Goal: Task Accomplishment & Management: Manage account settings

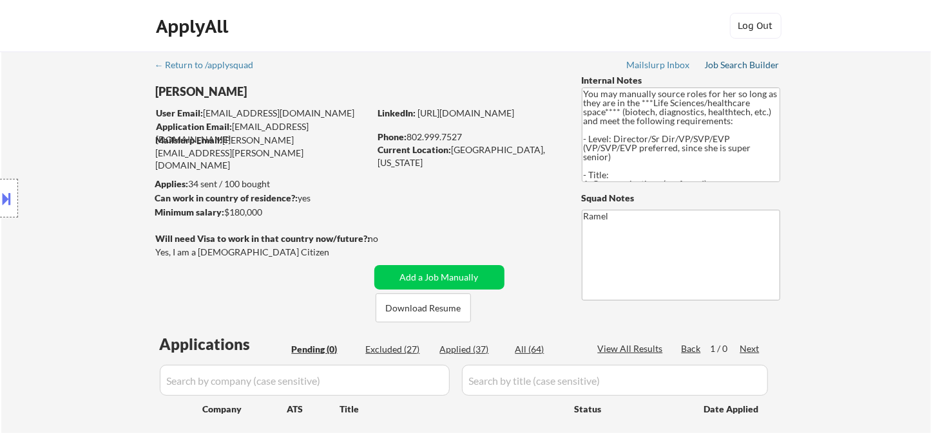
click at [733, 68] on div "Job Search Builder" at bounding box center [742, 65] width 75 height 9
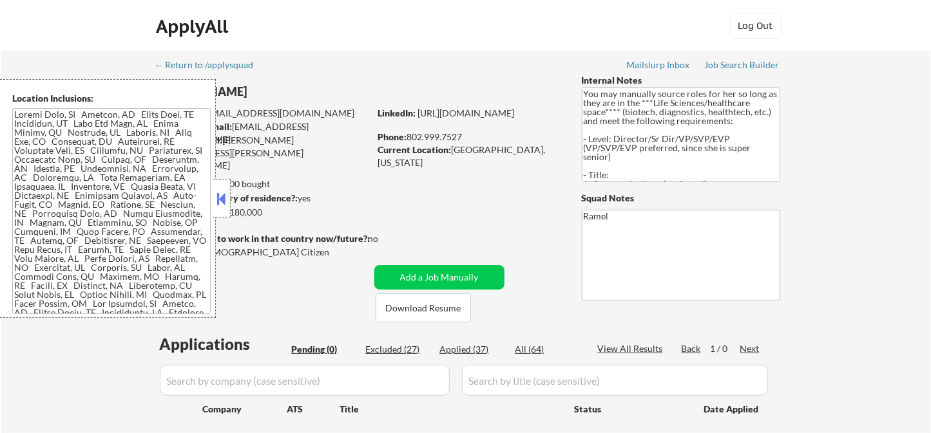
click at [223, 193] on button at bounding box center [221, 198] width 14 height 19
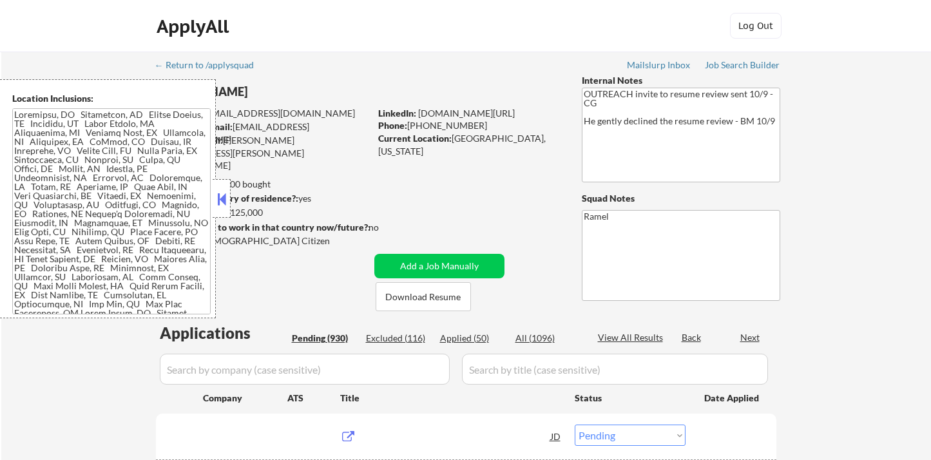
select select ""pending""
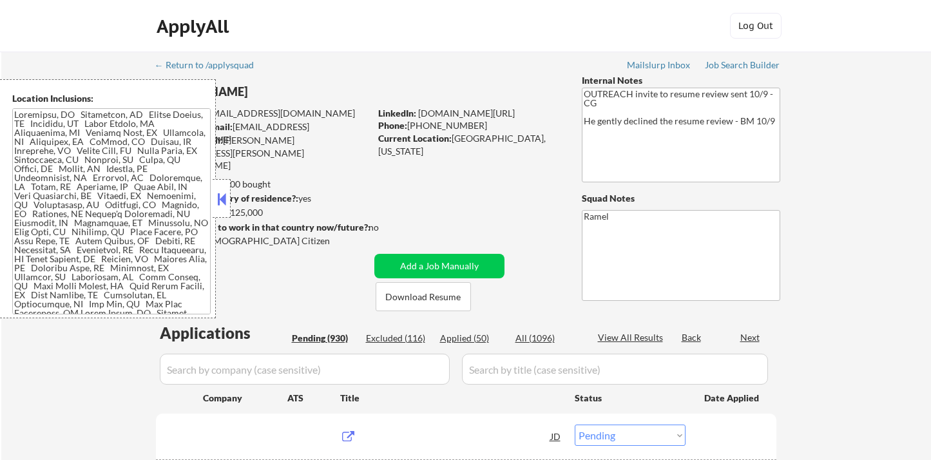
select select ""pending""
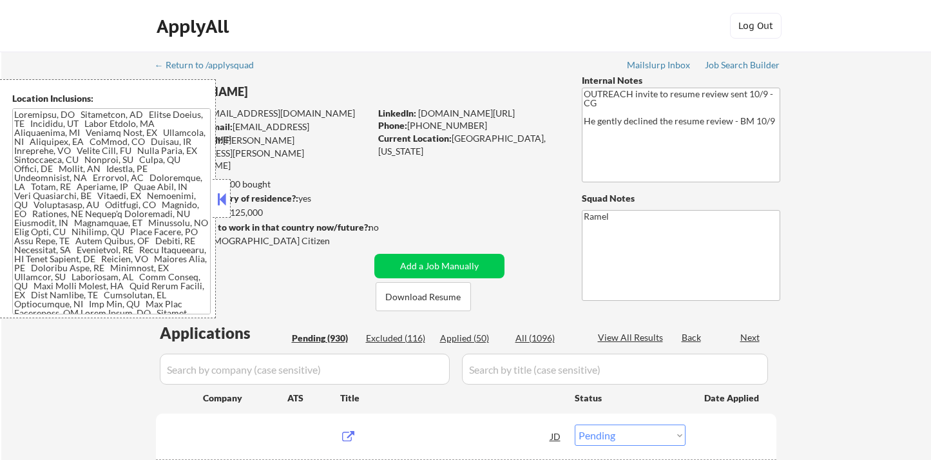
select select ""pending""
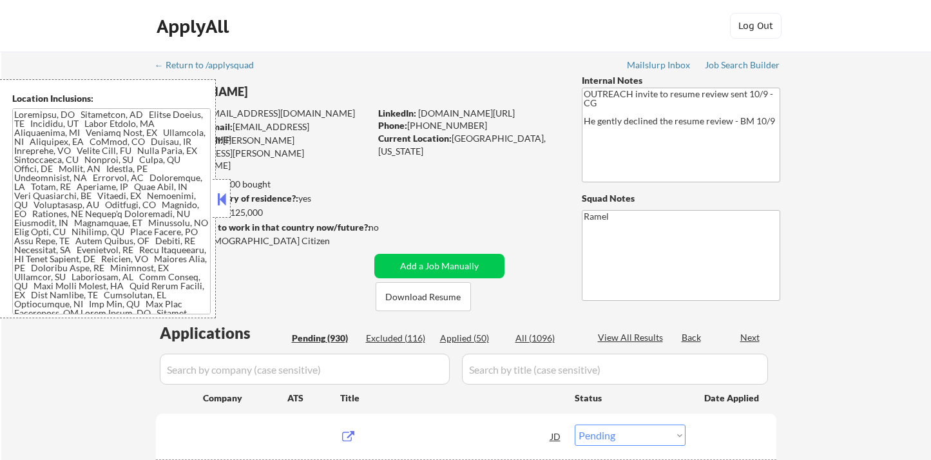
select select ""pending""
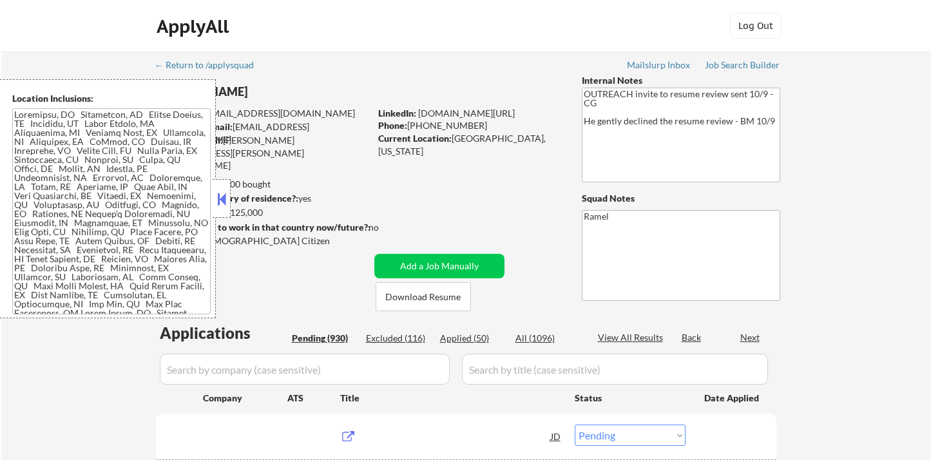
select select ""pending""
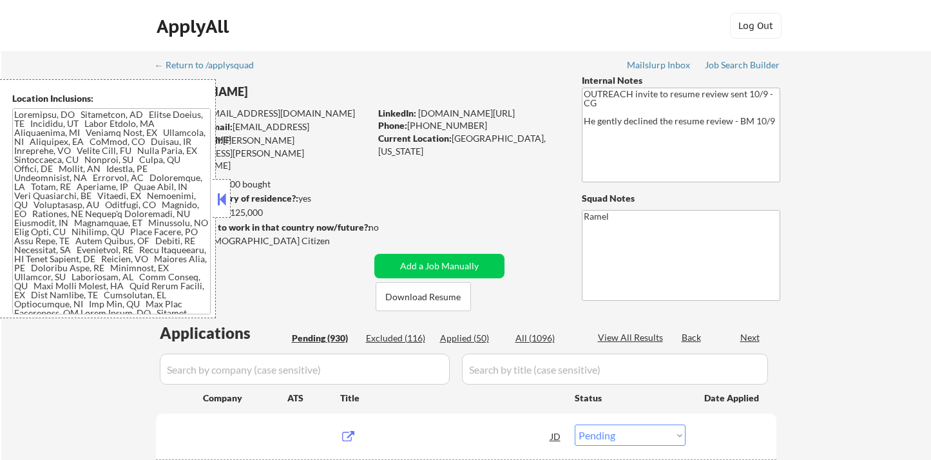
select select ""pending""
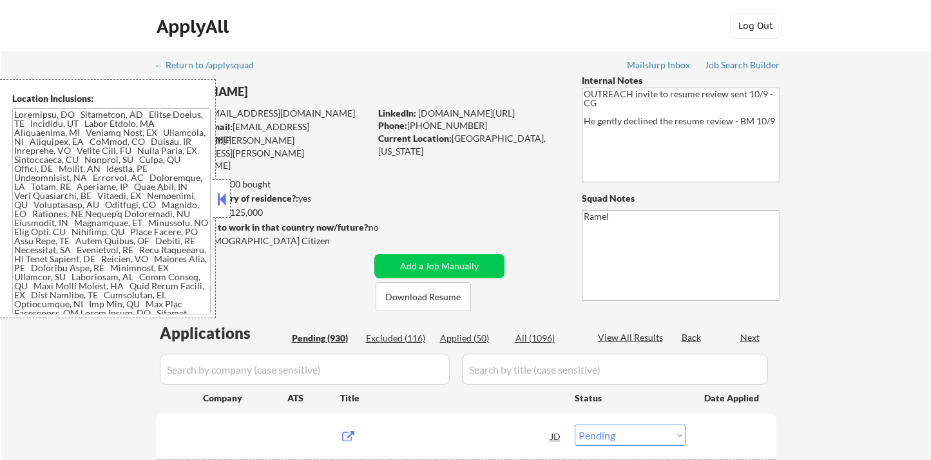
select select ""pending""
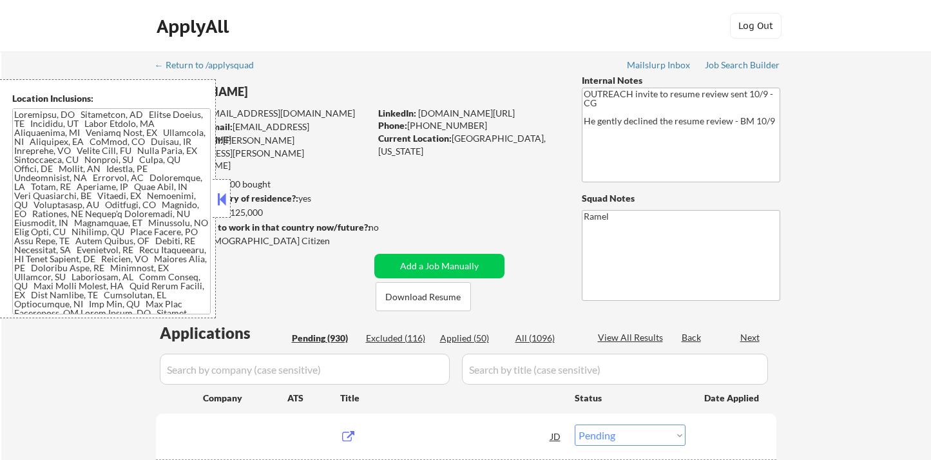
select select ""pending""
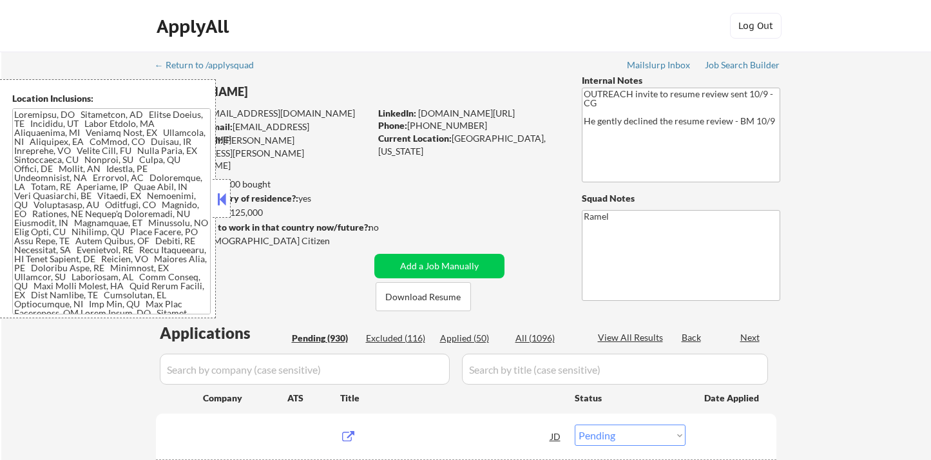
select select ""pending""
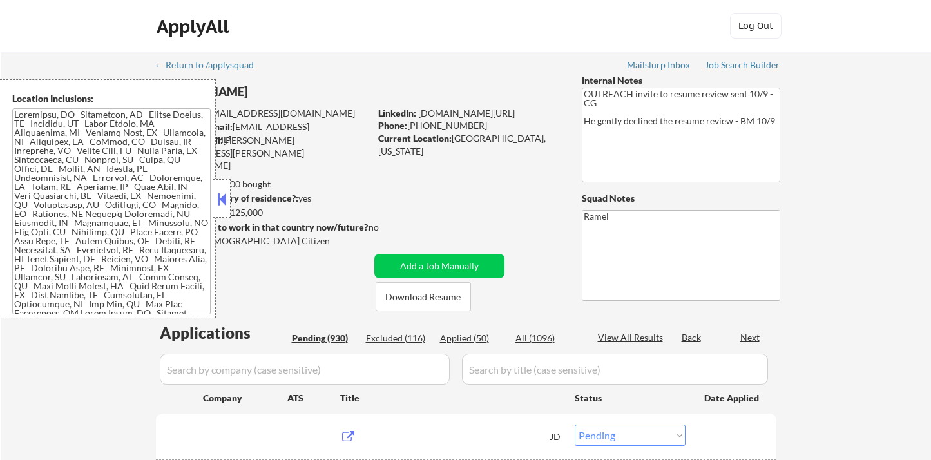
select select ""pending""
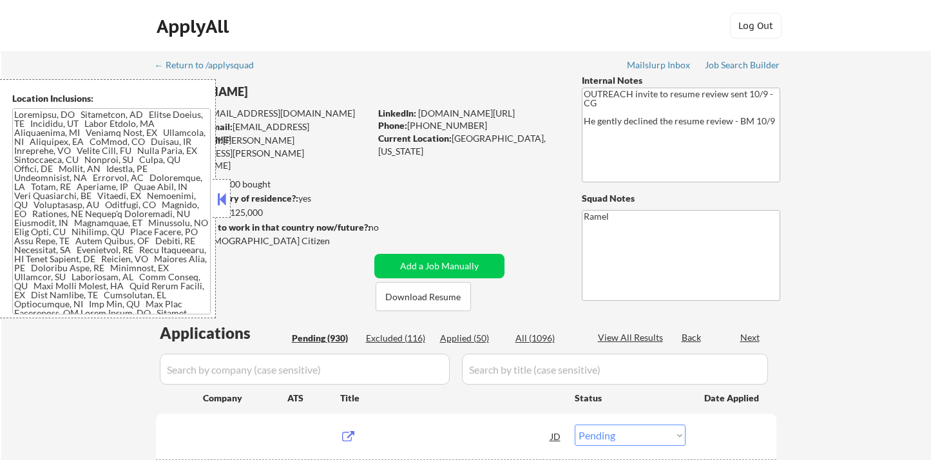
select select ""pending""
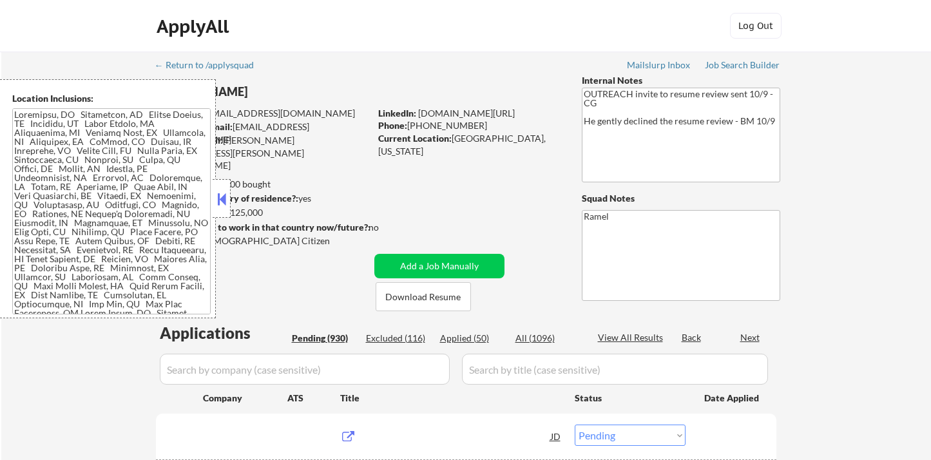
select select ""pending""
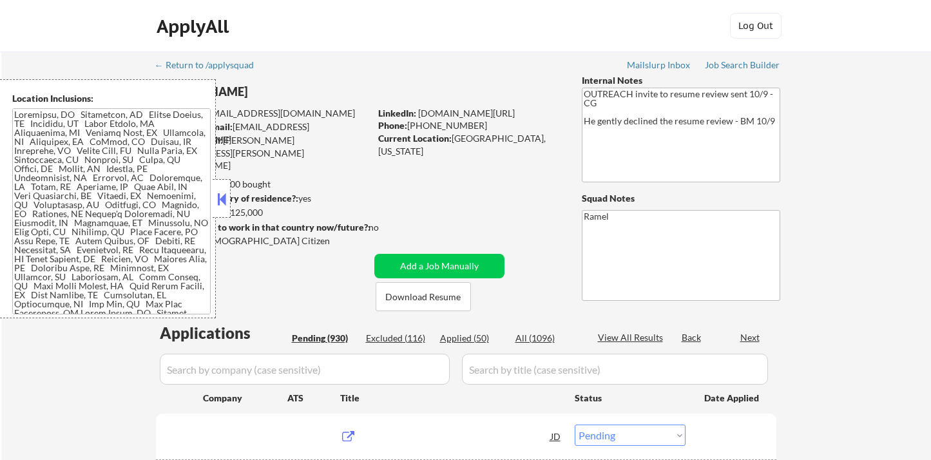
select select ""pending""
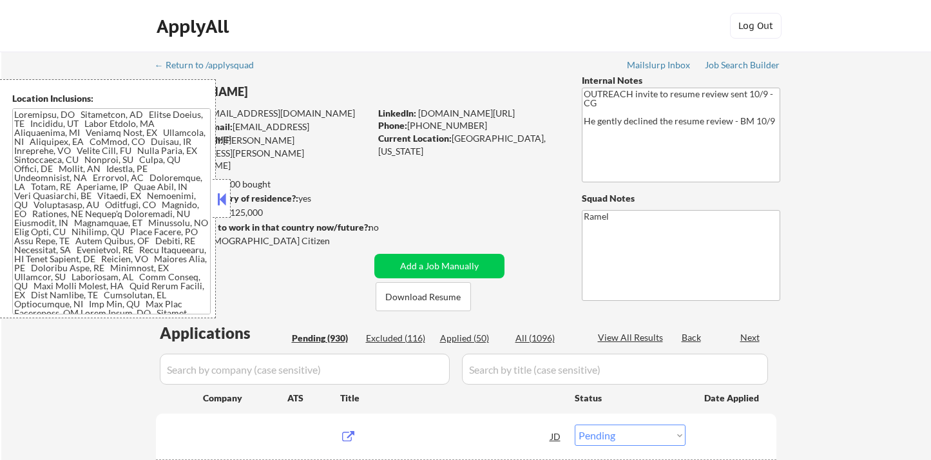
select select ""pending""
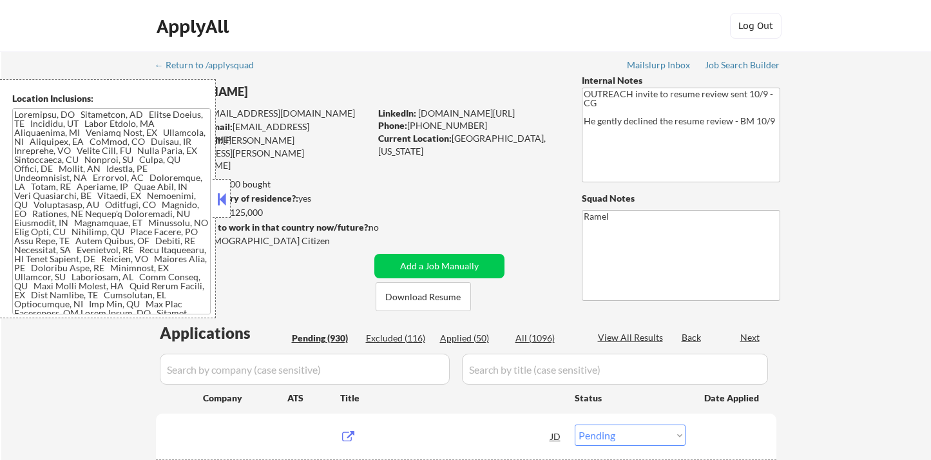
select select ""pending""
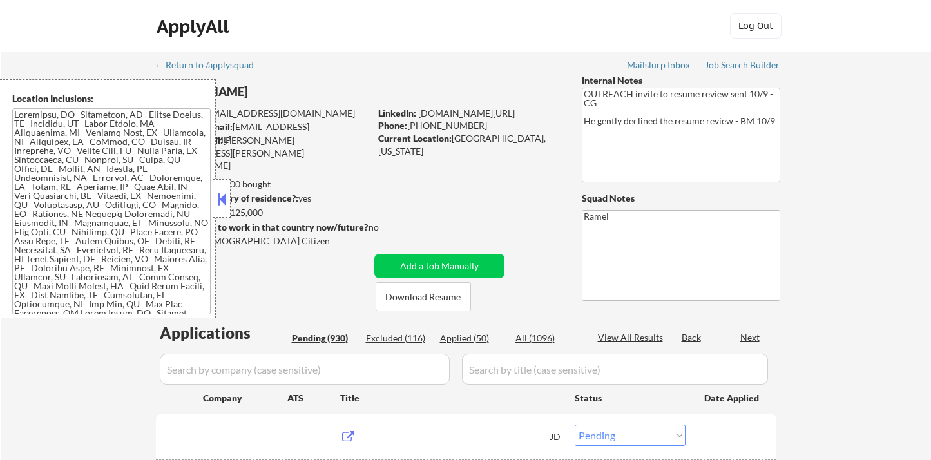
select select ""pending""
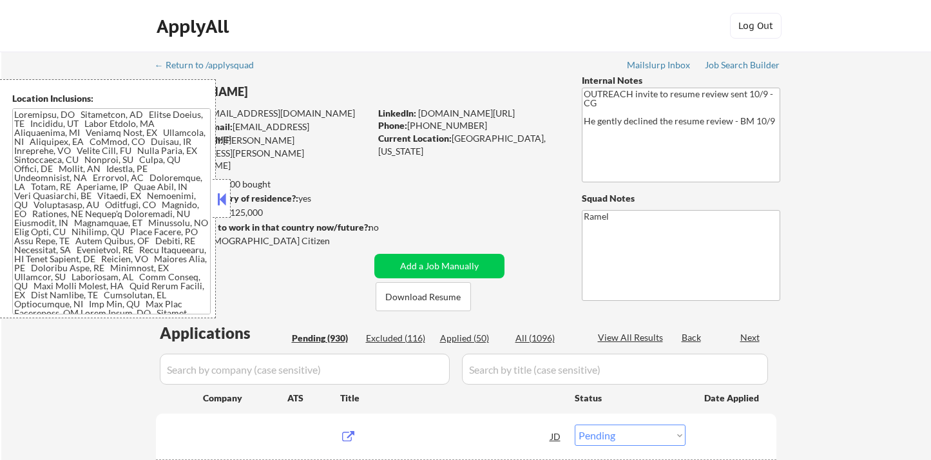
select select ""pending""
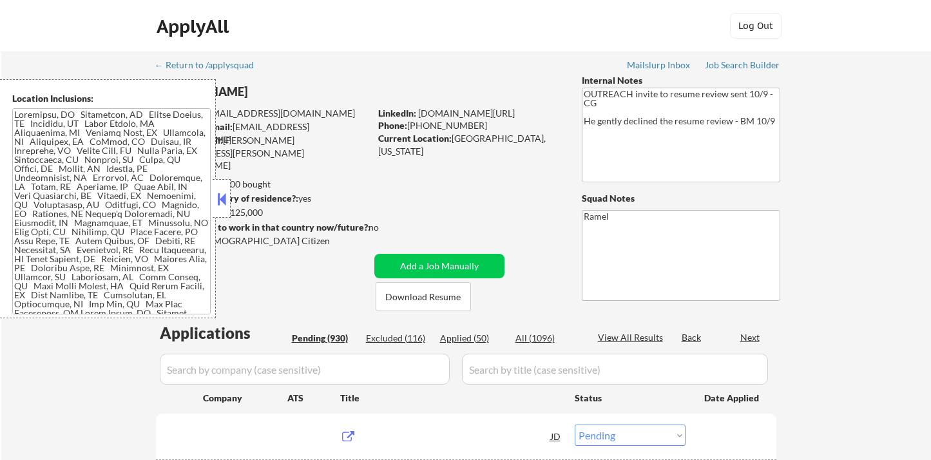
select select ""pending""
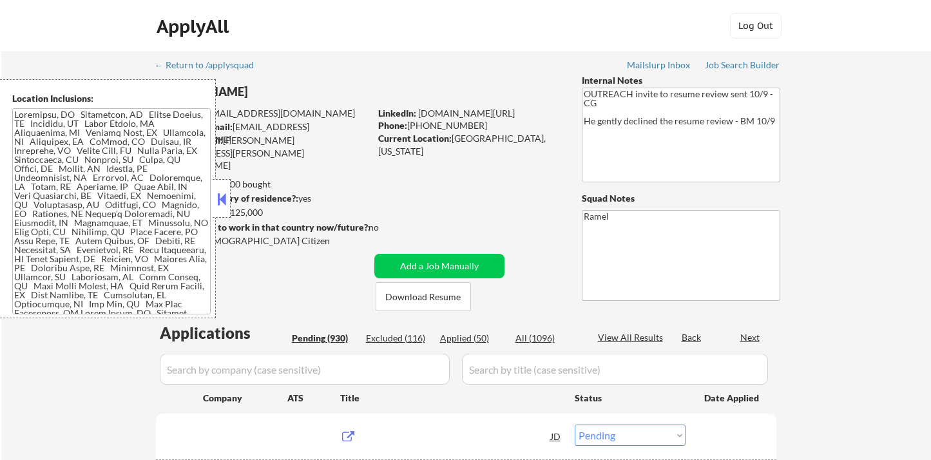
select select ""pending""
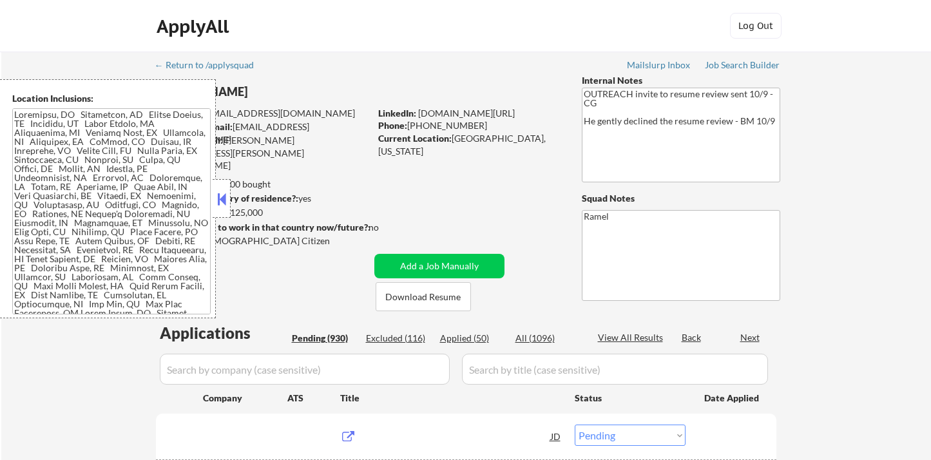
select select ""pending""
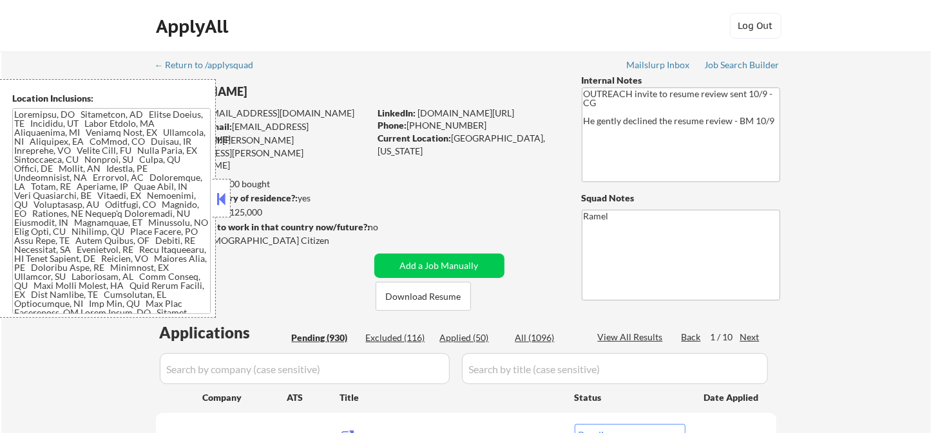
click at [224, 193] on button at bounding box center [221, 198] width 14 height 19
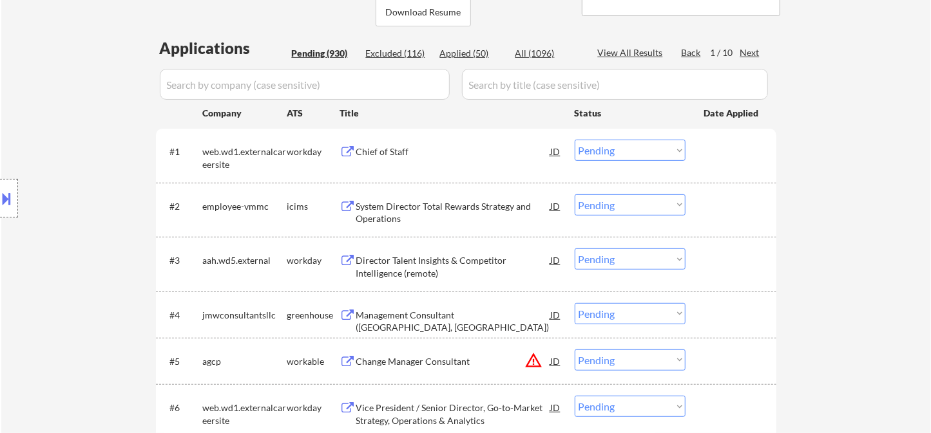
scroll to position [286, 0]
click at [381, 151] on div "Chief of Staff" at bounding box center [453, 150] width 195 height 13
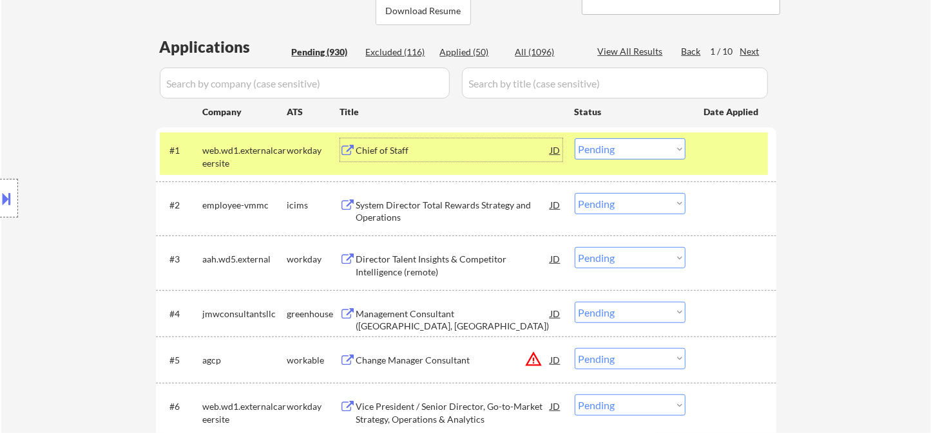
click at [623, 153] on select "Choose an option... Pending Applied Excluded (Questions) Excluded (Expired) Exc…" at bounding box center [630, 148] width 111 height 21
click at [575, 138] on select "Choose an option... Pending Applied Excluded (Questions) Excluded (Expired) Exc…" at bounding box center [630, 148] width 111 height 21
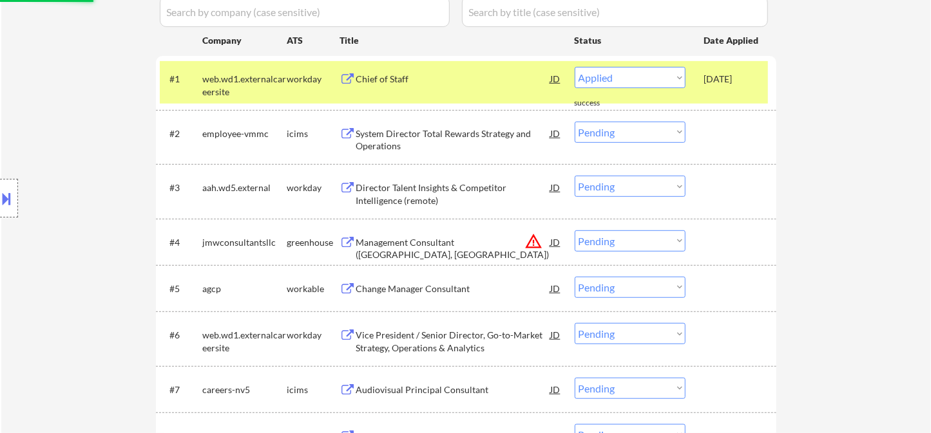
select select ""pending""
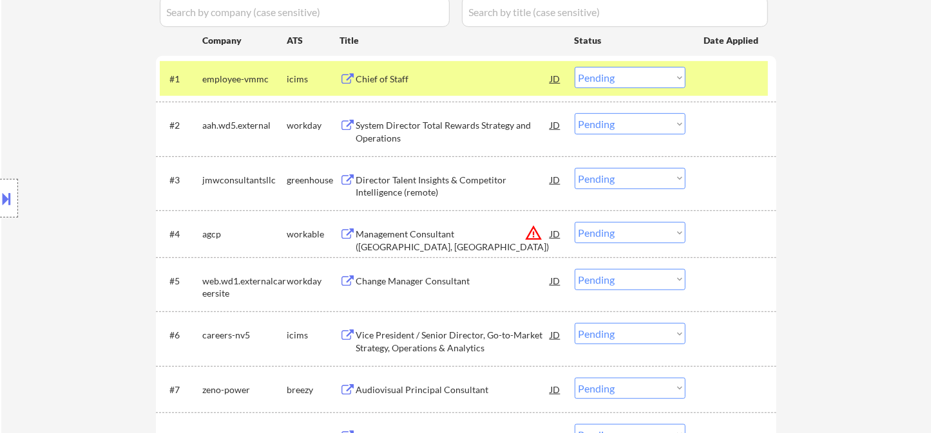
scroll to position [214, 0]
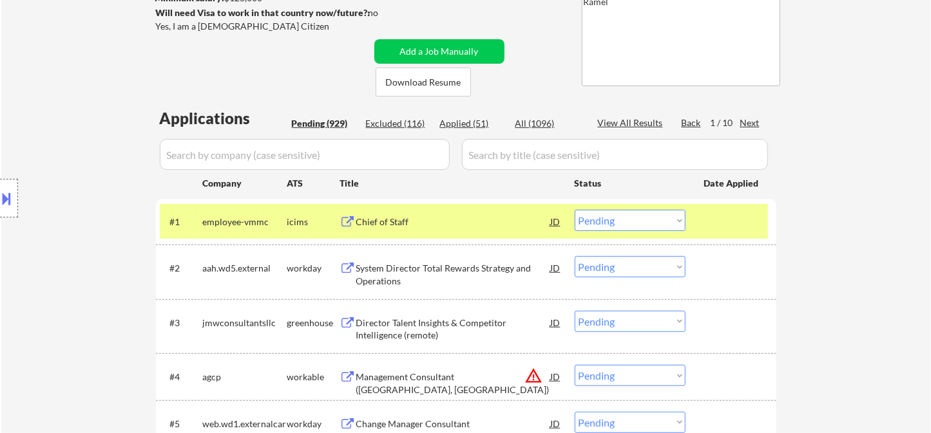
click at [748, 126] on div "Next" at bounding box center [750, 123] width 21 height 13
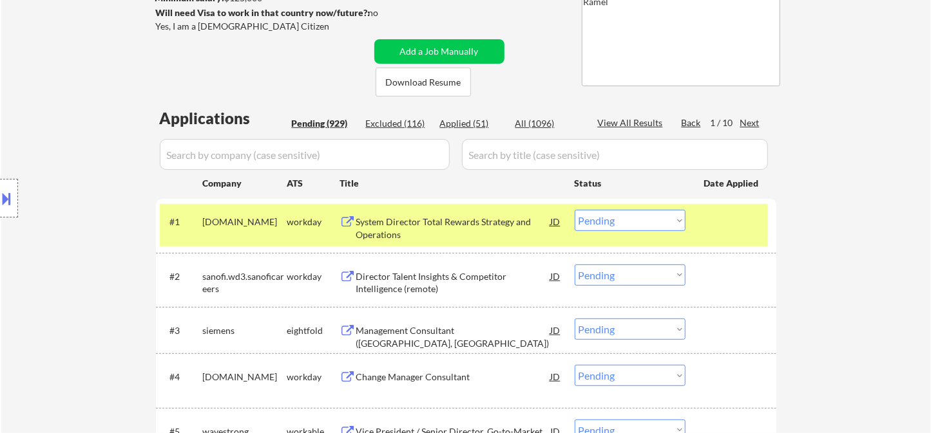
click at [748, 126] on div "Next" at bounding box center [750, 123] width 21 height 13
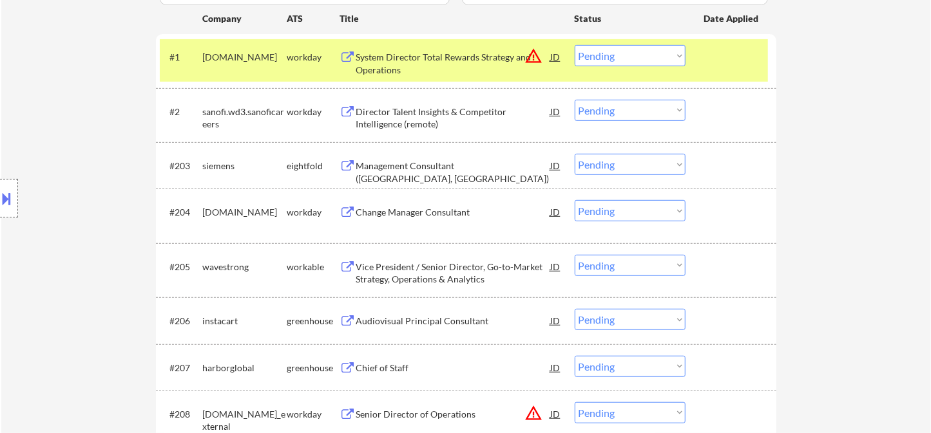
scroll to position [429, 0]
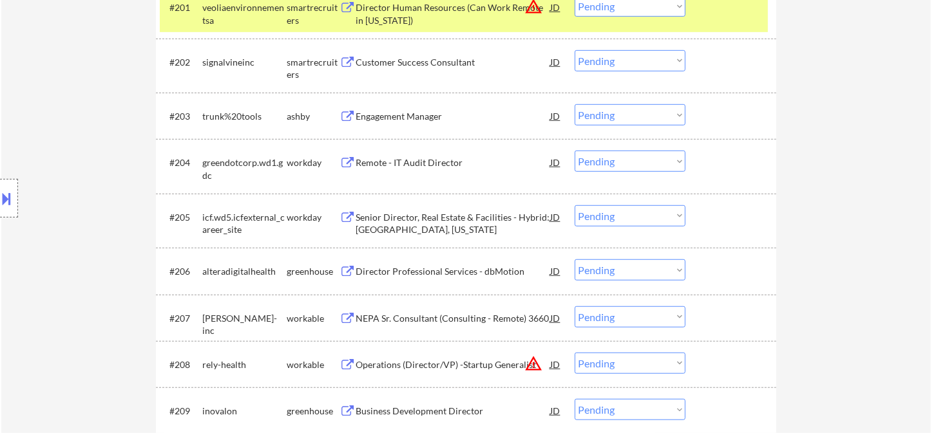
click at [432, 224] on div "Senior Director, Real Estate & Facilities - Hybrid: Reston, Virginia" at bounding box center [453, 223] width 195 height 25
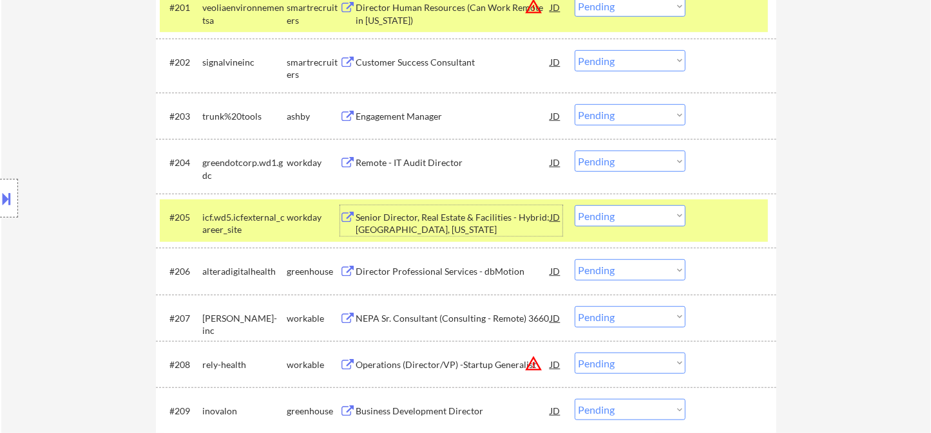
click at [456, 275] on div "Director Professional Services - dbMotion" at bounding box center [453, 271] width 195 height 13
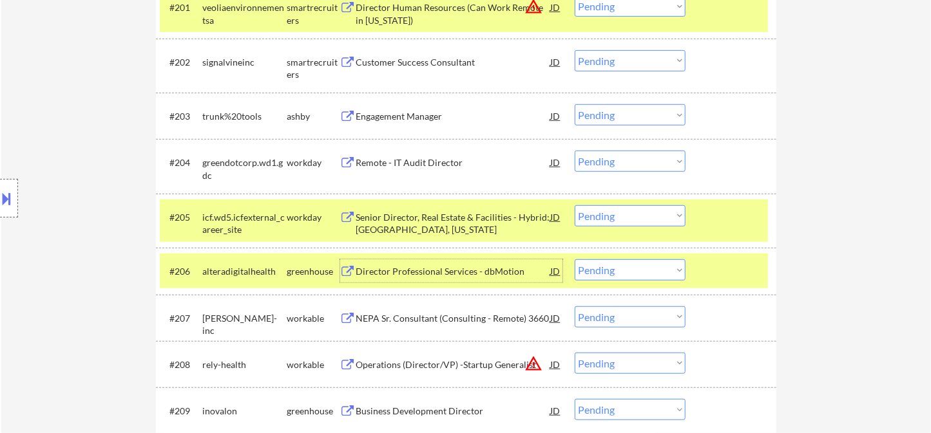
drag, startPoint x: 618, startPoint y: 275, endPoint x: 625, endPoint y: 287, distance: 13.6
click at [618, 275] on select "Choose an option... Pending Applied Excluded (Questions) Excluded (Expired) Exc…" at bounding box center [630, 270] width 111 height 21
click at [575, 260] on select "Choose an option... Pending Applied Excluded (Questions) Excluded (Expired) Exc…" at bounding box center [630, 270] width 111 height 21
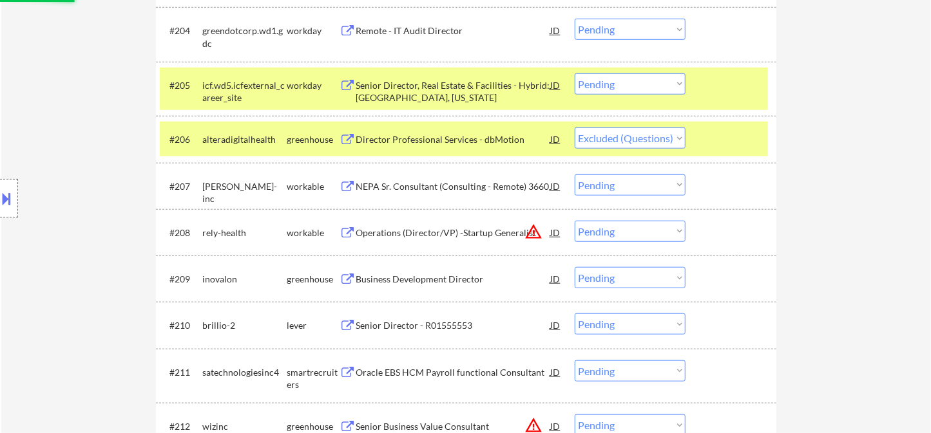
scroll to position [572, 0]
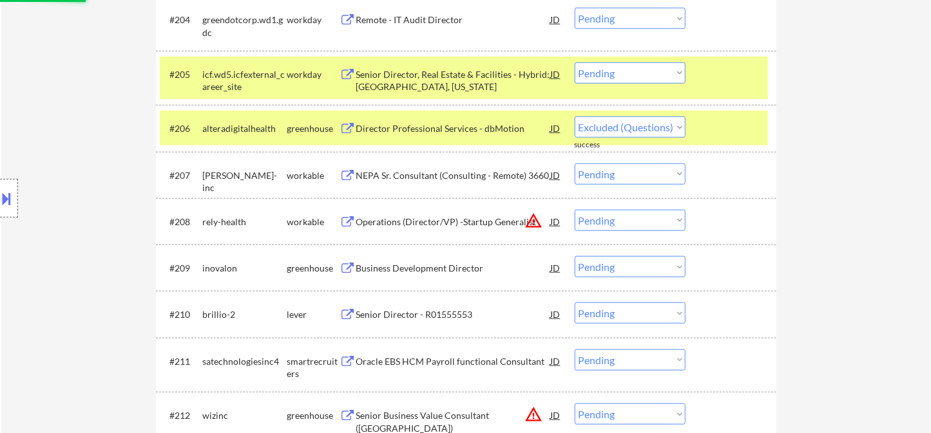
click at [426, 177] on div "NEPA Sr. Consultant (Consulting - Remote) 3660" at bounding box center [453, 175] width 195 height 13
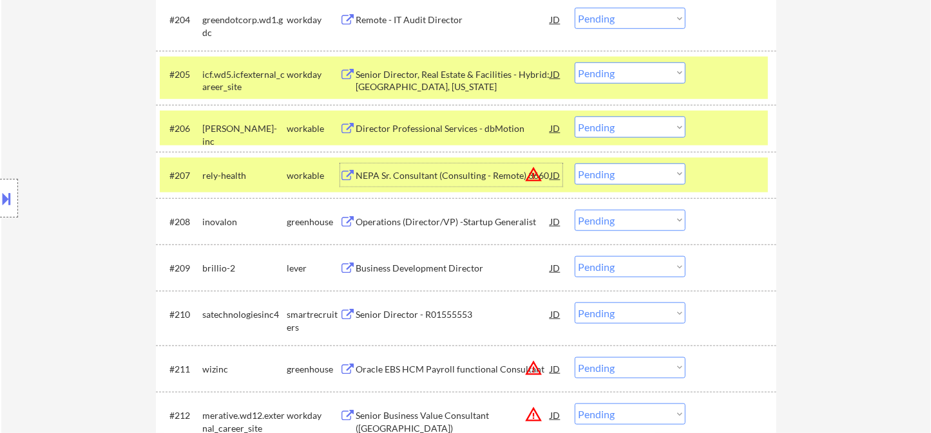
click at [629, 123] on select "Choose an option... Pending Applied Excluded (Questions) Excluded (Expired) Exc…" at bounding box center [630, 127] width 111 height 21
click at [575, 117] on select "Choose an option... Pending Applied Excluded (Questions) Excluded (Expired) Exc…" at bounding box center [630, 127] width 111 height 21
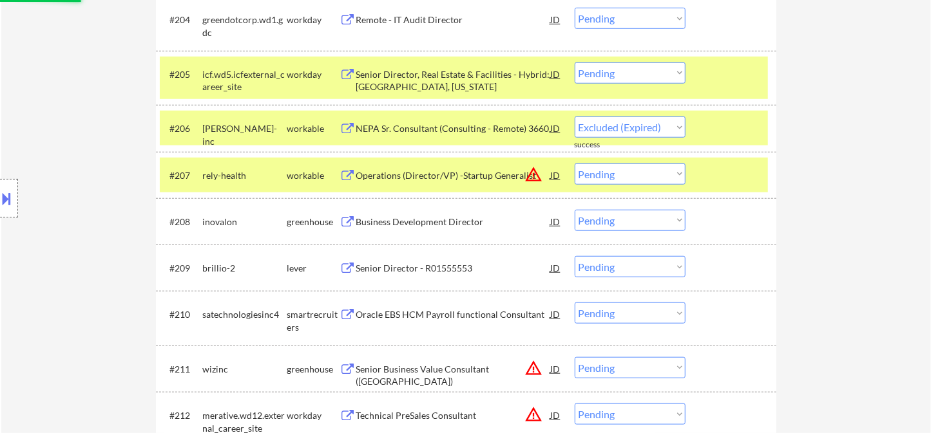
select select ""pending""
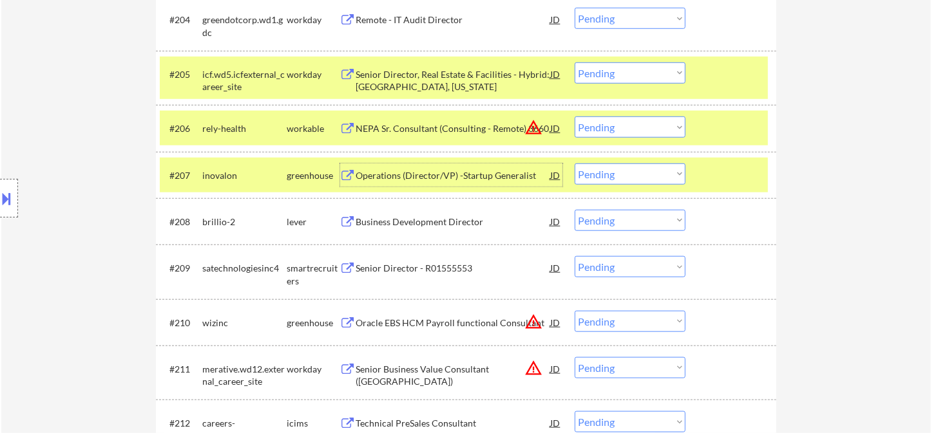
click at [450, 174] on div "Operations (Director/VP) -Startup Generalist" at bounding box center [453, 175] width 195 height 13
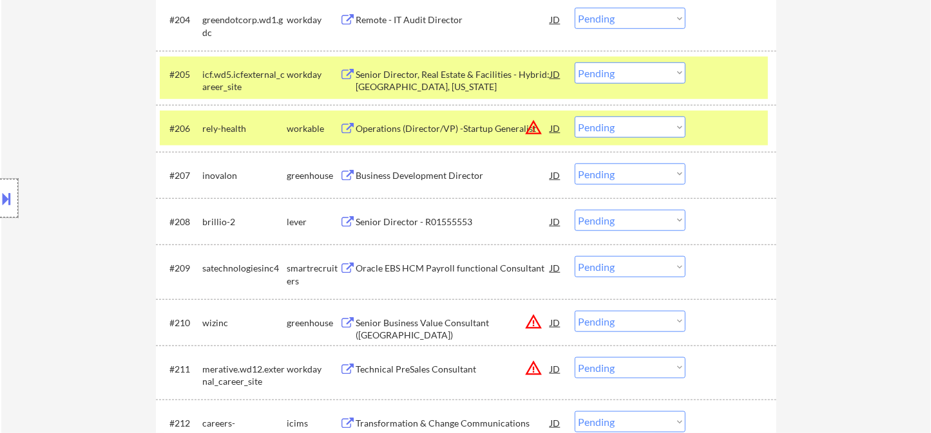
click at [16, 200] on div at bounding box center [9, 198] width 18 height 39
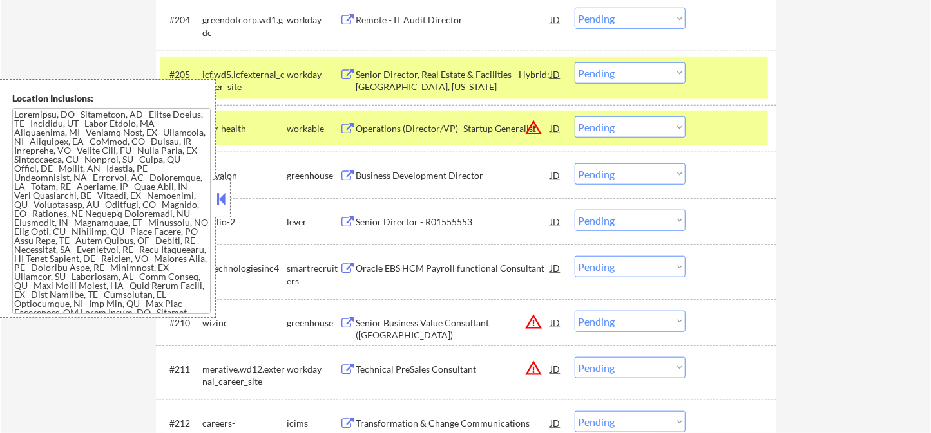
click at [69, 247] on textarea at bounding box center [111, 211] width 198 height 206
click at [213, 196] on div at bounding box center [222, 198] width 18 height 39
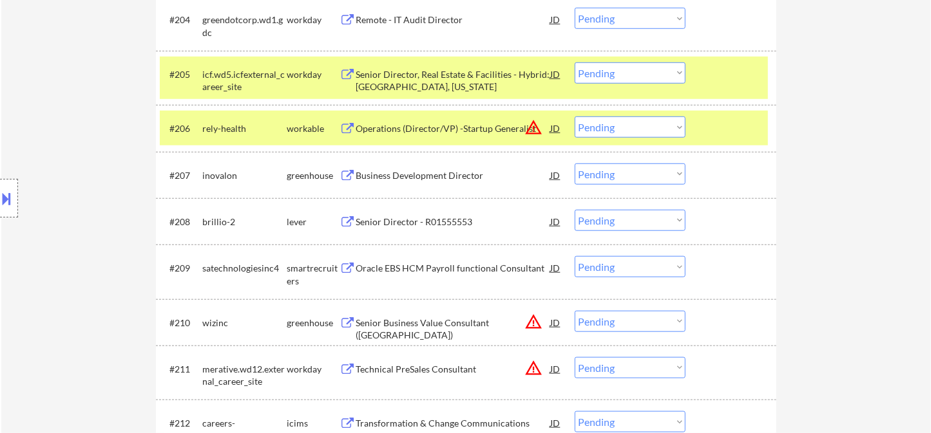
drag, startPoint x: 612, startPoint y: 171, endPoint x: 614, endPoint y: 178, distance: 7.5
click at [612, 171] on select "Choose an option... Pending Applied Excluded (Questions) Excluded (Expired) Exc…" at bounding box center [630, 174] width 111 height 21
click at [575, 164] on select "Choose an option... Pending Applied Excluded (Questions) Excluded (Expired) Exc…" at bounding box center [630, 174] width 111 height 21
click at [428, 226] on div "Senior Director - R01555553" at bounding box center [453, 222] width 195 height 13
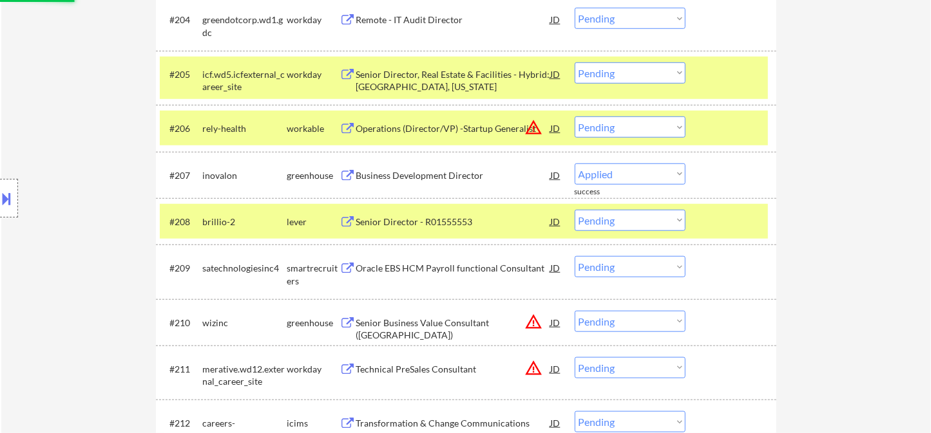
select select ""pending""
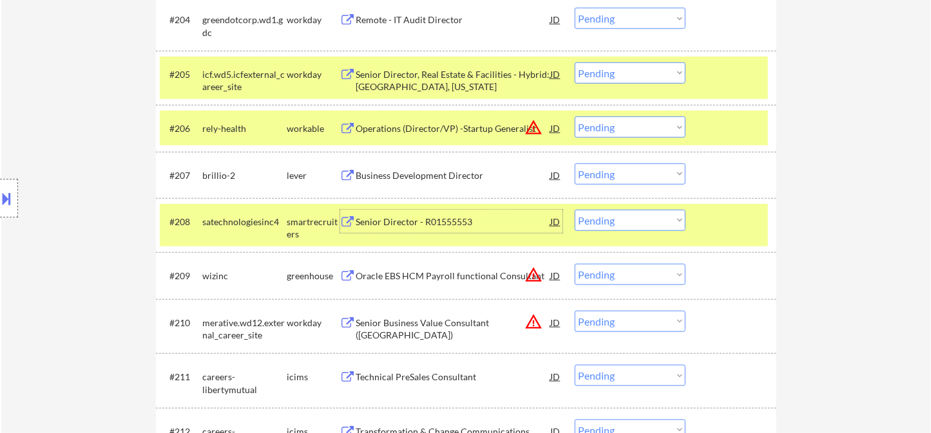
click at [384, 224] on div "Senior Director - R01555553" at bounding box center [453, 222] width 195 height 13
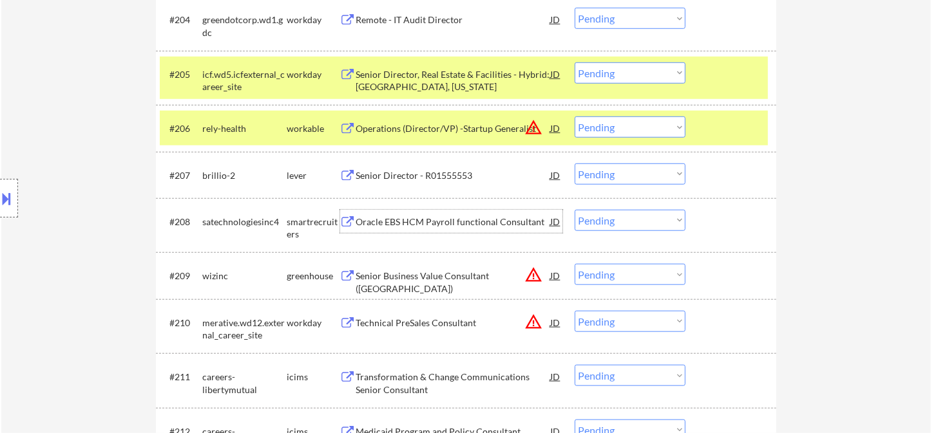
click at [631, 227] on select "Choose an option... Pending Applied Excluded (Questions) Excluded (Expired) Exc…" at bounding box center [630, 220] width 111 height 21
click at [575, 210] on select "Choose an option... Pending Applied Excluded (Questions) Excluded (Expired) Exc…" at bounding box center [630, 220] width 111 height 21
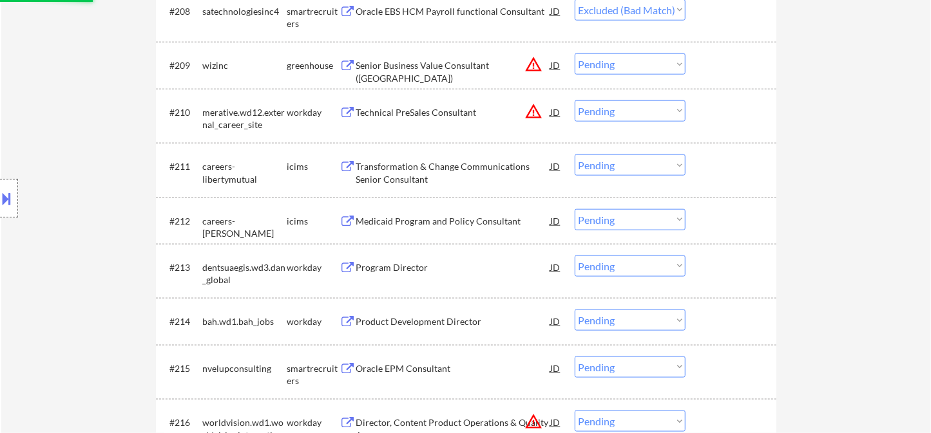
scroll to position [859, 0]
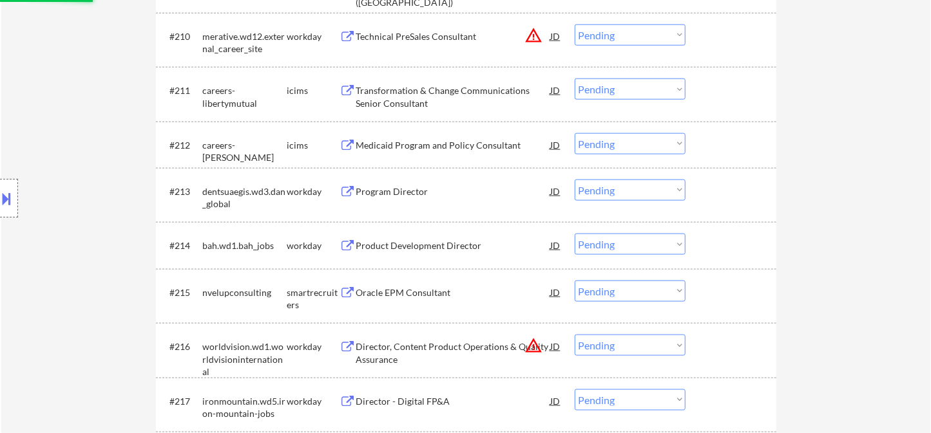
select select ""pending""
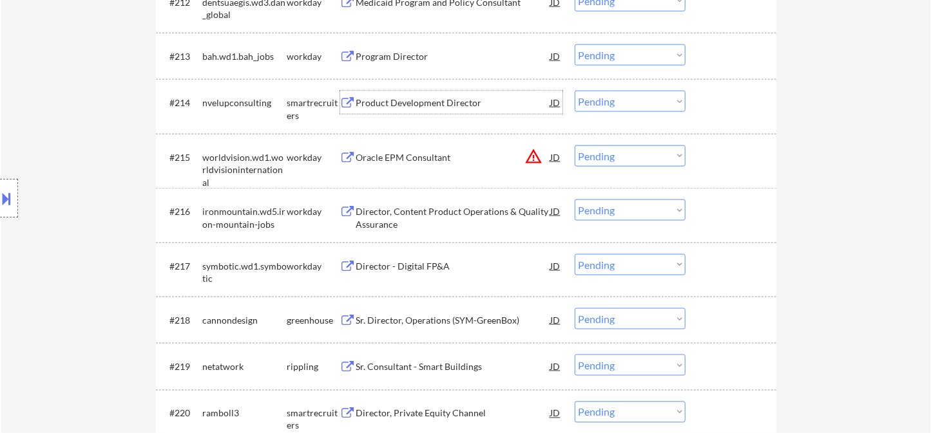
click at [406, 104] on div "Product Development Director" at bounding box center [453, 103] width 195 height 13
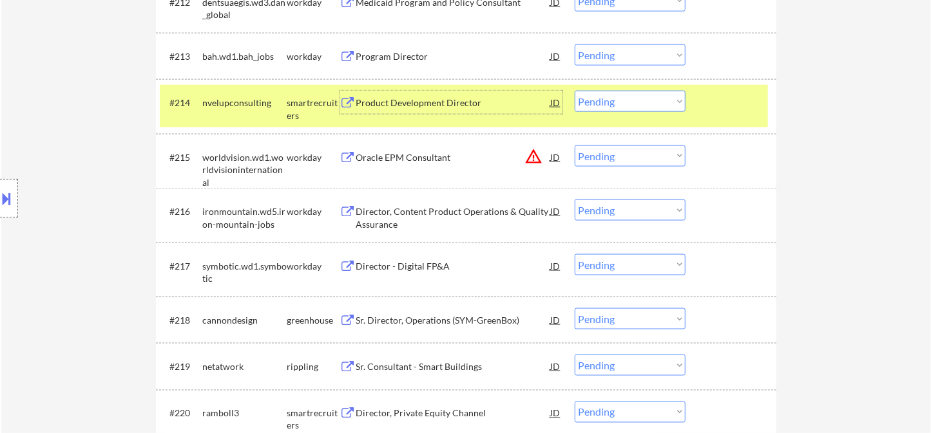
scroll to position [1073, 0]
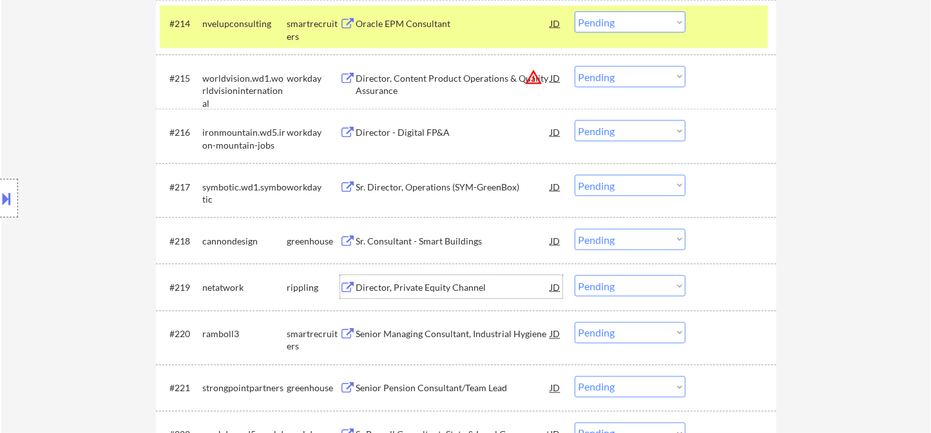
click at [404, 289] on div "Director, Private Equity Channel" at bounding box center [453, 287] width 195 height 13
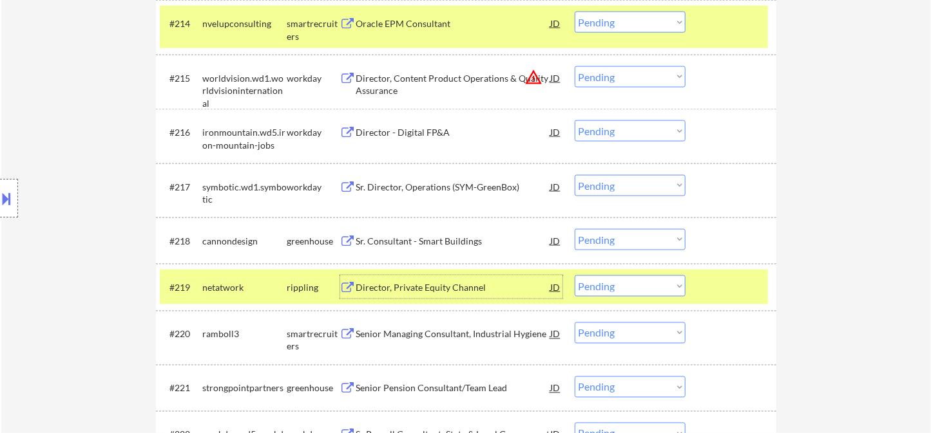
click at [600, 240] on select "Choose an option... Pending Applied Excluded (Questions) Excluded (Expired) Exc…" at bounding box center [630, 239] width 111 height 21
click at [624, 292] on select "Choose an option... Pending Applied Excluded (Questions) Excluded (Expired) Exc…" at bounding box center [630, 286] width 111 height 21
click at [575, 276] on select "Choose an option... Pending Applied Excluded (Questions) Excluded (Expired) Exc…" at bounding box center [630, 286] width 111 height 21
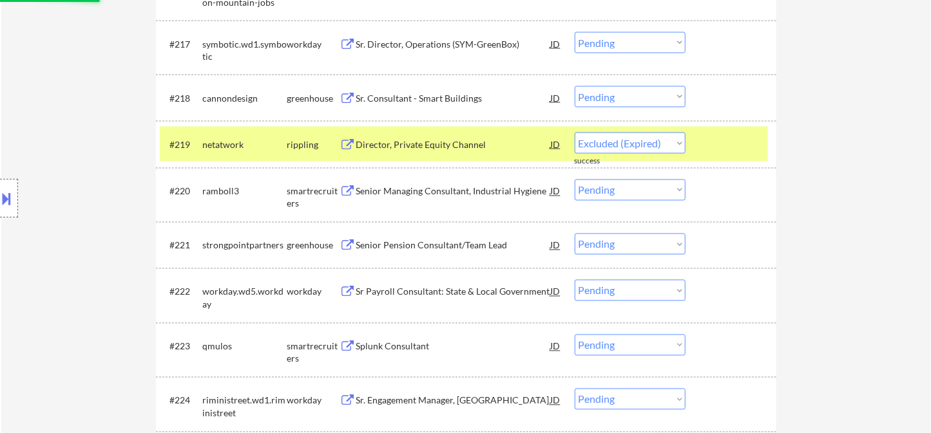
select select ""pending""
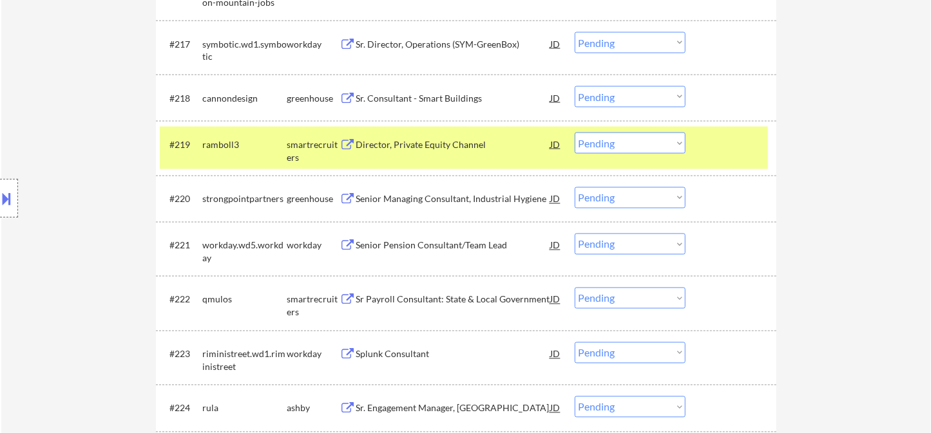
click at [401, 205] on div "Senior Managing Consultant, Industrial Hygiene" at bounding box center [453, 198] width 195 height 23
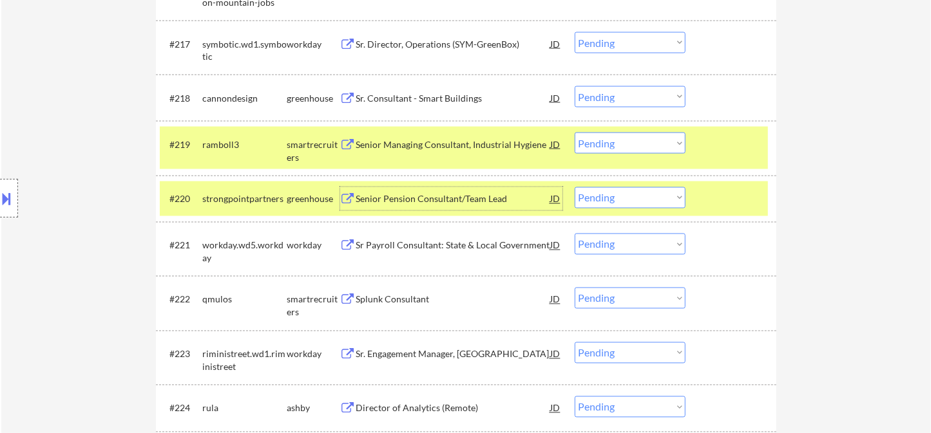
click at [649, 200] on select "Choose an option... Pending Applied Excluded (Questions) Excluded (Expired) Exc…" at bounding box center [630, 197] width 111 height 21
click at [575, 187] on select "Choose an option... Pending Applied Excluded (Questions) Excluded (Expired) Exc…" at bounding box center [630, 197] width 111 height 21
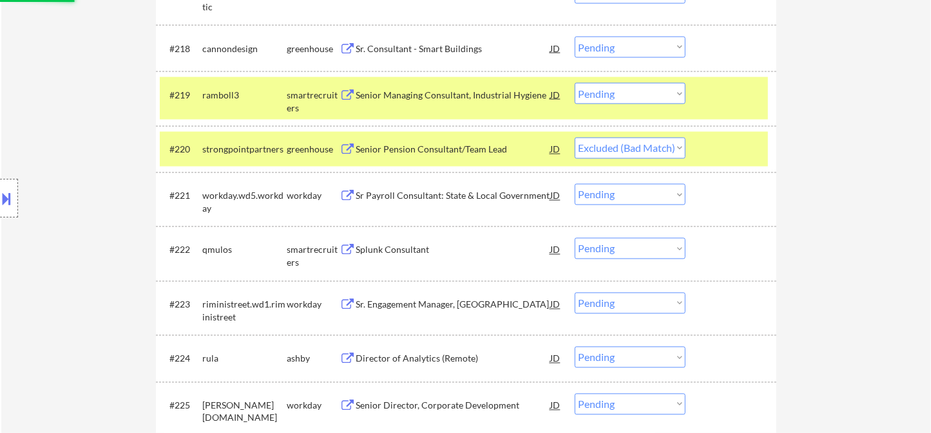
scroll to position [1288, 0]
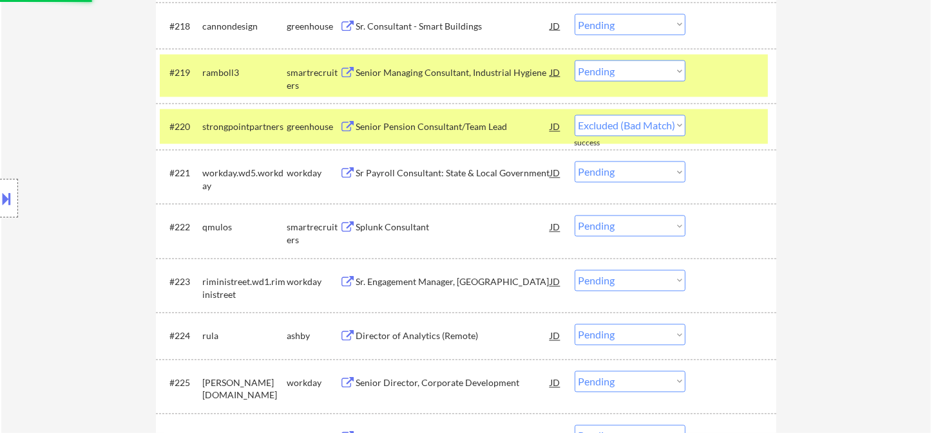
select select ""pending""
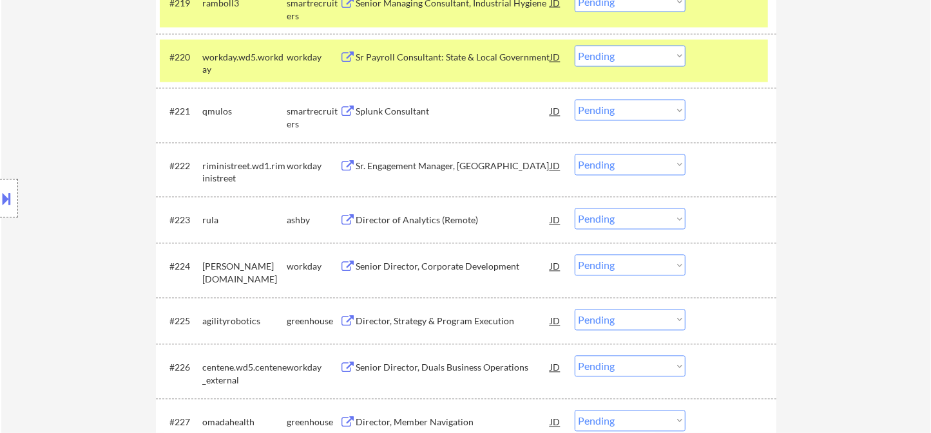
scroll to position [1360, 0]
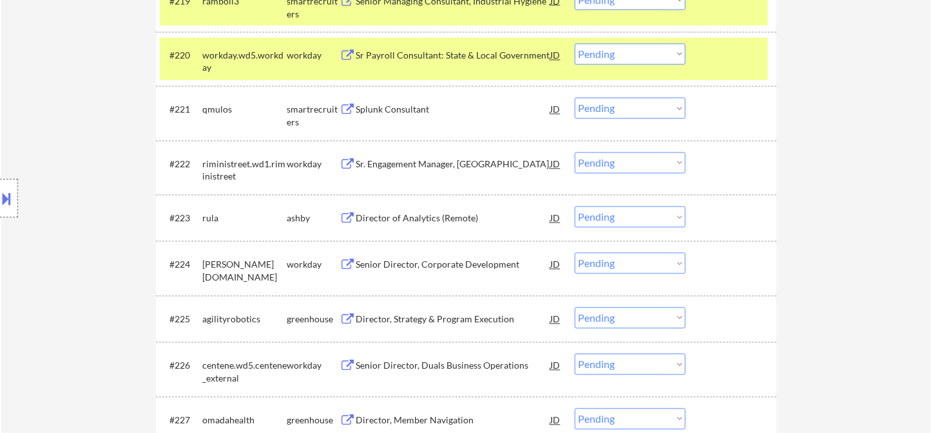
click at [421, 220] on div "Director of Analytics (Remote)" at bounding box center [453, 219] width 195 height 13
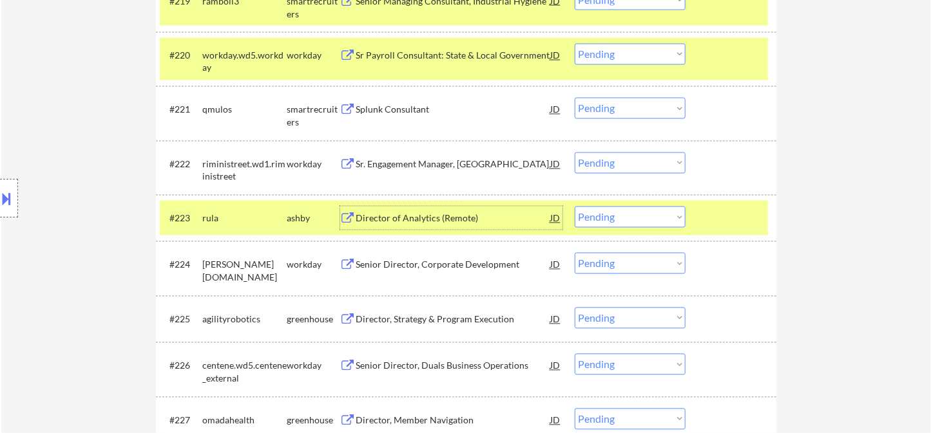
click at [613, 221] on select "Choose an option... Pending Applied Excluded (Questions) Excluded (Expired) Exc…" at bounding box center [630, 217] width 111 height 21
click at [575, 207] on select "Choose an option... Pending Applied Excluded (Questions) Excluded (Expired) Exc…" at bounding box center [630, 217] width 111 height 21
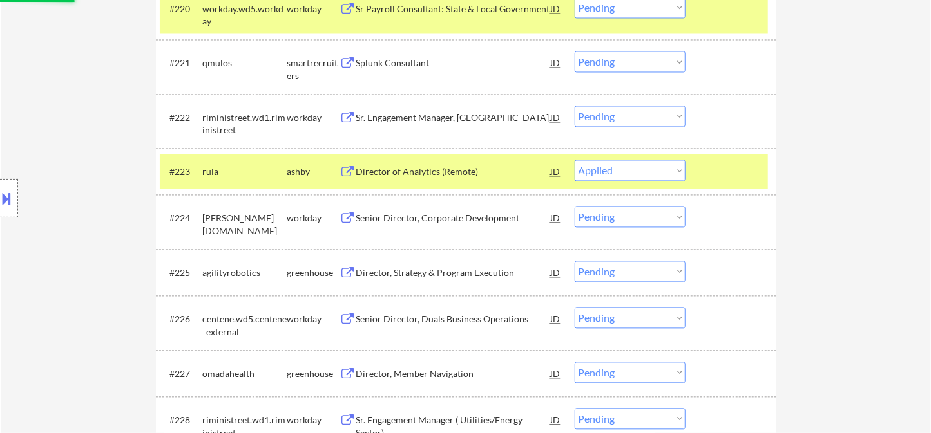
scroll to position [1431, 0]
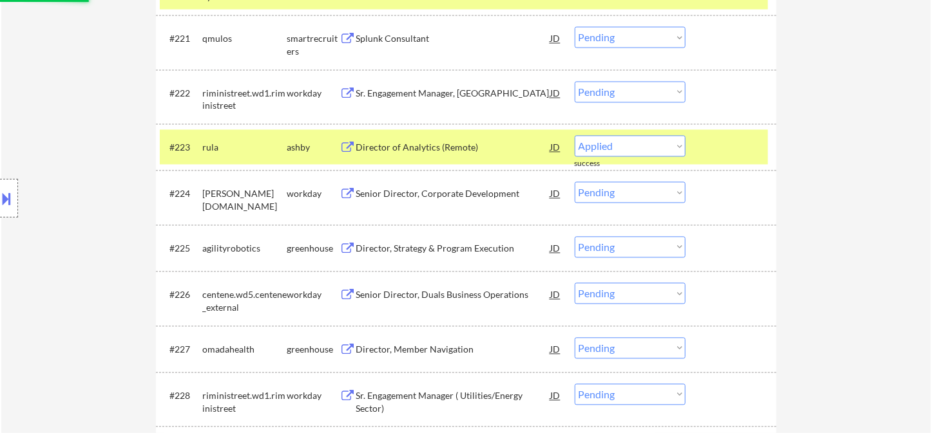
select select ""pending""
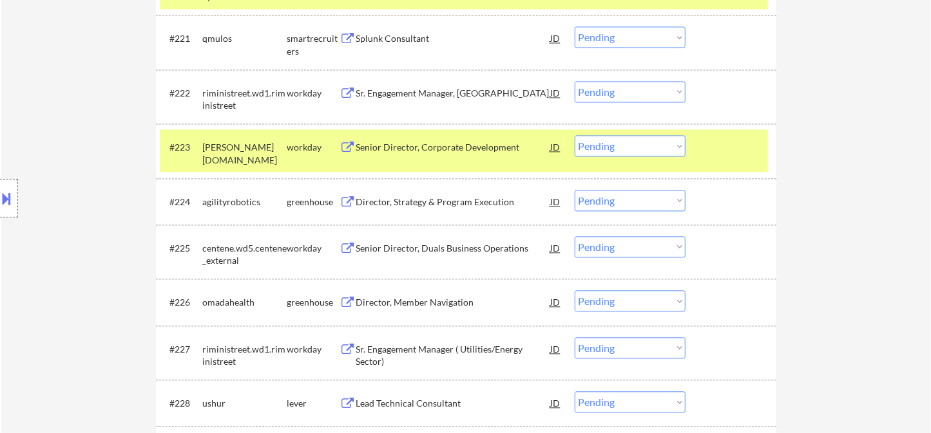
click at [445, 202] on div "Director, Strategy & Program Execution" at bounding box center [453, 202] width 195 height 13
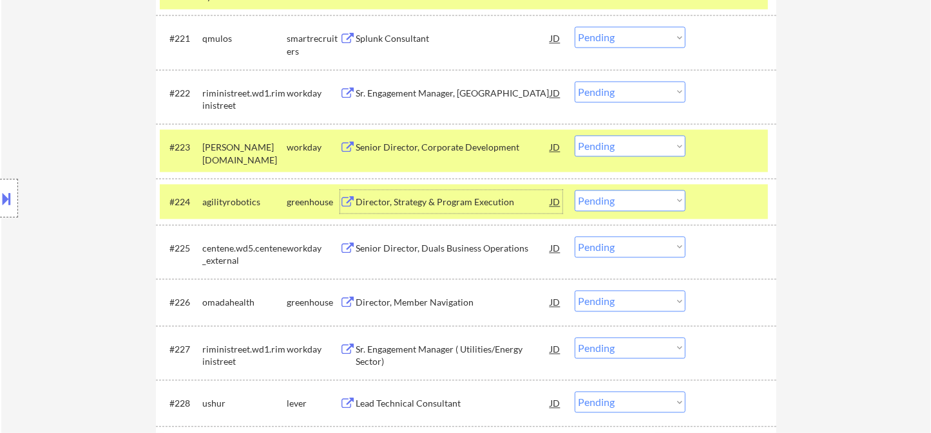
click at [631, 208] on select "Choose an option... Pending Applied Excluded (Questions) Excluded (Expired) Exc…" at bounding box center [630, 200] width 111 height 21
click at [575, 190] on select "Choose an option... Pending Applied Excluded (Questions) Excluded (Expired) Exc…" at bounding box center [630, 200] width 111 height 21
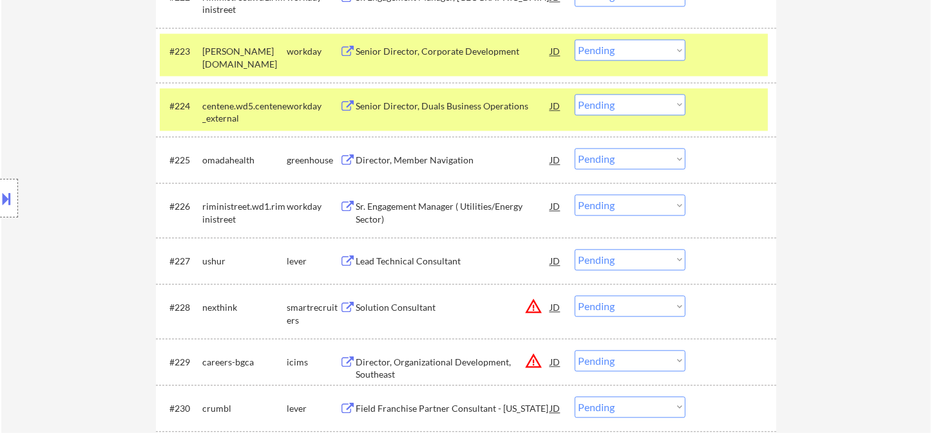
scroll to position [1503, 0]
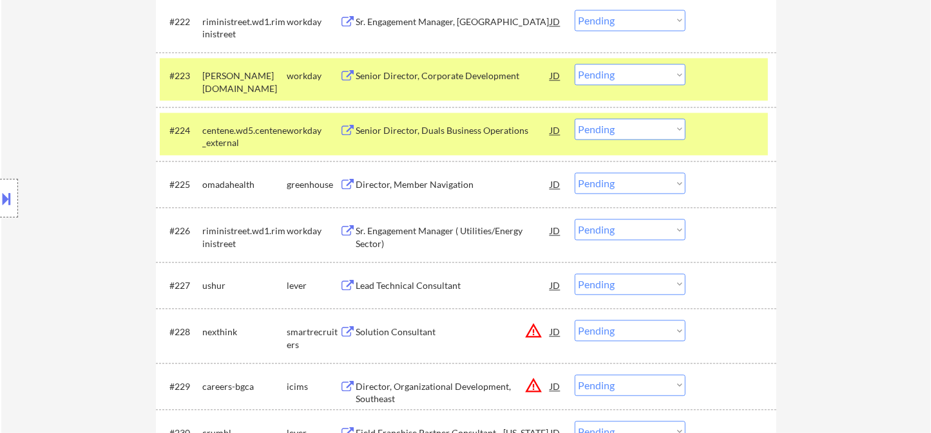
click at [620, 131] on select "Choose an option... Pending Applied Excluded (Questions) Excluded (Expired) Exc…" at bounding box center [630, 129] width 111 height 21
click at [575, 119] on select "Choose an option... Pending Applied Excluded (Questions) Excluded (Expired) Exc…" at bounding box center [630, 129] width 111 height 21
click at [442, 185] on div "Director, Member Navigation" at bounding box center [453, 184] width 195 height 13
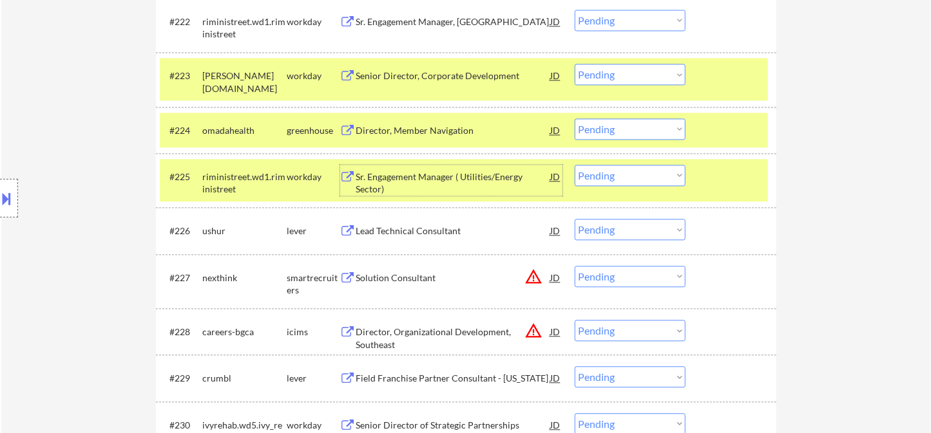
drag, startPoint x: 622, startPoint y: 129, endPoint x: 631, endPoint y: 136, distance: 11.5
click at [622, 129] on select "Choose an option... Pending Applied Excluded (Questions) Excluded (Expired) Exc…" at bounding box center [630, 129] width 111 height 21
click at [575, 119] on select "Choose an option... Pending Applied Excluded (Questions) Excluded (Expired) Exc…" at bounding box center [630, 129] width 111 height 21
click at [426, 236] on div "Lead Technical Consultant" at bounding box center [453, 231] width 195 height 13
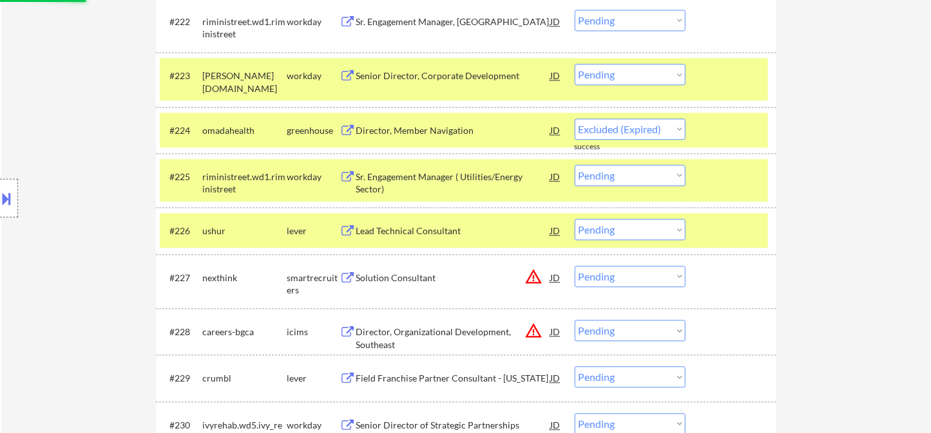
select select ""pending""
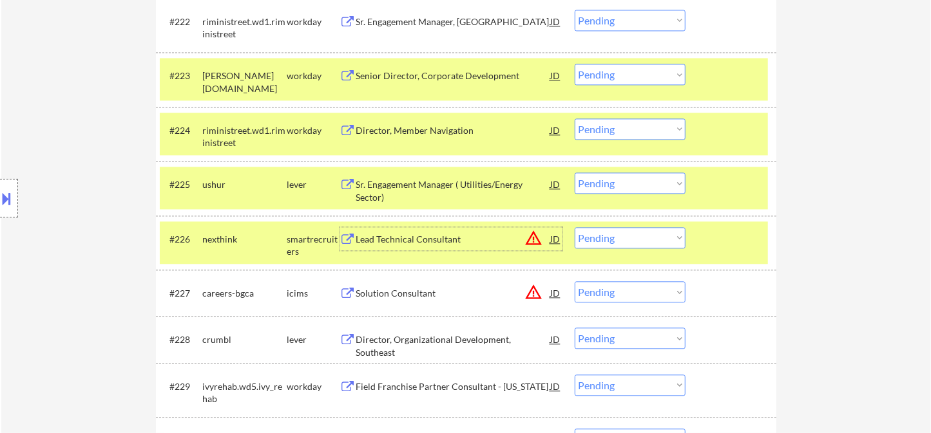
click at [620, 186] on select "Choose an option... Pending Applied Excluded (Questions) Excluded (Expired) Exc…" at bounding box center [630, 183] width 111 height 21
click at [575, 173] on select "Choose an option... Pending Applied Excluded (Questions) Excluded (Expired) Exc…" at bounding box center [630, 183] width 111 height 21
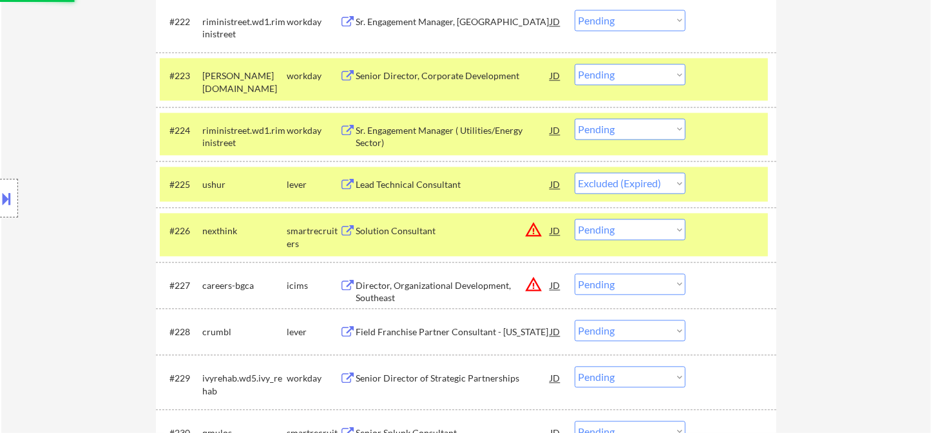
scroll to position [1646, 0]
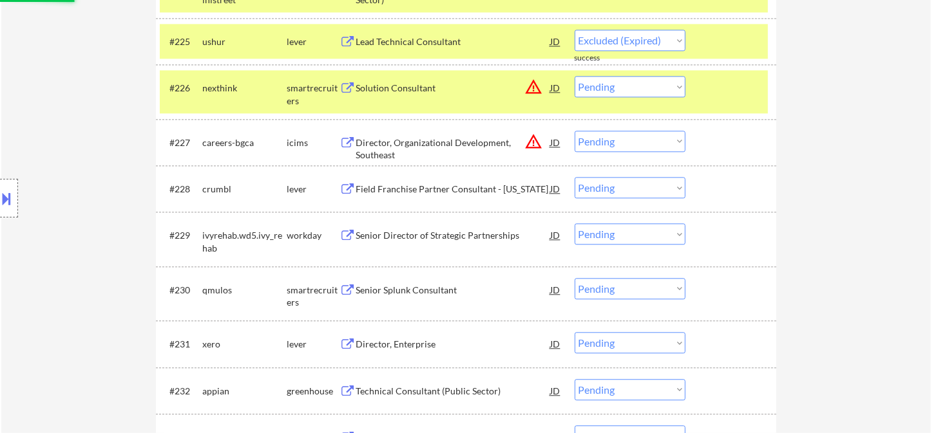
select select ""pending""
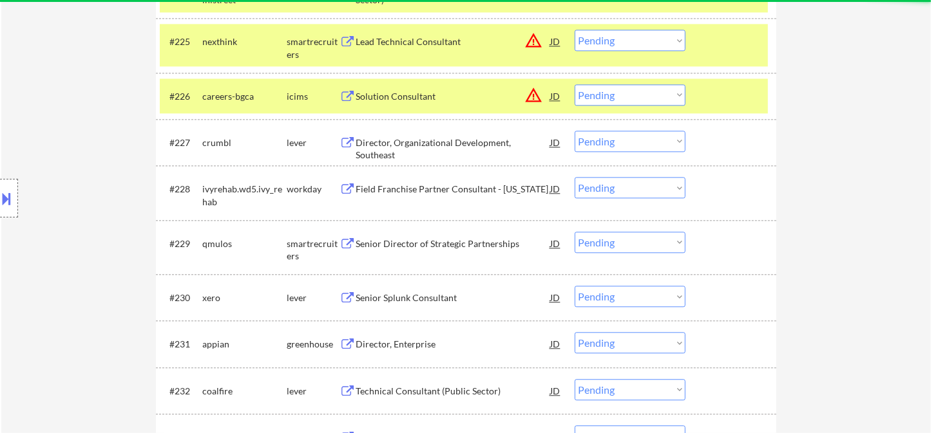
click at [423, 142] on div "Director, Organizational Development, Southeast" at bounding box center [453, 149] width 195 height 25
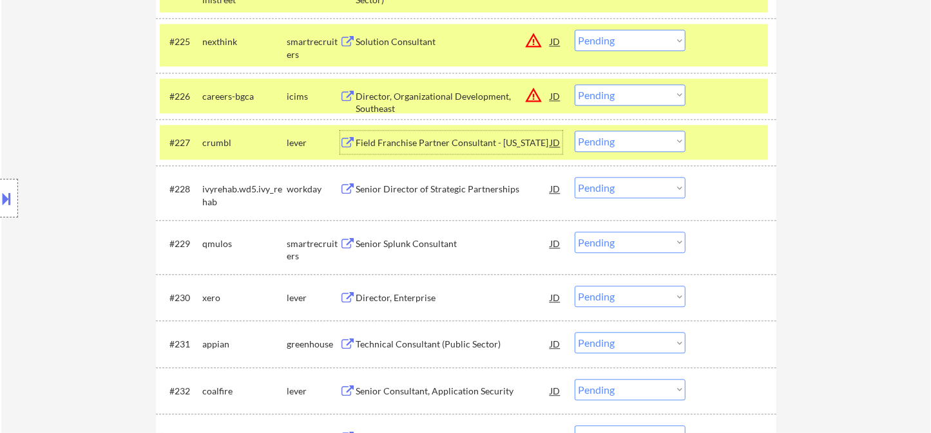
click at [642, 147] on select "Choose an option... Pending Applied Excluded (Questions) Excluded (Expired) Exc…" at bounding box center [630, 141] width 111 height 21
click at [575, 131] on select "Choose an option... Pending Applied Excluded (Questions) Excluded (Expired) Exc…" at bounding box center [630, 141] width 111 height 21
select select ""pending""
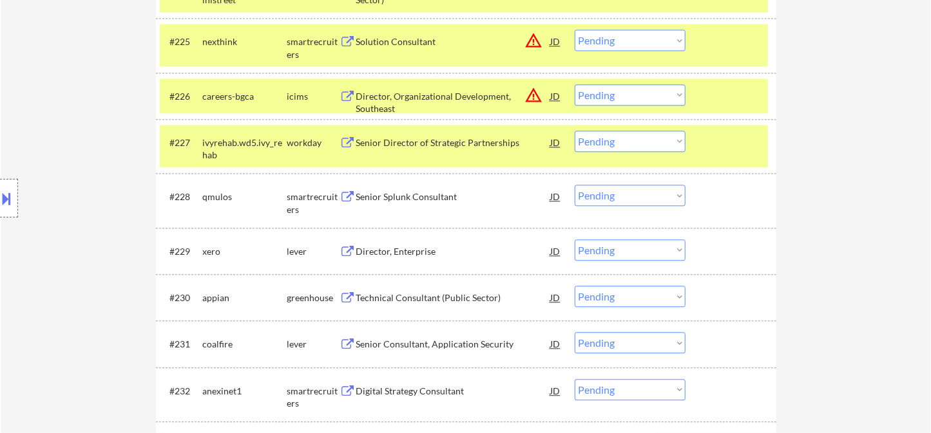
click at [435, 196] on div "Senior Splunk Consultant" at bounding box center [453, 197] width 195 height 13
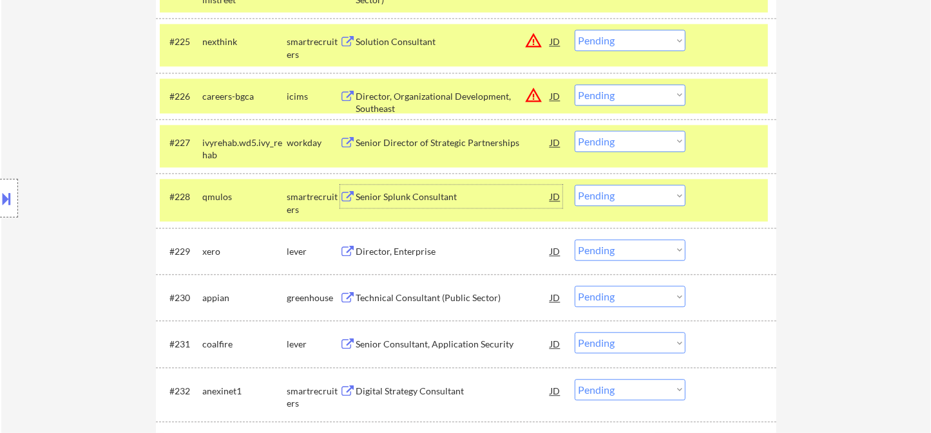
click at [609, 202] on select "Choose an option... Pending Applied Excluded (Questions) Excluded (Expired) Exc…" at bounding box center [630, 195] width 111 height 21
click at [575, 185] on select "Choose an option... Pending Applied Excluded (Questions) Excluded (Expired) Exc…" at bounding box center [630, 195] width 111 height 21
click at [421, 250] on div "Director, Enterprise" at bounding box center [453, 251] width 195 height 13
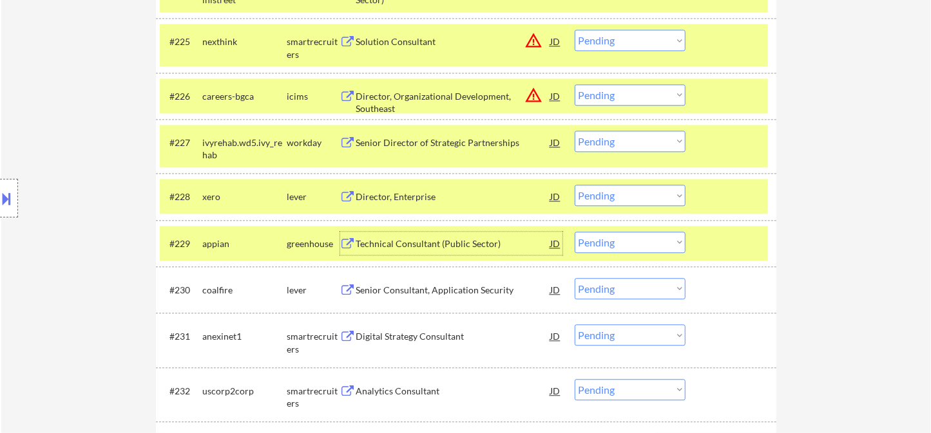
drag, startPoint x: 613, startPoint y: 195, endPoint x: 615, endPoint y: 205, distance: 10.6
click at [613, 195] on select "Choose an option... Pending Applied Excluded (Questions) Excluded (Expired) Exc…" at bounding box center [630, 195] width 111 height 21
click at [575, 185] on select "Choose an option... Pending Applied Excluded (Questions) Excluded (Expired) Exc…" at bounding box center [630, 195] width 111 height 21
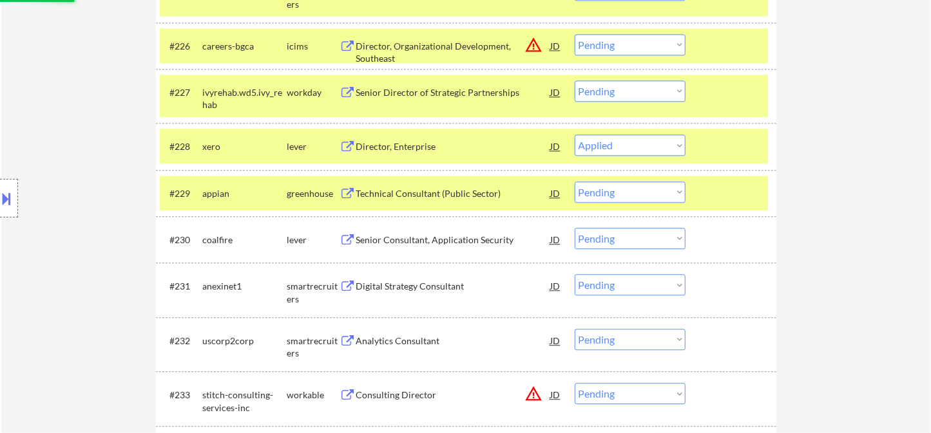
scroll to position [1717, 0]
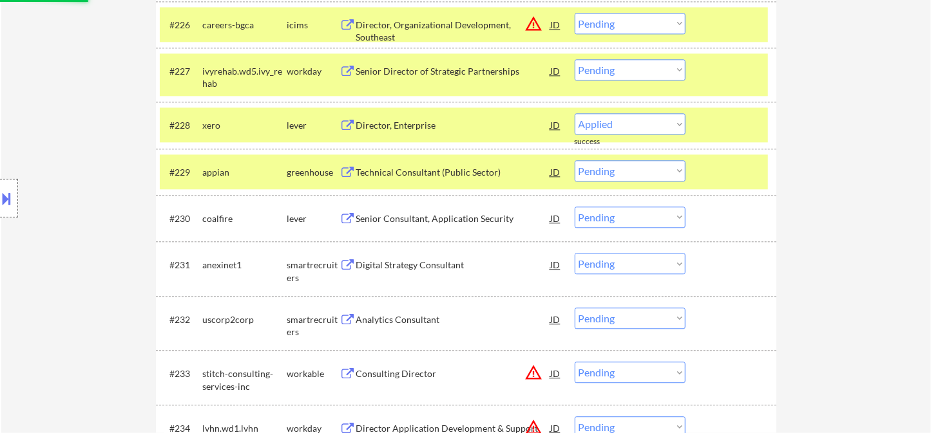
click at [449, 221] on div "Senior Consultant, Application Security" at bounding box center [453, 219] width 195 height 13
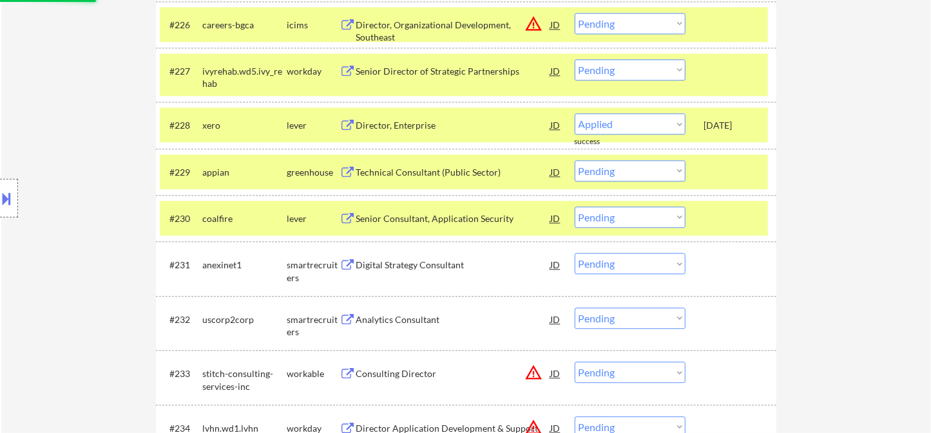
select select ""pending""
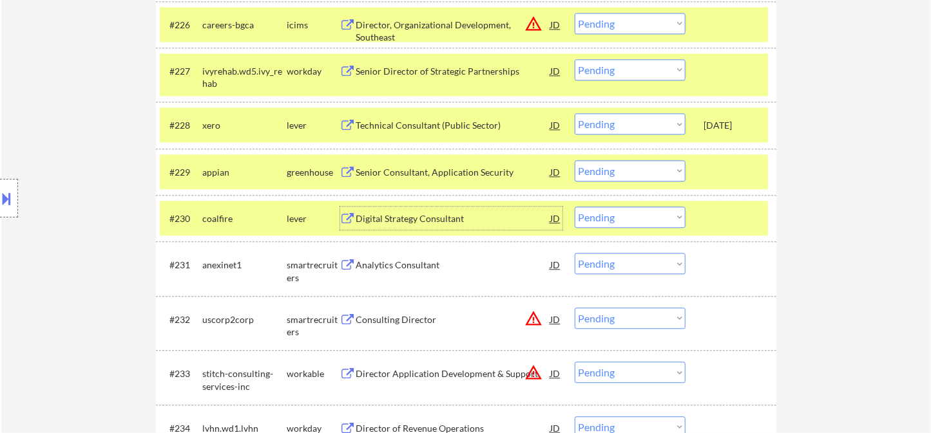
drag, startPoint x: 616, startPoint y: 221, endPoint x: 625, endPoint y: 225, distance: 10.7
click at [616, 221] on select "Choose an option... Pending Applied Excluded (Questions) Excluded (Expired) Exc…" at bounding box center [630, 217] width 111 height 21
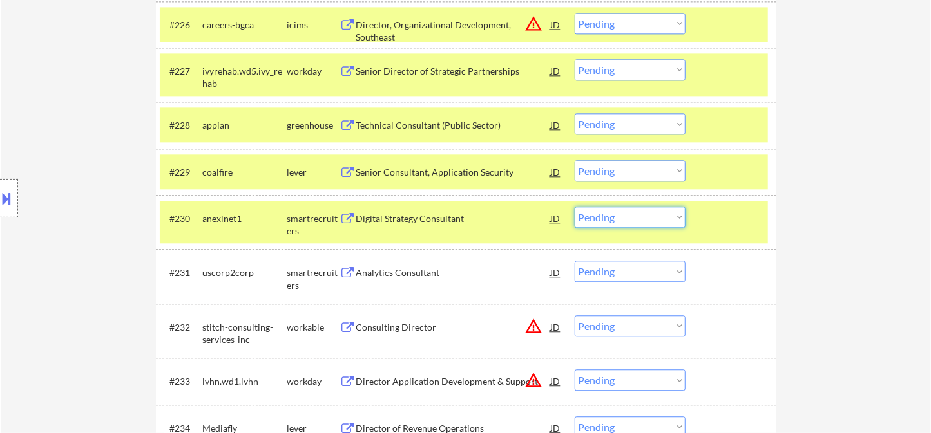
click at [660, 169] on select "Choose an option... Pending Applied Excluded (Questions) Excluded (Expired) Exc…" at bounding box center [630, 170] width 111 height 21
click at [575, 160] on select "Choose an option... Pending Applied Excluded (Questions) Excluded (Expired) Exc…" at bounding box center [630, 170] width 111 height 21
click at [413, 220] on div "Digital Strategy Consultant" at bounding box center [453, 219] width 195 height 13
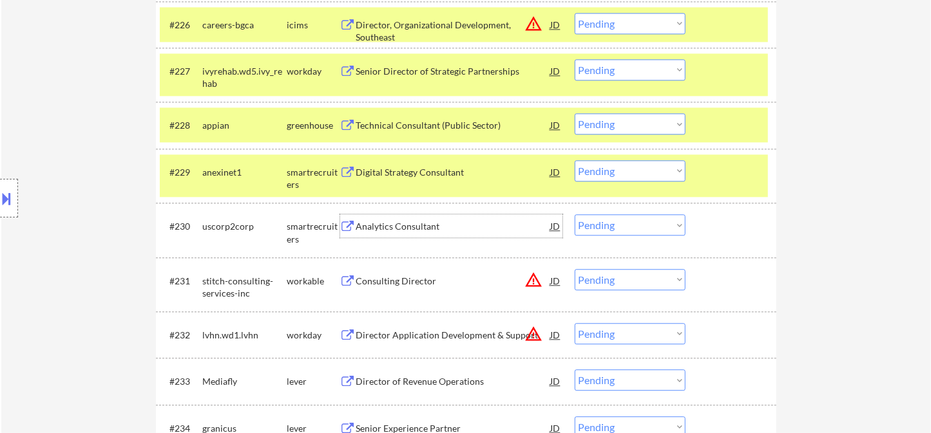
click at [635, 174] on select "Choose an option... Pending Applied Excluded (Questions) Excluded (Expired) Exc…" at bounding box center [630, 170] width 111 height 21
click at [575, 160] on select "Choose an option... Pending Applied Excluded (Questions) Excluded (Expired) Exc…" at bounding box center [630, 170] width 111 height 21
select select ""pending""
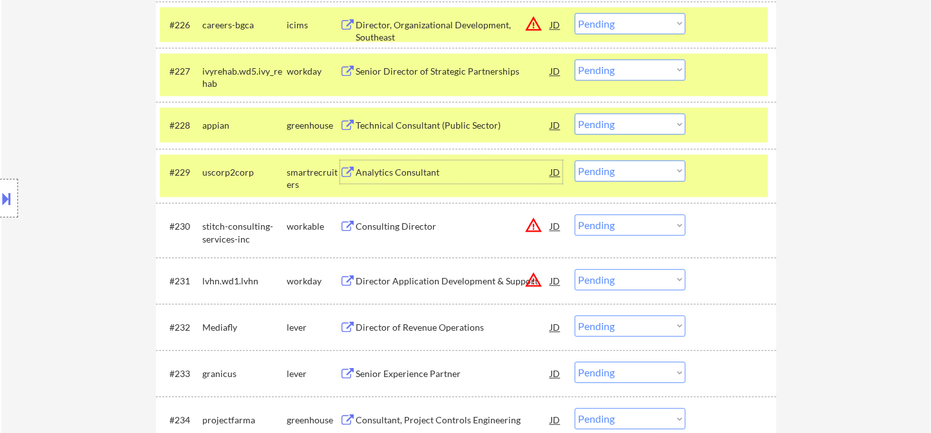
drag, startPoint x: 408, startPoint y: 169, endPoint x: 415, endPoint y: 170, distance: 7.2
click at [408, 169] on div "Analytics Consultant" at bounding box center [453, 172] width 195 height 13
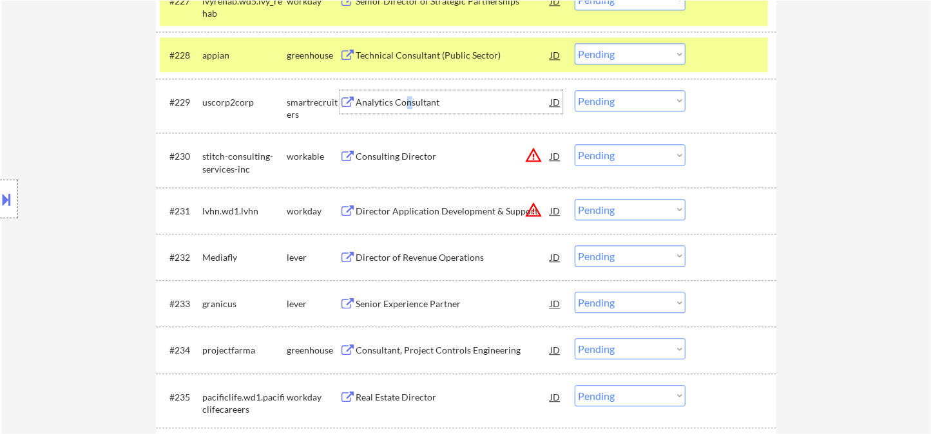
scroll to position [1789, 0]
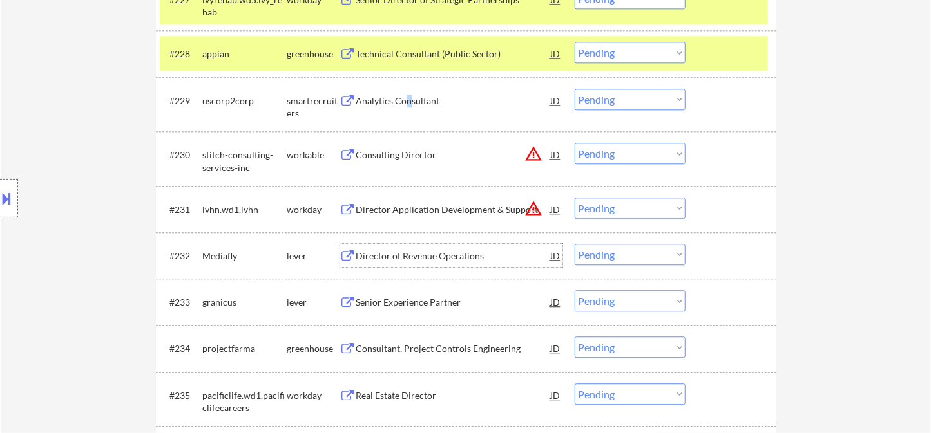
click at [423, 252] on div "Director of Revenue Operations" at bounding box center [453, 256] width 195 height 13
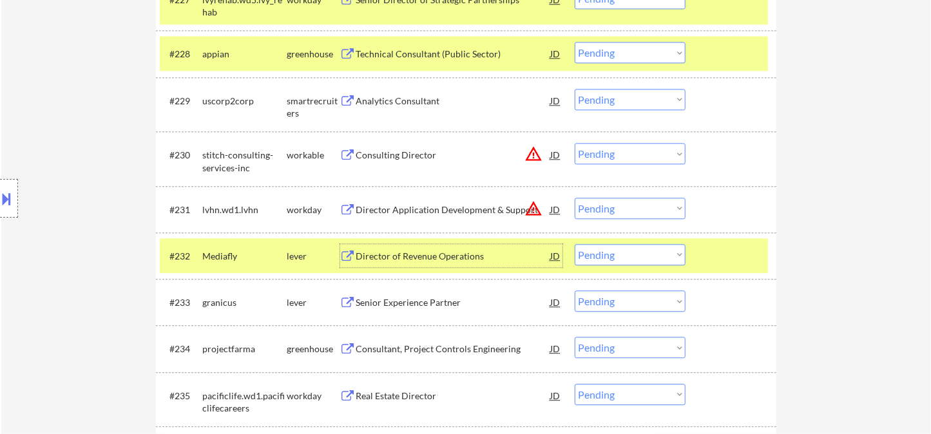
drag, startPoint x: 620, startPoint y: 252, endPoint x: 623, endPoint y: 261, distance: 9.6
click at [620, 252] on select "Choose an option... Pending Applied Excluded (Questions) Excluded (Expired) Exc…" at bounding box center [630, 254] width 111 height 21
click at [575, 244] on select "Choose an option... Pending Applied Excluded (Questions) Excluded (Expired) Exc…" at bounding box center [630, 254] width 111 height 21
click at [432, 307] on div "Senior Experience Partner" at bounding box center [453, 302] width 195 height 13
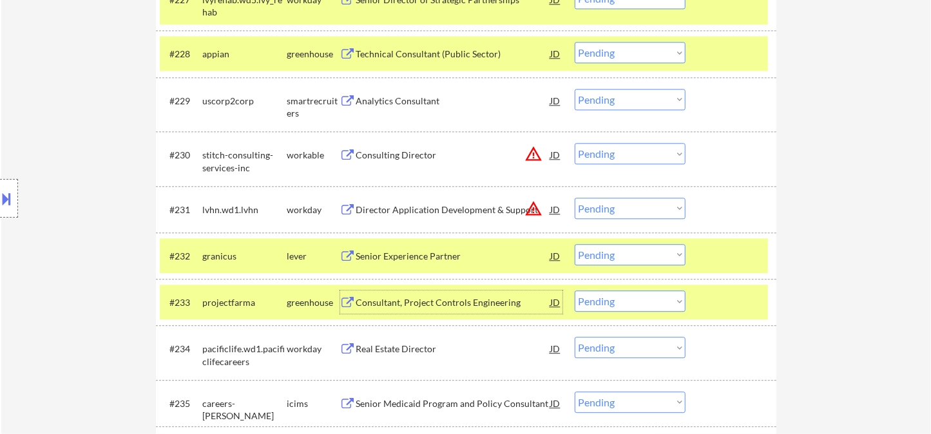
click at [617, 255] on select "Choose an option... Pending Applied Excluded (Questions) Excluded (Expired) Exc…" at bounding box center [630, 254] width 111 height 21
click at [575, 244] on select "Choose an option... Pending Applied Excluded (Questions) Excluded (Expired) Exc…" at bounding box center [630, 254] width 111 height 21
click at [423, 307] on div "Consultant, Project Controls Engineering" at bounding box center [453, 302] width 195 height 13
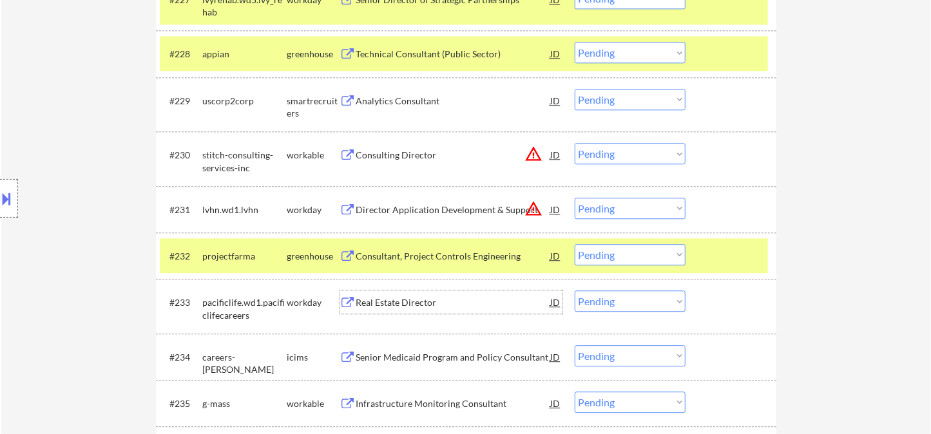
click at [639, 254] on select "Choose an option... Pending Applied Excluded (Questions) Excluded (Expired) Exc…" at bounding box center [630, 254] width 111 height 21
click at [575, 244] on select "Choose an option... Pending Applied Excluded (Questions) Excluded (Expired) Exc…" at bounding box center [630, 254] width 111 height 21
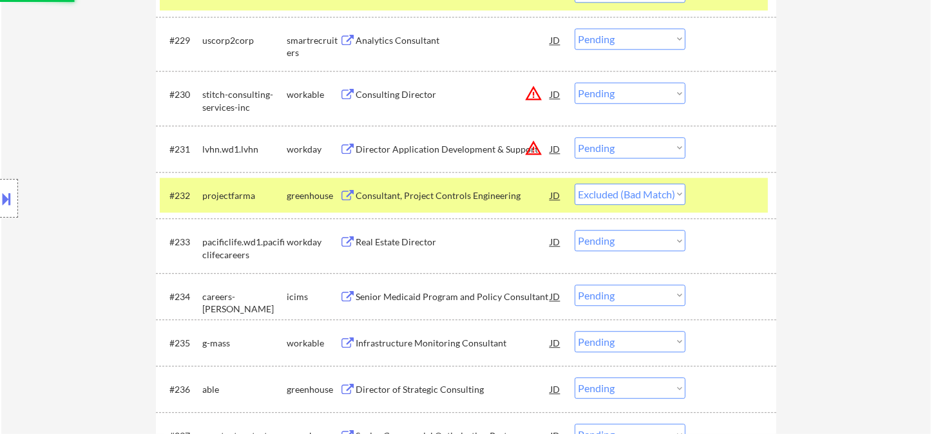
scroll to position [1932, 0]
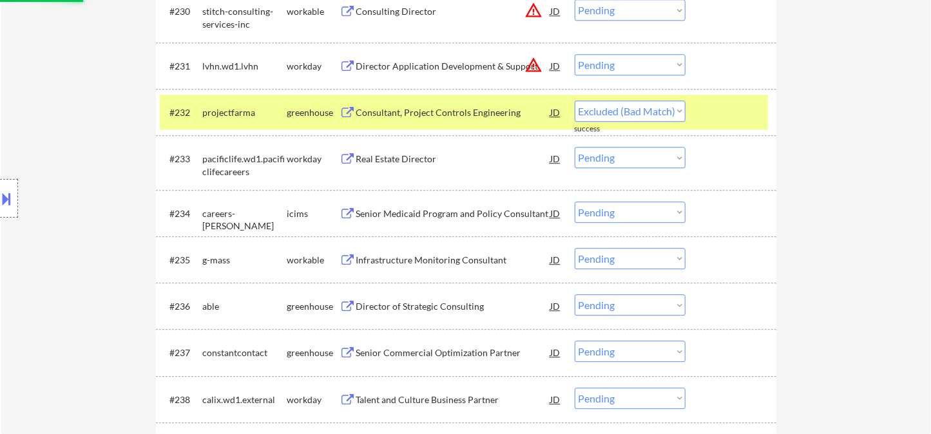
click at [439, 263] on div "Infrastructure Monitoring Consultant" at bounding box center [453, 260] width 195 height 13
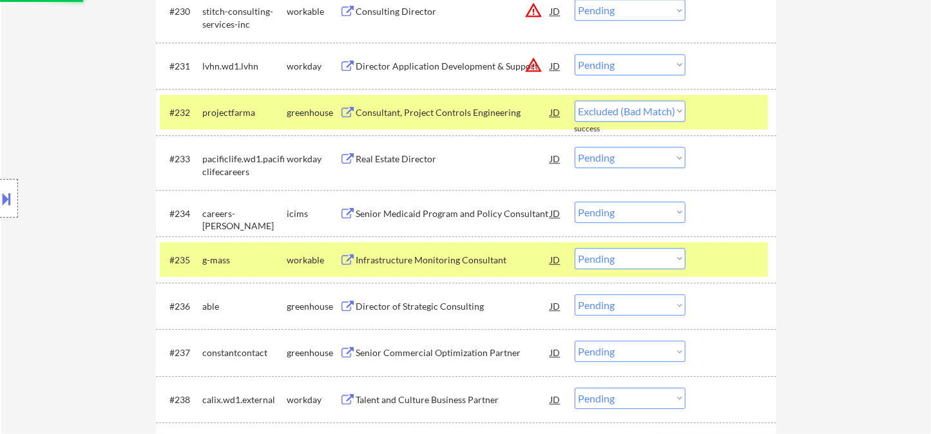
select select ""pending""
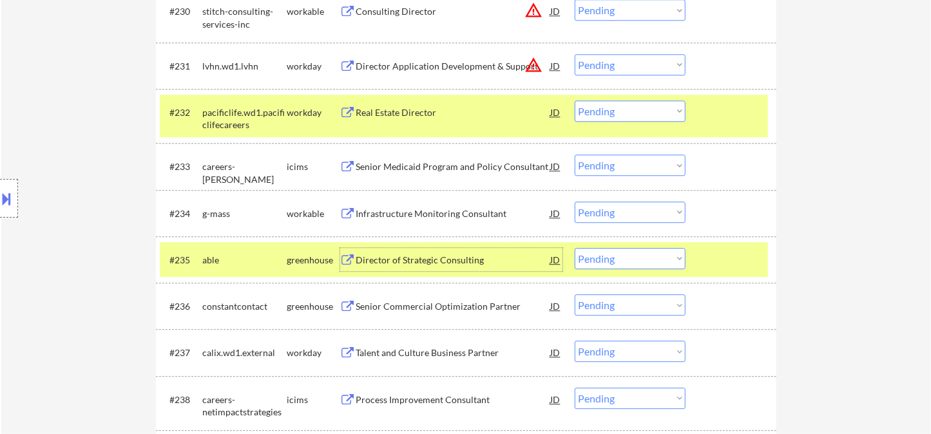
click at [450, 281] on div "#235 able greenhouse Director of Strategic Consulting JD warning_amber Choose a…" at bounding box center [466, 259] width 620 height 46
click at [451, 265] on div "Director of Strategic Consulting" at bounding box center [453, 260] width 195 height 13
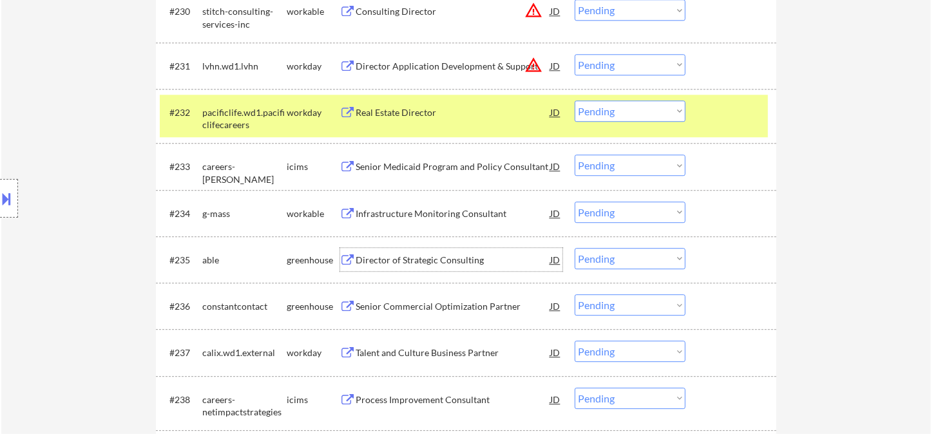
click at [618, 267] on select "Choose an option... Pending Applied Excluded (Questions) Excluded (Expired) Exc…" at bounding box center [630, 258] width 111 height 21
click at [575, 248] on select "Choose an option... Pending Applied Excluded (Questions) Excluded (Expired) Exc…" at bounding box center [630, 258] width 111 height 21
drag, startPoint x: 448, startPoint y: 305, endPoint x: 455, endPoint y: 307, distance: 6.6
click at [448, 307] on div "Senior Commercial Optimization Partner" at bounding box center [453, 306] width 195 height 13
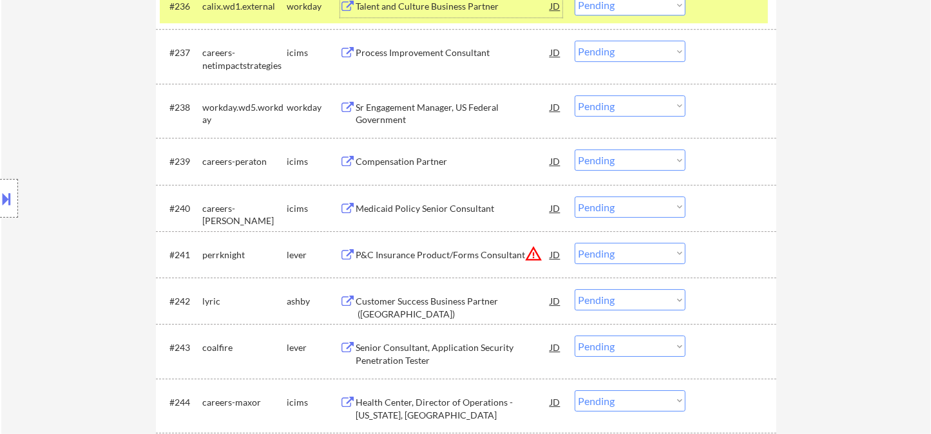
scroll to position [2361, 0]
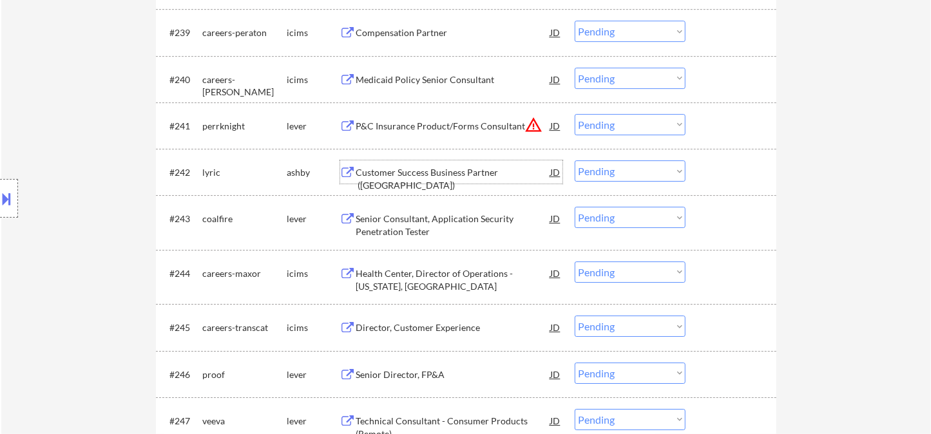
click at [433, 169] on div "Customer Success Business Partner (US)" at bounding box center [453, 178] width 195 height 25
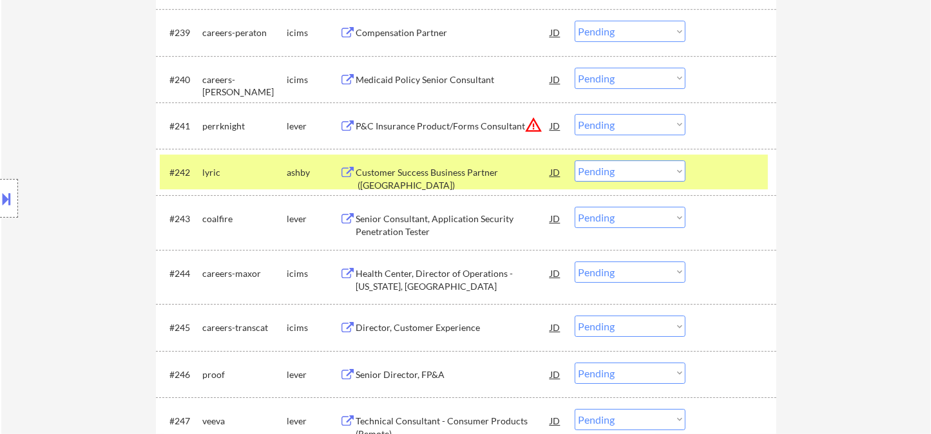
scroll to position [1974, 0]
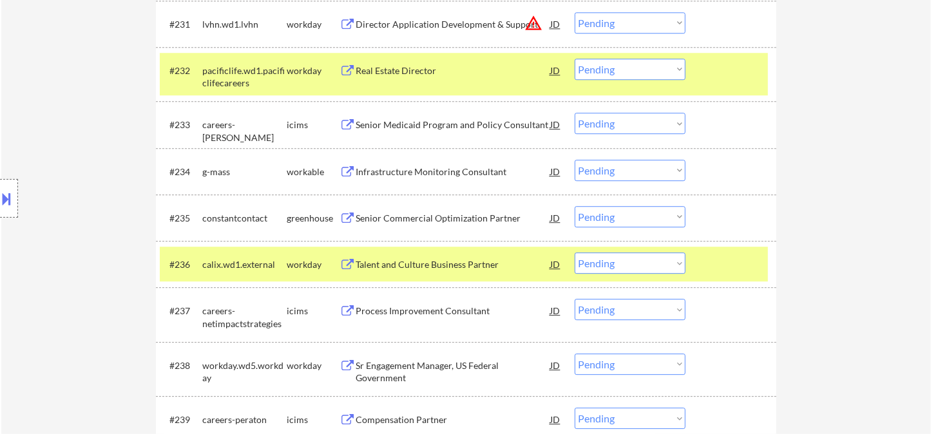
click at [608, 216] on select "Choose an option... Pending Applied Excluded (Questions) Excluded (Expired) Exc…" at bounding box center [630, 216] width 111 height 21
click at [575, 206] on select "Choose an option... Pending Applied Excluded (Questions) Excluded (Expired) Exc…" at bounding box center [630, 216] width 111 height 21
select select ""pending""
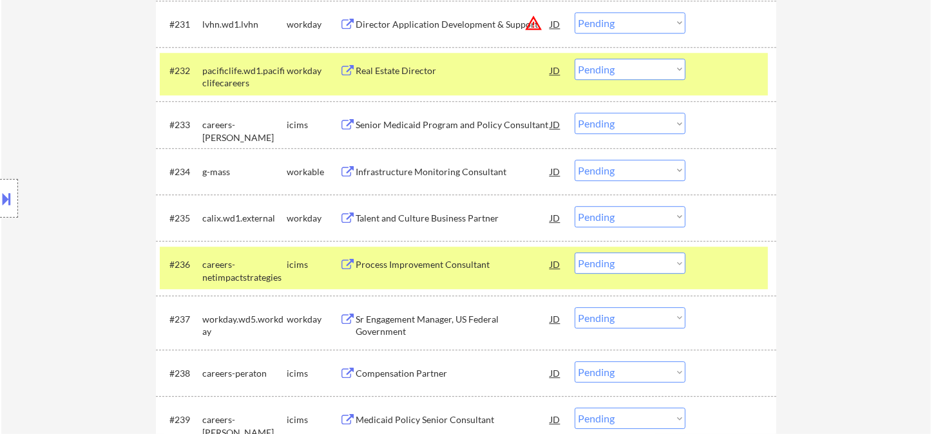
scroll to position [2270, 0]
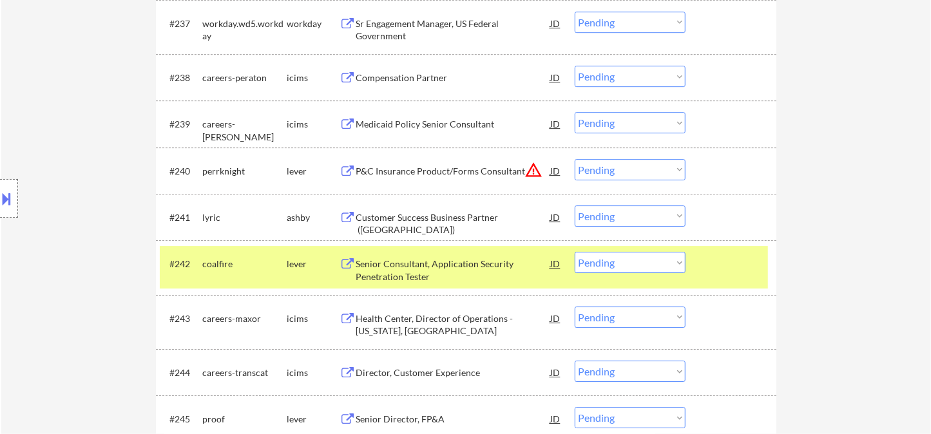
click at [614, 221] on select "Choose an option... Pending Applied Excluded (Questions) Excluded (Expired) Exc…" at bounding box center [630, 215] width 111 height 21
click at [575, 205] on select "Choose an option... Pending Applied Excluded (Questions) Excluded (Expired) Exc…" at bounding box center [630, 215] width 111 height 21
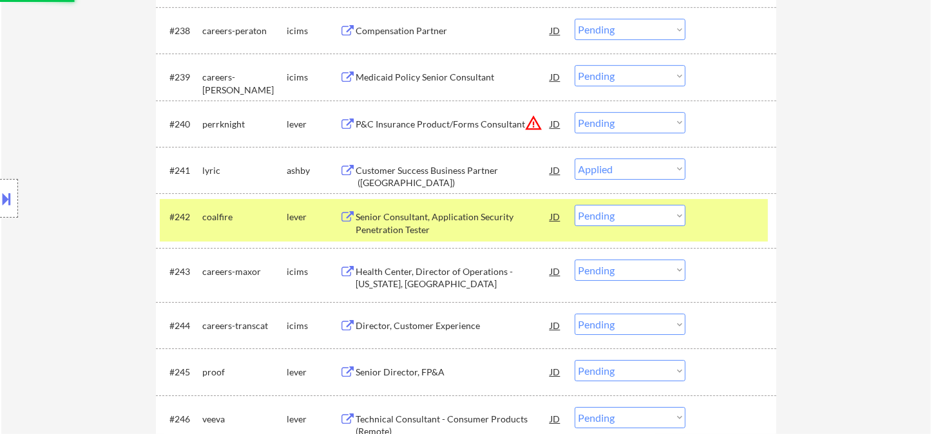
scroll to position [2341, 0]
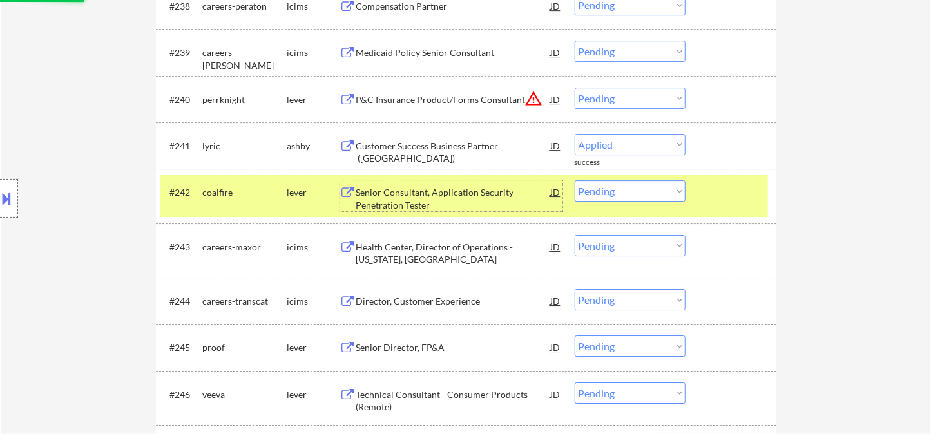
click at [443, 200] on div "Senior Consultant, Application Security Penetration Tester" at bounding box center [453, 198] width 195 height 25
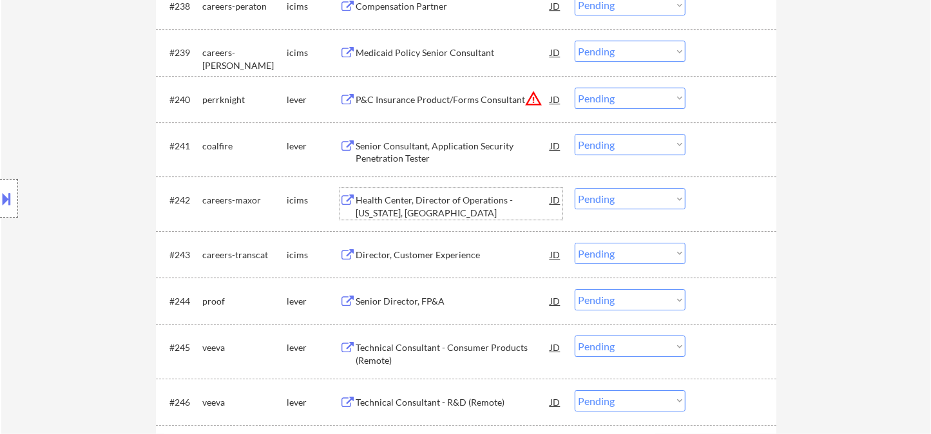
click at [609, 148] on select "Choose an option... Pending Applied Excluded (Questions) Excluded (Expired) Exc…" at bounding box center [630, 144] width 111 height 21
click at [575, 134] on select "Choose an option... Pending Applied Excluded (Questions) Excluded (Expired) Exc…" at bounding box center [630, 144] width 111 height 21
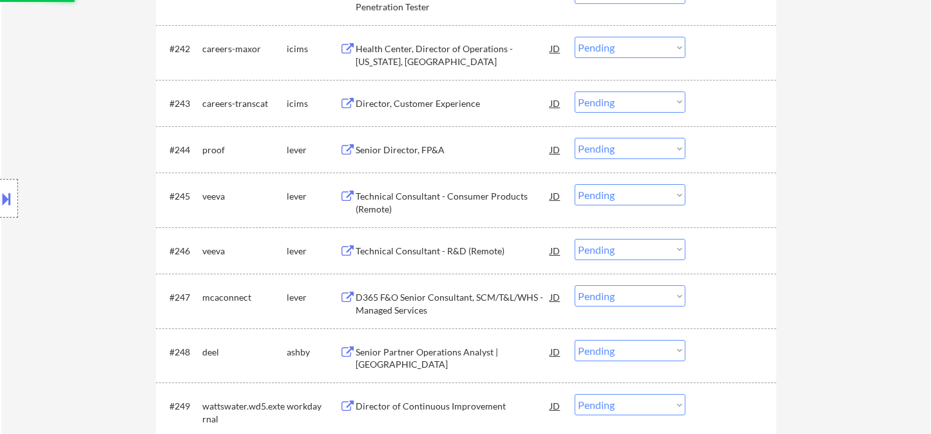
scroll to position [2556, 0]
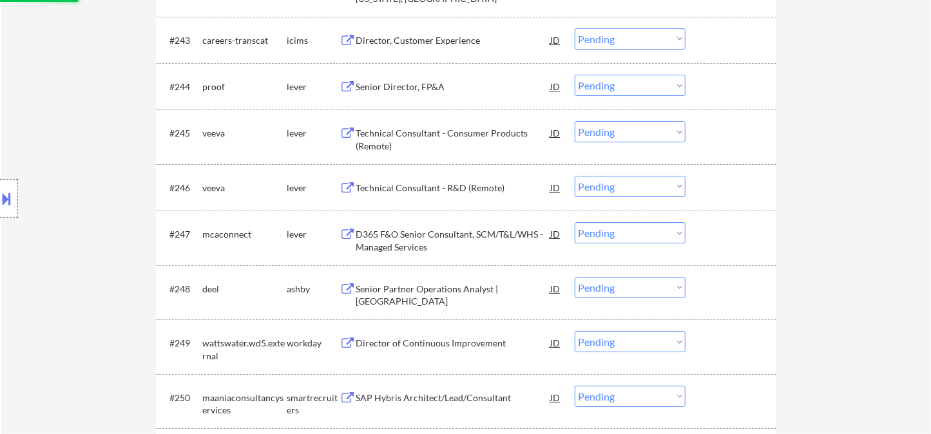
click at [398, 86] on div "Senior Director, FP&A" at bounding box center [453, 87] width 195 height 13
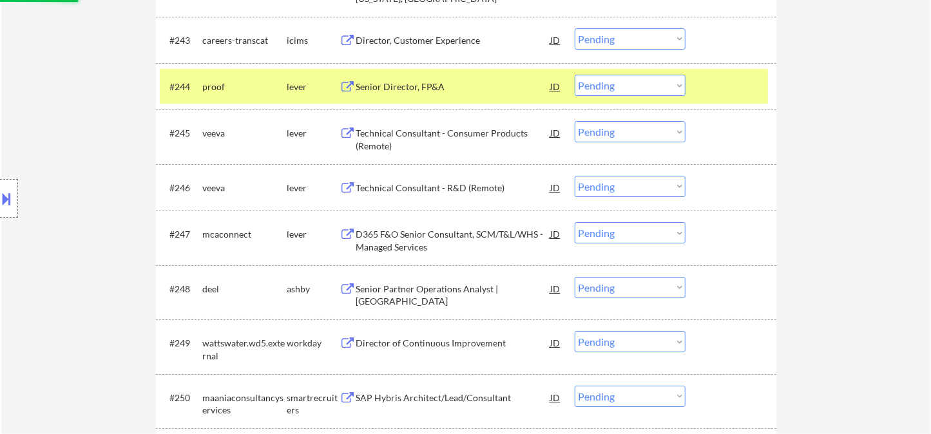
select select ""pending""
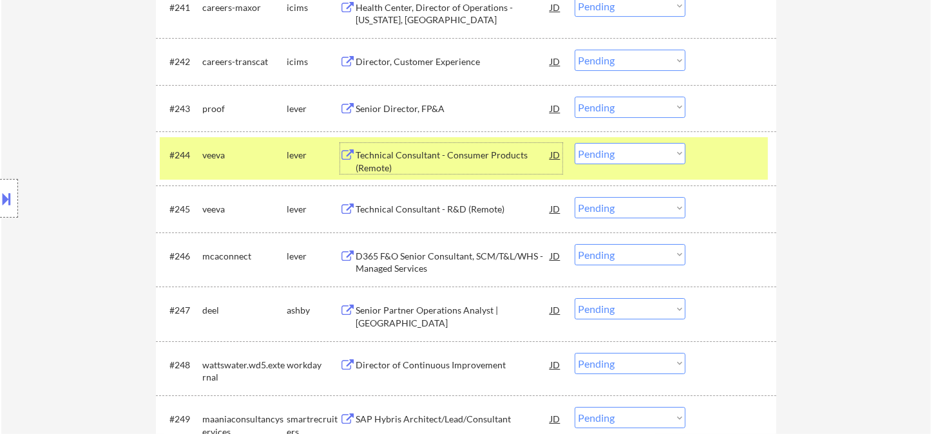
scroll to position [2413, 0]
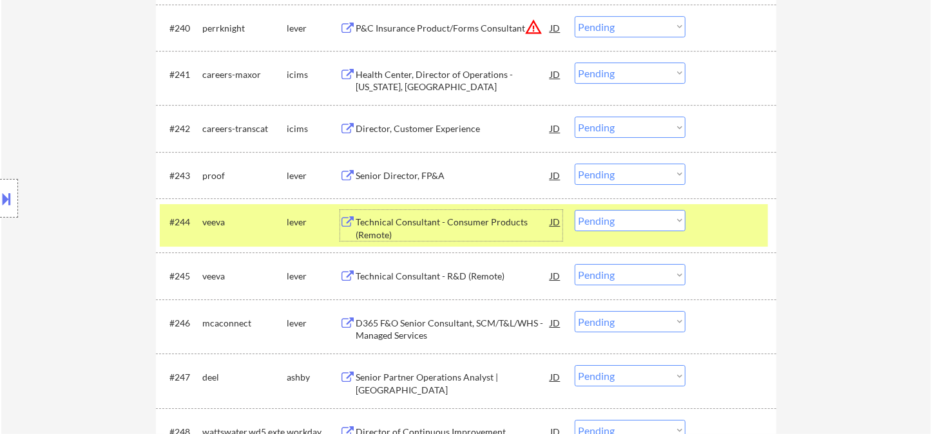
click at [606, 175] on select "Choose an option... Pending Applied Excluded (Questions) Excluded (Expired) Exc…" at bounding box center [630, 174] width 111 height 21
click at [575, 164] on select "Choose an option... Pending Applied Excluded (Questions) Excluded (Expired) Exc…" at bounding box center [630, 174] width 111 height 21
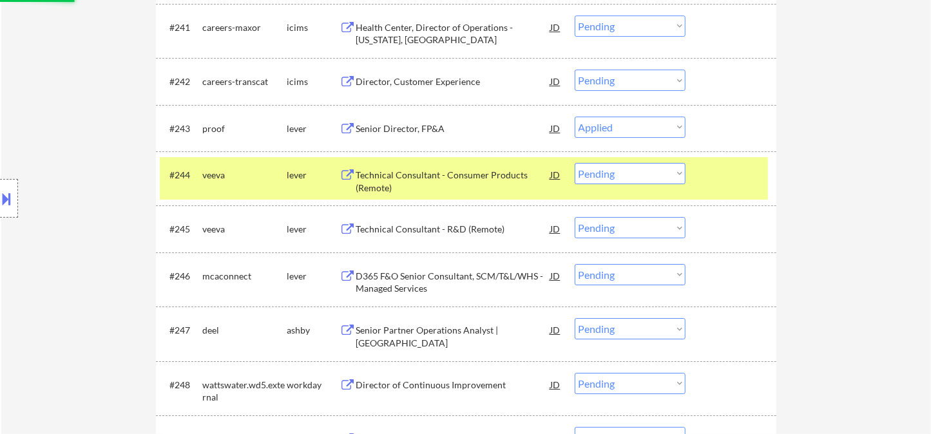
scroll to position [2484, 0]
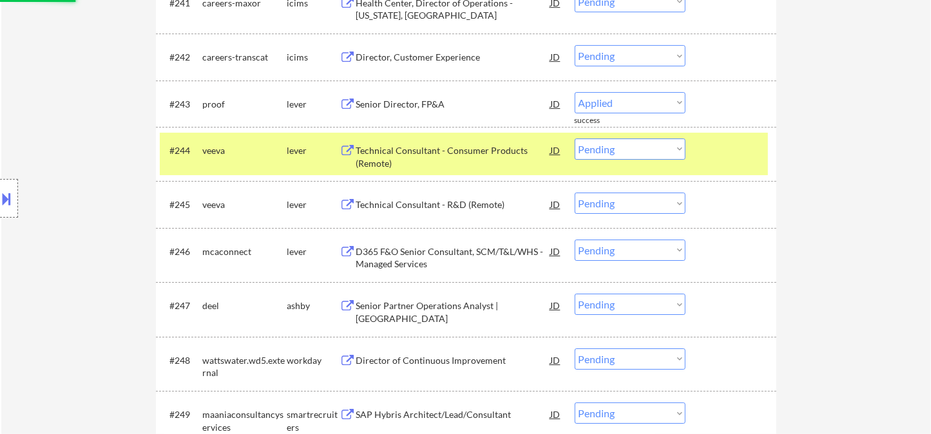
select select ""pending""
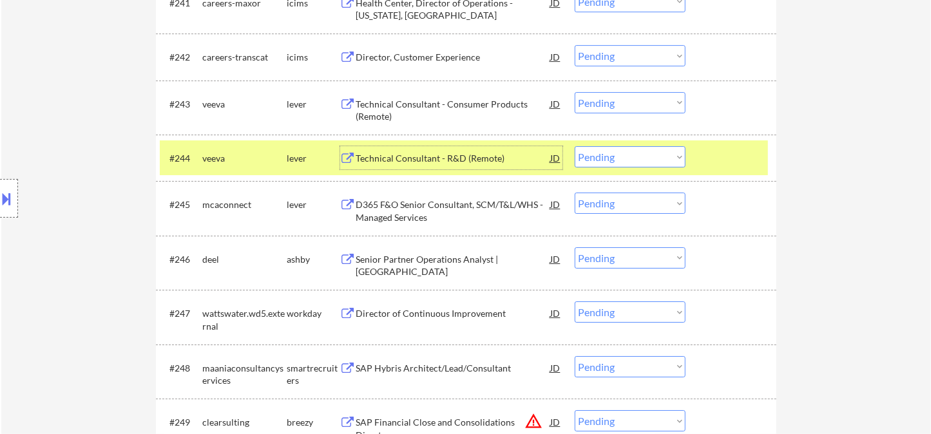
click at [438, 160] on div "Technical Consultant - R&D (Remote)" at bounding box center [453, 158] width 195 height 13
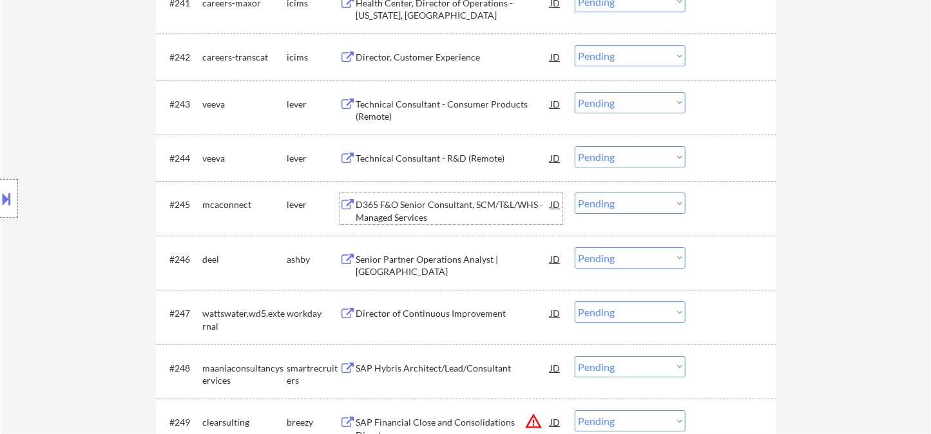
click at [488, 216] on div "D365 F&O Senior Consultant, SCM/T&L/WHS - Managed Services" at bounding box center [453, 210] width 195 height 25
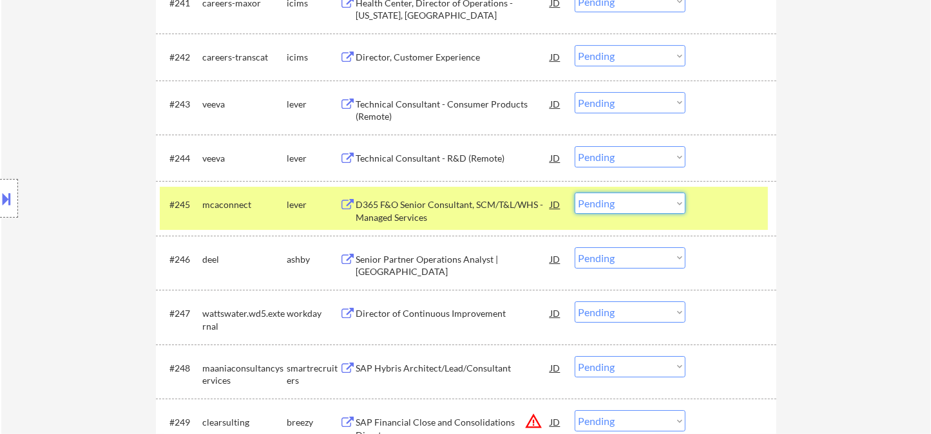
click at [647, 199] on select "Choose an option... Pending Applied Excluded (Questions) Excluded (Expired) Exc…" at bounding box center [630, 203] width 111 height 21
click at [575, 193] on select "Choose an option... Pending Applied Excluded (Questions) Excluded (Expired) Exc…" at bounding box center [630, 203] width 111 height 21
select select ""pending""
click at [439, 265] on div "Senior Partner Operations Analyst | North America" at bounding box center [453, 265] width 195 height 25
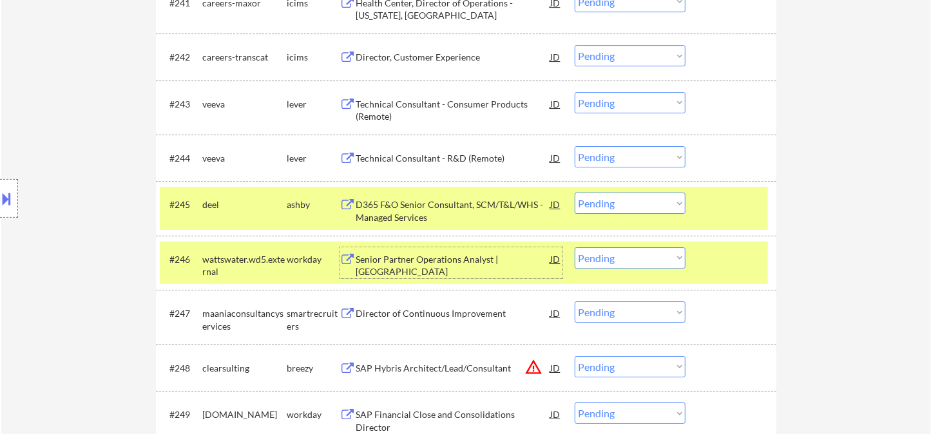
click at [430, 205] on div "D365 F&O Senior Consultant, SCM/T&L/WHS - Managed Services" at bounding box center [453, 210] width 195 height 25
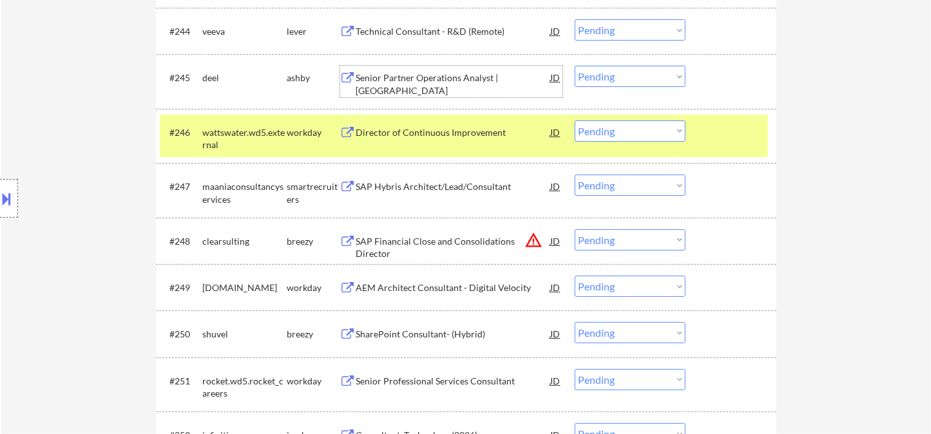
scroll to position [2628, 0]
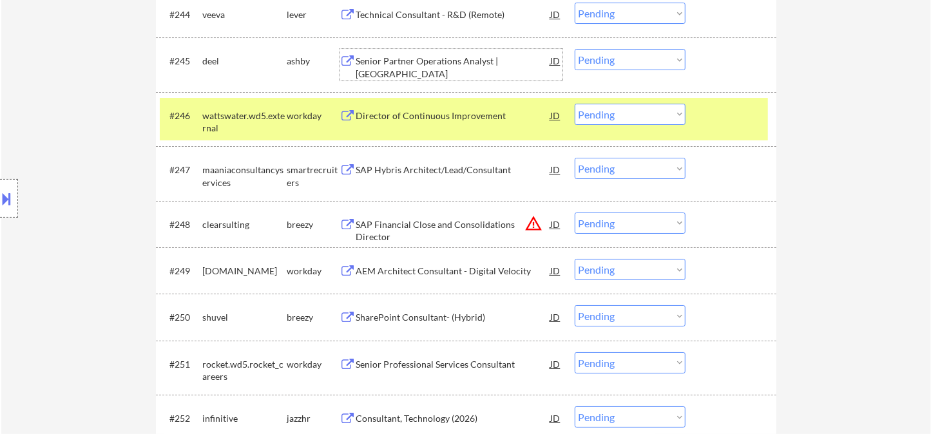
click at [444, 175] on div "SAP Hybris Architect/Lead/Consultant" at bounding box center [453, 170] width 195 height 13
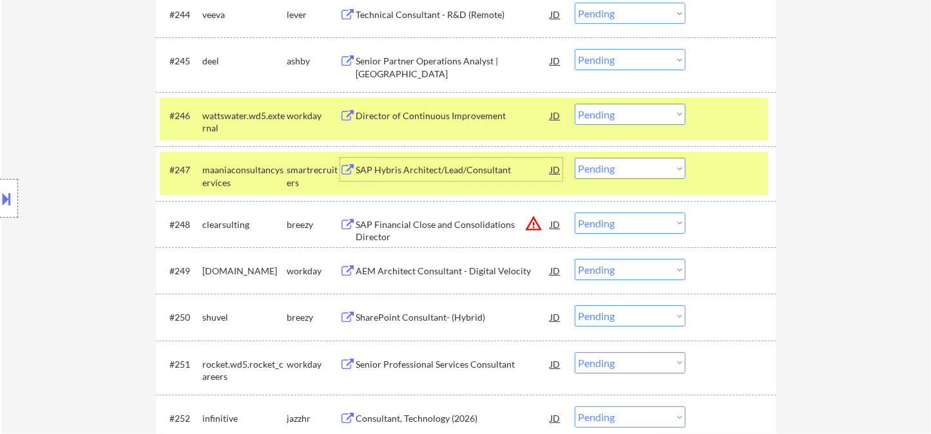
click at [633, 168] on select "Choose an option... Pending Applied Excluded (Questions) Excluded (Expired) Exc…" at bounding box center [630, 168] width 111 height 21
click at [575, 158] on select "Choose an option... Pending Applied Excluded (Questions) Excluded (Expired) Exc…" at bounding box center [630, 168] width 111 height 21
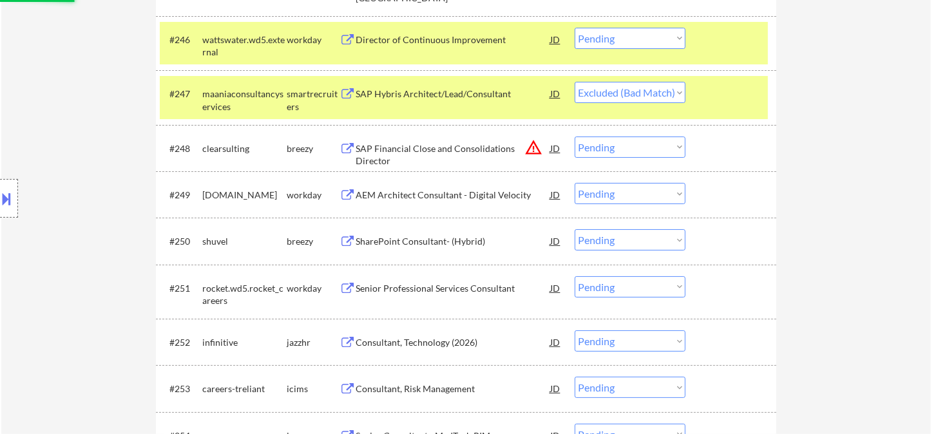
scroll to position [2771, 0]
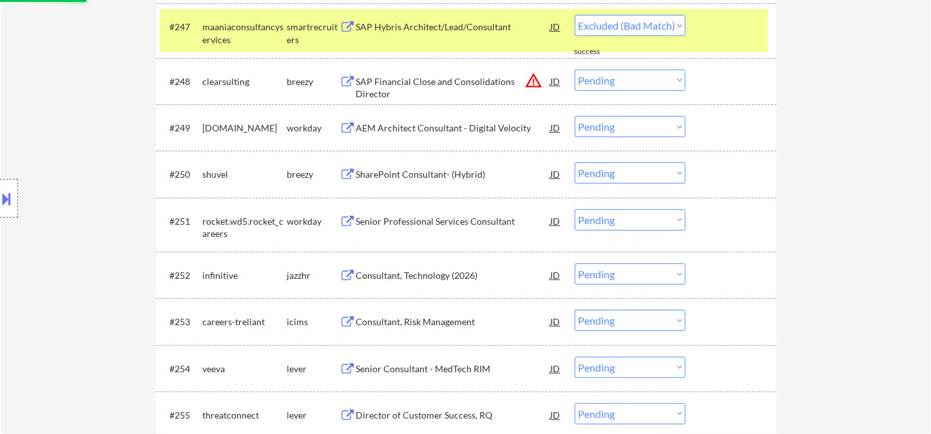
select select ""pending""
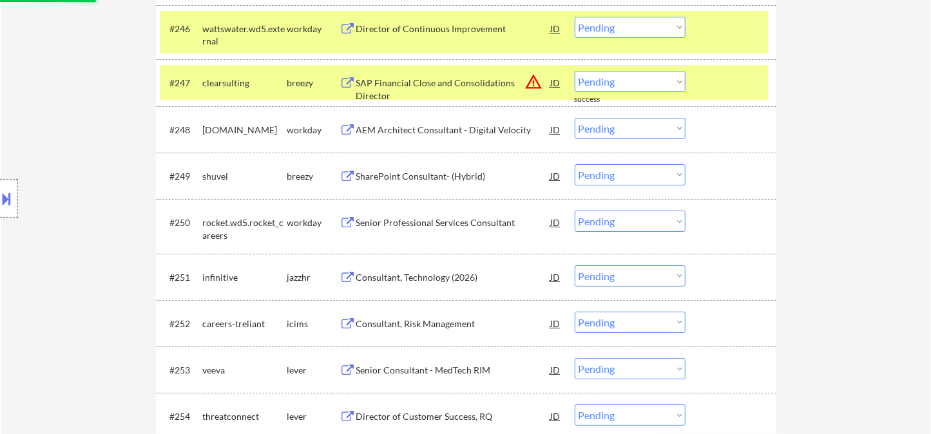
scroll to position [2699, 0]
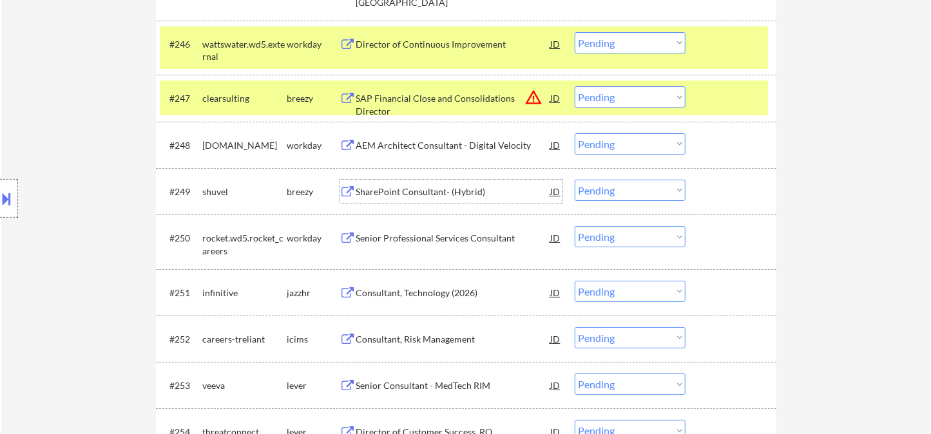
click at [441, 190] on div "SharePoint Consultant- (Hybrid)" at bounding box center [453, 191] width 195 height 13
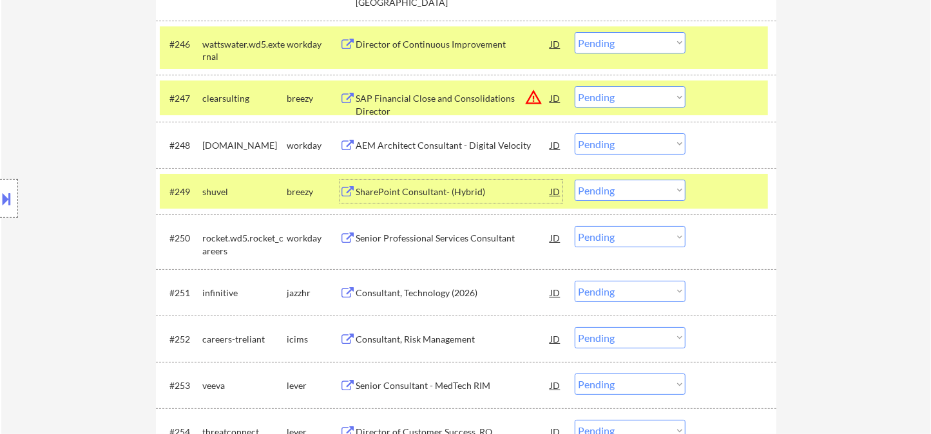
click at [635, 192] on select "Choose an option... Pending Applied Excluded (Questions) Excluded (Expired) Exc…" at bounding box center [630, 190] width 111 height 21
click at [575, 180] on select "Choose an option... Pending Applied Excluded (Questions) Excluded (Expired) Exc…" at bounding box center [630, 190] width 111 height 21
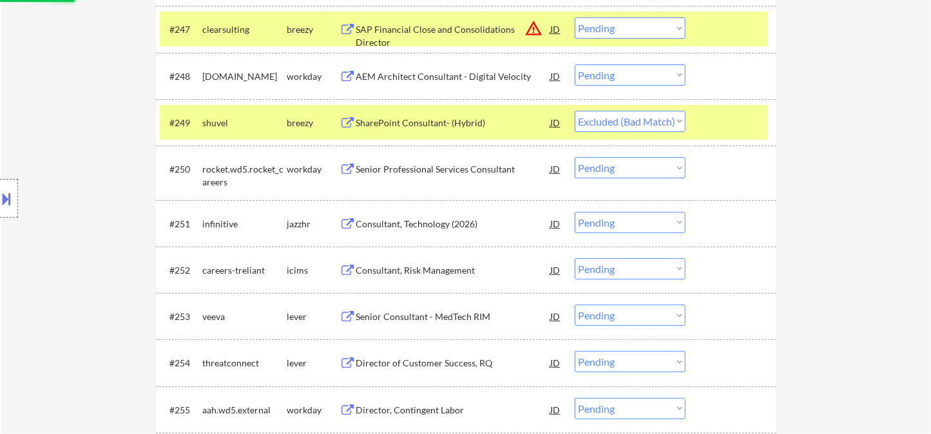
scroll to position [2771, 0]
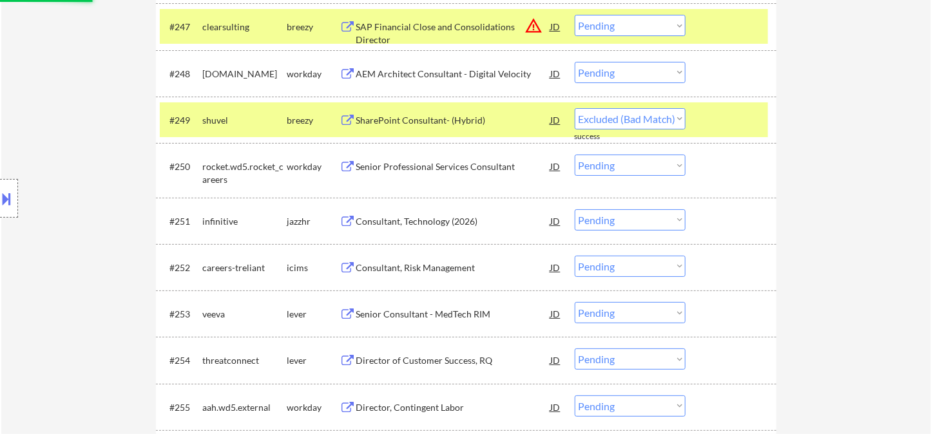
select select ""pending""
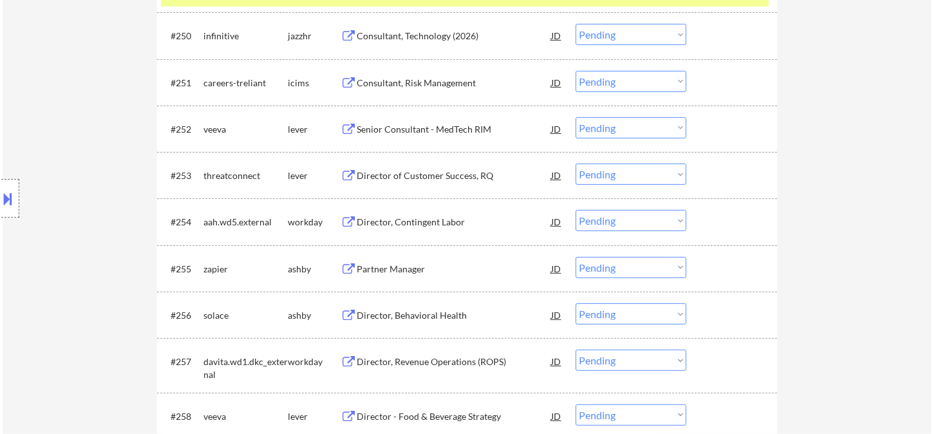
scroll to position [2914, 0]
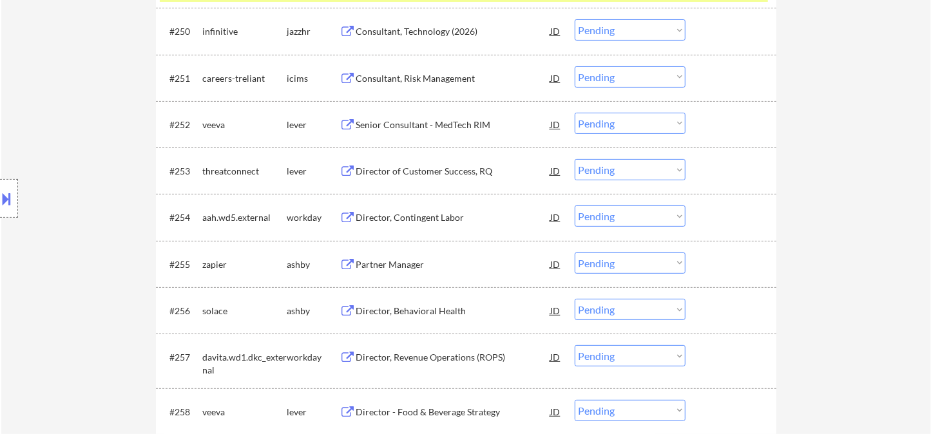
click at [403, 167] on div "Director of Customer Success, RQ" at bounding box center [453, 171] width 195 height 13
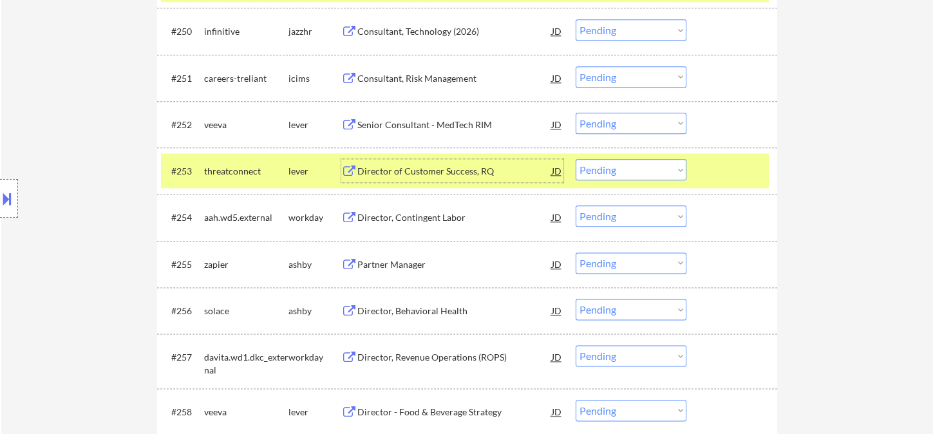
click at [600, 172] on select "Choose an option... Pending Applied Excluded (Questions) Excluded (Expired) Exc…" at bounding box center [631, 169] width 111 height 21
click at [576, 159] on select "Choose an option... Pending Applied Excluded (Questions) Excluded (Expired) Exc…" at bounding box center [631, 169] width 111 height 21
click at [410, 270] on div "Partner Manager" at bounding box center [454, 264] width 195 height 13
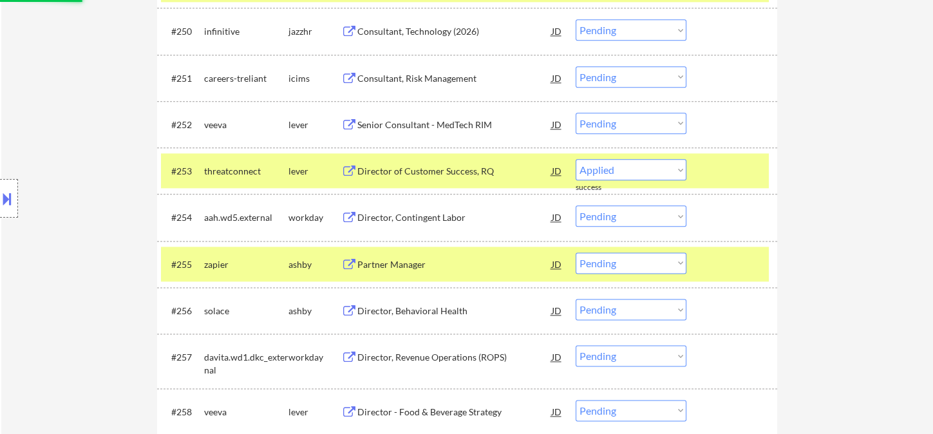
select select ""pending""
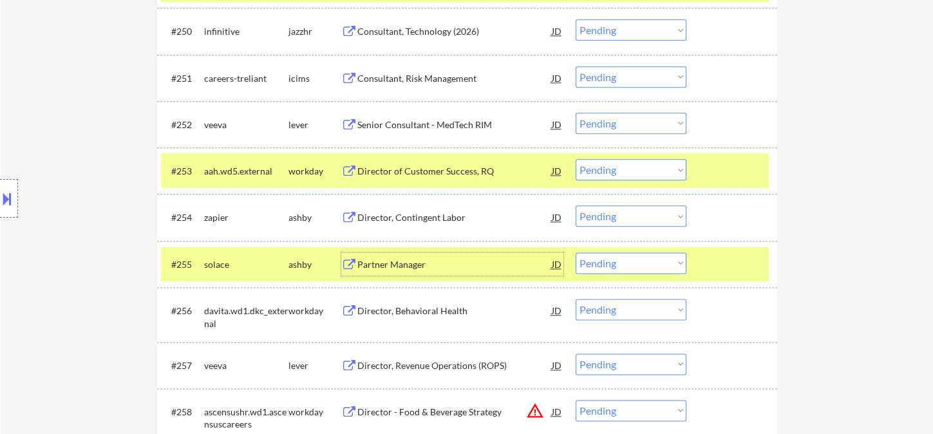
click at [607, 214] on select "Choose an option... Pending Applied Excluded (Questions) Excluded (Expired) Exc…" at bounding box center [631, 215] width 111 height 21
click at [576, 205] on select "Choose an option... Pending Applied Excluded (Questions) Excluded (Expired) Exc…" at bounding box center [631, 215] width 111 height 21
click at [438, 267] on div "Director, Behavioral Health" at bounding box center [454, 264] width 195 height 13
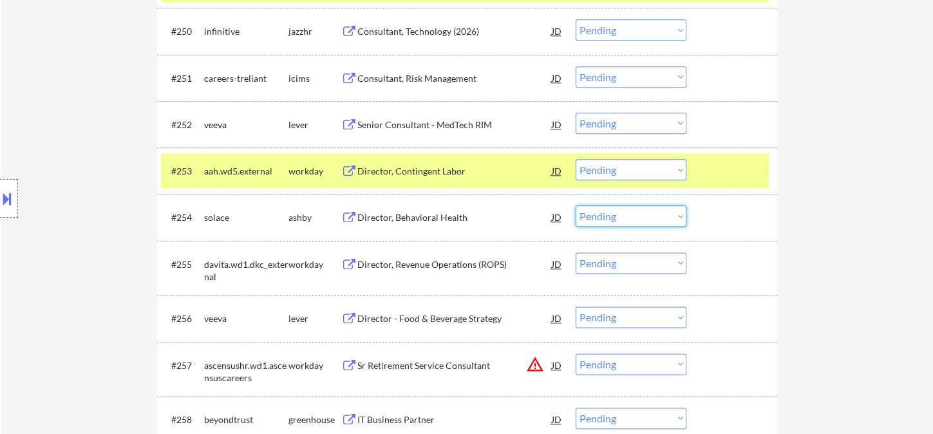
drag, startPoint x: 613, startPoint y: 220, endPoint x: 618, endPoint y: 224, distance: 6.6
click at [613, 220] on select "Choose an option... Pending Applied Excluded (Questions) Excluded (Expired) Exc…" at bounding box center [631, 215] width 111 height 21
click at [576, 205] on select "Choose an option... Pending Applied Excluded (Questions) Excluded (Expired) Exc…" at bounding box center [631, 215] width 111 height 21
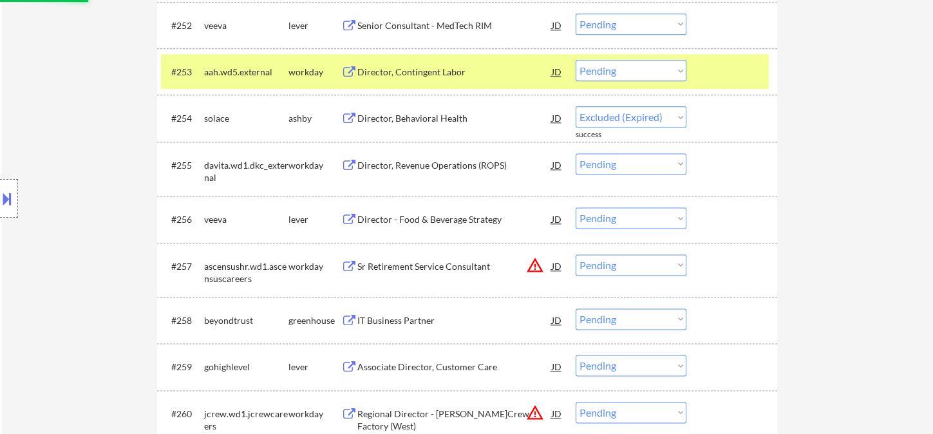
scroll to position [3057, 0]
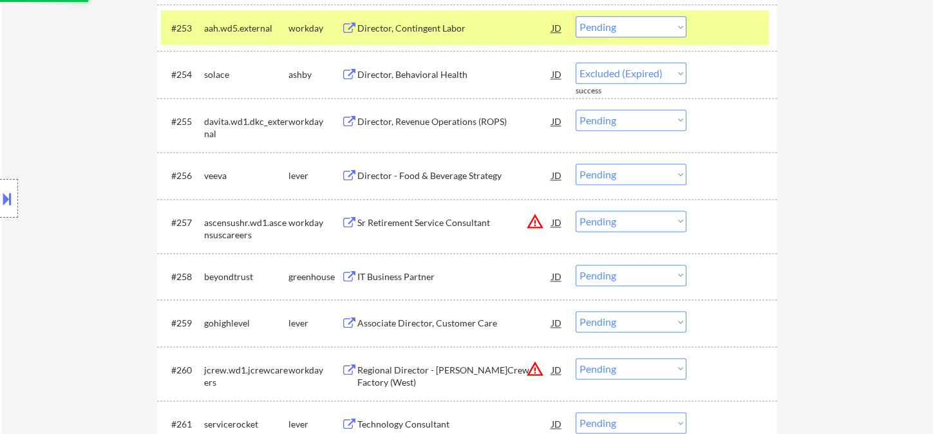
select select ""pending""
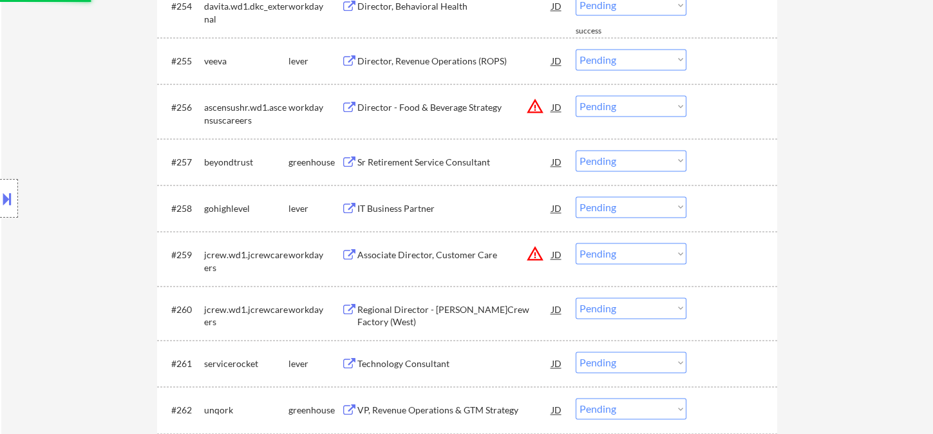
scroll to position [3128, 0]
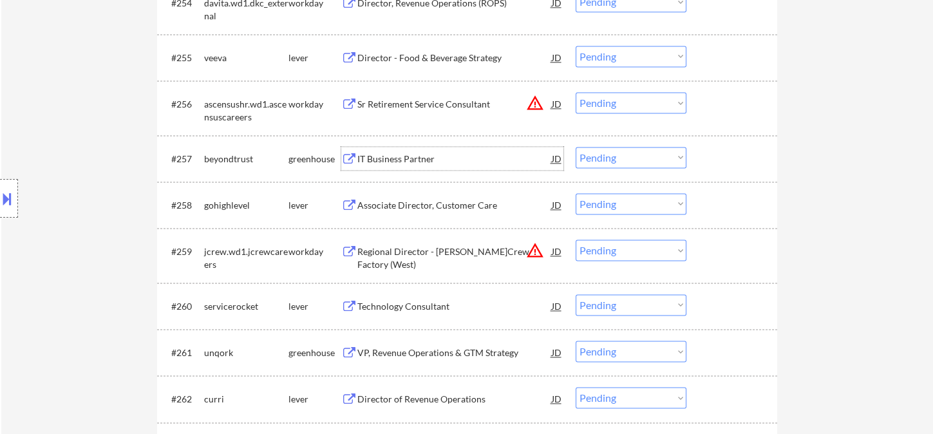
click at [397, 155] on div "IT Business Partner" at bounding box center [454, 159] width 195 height 13
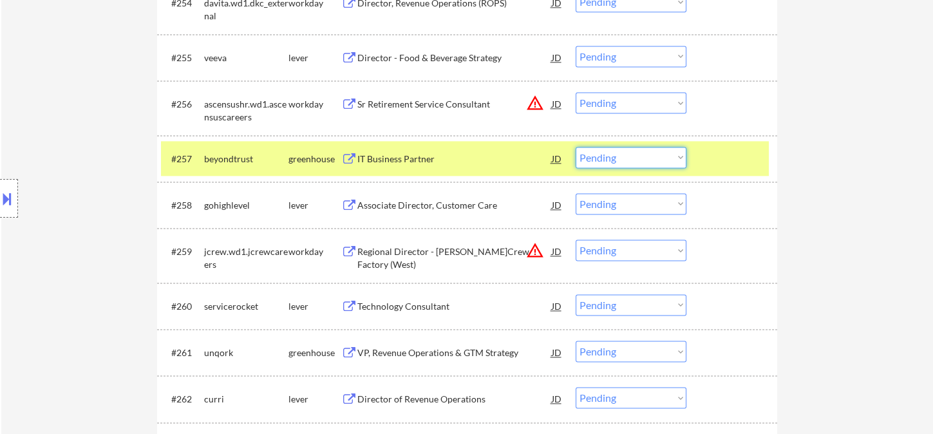
drag, startPoint x: 613, startPoint y: 158, endPoint x: 622, endPoint y: 165, distance: 11.5
click at [613, 158] on select "Choose an option... Pending Applied Excluded (Questions) Excluded (Expired) Exc…" at bounding box center [631, 157] width 111 height 21
click at [576, 147] on select "Choose an option... Pending Applied Excluded (Questions) Excluded (Expired) Exc…" at bounding box center [631, 157] width 111 height 21
click at [444, 204] on div "Associate Director, Customer Care" at bounding box center [454, 205] width 195 height 13
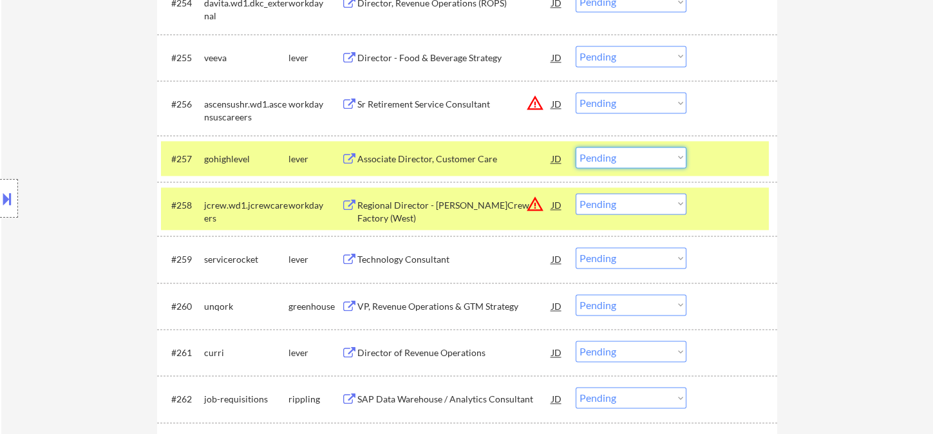
drag, startPoint x: 618, startPoint y: 157, endPoint x: 620, endPoint y: 165, distance: 8.5
click at [618, 157] on select "Choose an option... Pending Applied Excluded (Questions) Excluded (Expired) Exc…" at bounding box center [631, 157] width 111 height 21
click at [576, 147] on select "Choose an option... Pending Applied Excluded (Questions) Excluded (Expired) Exc…" at bounding box center [631, 157] width 111 height 21
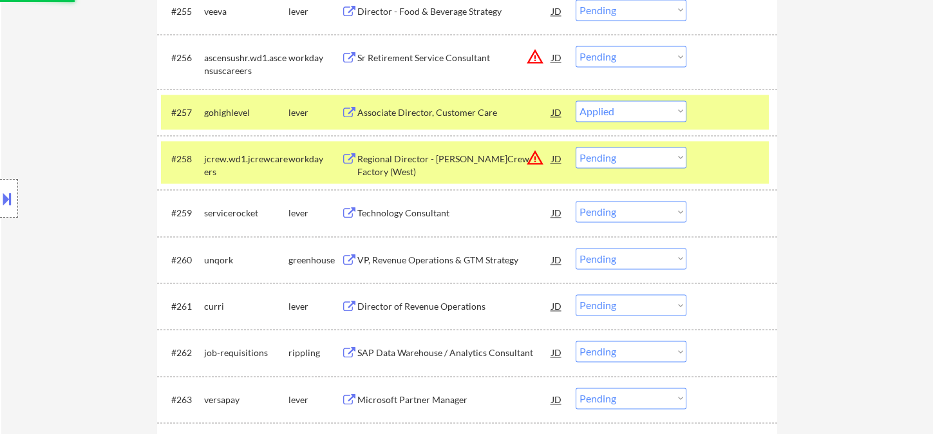
scroll to position [3200, 0]
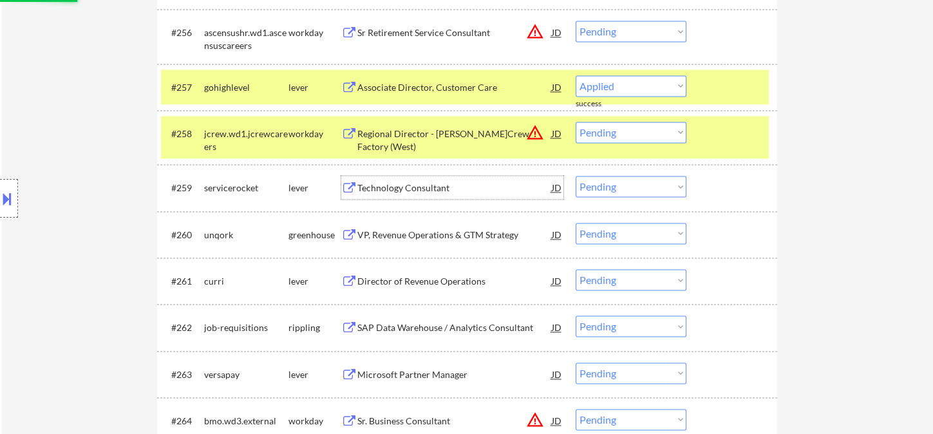
select select ""pending""
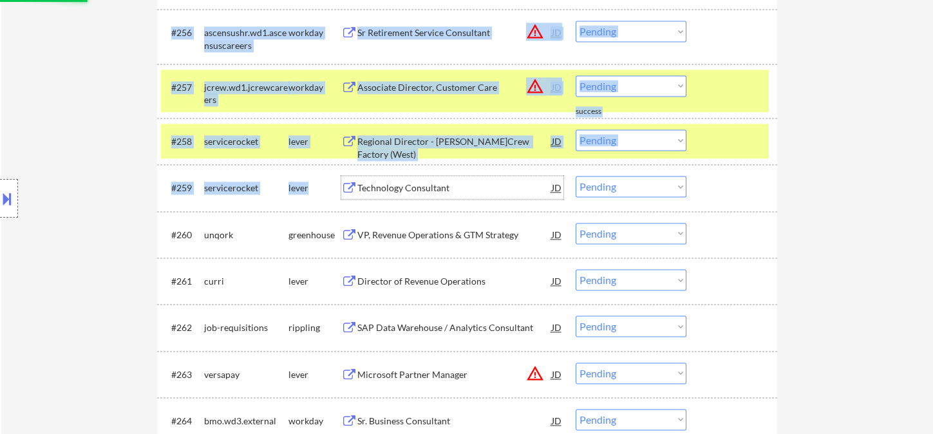
drag, startPoint x: 416, startPoint y: 191, endPoint x: 806, endPoint y: 223, distance: 391.6
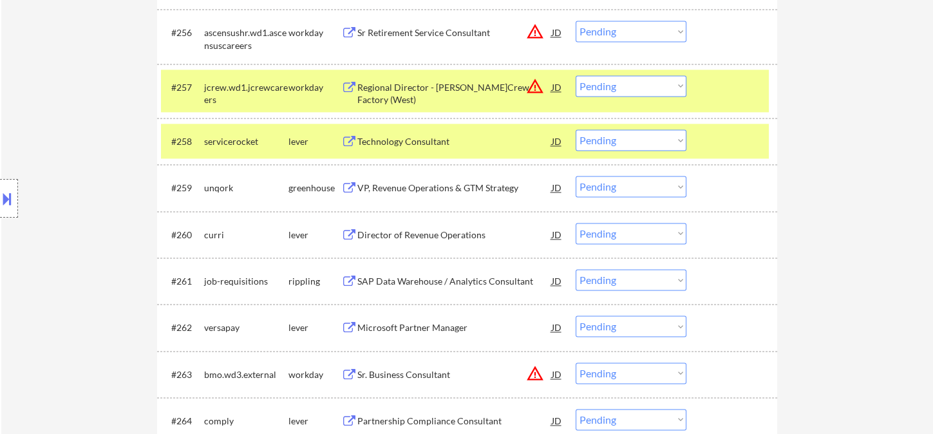
click at [424, 189] on div "VP, Revenue Operations & GTM Strategy" at bounding box center [454, 188] width 195 height 13
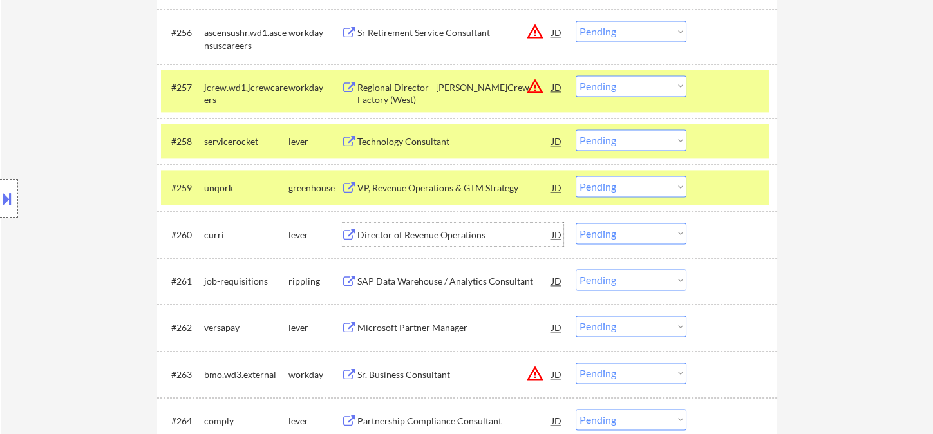
click at [438, 236] on div "Director of Revenue Operations" at bounding box center [454, 235] width 195 height 13
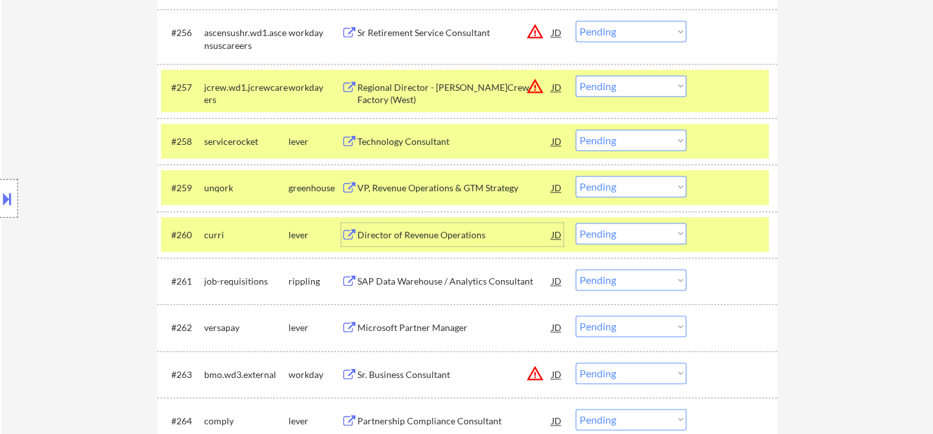
click at [613, 242] on select "Choose an option... Pending Applied Excluded (Questions) Excluded (Expired) Exc…" at bounding box center [631, 233] width 111 height 21
click at [576, 223] on select "Choose an option... Pending Applied Excluded (Questions) Excluded (Expired) Exc…" at bounding box center [631, 233] width 111 height 21
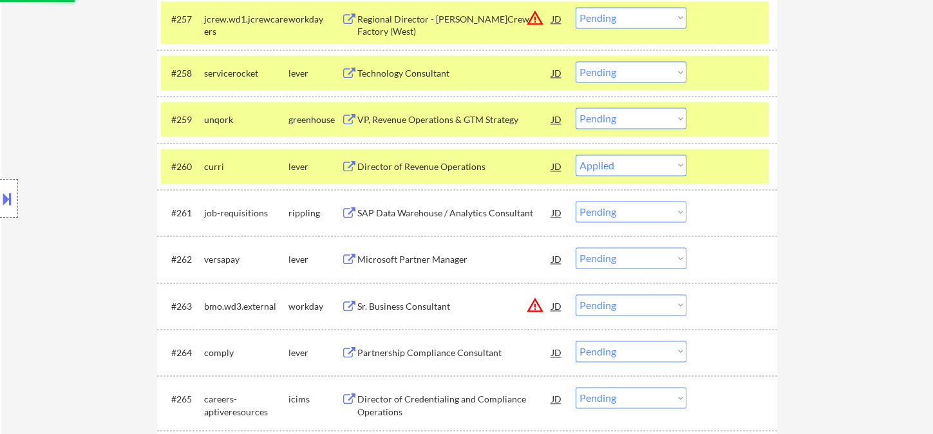
scroll to position [3272, 0]
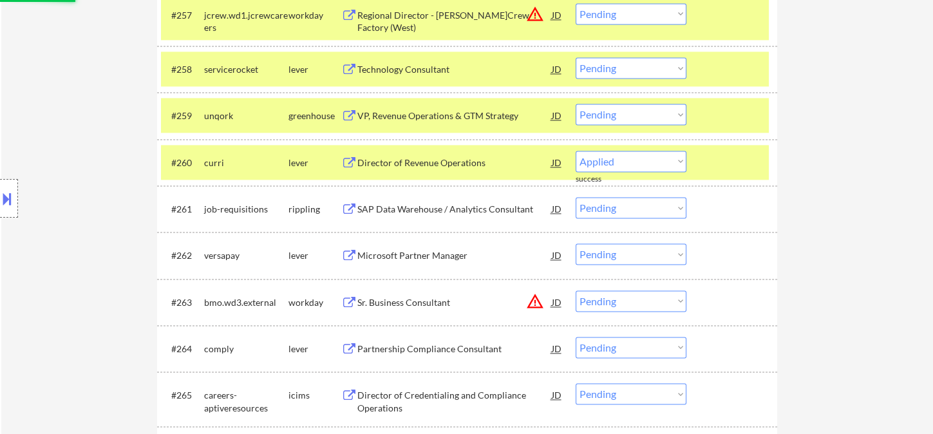
click at [419, 205] on div "SAP Data Warehouse / Analytics Consultant" at bounding box center [454, 209] width 195 height 13
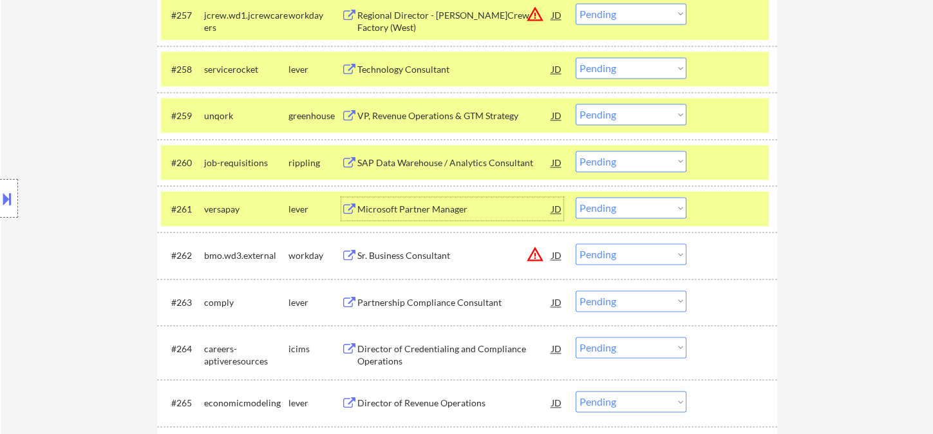
click at [618, 163] on select "Choose an option... Pending Applied Excluded (Questions) Excluded (Expired) Exc…" at bounding box center [631, 161] width 111 height 21
click at [576, 151] on select "Choose an option... Pending Applied Excluded (Questions) Excluded (Expired) Exc…" at bounding box center [631, 161] width 111 height 21
click at [417, 206] on div "Microsoft Partner Manager" at bounding box center [454, 209] width 195 height 13
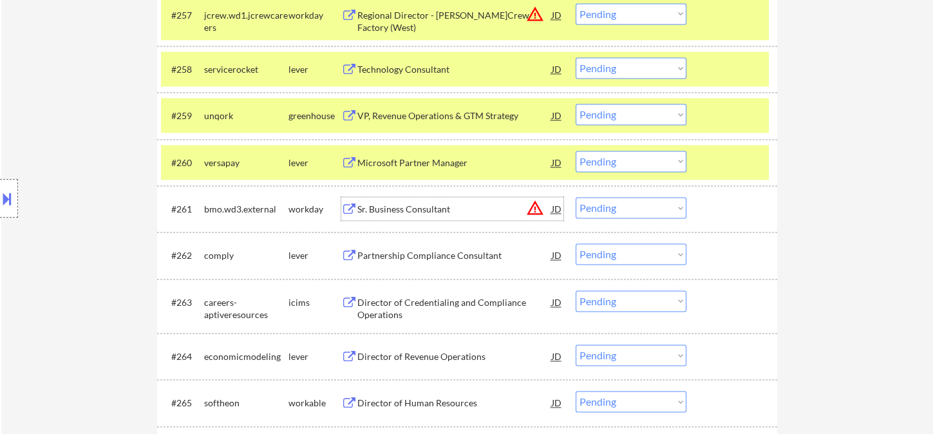
click at [608, 163] on select "Choose an option... Pending Applied Excluded (Questions) Excluded (Expired) Exc…" at bounding box center [631, 161] width 111 height 21
click at [576, 151] on select "Choose an option... Pending Applied Excluded (Questions) Excluded (Expired) Exc…" at bounding box center [631, 161] width 111 height 21
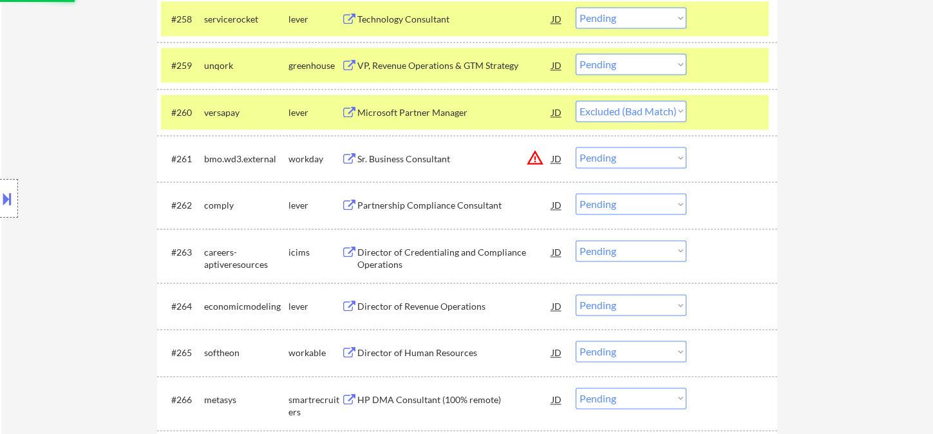
scroll to position [3344, 0]
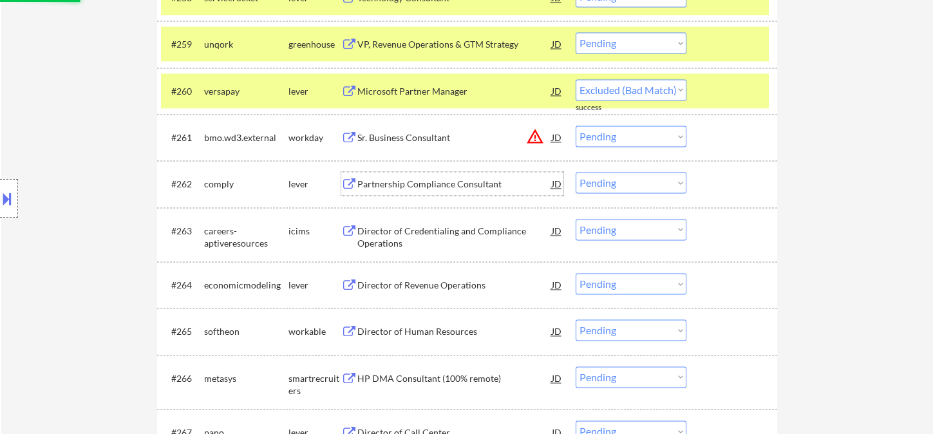
click at [419, 187] on div "Partnership Compliance Consultant" at bounding box center [454, 184] width 195 height 13
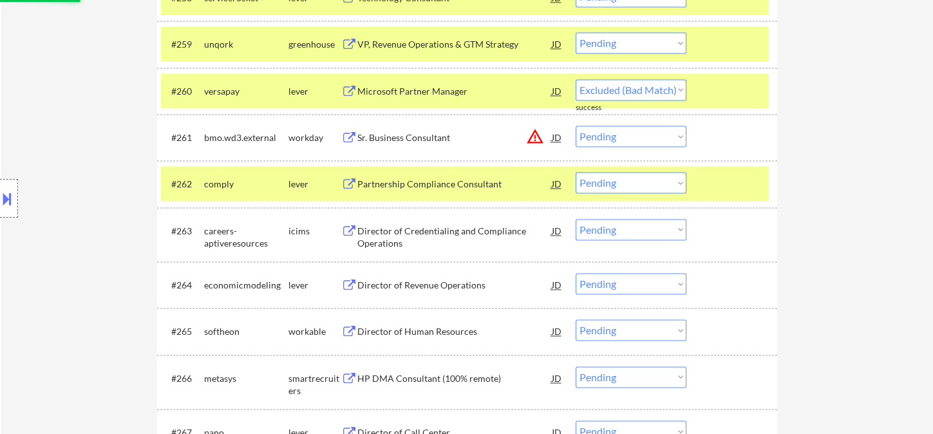
select select ""pending""
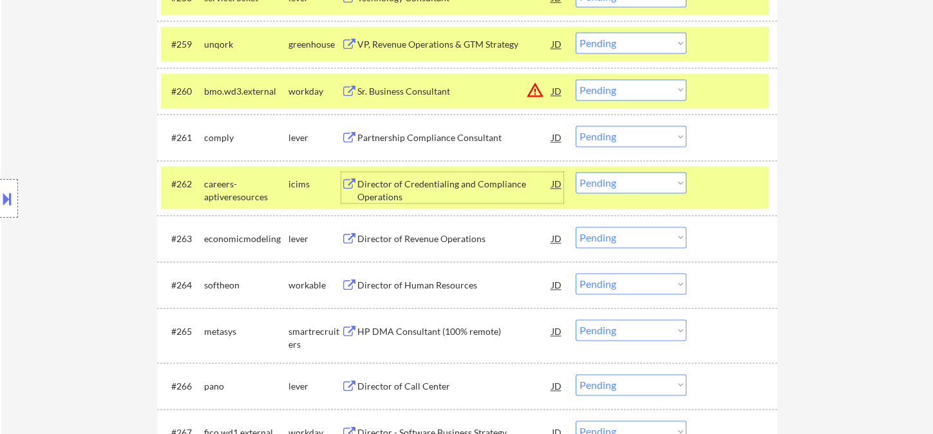
drag, startPoint x: 609, startPoint y: 138, endPoint x: 615, endPoint y: 142, distance: 6.6
click at [611, 138] on select "Choose an option... Pending Applied Excluded (Questions) Excluded (Expired) Exc…" at bounding box center [631, 136] width 111 height 21
click at [576, 126] on select "Choose an option... Pending Applied Excluded (Questions) Excluded (Expired) Exc…" at bounding box center [631, 136] width 111 height 21
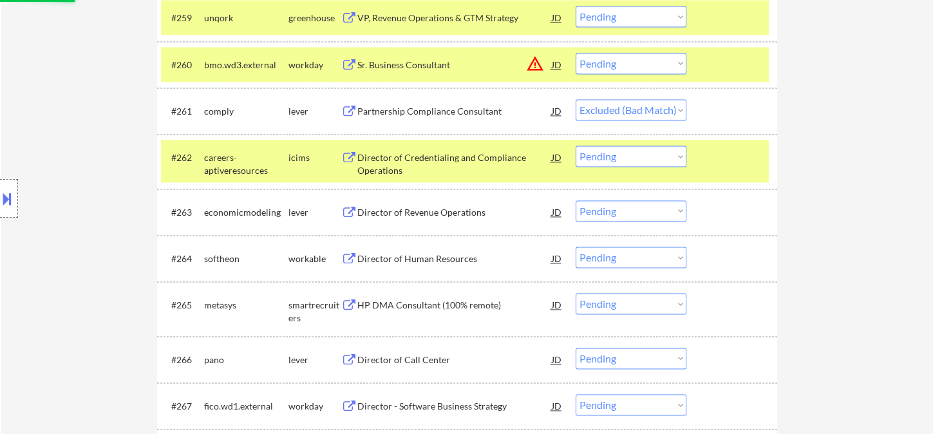
scroll to position [3415, 0]
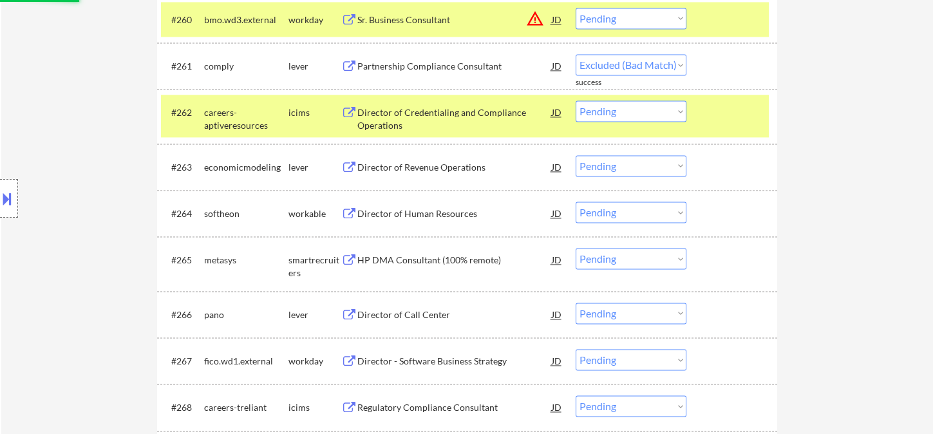
click at [428, 167] on div "Director of Revenue Operations" at bounding box center [454, 167] width 195 height 13
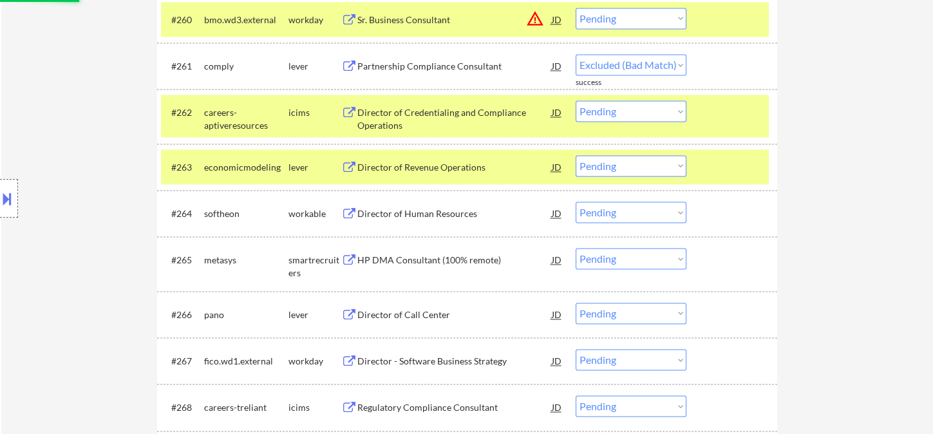
select select ""pending""
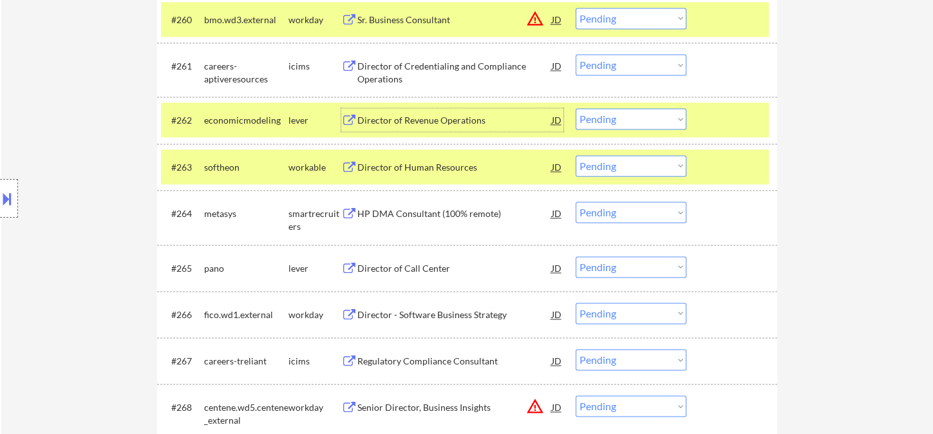
click at [417, 117] on div "Director of Revenue Operations" at bounding box center [454, 120] width 195 height 13
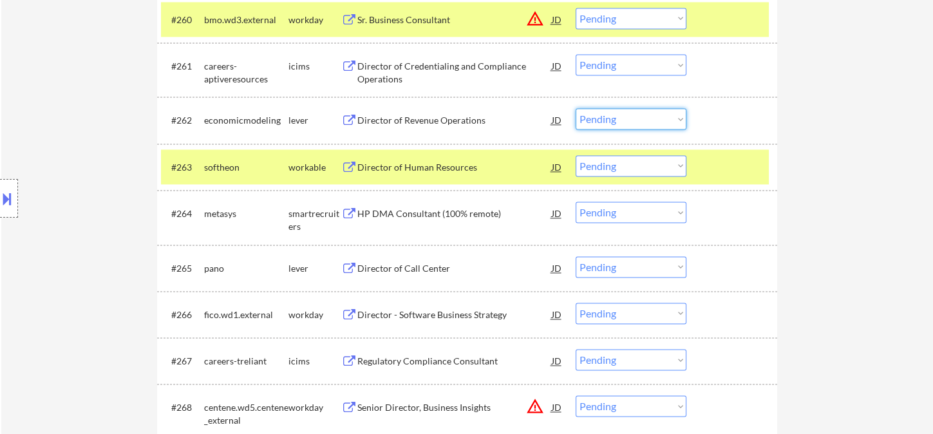
click at [620, 121] on select "Choose an option... Pending Applied Excluded (Questions) Excluded (Expired) Exc…" at bounding box center [631, 118] width 111 height 21
click at [576, 108] on select "Choose an option... Pending Applied Excluded (Questions) Excluded (Expired) Exc…" at bounding box center [631, 118] width 111 height 21
click at [433, 178] on div "#263 softheon workable Director of Human Resources JD warning_amber Choose an o…" at bounding box center [465, 166] width 608 height 35
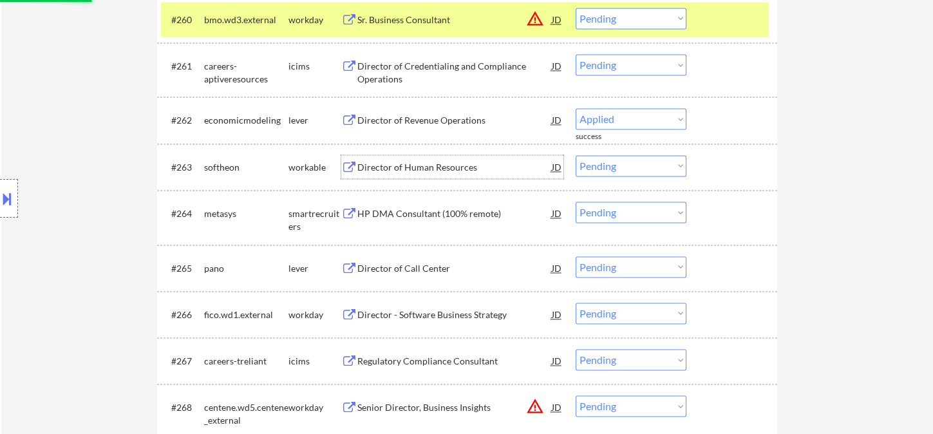
click at [443, 175] on div "Director of Human Resources" at bounding box center [454, 166] width 195 height 23
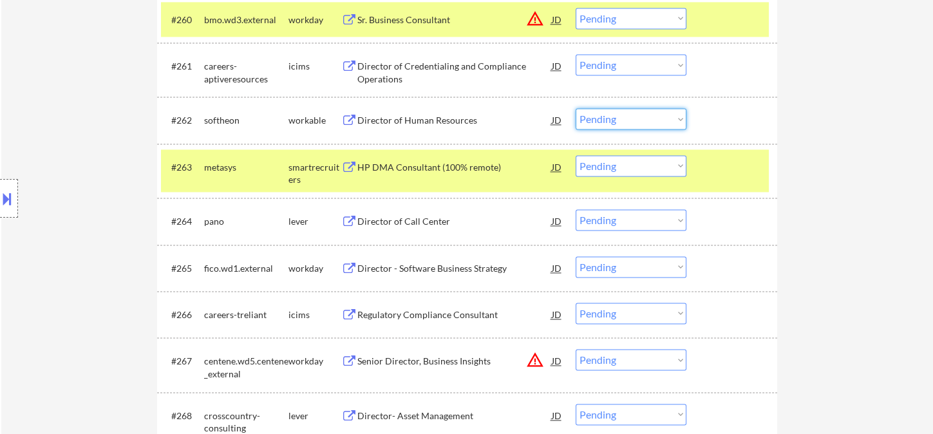
drag, startPoint x: 635, startPoint y: 120, endPoint x: 654, endPoint y: 128, distance: 20.6
click at [636, 120] on select "Choose an option... Pending Applied Excluded (Questions) Excluded (Expired) Exc…" at bounding box center [631, 118] width 111 height 21
click at [576, 108] on select "Choose an option... Pending Applied Excluded (Questions) Excluded (Expired) Exc…" at bounding box center [631, 118] width 111 height 21
click at [464, 164] on div "HP DMA Consultant (100% remote)" at bounding box center [454, 167] width 195 height 13
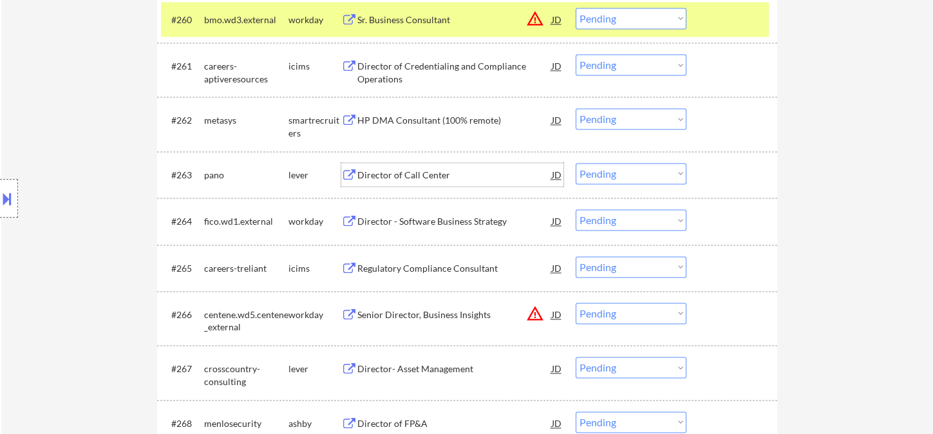
click at [609, 117] on select "Choose an option... Pending Applied Excluded (Questions) Excluded (Expired) Exc…" at bounding box center [631, 118] width 111 height 21
select select ""excluded__bad_match_""
click at [576, 108] on select "Choose an option... Pending Applied Excluded (Questions) Excluded (Expired) Exc…" at bounding box center [631, 118] width 111 height 21
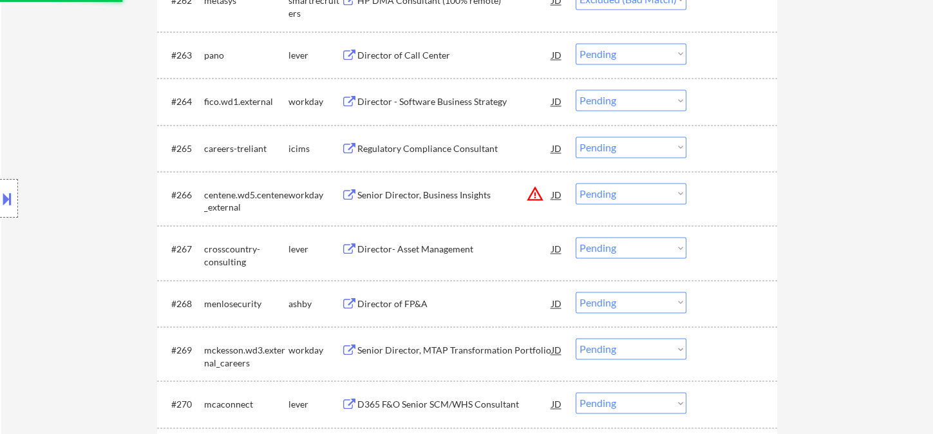
scroll to position [3558, 0]
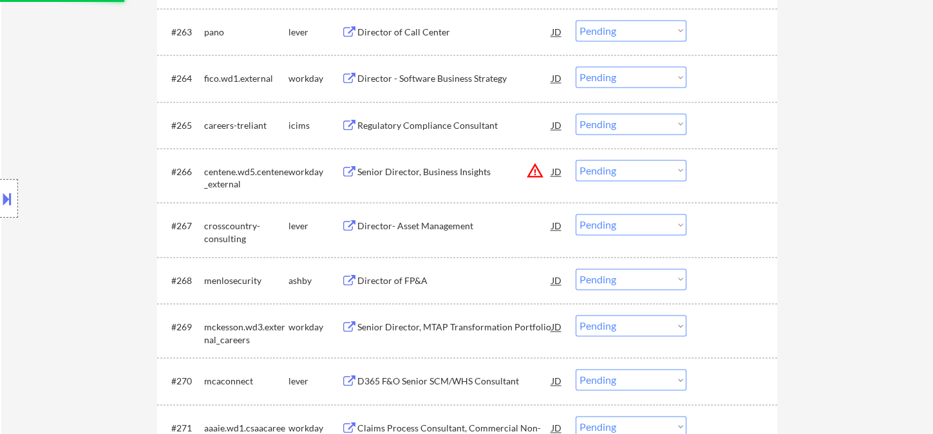
click at [450, 233] on div "Director- Asset Management" at bounding box center [454, 225] width 195 height 23
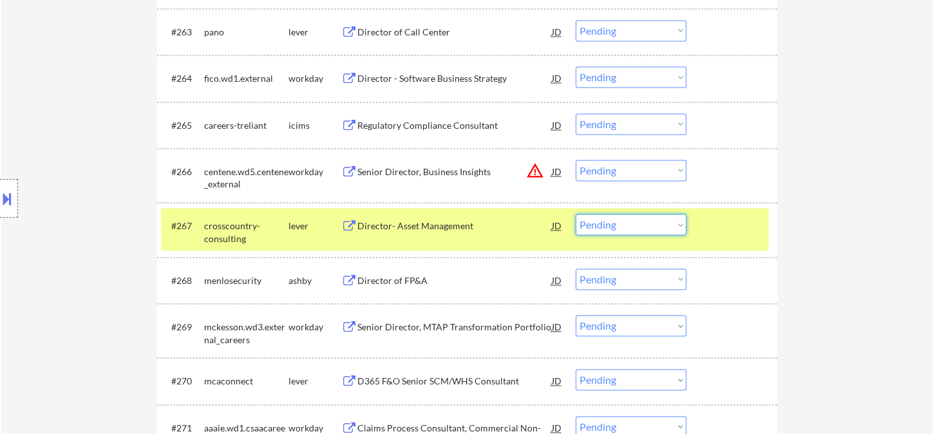
click at [638, 233] on select "Choose an option... Pending Applied Excluded (Questions) Excluded (Expired) Exc…" at bounding box center [631, 224] width 111 height 21
select select ""excluded__bad_match_""
click at [576, 214] on select "Choose an option... Pending Applied Excluded (Questions) Excluded (Expired) Exc…" at bounding box center [631, 224] width 111 height 21
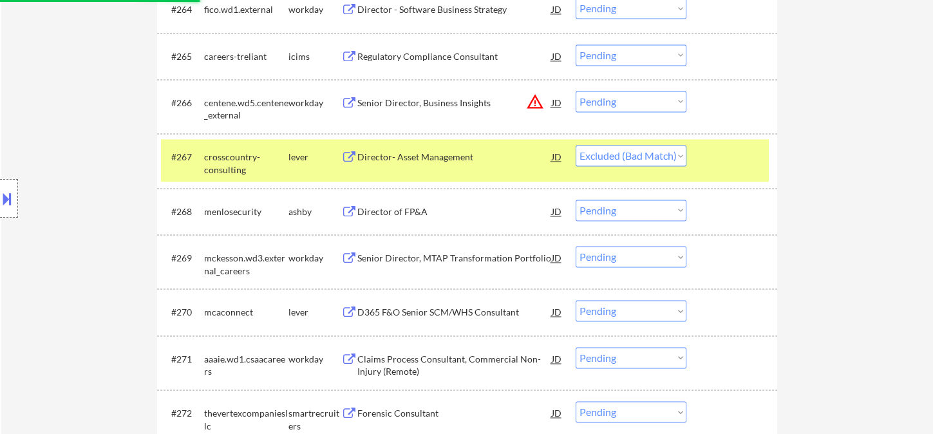
scroll to position [3629, 0]
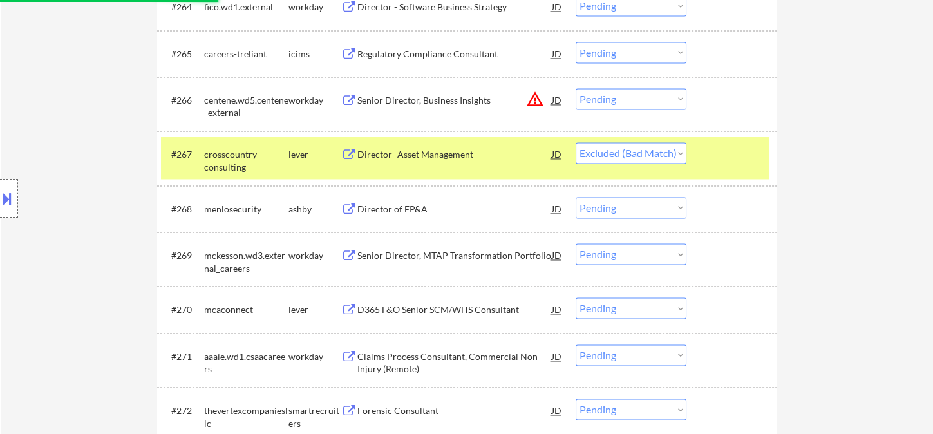
click at [412, 208] on div "Director of FP&A" at bounding box center [454, 209] width 195 height 13
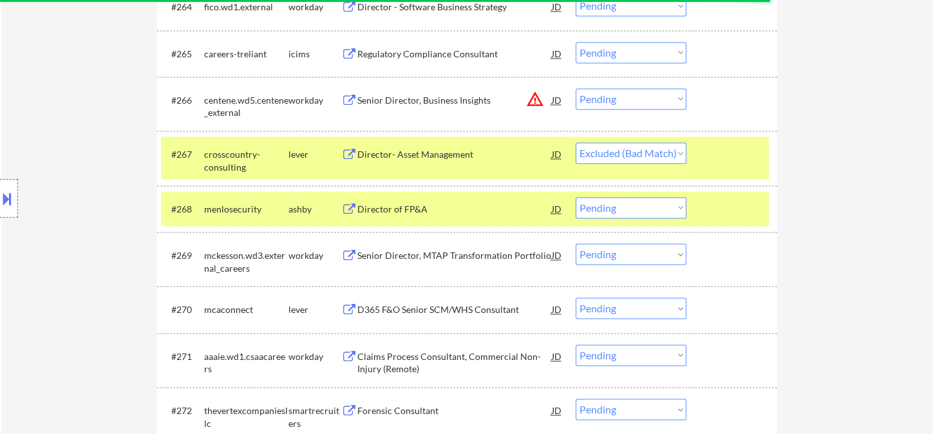
select select ""pending""
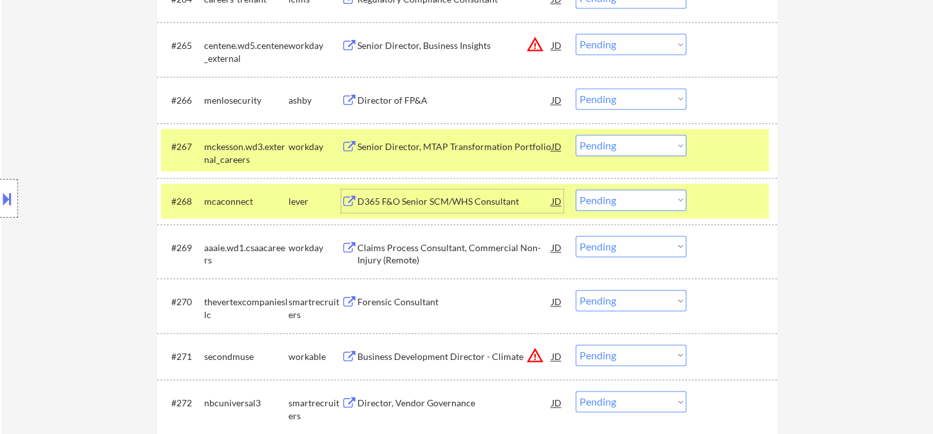
click at [614, 98] on select "Choose an option... Pending Applied Excluded (Questions) Excluded (Expired) Exc…" at bounding box center [631, 98] width 111 height 21
click at [576, 88] on select "Choose an option... Pending Applied Excluded (Questions) Excluded (Expired) Exc…" at bounding box center [631, 98] width 111 height 21
select select ""pending""
click at [430, 207] on div "D365 F&O Senior SCM/WHS Consultant" at bounding box center [454, 200] width 195 height 23
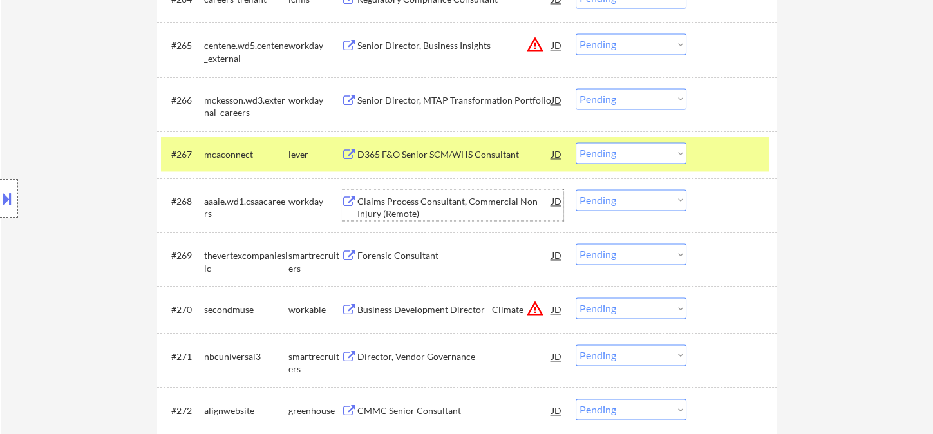
click at [449, 158] on div "D365 F&O Senior SCM/WHS Consultant" at bounding box center [454, 154] width 195 height 13
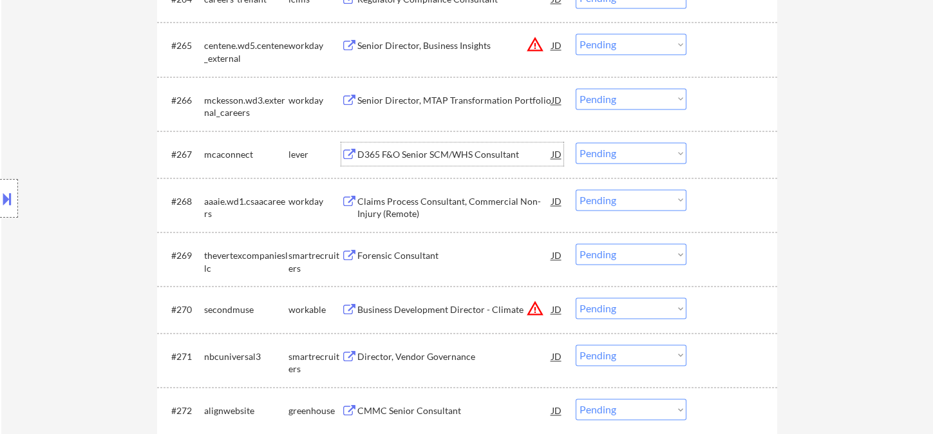
click at [590, 153] on select "Choose an option... Pending Applied Excluded (Questions) Excluded (Expired) Exc…" at bounding box center [631, 152] width 111 height 21
click at [576, 142] on select "Choose an option... Pending Applied Excluded (Questions) Excluded (Expired) Exc…" at bounding box center [631, 152] width 111 height 21
select select ""pending""
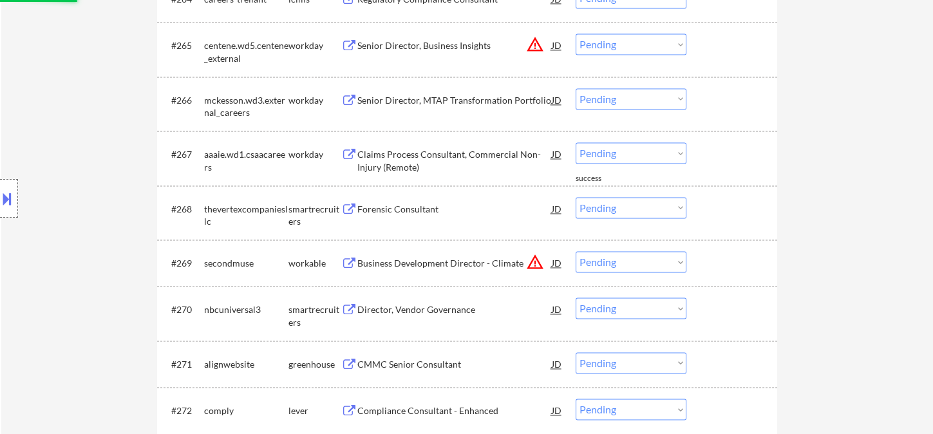
scroll to position [3701, 0]
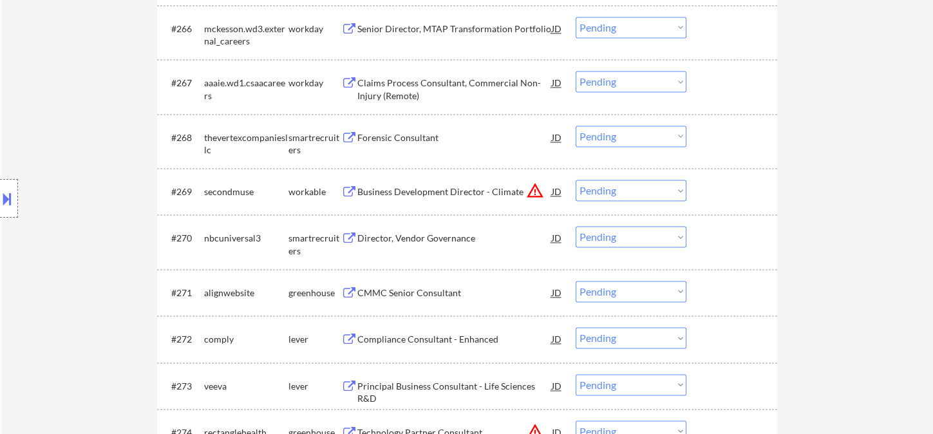
click at [431, 241] on div "Director, Vendor Governance" at bounding box center [454, 238] width 195 height 13
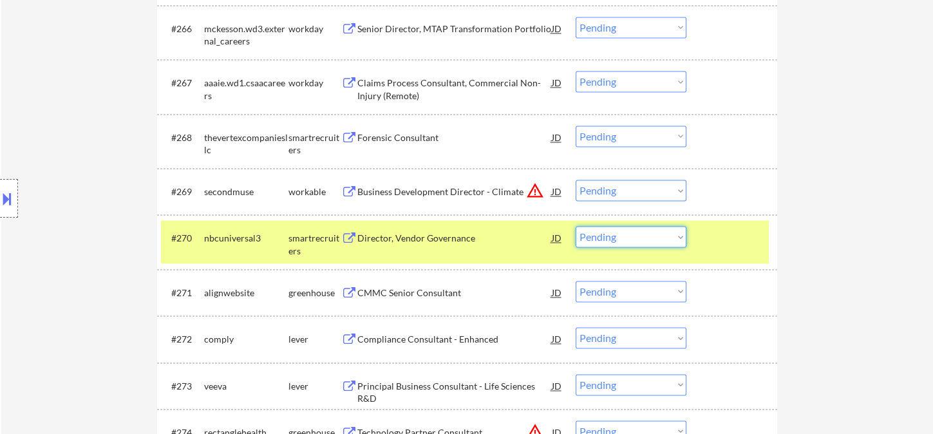
click at [639, 240] on select "Choose an option... Pending Applied Excluded (Questions) Excluded (Expired) Exc…" at bounding box center [631, 236] width 111 height 21
click at [576, 226] on select "Choose an option... Pending Applied Excluded (Questions) Excluded (Expired) Exc…" at bounding box center [631, 236] width 111 height 21
click at [417, 301] on div "CMMC Senior Consultant" at bounding box center [454, 292] width 195 height 23
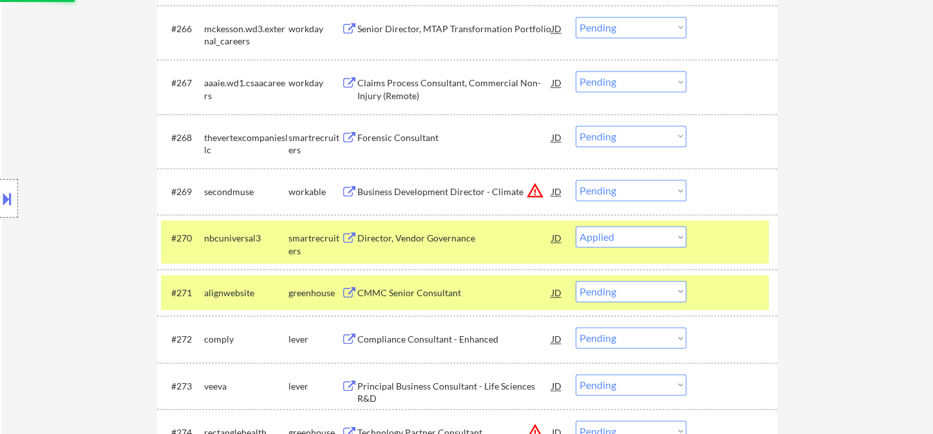
select select ""pending""
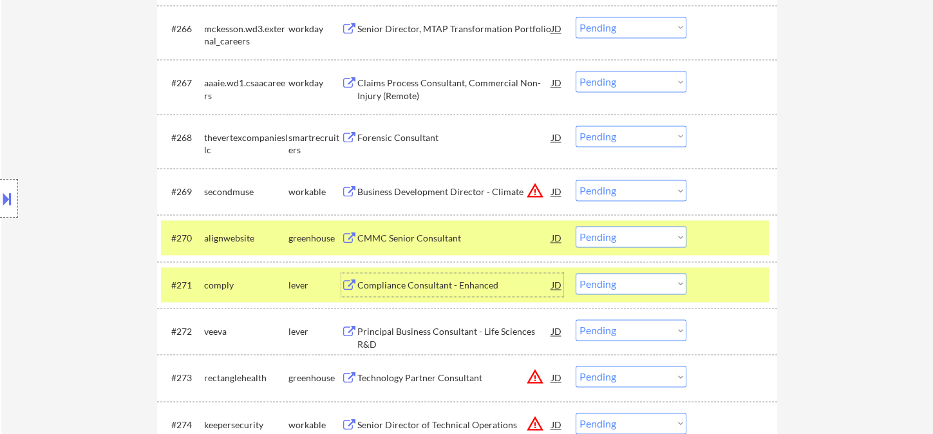
click at [405, 285] on div "Compliance Consultant - Enhanced" at bounding box center [454, 285] width 195 height 13
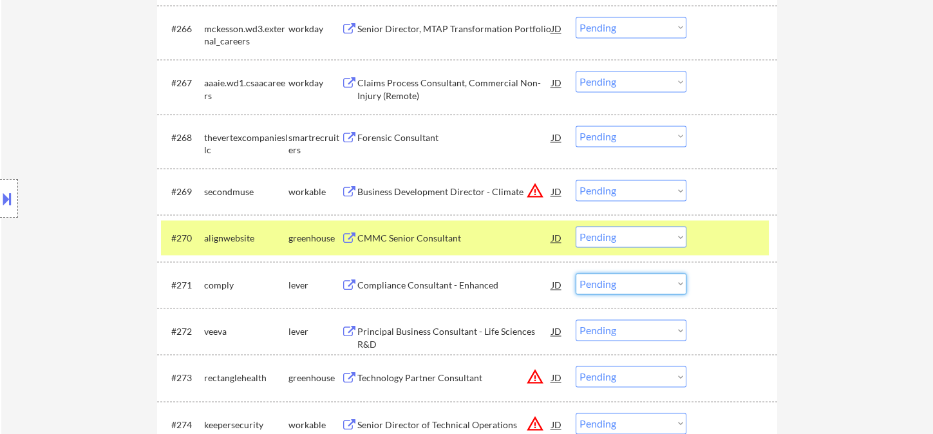
click at [607, 278] on select "Choose an option... Pending Applied Excluded (Questions) Excluded (Expired) Exc…" at bounding box center [631, 283] width 111 height 21
select select ""excluded__bad_match_""
click at [576, 273] on select "Choose an option... Pending Applied Excluded (Questions) Excluded (Expired) Exc…" at bounding box center [631, 283] width 111 height 21
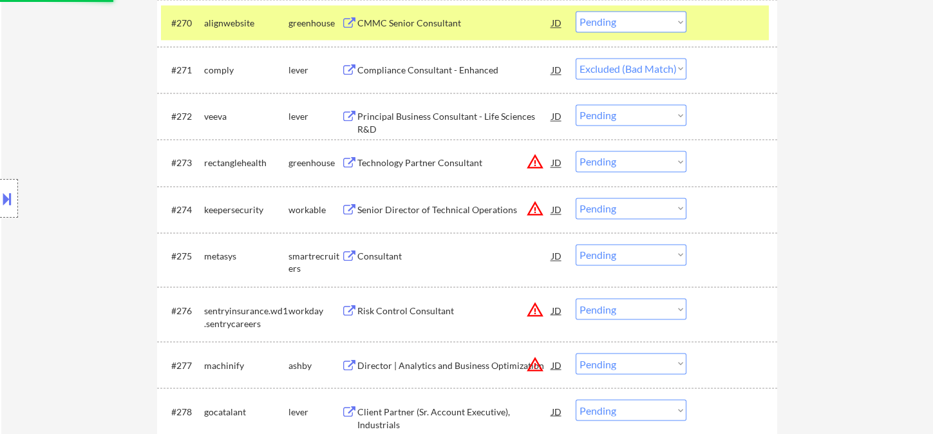
scroll to position [4131, 0]
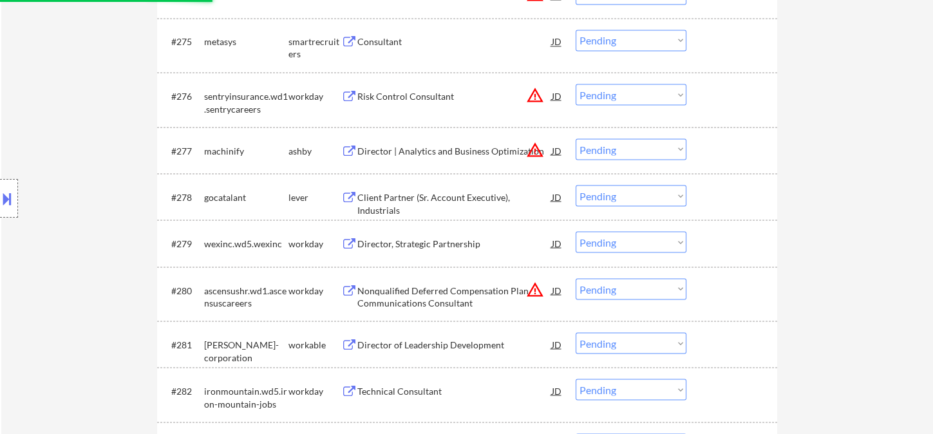
click at [417, 200] on div "Client Partner (Sr. Account Executive), Industrials" at bounding box center [454, 203] width 195 height 25
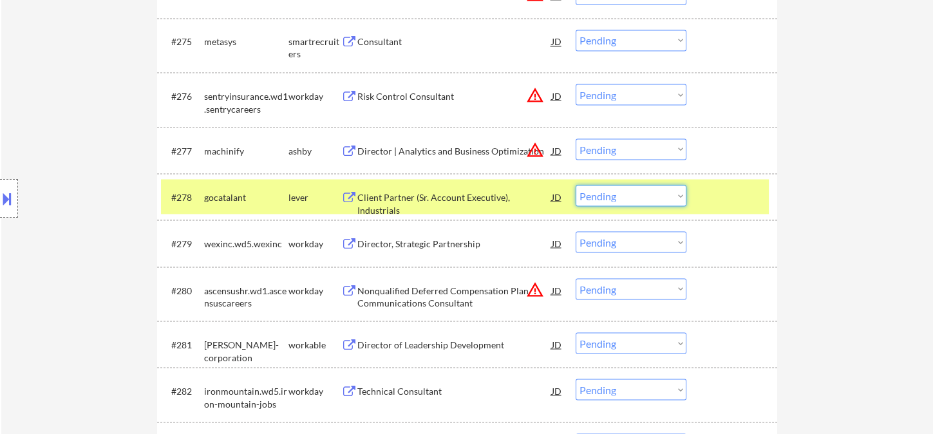
drag, startPoint x: 656, startPoint y: 195, endPoint x: 656, endPoint y: 204, distance: 9.7
click at [656, 195] on select "Choose an option... Pending Applied Excluded (Questions) Excluded (Expired) Exc…" at bounding box center [631, 195] width 111 height 21
click at [576, 185] on select "Choose an option... Pending Applied Excluded (Questions) Excluded (Expired) Exc…" at bounding box center [631, 195] width 111 height 21
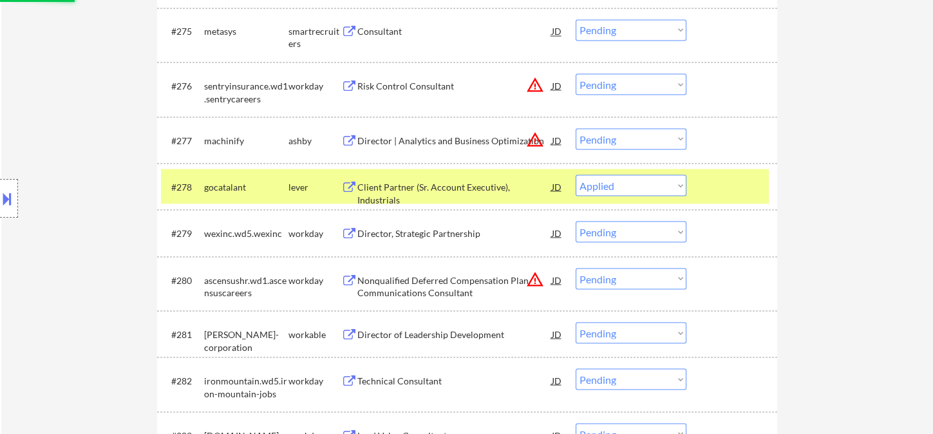
scroll to position [4202, 0]
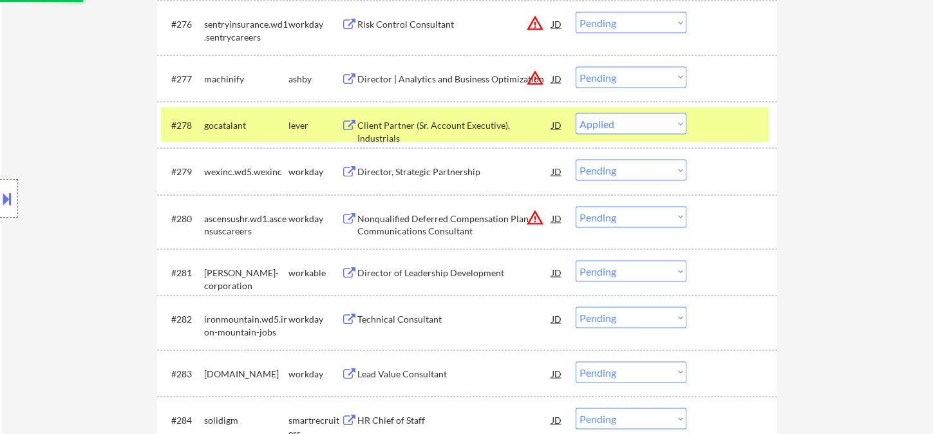
click at [418, 276] on div "Director of Leadership Development" at bounding box center [454, 273] width 195 height 13
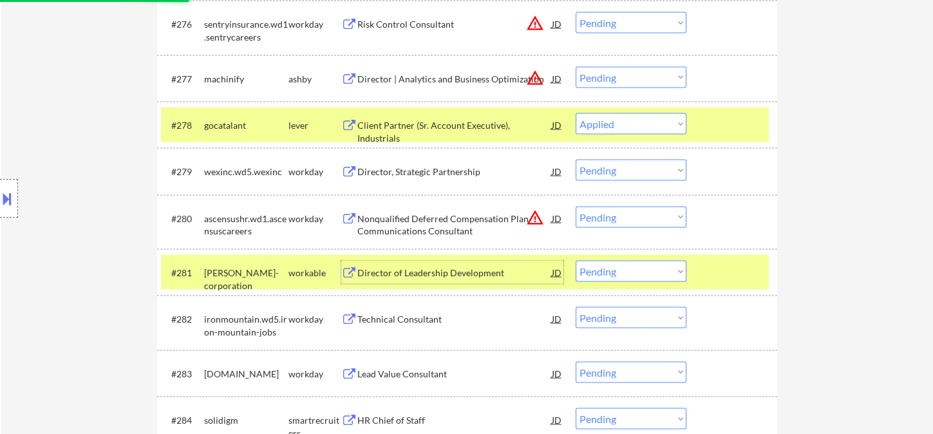
click at [613, 132] on select "Choose an option... Pending Applied Excluded (Questions) Excluded (Expired) Exc…" at bounding box center [631, 123] width 111 height 21
select select ""excluded__expired_""
click at [576, 113] on select "Choose an option... Pending Applied Excluded (Questions) Excluded (Expired) Exc…" at bounding box center [631, 123] width 111 height 21
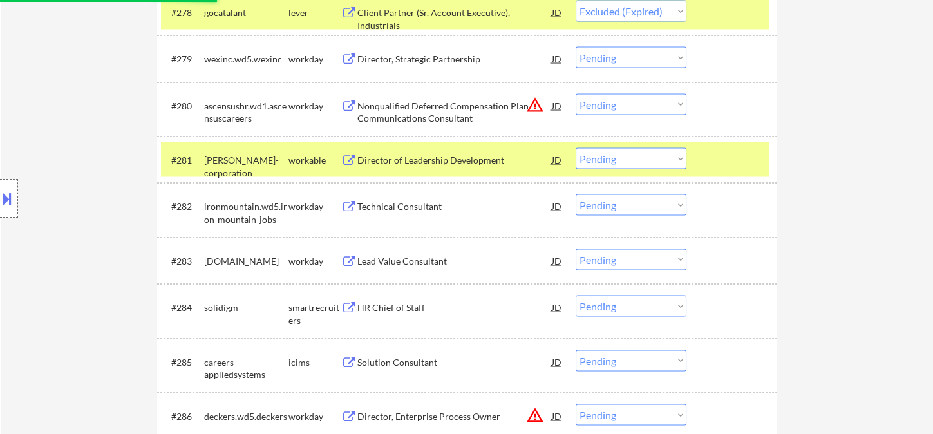
scroll to position [4345, 0]
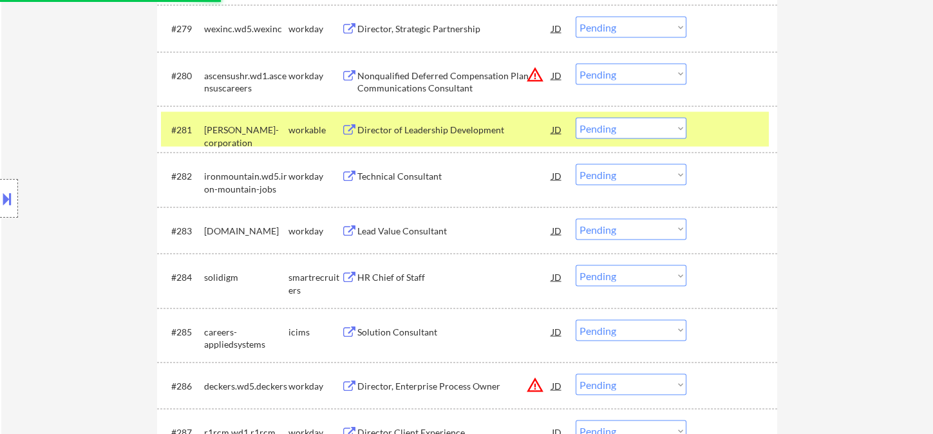
click at [452, 131] on div "Director of Leadership Development" at bounding box center [454, 130] width 195 height 13
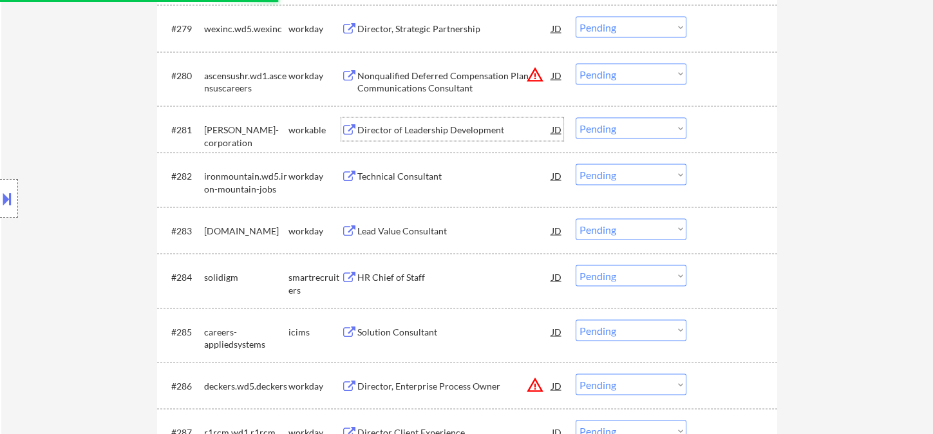
click at [629, 127] on select "Choose an option... Pending Applied Excluded (Questions) Excluded (Expired) Exc…" at bounding box center [631, 128] width 111 height 21
select select ""excluded__expired_""
click at [576, 118] on select "Choose an option... Pending Applied Excluded (Questions) Excluded (Expired) Exc…" at bounding box center [631, 128] width 111 height 21
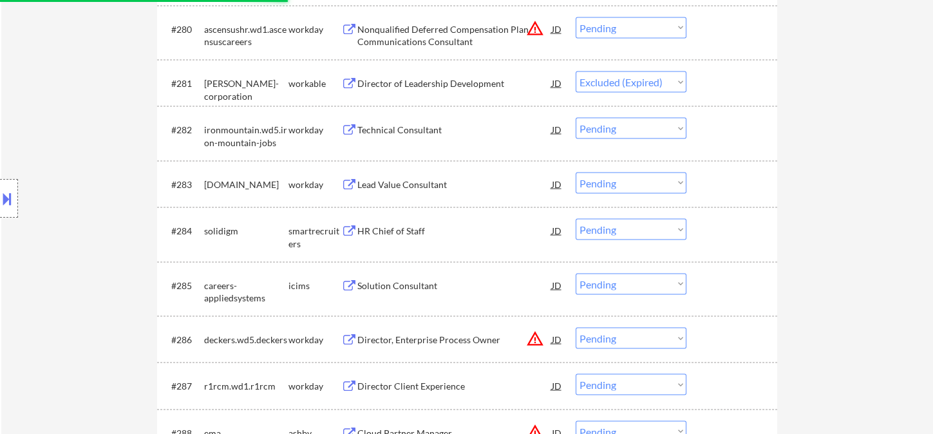
scroll to position [4417, 0]
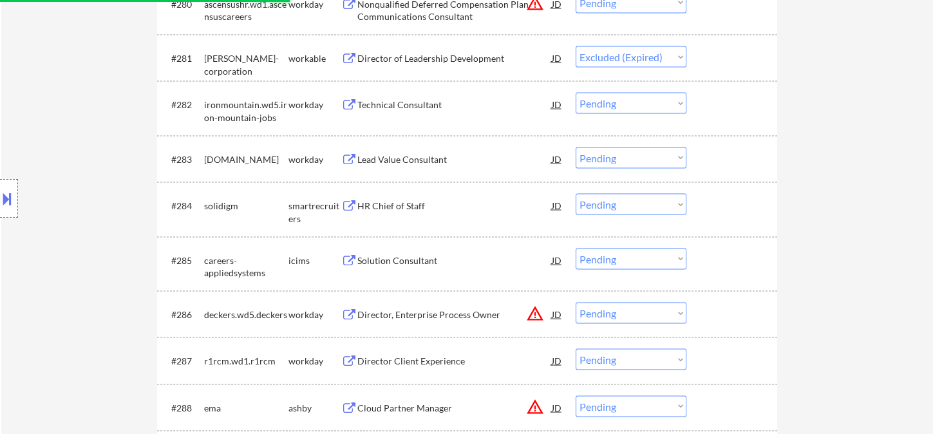
click at [405, 213] on div "HR Chief of Staff" at bounding box center [454, 205] width 195 height 23
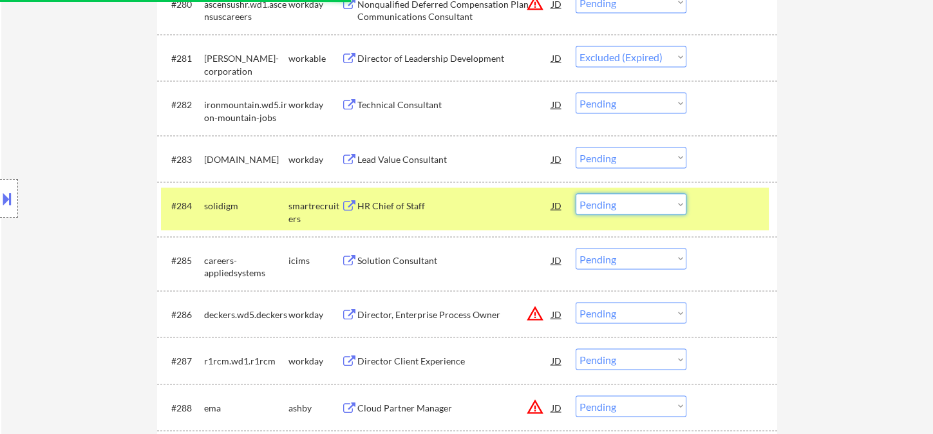
drag, startPoint x: 609, startPoint y: 205, endPoint x: 618, endPoint y: 211, distance: 10.6
click at [609, 205] on select "Choose an option... Pending Applied Excluded (Questions) Excluded (Expired) Exc…" at bounding box center [631, 204] width 111 height 21
select select ""excluded__expired_""
click at [576, 194] on select "Choose an option... Pending Applied Excluded (Questions) Excluded (Expired) Exc…" at bounding box center [631, 204] width 111 height 21
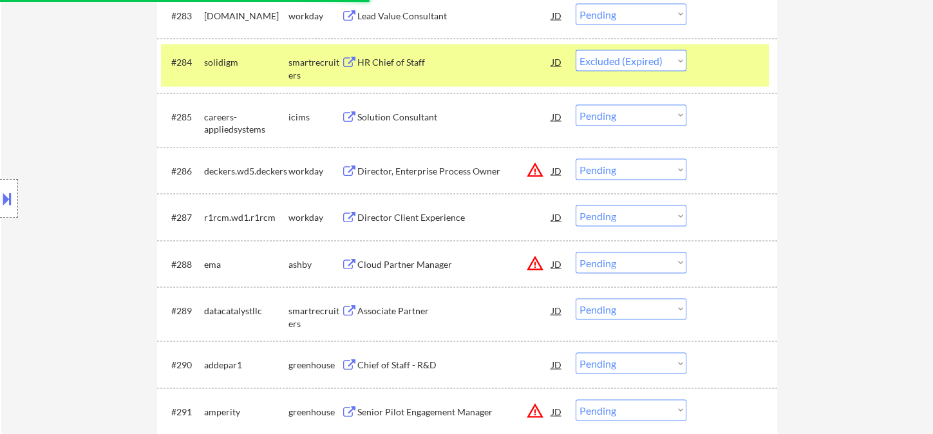
scroll to position [4632, 0]
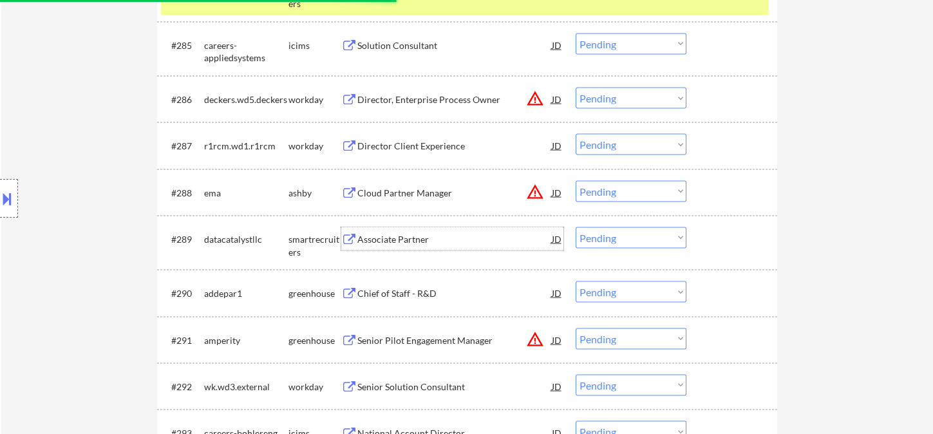
click at [407, 247] on div "Associate Partner" at bounding box center [454, 238] width 195 height 23
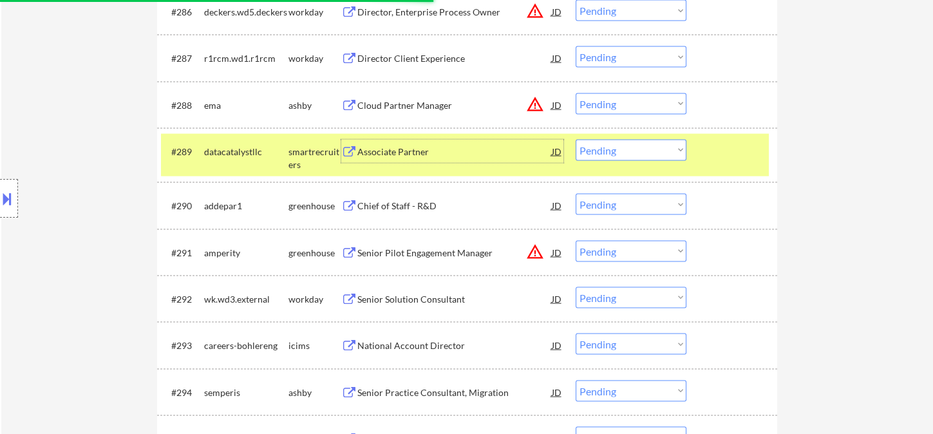
scroll to position [4775, 0]
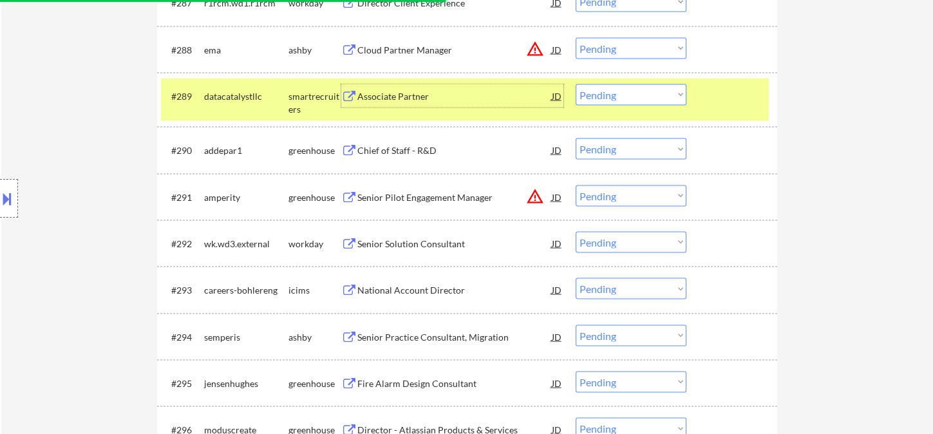
click at [394, 156] on div "Chief of Staff - R&D" at bounding box center [454, 150] width 195 height 13
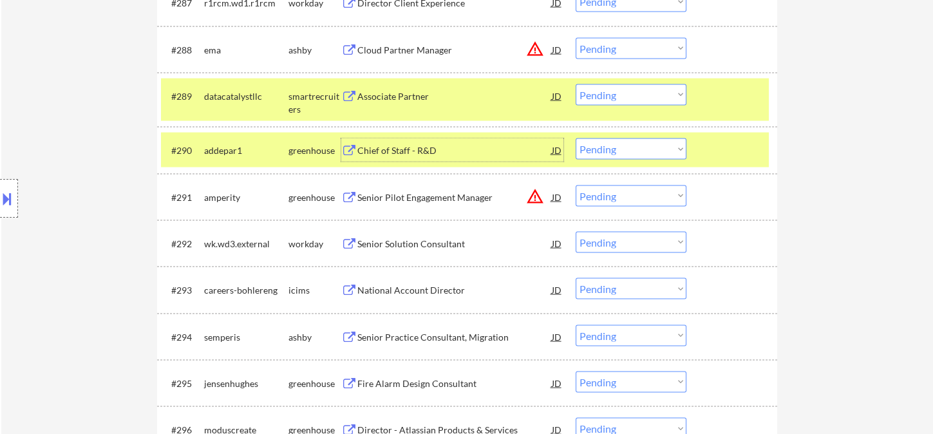
click at [639, 153] on select "Choose an option... Pending Applied Excluded (Questions) Excluded (Expired) Exc…" at bounding box center [631, 148] width 111 height 21
select select ""applied""
click at [576, 138] on select "Choose an option... Pending Applied Excluded (Questions) Excluded (Expired) Exc…" at bounding box center [631, 148] width 111 height 21
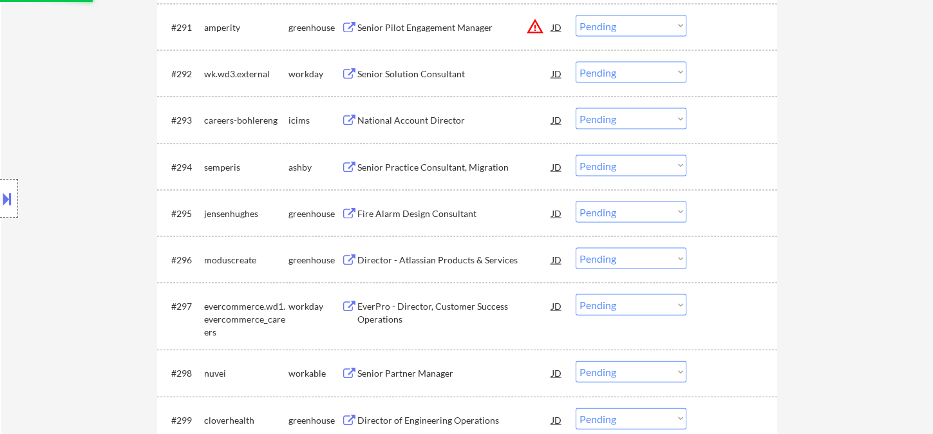
scroll to position [4989, 0]
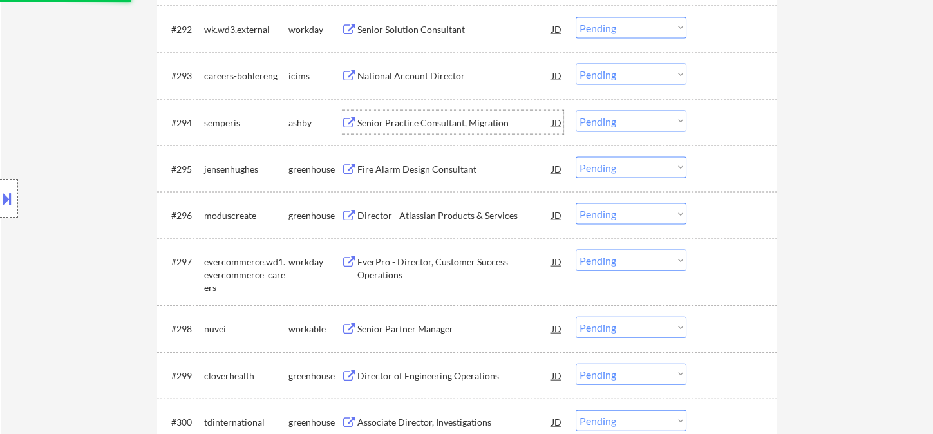
click at [423, 125] on div "Senior Practice Consultant, Migration" at bounding box center [454, 123] width 195 height 13
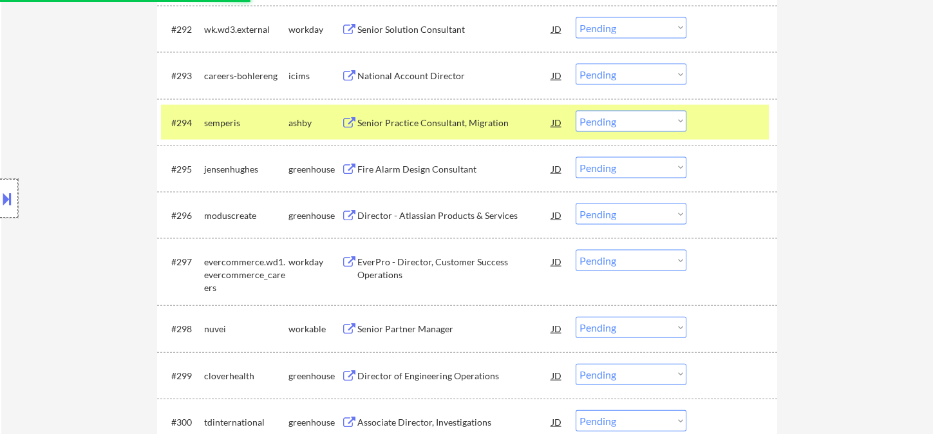
click at [16, 197] on div at bounding box center [9, 198] width 18 height 39
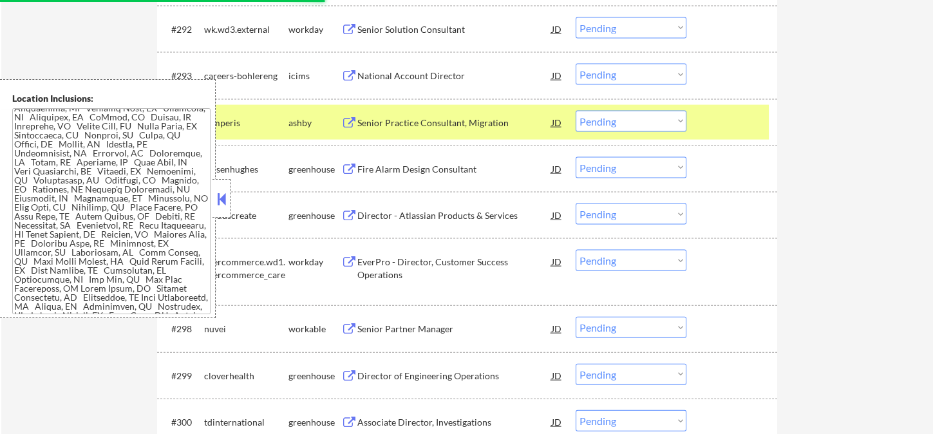
scroll to position [0, 0]
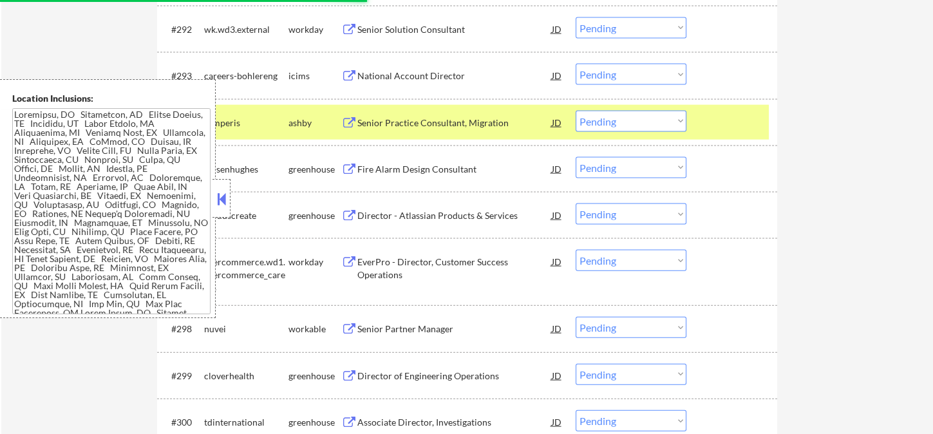
click at [213, 199] on div at bounding box center [222, 198] width 18 height 39
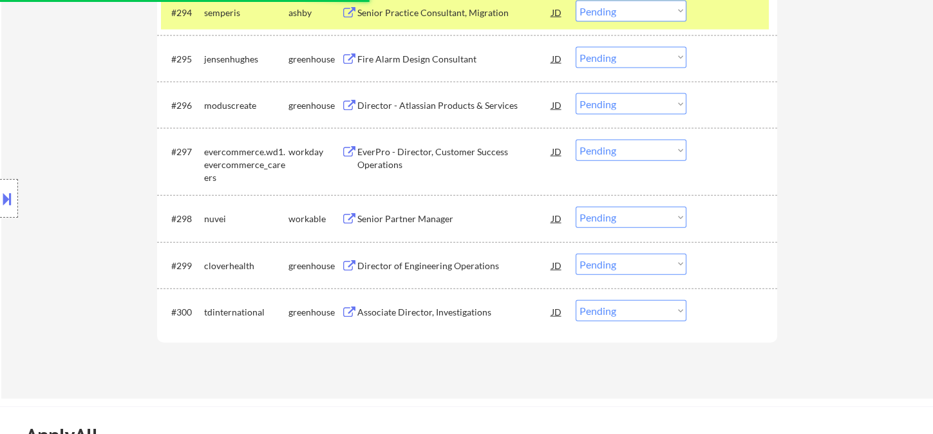
scroll to position [5132, 0]
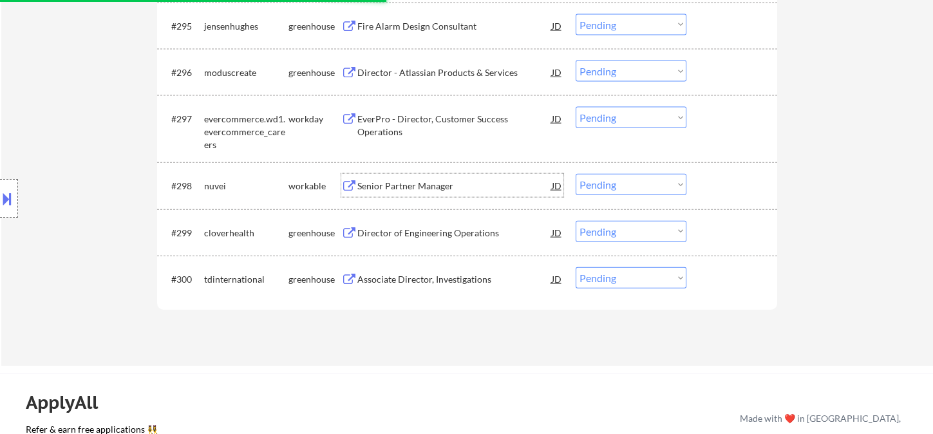
click at [410, 182] on div "Senior Partner Manager" at bounding box center [454, 186] width 195 height 13
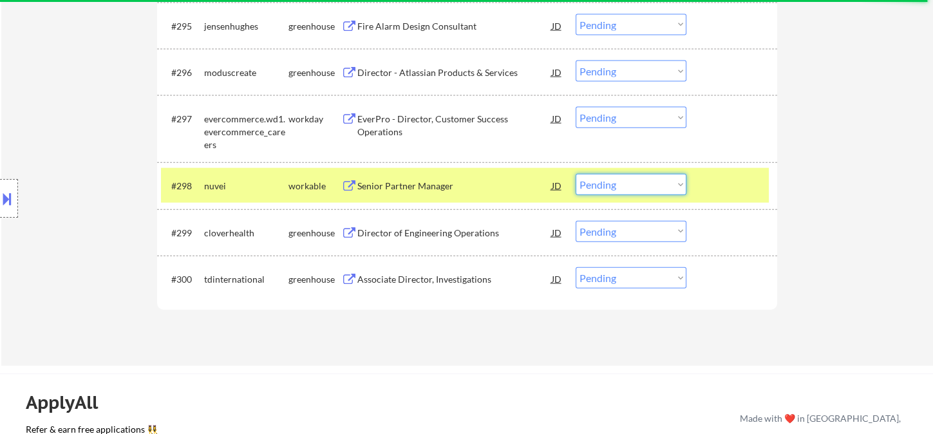
drag, startPoint x: 598, startPoint y: 182, endPoint x: 607, endPoint y: 191, distance: 13.2
click at [598, 182] on select "Choose an option... Pending Applied Excluded (Questions) Excluded (Expired) Exc…" at bounding box center [631, 184] width 111 height 21
select select ""applied""
click at [576, 174] on select "Choose an option... Pending Applied Excluded (Questions) Excluded (Expired) Exc…" at bounding box center [631, 184] width 111 height 21
click at [440, 234] on div "Director of Engineering Operations" at bounding box center [454, 233] width 195 height 13
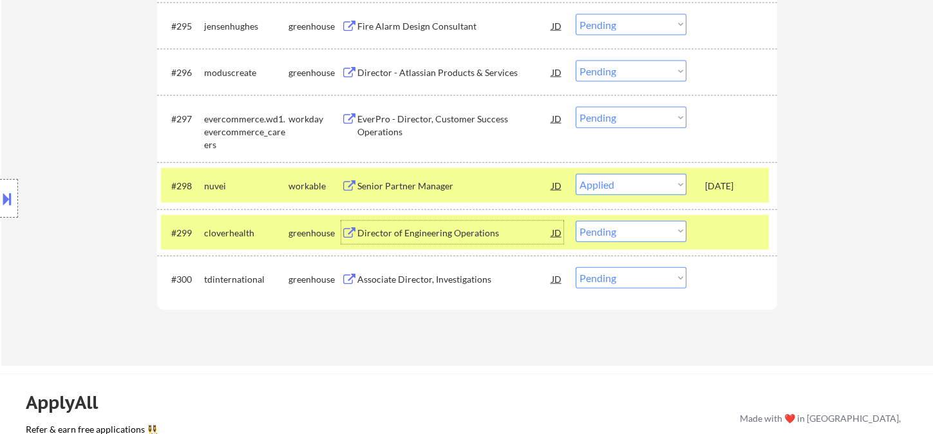
click at [650, 234] on select "Choose an option... Pending Applied Excluded (Questions) Excluded (Expired) Exc…" at bounding box center [631, 231] width 111 height 21
select select ""excluded__bad_match_""
click at [576, 221] on select "Choose an option... Pending Applied Excluded (Questions) Excluded (Expired) Exc…" at bounding box center [631, 231] width 111 height 21
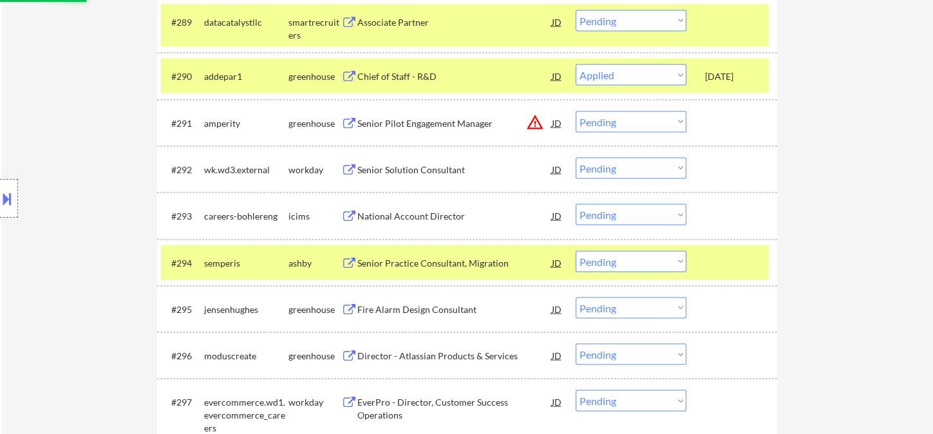
scroll to position [4846, 0]
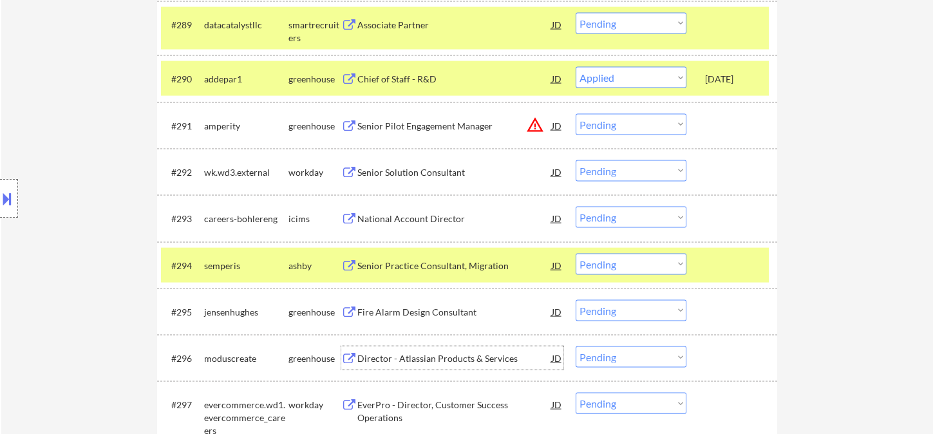
click at [442, 361] on div "Director - Atlassian Products & Services" at bounding box center [454, 358] width 195 height 13
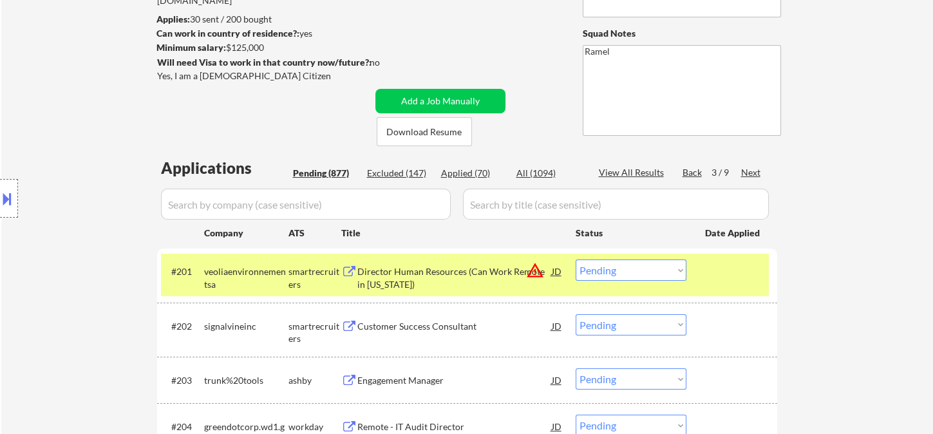
scroll to position [131, 0]
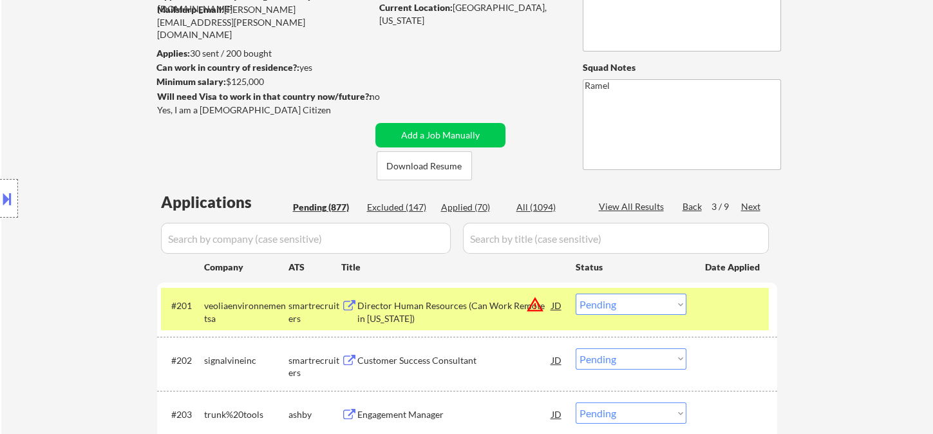
click at [750, 207] on div "Next" at bounding box center [751, 206] width 21 height 13
select select ""pending""
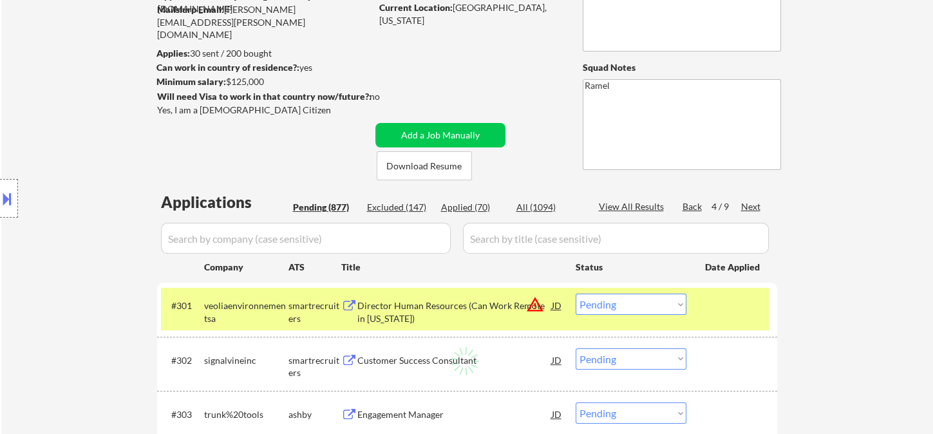
select select ""pending""
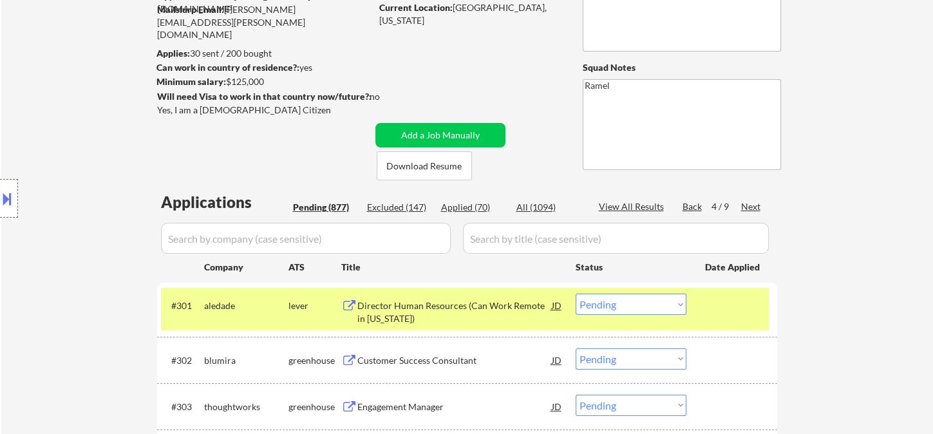
scroll to position [202, 0]
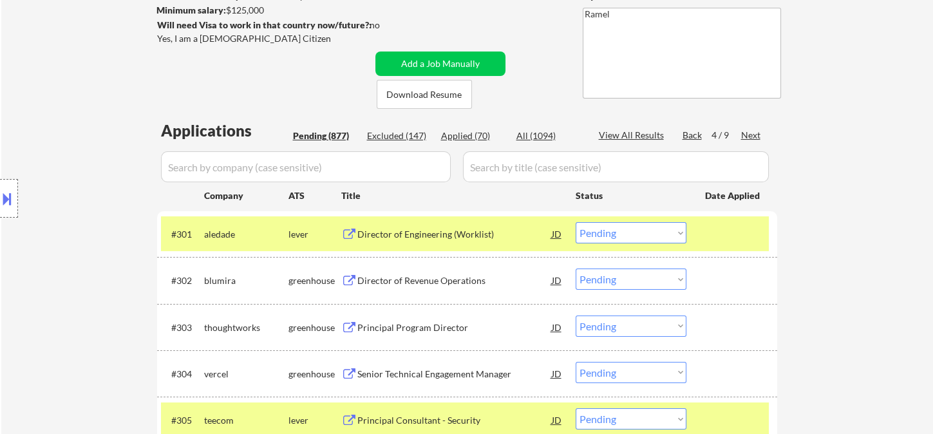
click at [443, 239] on div "Director of Engineering (Worklist)" at bounding box center [454, 234] width 195 height 13
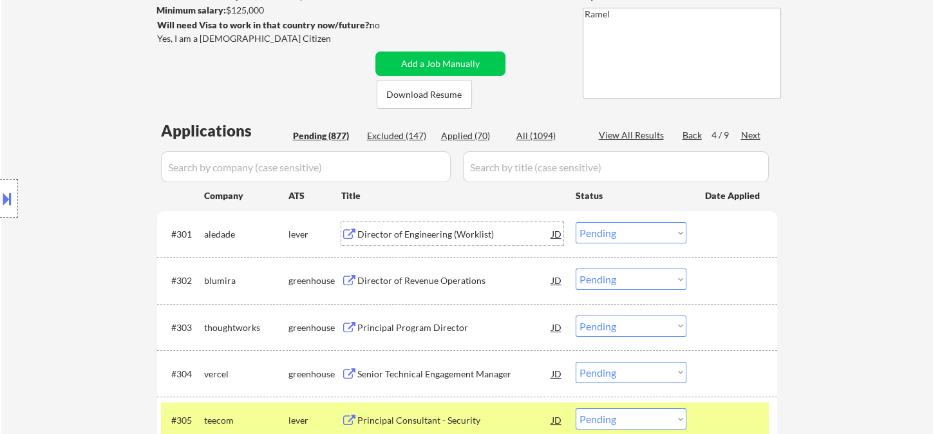
click at [620, 233] on select "Choose an option... Pending Applied Excluded (Questions) Excluded (Expired) Exc…" at bounding box center [631, 232] width 111 height 21
click at [576, 222] on select "Choose an option... Pending Applied Excluded (Questions) Excluded (Expired) Exc…" at bounding box center [631, 232] width 111 height 21
click at [433, 274] on div "Director of Revenue Operations" at bounding box center [454, 280] width 195 height 13
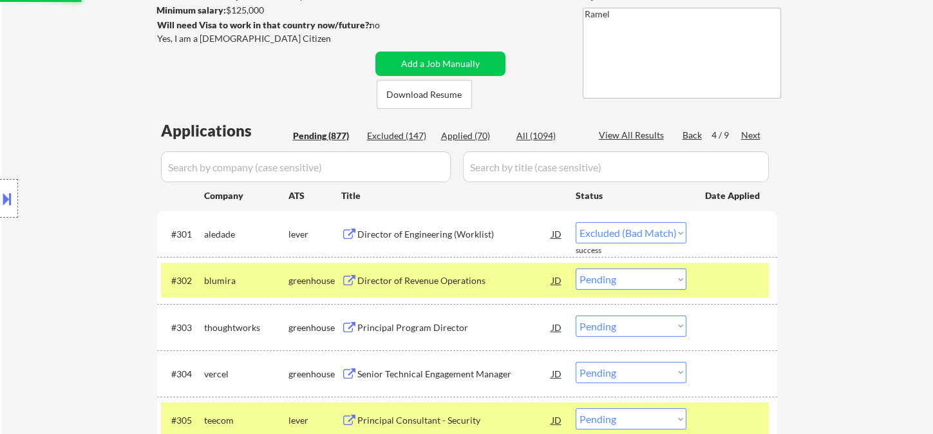
select select ""pending""
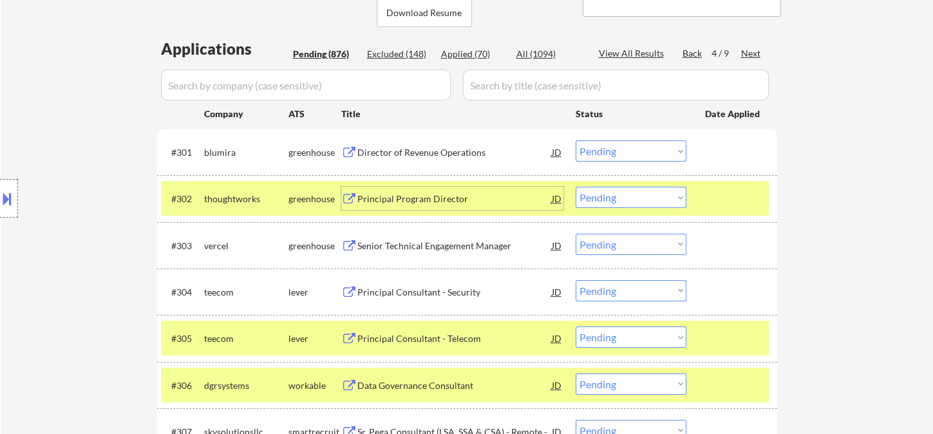
scroll to position [345, 0]
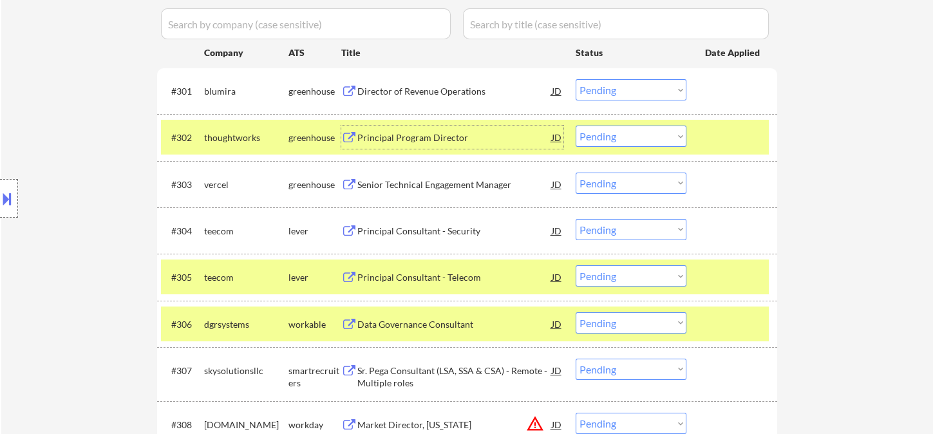
click at [414, 233] on div "Principal Consultant - Security" at bounding box center [454, 231] width 195 height 13
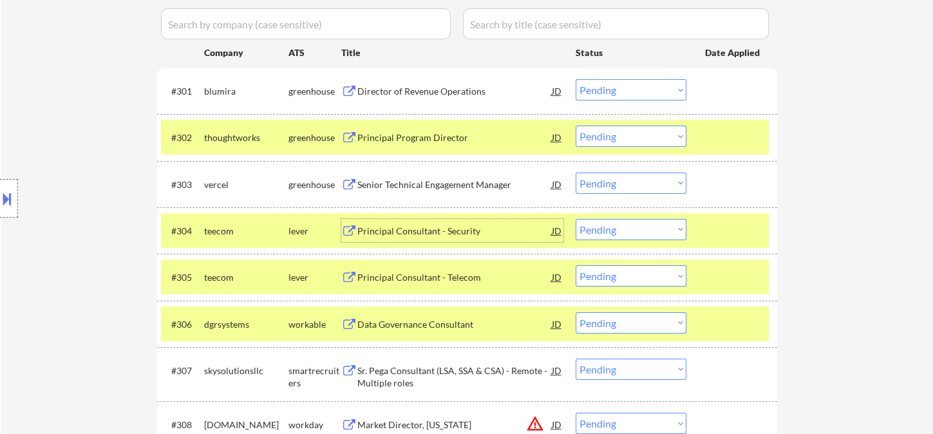
click at [622, 233] on select "Choose an option... Pending Applied Excluded (Questions) Excluded (Expired) Exc…" at bounding box center [631, 229] width 111 height 21
click at [576, 219] on select "Choose an option... Pending Applied Excluded (Questions) Excluded (Expired) Exc…" at bounding box center [631, 229] width 111 height 21
click at [417, 277] on div "Principal Consultant - Telecom" at bounding box center [454, 277] width 195 height 13
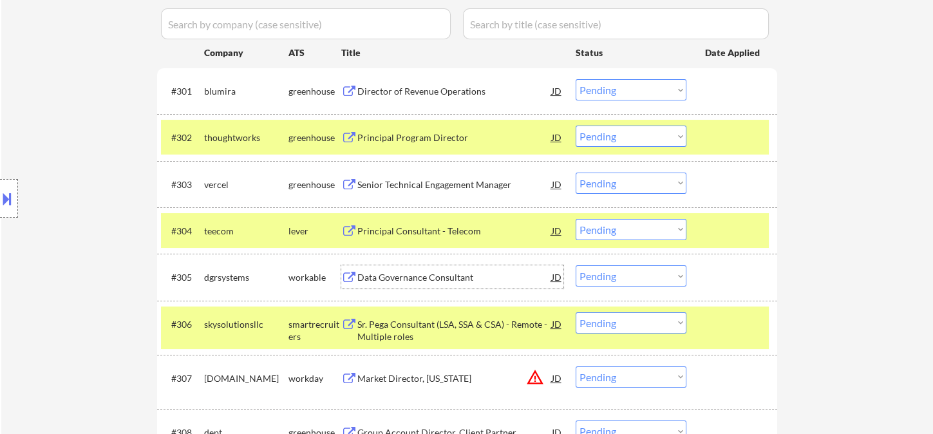
click at [640, 233] on select "Choose an option... Pending Applied Excluded (Questions) Excluded (Expired) Exc…" at bounding box center [631, 229] width 111 height 21
click at [576, 219] on select "Choose an option... Pending Applied Excluded (Questions) Excluded (Expired) Exc…" at bounding box center [631, 229] width 111 height 21
select select ""pending""
click at [430, 282] on div "Data Governance Consultant" at bounding box center [454, 277] width 195 height 13
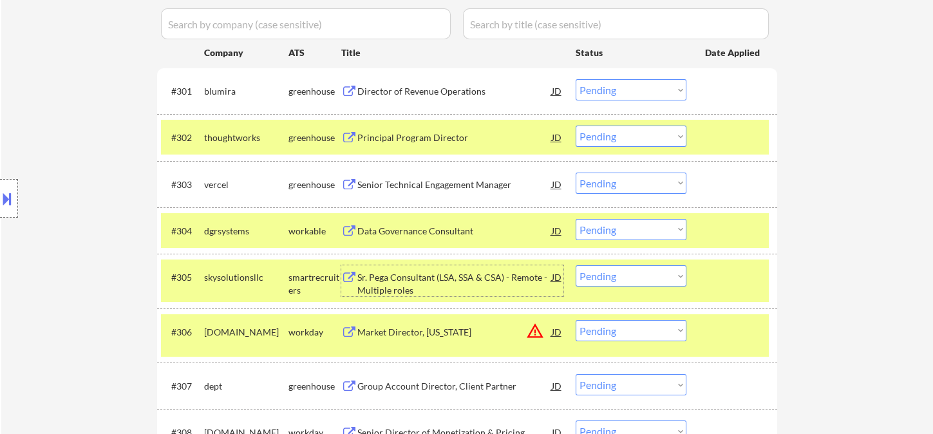
click at [631, 277] on select "Choose an option... Pending Applied Excluded (Questions) Excluded (Expired) Exc…" at bounding box center [631, 275] width 111 height 21
click at [576, 265] on select "Choose an option... Pending Applied Excluded (Questions) Excluded (Expired) Exc…" at bounding box center [631, 275] width 111 height 21
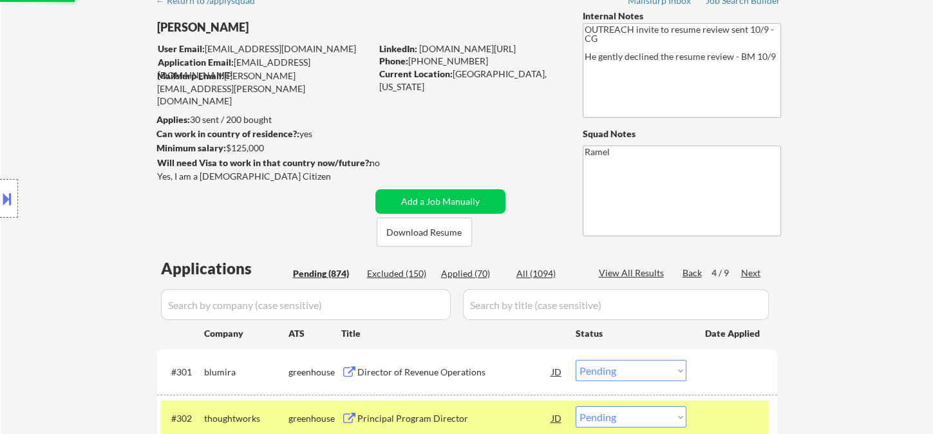
scroll to position [59, 0]
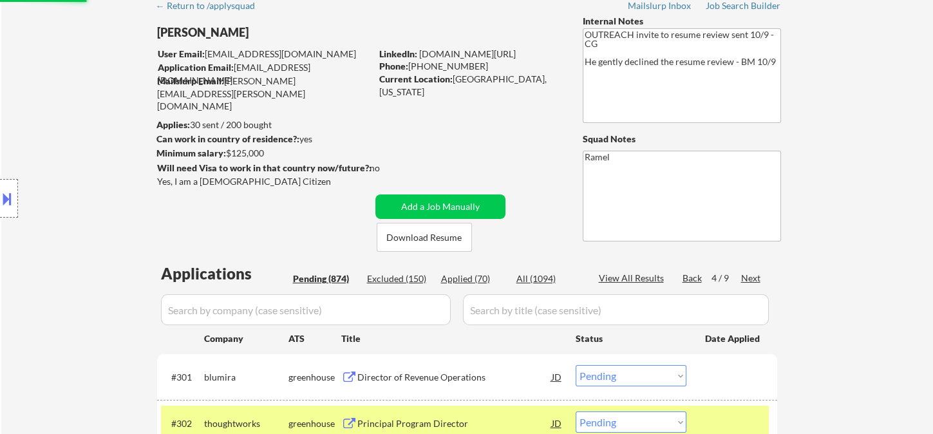
select select ""pending""
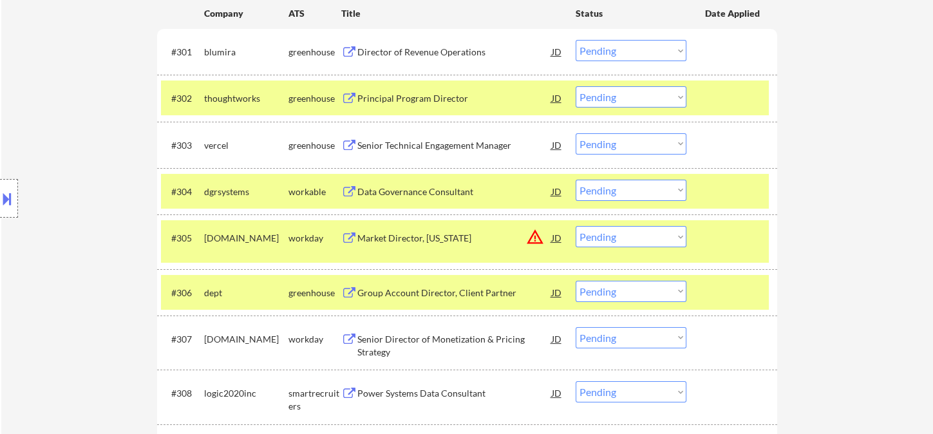
scroll to position [417, 0]
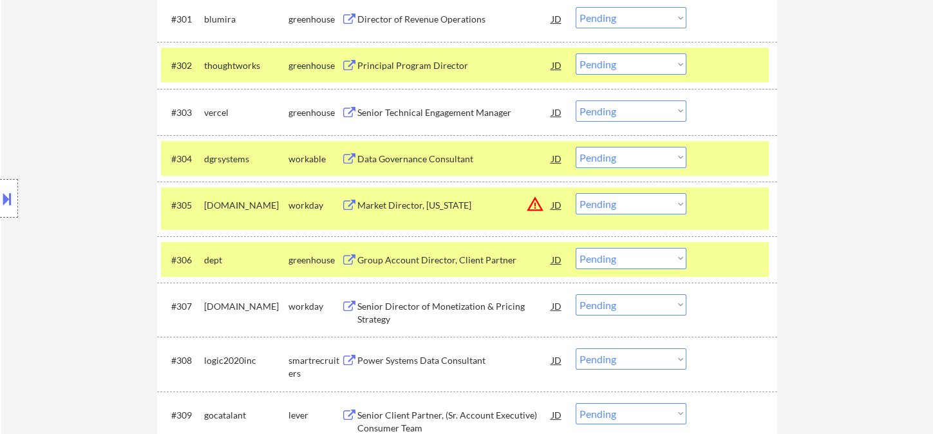
click at [403, 159] on div "Data Governance Consultant" at bounding box center [454, 159] width 195 height 13
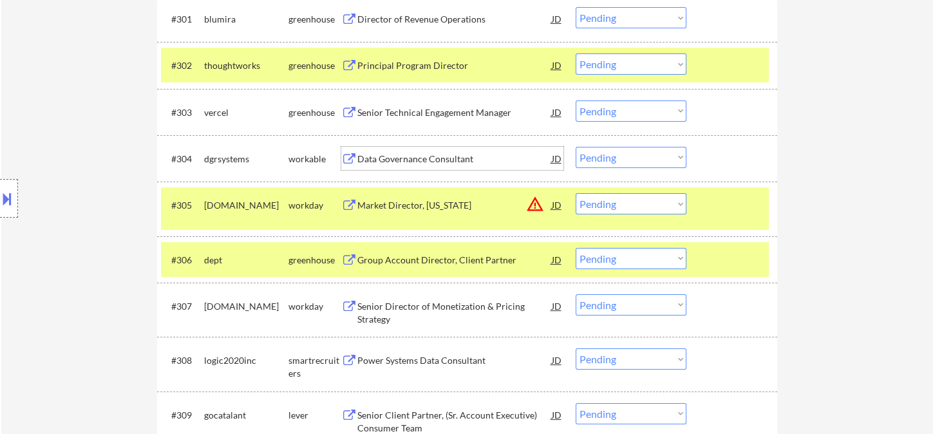
click at [660, 165] on select "Choose an option... Pending Applied Excluded (Questions) Excluded (Expired) Exc…" at bounding box center [631, 157] width 111 height 21
click at [576, 147] on select "Choose an option... Pending Applied Excluded (Questions) Excluded (Expired) Exc…" at bounding box center [631, 157] width 111 height 21
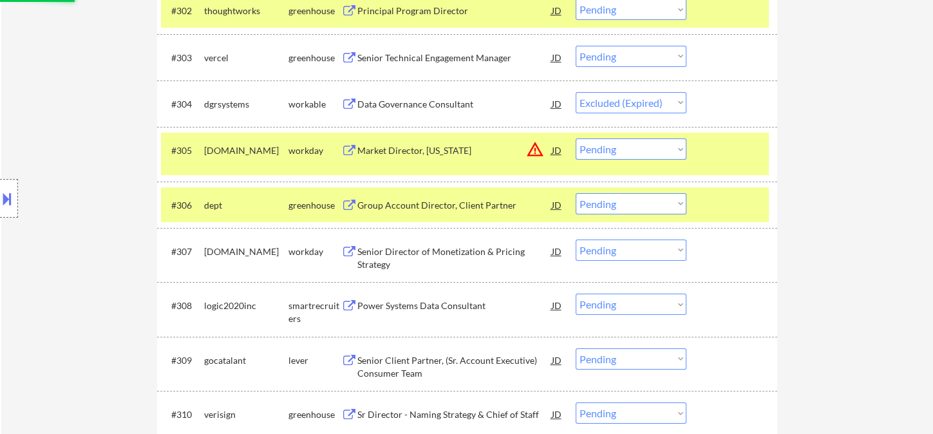
scroll to position [560, 0]
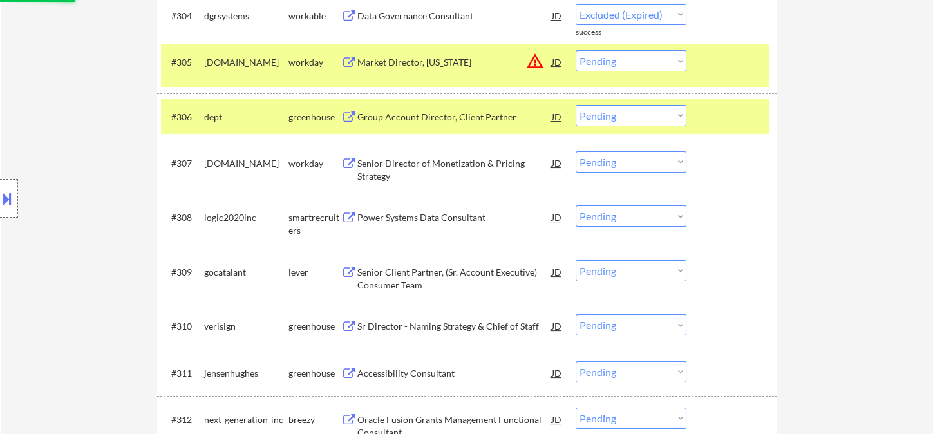
select select ""pending""
click at [435, 115] on div "Group Account Director, Client Partner" at bounding box center [454, 116] width 195 height 23
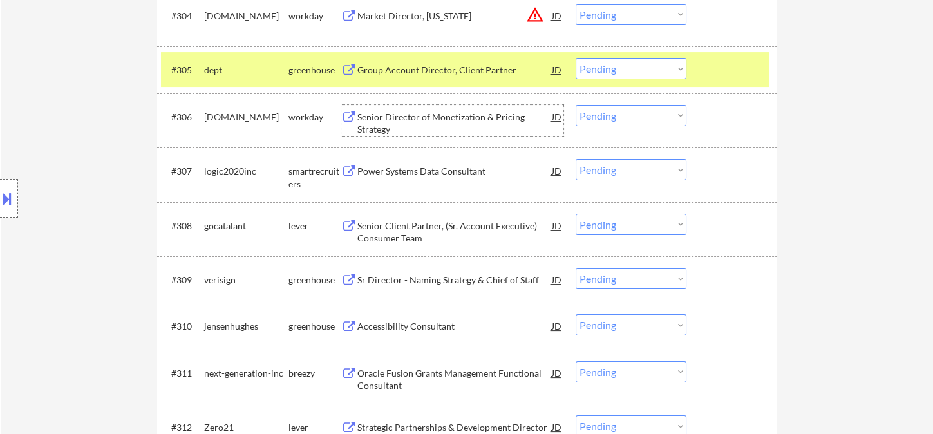
click at [630, 76] on select "Choose an option... Pending Applied Excluded (Questions) Excluded (Expired) Exc…" at bounding box center [631, 68] width 111 height 21
click at [576, 58] on select "Choose an option... Pending Applied Excluded (Questions) Excluded (Expired) Exc…" at bounding box center [631, 68] width 111 height 21
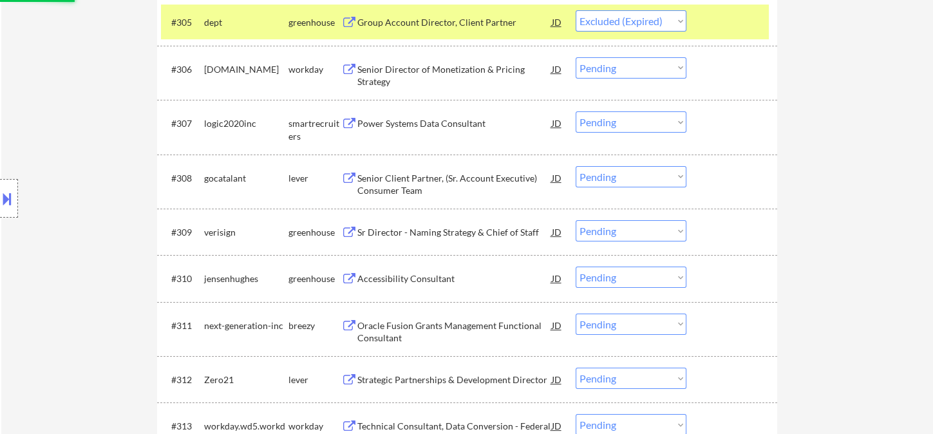
scroll to position [632, 0]
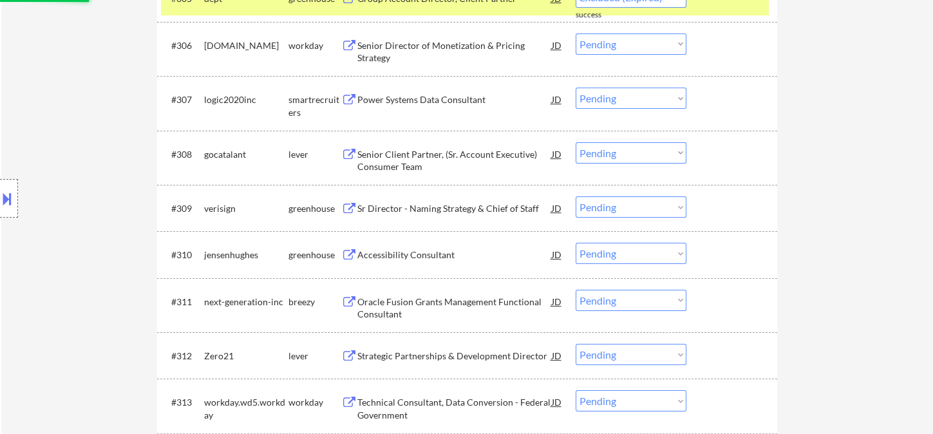
select select ""pending""
click at [403, 102] on div "Power Systems Data Consultant" at bounding box center [454, 99] width 195 height 13
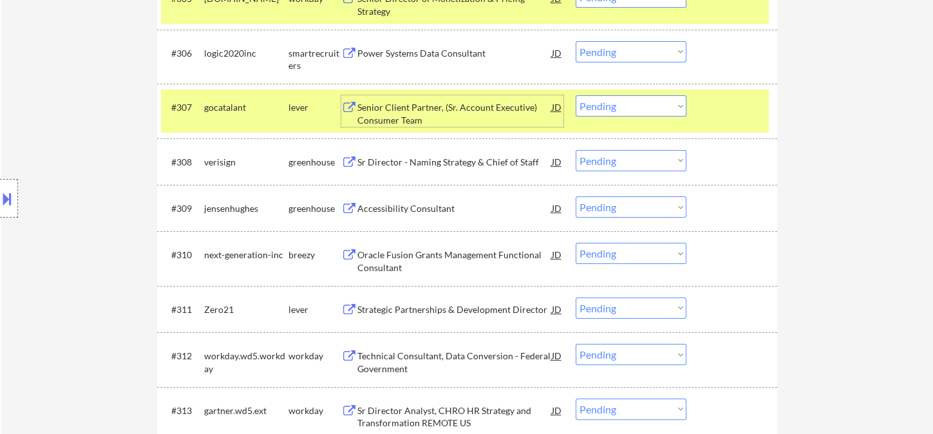
drag, startPoint x: 614, startPoint y: 105, endPoint x: 626, endPoint y: 114, distance: 15.2
click at [614, 105] on select "Choose an option... Pending Applied Excluded (Questions) Excluded (Expired) Exc…" at bounding box center [631, 105] width 111 height 21
drag, startPoint x: 622, startPoint y: 108, endPoint x: 629, endPoint y: 113, distance: 8.9
click at [622, 108] on select "Choose an option... Pending Applied Excluded (Questions) Excluded (Expired) Exc…" at bounding box center [631, 105] width 111 height 21
click at [576, 95] on select "Choose an option... Pending Applied Excluded (Questions) Excluded (Expired) Exc…" at bounding box center [631, 105] width 111 height 21
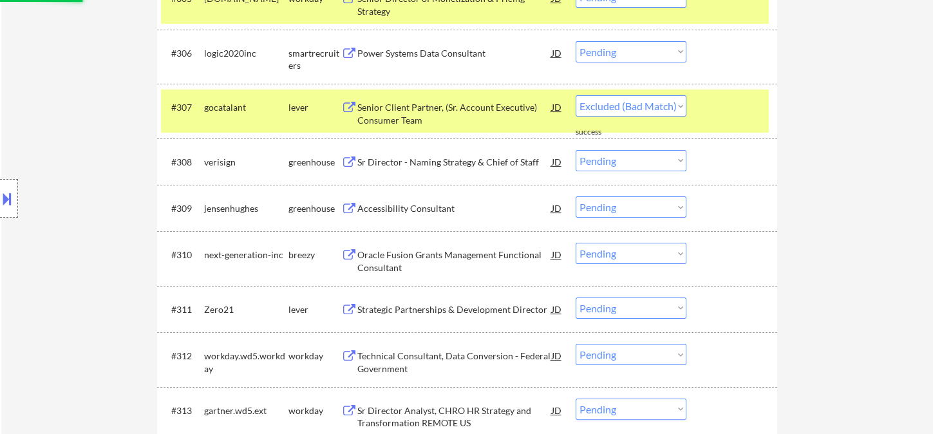
select select ""pending""
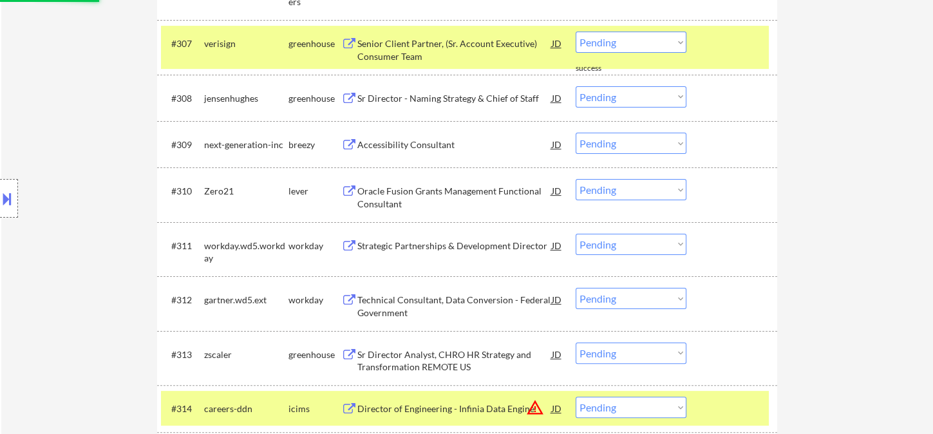
scroll to position [703, 0]
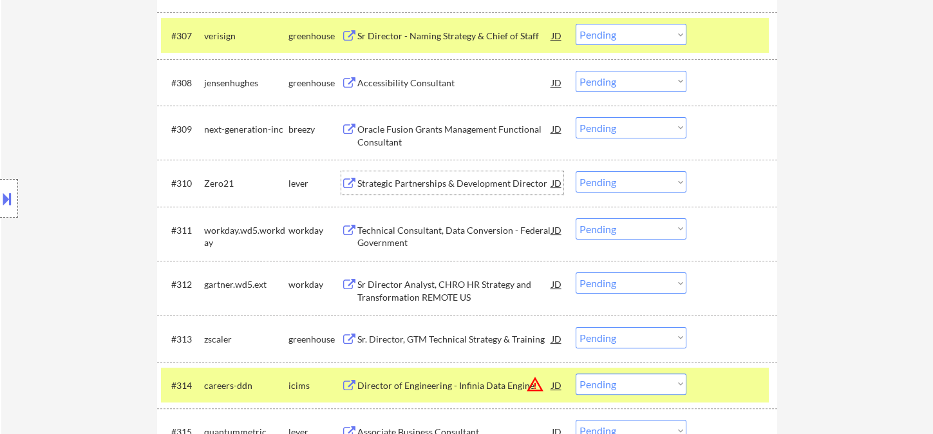
click at [440, 185] on div "Strategic Partnerships & Development Director" at bounding box center [454, 183] width 195 height 13
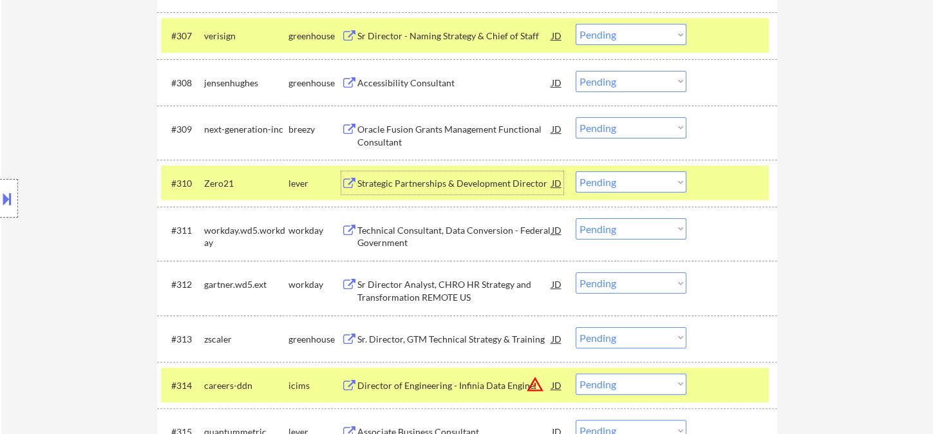
click at [614, 189] on select "Choose an option... Pending Applied Excluded (Questions) Excluded (Expired) Exc…" at bounding box center [631, 181] width 111 height 21
click at [576, 171] on select "Choose an option... Pending Applied Excluded (Questions) Excluded (Expired) Exc…" at bounding box center [631, 181] width 111 height 21
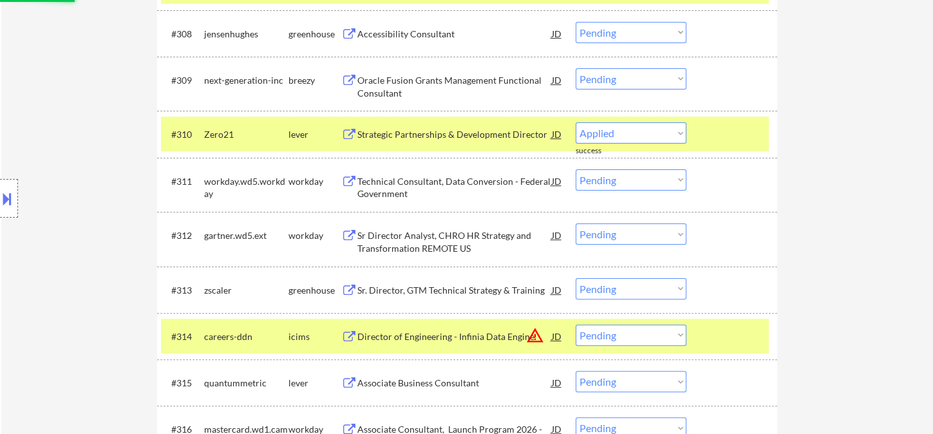
scroll to position [775, 0]
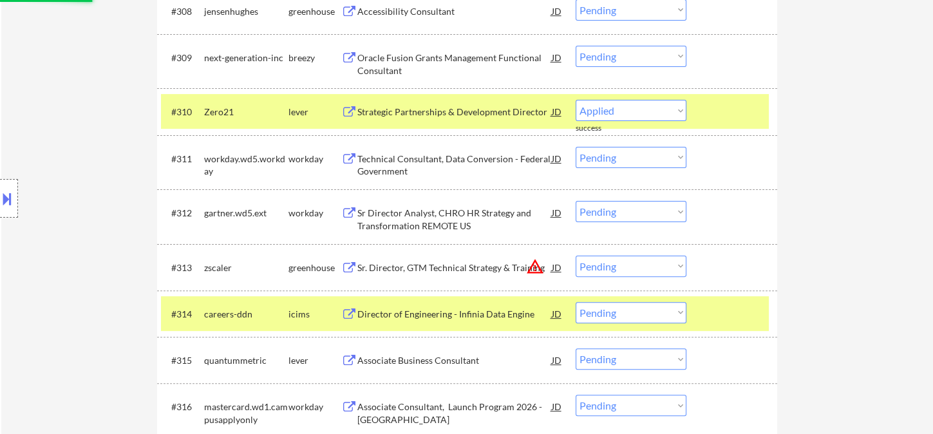
select select ""pending""
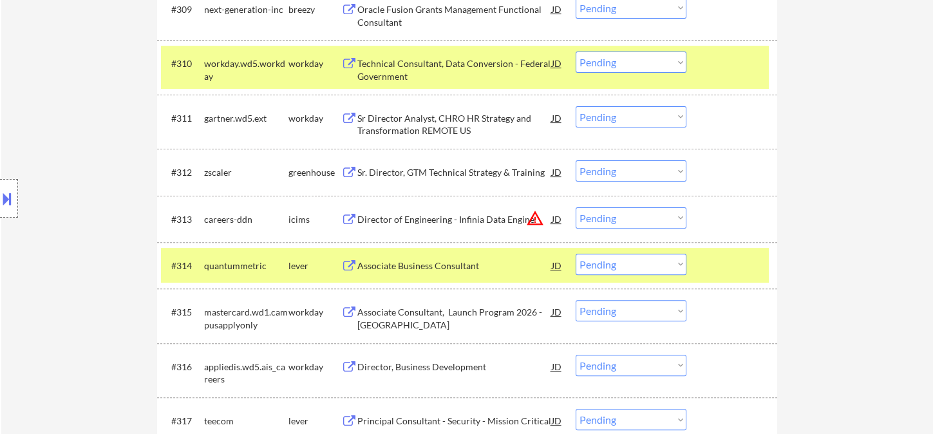
scroll to position [846, 0]
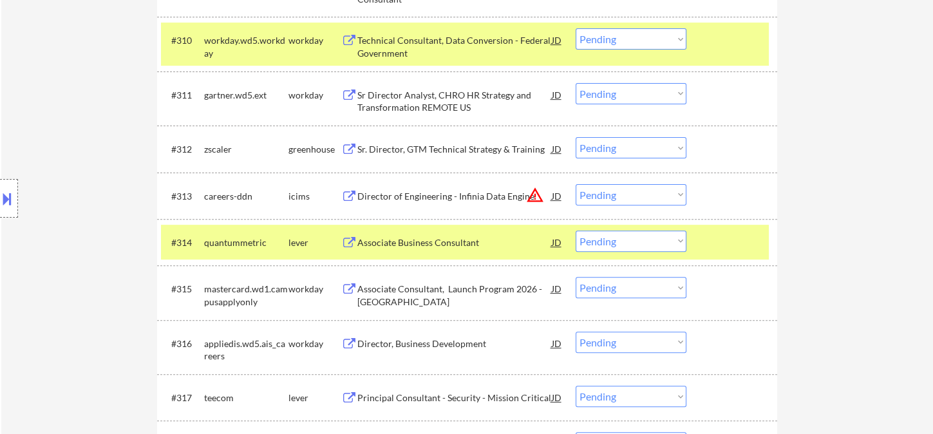
drag, startPoint x: 442, startPoint y: 246, endPoint x: 450, endPoint y: 246, distance: 7.7
click at [442, 246] on div "Associate Business Consultant" at bounding box center [454, 242] width 195 height 13
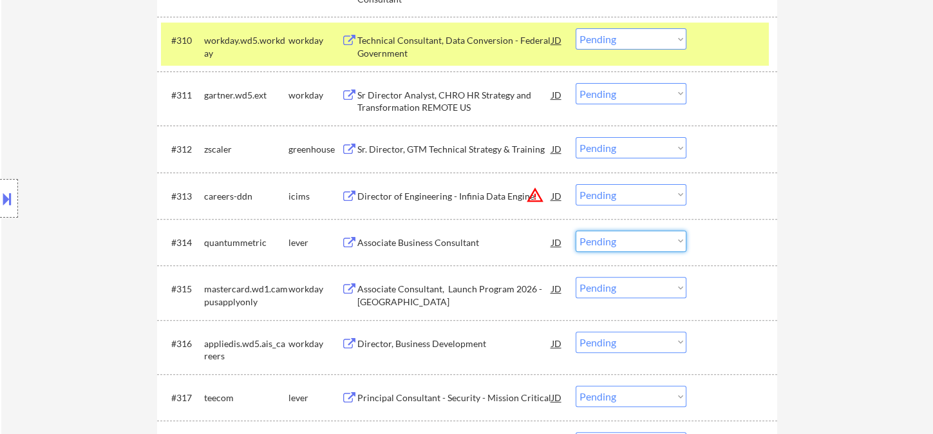
click at [643, 240] on select "Choose an option... Pending Applied Excluded (Questions) Excluded (Expired) Exc…" at bounding box center [631, 241] width 111 height 21
click at [576, 231] on select "Choose an option... Pending Applied Excluded (Questions) Excluded (Expired) Exc…" at bounding box center [631, 241] width 111 height 21
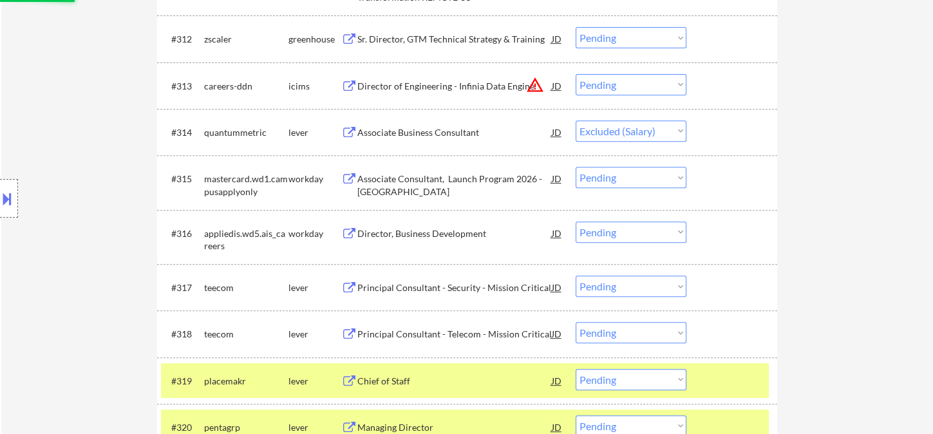
scroll to position [989, 0]
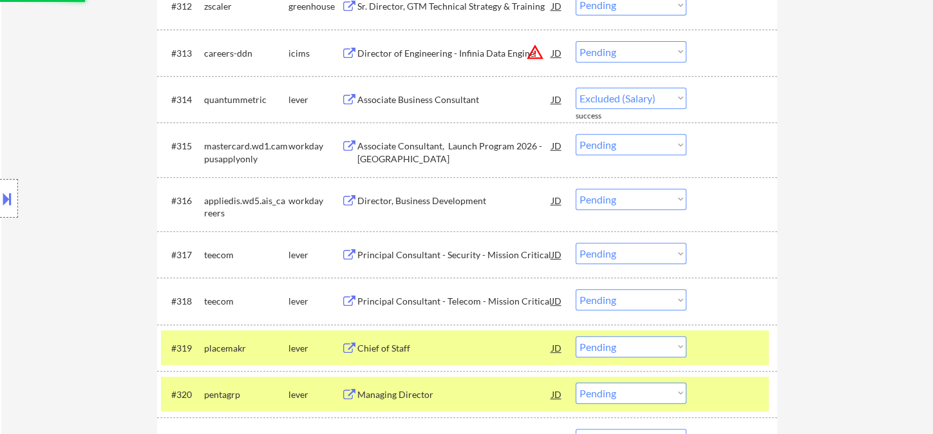
select select ""pending""
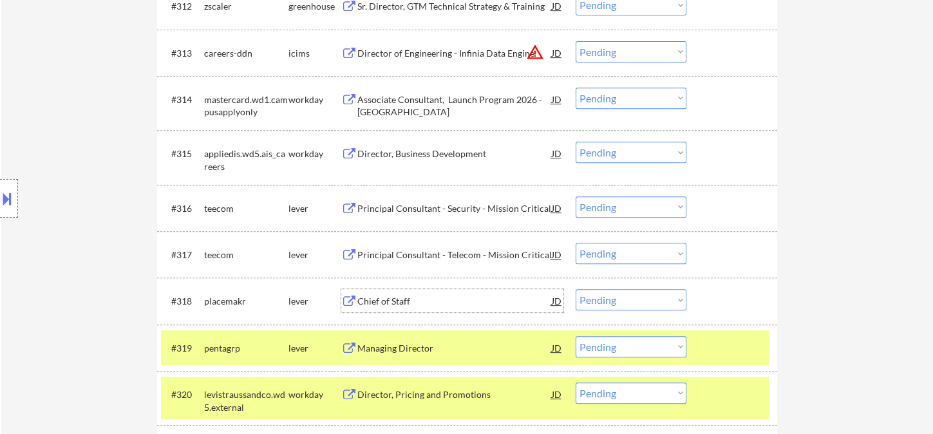
click at [397, 303] on div "Chief of Staff" at bounding box center [454, 301] width 195 height 13
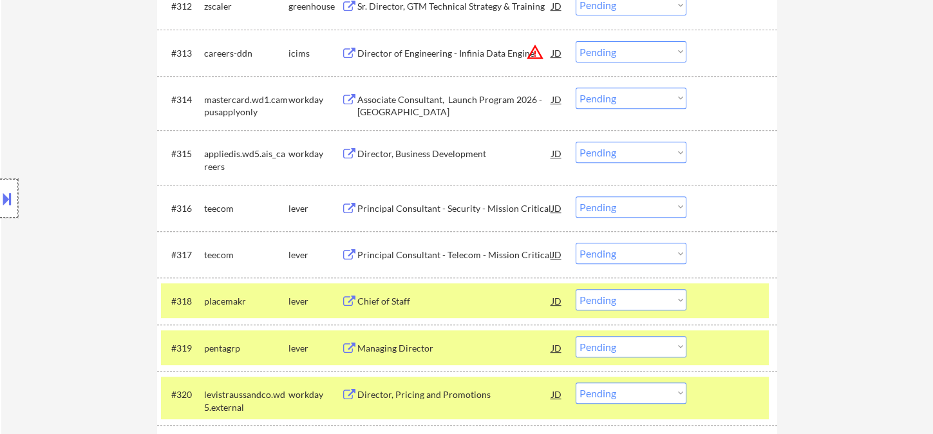
click at [15, 202] on div at bounding box center [9, 198] width 18 height 39
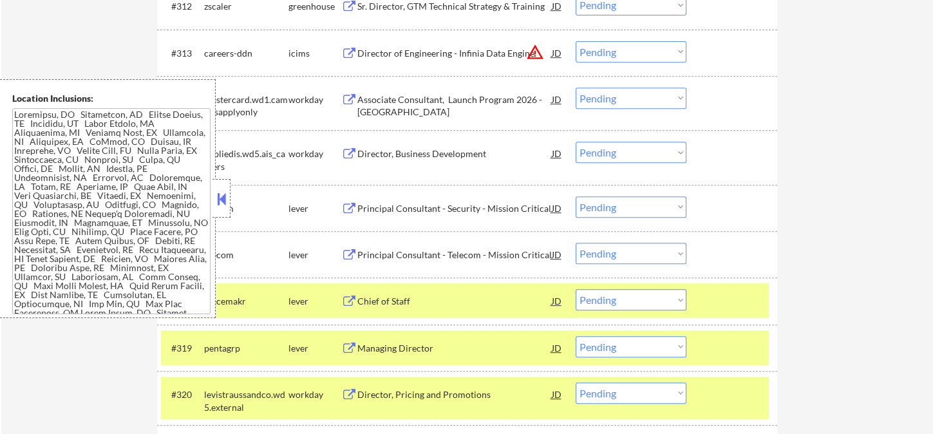
click at [216, 196] on button at bounding box center [221, 198] width 14 height 19
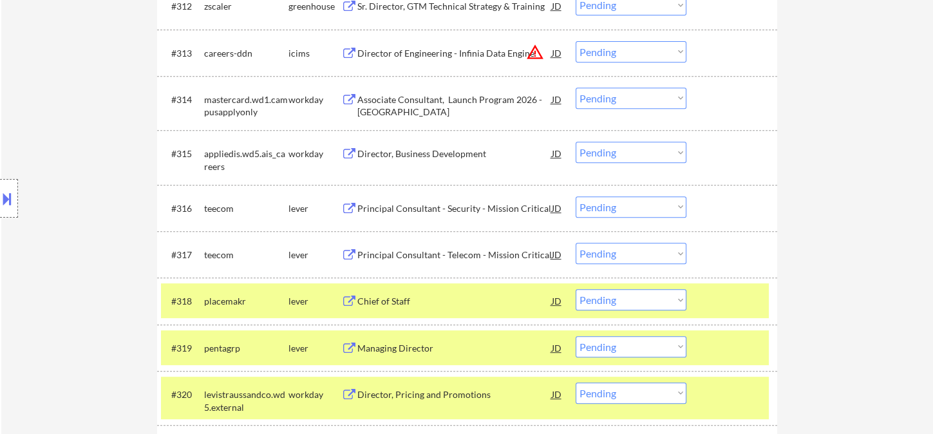
click at [635, 305] on select "Choose an option... Pending Applied Excluded (Questions) Excluded (Expired) Exc…" at bounding box center [631, 299] width 111 height 21
click at [576, 289] on select "Choose an option... Pending Applied Excluded (Questions) Excluded (Expired) Exc…" at bounding box center [631, 299] width 111 height 21
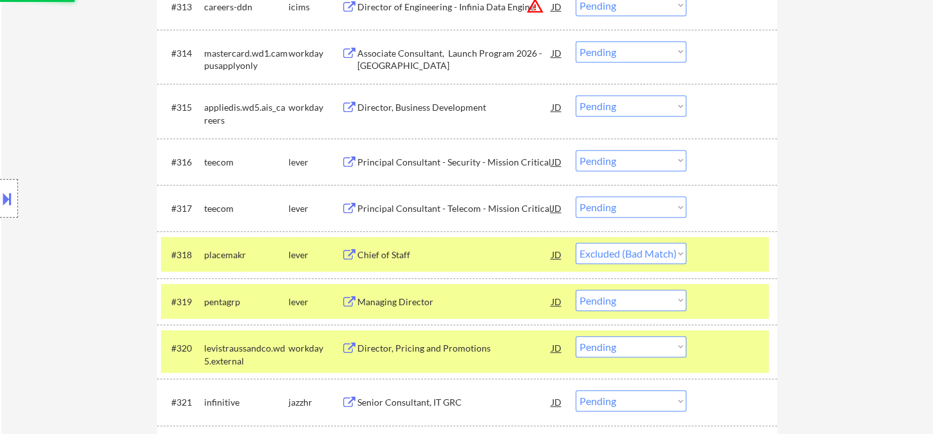
scroll to position [1061, 0]
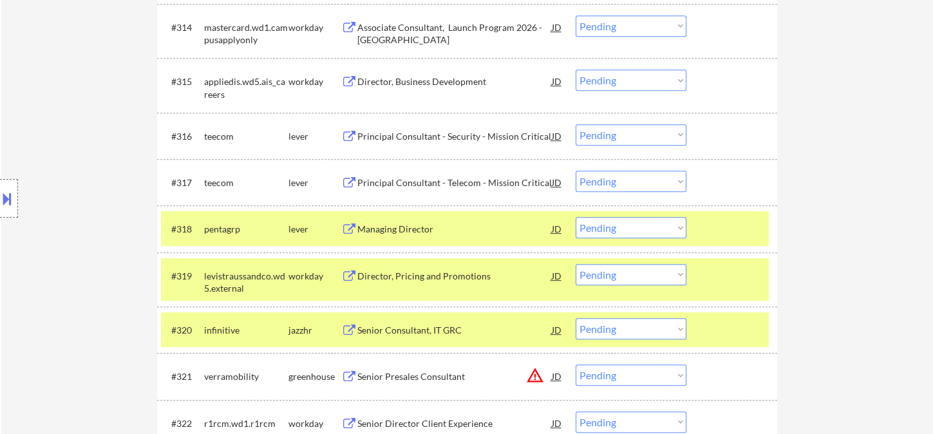
click at [397, 232] on div "Managing Director" at bounding box center [454, 229] width 195 height 13
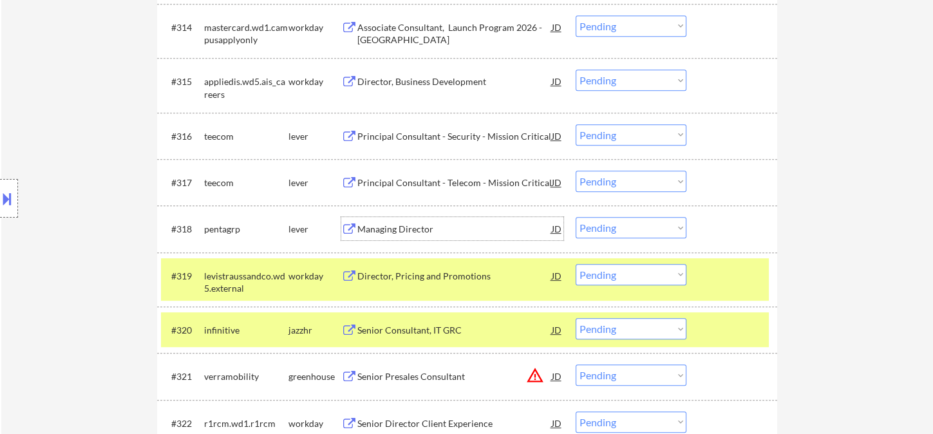
click at [618, 223] on select "Choose an option... Pending Applied Excluded (Questions) Excluded (Expired) Exc…" at bounding box center [631, 227] width 111 height 21
click at [576, 217] on select "Choose an option... Pending Applied Excluded (Questions) Excluded (Expired) Exc…" at bounding box center [631, 227] width 111 height 21
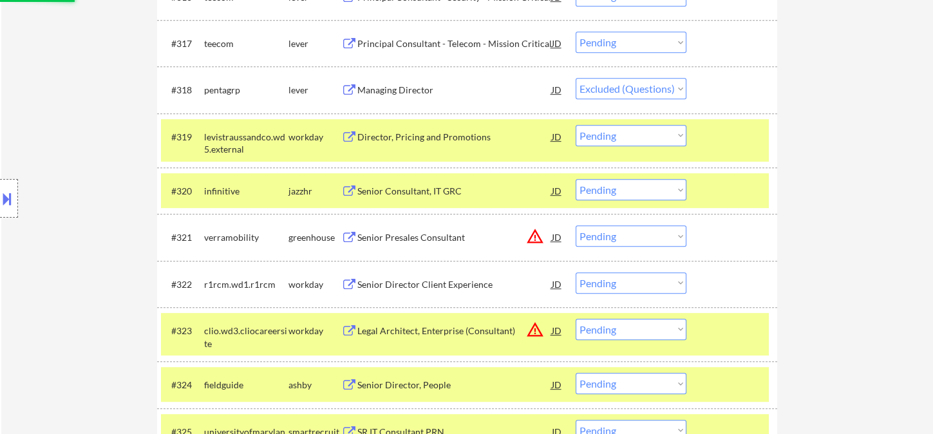
scroll to position [1204, 0]
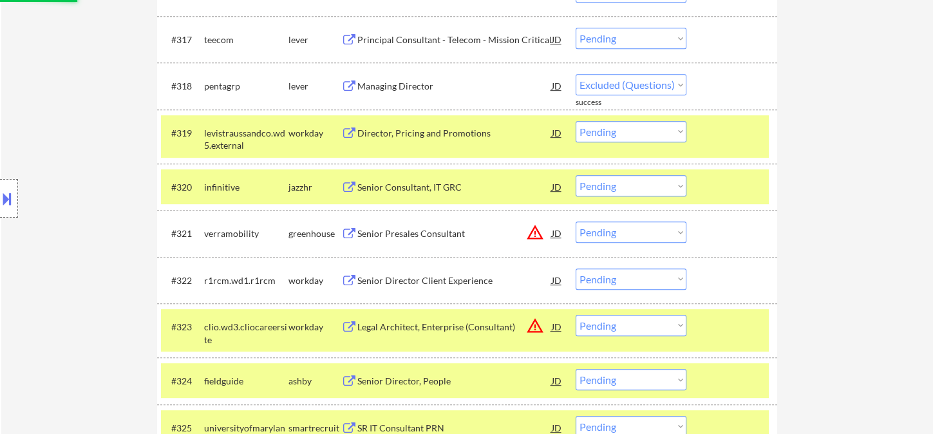
select select ""pending""
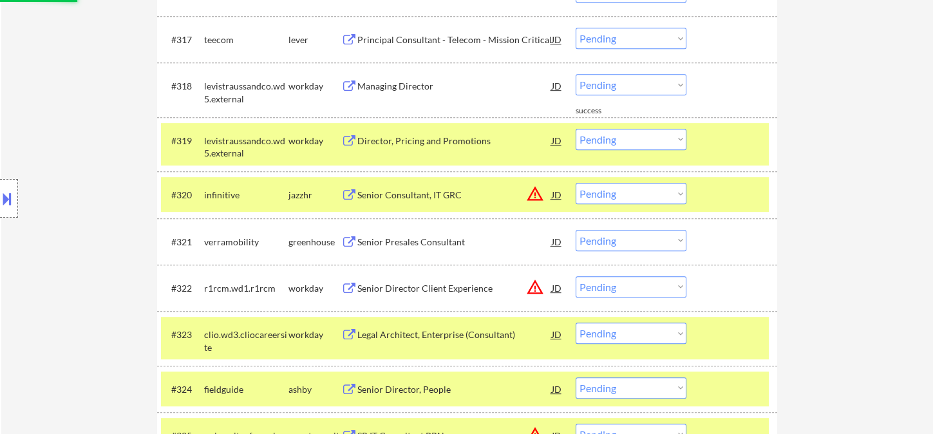
click at [406, 189] on div "Senior Consultant, IT GRC" at bounding box center [454, 195] width 195 height 13
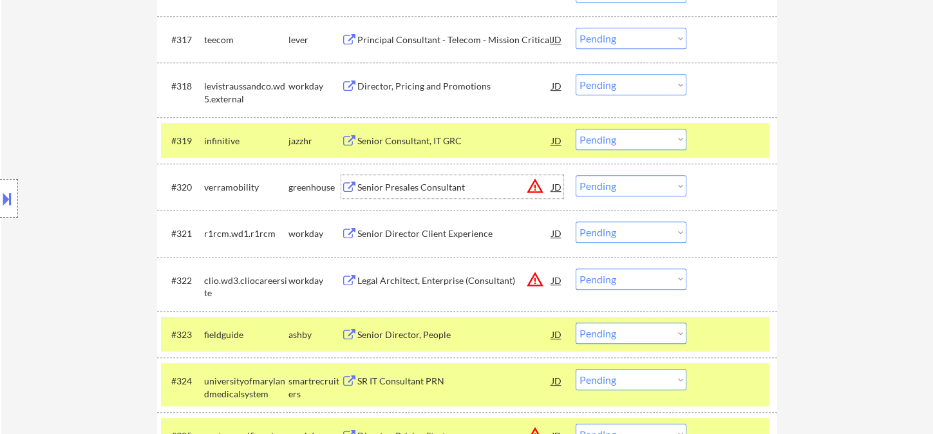
click at [366, 140] on div "Senior Consultant, IT GRC" at bounding box center [454, 141] width 195 height 13
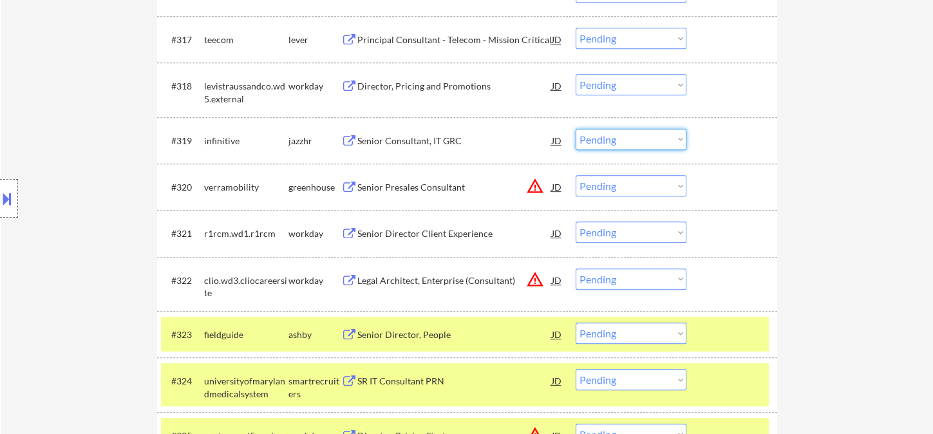
drag, startPoint x: 593, startPoint y: 133, endPoint x: 608, endPoint y: 144, distance: 18.4
click at [593, 133] on select "Choose an option... Pending Applied Excluded (Questions) Excluded (Expired) Exc…" at bounding box center [631, 139] width 111 height 21
click at [576, 129] on select "Choose an option... Pending Applied Excluded (Questions) Excluded (Expired) Exc…" at bounding box center [631, 139] width 111 height 21
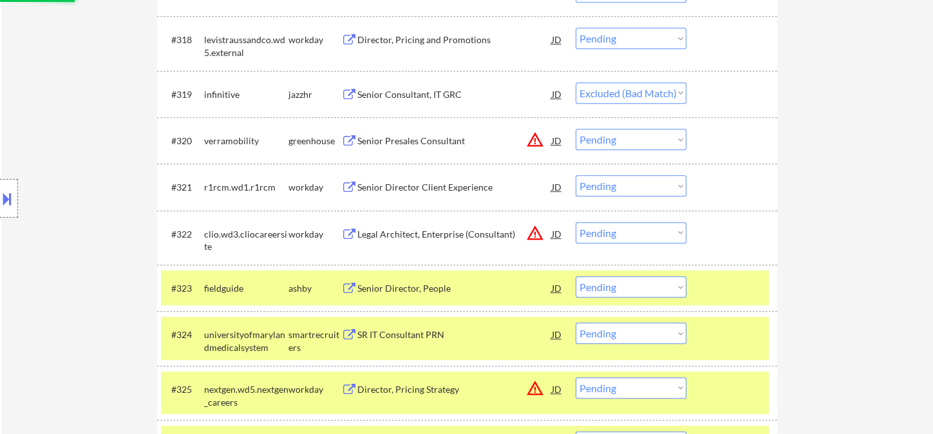
scroll to position [1347, 0]
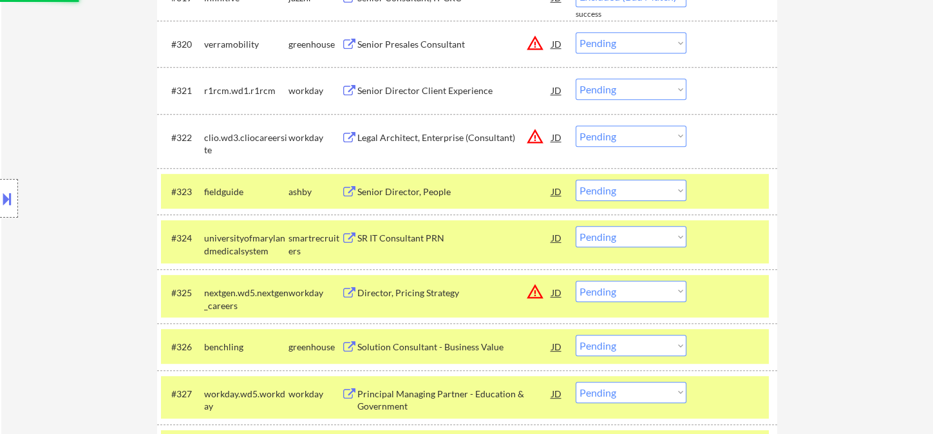
select select ""pending""
click at [412, 189] on div "Senior Director, People" at bounding box center [454, 191] width 195 height 23
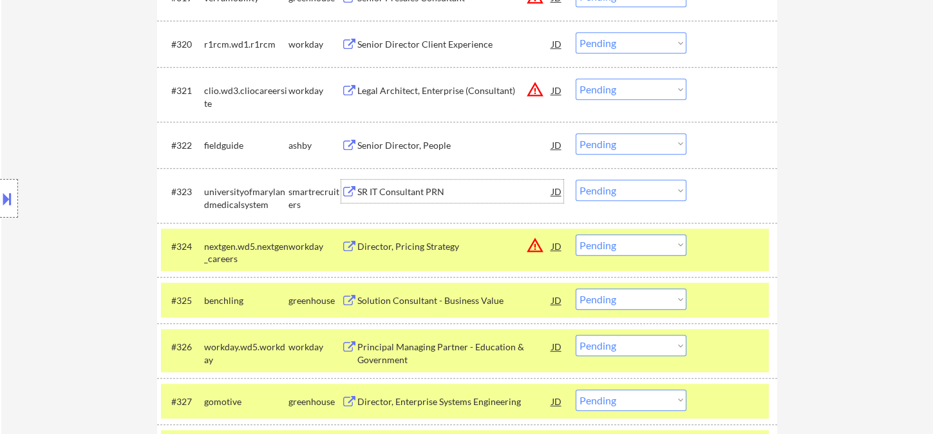
click at [657, 183] on select "Choose an option... Pending Applied Excluded (Questions) Excluded (Expired) Exc…" at bounding box center [631, 190] width 111 height 21
click at [576, 180] on select "Choose an option... Pending Applied Excluded (Questions) Excluded (Expired) Exc…" at bounding box center [631, 190] width 111 height 21
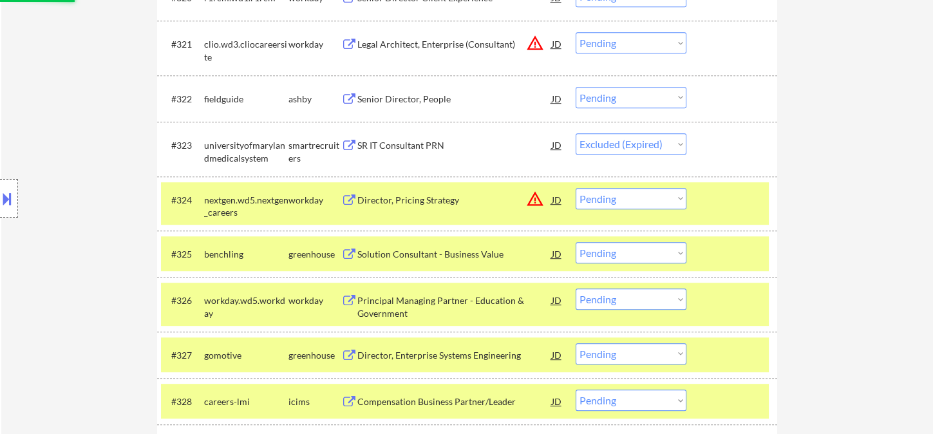
scroll to position [1419, 0]
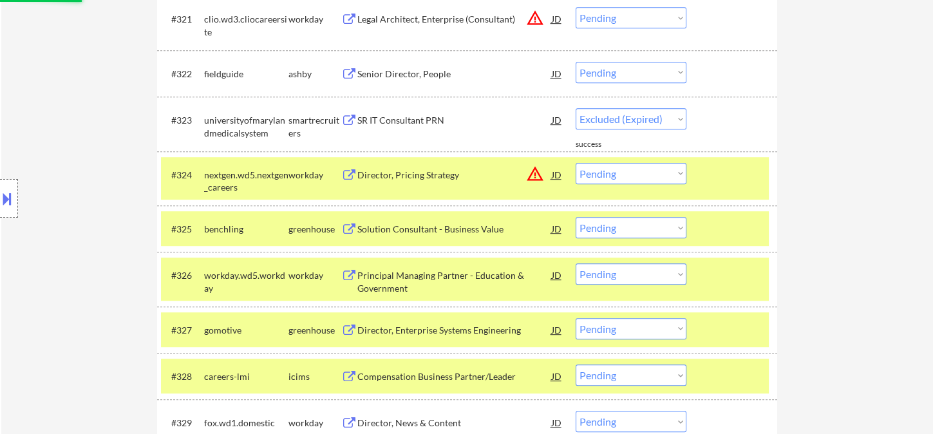
select select ""pending""
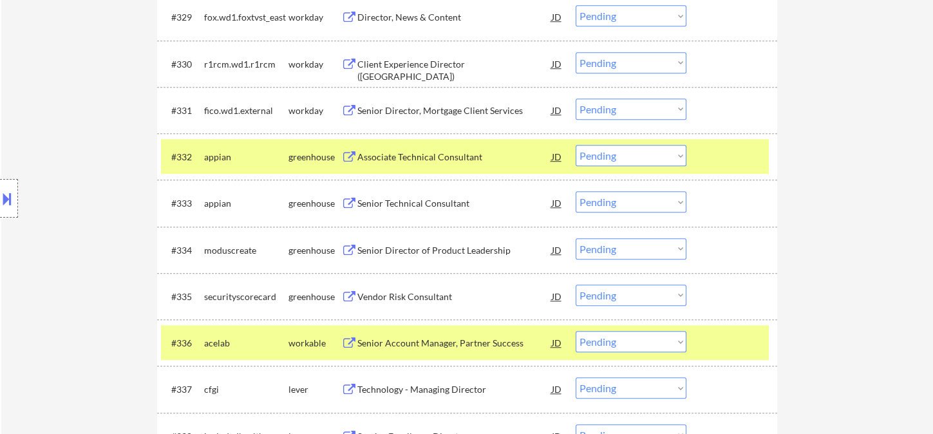
scroll to position [1849, 0]
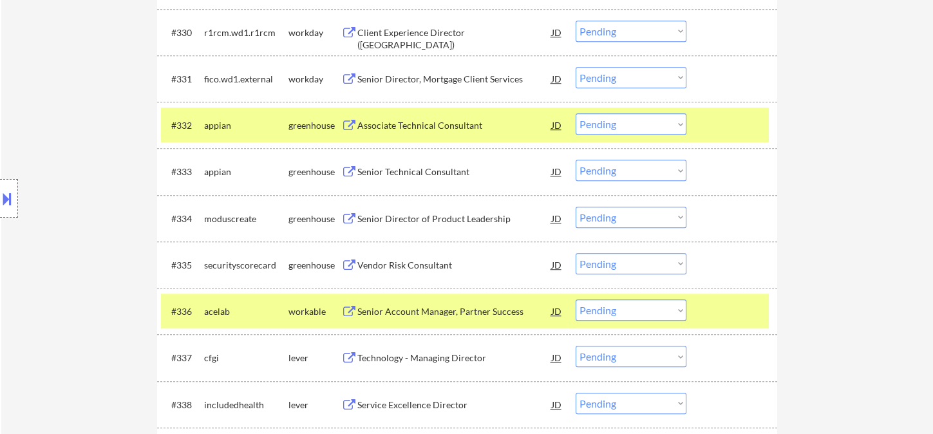
click at [428, 219] on div "Senior Director of Product Leadership" at bounding box center [454, 219] width 195 height 13
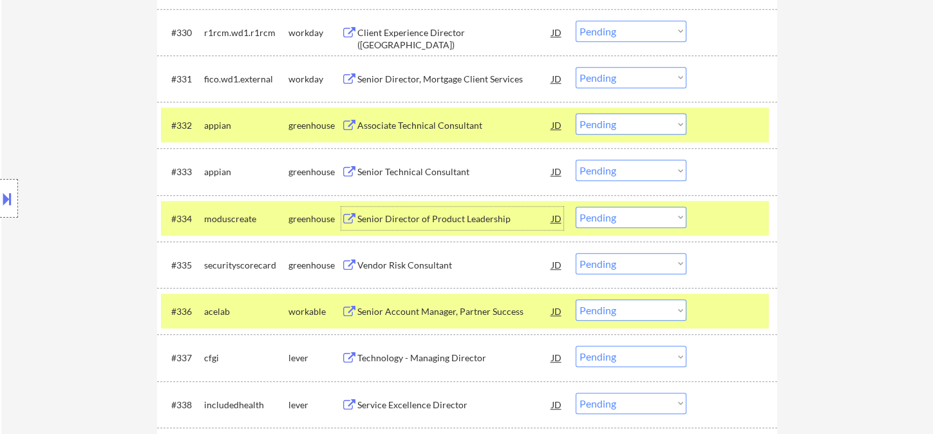
click at [405, 270] on div "Vendor Risk Consultant" at bounding box center [454, 265] width 195 height 13
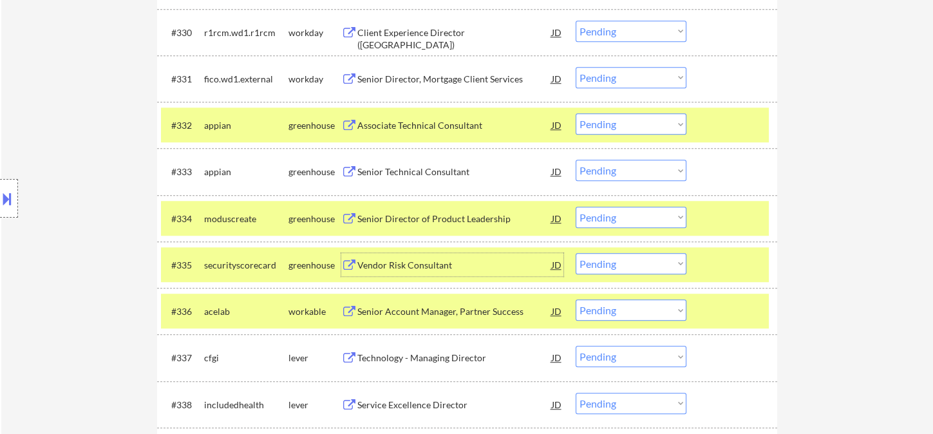
click at [627, 266] on select "Choose an option... Pending Applied Excluded (Questions) Excluded (Expired) Exc…" at bounding box center [631, 263] width 111 height 21
click at [614, 266] on select "Choose an option... Pending Applied Excluded (Questions) Excluded (Expired) Exc…" at bounding box center [631, 263] width 111 height 21
click at [576, 253] on select "Choose an option... Pending Applied Excluded (Questions) Excluded (Expired) Exc…" at bounding box center [631, 263] width 111 height 21
click at [452, 224] on div "Senior Director of Product Leadership" at bounding box center [454, 219] width 195 height 13
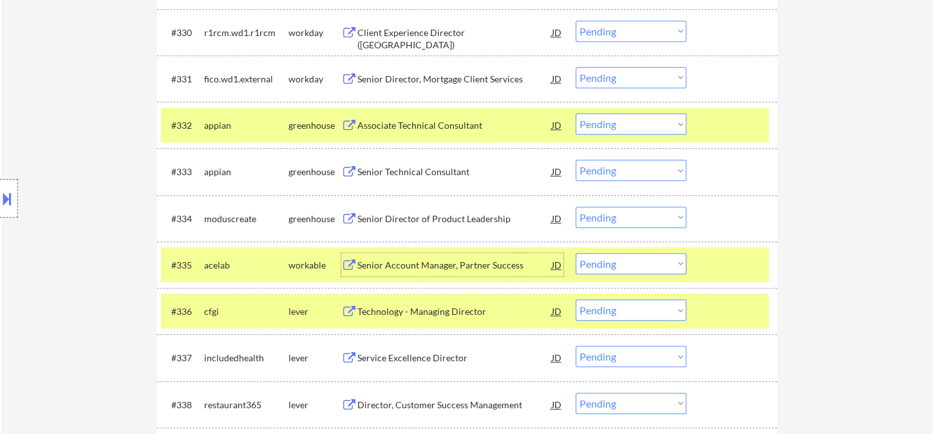
click at [448, 274] on div "Senior Account Manager, Partner Success" at bounding box center [454, 264] width 195 height 23
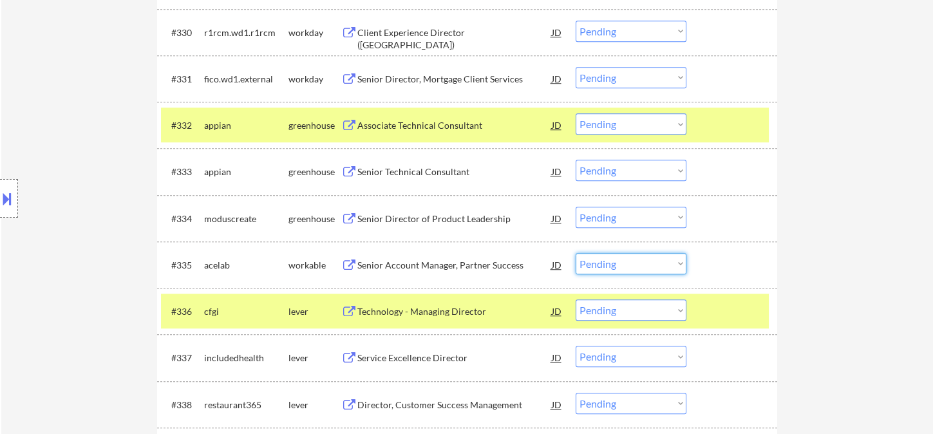
click at [639, 263] on select "Choose an option... Pending Applied Excluded (Questions) Excluded (Expired) Exc…" at bounding box center [631, 263] width 111 height 21
drag, startPoint x: 612, startPoint y: 262, endPoint x: 632, endPoint y: 272, distance: 22.5
click at [613, 262] on select "Choose an option... Pending Applied Excluded (Questions) Excluded (Expired) Exc…" at bounding box center [631, 263] width 111 height 21
click at [576, 253] on select "Choose an option... Pending Applied Excluded (Questions) Excluded (Expired) Exc…" at bounding box center [631, 263] width 111 height 21
click at [471, 316] on div "Technology - Managing Director" at bounding box center [454, 311] width 195 height 13
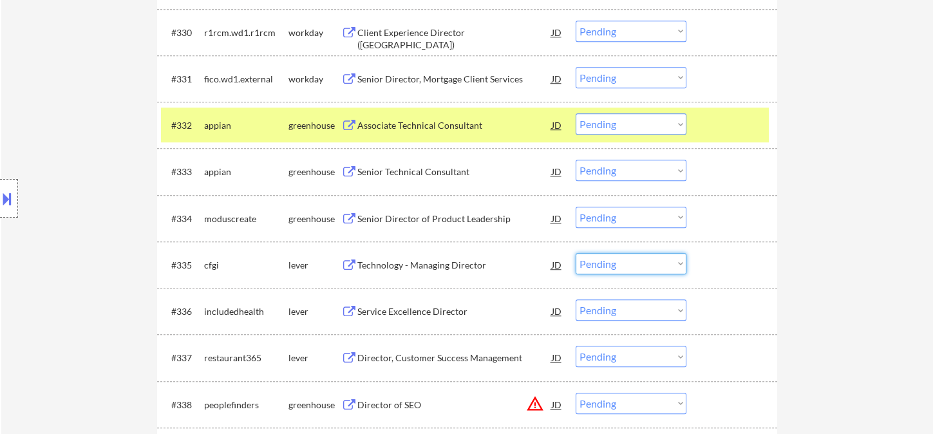
click at [616, 267] on select "Choose an option... Pending Applied Excluded (Questions) Excluded (Expired) Exc…" at bounding box center [631, 263] width 111 height 21
click at [576, 253] on select "Choose an option... Pending Applied Excluded (Questions) Excluded (Expired) Exc…" at bounding box center [631, 263] width 111 height 21
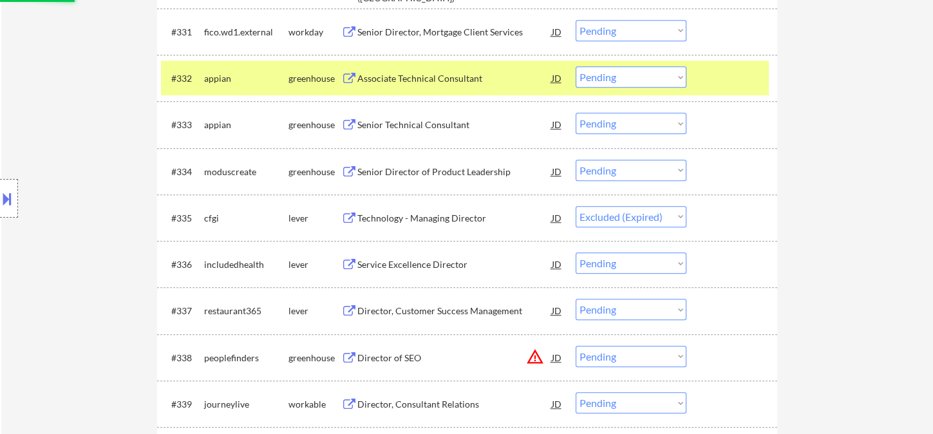
scroll to position [1920, 0]
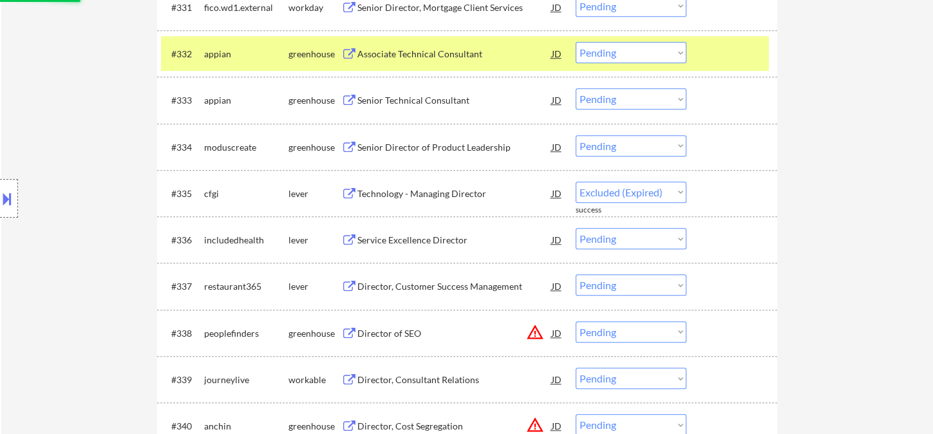
click at [431, 141] on div "Senior Director of Product Leadership" at bounding box center [454, 147] width 195 height 13
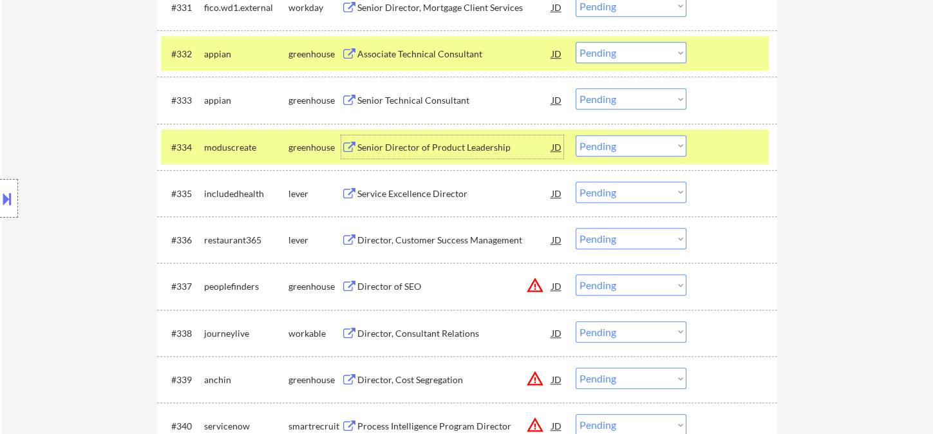
click at [433, 200] on div "Service Excellence Director" at bounding box center [454, 193] width 195 height 23
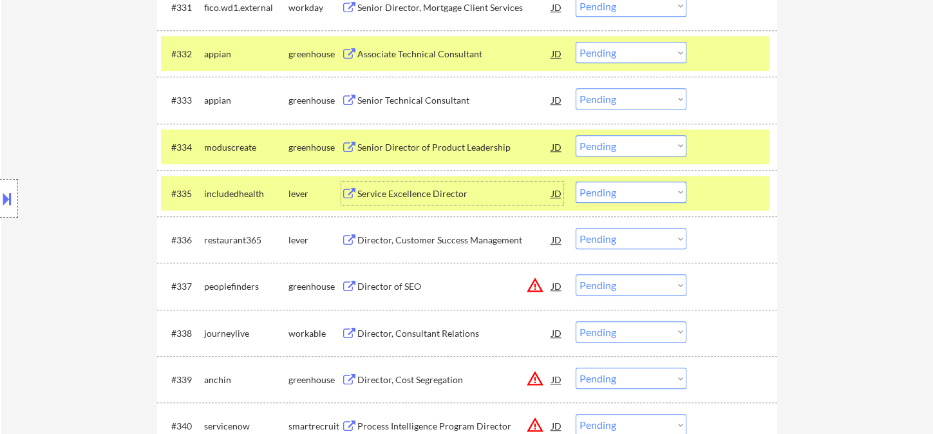
drag, startPoint x: 598, startPoint y: 191, endPoint x: 609, endPoint y: 201, distance: 14.6
click at [598, 191] on select "Choose an option... Pending Applied Excluded (Questions) Excluded (Expired) Exc…" at bounding box center [631, 192] width 111 height 21
click at [576, 182] on select "Choose an option... Pending Applied Excluded (Questions) Excluded (Expired) Exc…" at bounding box center [631, 192] width 111 height 21
click at [453, 240] on div "Director, Customer Success Management" at bounding box center [454, 240] width 195 height 13
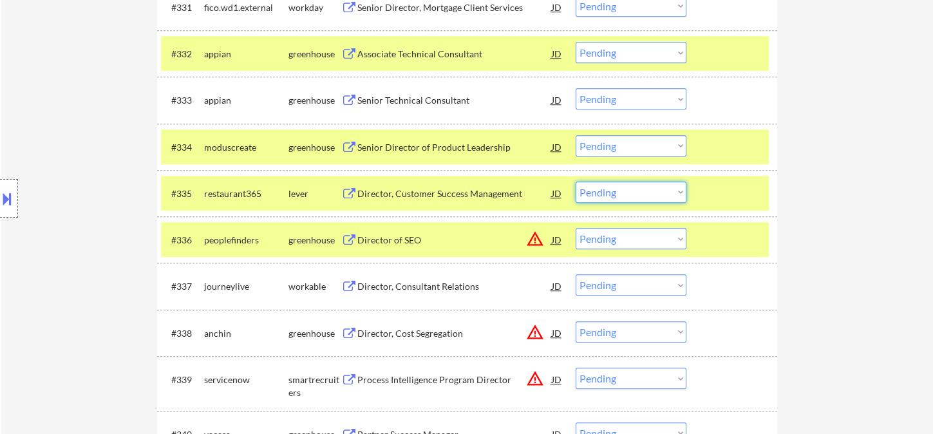
drag, startPoint x: 604, startPoint y: 195, endPoint x: 618, endPoint y: 201, distance: 15.0
click at [605, 195] on select "Choose an option... Pending Applied Excluded (Questions) Excluded (Expired) Exc…" at bounding box center [631, 192] width 111 height 21
click at [576, 182] on select "Choose an option... Pending Applied Excluded (Questions) Excluded (Expired) Exc…" at bounding box center [631, 192] width 111 height 21
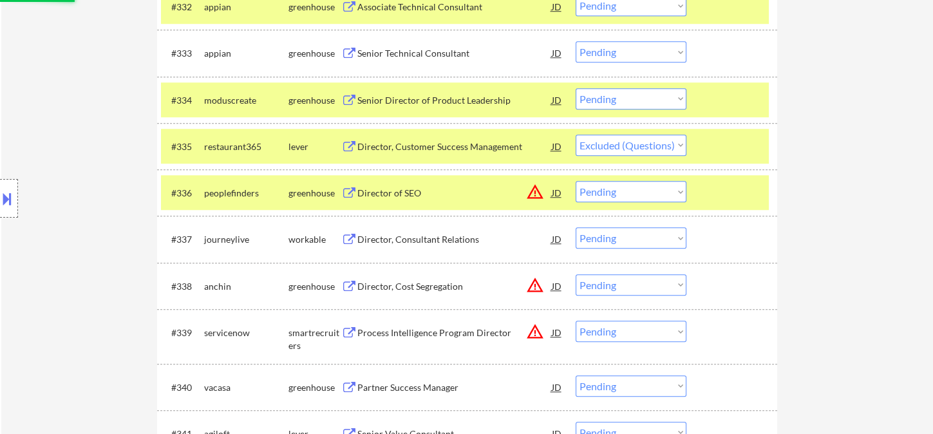
scroll to position [1992, 0]
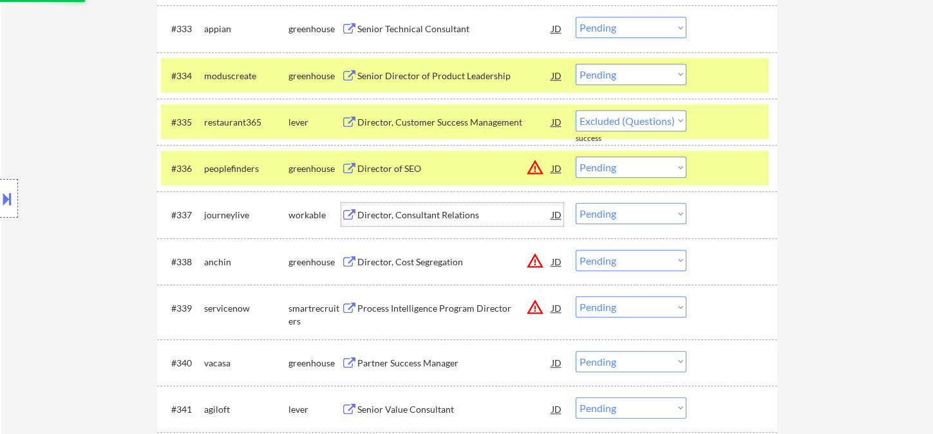
click at [399, 219] on div "Director, Consultant Relations" at bounding box center [454, 215] width 195 height 13
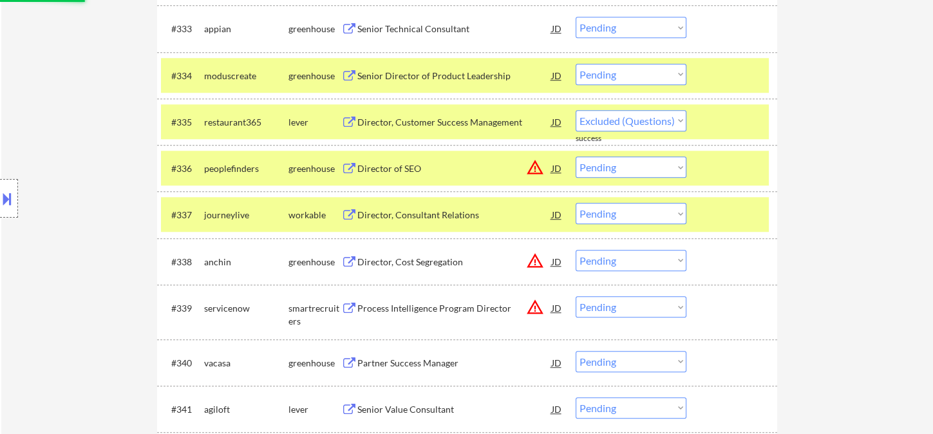
select select ""pending""
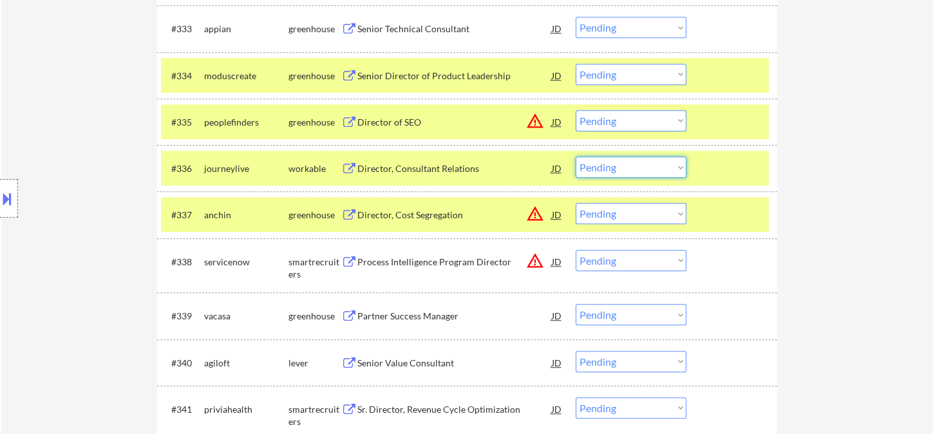
drag, startPoint x: 629, startPoint y: 166, endPoint x: 633, endPoint y: 174, distance: 9.2
click at [629, 165] on select "Choose an option... Pending Applied Excluded (Questions) Excluded (Expired) Exc…" at bounding box center [631, 167] width 111 height 21
click at [576, 157] on select "Choose an option... Pending Applied Excluded (Questions) Excluded (Expired) Exc…" at bounding box center [631, 167] width 111 height 21
click at [433, 324] on div "Partner Success Manager" at bounding box center [454, 315] width 195 height 23
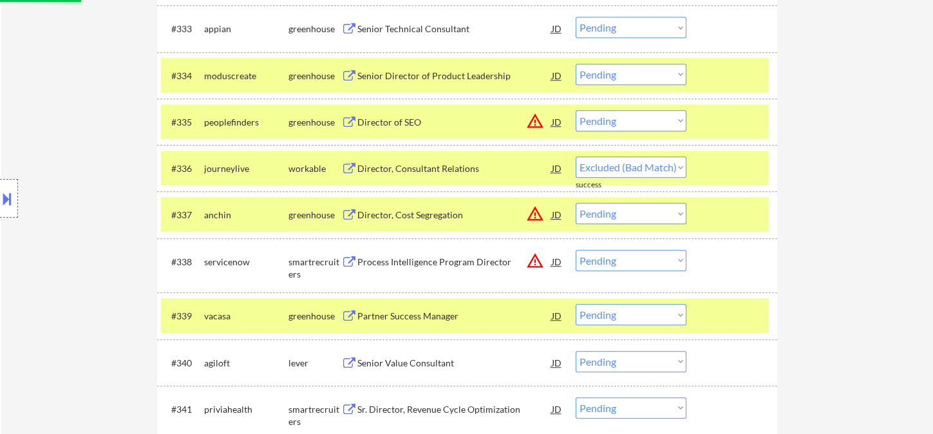
select select ""pending""
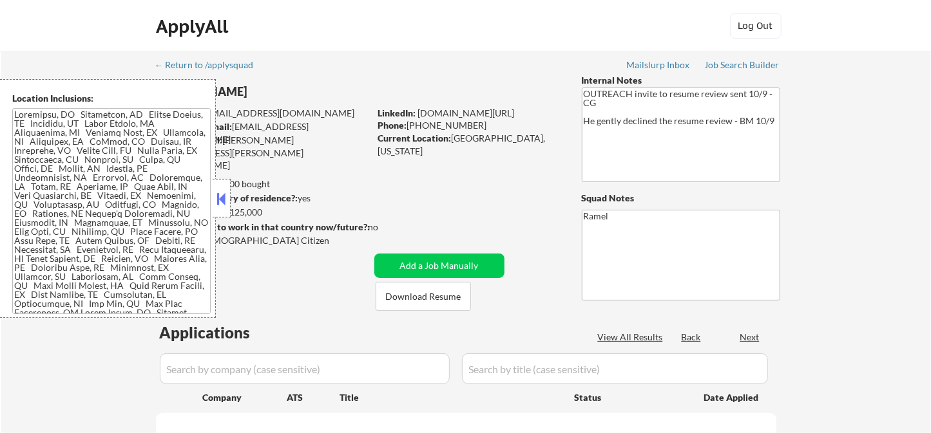
click at [218, 196] on button at bounding box center [221, 198] width 14 height 19
select select ""pending""
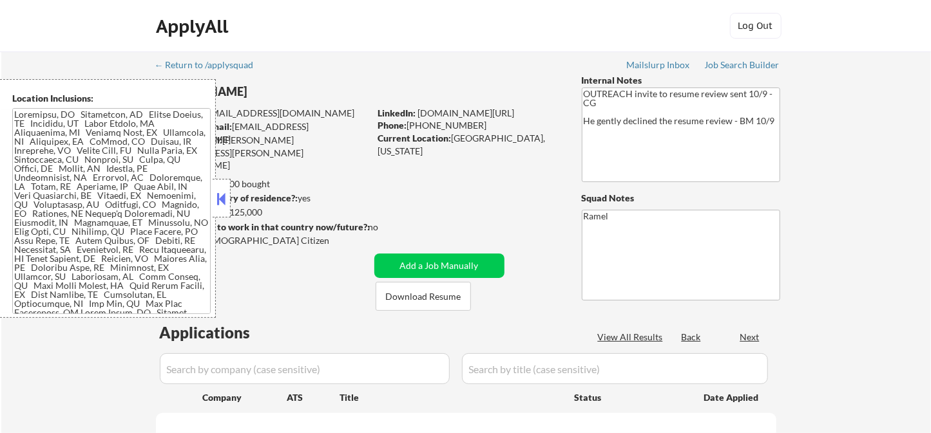
select select ""pending""
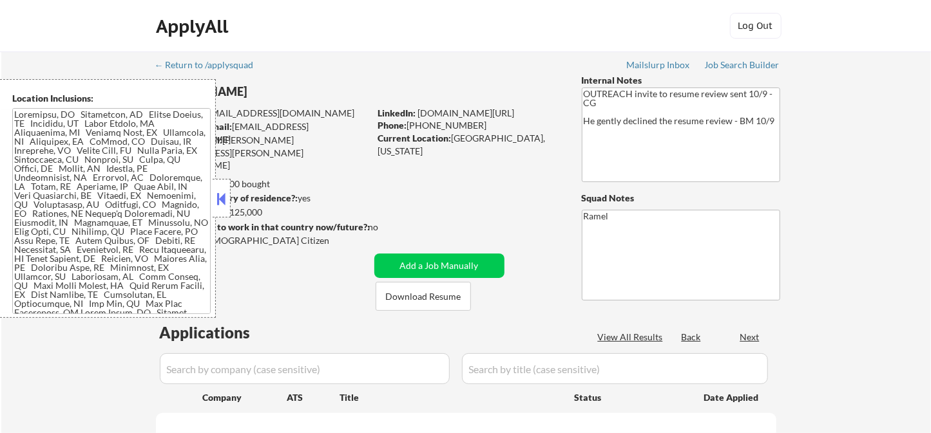
select select ""pending""
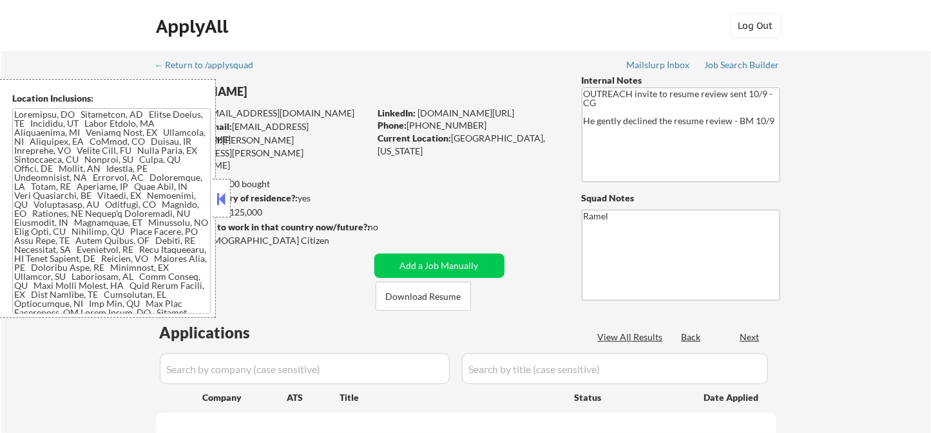
select select ""pending""
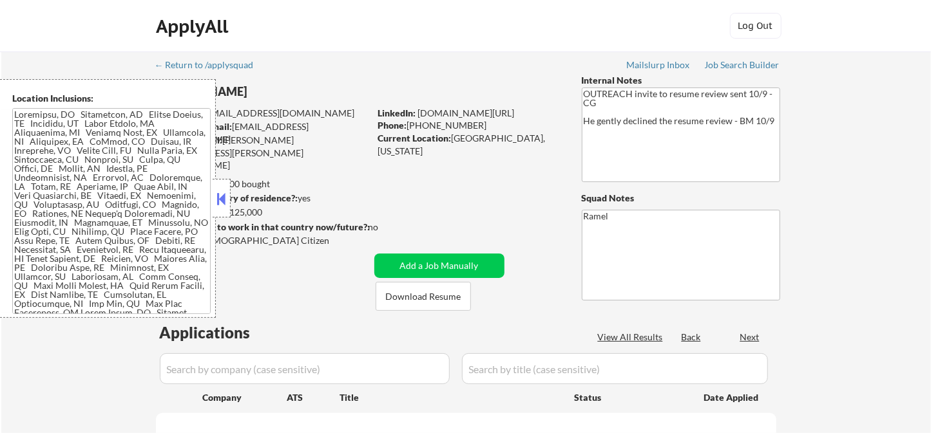
select select ""pending""
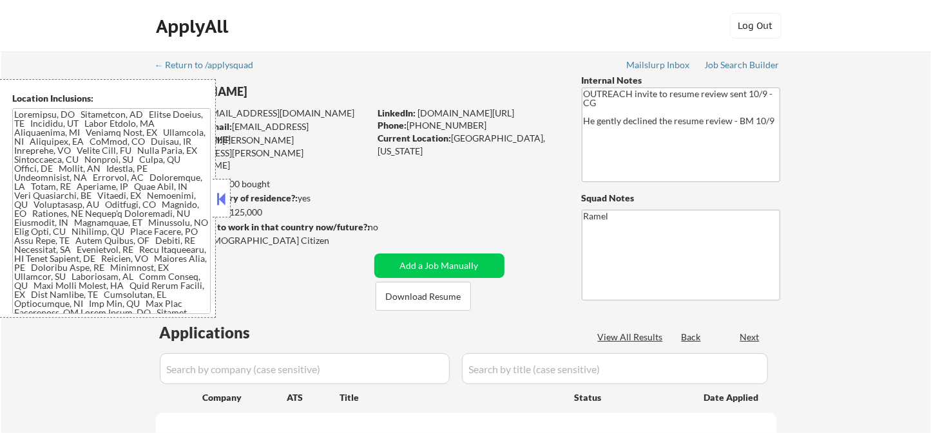
select select ""pending""
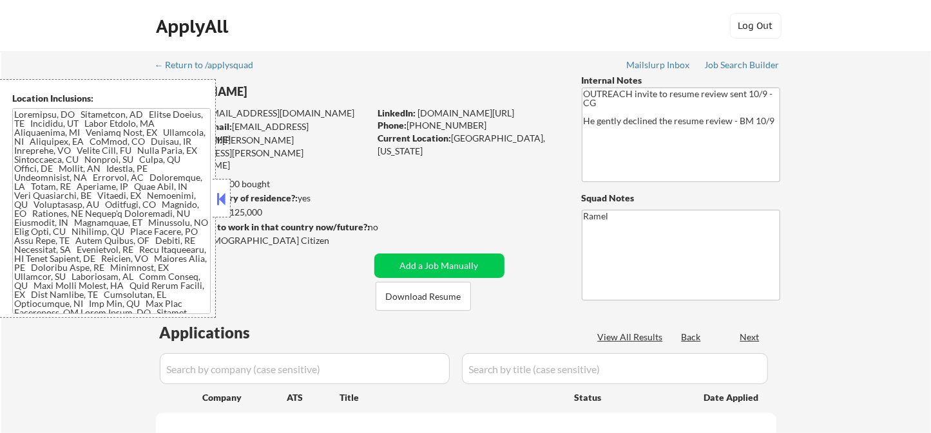
select select ""pending""
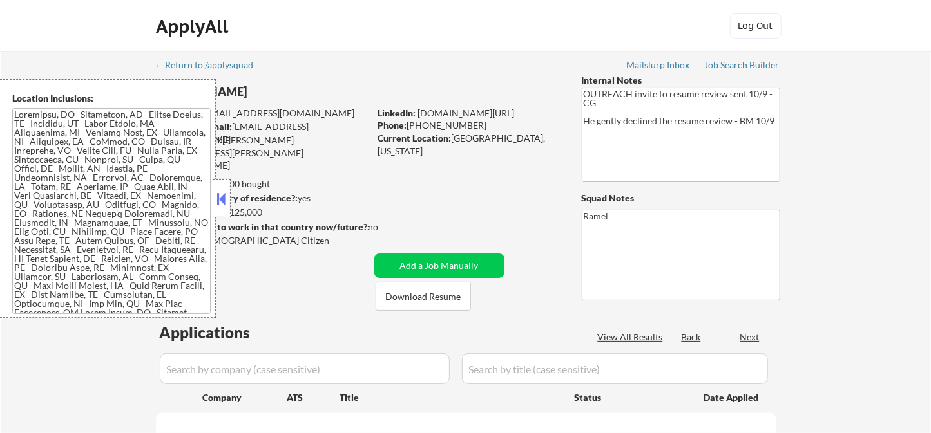
select select ""pending""
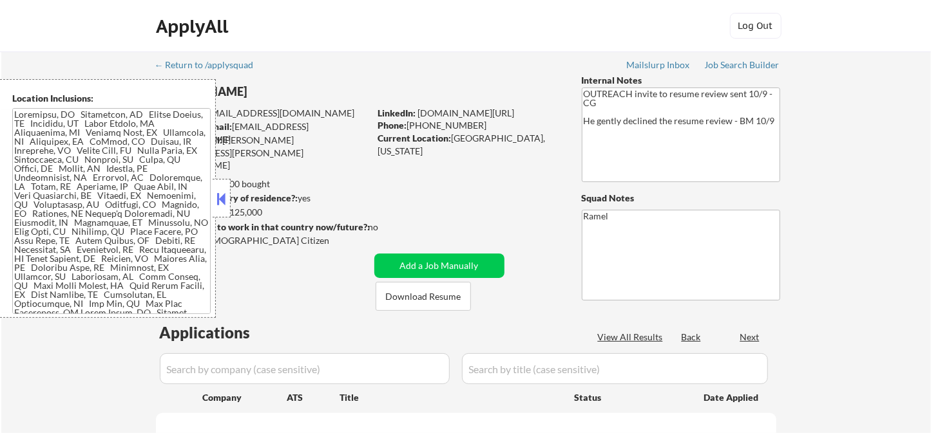
select select ""pending""
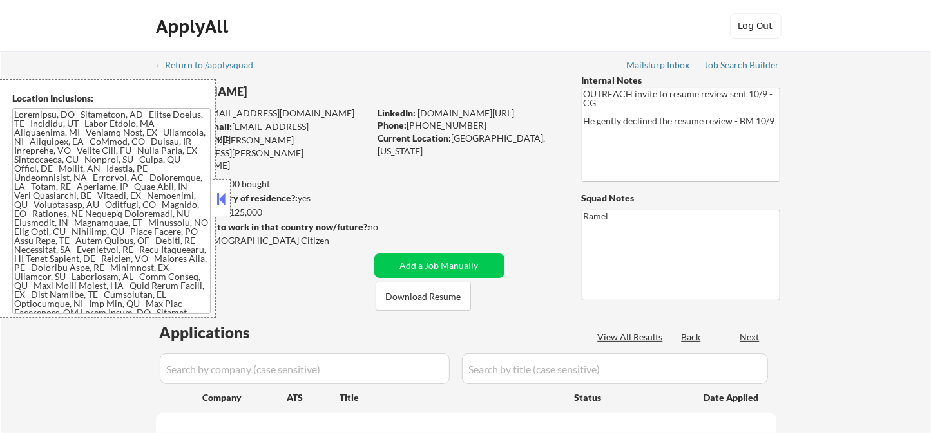
select select ""pending""
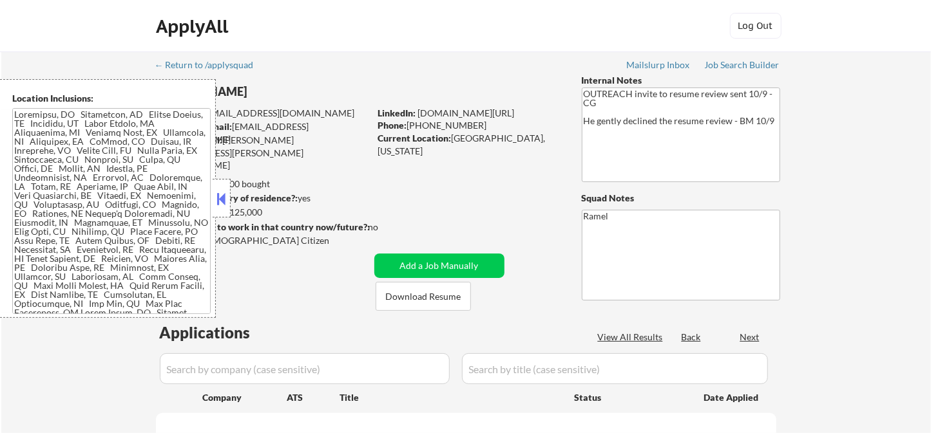
select select ""pending""
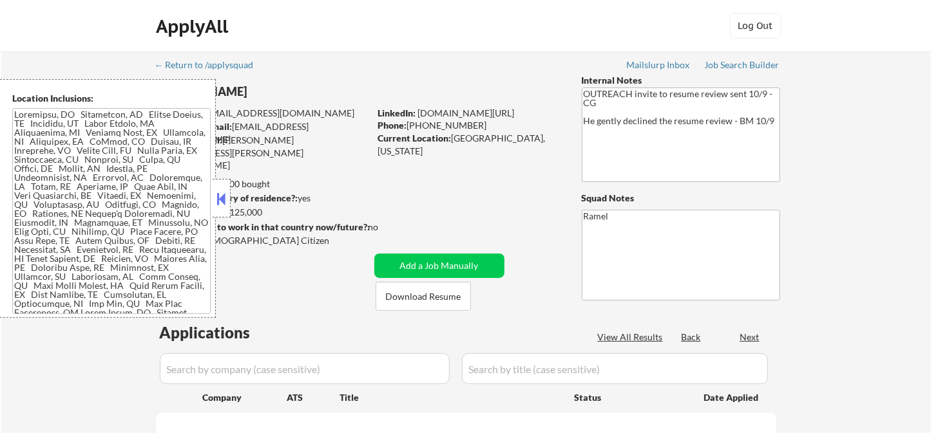
select select ""pending""
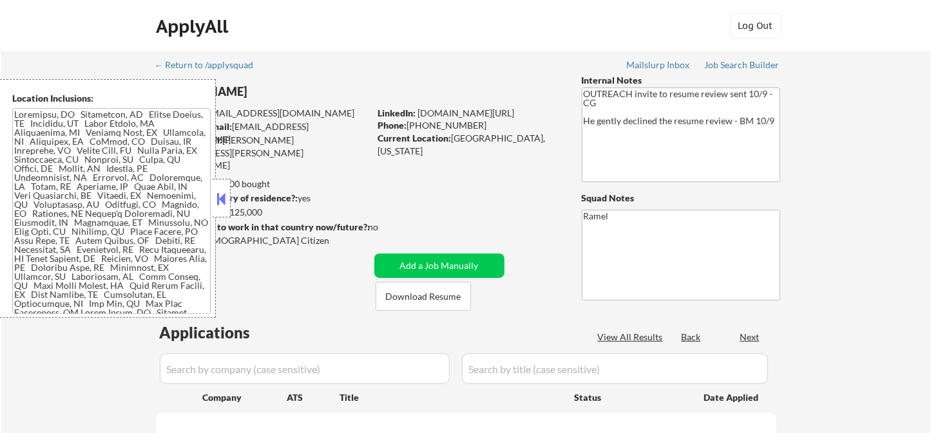
select select ""pending""
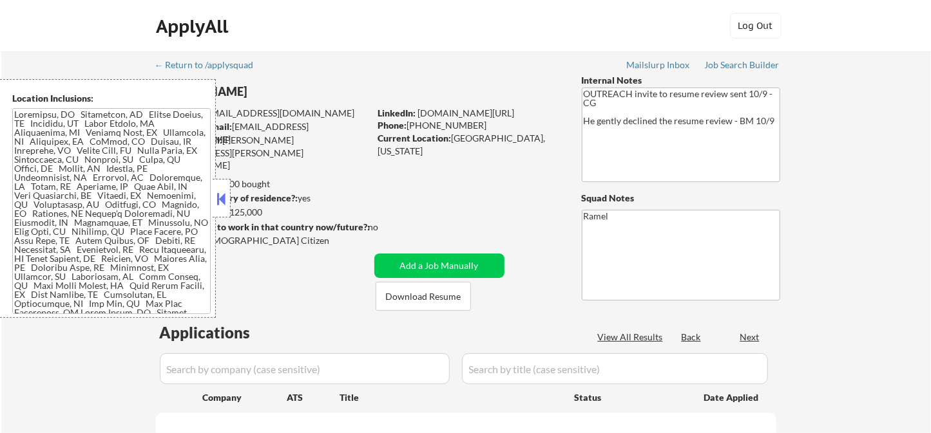
select select ""pending""
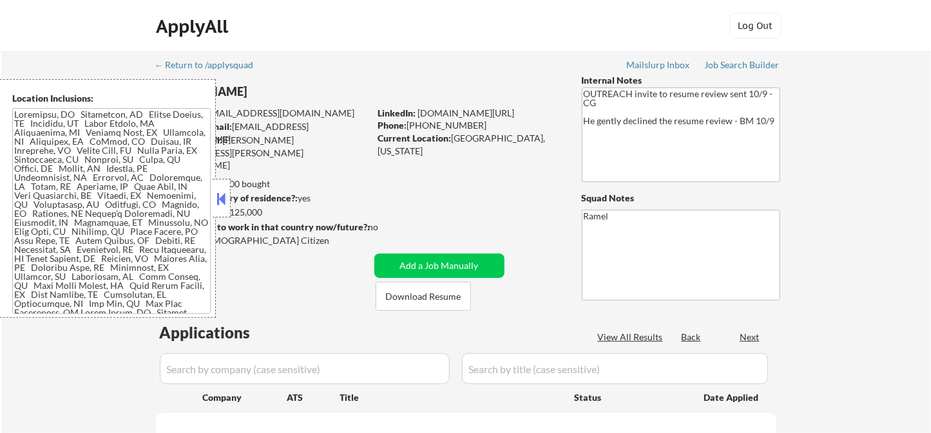
select select ""pending""
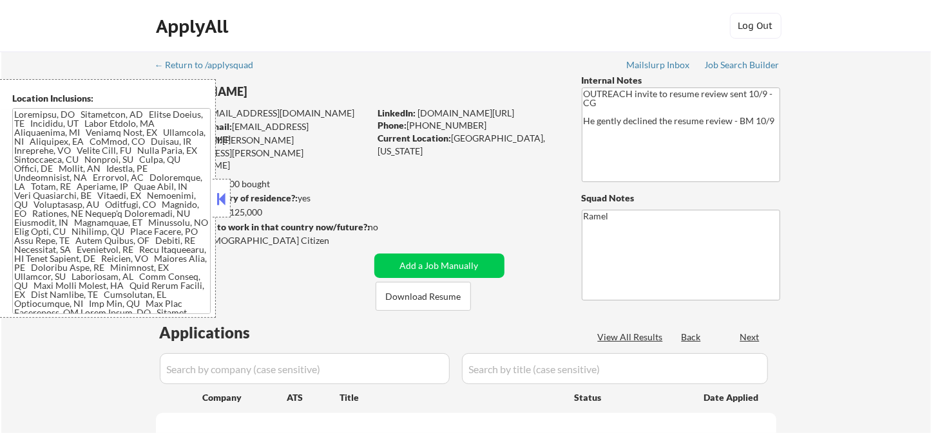
select select ""pending""
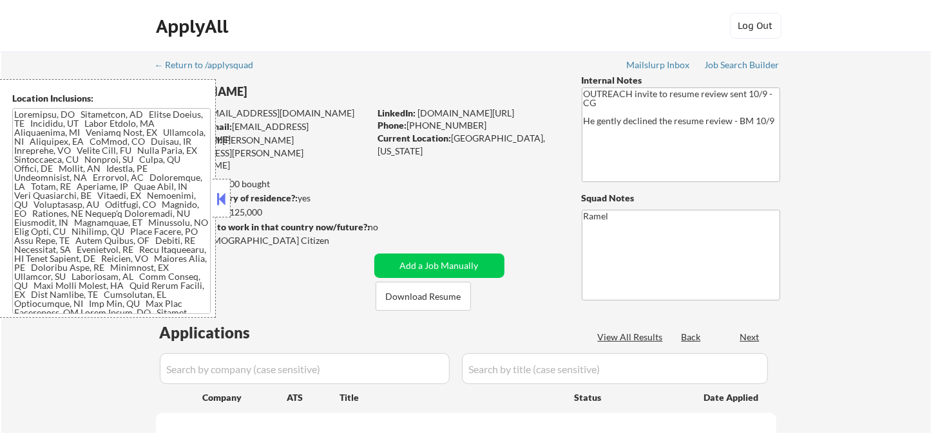
select select ""pending""
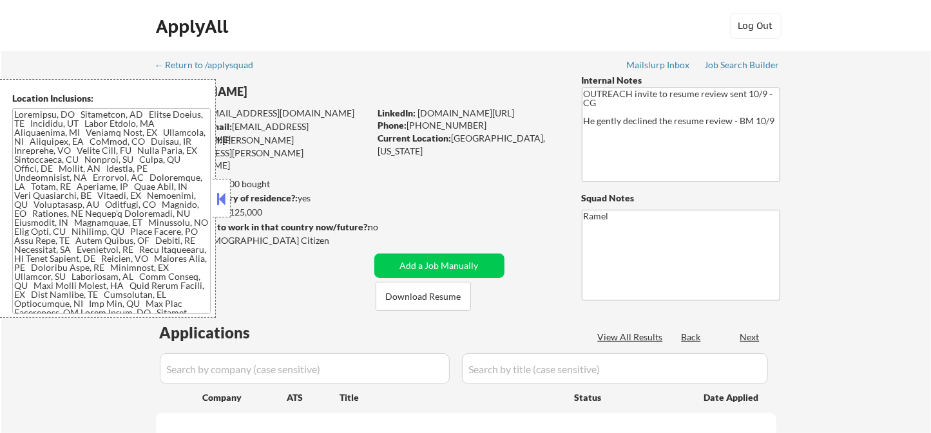
select select ""pending""
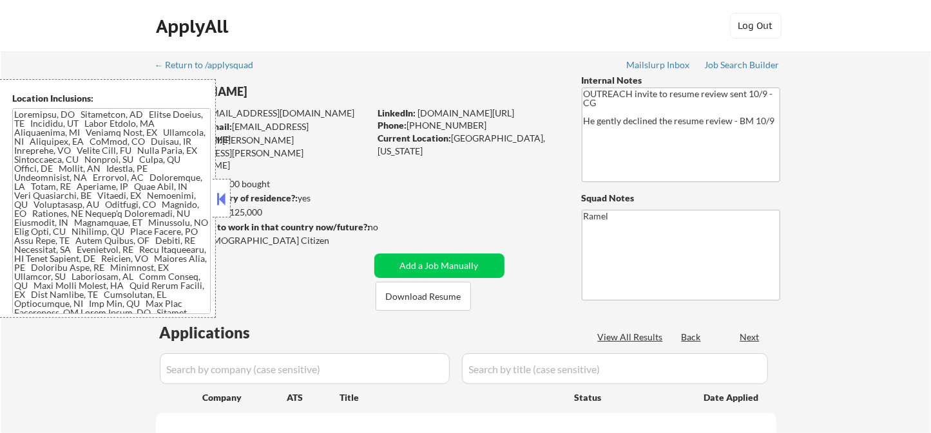
select select ""pending""
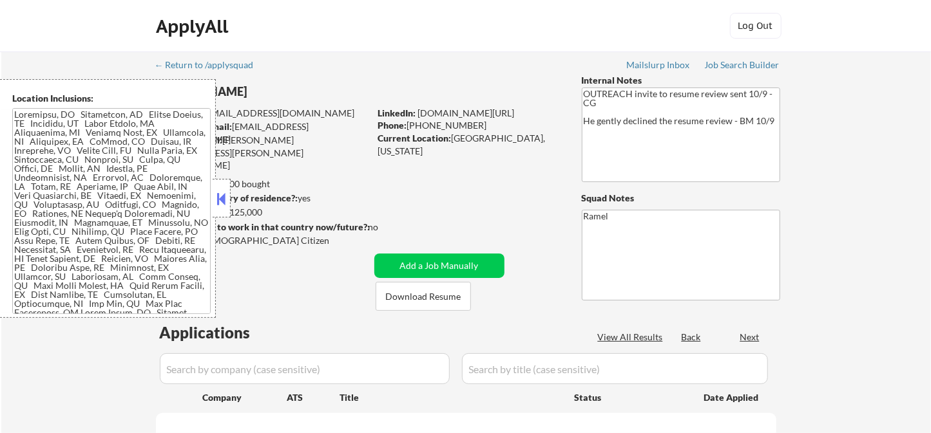
select select ""pending""
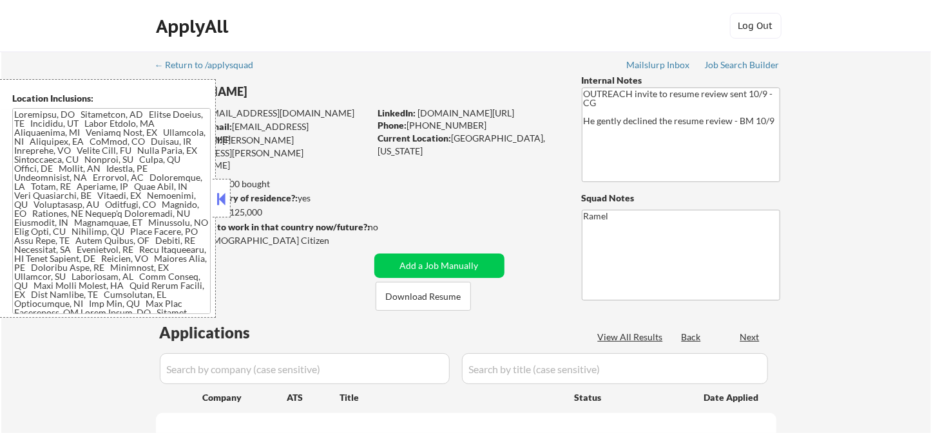
select select ""pending""
click at [463, 332] on div "Applied (50)" at bounding box center [472, 338] width 64 height 13
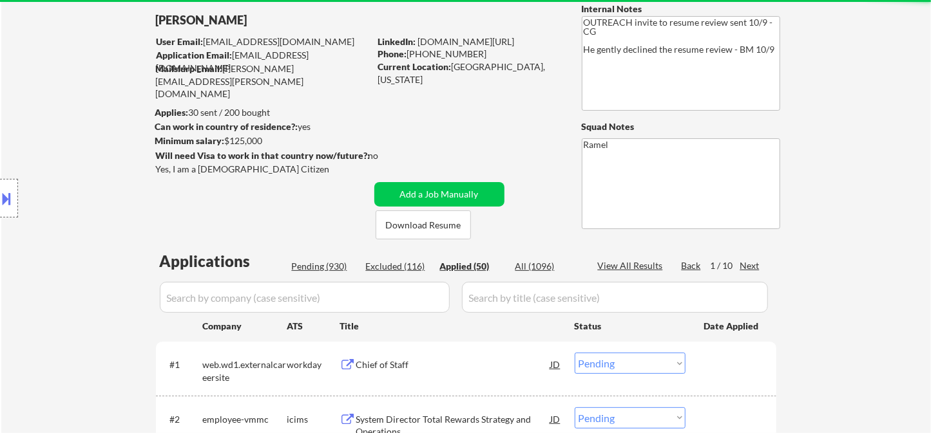
select select ""applied""
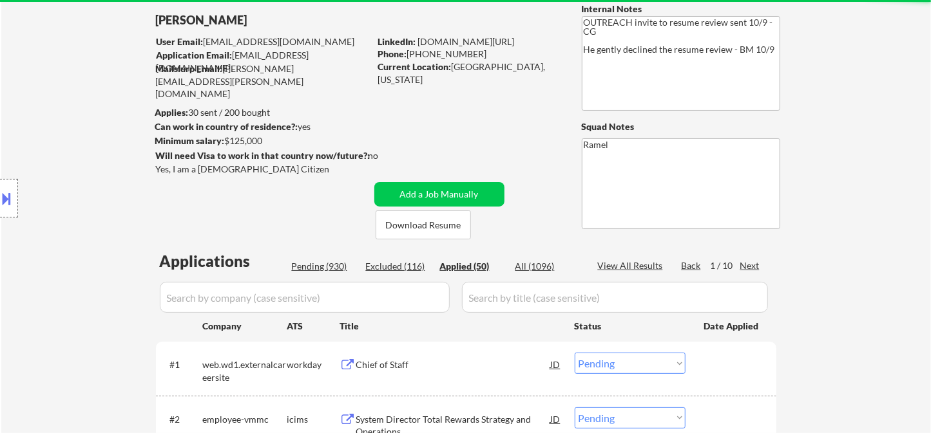
select select ""applied""
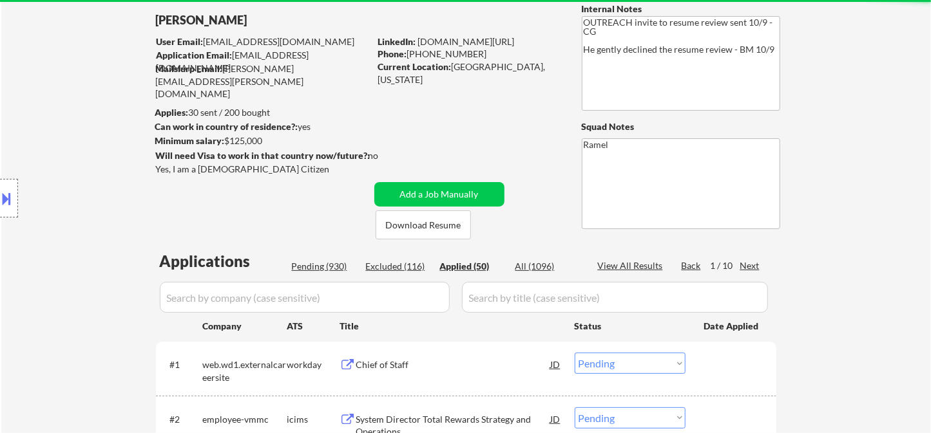
select select ""applied""
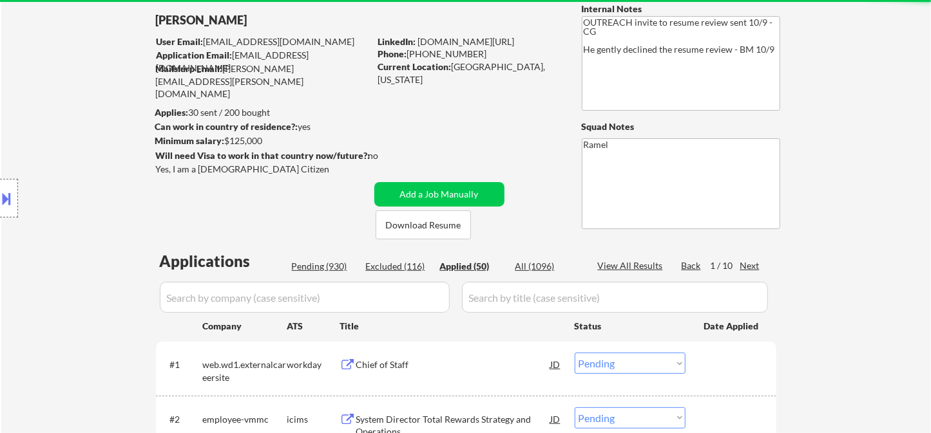
select select ""applied""
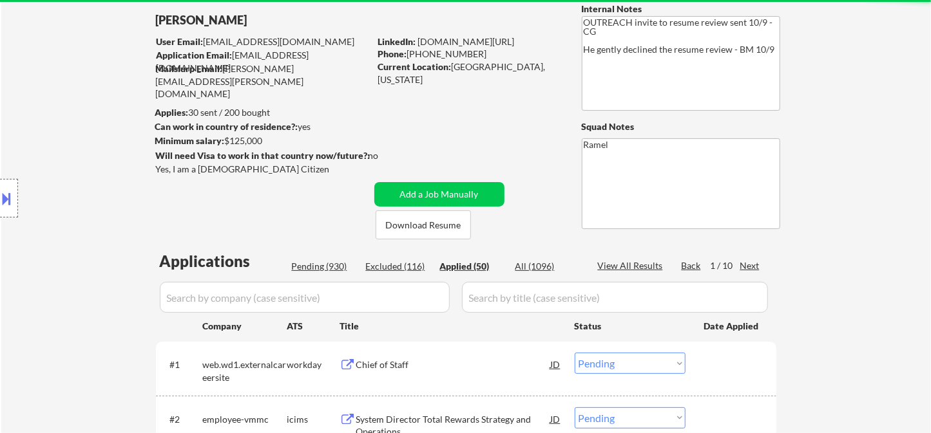
select select ""applied""
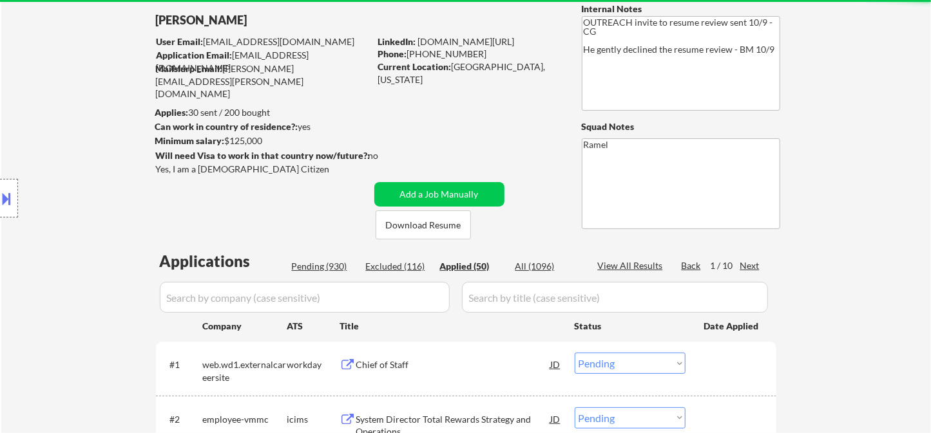
select select ""applied""
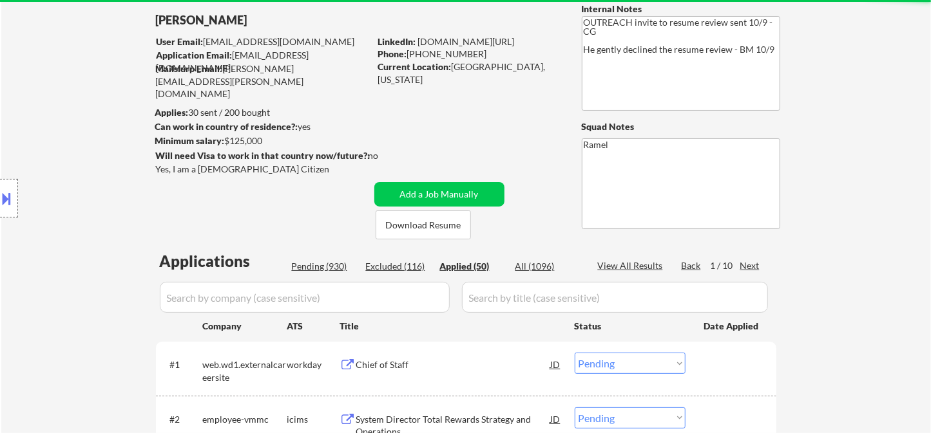
select select ""applied""
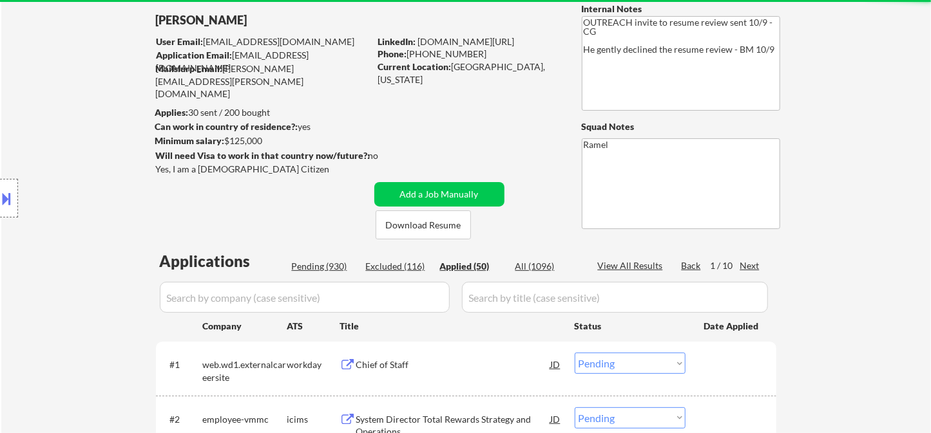
select select ""applied""
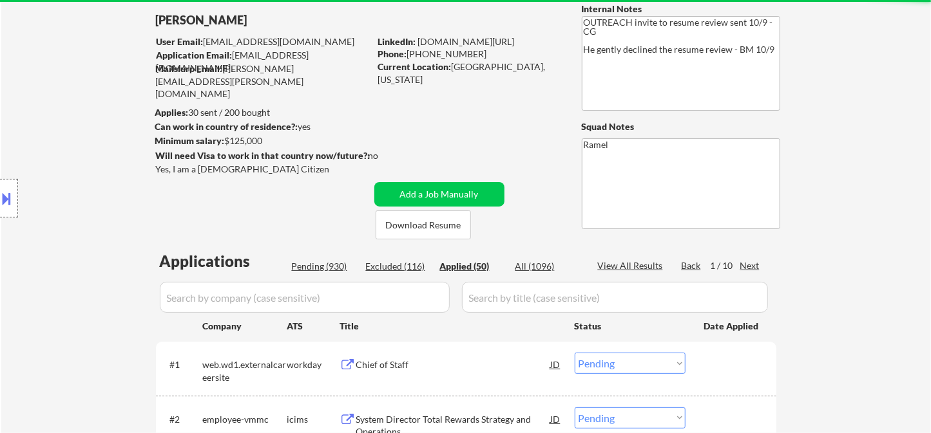
select select ""applied""
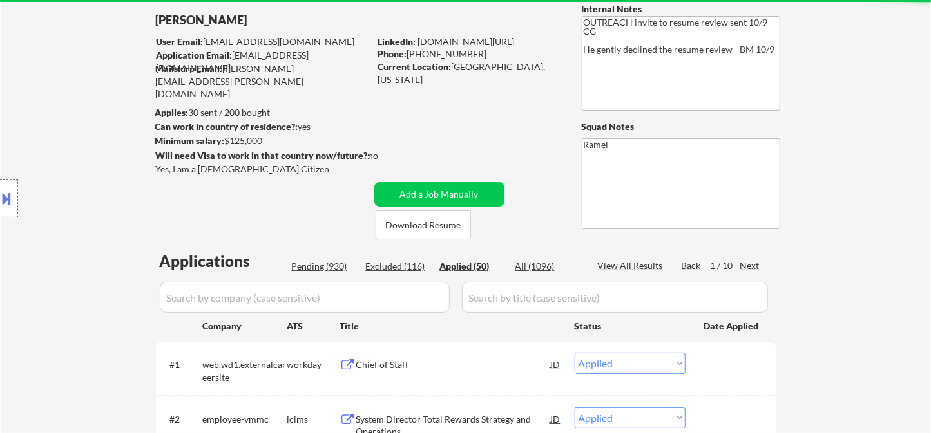
select select ""applied""
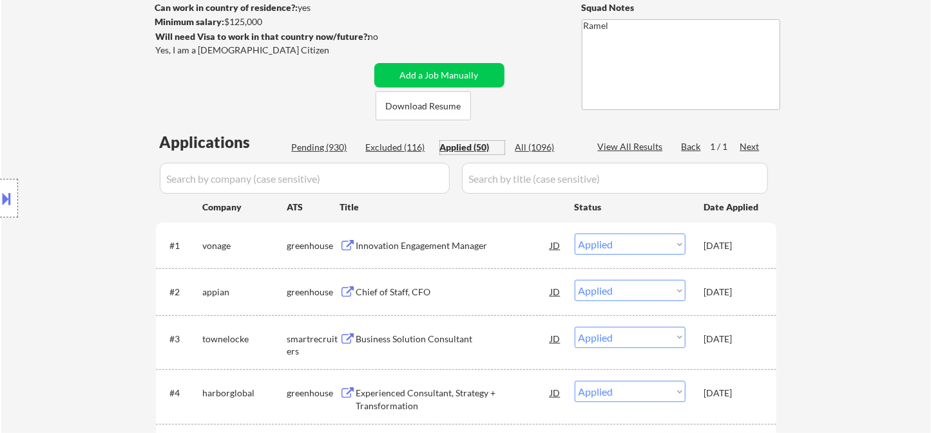
scroll to position [214, 0]
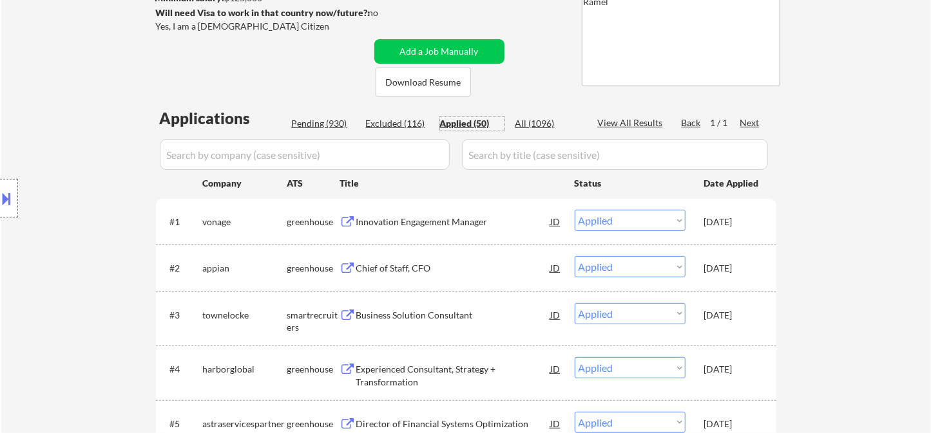
click at [386, 278] on div "Chief of Staff, CFO" at bounding box center [453, 267] width 195 height 23
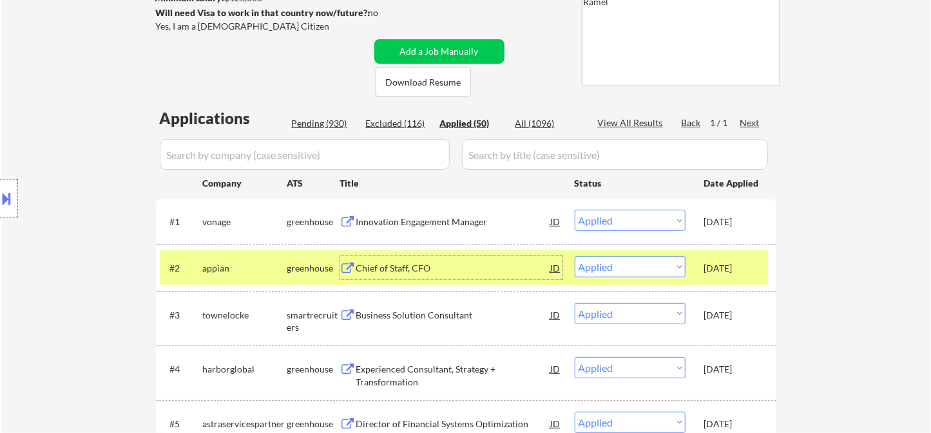
click at [479, 122] on div "Applied (50)" at bounding box center [472, 123] width 64 height 13
click at [621, 122] on div "View All Results" at bounding box center [632, 123] width 69 height 13
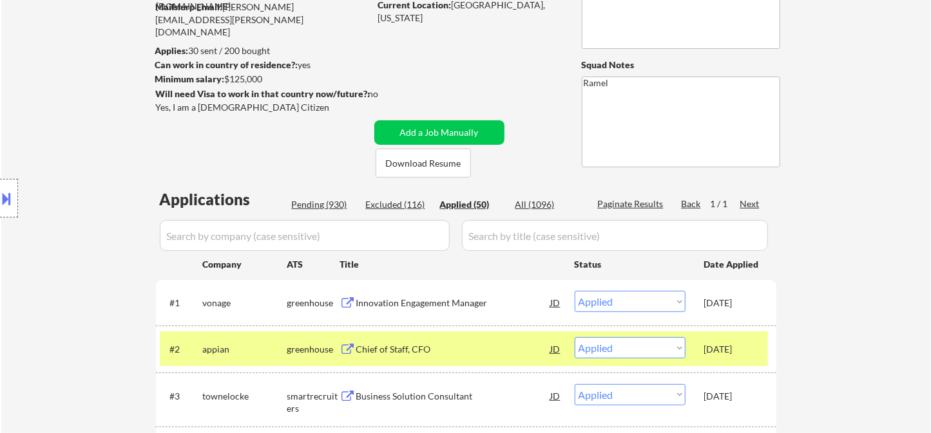
scroll to position [71, 0]
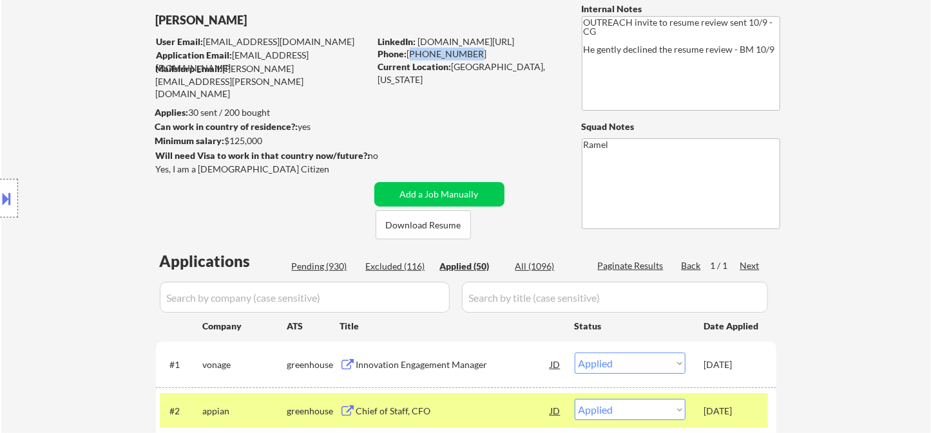
drag, startPoint x: 466, startPoint y: 52, endPoint x: 410, endPoint y: 53, distance: 56.1
click at [410, 53] on div "Phone: 703-662-3719" at bounding box center [469, 54] width 182 height 13
copy div "[PHONE_NUMBER]"
select select ""applied""
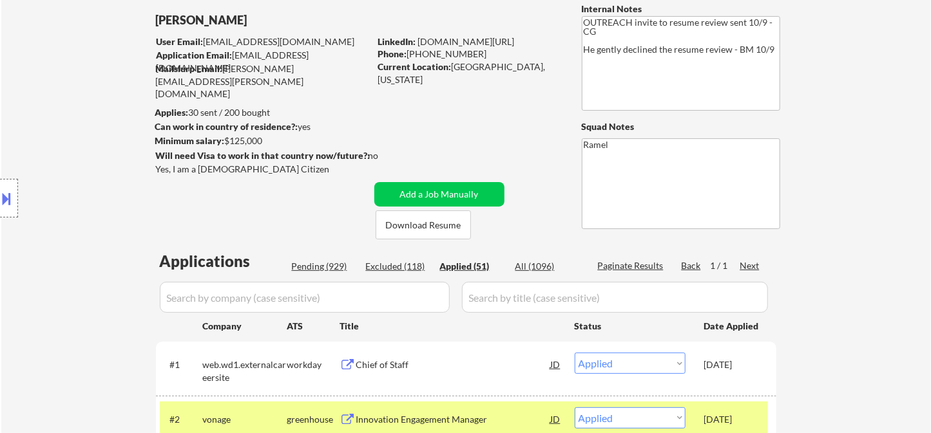
select select ""applied""
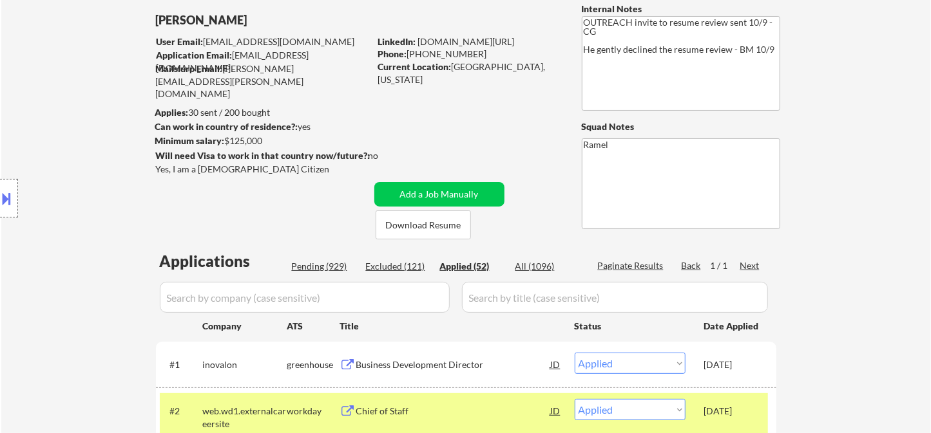
select select ""applied""
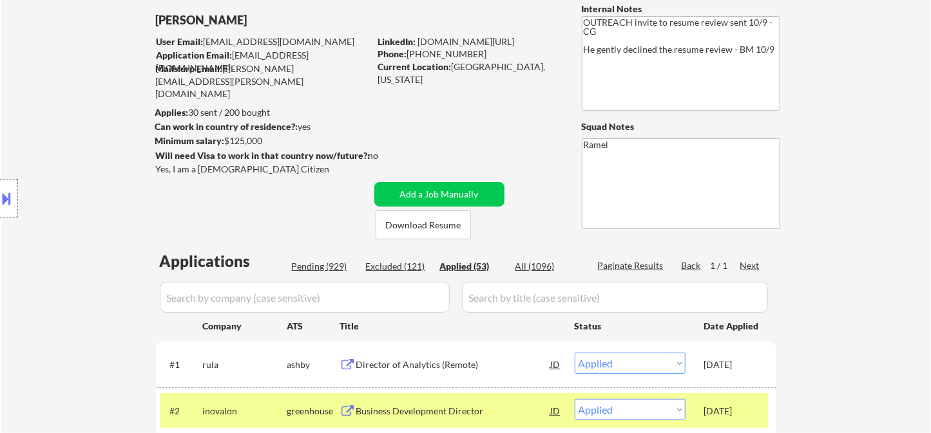
select select ""applied""
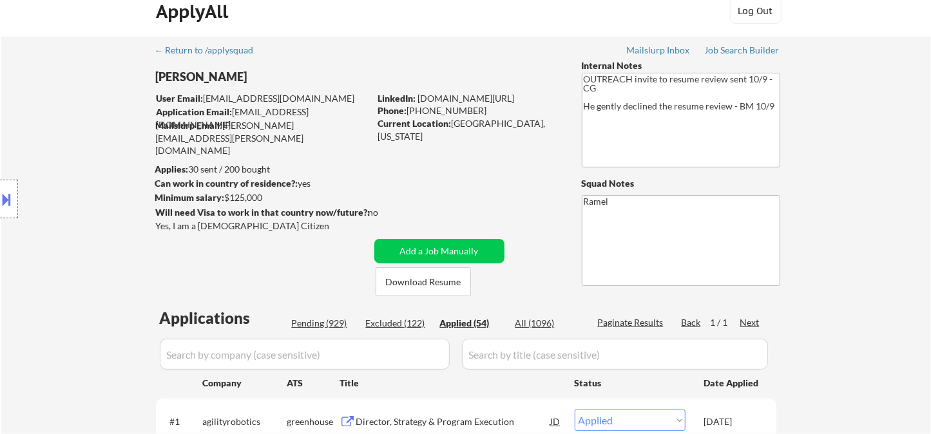
scroll to position [0, 0]
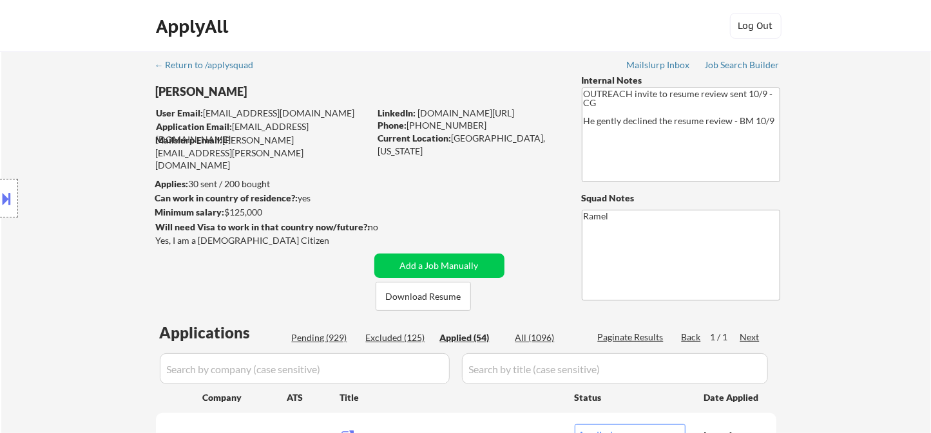
select select ""applied""
drag, startPoint x: 454, startPoint y: 137, endPoint x: 533, endPoint y: 141, distance: 79.4
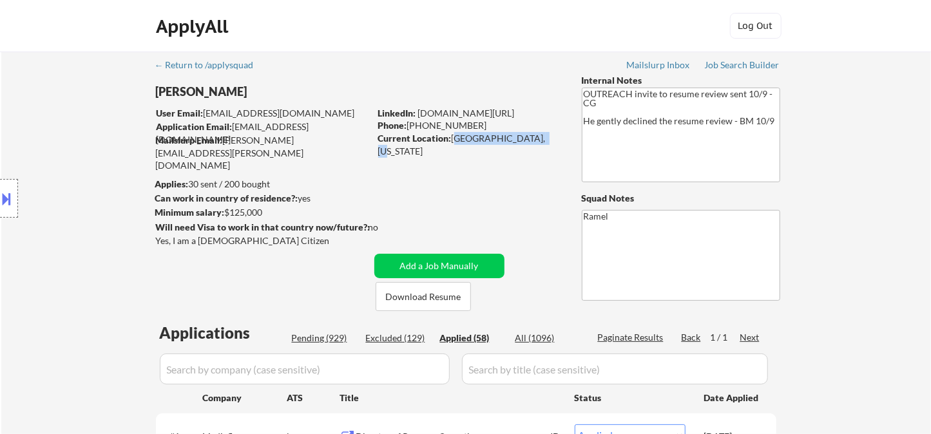
click at [533, 141] on div "Current Location: [GEOGRAPHIC_DATA], [US_STATE]" at bounding box center [469, 144] width 182 height 25
copy div "[GEOGRAPHIC_DATA], [US_STATE]"
select select ""applied""
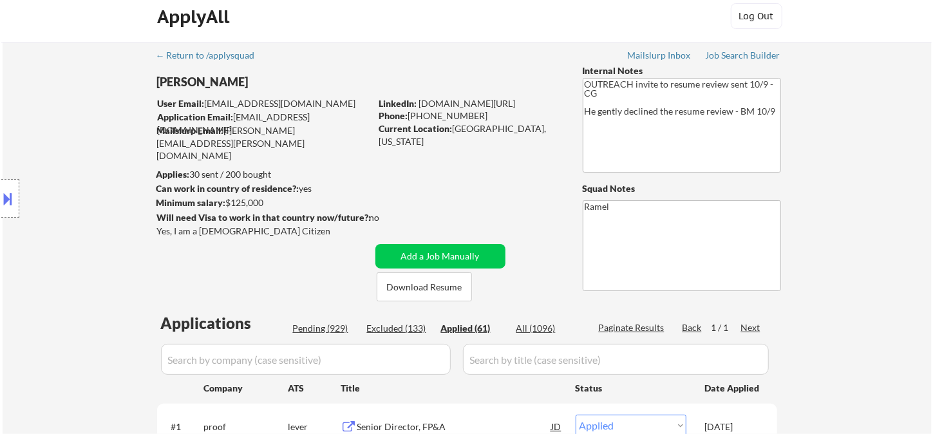
scroll to position [4, 0]
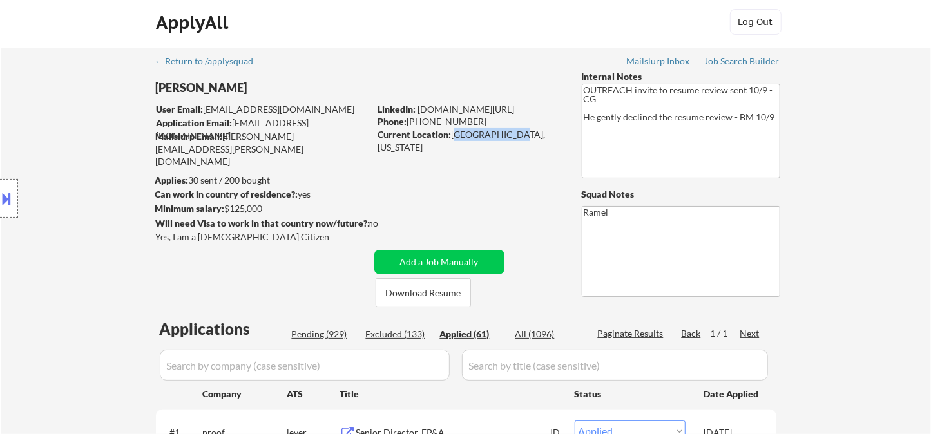
drag, startPoint x: 453, startPoint y: 133, endPoint x: 504, endPoint y: 135, distance: 50.3
click at [504, 135] on div "Current Location: [GEOGRAPHIC_DATA], [US_STATE]" at bounding box center [469, 140] width 182 height 25
copy div "Alexandria, V"
select select ""applied""
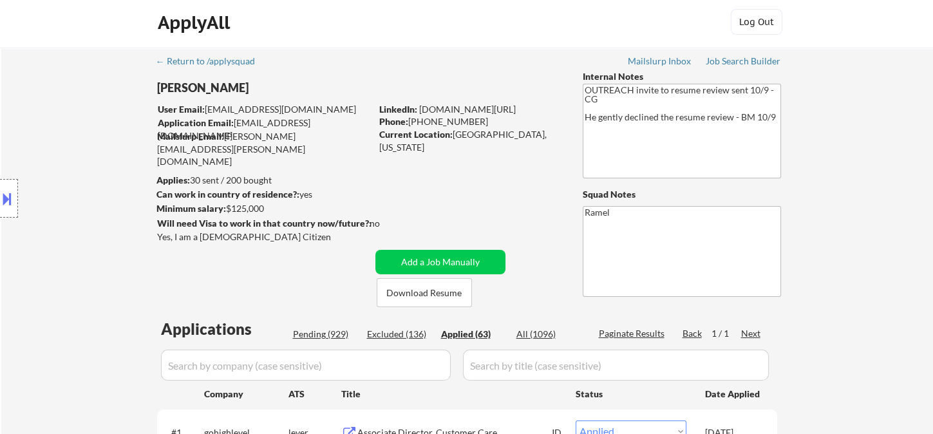
select select ""applied""
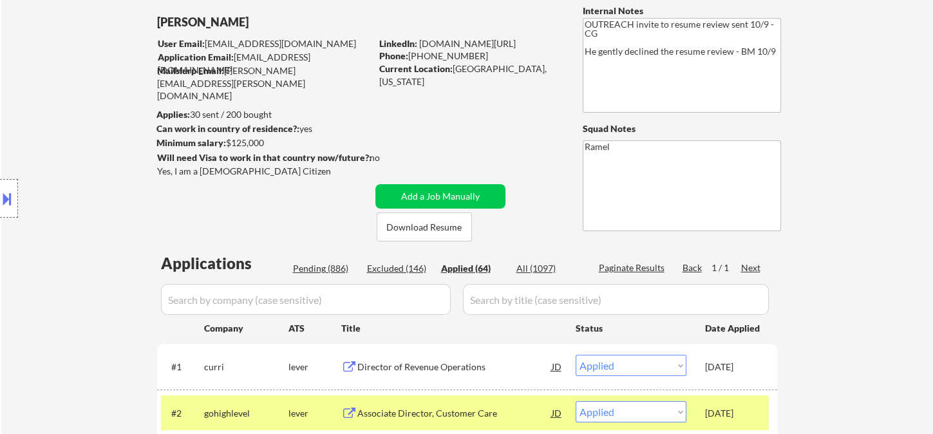
scroll to position [71, 0]
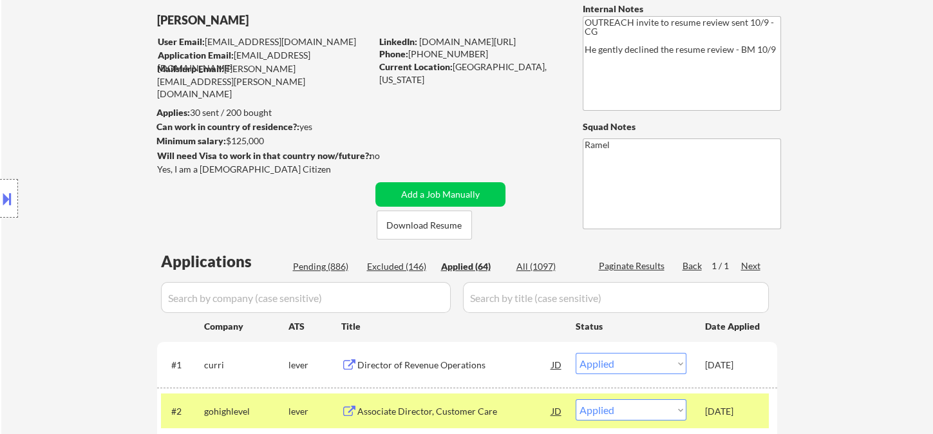
click at [419, 36] on link "[DOMAIN_NAME][URL]" at bounding box center [467, 41] width 97 height 11
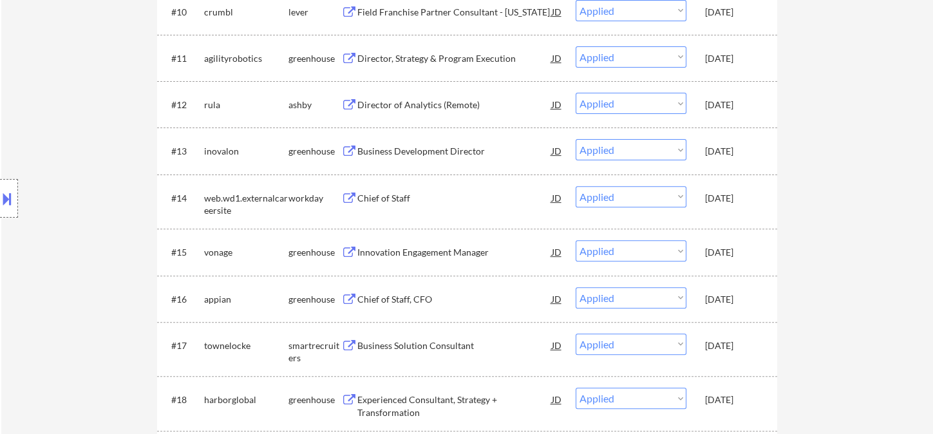
scroll to position [906, 0]
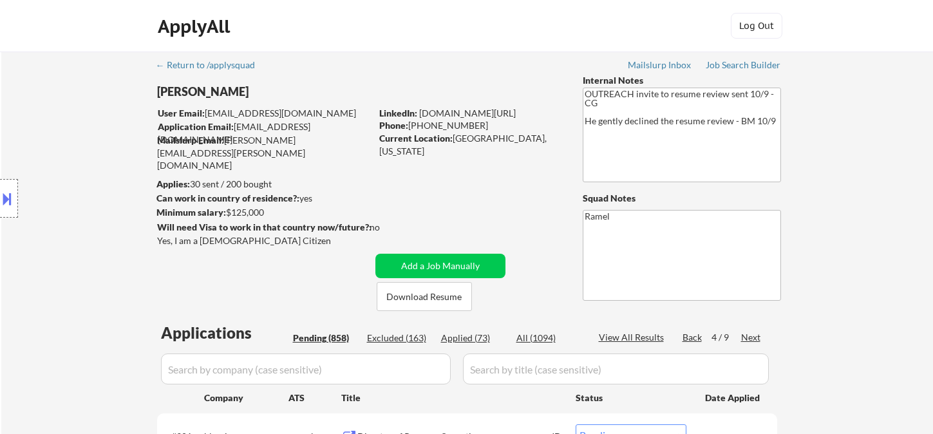
select select ""pending""
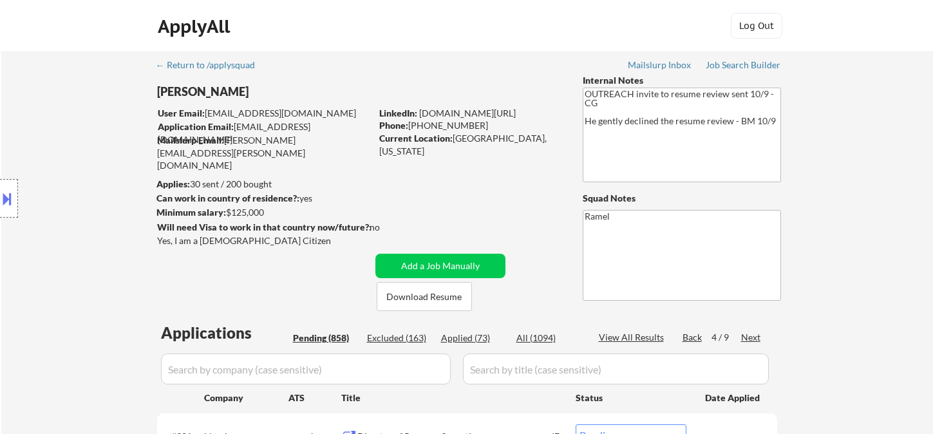
select select ""pending""
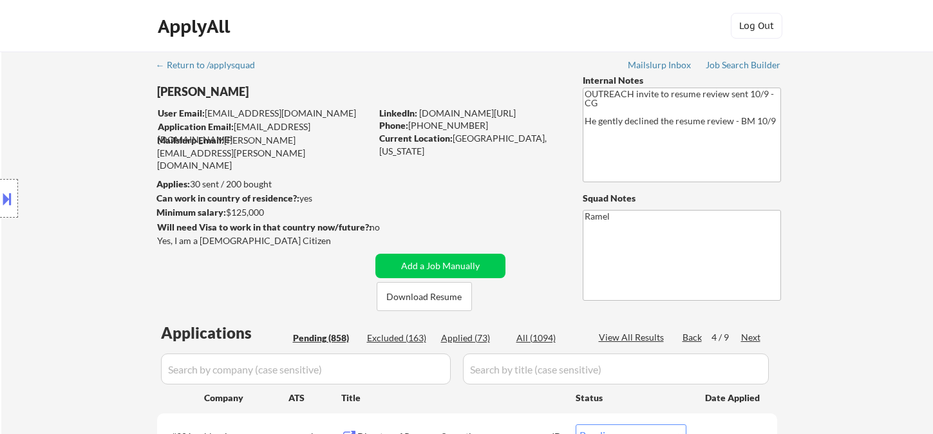
select select ""pending""
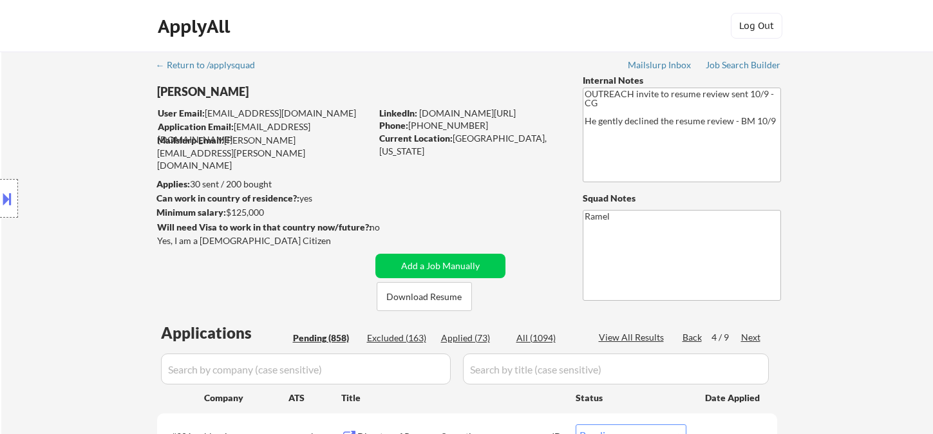
select select ""pending""
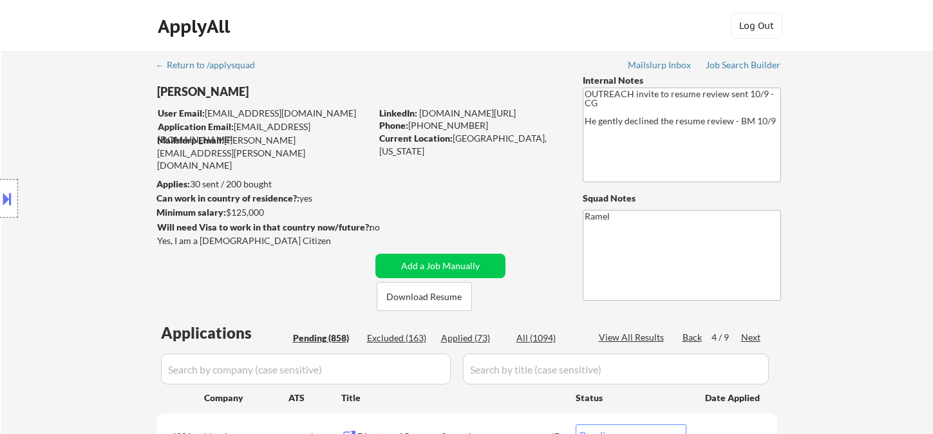
select select ""pending""
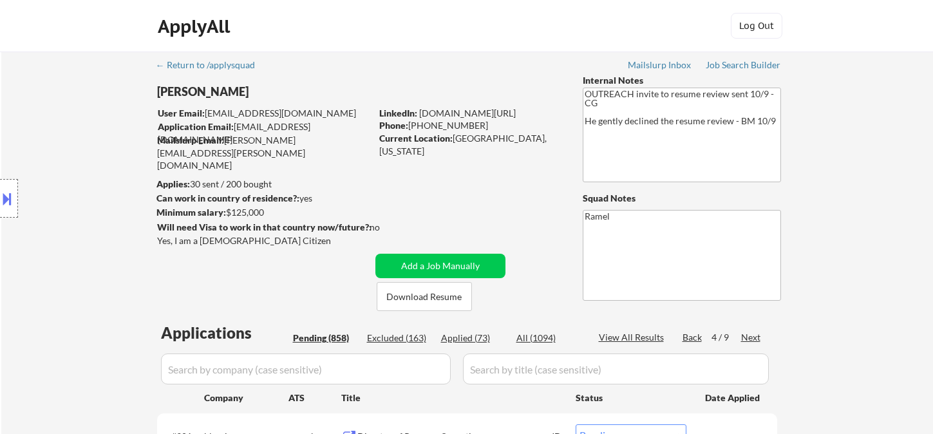
select select ""pending""
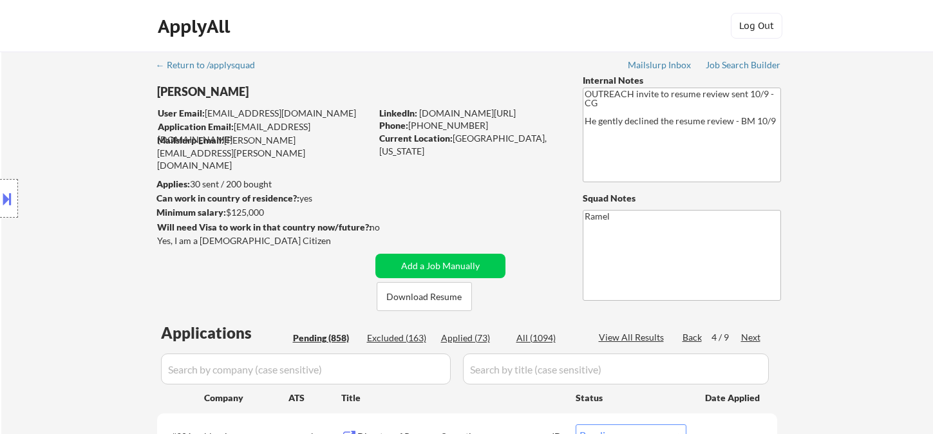
select select ""pending""
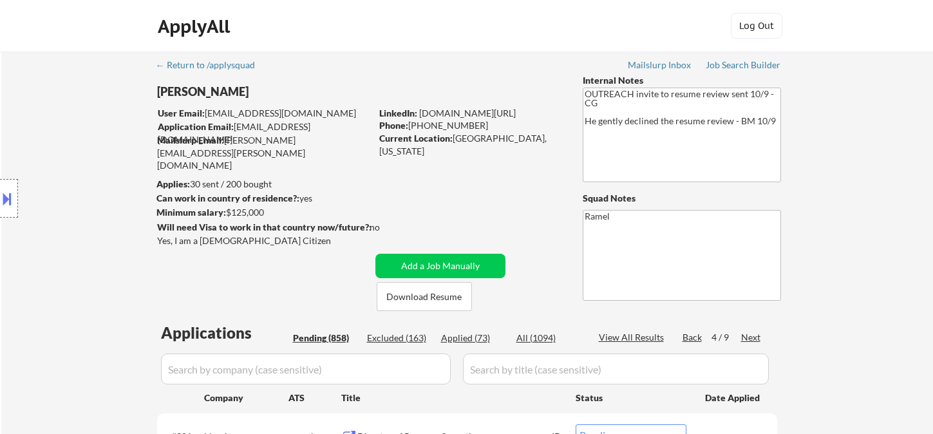
select select ""pending""
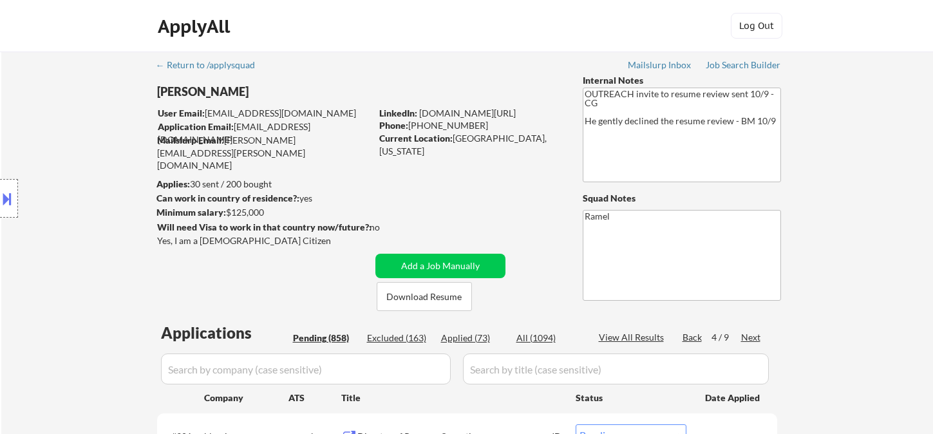
select select ""pending""
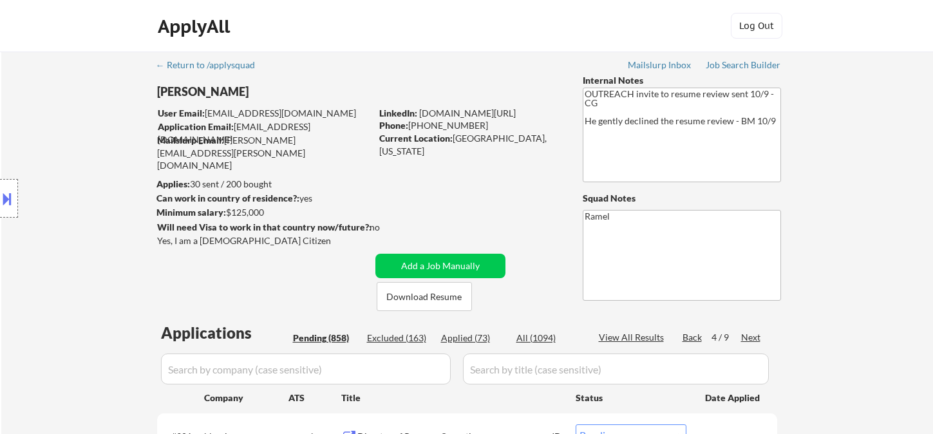
select select ""pending""
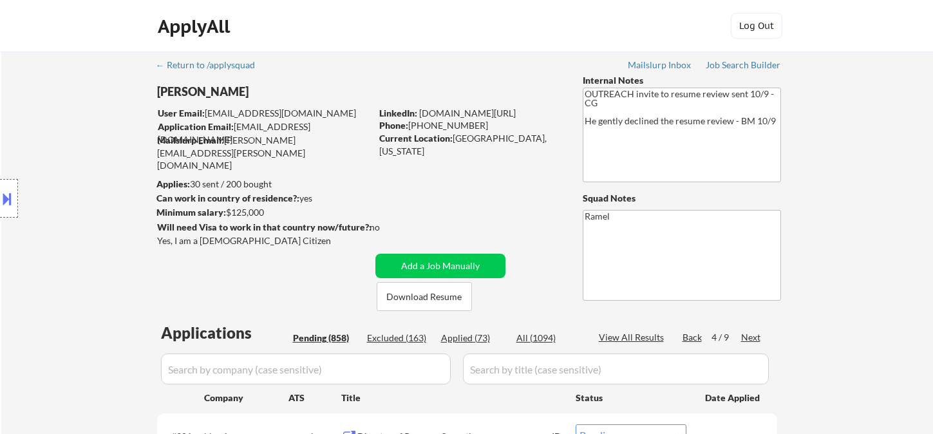
select select ""pending""
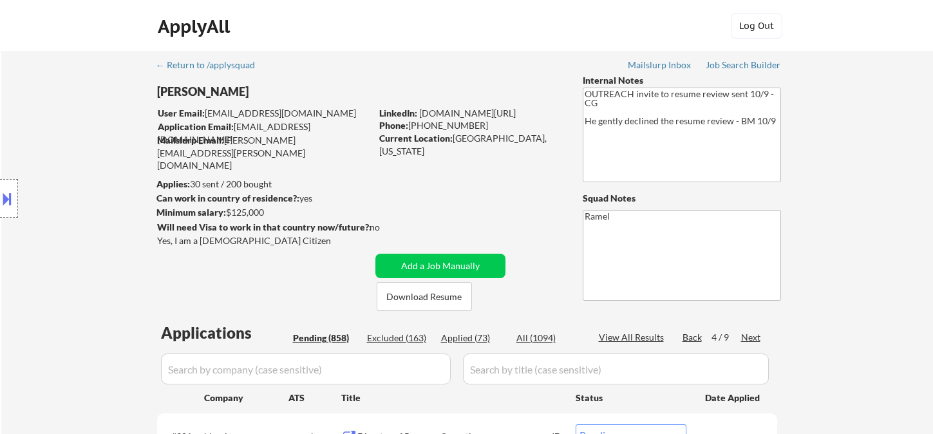
select select ""pending""
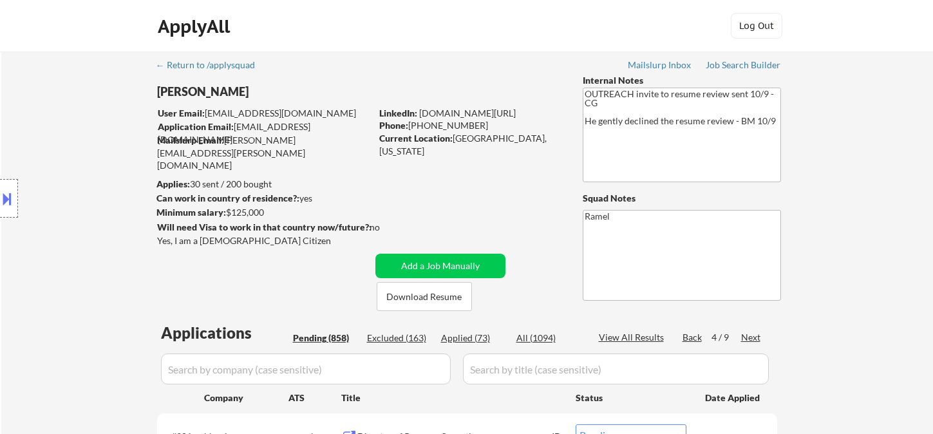
select select ""pending""
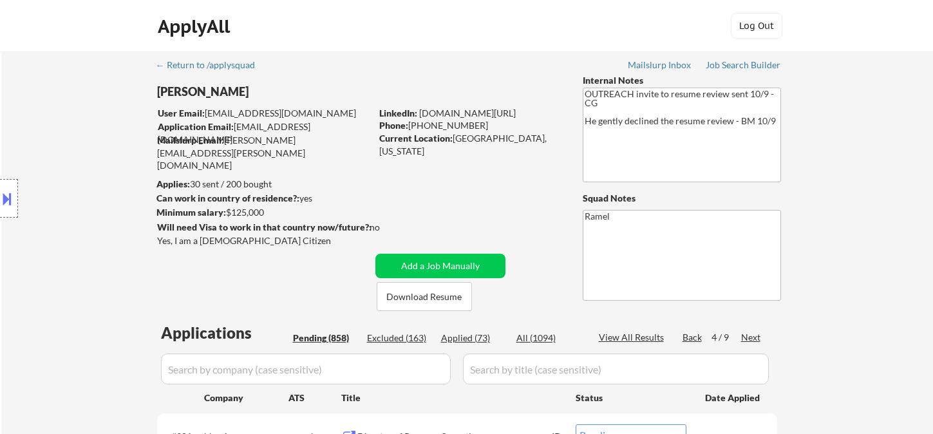
select select ""pending""
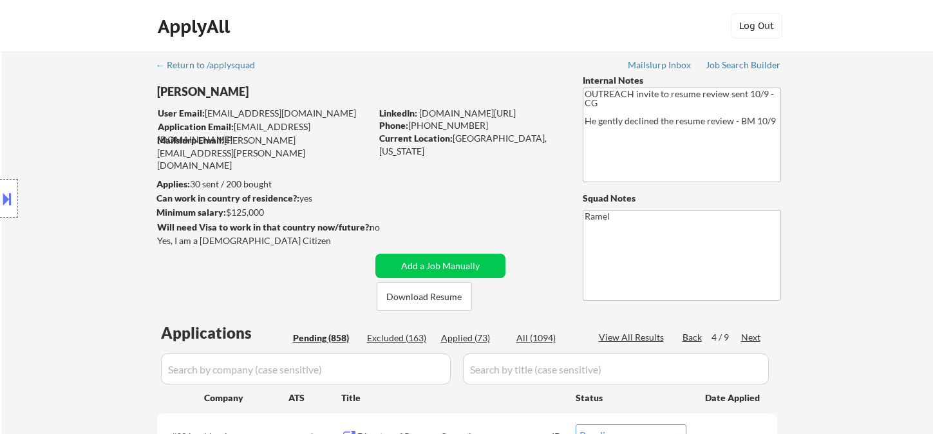
select select ""pending""
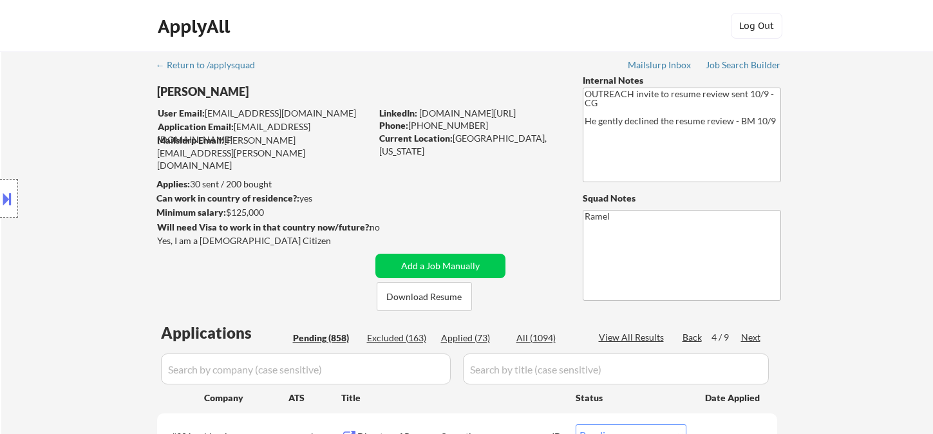
select select ""pending""
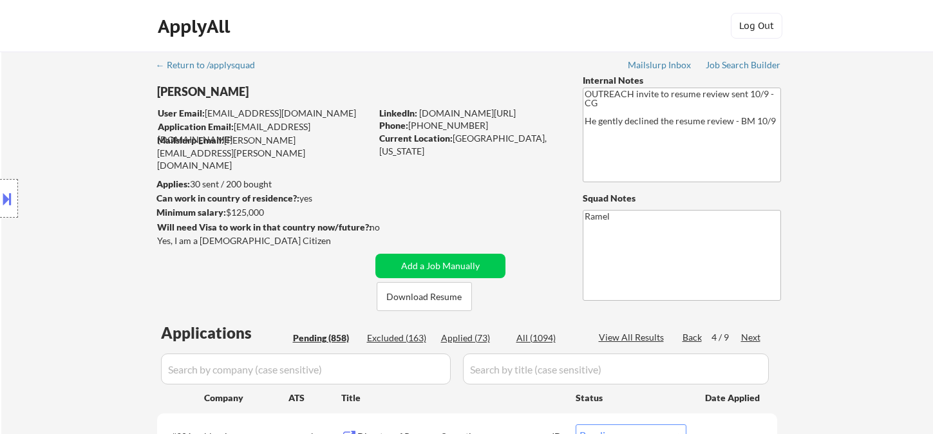
select select ""pending""
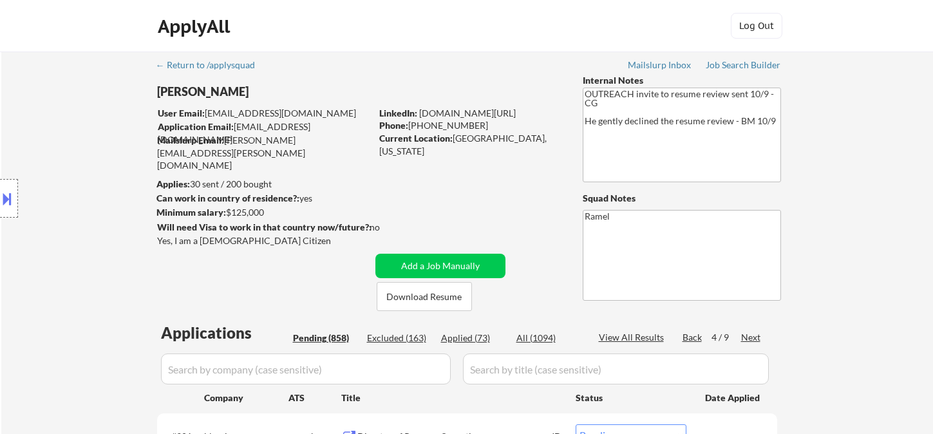
select select ""pending""
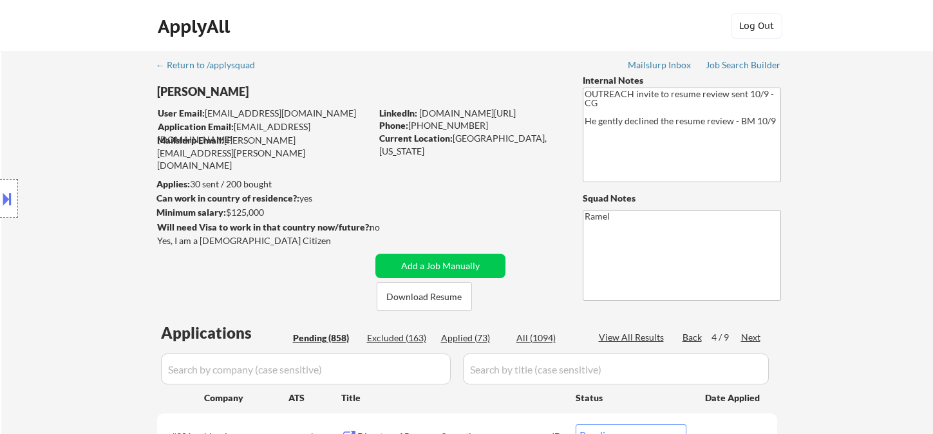
select select ""pending""
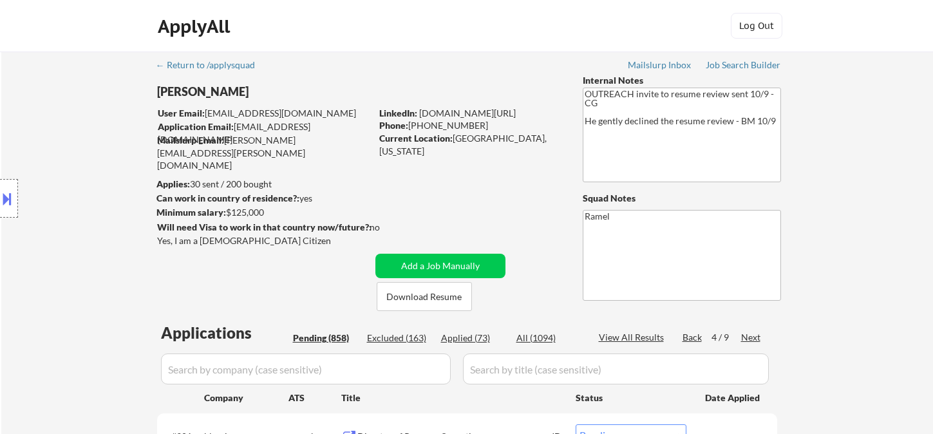
select select ""pending""
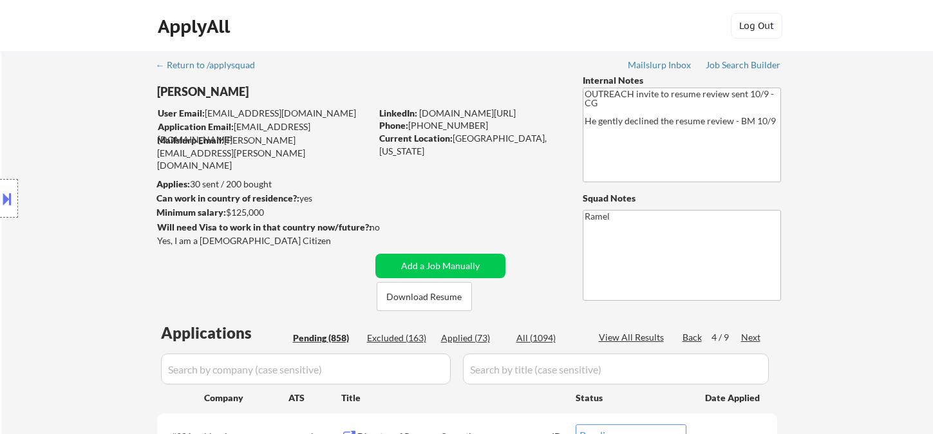
scroll to position [1992, 0]
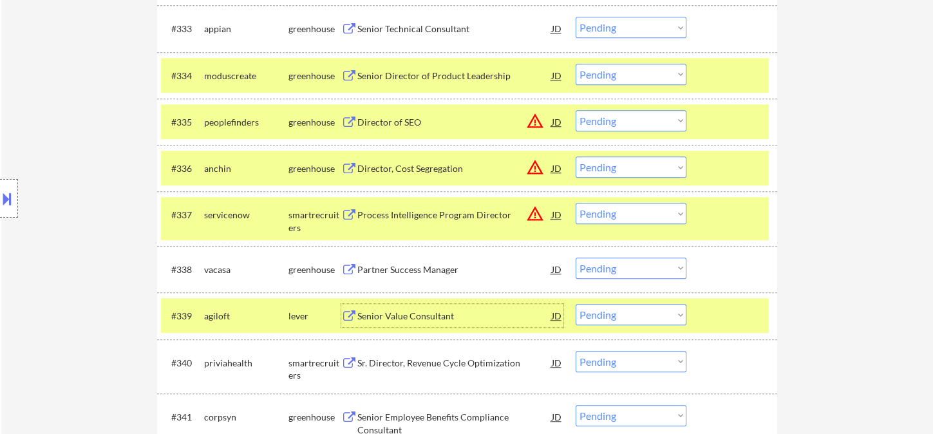
click at [598, 267] on select "Choose an option... Pending Applied Excluded (Questions) Excluded (Expired) Exc…" at bounding box center [631, 268] width 111 height 21
click at [576, 258] on select "Choose an option... Pending Applied Excluded (Questions) Excluded (Expired) Exc…" at bounding box center [631, 268] width 111 height 21
click at [428, 321] on div "Senior Value Consultant" at bounding box center [454, 316] width 195 height 13
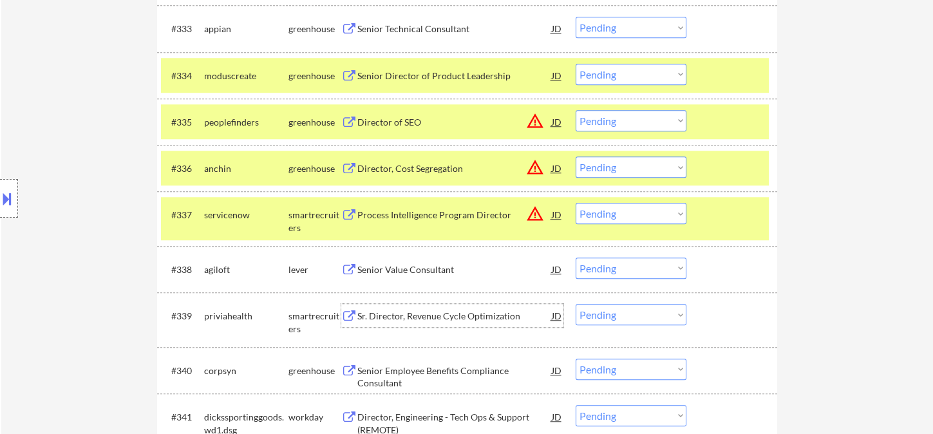
click at [555, 121] on div "JD" at bounding box center [557, 121] width 13 height 23
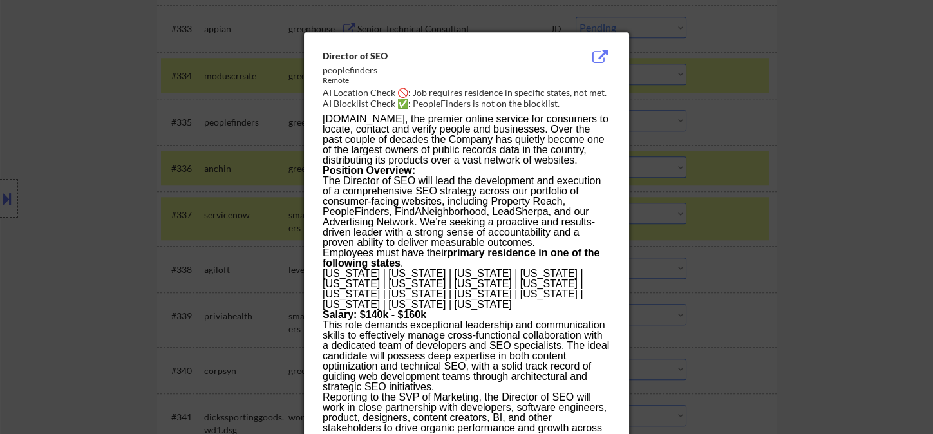
click at [801, 211] on div at bounding box center [466, 217] width 933 height 434
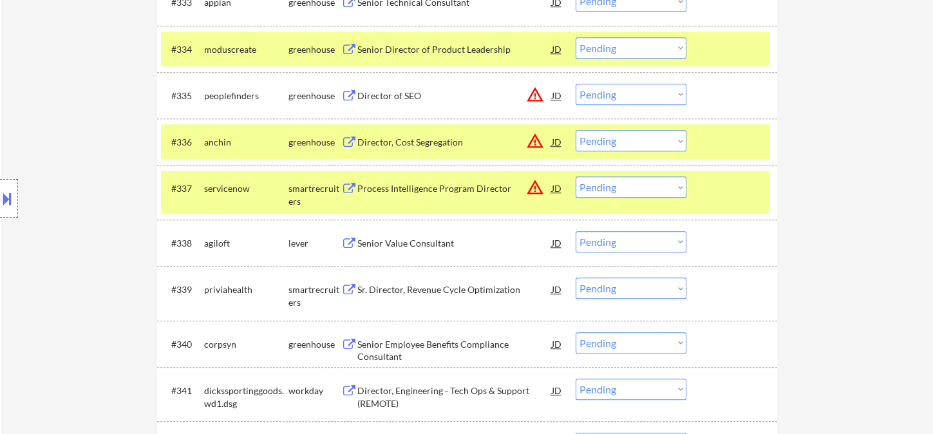
scroll to position [2063, 0]
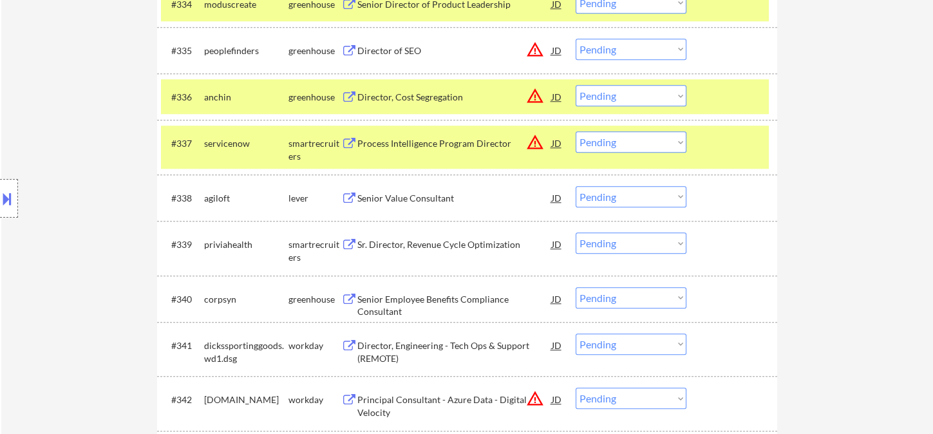
click at [442, 247] on div "Sr. Director, Revenue Cycle Optimization" at bounding box center [454, 244] width 195 height 13
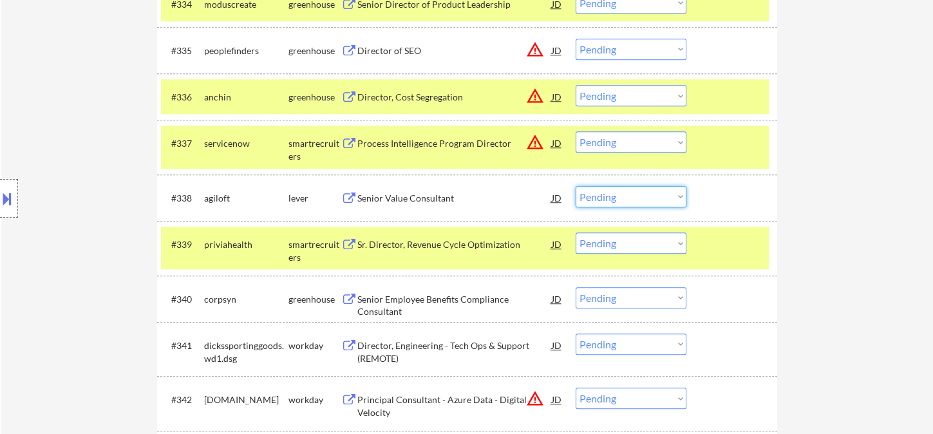
drag, startPoint x: 596, startPoint y: 189, endPoint x: 602, endPoint y: 196, distance: 9.2
click at [597, 192] on select "Choose an option... Pending Applied Excluded (Questions) Excluded (Expired) Exc…" at bounding box center [631, 196] width 111 height 21
click at [576, 186] on select "Choose an option... Pending Applied Excluded (Questions) Excluded (Expired) Exc…" at bounding box center [631, 196] width 111 height 21
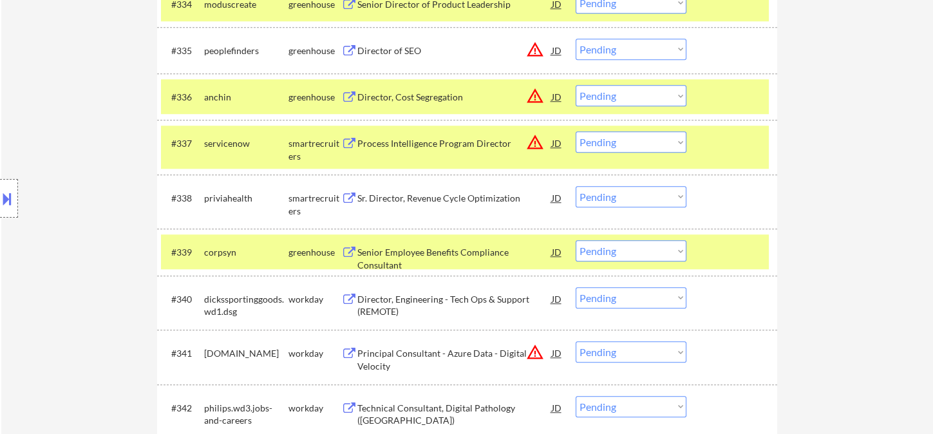
click at [42, 81] on div "Location Inclusions:" at bounding box center [115, 198] width 231 height 239
click at [613, 200] on select "Choose an option... Pending Applied Excluded (Questions) Excluded (Expired) Exc…" at bounding box center [631, 196] width 111 height 21
click at [626, 199] on select "Choose an option... Pending Applied Excluded (Questions) Excluded (Expired) Exc…" at bounding box center [631, 196] width 111 height 21
click at [649, 128] on div "#337 servicenow smartrecruiters Process Intelligence Program Director JD warnin…" at bounding box center [465, 147] width 608 height 43
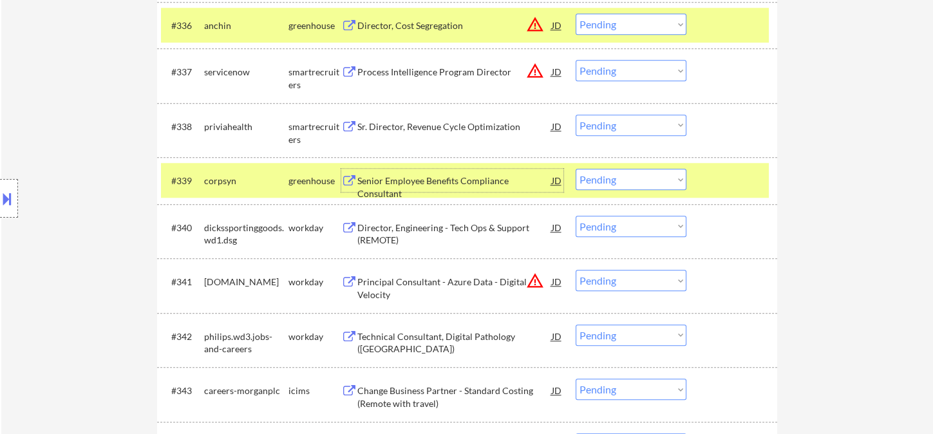
click at [394, 184] on div "Senior Employee Benefits Compliance Consultant" at bounding box center [454, 187] width 195 height 25
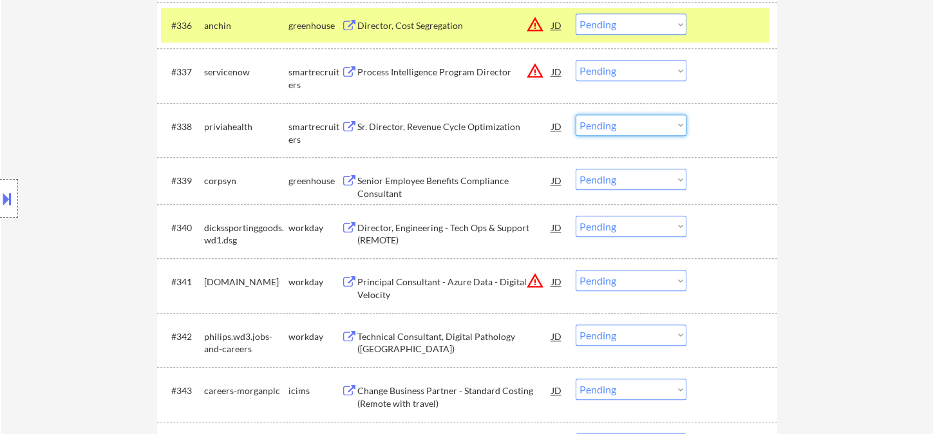
click at [612, 127] on select "Choose an option... Pending Applied Excluded (Questions) Excluded (Expired) Exc…" at bounding box center [631, 125] width 111 height 21
click at [576, 115] on select "Choose an option... Pending Applied Excluded (Questions) Excluded (Expired) Exc…" at bounding box center [631, 125] width 111 height 21
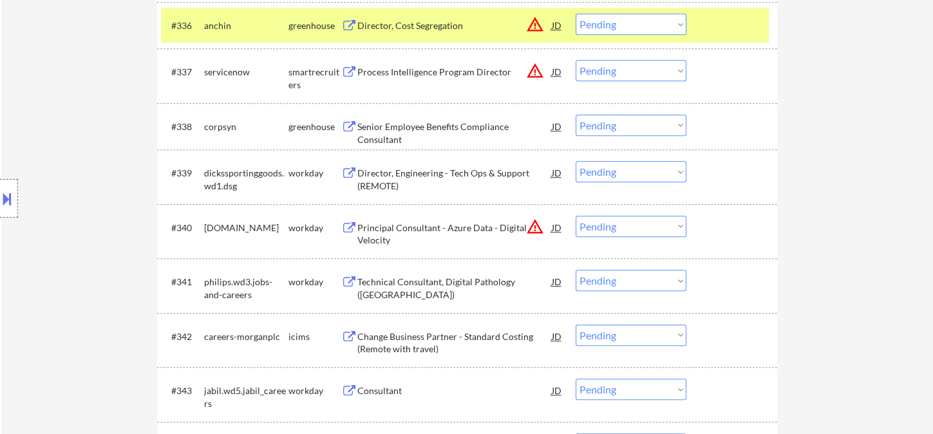
click at [629, 128] on select "Choose an option... Pending Applied Excluded (Questions) Excluded (Expired) Exc…" at bounding box center [631, 125] width 111 height 21
click at [576, 115] on select "Choose an option... Pending Applied Excluded (Questions) Excluded (Expired) Exc…" at bounding box center [631, 125] width 111 height 21
select select ""pending""
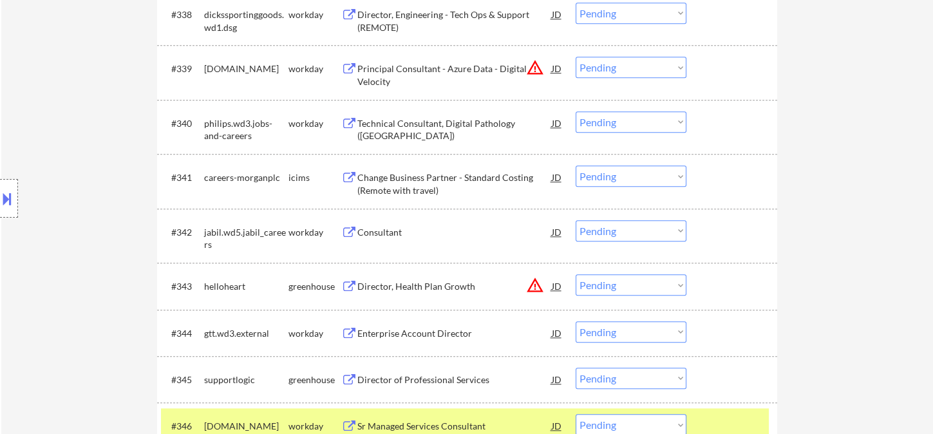
scroll to position [2278, 0]
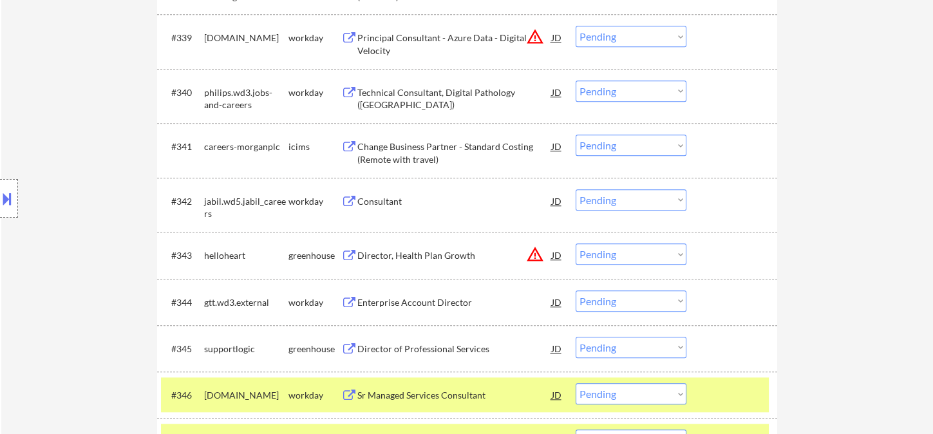
click at [455, 351] on div "Director of Professional Services" at bounding box center [454, 349] width 195 height 13
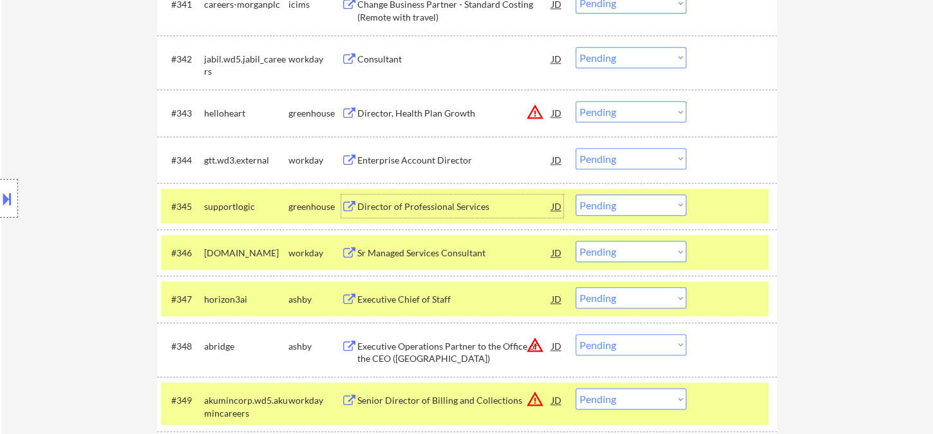
scroll to position [2421, 0]
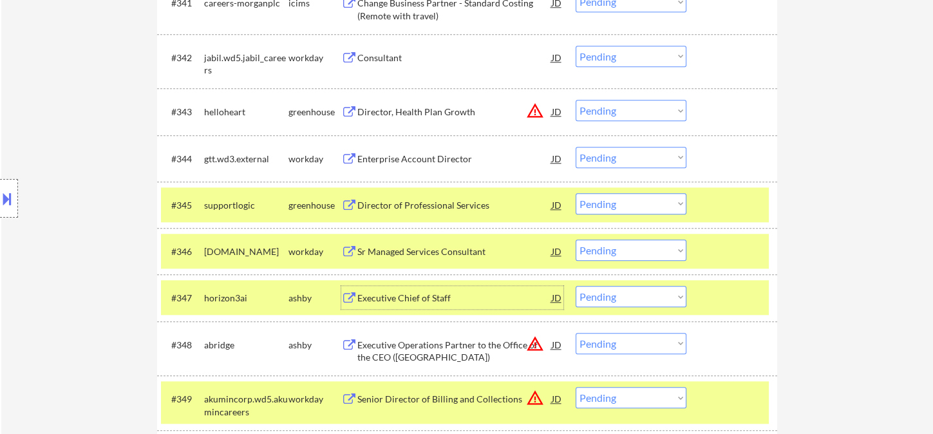
click at [419, 300] on div "Executive Chief of Staff" at bounding box center [454, 298] width 195 height 13
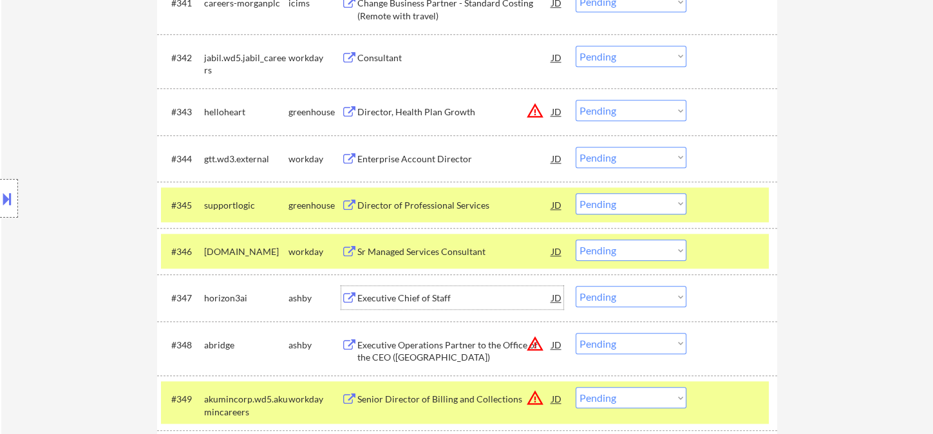
click at [591, 209] on select "Choose an option... Pending Applied Excluded (Questions) Excluded (Expired) Exc…" at bounding box center [631, 203] width 111 height 21
click at [576, 193] on select "Choose an option... Pending Applied Excluded (Questions) Excluded (Expired) Exc…" at bounding box center [631, 203] width 111 height 21
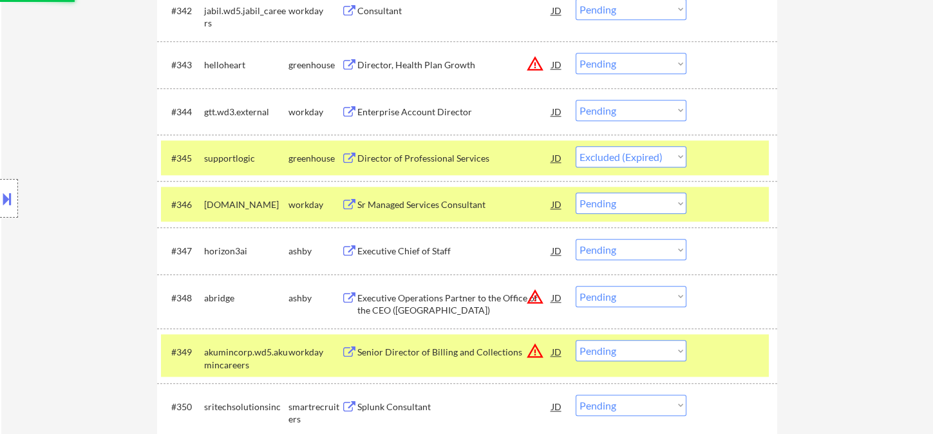
scroll to position [2493, 0]
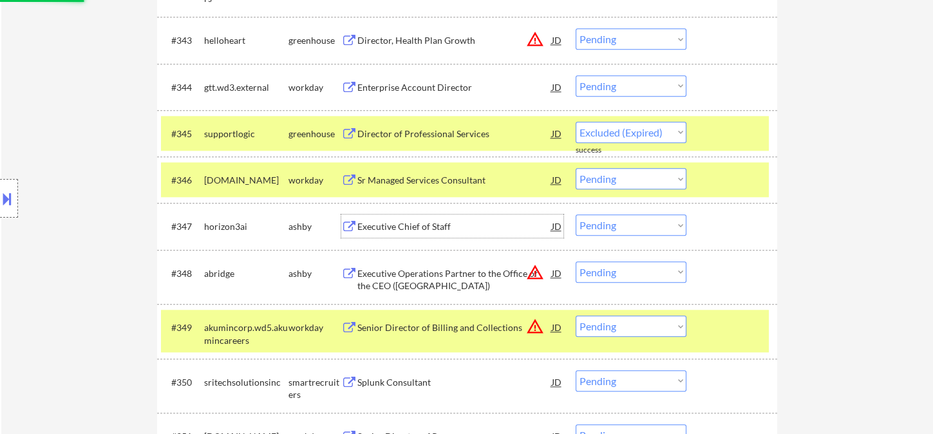
click at [397, 226] on div "Executive Chief of Staff" at bounding box center [454, 226] width 195 height 13
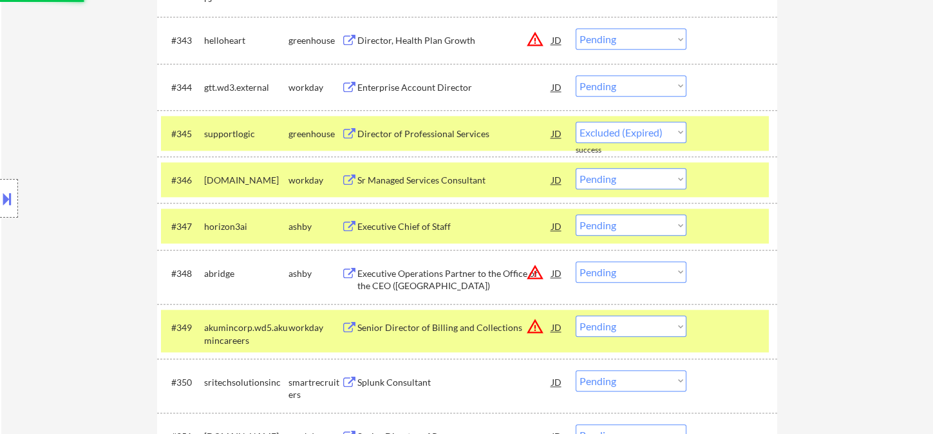
select select ""pending""
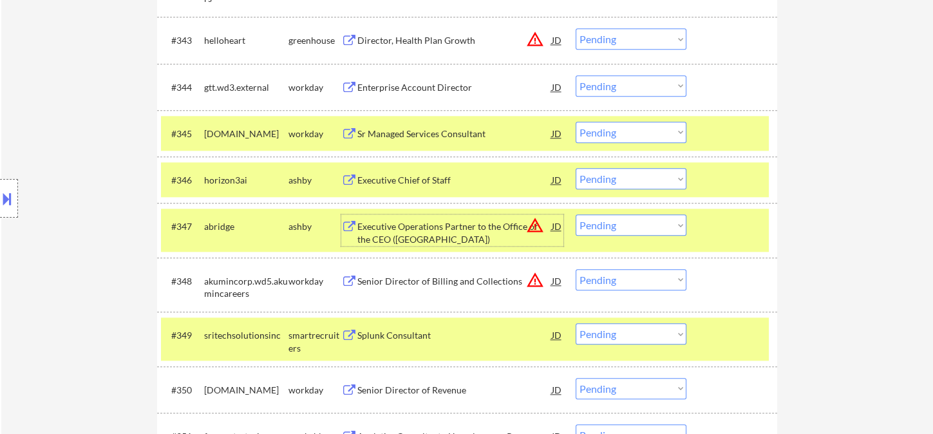
click at [617, 182] on select "Choose an option... Pending Applied Excluded (Questions) Excluded (Expired) Exc…" at bounding box center [631, 178] width 111 height 21
click at [576, 168] on select "Choose an option... Pending Applied Excluded (Questions) Excluded (Expired) Exc…" at bounding box center [631, 178] width 111 height 21
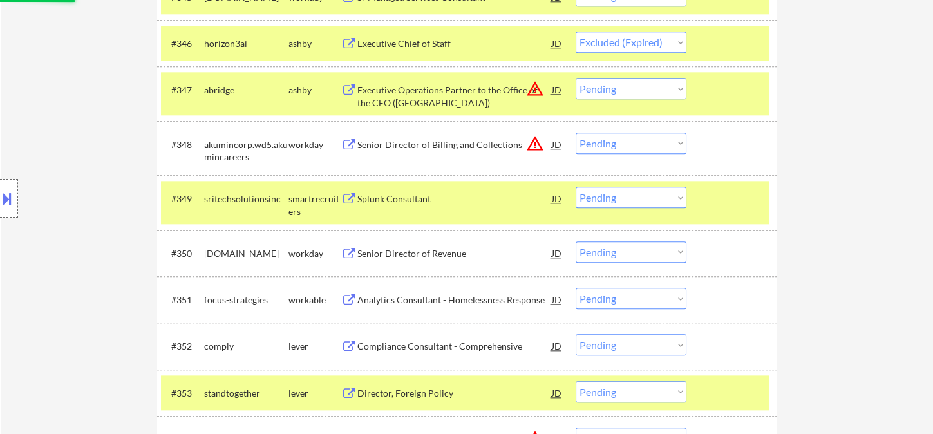
scroll to position [2636, 0]
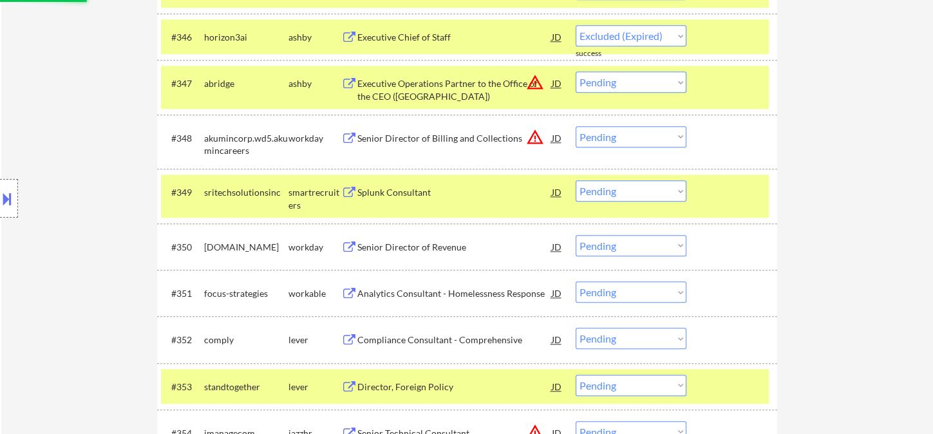
click at [388, 197] on div "Splunk Consultant" at bounding box center [454, 192] width 195 height 13
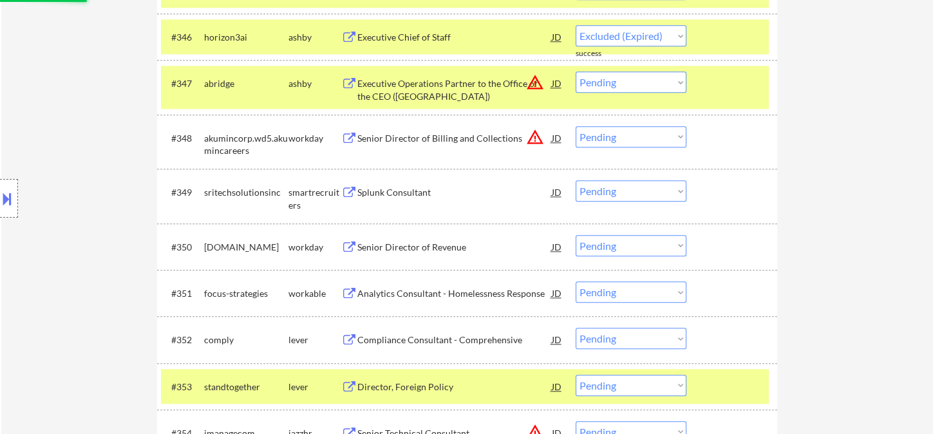
select select ""pending""
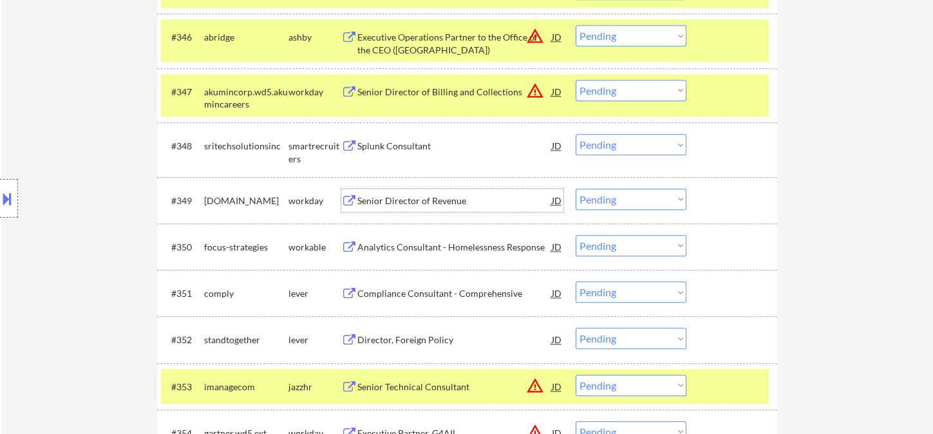
click at [590, 142] on select "Choose an option... Pending Applied Excluded (Questions) Excluded (Expired) Exc…" at bounding box center [631, 144] width 111 height 21
click at [576, 134] on select "Choose an option... Pending Applied Excluded (Questions) Excluded (Expired) Exc…" at bounding box center [631, 144] width 111 height 21
click at [474, 245] on div "Analytics Consultant - Homelessness Response" at bounding box center [454, 247] width 195 height 13
select select ""pending""
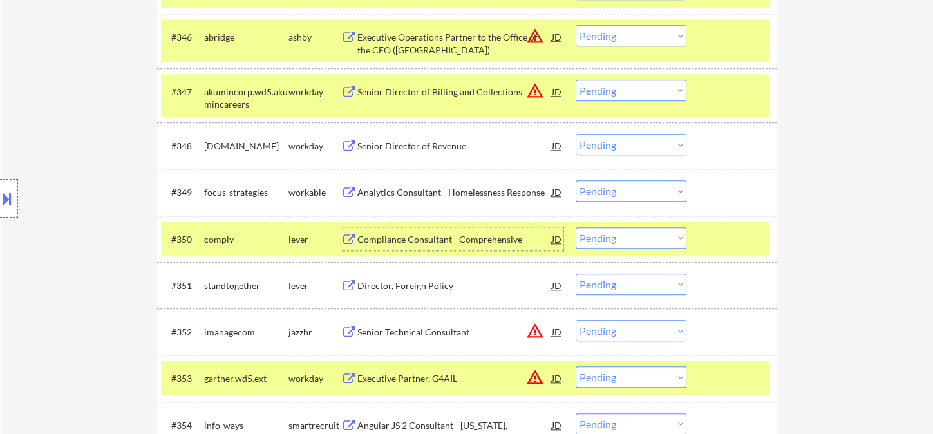
click at [593, 188] on select "Choose an option... Pending Applied Excluded (Questions) Excluded (Expired) Exc…" at bounding box center [631, 190] width 111 height 21
click at [576, 180] on select "Choose an option... Pending Applied Excluded (Questions) Excluded (Expired) Exc…" at bounding box center [631, 190] width 111 height 21
click at [439, 242] on div "Compliance Consultant - Comprehensive" at bounding box center [454, 239] width 195 height 13
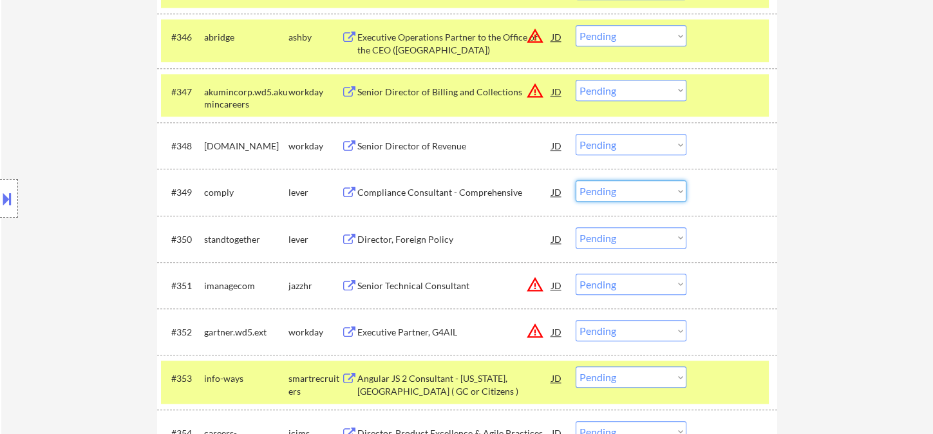
click at [605, 189] on select "Choose an option... Pending Applied Excluded (Questions) Excluded (Expired) Exc…" at bounding box center [631, 190] width 111 height 21
click at [576, 180] on select "Choose an option... Pending Applied Excluded (Questions) Excluded (Expired) Exc…" at bounding box center [631, 190] width 111 height 21
click at [421, 241] on div "Director, Foreign Policy" at bounding box center [454, 239] width 195 height 13
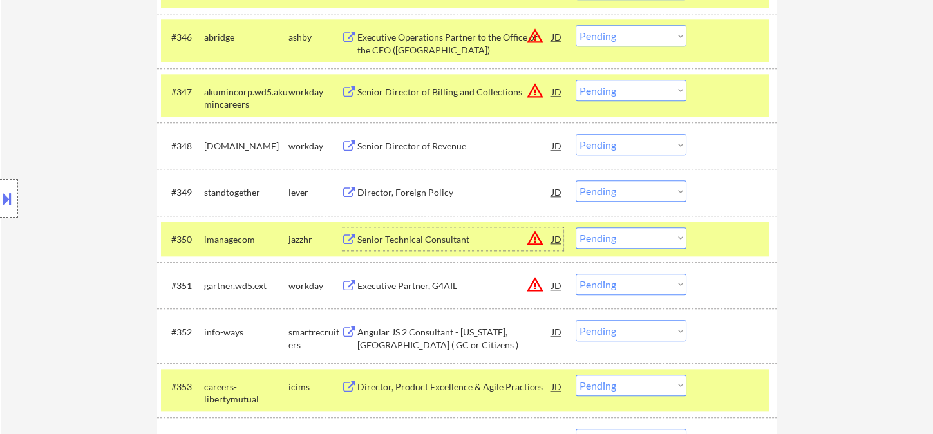
click at [614, 189] on select "Choose an option... Pending Applied Excluded (Questions) Excluded (Expired) Exc…" at bounding box center [631, 190] width 111 height 21
click at [576, 180] on select "Choose an option... Pending Applied Excluded (Questions) Excluded (Expired) Exc…" at bounding box center [631, 190] width 111 height 21
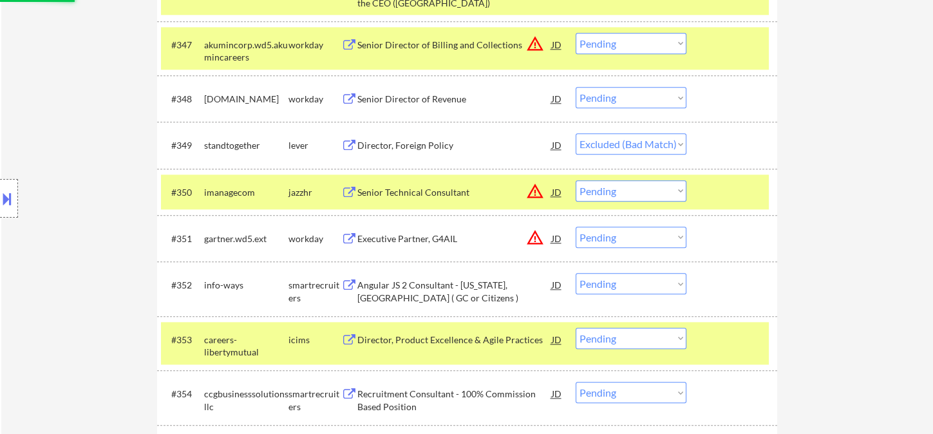
scroll to position [2707, 0]
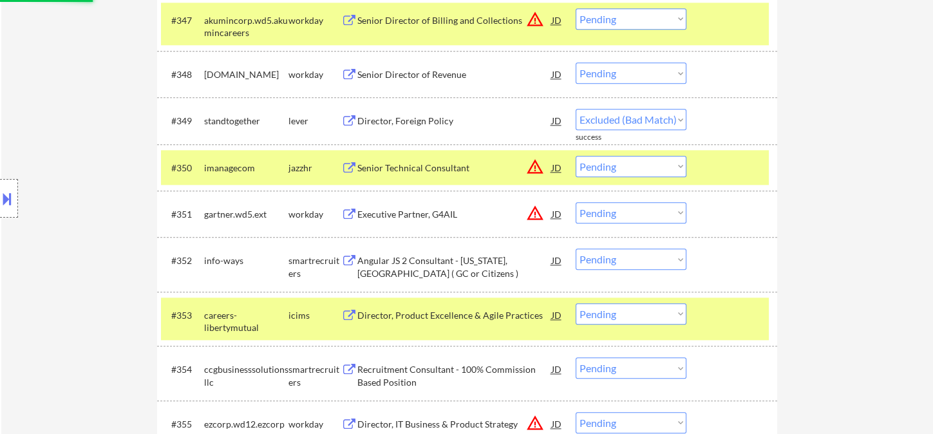
select select ""pending""
click at [435, 265] on div "Angular JS 2 Consultant - Washington, DC ( GC or Citizens )" at bounding box center [454, 266] width 195 height 25
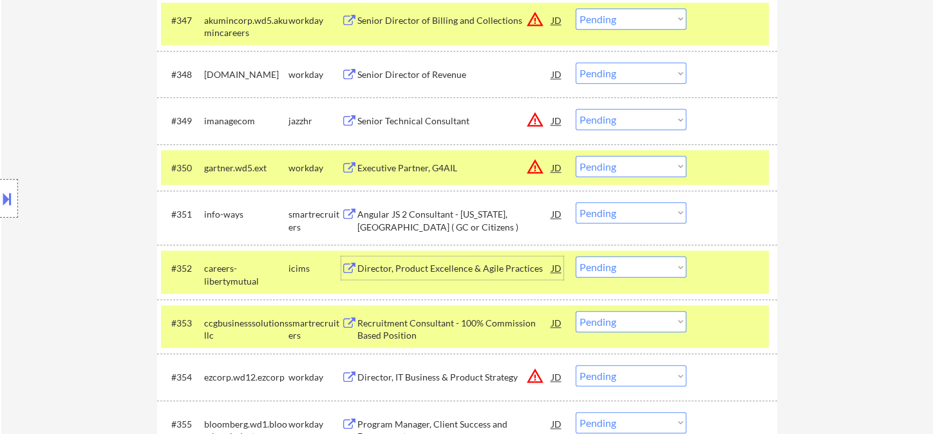
click at [416, 221] on div "Angular JS 2 Consultant - Washington, DC ( GC or Citizens )" at bounding box center [454, 220] width 195 height 25
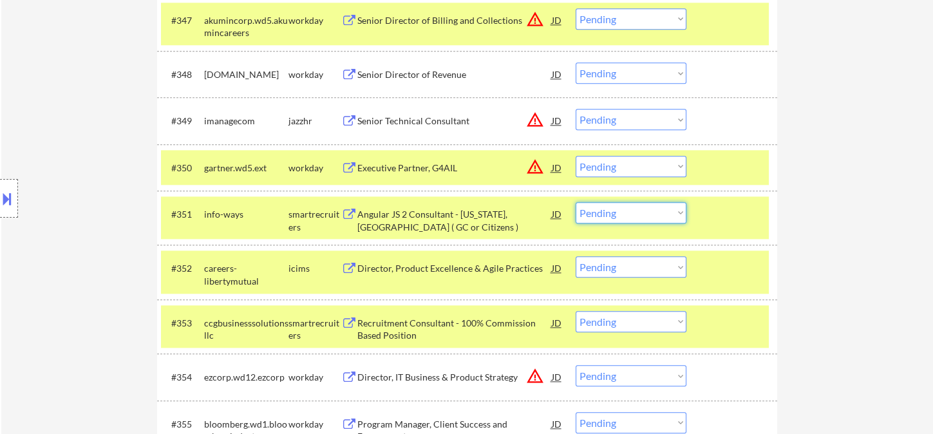
click at [623, 211] on select "Choose an option... Pending Applied Excluded (Questions) Excluded (Expired) Exc…" at bounding box center [631, 212] width 111 height 21
click at [576, 202] on select "Choose an option... Pending Applied Excluded (Questions) Excluded (Expired) Exc…" at bounding box center [631, 212] width 111 height 21
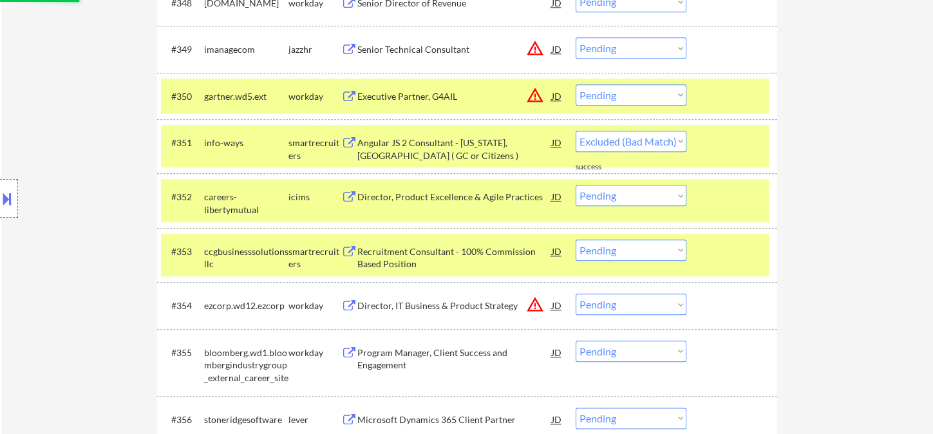
click at [439, 263] on div "Recruitment Consultant - 100% Commission Based Position" at bounding box center [454, 257] width 195 height 25
select select ""pending""
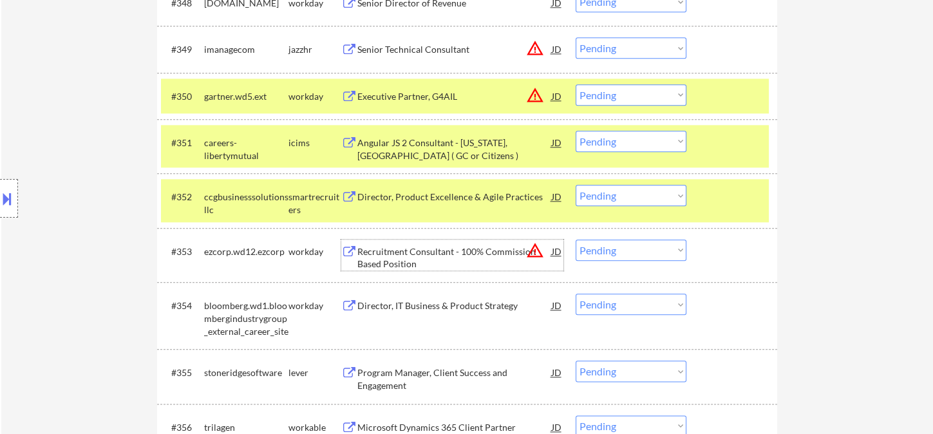
scroll to position [2850, 0]
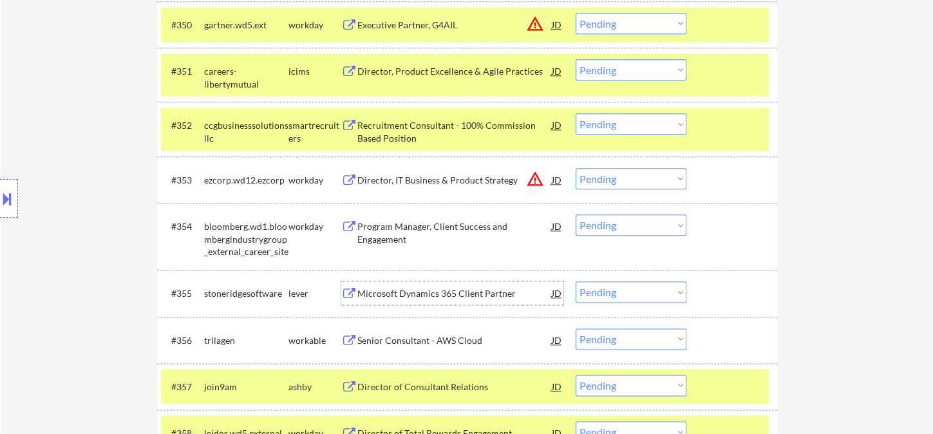
click at [439, 295] on div "Microsoft Dynamics 365 Client Partner" at bounding box center [454, 293] width 195 height 13
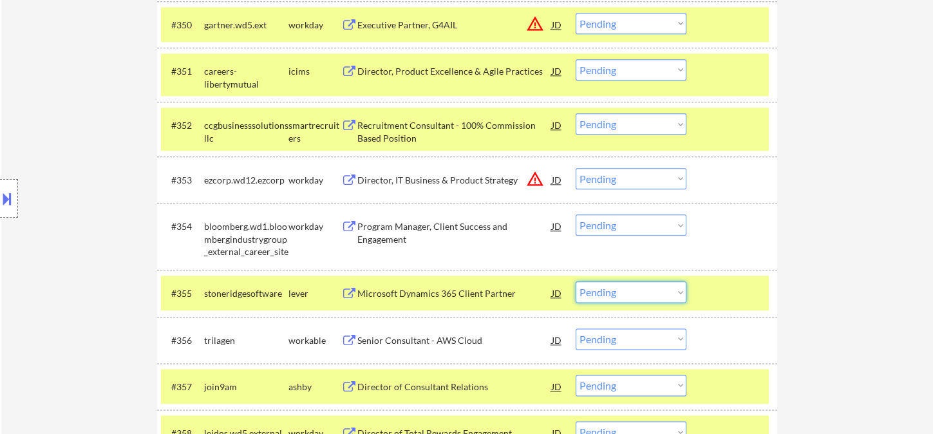
drag, startPoint x: 612, startPoint y: 290, endPoint x: 622, endPoint y: 306, distance: 19.1
click at [612, 290] on select "Choose an option... Pending Applied Excluded (Questions) Excluded (Expired) Exc…" at bounding box center [631, 291] width 111 height 21
click at [576, 281] on select "Choose an option... Pending Applied Excluded (Questions) Excluded (Expired) Exc…" at bounding box center [631, 291] width 111 height 21
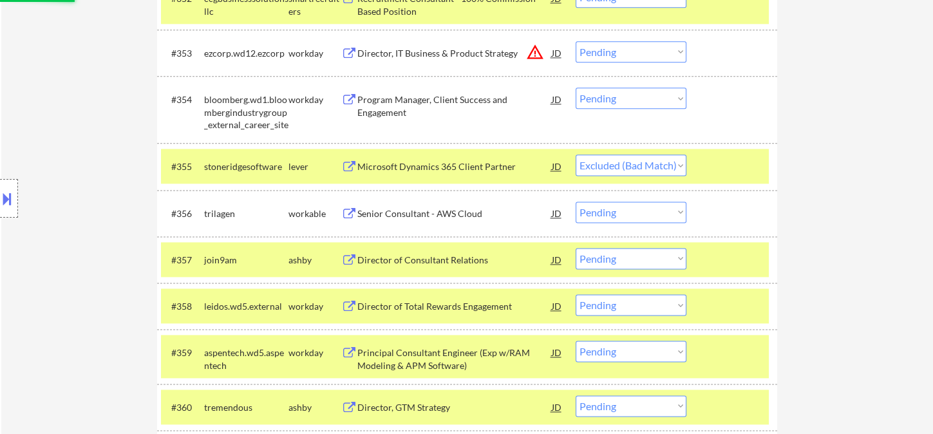
scroll to position [2994, 0]
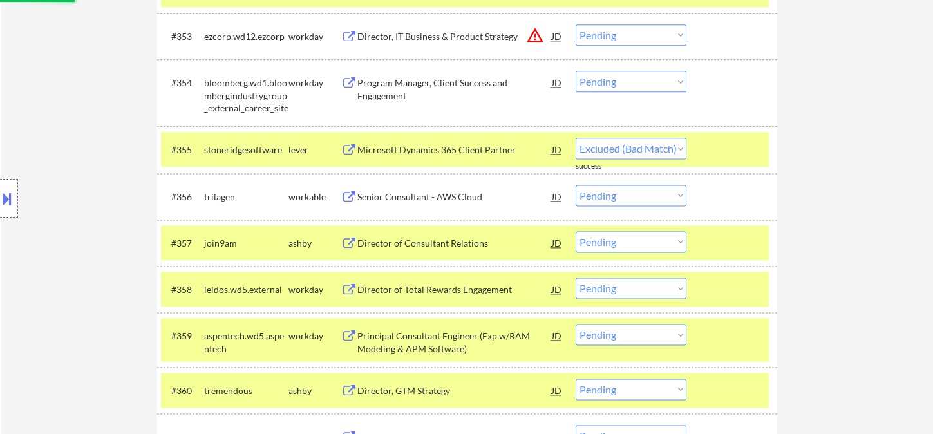
select select ""pending""
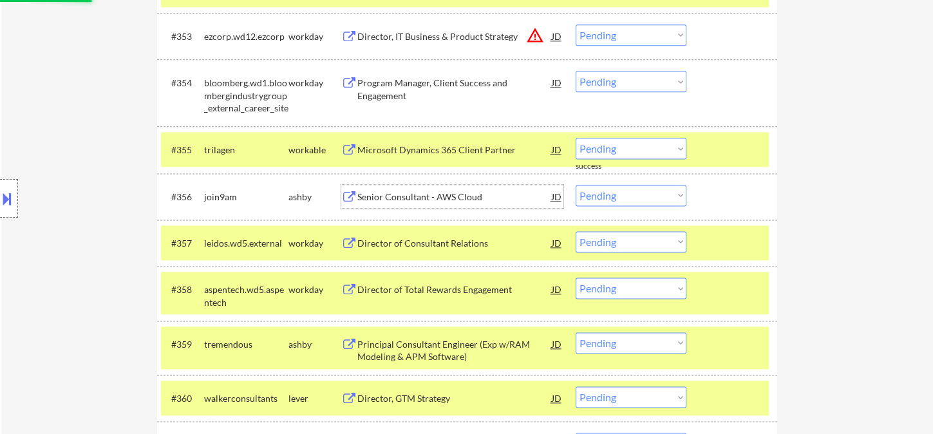
click at [408, 201] on div "Senior Consultant - AWS Cloud" at bounding box center [454, 197] width 195 height 13
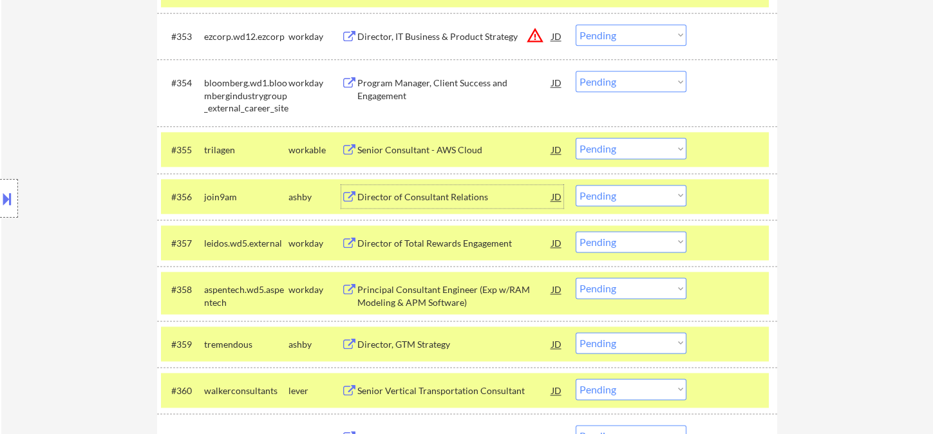
click at [633, 198] on select "Choose an option... Pending Applied Excluded (Questions) Excluded (Expired) Exc…" at bounding box center [631, 195] width 111 height 21
click at [576, 185] on select "Choose an option... Pending Applied Excluded (Questions) Excluded (Expired) Exc…" at bounding box center [631, 195] width 111 height 21
select select ""pending""
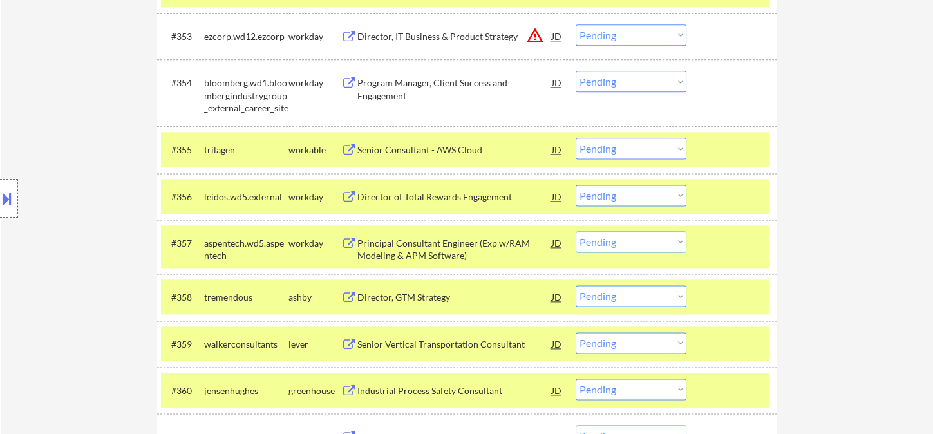
click at [428, 298] on div "Director, GTM Strategy" at bounding box center [454, 297] width 195 height 13
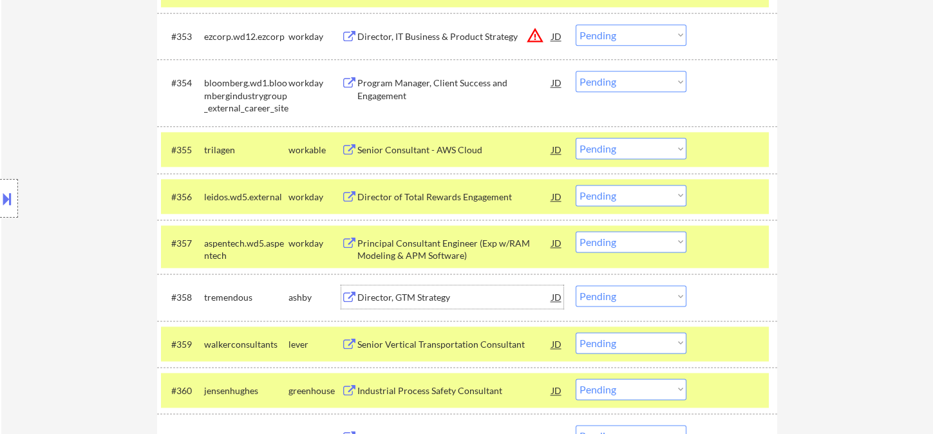
click at [634, 305] on select "Choose an option... Pending Applied Excluded (Questions) Excluded (Expired) Exc…" at bounding box center [631, 295] width 111 height 21
click at [576, 285] on select "Choose an option... Pending Applied Excluded (Questions) Excluded (Expired) Exc…" at bounding box center [631, 295] width 111 height 21
click at [462, 298] on div "Senior Vertical Transportation Consultant" at bounding box center [454, 297] width 195 height 13
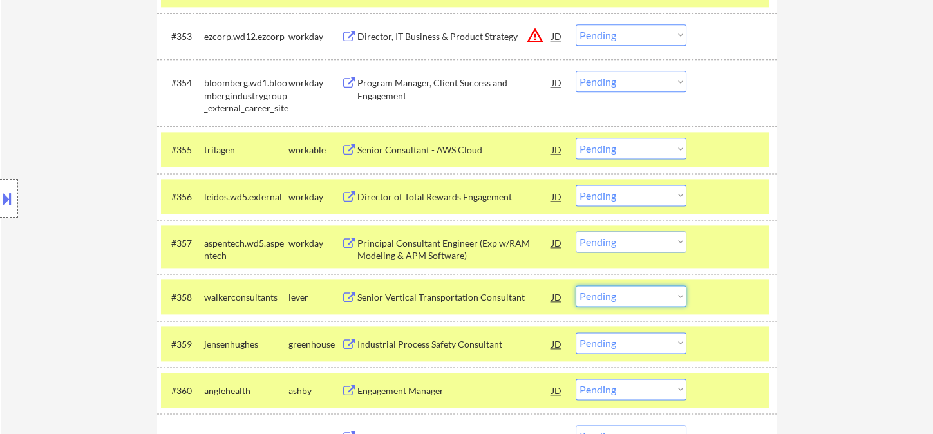
click at [611, 298] on select "Choose an option... Pending Applied Excluded (Questions) Excluded (Expired) Exc…" at bounding box center [631, 295] width 111 height 21
click at [576, 285] on select "Choose an option... Pending Applied Excluded (Questions) Excluded (Expired) Exc…" at bounding box center [631, 295] width 111 height 21
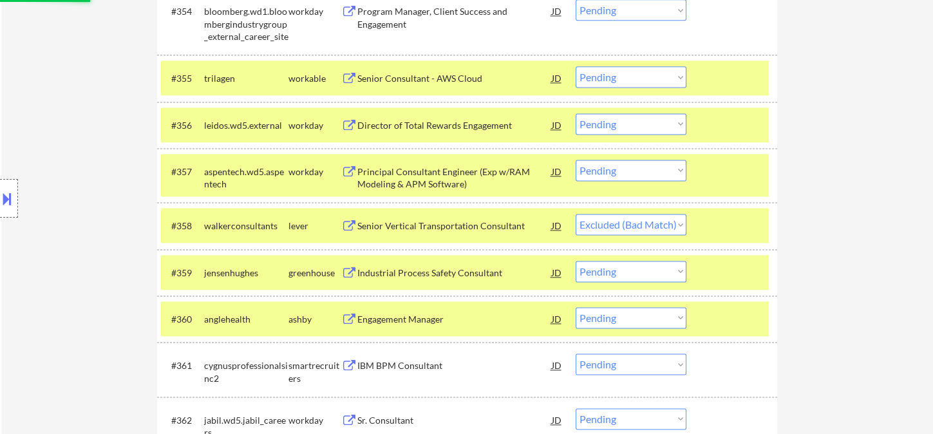
click at [406, 275] on div "Industrial Process Safety Consultant" at bounding box center [454, 273] width 195 height 13
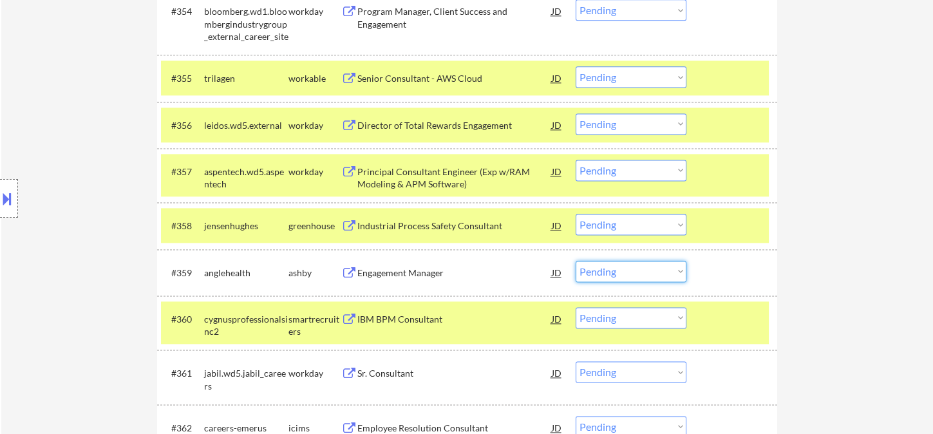
drag, startPoint x: 595, startPoint y: 272, endPoint x: 605, endPoint y: 276, distance: 11.0
click at [595, 272] on select "Choose an option... Pending Applied Excluded (Questions) Excluded (Expired) Exc…" at bounding box center [631, 271] width 111 height 21
click at [607, 227] on select "Choose an option... Pending Applied Excluded (Questions) Excluded (Expired) Exc…" at bounding box center [631, 224] width 111 height 21
click at [576, 214] on select "Choose an option... Pending Applied Excluded (Questions) Excluded (Expired) Exc…" at bounding box center [631, 224] width 111 height 21
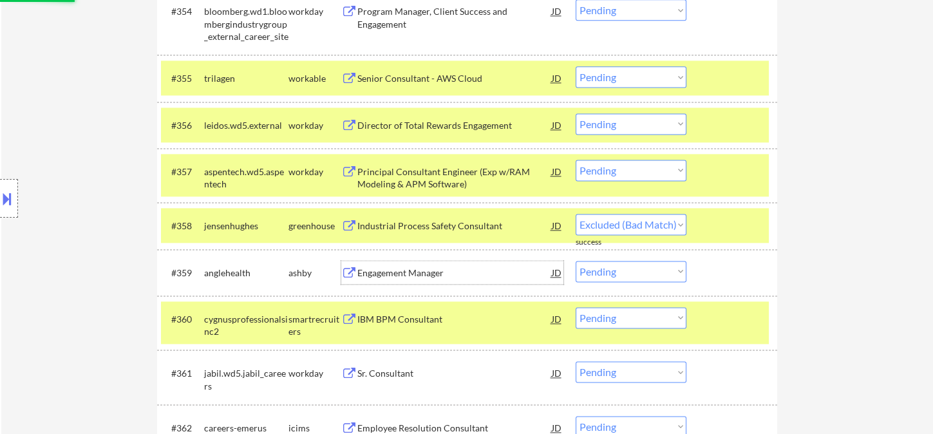
click at [414, 269] on div "Engagement Manager" at bounding box center [454, 273] width 195 height 13
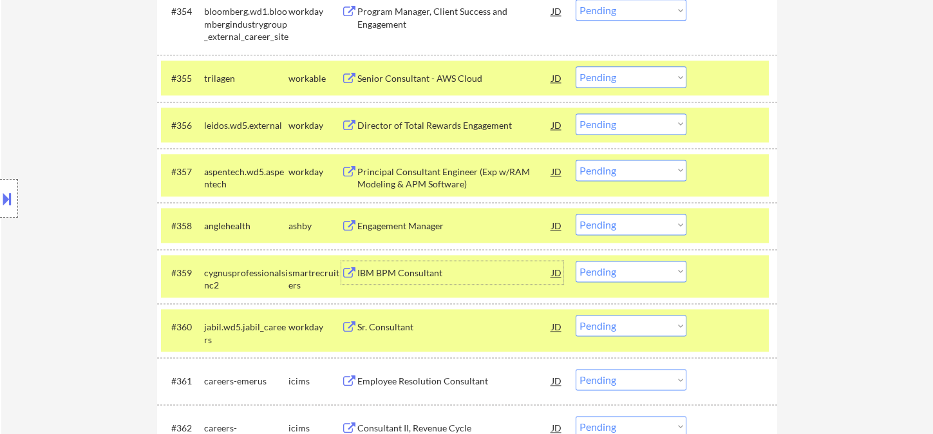
click at [656, 229] on select "Choose an option... Pending Applied Excluded (Questions) Excluded (Expired) Exc…" at bounding box center [631, 224] width 111 height 21
click at [576, 214] on select "Choose an option... Pending Applied Excluded (Questions) Excluded (Expired) Exc…" at bounding box center [631, 224] width 111 height 21
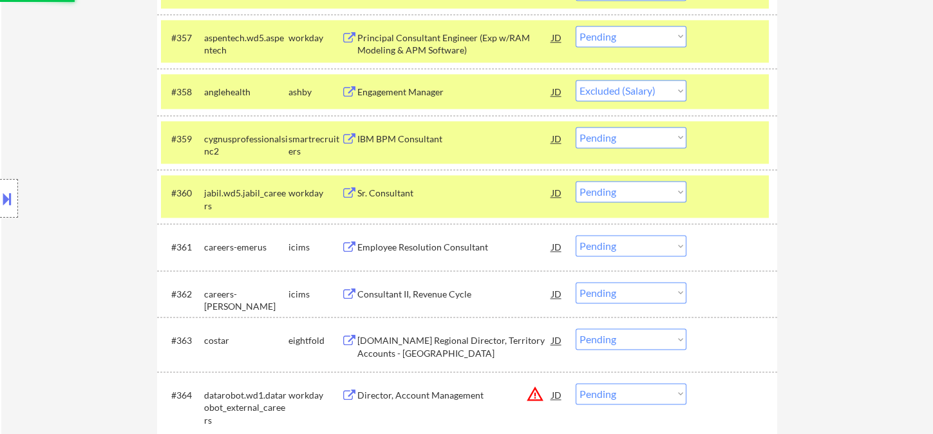
scroll to position [3208, 0]
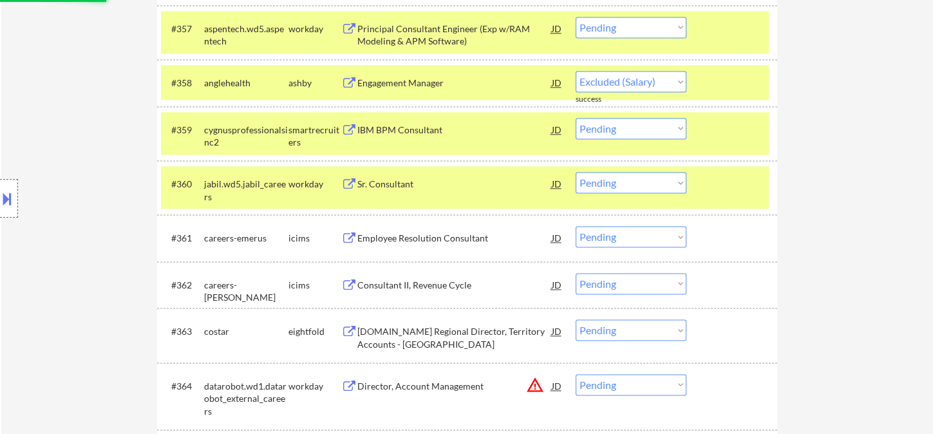
click at [396, 131] on div "IBM BPM Consultant" at bounding box center [454, 130] width 195 height 13
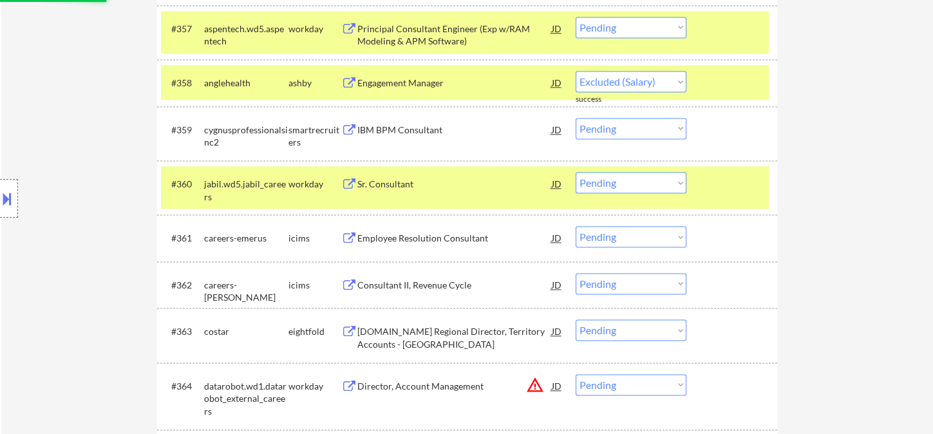
select select ""pending""
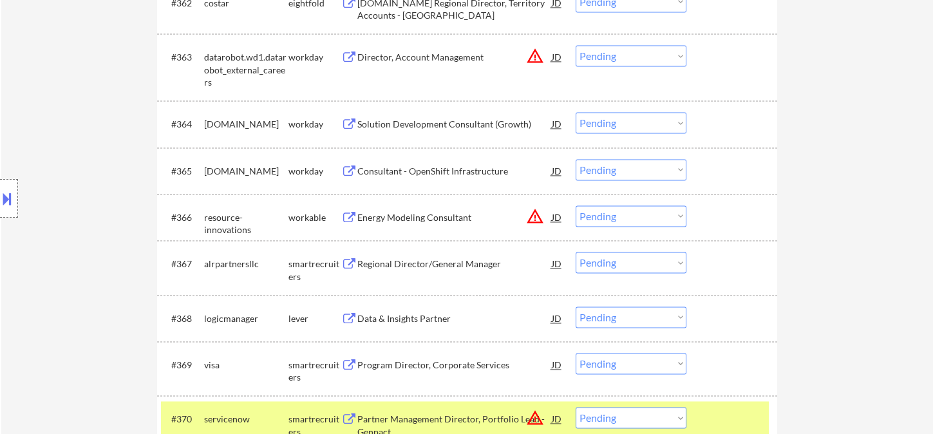
scroll to position [3515, 0]
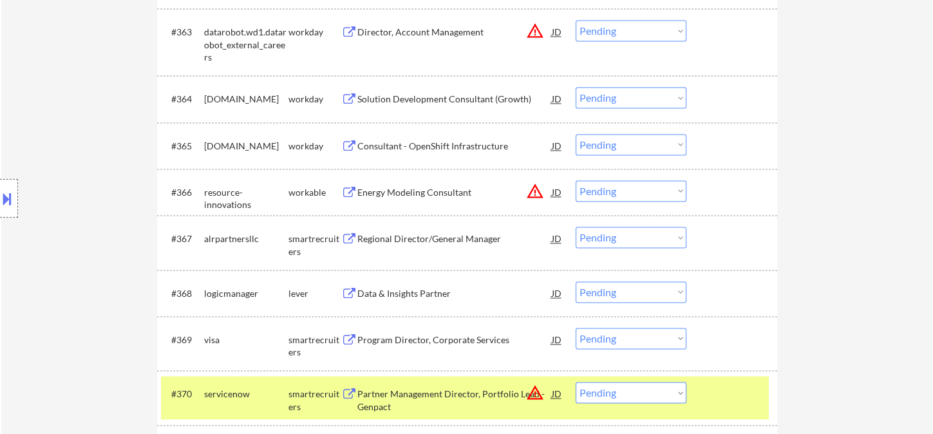
click at [390, 292] on div "Data & Insights Partner" at bounding box center [454, 293] width 195 height 13
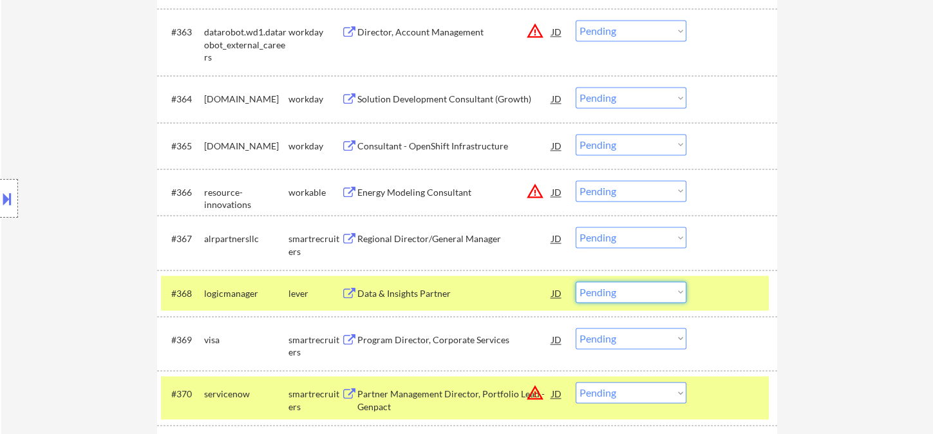
click at [627, 293] on select "Choose an option... Pending Applied Excluded (Questions) Excluded (Expired) Exc…" at bounding box center [631, 291] width 111 height 21
click at [576, 281] on select "Choose an option... Pending Applied Excluded (Questions) Excluded (Expired) Exc…" at bounding box center [631, 291] width 111 height 21
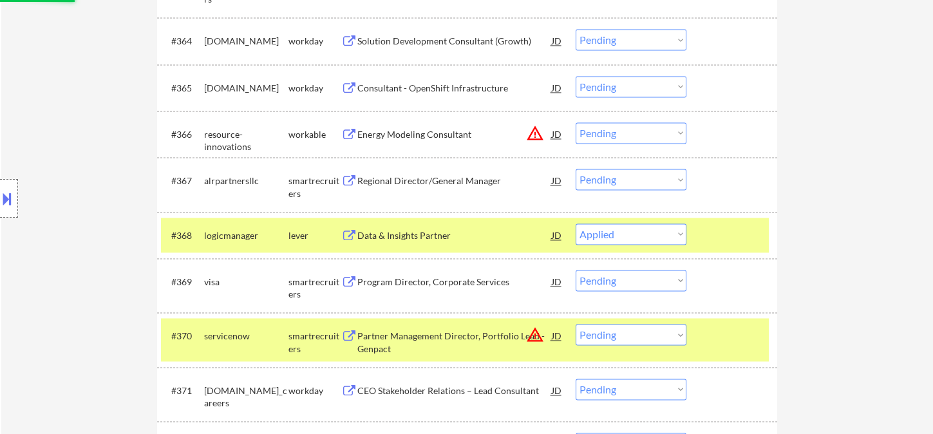
scroll to position [3658, 0]
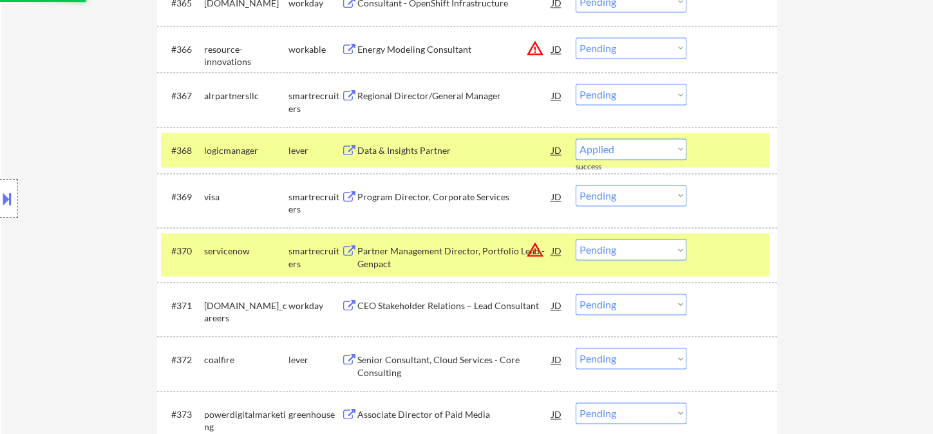
click at [415, 191] on div "Program Director, Corporate Services" at bounding box center [454, 197] width 195 height 13
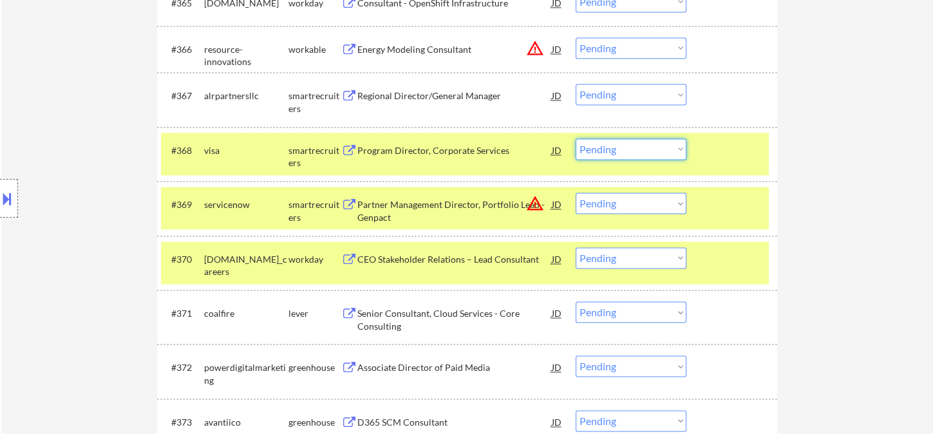
drag, startPoint x: 589, startPoint y: 153, endPoint x: 597, endPoint y: 155, distance: 8.0
click at [591, 152] on select "Choose an option... Pending Applied Excluded (Questions) Excluded (Expired) Exc…" at bounding box center [631, 148] width 111 height 21
click at [576, 138] on select "Choose an option... Pending Applied Excluded (Questions) Excluded (Expired) Exc…" at bounding box center [631, 148] width 111 height 21
select select ""pending""
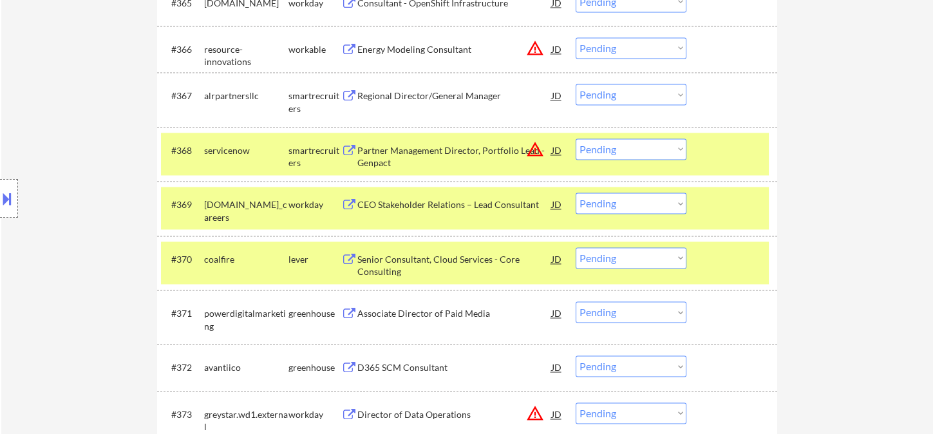
click at [399, 272] on div "Senior Consultant, Cloud Services - Core Consulting" at bounding box center [454, 265] width 195 height 25
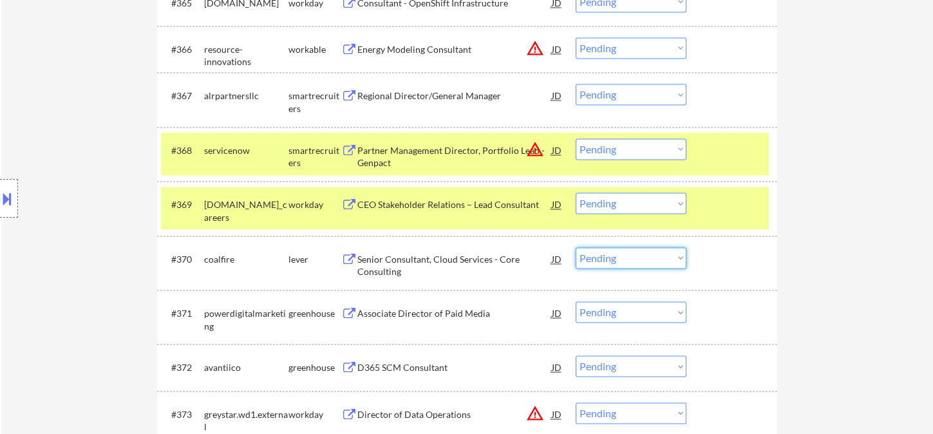
click at [585, 256] on select "Choose an option... Pending Applied Excluded (Questions) Excluded (Expired) Exc…" at bounding box center [631, 257] width 111 height 21
click at [576, 247] on select "Choose an option... Pending Applied Excluded (Questions) Excluded (Expired) Exc…" at bounding box center [631, 257] width 111 height 21
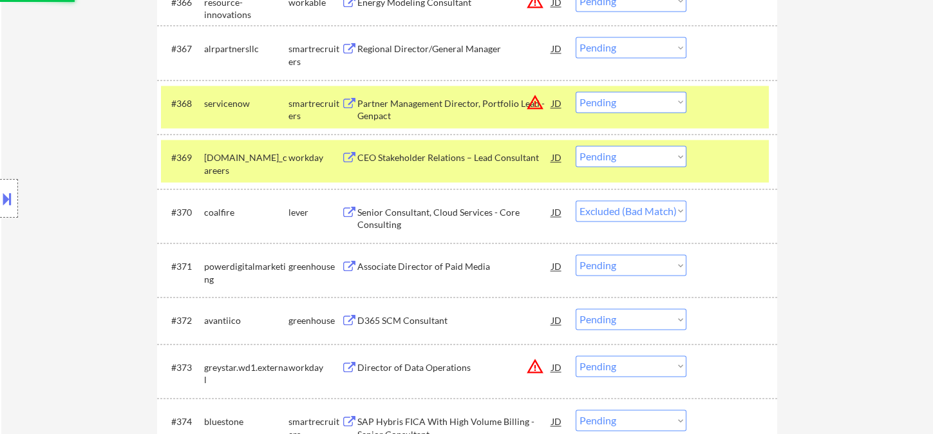
scroll to position [3731, 0]
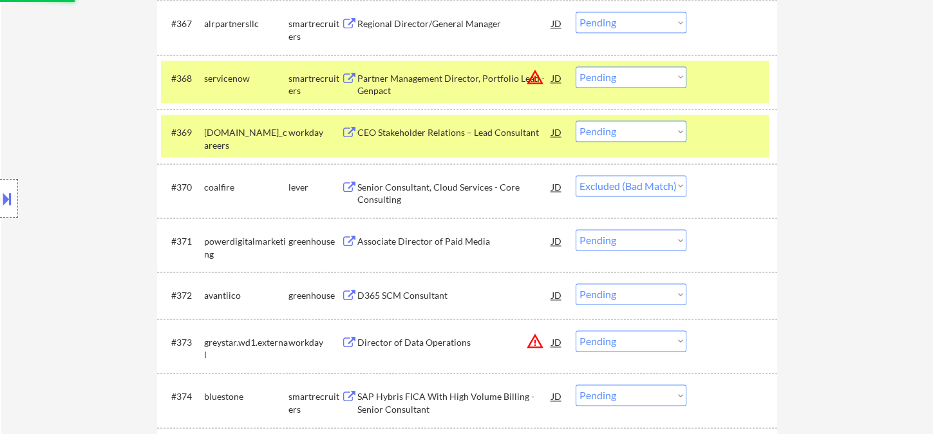
click at [426, 246] on div "Associate Director of Paid Media" at bounding box center [454, 241] width 195 height 13
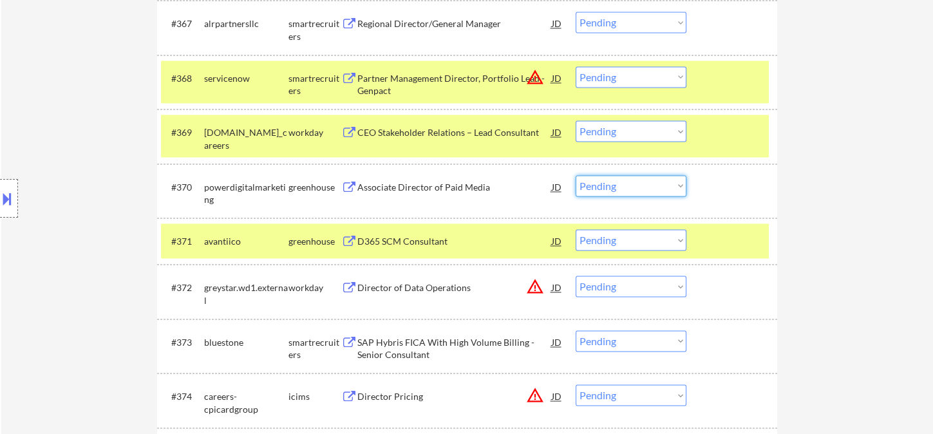
drag, startPoint x: 629, startPoint y: 191, endPoint x: 637, endPoint y: 194, distance: 8.8
click at [629, 191] on select "Choose an option... Pending Applied Excluded (Questions) Excluded (Expired) Exc…" at bounding box center [631, 185] width 111 height 21
click at [576, 175] on select "Choose an option... Pending Applied Excluded (Questions) Excluded (Expired) Exc…" at bounding box center [631, 185] width 111 height 21
click at [399, 240] on div "D365 SCM Consultant" at bounding box center [454, 241] width 195 height 13
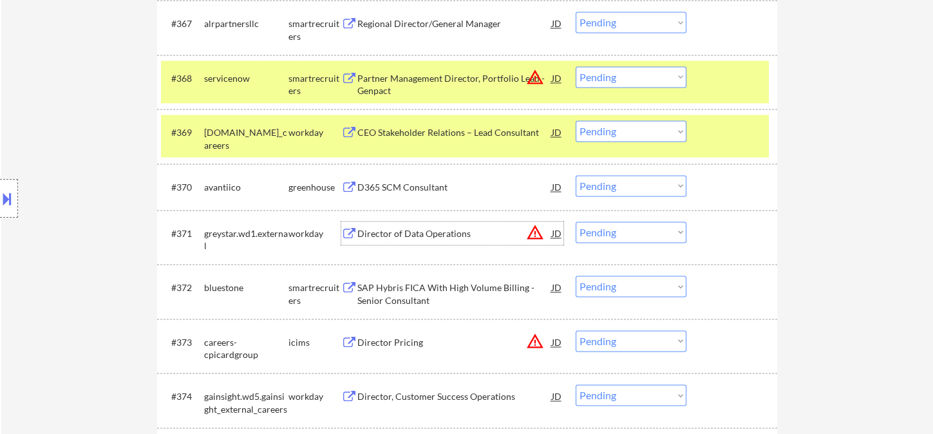
scroll to position [3802, 0]
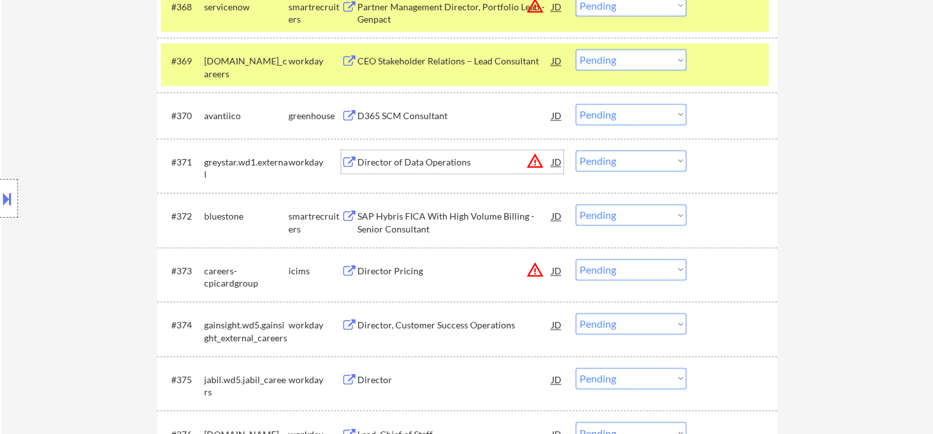
click at [406, 224] on div "SAP Hybris FICA With High Volume Billing - Senior Consultant" at bounding box center [454, 222] width 195 height 25
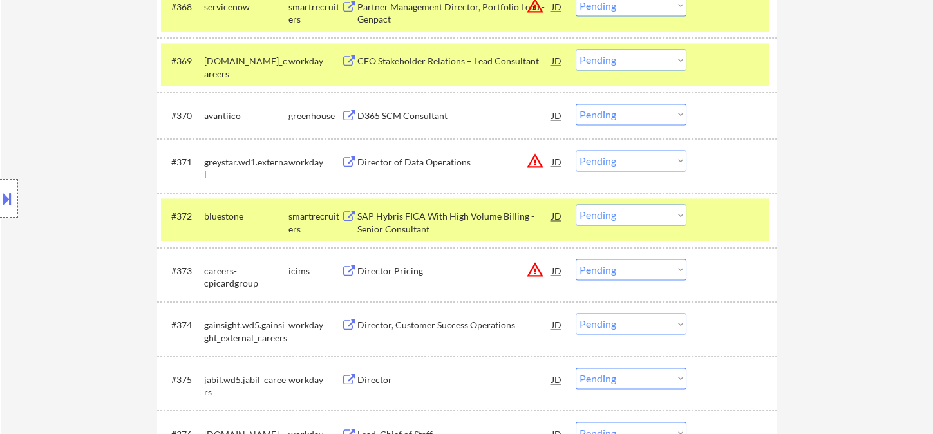
click at [610, 108] on select "Choose an option... Pending Applied Excluded (Questions) Excluded (Expired) Exc…" at bounding box center [631, 114] width 111 height 21
click at [576, 104] on select "Choose an option... Pending Applied Excluded (Questions) Excluded (Expired) Exc…" at bounding box center [631, 114] width 111 height 21
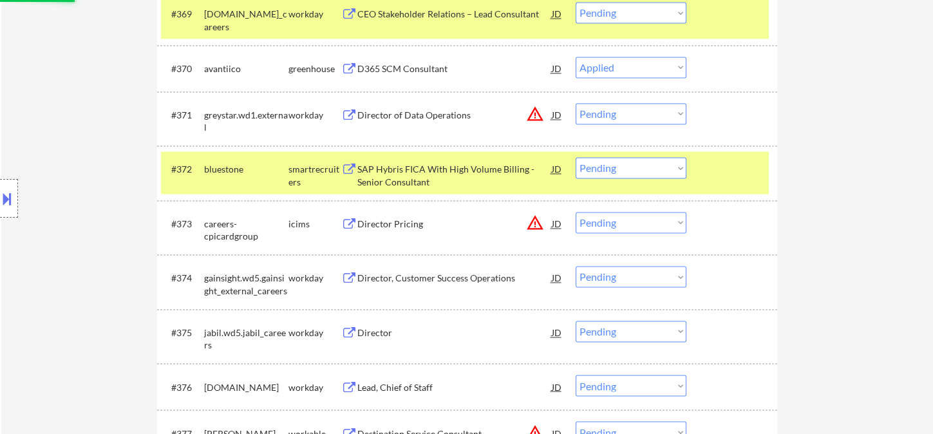
scroll to position [3874, 0]
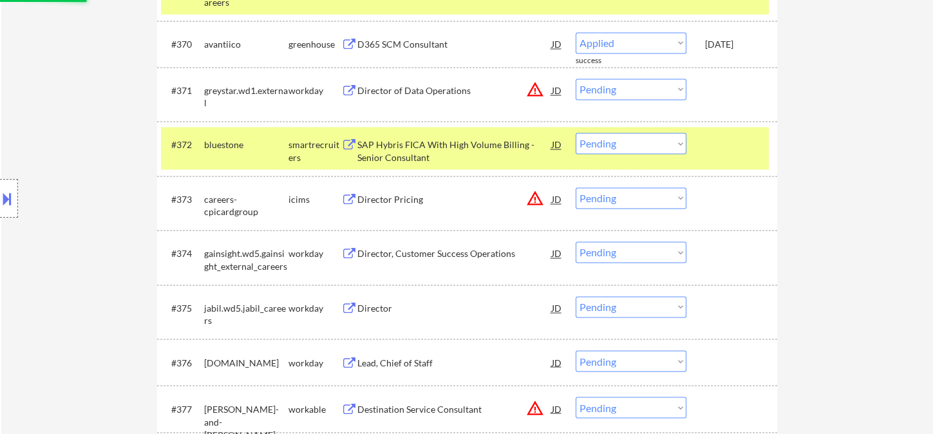
select select ""pending""
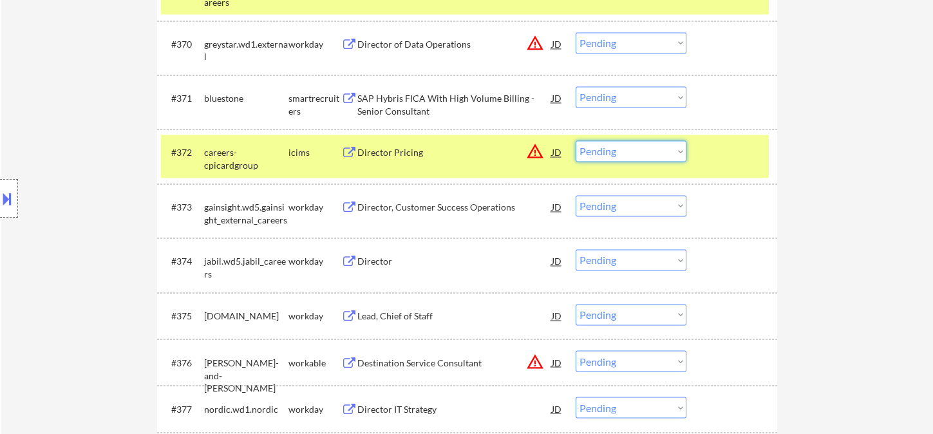
click at [623, 149] on select "Choose an option... Pending Applied Excluded (Questions) Excluded (Expired) Exc…" at bounding box center [631, 150] width 111 height 21
click at [576, 140] on select "Choose an option... Pending Applied Excluded (Questions) Excluded (Expired) Exc…" at bounding box center [631, 150] width 111 height 21
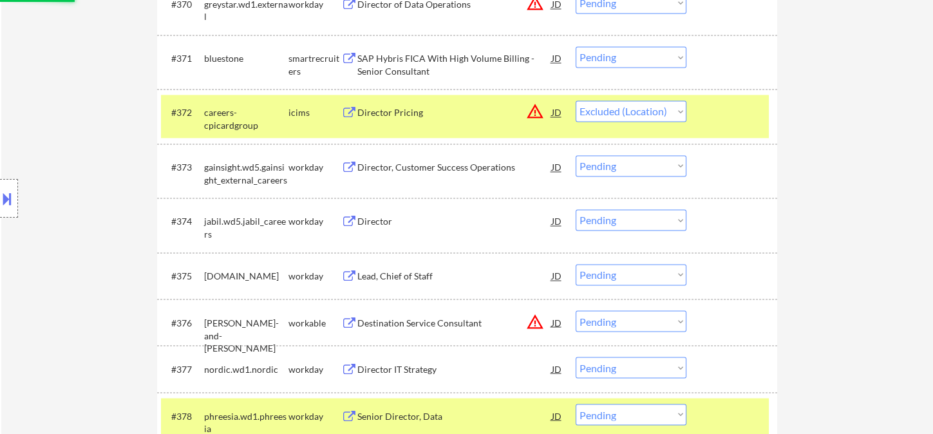
scroll to position [3945, 0]
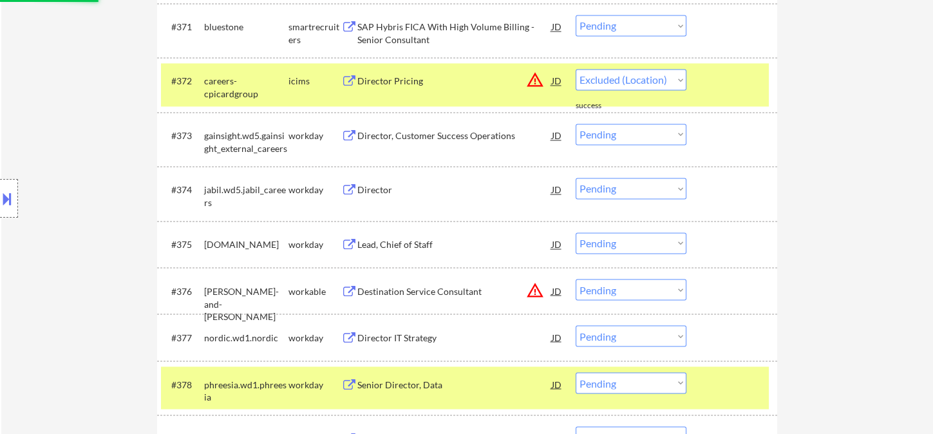
select select ""pending""
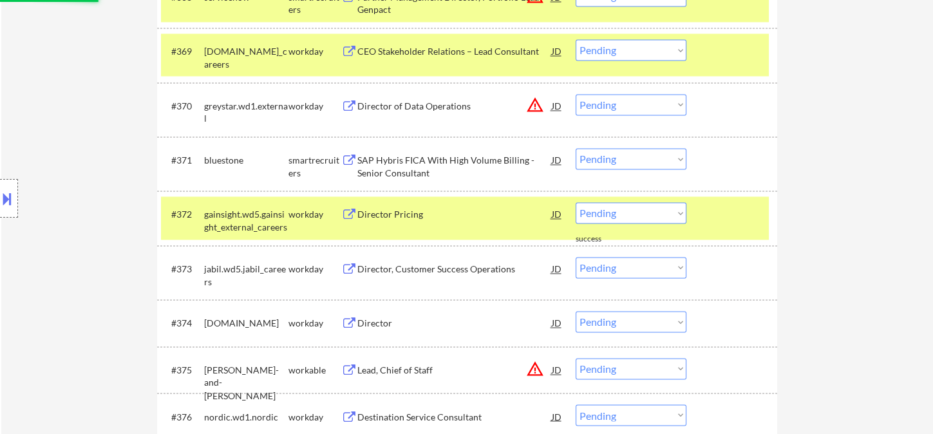
scroll to position [3802, 0]
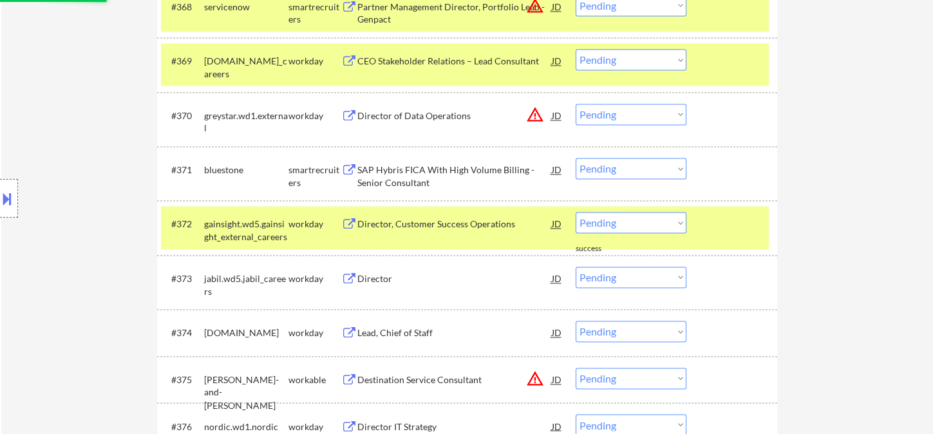
click at [636, 113] on select "Choose an option... Pending Applied Excluded (Questions) Excluded (Expired) Exc…" at bounding box center [631, 114] width 111 height 21
click at [576, 104] on select "Choose an option... Pending Applied Excluded (Questions) Excluded (Expired) Exc…" at bounding box center [631, 114] width 111 height 21
select select ""pending""
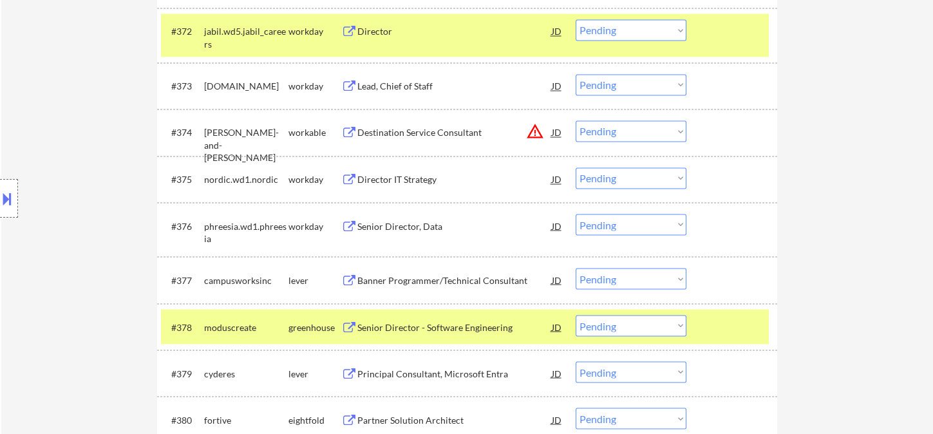
scroll to position [4017, 0]
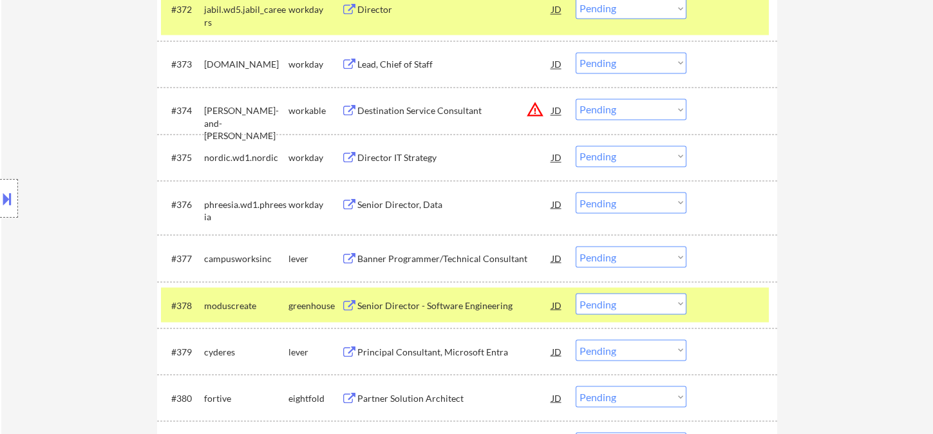
click at [448, 260] on div "Banner Programmer/Technical Consultant" at bounding box center [454, 258] width 195 height 13
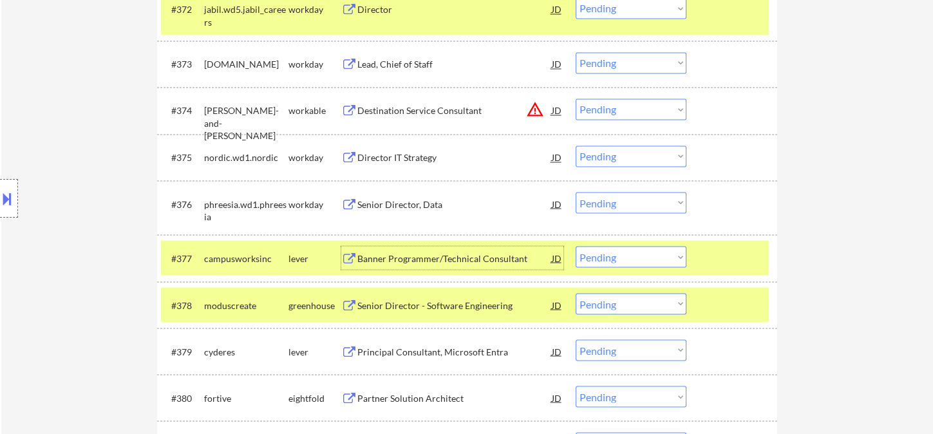
click at [630, 255] on select "Choose an option... Pending Applied Excluded (Questions) Excluded (Expired) Exc…" at bounding box center [631, 256] width 111 height 21
click at [576, 246] on select "Choose an option... Pending Applied Excluded (Questions) Excluded (Expired) Exc…" at bounding box center [631, 256] width 111 height 21
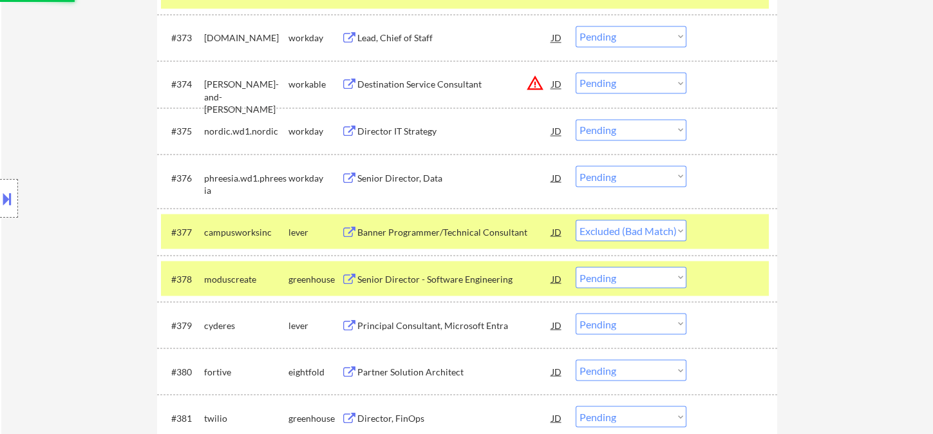
scroll to position [4088, 0]
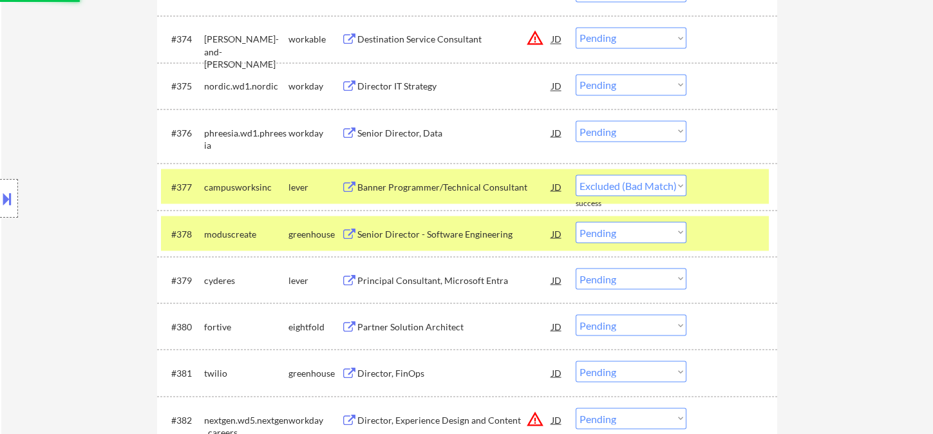
select select ""pending""
click at [417, 236] on div "Senior Director - Software Engineering" at bounding box center [454, 233] width 195 height 13
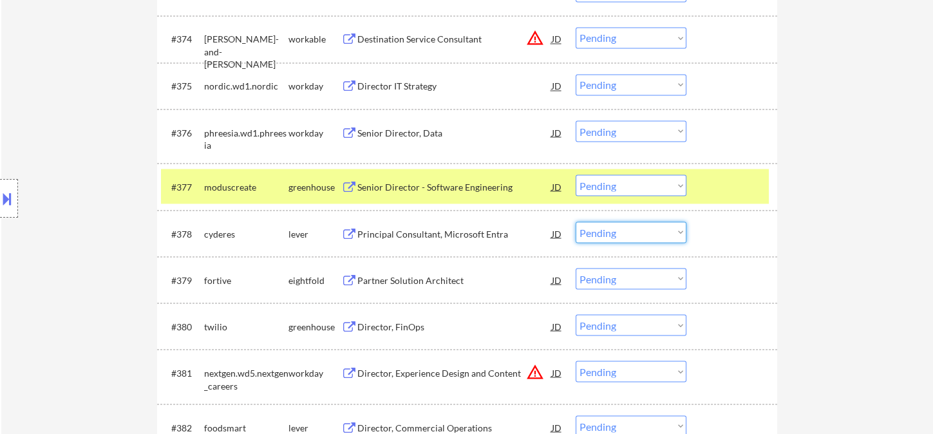
drag, startPoint x: 611, startPoint y: 229, endPoint x: 618, endPoint y: 240, distance: 13.6
click at [611, 230] on select "Choose an option... Pending Applied Excluded (Questions) Excluded (Expired) Exc…" at bounding box center [631, 232] width 111 height 21
click at [576, 222] on select "Choose an option... Pending Applied Excluded (Questions) Excluded (Expired) Exc…" at bounding box center [631, 232] width 111 height 21
click at [432, 185] on div "Senior Director - Software Engineering" at bounding box center [454, 186] width 195 height 13
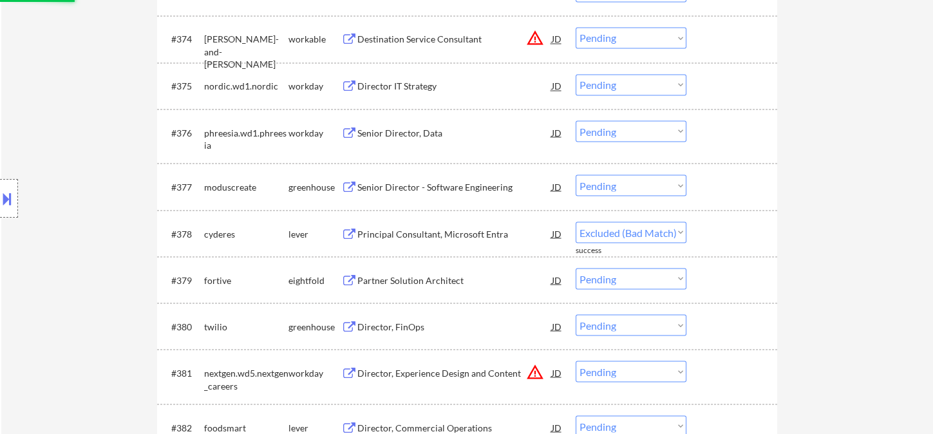
select select ""pending""
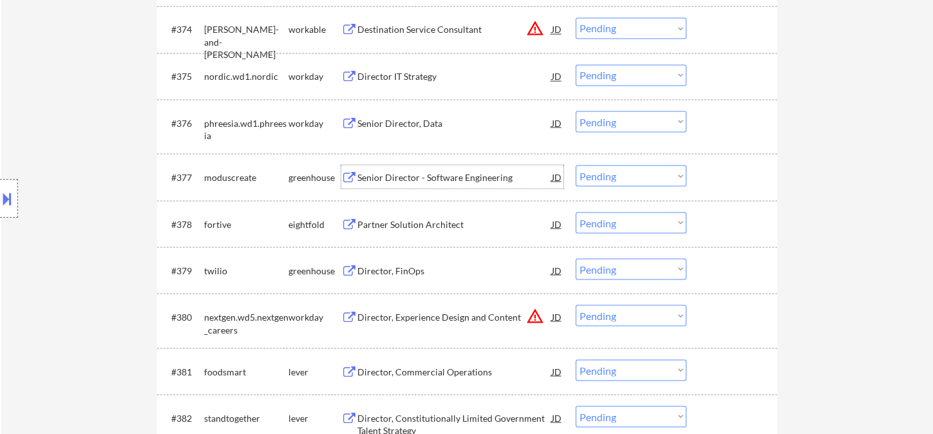
scroll to position [4160, 0]
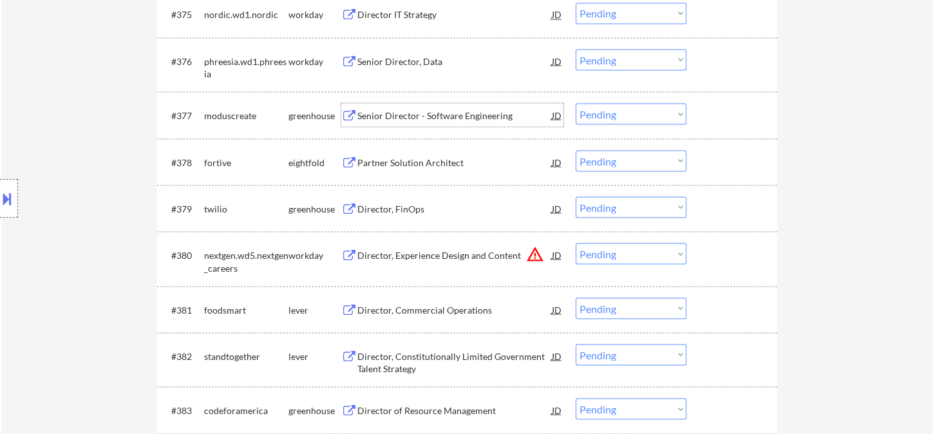
click at [376, 205] on div "Director, FinOps" at bounding box center [454, 208] width 195 height 13
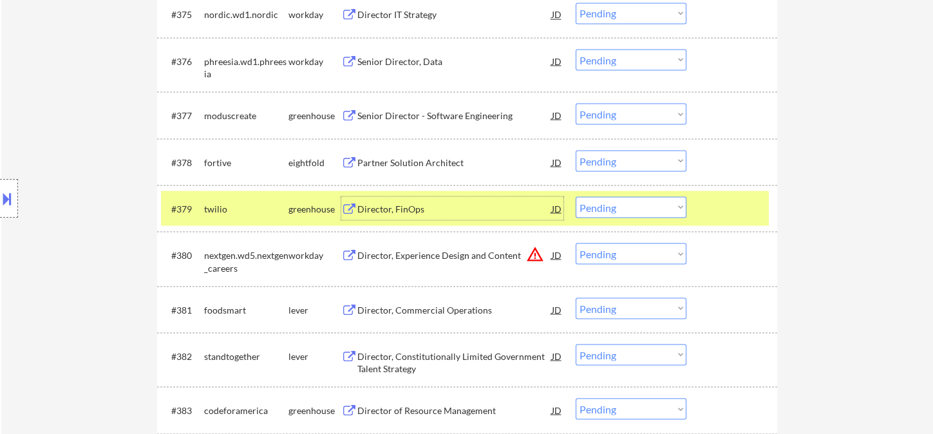
drag, startPoint x: 596, startPoint y: 203, endPoint x: 608, endPoint y: 215, distance: 16.9
click at [596, 203] on select "Choose an option... Pending Applied Excluded (Questions) Excluded (Expired) Exc…" at bounding box center [631, 206] width 111 height 21
click at [576, 196] on select "Choose an option... Pending Applied Excluded (Questions) Excluded (Expired) Exc…" at bounding box center [631, 206] width 111 height 21
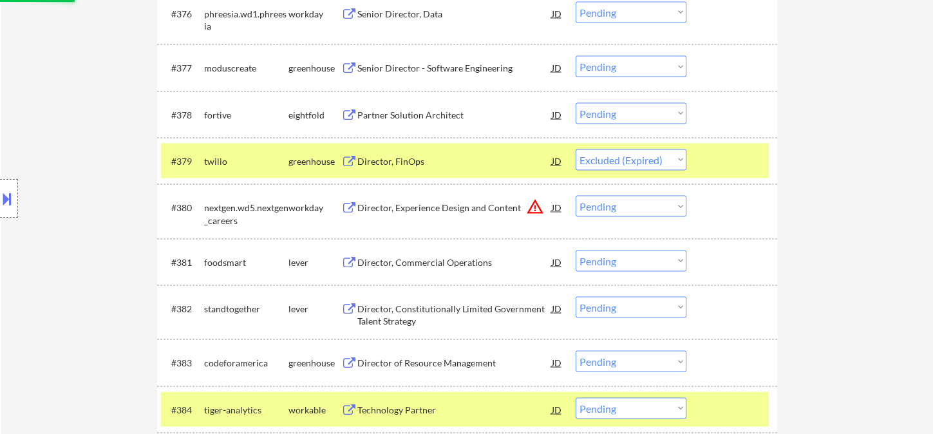
scroll to position [4231, 0]
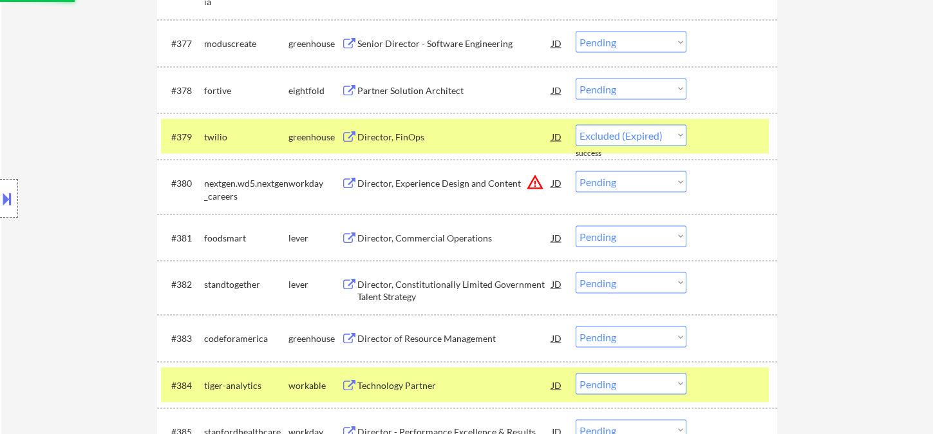
select select ""pending""
click at [435, 240] on div "Director, Commercial Operations" at bounding box center [454, 238] width 195 height 13
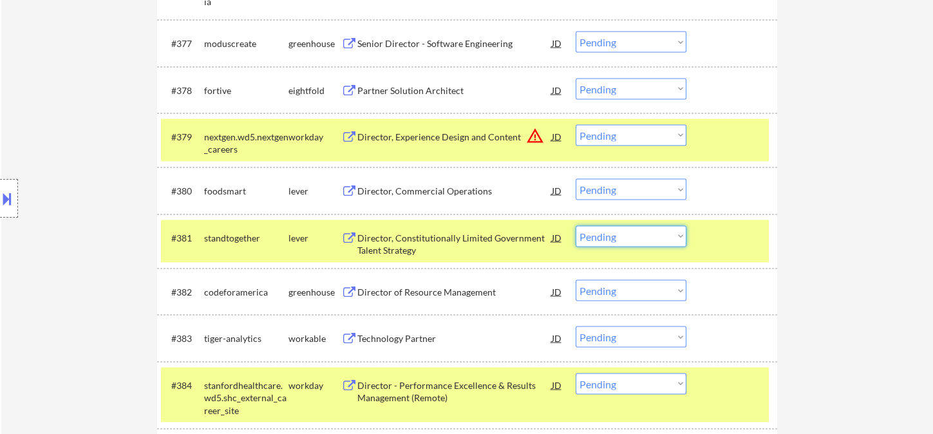
click at [614, 236] on select "Choose an option... Pending Applied Excluded (Questions) Excluded (Expired) Exc…" at bounding box center [631, 236] width 111 height 21
click at [576, 226] on select "Choose an option... Pending Applied Excluded (Questions) Excluded (Expired) Exc…" at bounding box center [631, 236] width 111 height 21
click at [461, 303] on div "#382 codeforamerica greenhouse Director of Resource Management JD warning_amber…" at bounding box center [465, 291] width 608 height 35
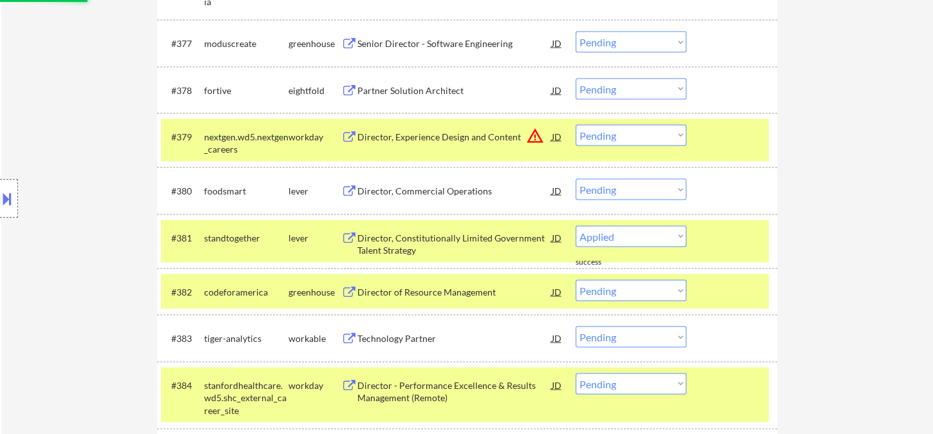
click at [473, 286] on div "Director of Resource Management" at bounding box center [454, 292] width 195 height 13
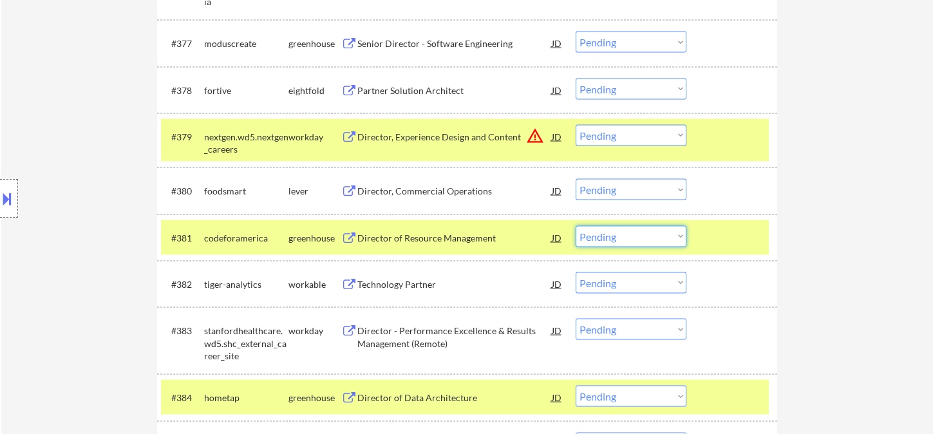
click at [634, 239] on select "Choose an option... Pending Applied Excluded (Questions) Excluded (Expired) Exc…" at bounding box center [631, 236] width 111 height 21
click at [576, 226] on select "Choose an option... Pending Applied Excluded (Questions) Excluded (Expired) Exc…" at bounding box center [631, 236] width 111 height 21
click at [423, 197] on div "Director, Commercial Operations" at bounding box center [454, 190] width 195 height 23
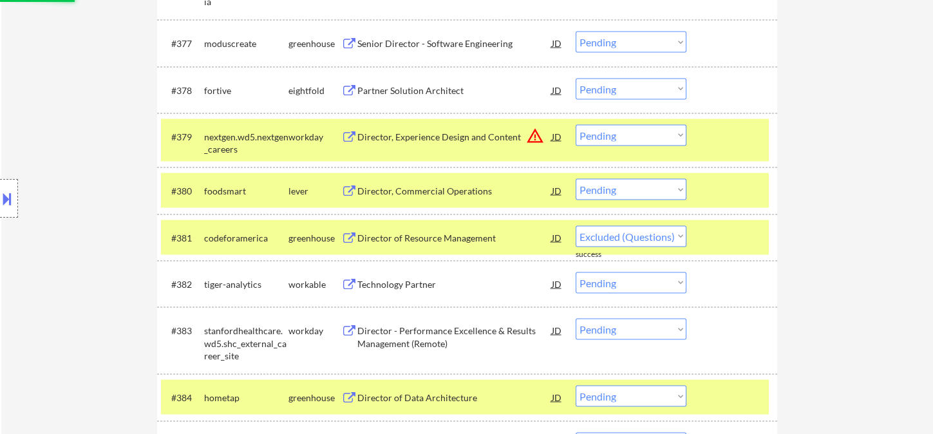
select select ""pending""
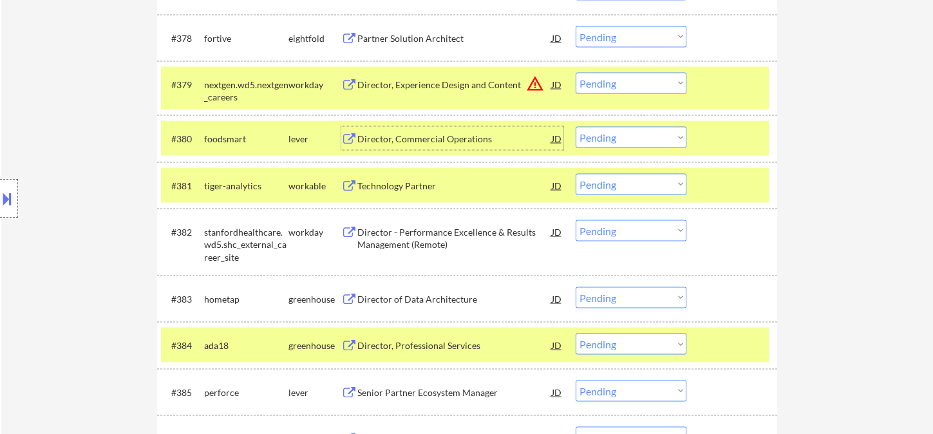
scroll to position [4375, 0]
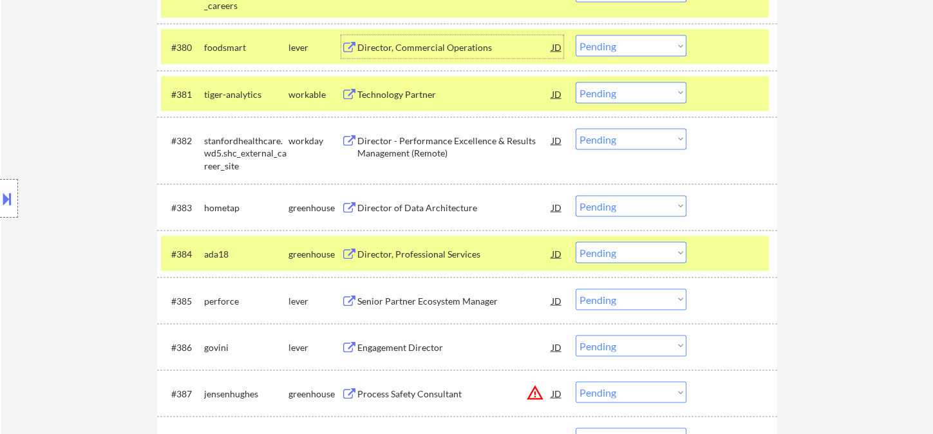
click at [417, 210] on div "Director of Data Architecture" at bounding box center [454, 208] width 195 height 13
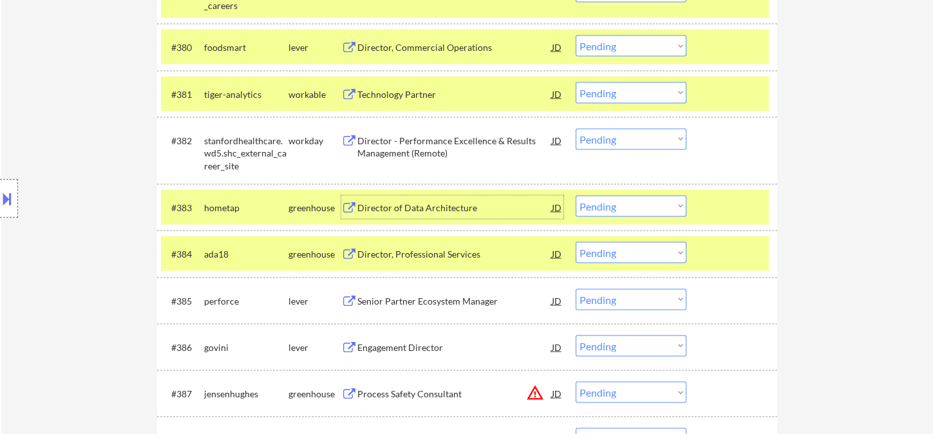
click at [611, 48] on select "Choose an option... Pending Applied Excluded (Questions) Excluded (Expired) Exc…" at bounding box center [631, 45] width 111 height 21
click at [576, 35] on select "Choose an option... Pending Applied Excluded (Questions) Excluded (Expired) Exc…" at bounding box center [631, 45] width 111 height 21
select select ""pending""
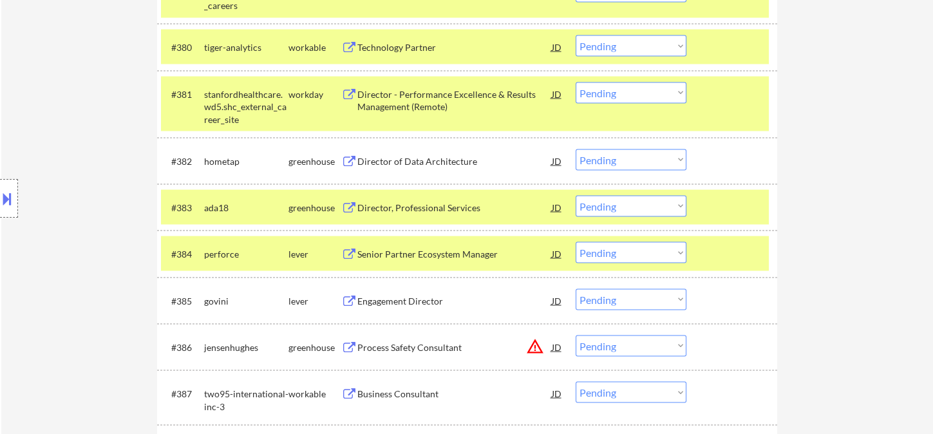
drag, startPoint x: 613, startPoint y: 161, endPoint x: 619, endPoint y: 167, distance: 8.2
click at [613, 161] on select "Choose an option... Pending Applied Excluded (Questions) Excluded (Expired) Exc…" at bounding box center [631, 159] width 111 height 21
click at [576, 149] on select "Choose an option... Pending Applied Excluded (Questions) Excluded (Expired) Exc…" at bounding box center [631, 159] width 111 height 21
click at [405, 213] on div "Director, Professional Services" at bounding box center [454, 208] width 195 height 13
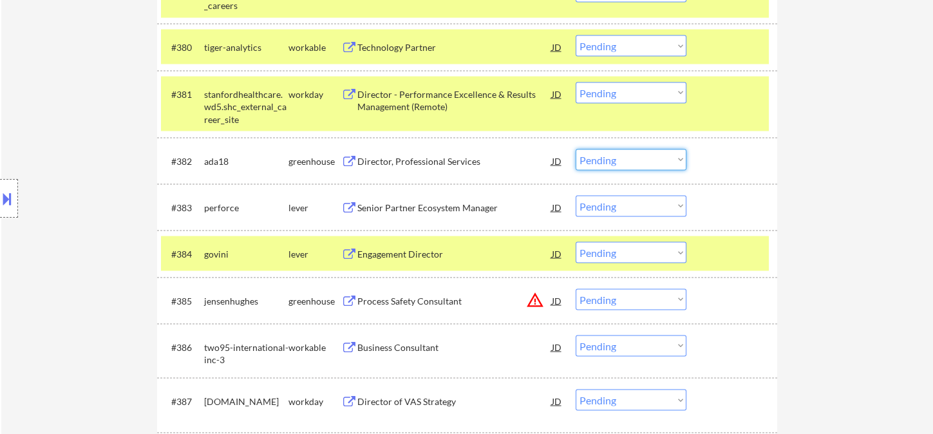
drag, startPoint x: 605, startPoint y: 162, endPoint x: 636, endPoint y: 167, distance: 32.0
click at [607, 162] on select "Choose an option... Pending Applied Excluded (Questions) Excluded (Expired) Exc…" at bounding box center [631, 159] width 111 height 21
click at [576, 149] on select "Choose an option... Pending Applied Excluded (Questions) Excluded (Expired) Exc…" at bounding box center [631, 159] width 111 height 21
click at [415, 213] on div "Senior Partner Ecosystem Manager" at bounding box center [454, 208] width 195 height 13
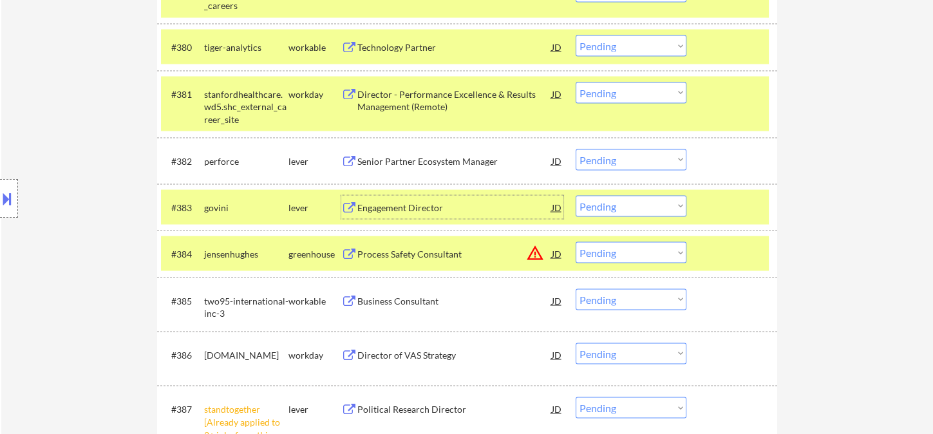
click at [664, 167] on select "Choose an option... Pending Applied Excluded (Questions) Excluded (Expired) Exc…" at bounding box center [631, 159] width 111 height 21
click at [576, 149] on select "Choose an option... Pending Applied Excluded (Questions) Excluded (Expired) Exc…" at bounding box center [631, 159] width 111 height 21
click at [408, 211] on div "Engagement Director" at bounding box center [454, 208] width 195 height 13
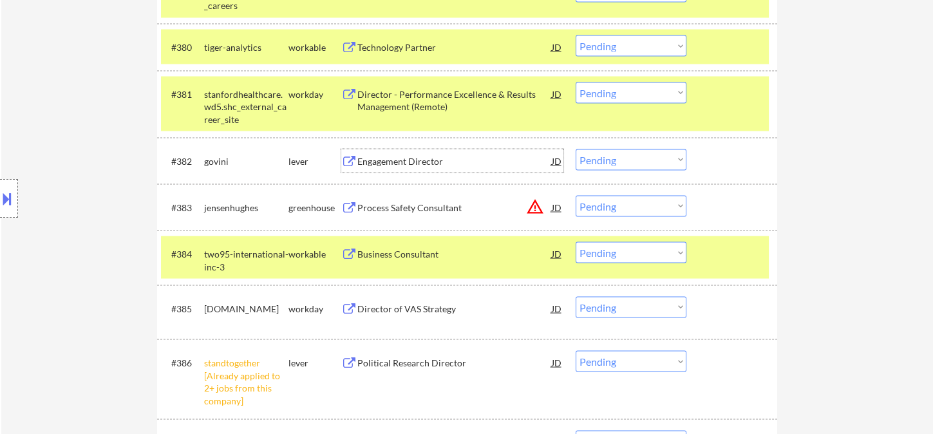
click at [414, 159] on div "Engagement Director" at bounding box center [454, 161] width 195 height 13
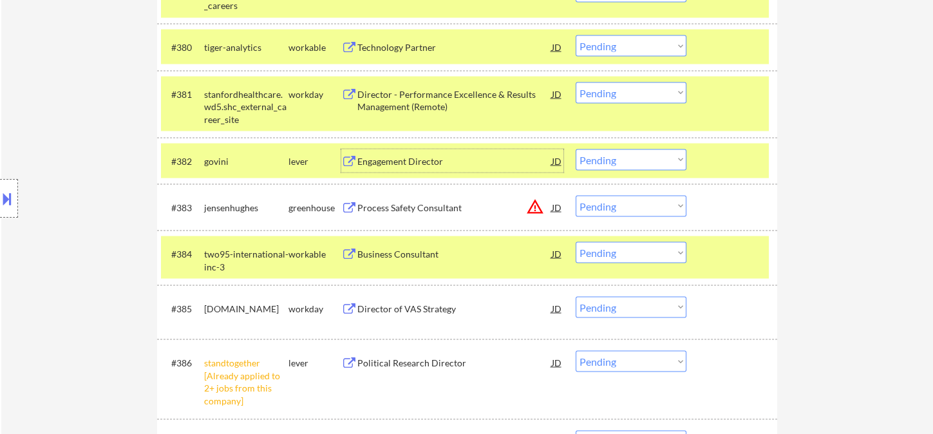
click at [611, 160] on select "Choose an option... Pending Applied Excluded (Questions) Excluded (Expired) Exc…" at bounding box center [631, 159] width 111 height 21
click at [576, 149] on select "Choose an option... Pending Applied Excluded (Questions) Excluded (Expired) Exc…" at bounding box center [631, 159] width 111 height 21
select select ""pending""
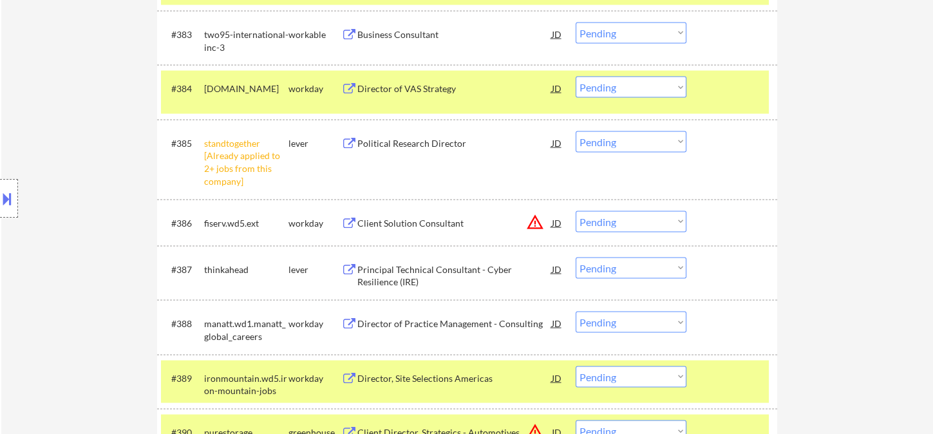
scroll to position [4589, 0]
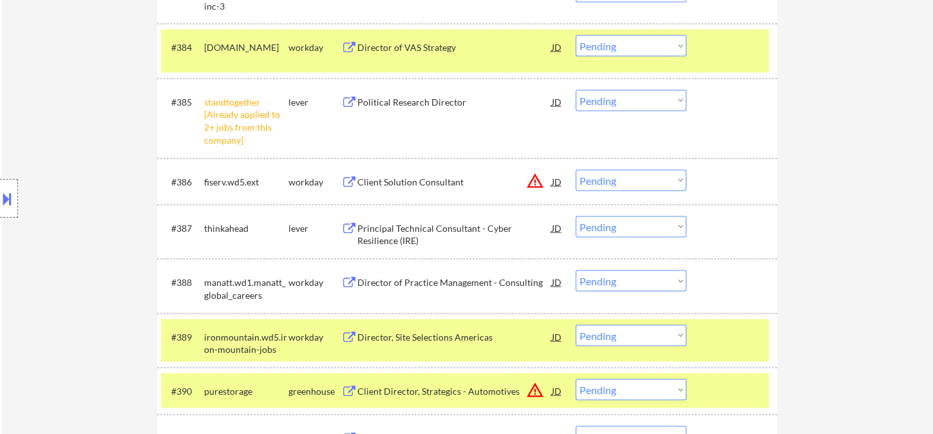
click at [627, 102] on select "Choose an option... Pending Applied Excluded (Questions) Excluded (Expired) Exc…" at bounding box center [631, 100] width 111 height 21
click at [576, 90] on select "Choose an option... Pending Applied Excluded (Questions) Excluded (Expired) Exc…" at bounding box center [631, 100] width 111 height 21
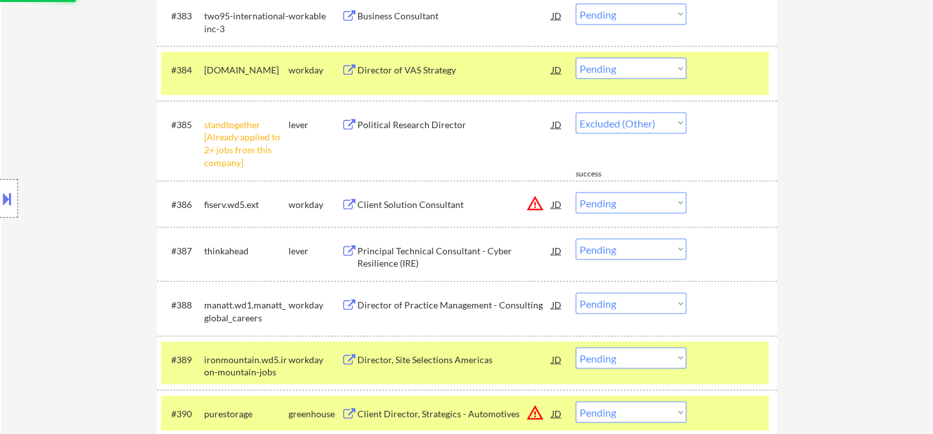
scroll to position [4732, 0]
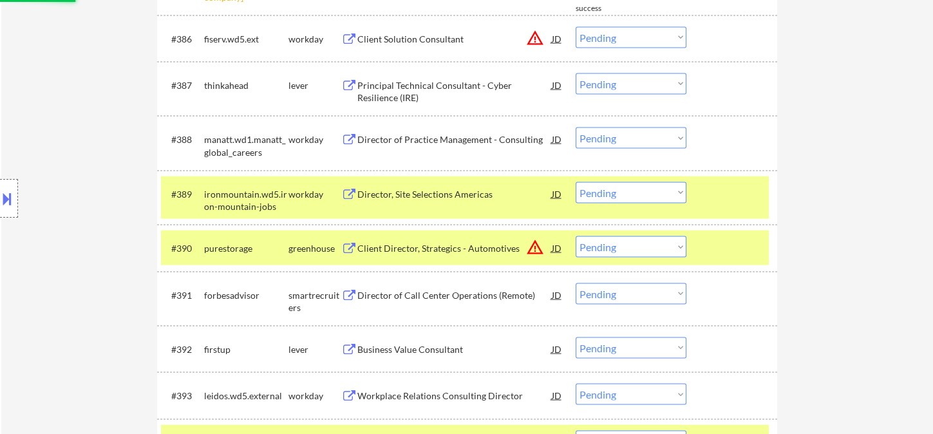
select select ""pending""
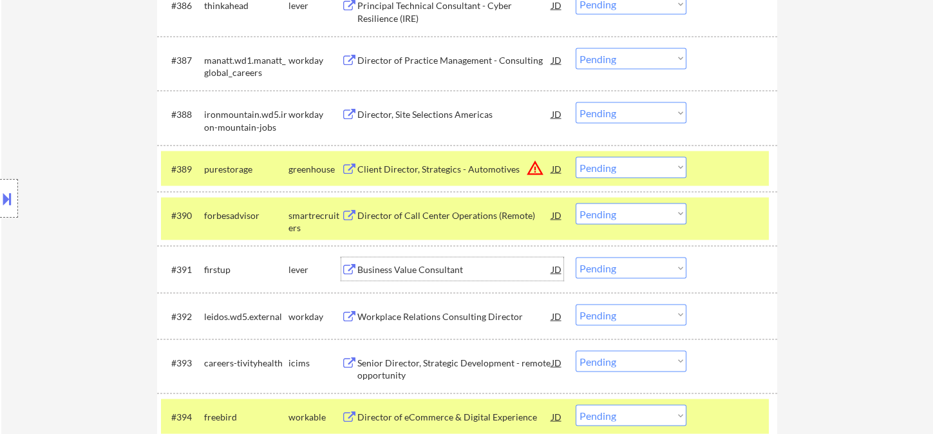
click at [398, 271] on div "Business Value Consultant" at bounding box center [454, 269] width 195 height 13
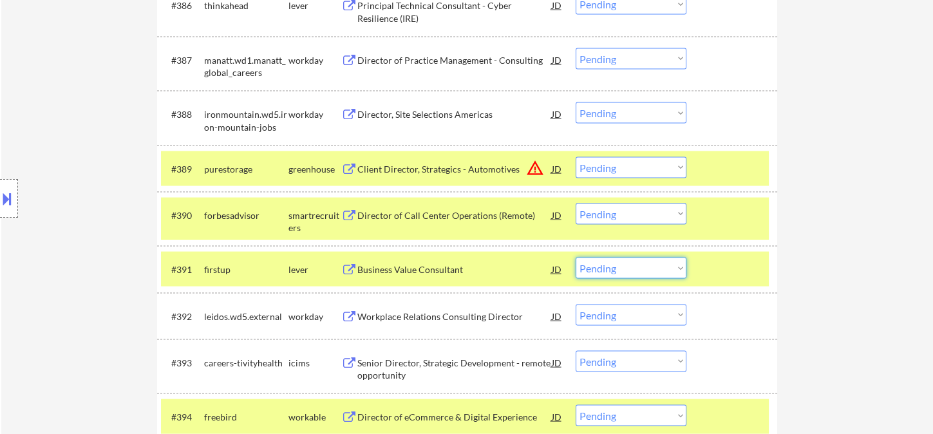
click at [644, 271] on select "Choose an option... Pending Applied Excluded (Questions) Excluded (Expired) Exc…" at bounding box center [631, 268] width 111 height 21
click at [576, 258] on select "Choose an option... Pending Applied Excluded (Questions) Excluded (Expired) Exc…" at bounding box center [631, 268] width 111 height 21
select select ""pending""
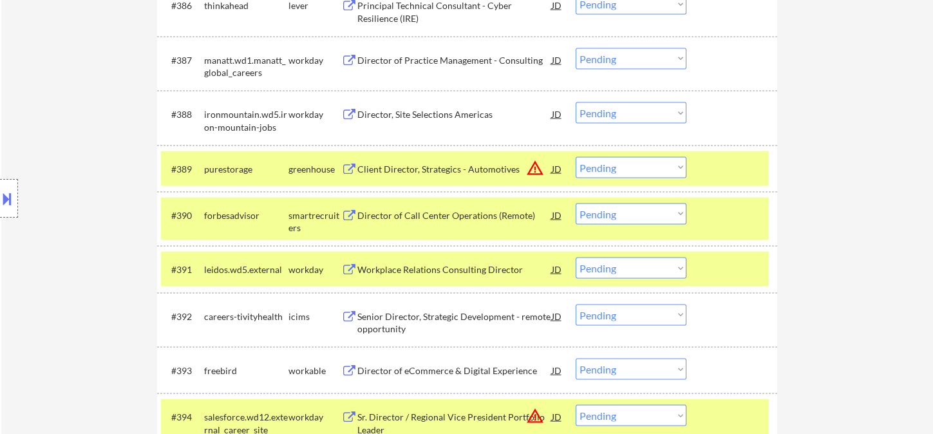
click at [412, 220] on div "Director of Call Center Operations (Remote)" at bounding box center [454, 215] width 195 height 13
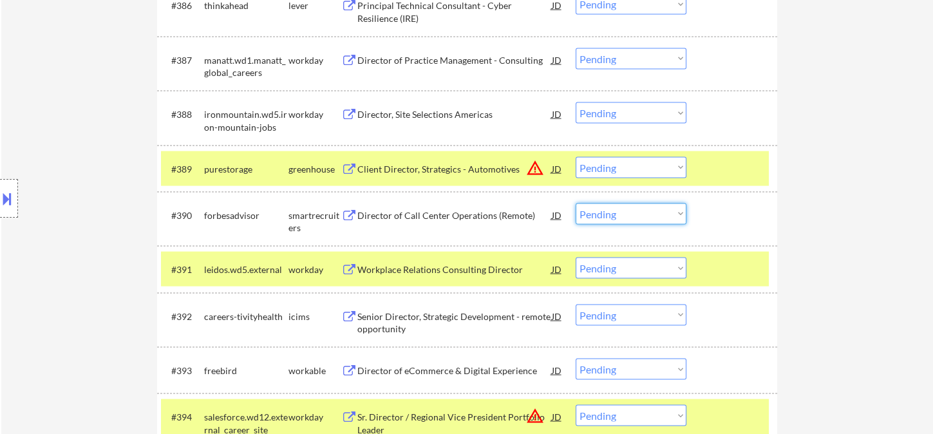
click at [623, 216] on select "Choose an option... Pending Applied Excluded (Questions) Excluded (Expired) Exc…" at bounding box center [631, 214] width 111 height 21
click at [576, 204] on select "Choose an option... Pending Applied Excluded (Questions) Excluded (Expired) Exc…" at bounding box center [631, 214] width 111 height 21
select select ""pending""
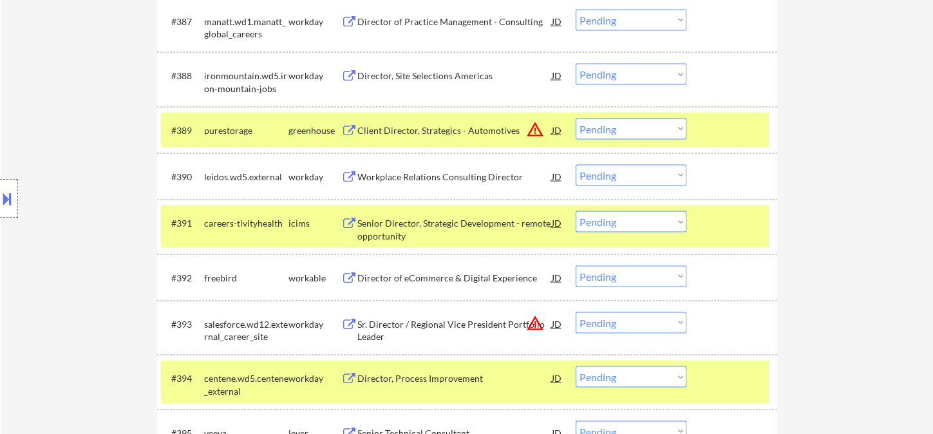
scroll to position [4804, 0]
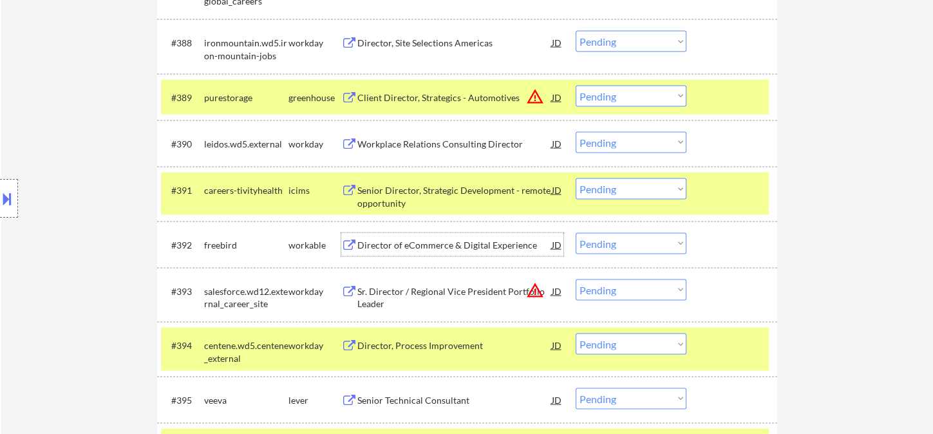
click at [442, 246] on div "Director of eCommerce & Digital Experience" at bounding box center [454, 245] width 195 height 13
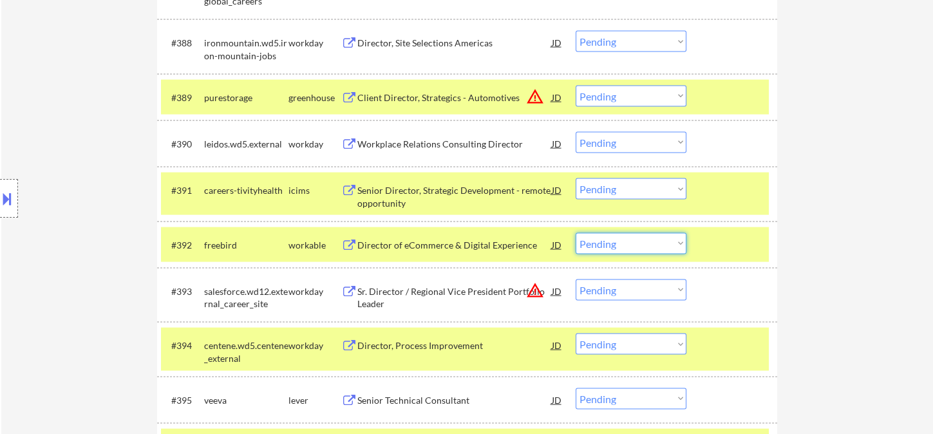
drag, startPoint x: 595, startPoint y: 243, endPoint x: 613, endPoint y: 251, distance: 19.6
click at [596, 242] on select "Choose an option... Pending Applied Excluded (Questions) Excluded (Expired) Exc…" at bounding box center [631, 243] width 111 height 21
click at [576, 233] on select "Choose an option... Pending Applied Excluded (Questions) Excluded (Expired) Exc…" at bounding box center [631, 243] width 111 height 21
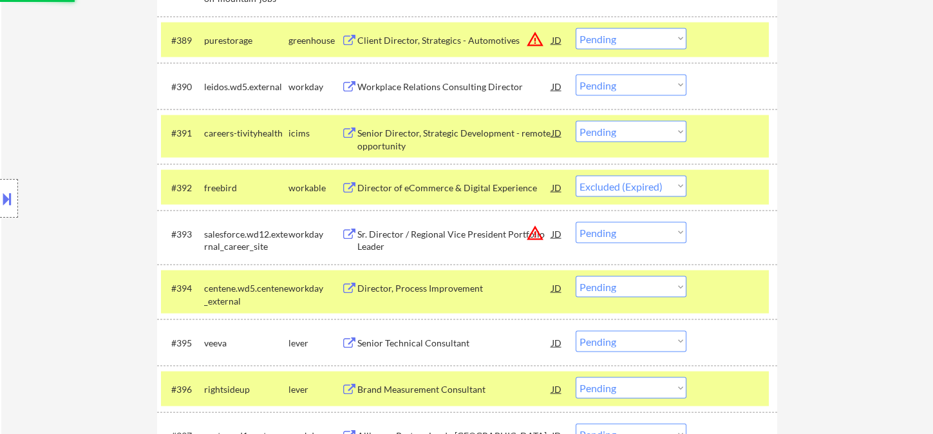
scroll to position [4947, 0]
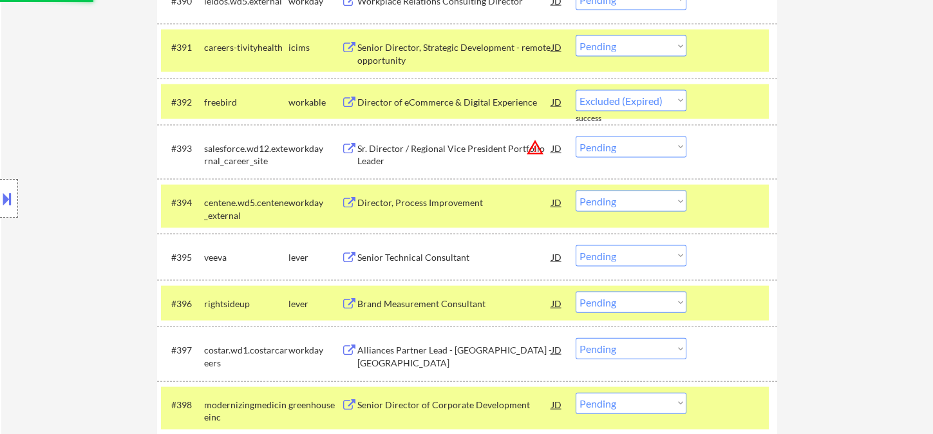
select select ""pending""
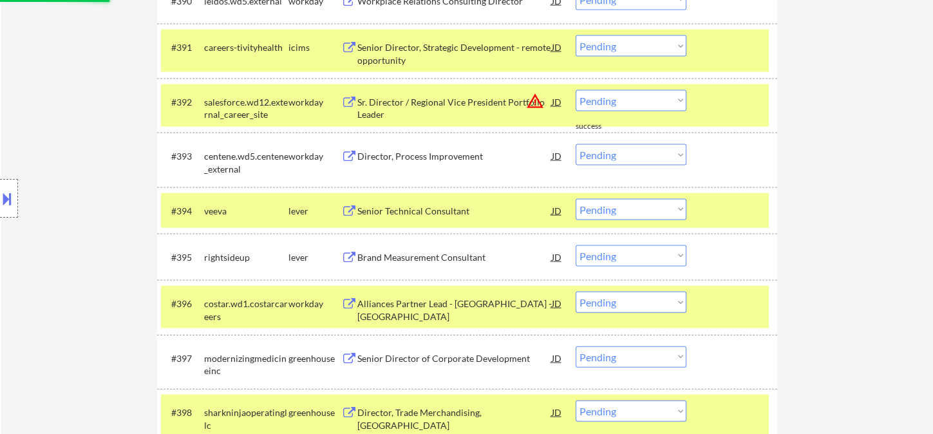
click at [648, 158] on select "Choose an option... Pending Applied Excluded (Questions) Excluded (Expired) Exc…" at bounding box center [631, 154] width 111 height 21
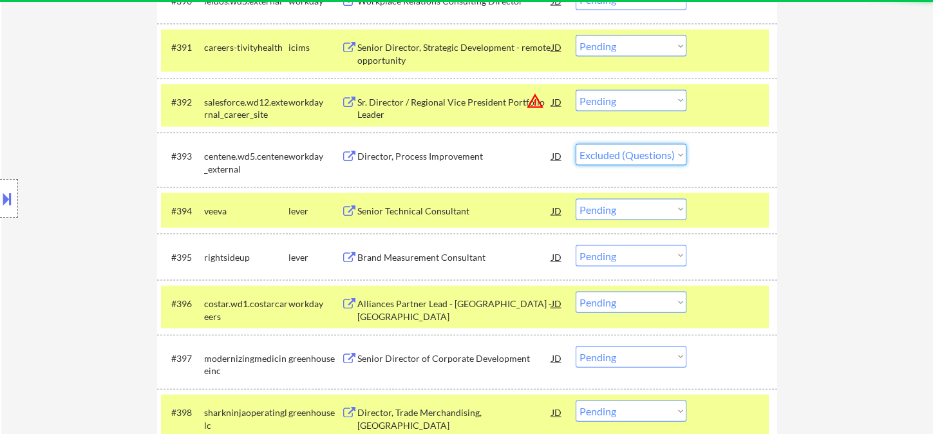
click at [576, 144] on select "Choose an option... Pending Applied Excluded (Questions) Excluded (Expired) Exc…" at bounding box center [631, 154] width 111 height 21
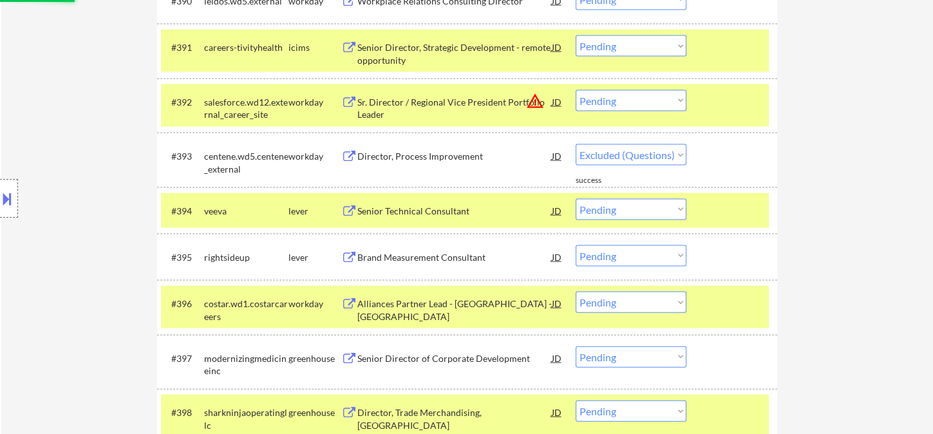
select select ""pending""
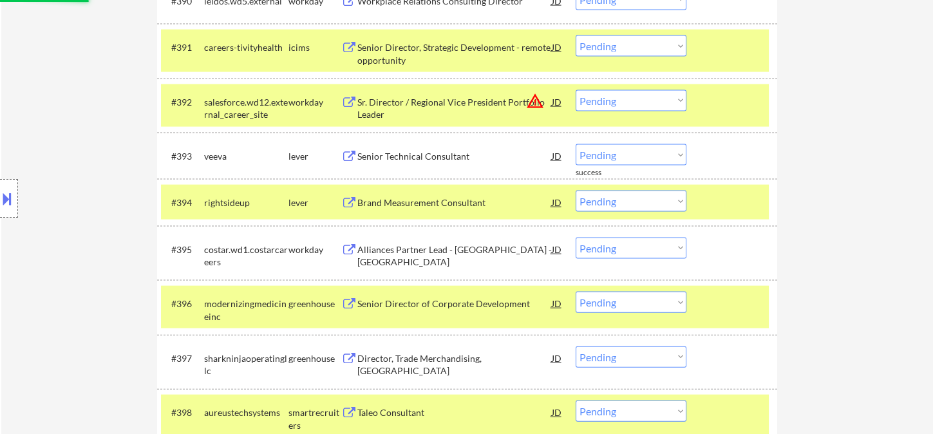
click at [462, 205] on div "Brand Measurement Consultant" at bounding box center [454, 202] width 195 height 13
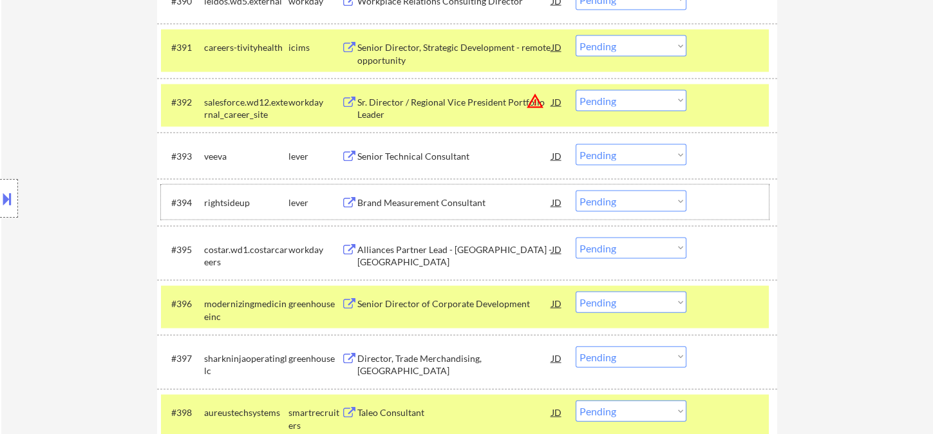
click at [612, 211] on div "#394 rightsideup lever Brand Measurement Consultant JD warning_amber Choose an …" at bounding box center [465, 202] width 608 height 35
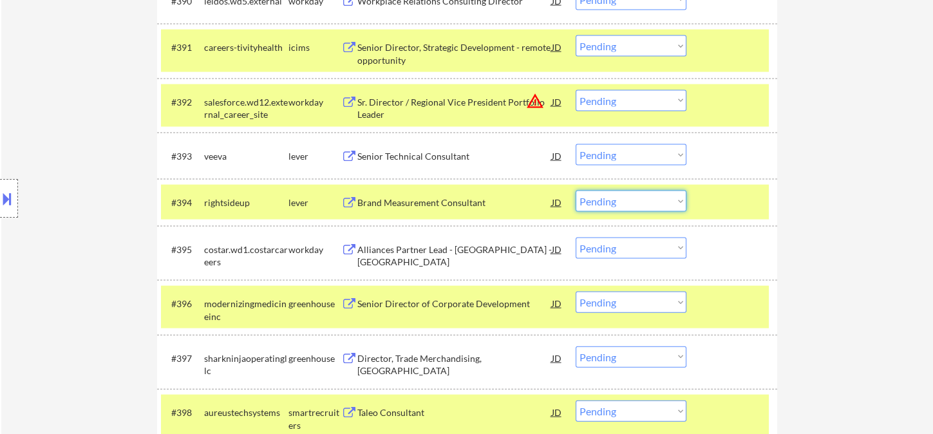
click at [641, 210] on select "Choose an option... Pending Applied Excluded (Questions) Excluded (Expired) Exc…" at bounding box center [631, 201] width 111 height 21
click at [576, 191] on select "Choose an option... Pending Applied Excluded (Questions) Excluded (Expired) Exc…" at bounding box center [631, 201] width 111 height 21
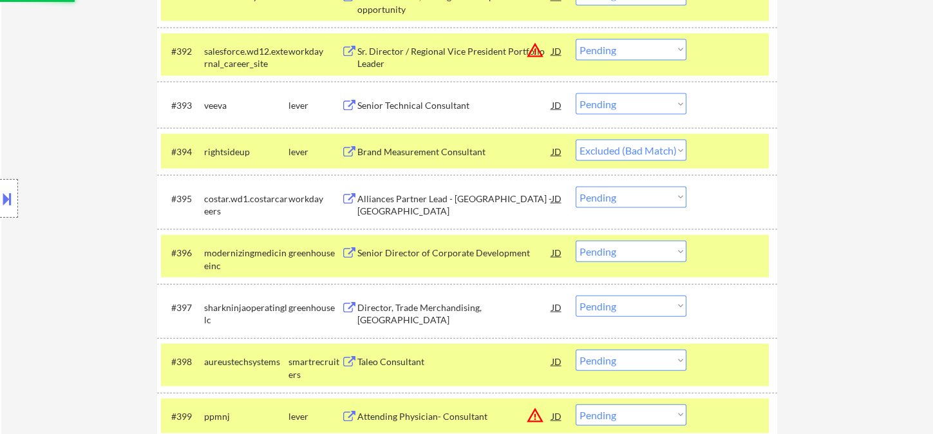
scroll to position [5019, 0]
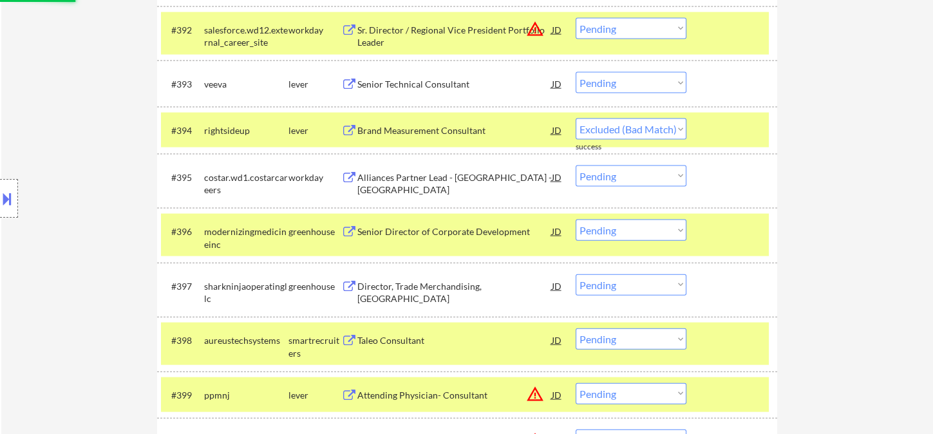
select select ""pending""
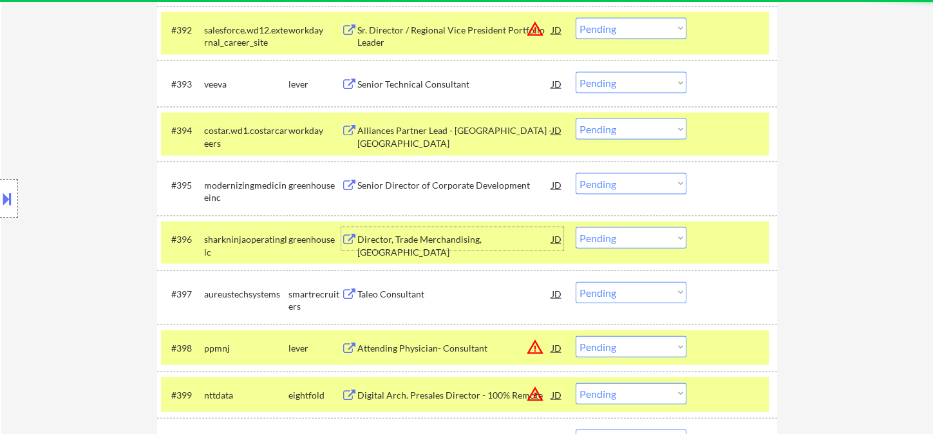
click at [450, 241] on div "Director, Trade Merchandising, North America" at bounding box center [454, 245] width 195 height 25
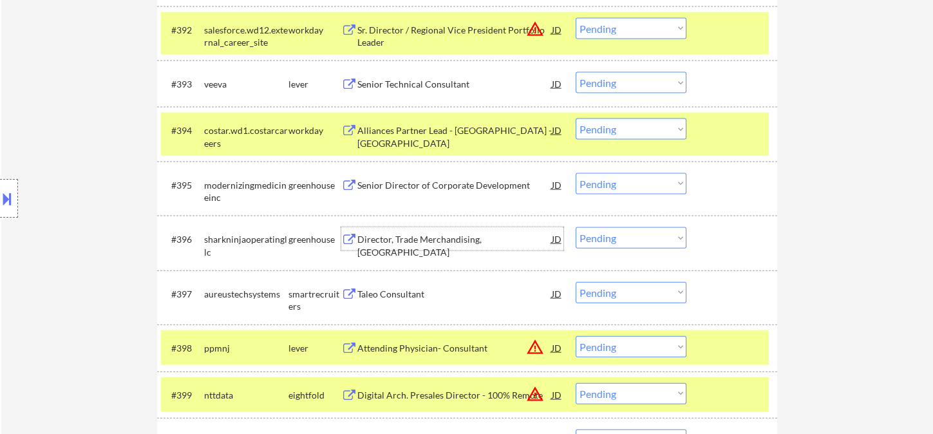
click at [615, 238] on select "Choose an option... Pending Applied Excluded (Questions) Excluded (Expired) Exc…" at bounding box center [631, 237] width 111 height 21
click at [576, 227] on select "Choose an option... Pending Applied Excluded (Questions) Excluded (Expired) Exc…" at bounding box center [631, 237] width 111 height 21
click at [400, 295] on div "Taleo Consultant" at bounding box center [454, 294] width 195 height 13
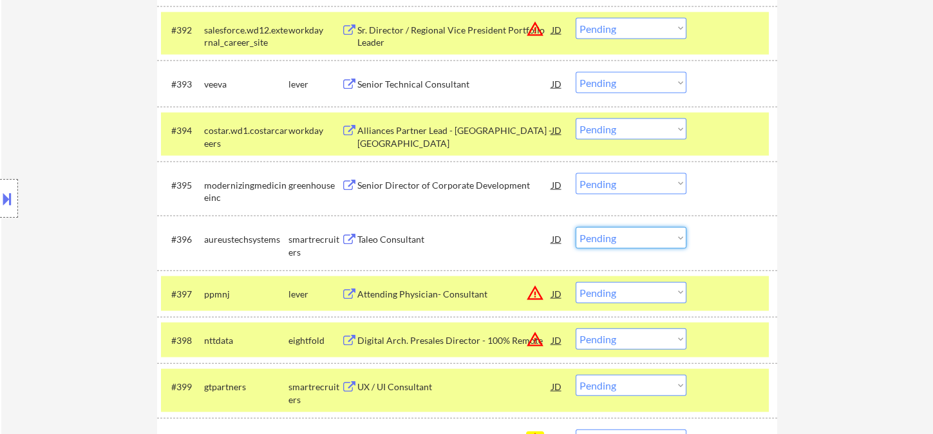
drag, startPoint x: 598, startPoint y: 237, endPoint x: 616, endPoint y: 246, distance: 19.6
click at [598, 238] on select "Choose an option... Pending Applied Excluded (Questions) Excluded (Expired) Exc…" at bounding box center [631, 237] width 111 height 21
click at [576, 227] on select "Choose an option... Pending Applied Excluded (Questions) Excluded (Expired) Exc…" at bounding box center [631, 237] width 111 height 21
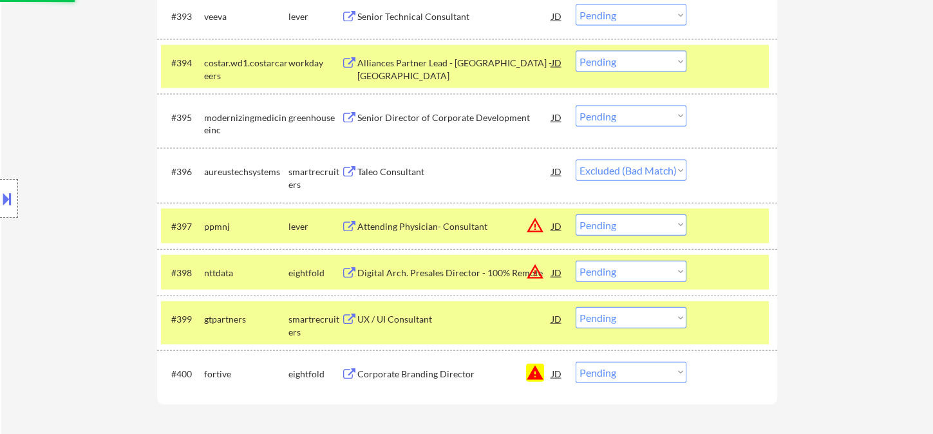
scroll to position [5162, 0]
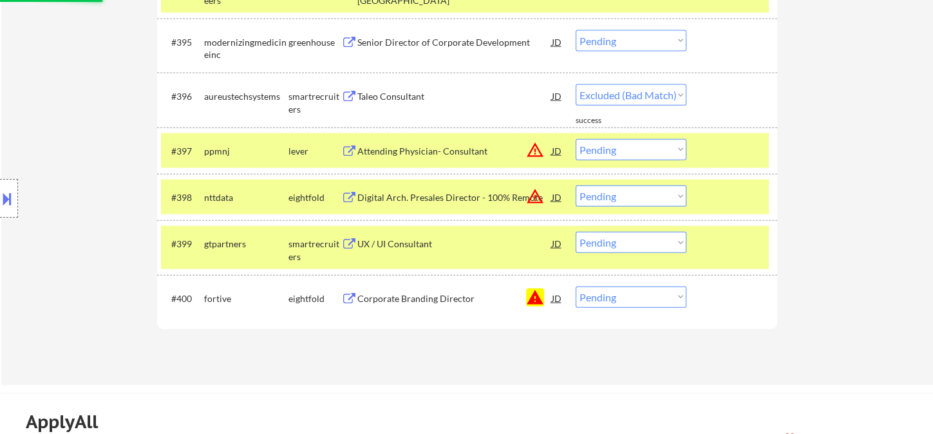
select select ""pending""
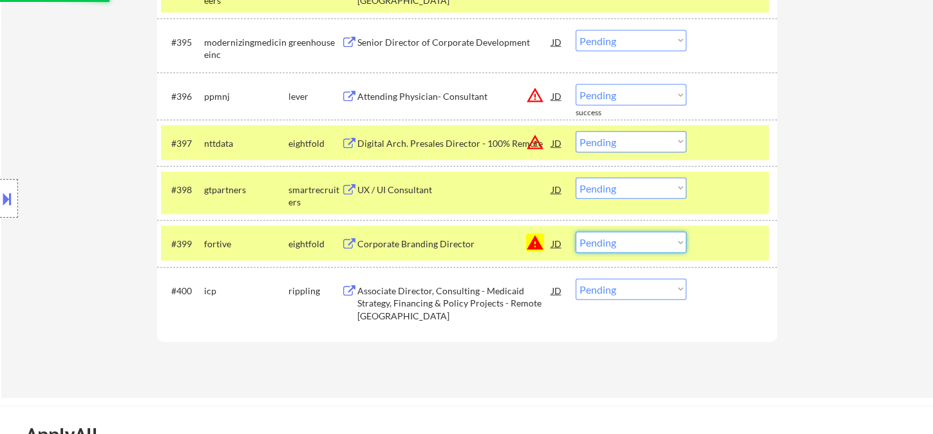
click at [627, 244] on select "Choose an option... Pending Applied Excluded (Questions) Excluded (Expired) Exc…" at bounding box center [631, 242] width 111 height 21
click at [576, 232] on select "Choose an option... Pending Applied Excluded (Questions) Excluded (Expired) Exc…" at bounding box center [631, 242] width 111 height 21
select select ""pending""
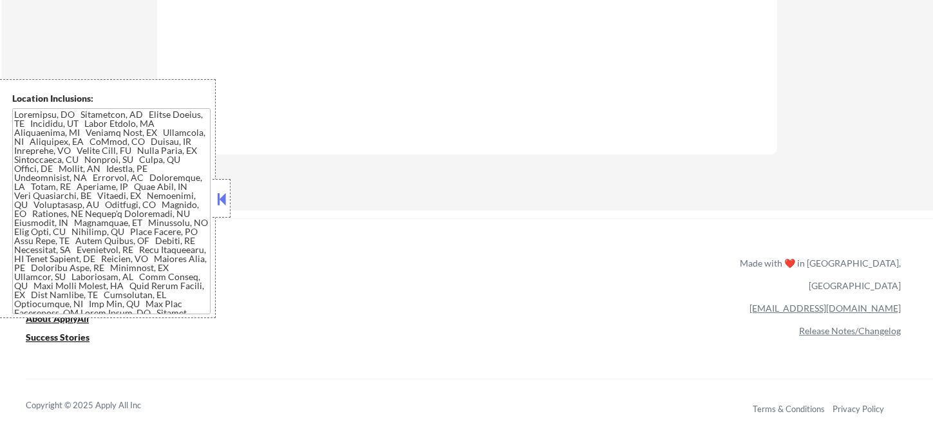
scroll to position [906, 0]
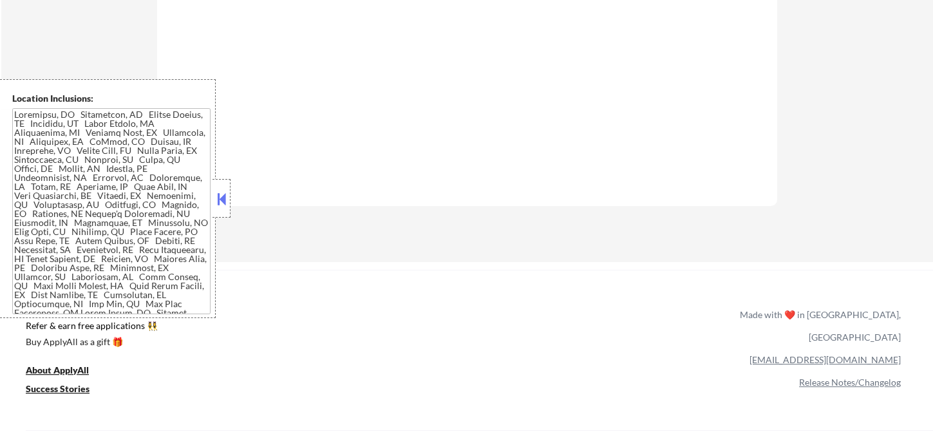
click at [226, 204] on button at bounding box center [221, 198] width 14 height 19
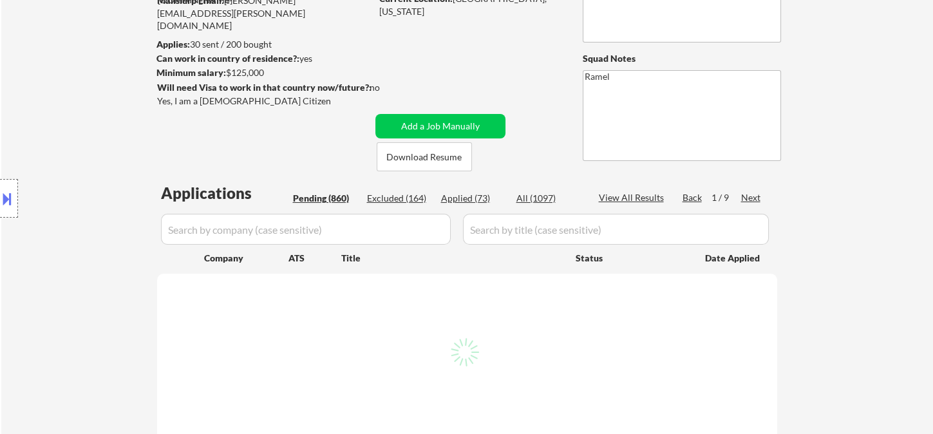
scroll to position [143, 0]
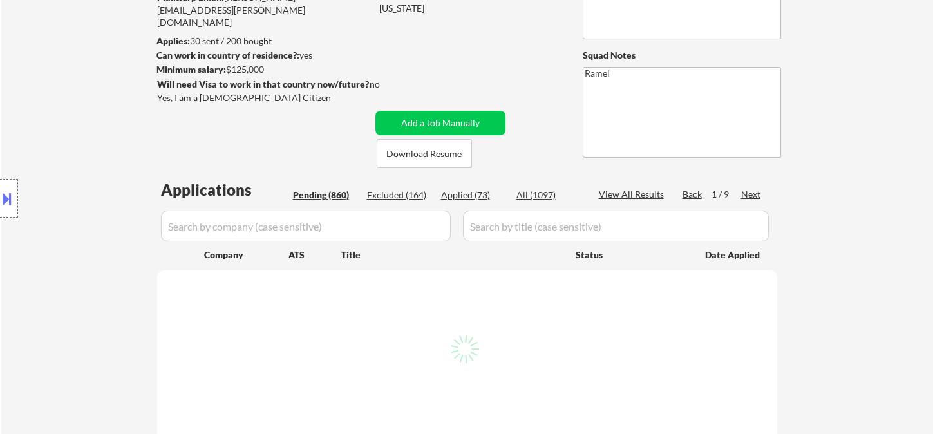
click at [458, 189] on div "Applied (73)" at bounding box center [473, 195] width 64 height 13
click at [21, 133] on div "Location Inclusions:" at bounding box center [115, 198] width 231 height 239
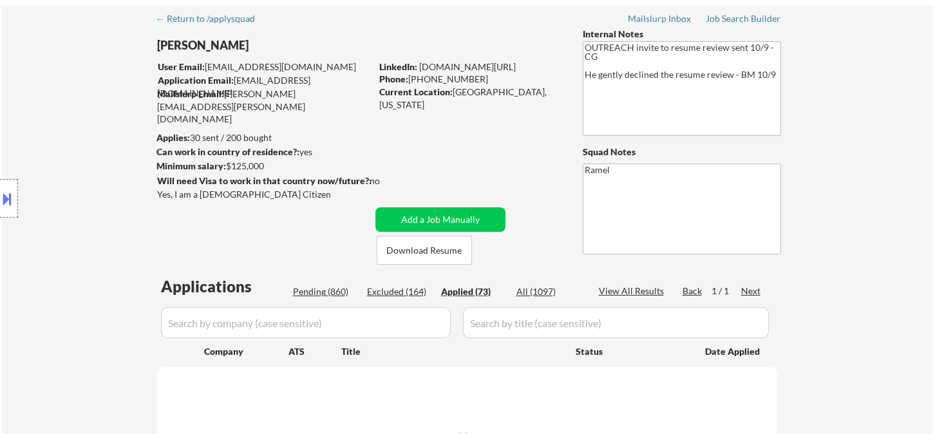
scroll to position [71, 0]
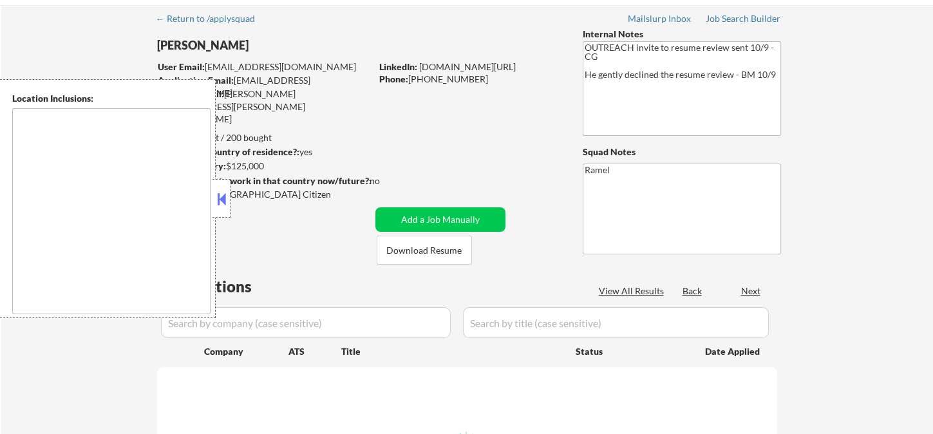
type textarea "[GEOGRAPHIC_DATA], [GEOGRAPHIC_DATA] [GEOGRAPHIC_DATA], [GEOGRAPHIC_DATA] [GEOG…"
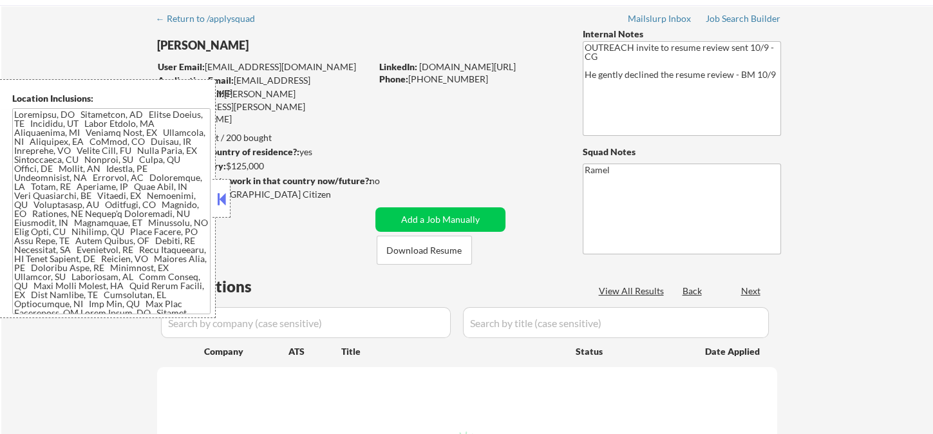
scroll to position [71, 0]
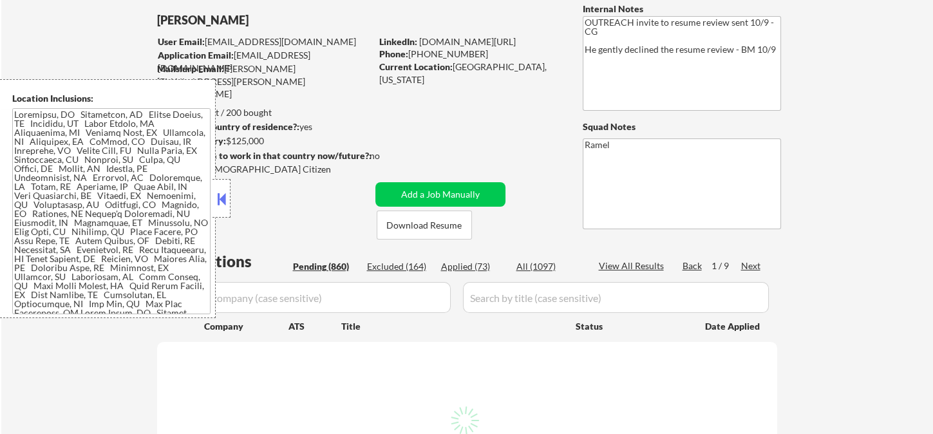
click at [466, 263] on div "Applied (73)" at bounding box center [473, 266] width 64 height 13
select select ""applied""
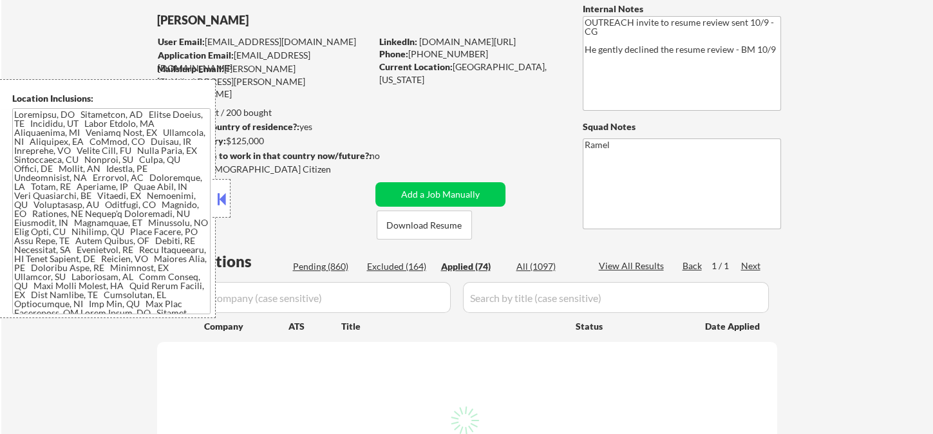
select select ""applied""
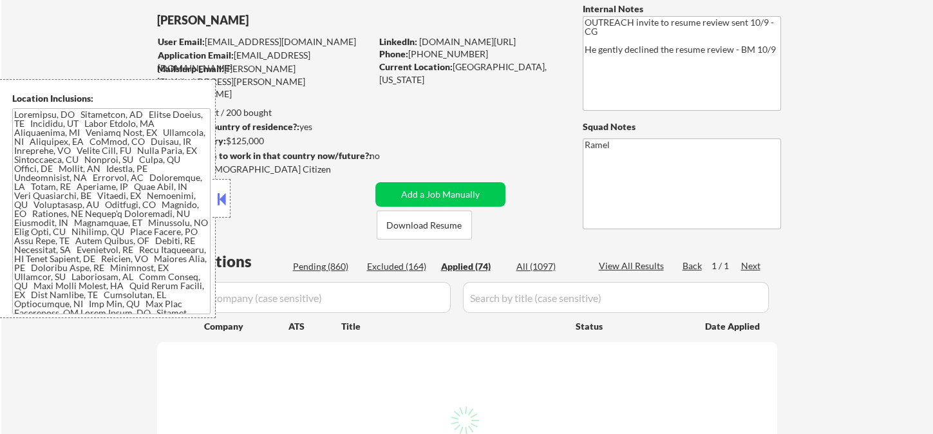
select select ""applied""
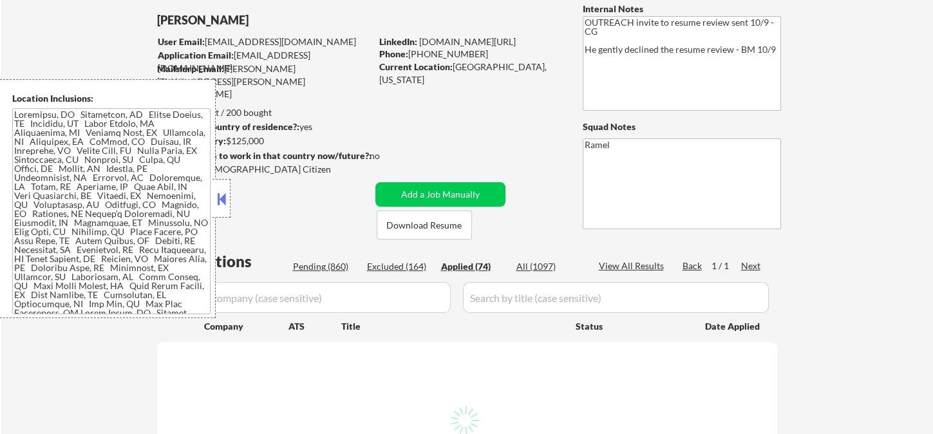
select select ""applied""
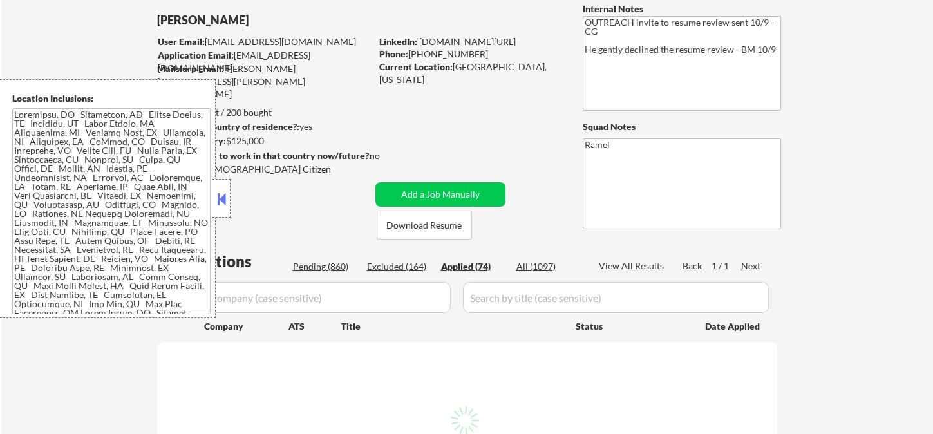
select select ""applied""
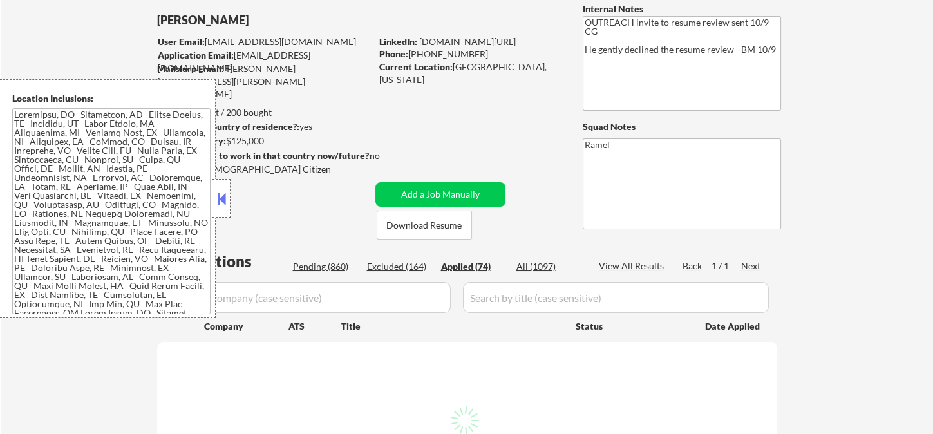
select select ""applied""
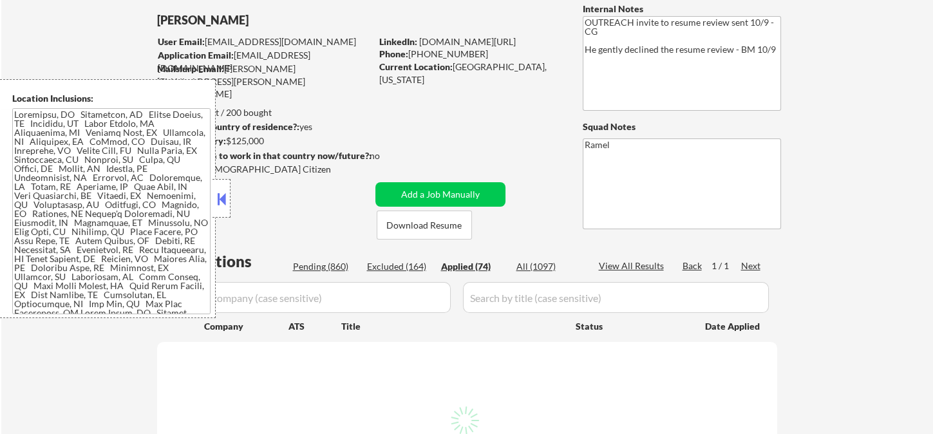
select select ""applied""
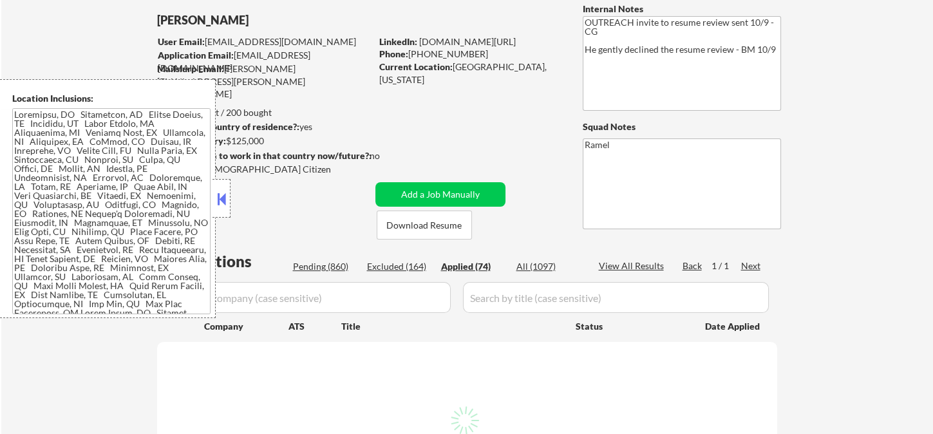
select select ""applied""
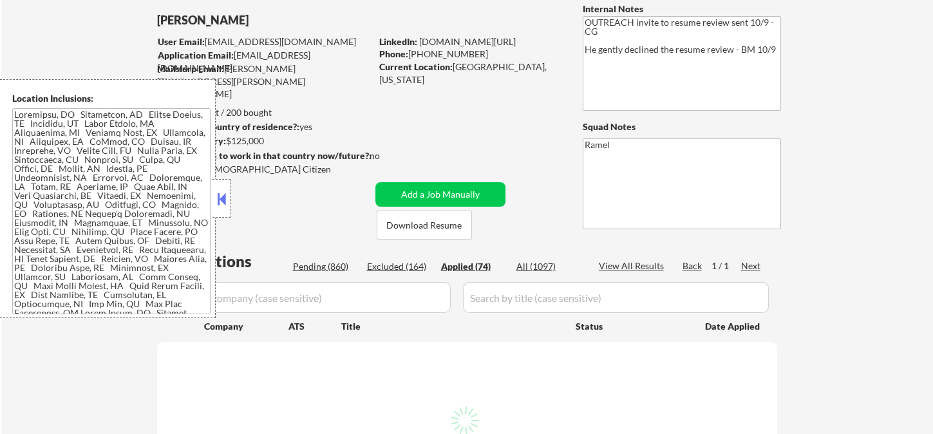
select select ""applied""
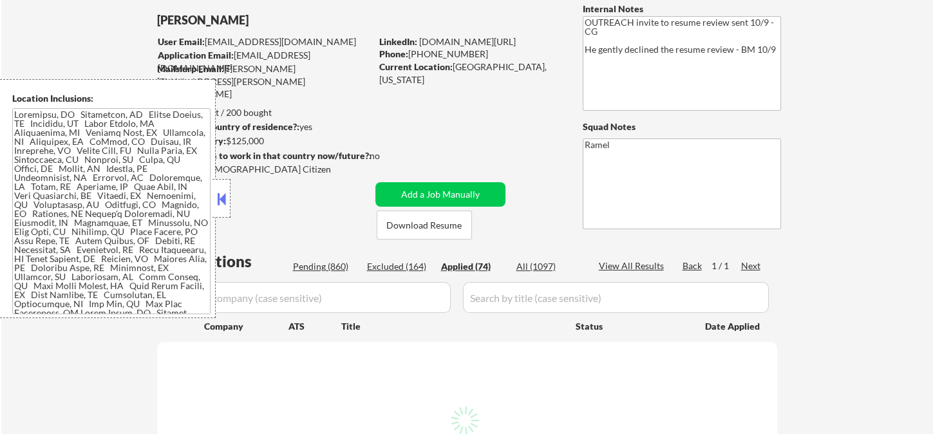
select select ""applied""
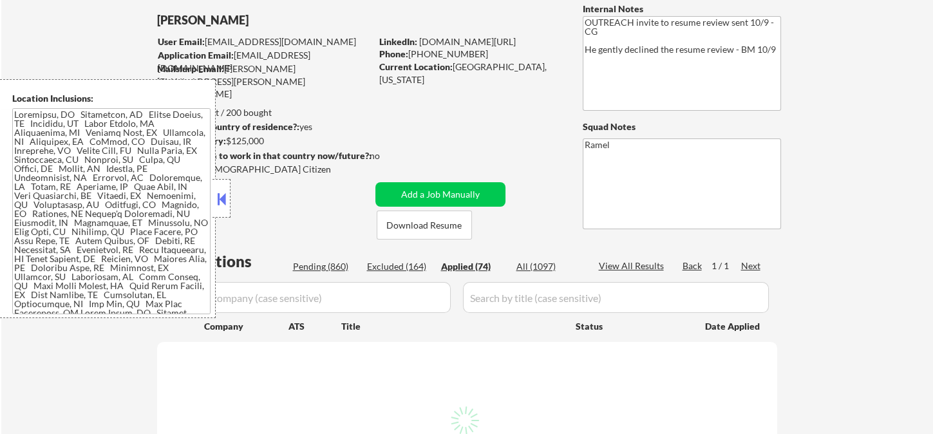
select select ""applied""
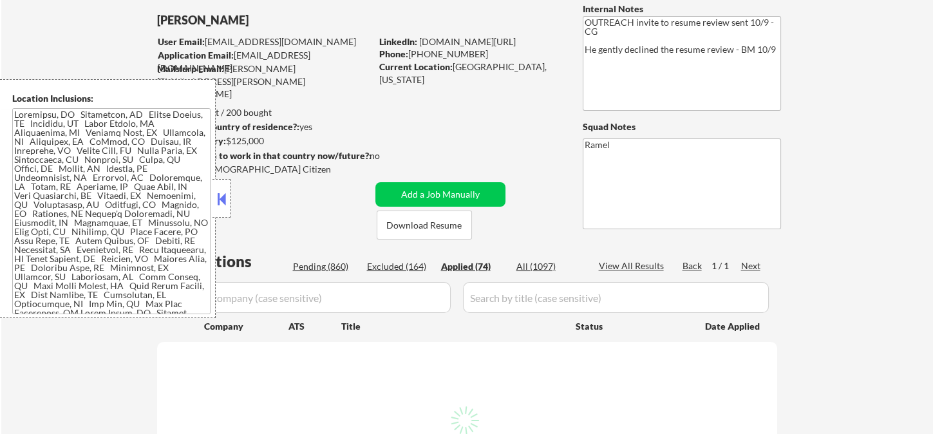
select select ""applied""
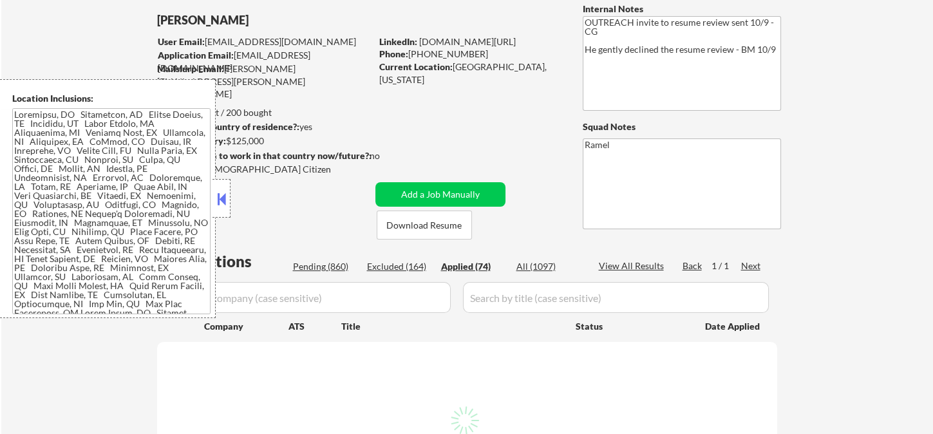
select select ""applied""
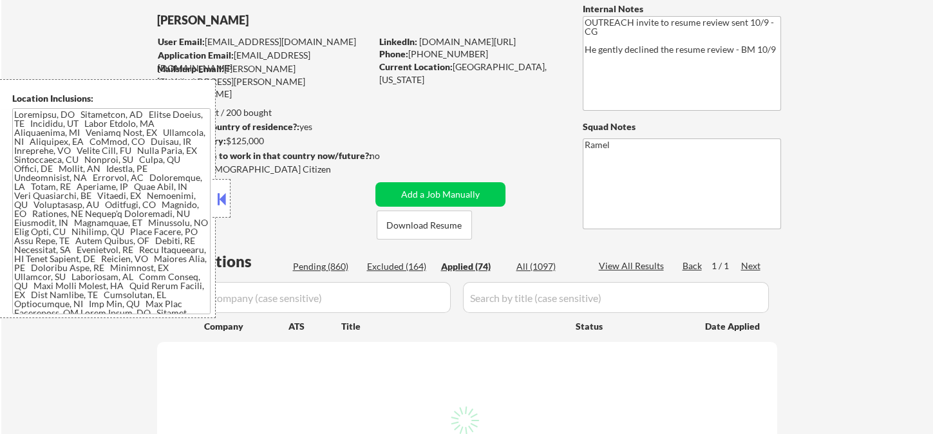
select select ""applied""
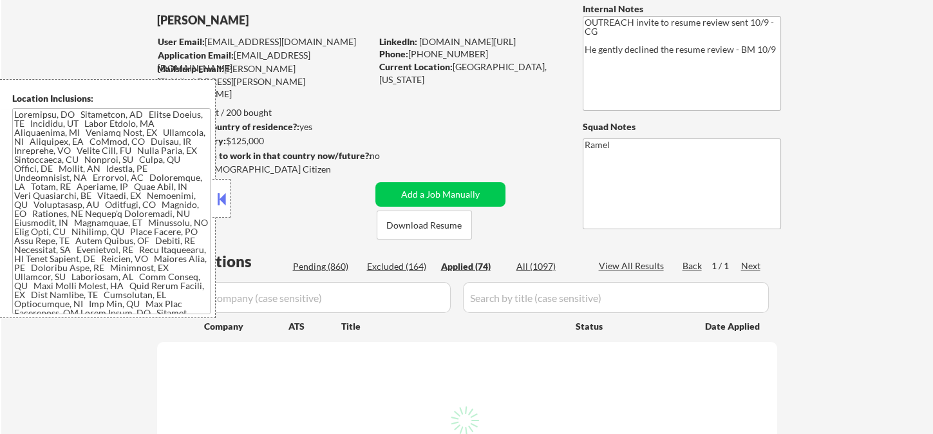
select select ""applied""
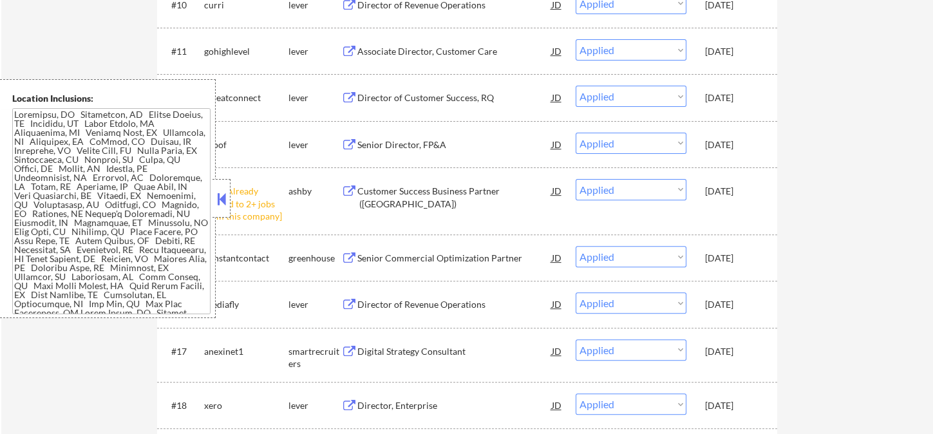
scroll to position [1145, 0]
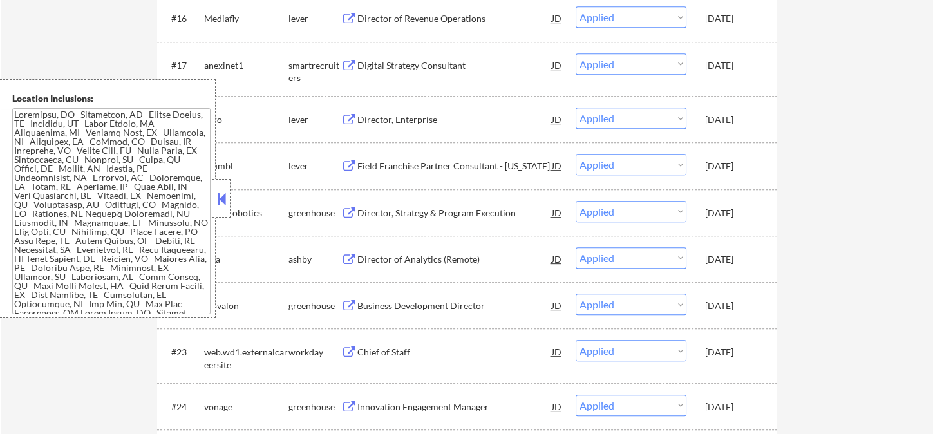
click at [220, 200] on button at bounding box center [221, 198] width 14 height 19
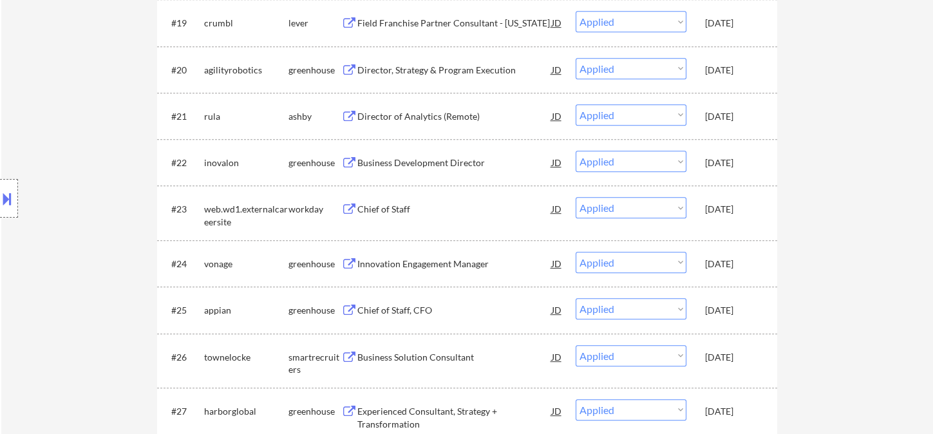
scroll to position [1288, 0]
select select ""applied""
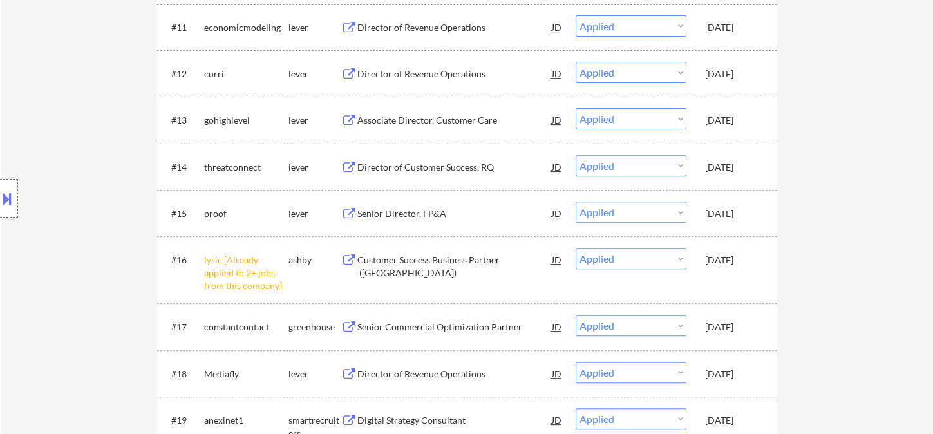
scroll to position [917, 0]
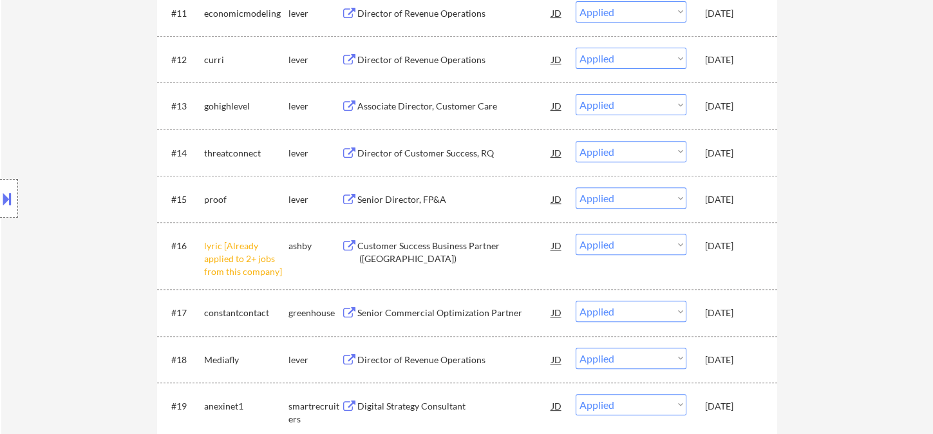
select select ""applied""
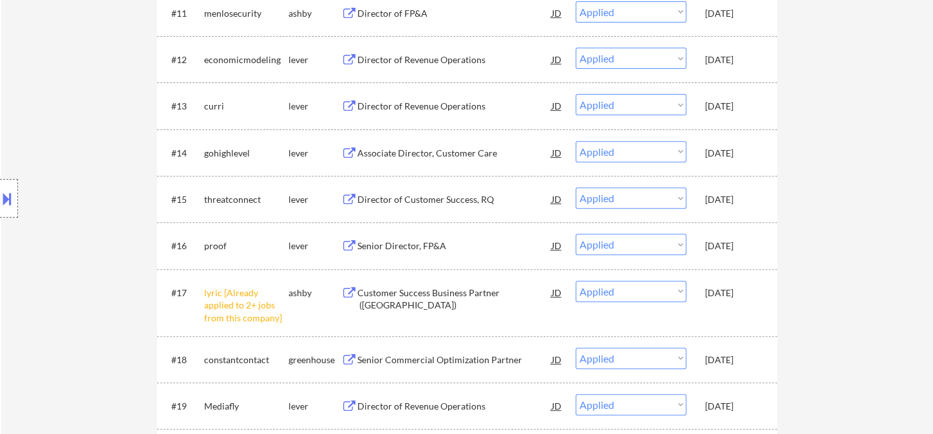
select select ""applied""
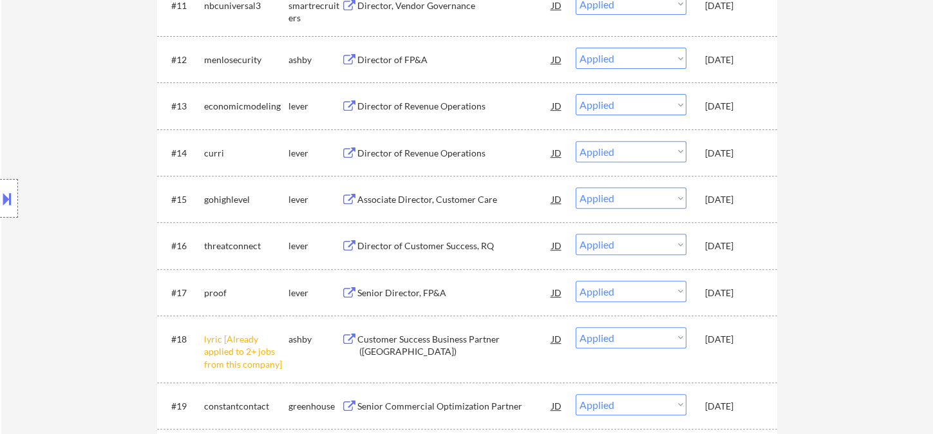
select select ""applied""
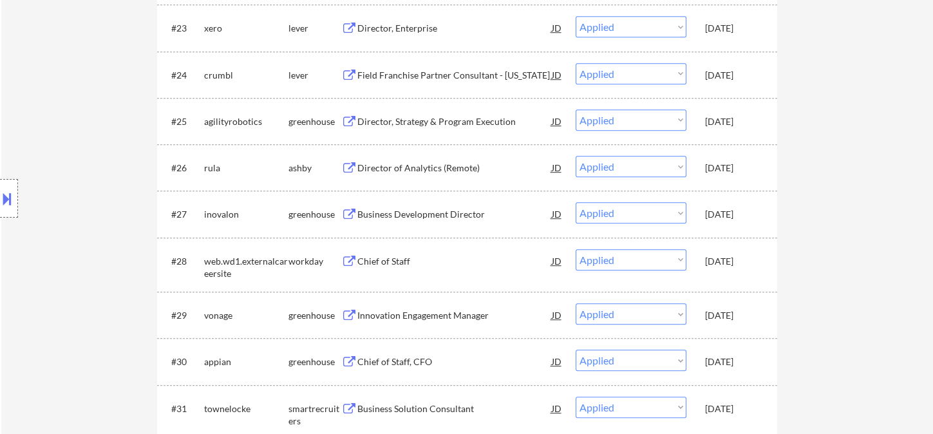
scroll to position [2873, 0]
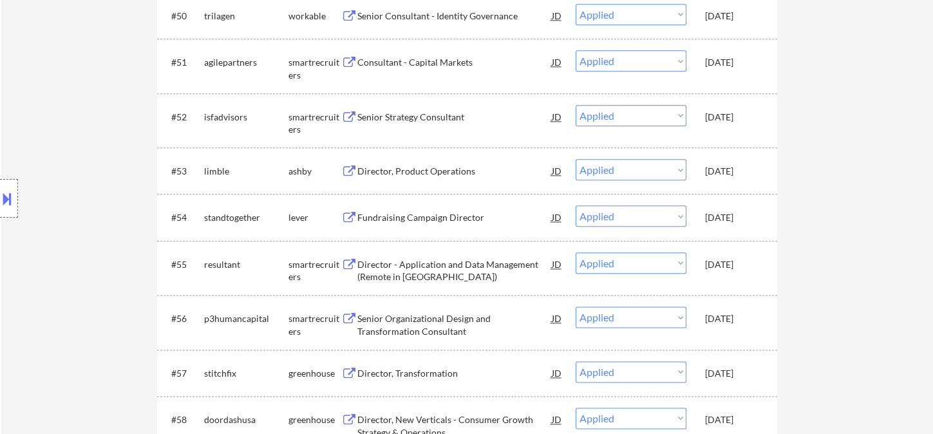
select select ""applied""
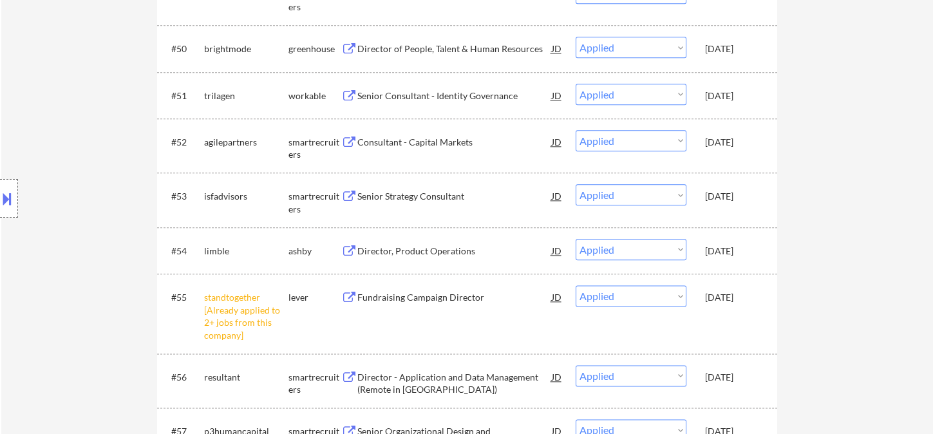
select select ""applied""
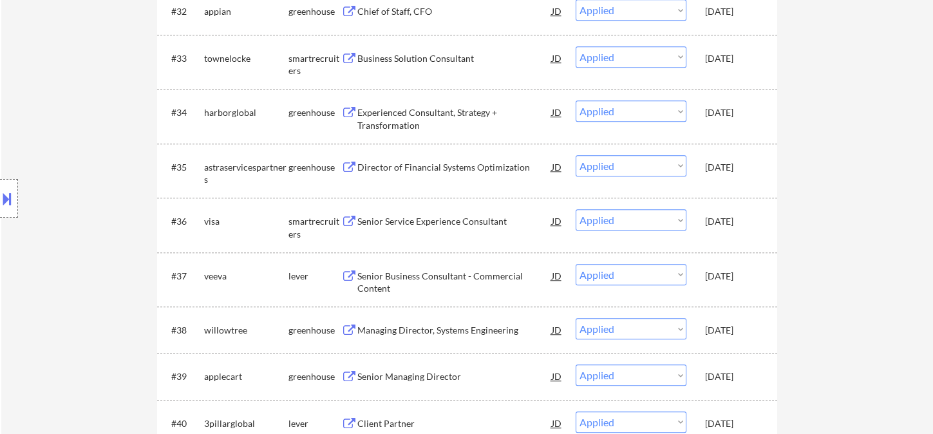
scroll to position [1728, 0]
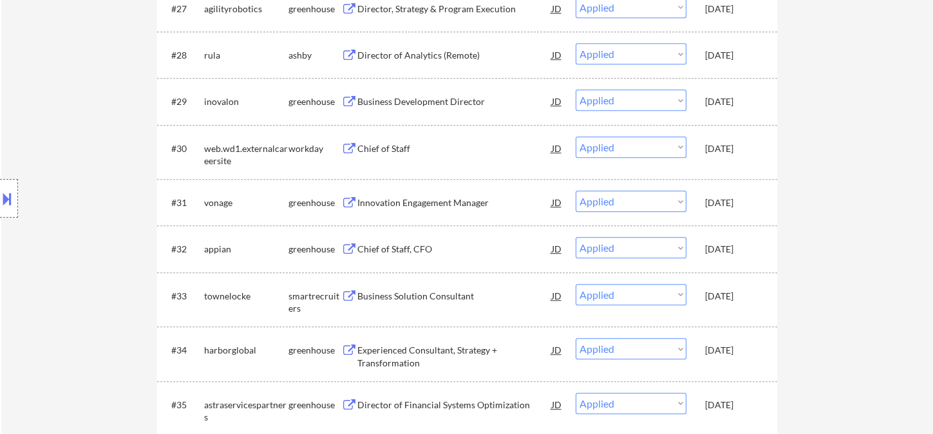
select select ""applied""
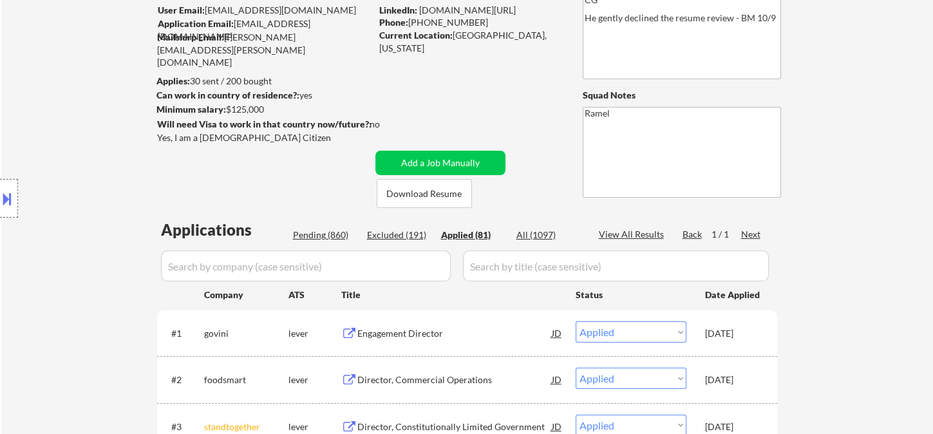
scroll to position [0, 0]
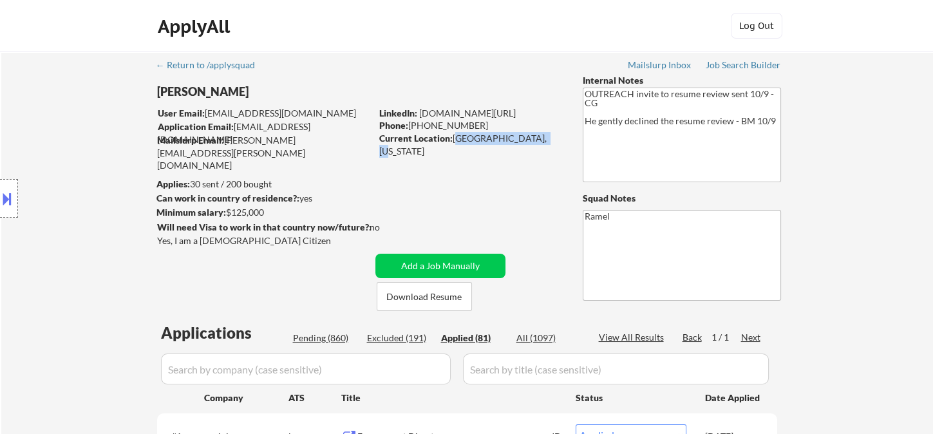
drag, startPoint x: 453, startPoint y: 138, endPoint x: 531, endPoint y: 139, distance: 77.3
click at [531, 139] on div "Current Location: Alexandria, Virginia" at bounding box center [470, 144] width 182 height 25
copy div "Alexandria, Virginia"
select select ""applied""
drag, startPoint x: 37, startPoint y: 135, endPoint x: 44, endPoint y: 133, distance: 7.3
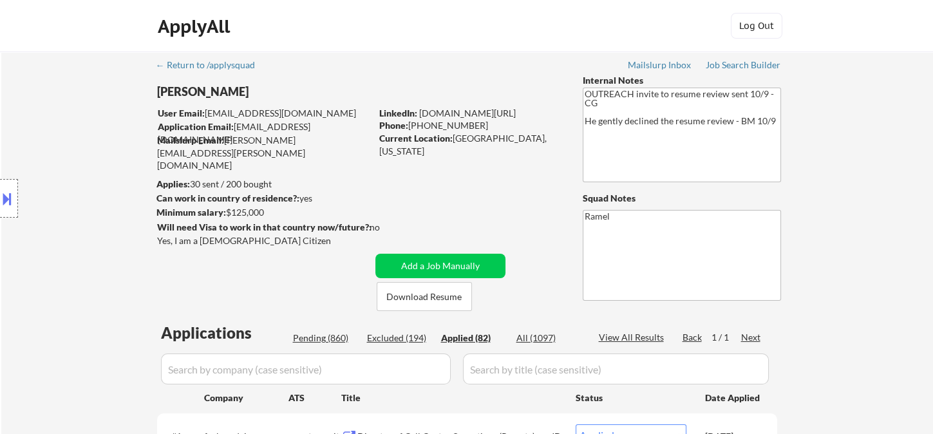
click at [37, 134] on div "Location Inclusions:" at bounding box center [115, 198] width 231 height 239
click at [26, 153] on div "Location Inclusions:" at bounding box center [115, 198] width 231 height 239
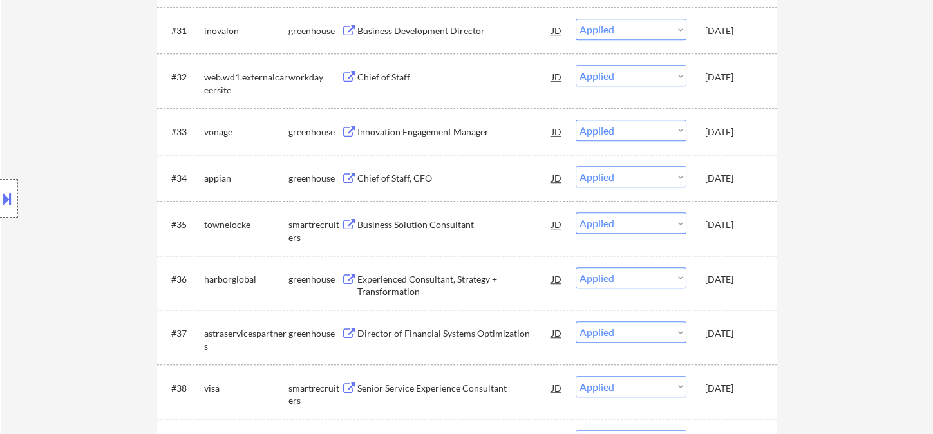
scroll to position [1789, 0]
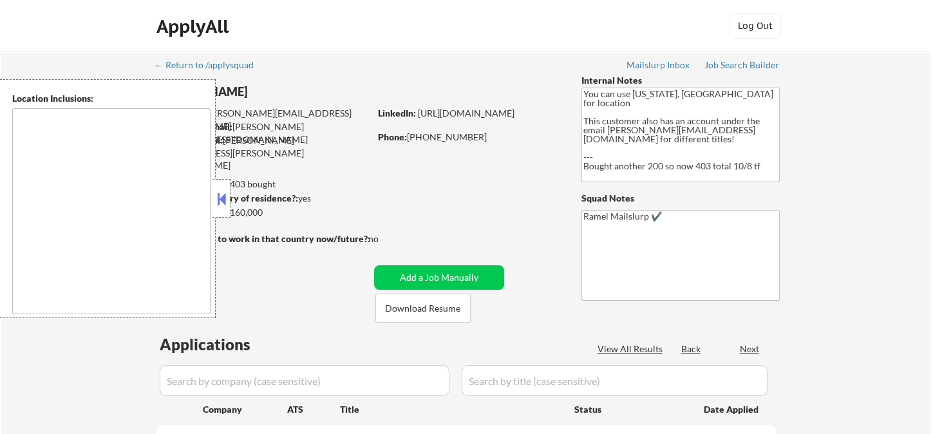
type textarea "[US_STATE], [GEOGRAPHIC_DATA] [GEOGRAPHIC_DATA], [GEOGRAPHIC_DATA] [GEOGRAPHIC_…"
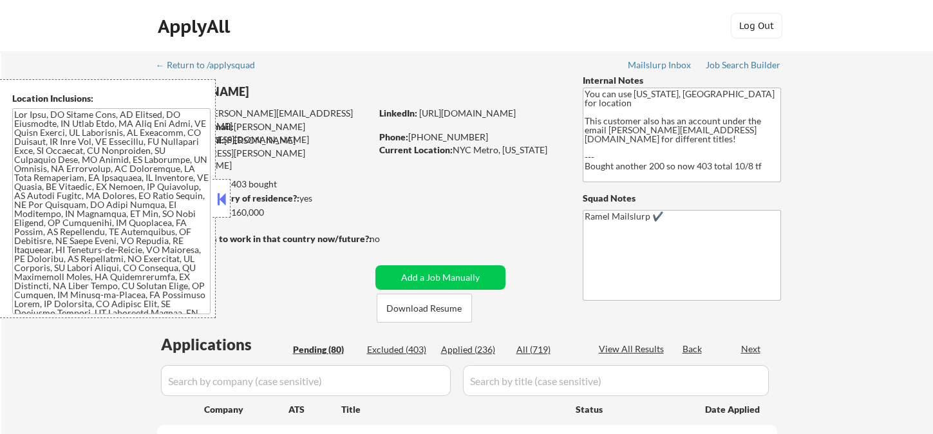
select select ""pending""
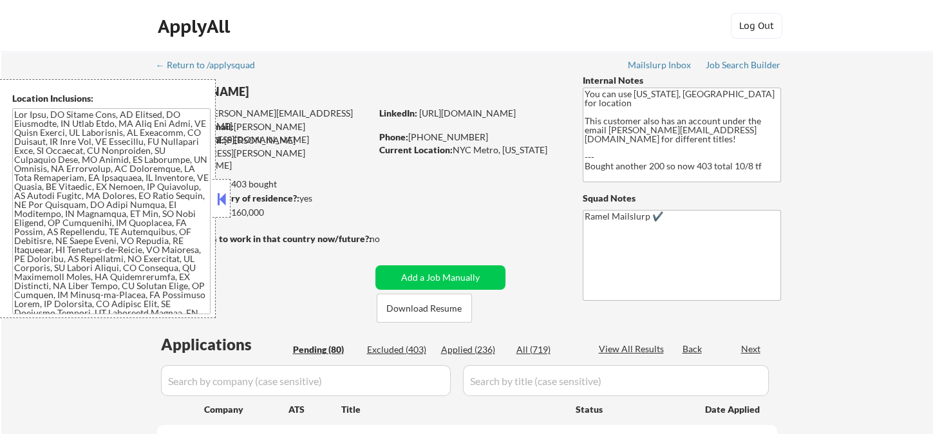
select select ""pending""
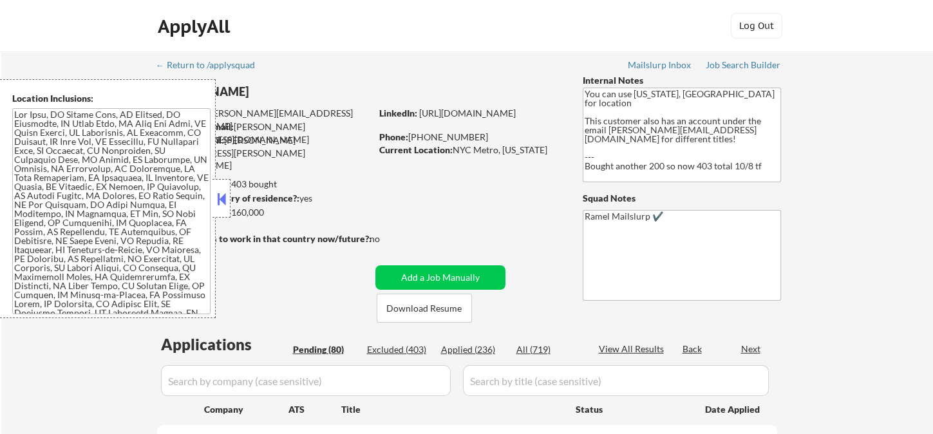
select select ""pending""
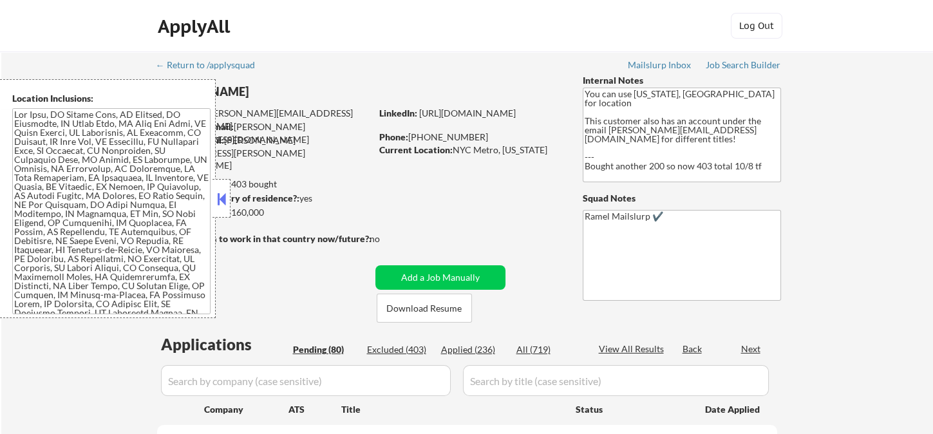
select select ""pending""
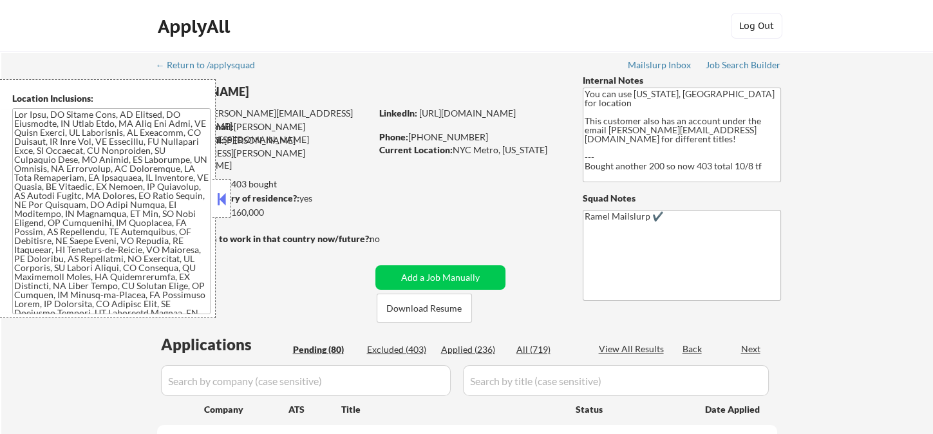
select select ""pending""
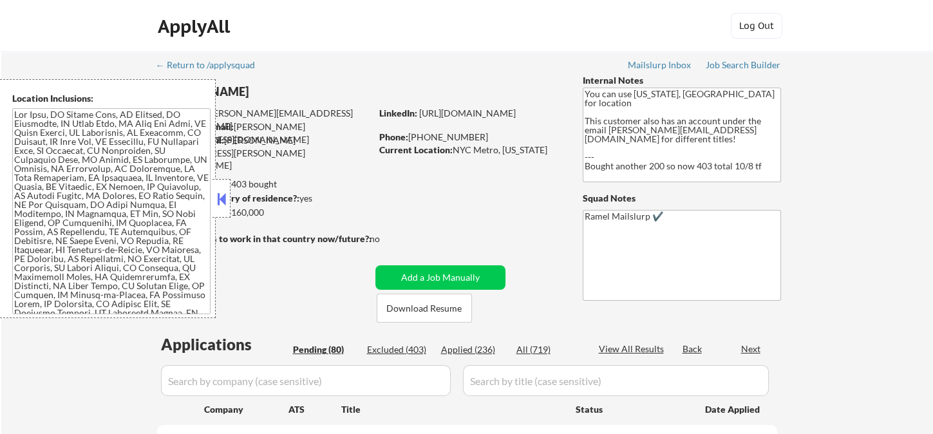
select select ""pending""
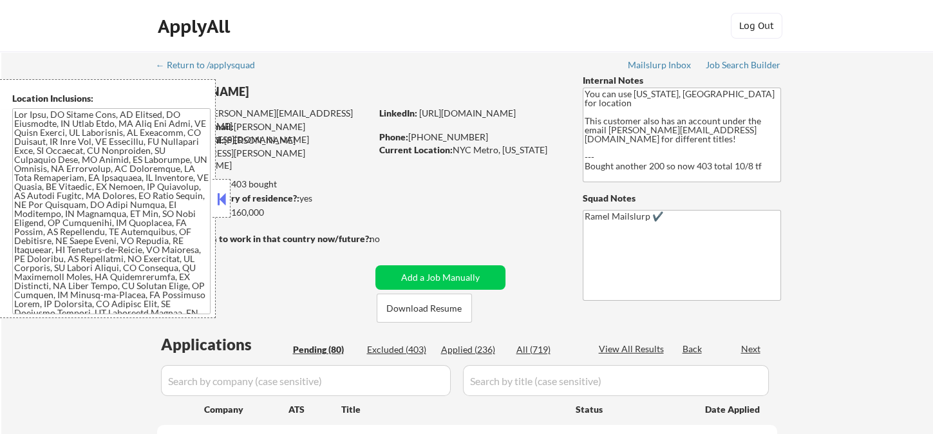
select select ""pending""
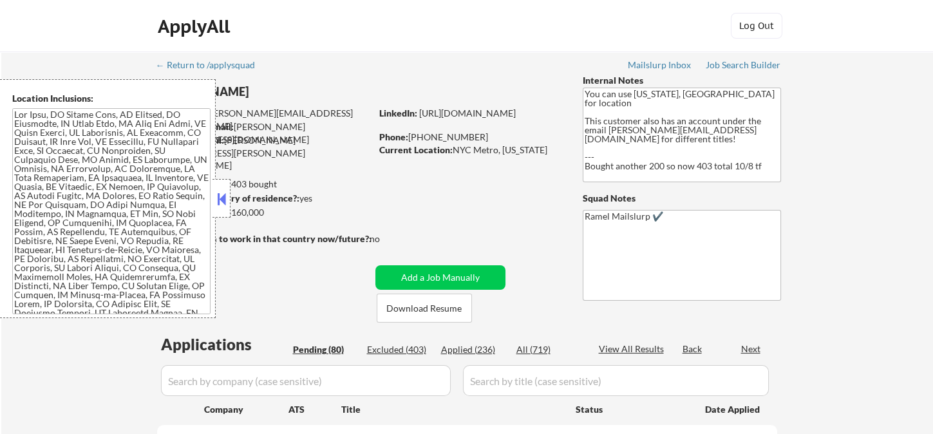
select select ""pending""
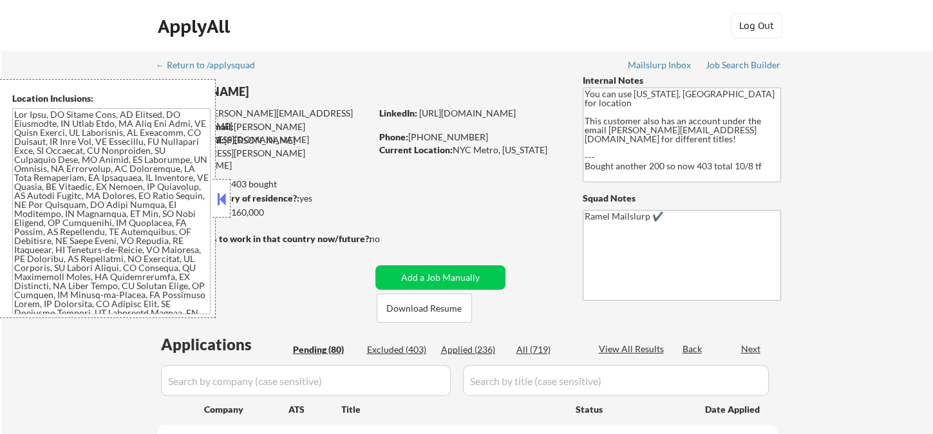
select select ""pending""
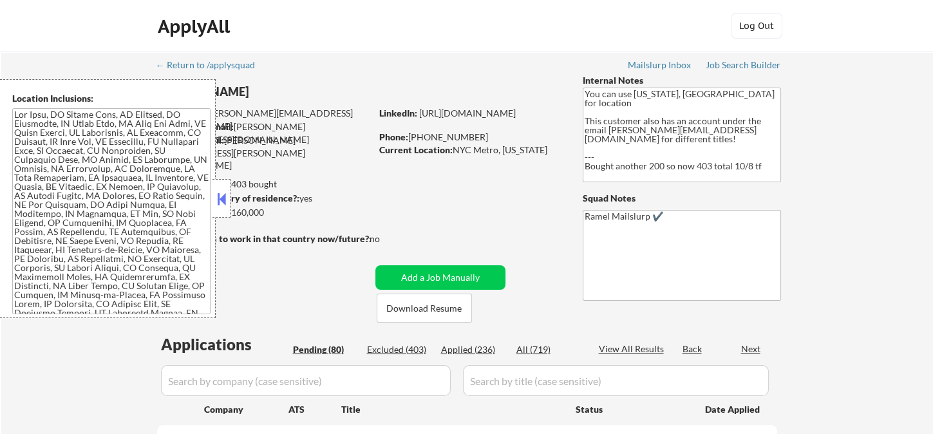
select select ""pending""
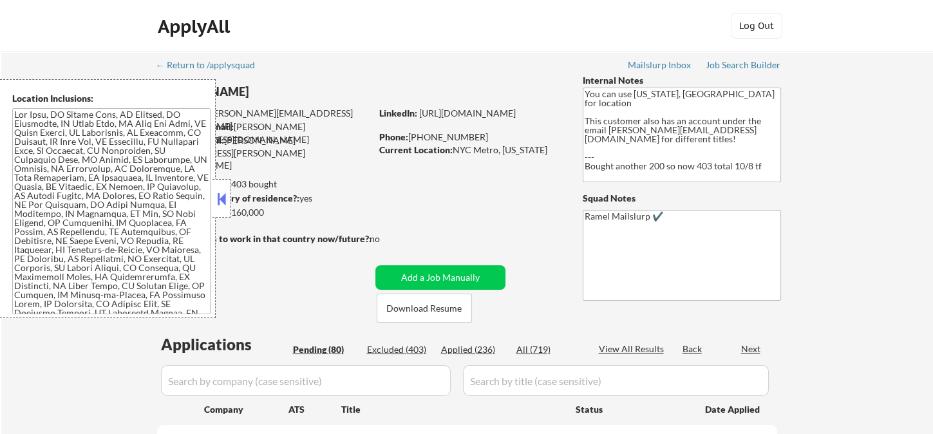
select select ""pending""
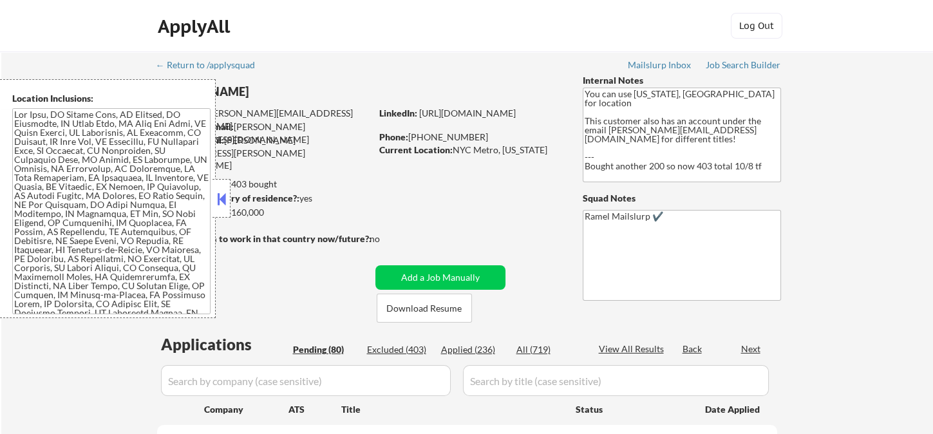
select select ""pending""
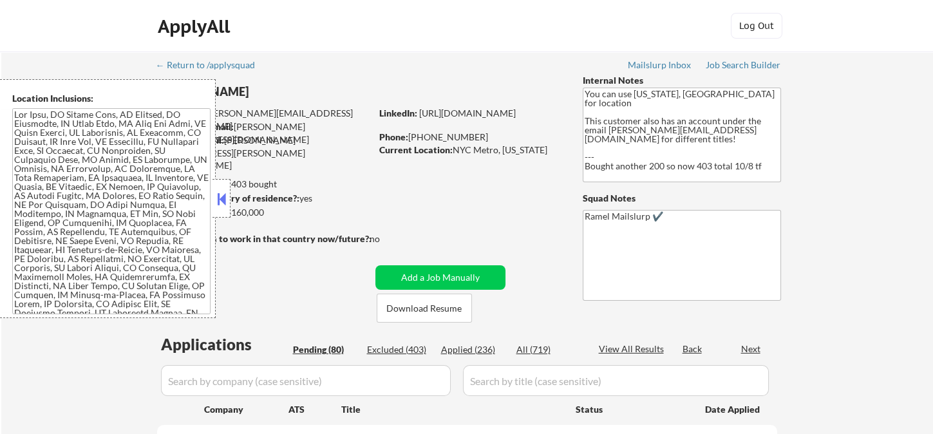
select select ""pending""
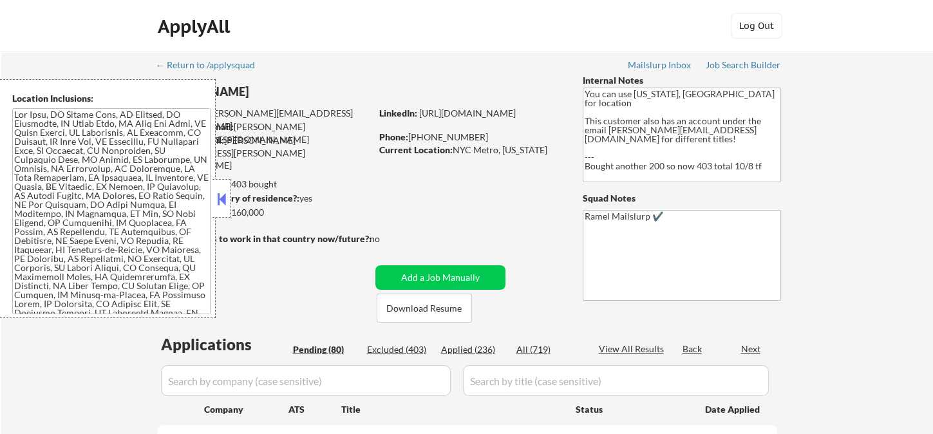
select select ""pending""
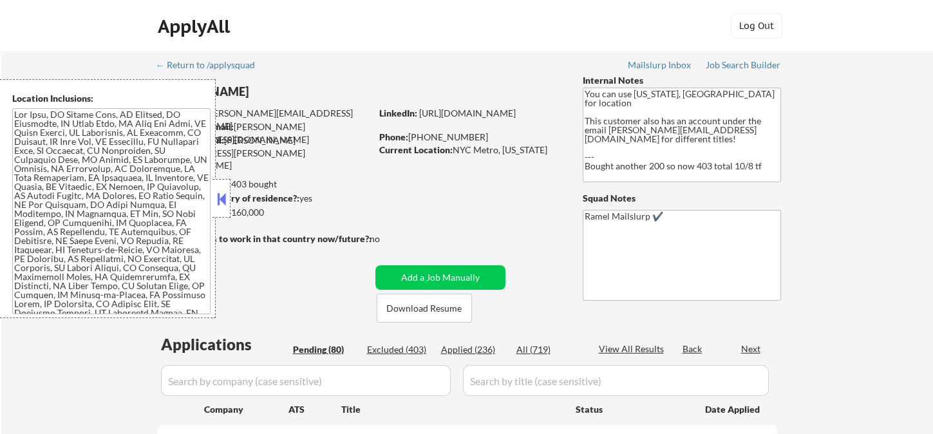
select select ""pending""
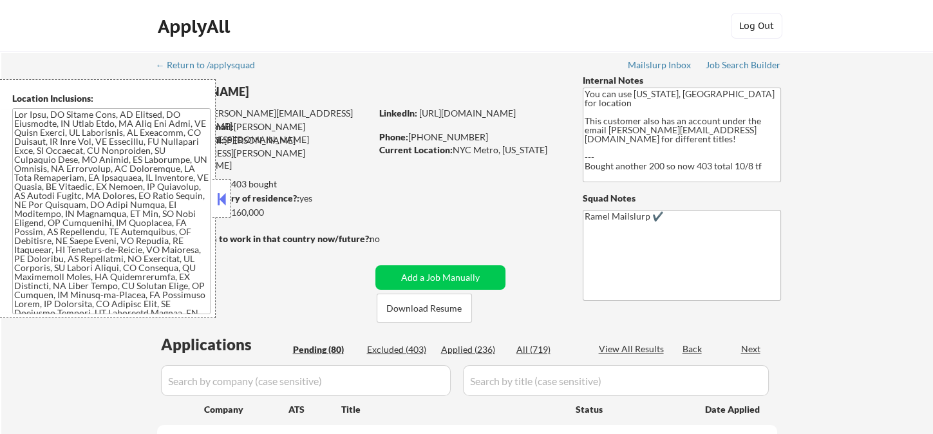
select select ""pending""
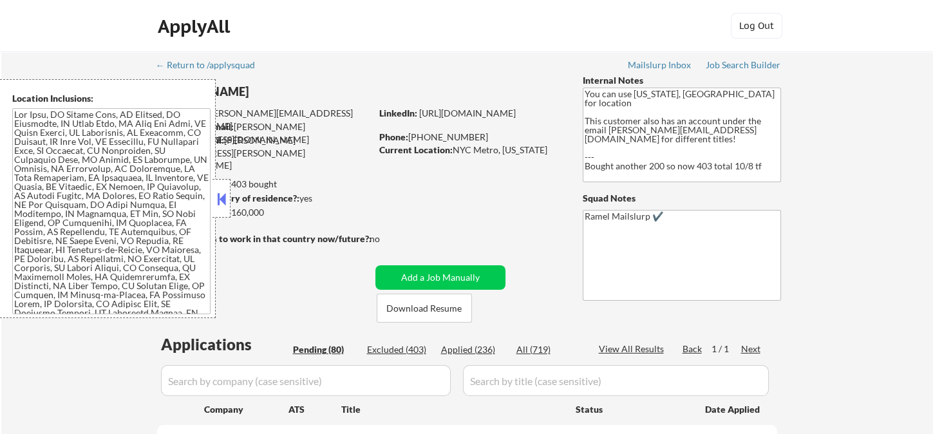
click at [226, 200] on button at bounding box center [221, 198] width 14 height 19
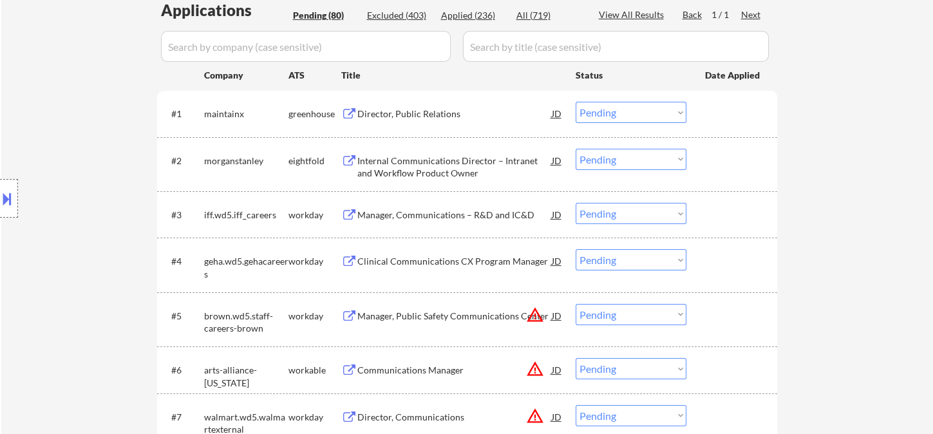
scroll to position [357, 0]
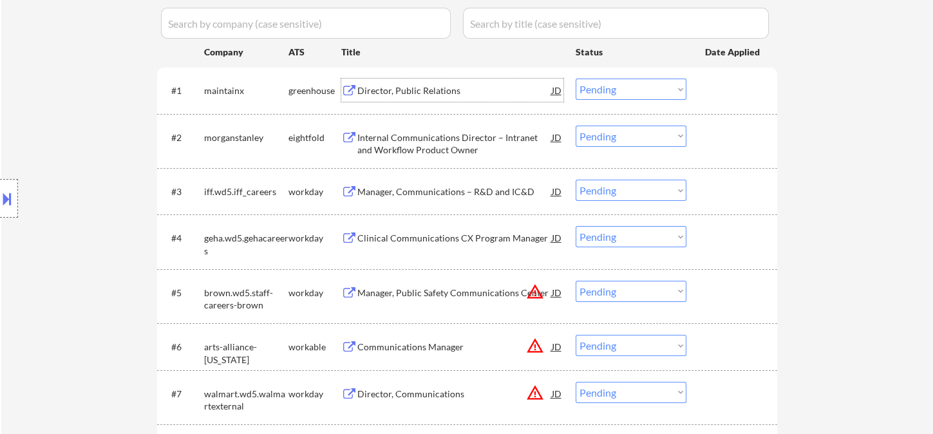
click at [432, 91] on div "Director, Public Relations" at bounding box center [454, 90] width 195 height 13
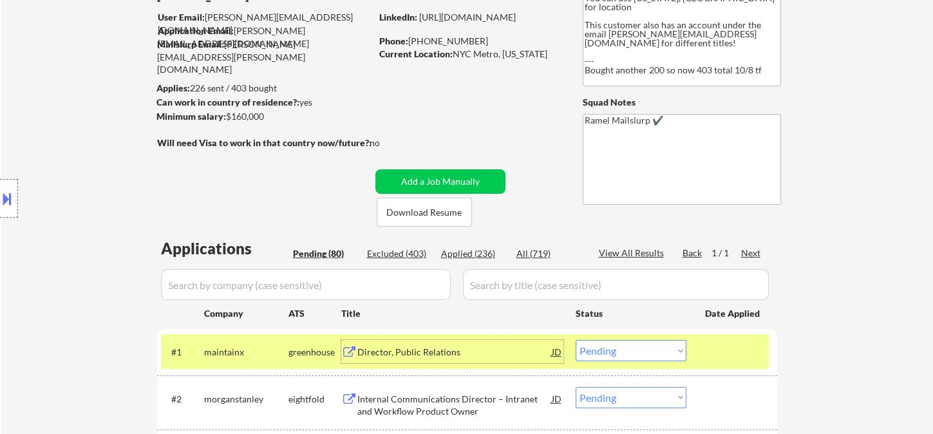
scroll to position [71, 0]
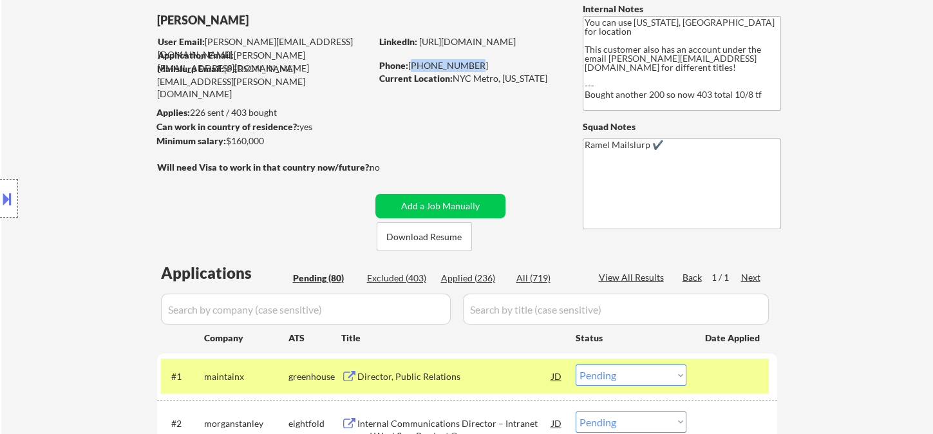
drag, startPoint x: 469, startPoint y: 64, endPoint x: 408, endPoint y: 62, distance: 60.6
click at [408, 62] on div "Phone: [PHONE_NUMBER]" at bounding box center [470, 65] width 182 height 13
copy div "[PHONE_NUMBER]"
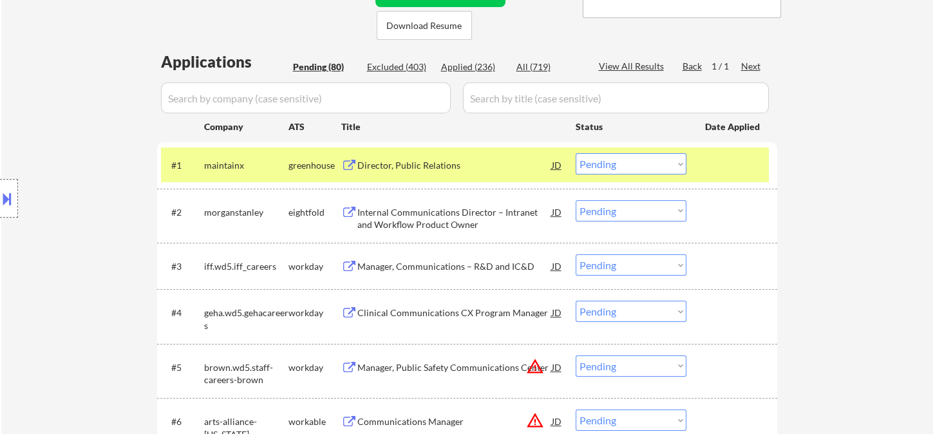
scroll to position [286, 0]
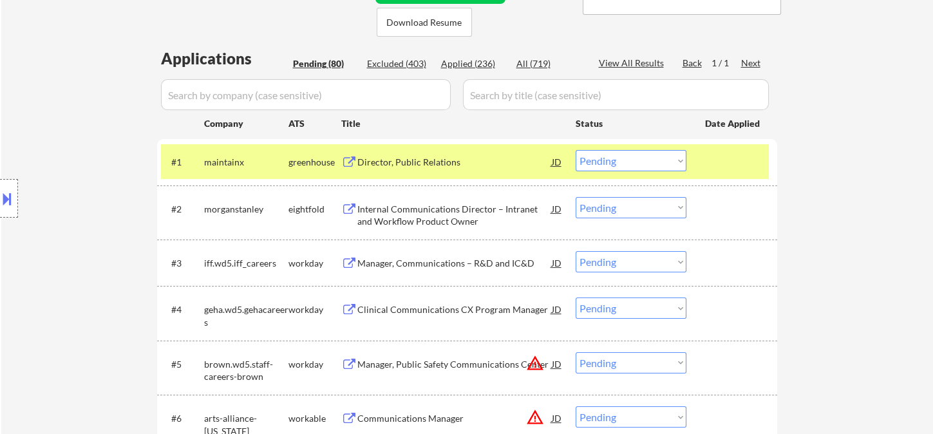
click at [603, 160] on select "Choose an option... Pending Applied Excluded (Questions) Excluded (Expired) Exc…" at bounding box center [631, 160] width 111 height 21
click at [576, 150] on select "Choose an option... Pending Applied Excluded (Questions) Excluded (Expired) Exc…" at bounding box center [631, 160] width 111 height 21
click at [421, 215] on div "Internal Communications Director – Intranet and Workflow Product Owner" at bounding box center [454, 215] width 195 height 25
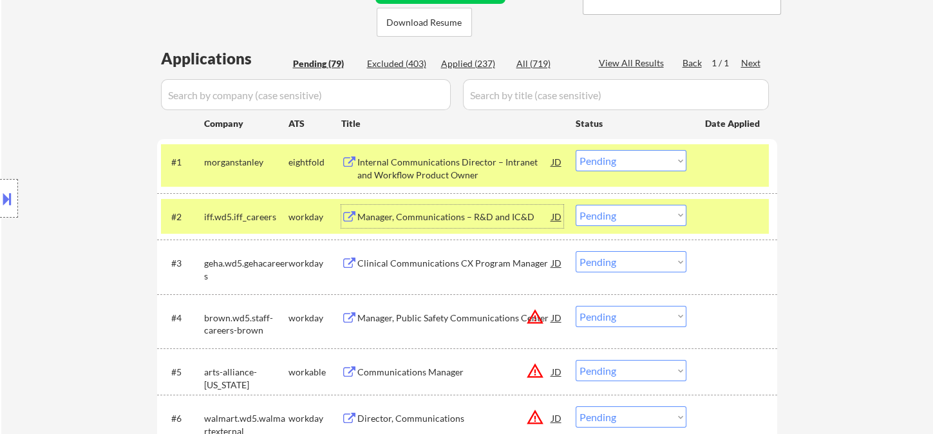
click at [638, 160] on select "Choose an option... Pending Applied Excluded (Questions) Excluded (Expired) Exc…" at bounding box center [631, 160] width 111 height 21
click at [576, 150] on select "Choose an option... Pending Applied Excluded (Questions) Excluded (Expired) Exc…" at bounding box center [631, 160] width 111 height 21
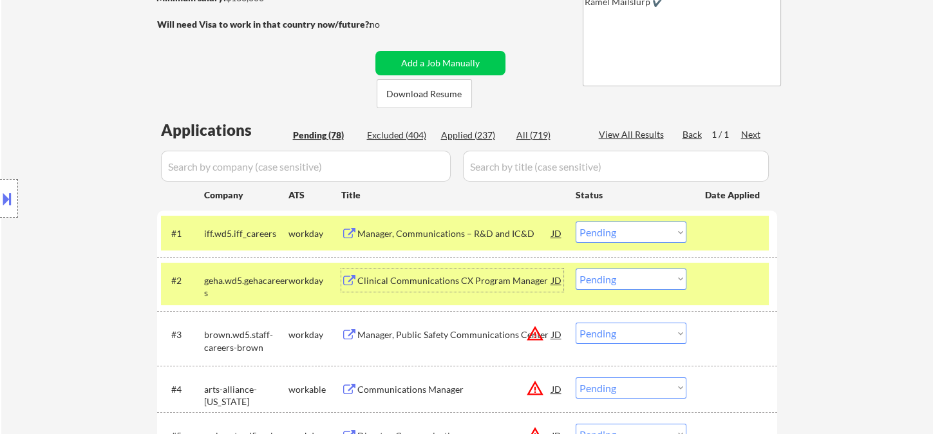
click at [449, 237] on div "Manager, Communications – R&D and IC&D" at bounding box center [454, 233] width 195 height 13
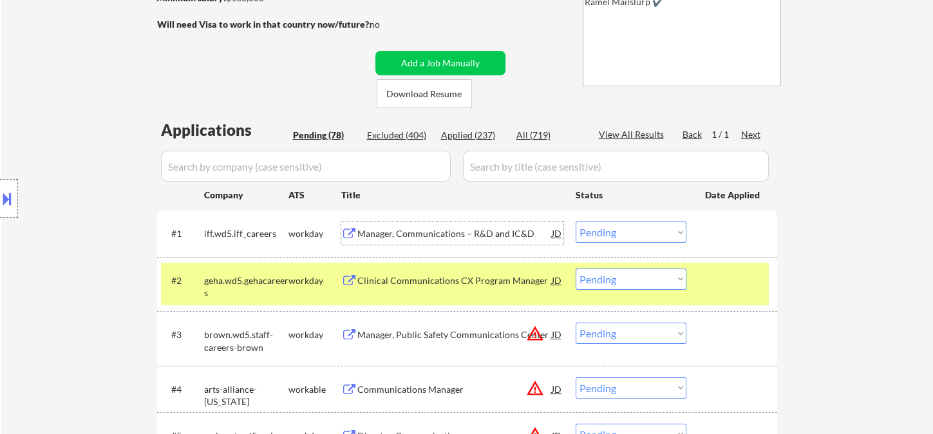
click at [648, 236] on select "Choose an option... Pending Applied Excluded (Questions) Excluded (Expired) Exc…" at bounding box center [631, 232] width 111 height 21
click at [576, 222] on select "Choose an option... Pending Applied Excluded (Questions) Excluded (Expired) Exc…" at bounding box center [631, 232] width 111 height 21
click at [448, 283] on div "Clinical Communications CX Program Manager" at bounding box center [454, 280] width 195 height 13
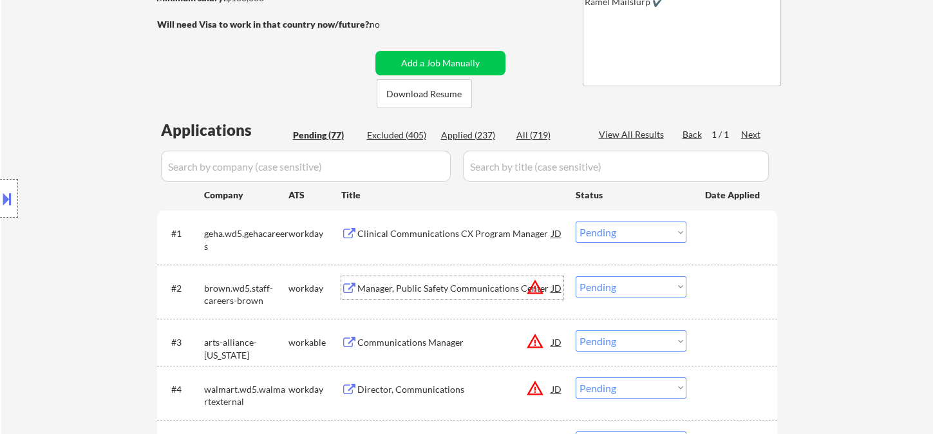
click at [609, 225] on select "Choose an option... Pending Applied Excluded (Questions) Excluded (Expired) Exc…" at bounding box center [631, 232] width 111 height 21
click at [576, 222] on select "Choose an option... Pending Applied Excluded (Questions) Excluded (Expired) Exc…" at bounding box center [631, 232] width 111 height 21
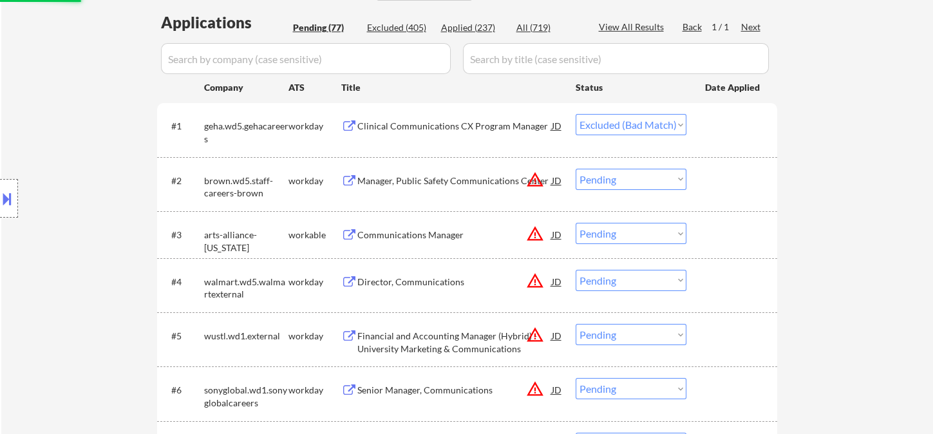
scroll to position [357, 0]
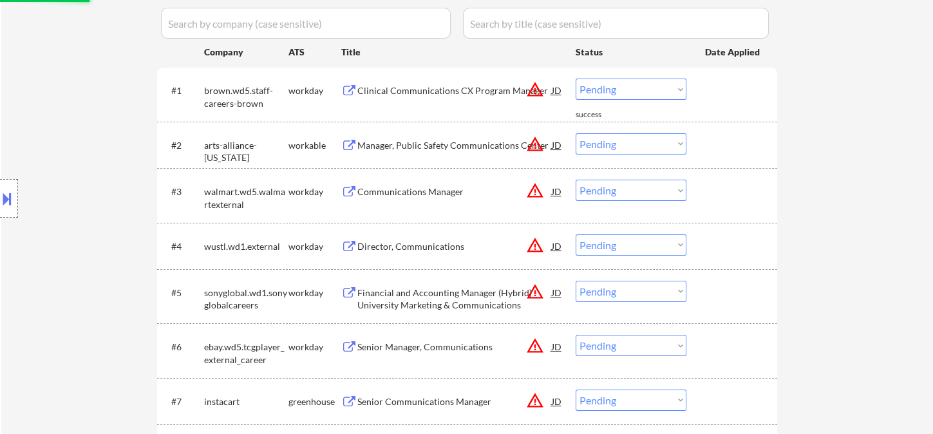
click at [433, 142] on div "Manager, Public Safety Communications Center" at bounding box center [454, 145] width 195 height 13
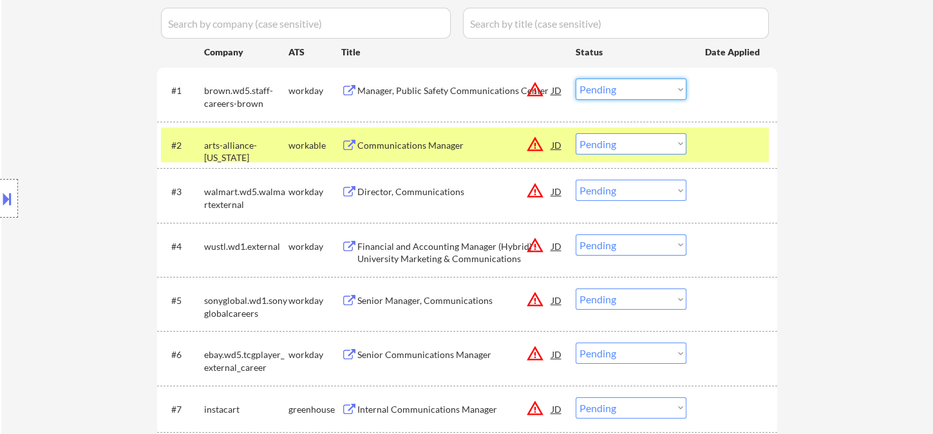
drag, startPoint x: 629, startPoint y: 87, endPoint x: 635, endPoint y: 88, distance: 6.5
click at [629, 87] on select "Choose an option... Pending Applied Excluded (Questions) Excluded (Expired) Exc…" at bounding box center [631, 89] width 111 height 21
click at [576, 79] on select "Choose an option... Pending Applied Excluded (Questions) Excluded (Expired) Exc…" at bounding box center [631, 89] width 111 height 21
click at [419, 150] on div "Communications Manager" at bounding box center [454, 145] width 195 height 13
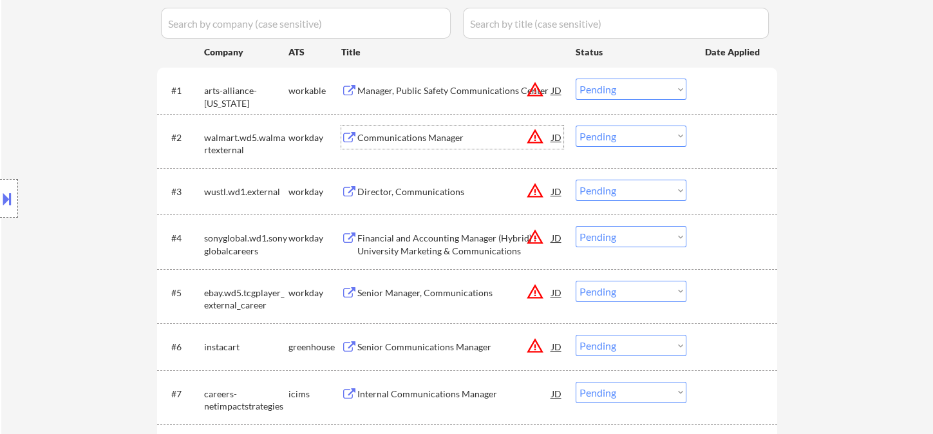
drag, startPoint x: 649, startPoint y: 86, endPoint x: 652, endPoint y: 96, distance: 10.4
click at [649, 86] on select "Choose an option... Pending Applied Excluded (Questions) Excluded (Expired) Exc…" at bounding box center [631, 89] width 111 height 21
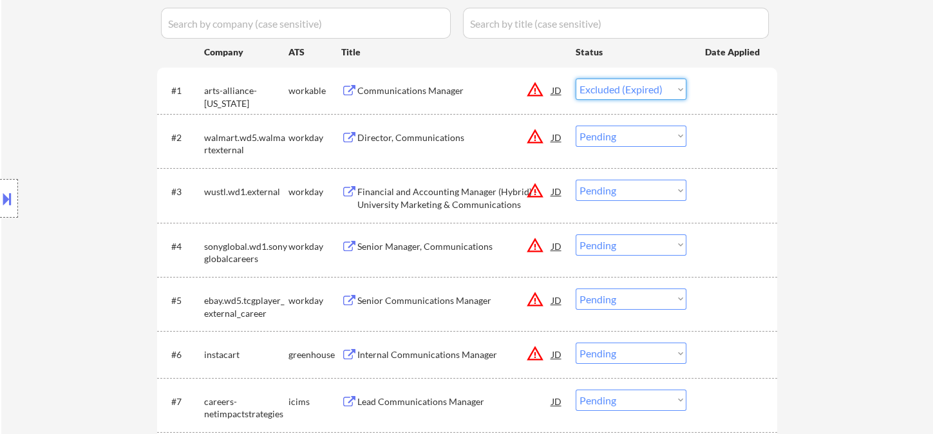
click at [576, 79] on select "Choose an option... Pending Applied Excluded (Questions) Excluded (Expired) Exc…" at bounding box center [631, 89] width 111 height 21
click at [429, 137] on div "Director, Communications" at bounding box center [454, 137] width 195 height 13
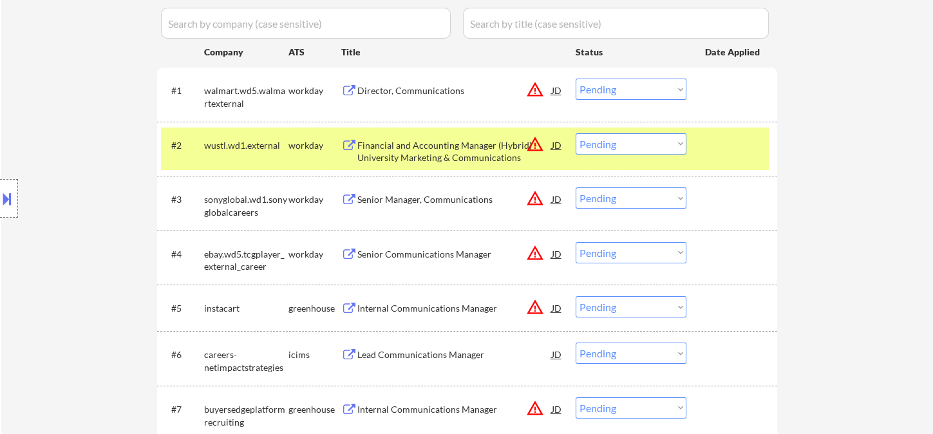
drag, startPoint x: 618, startPoint y: 93, endPoint x: 626, endPoint y: 97, distance: 9.5
click at [618, 93] on select "Choose an option... Pending Applied Excluded (Questions) Excluded (Expired) Exc…" at bounding box center [631, 89] width 111 height 21
click at [576, 79] on select "Choose an option... Pending Applied Excluded (Questions) Excluded (Expired) Exc…" at bounding box center [631, 89] width 111 height 21
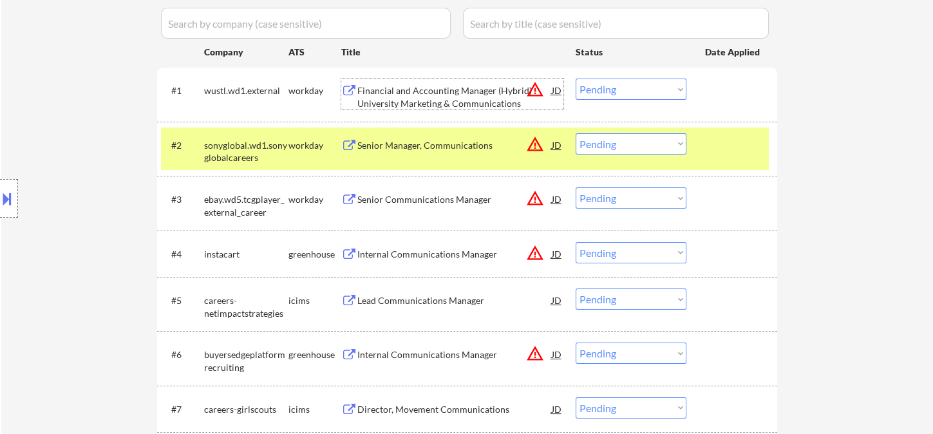
click at [435, 100] on div "Financial and Accounting Manager (Hybrid) - University Marketing & Communicatio…" at bounding box center [454, 96] width 195 height 25
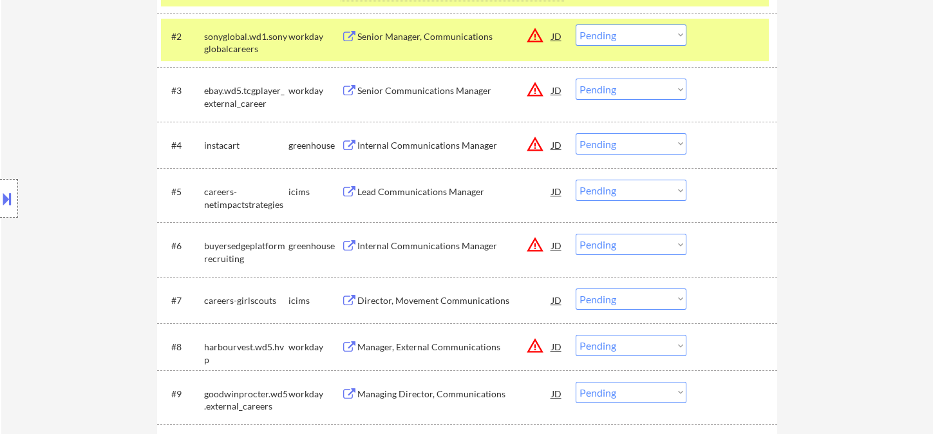
scroll to position [644, 0]
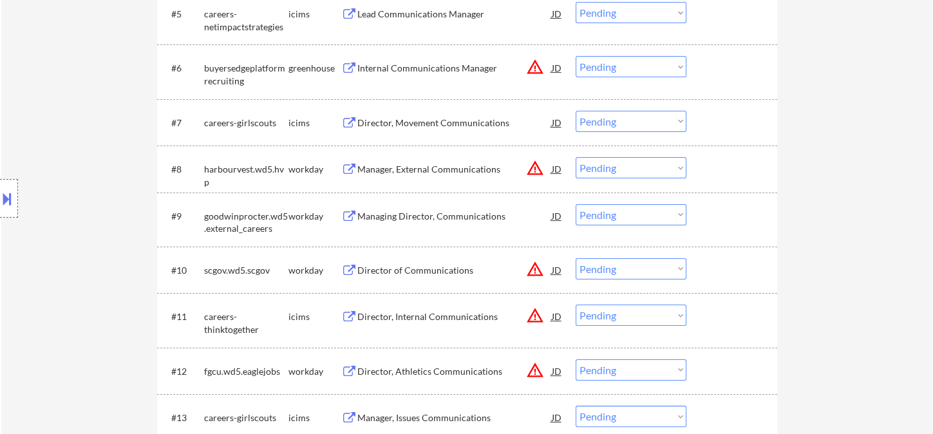
click at [417, 220] on div "Managing Director, Communications" at bounding box center [454, 216] width 195 height 13
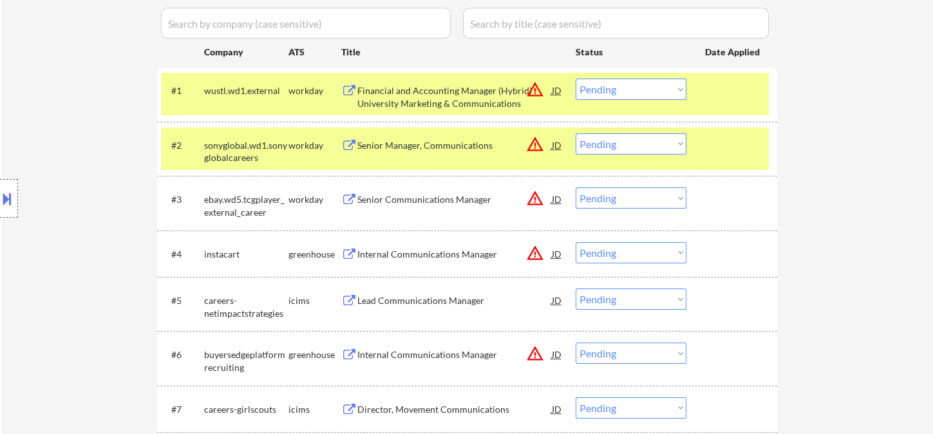
scroll to position [143, 0]
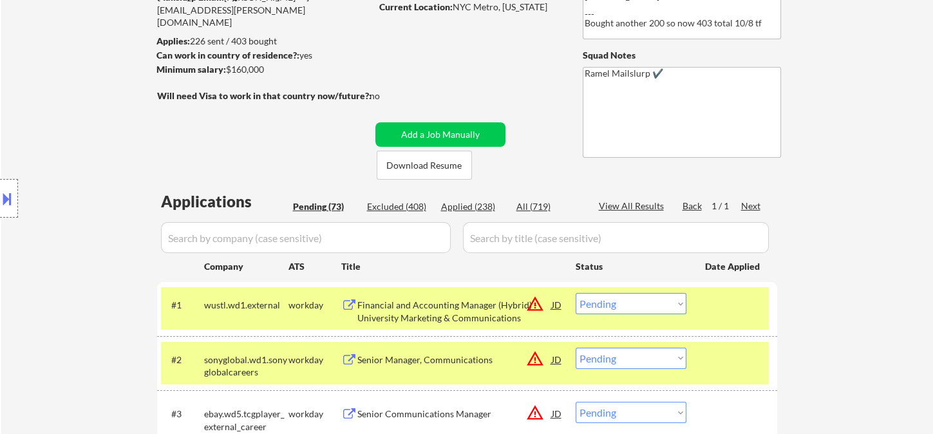
click at [646, 303] on select "Choose an option... Pending Applied Excluded (Questions) Excluded (Expired) Exc…" at bounding box center [631, 303] width 111 height 21
click at [576, 293] on select "Choose an option... Pending Applied Excluded (Questions) Excluded (Expired) Exc…" at bounding box center [631, 303] width 111 height 21
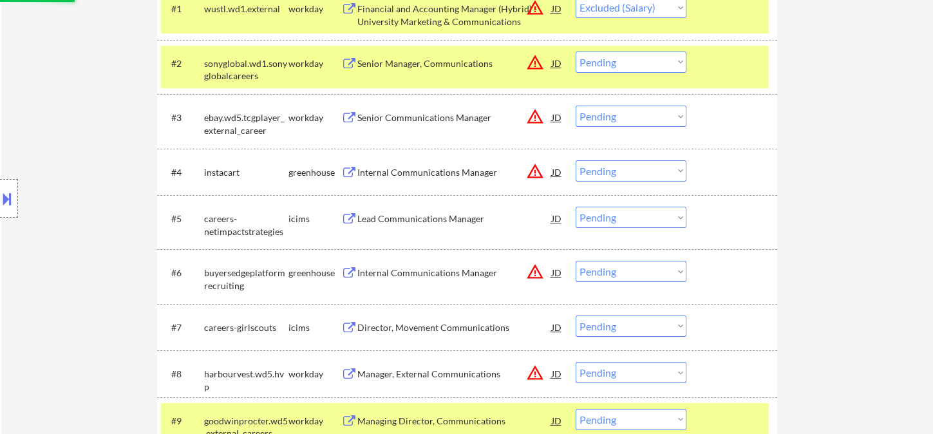
scroll to position [500, 0]
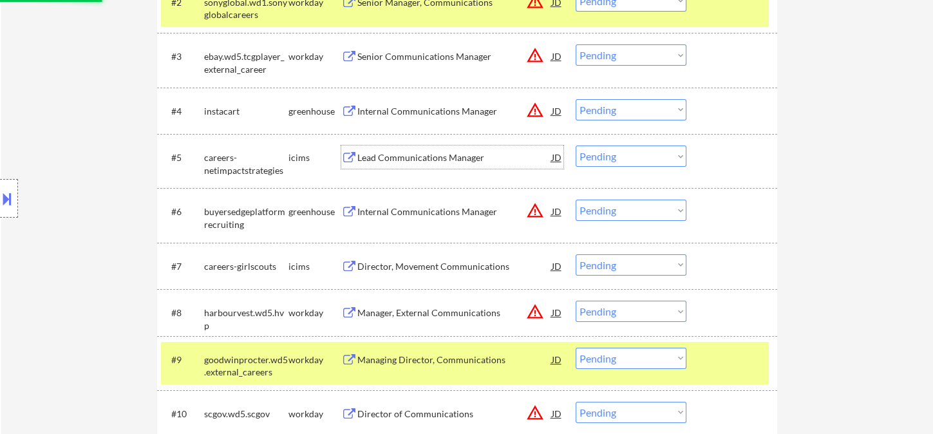
click at [438, 156] on div "Lead Communications Manager" at bounding box center [454, 157] width 195 height 13
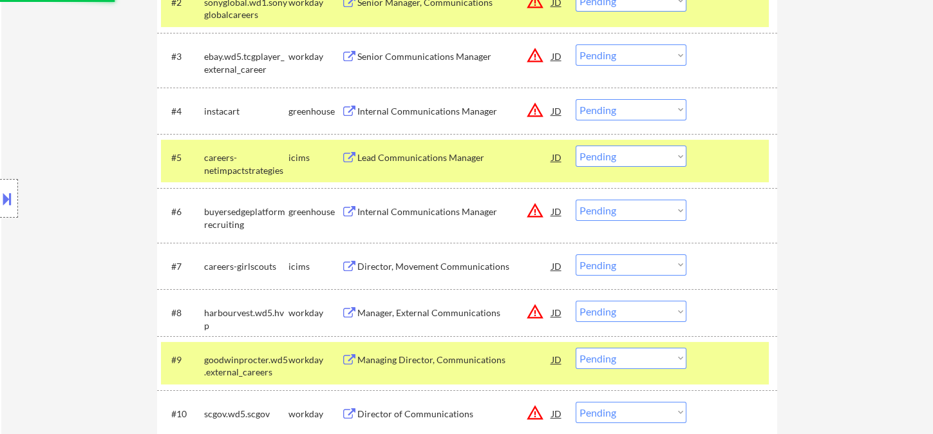
select select ""pending""
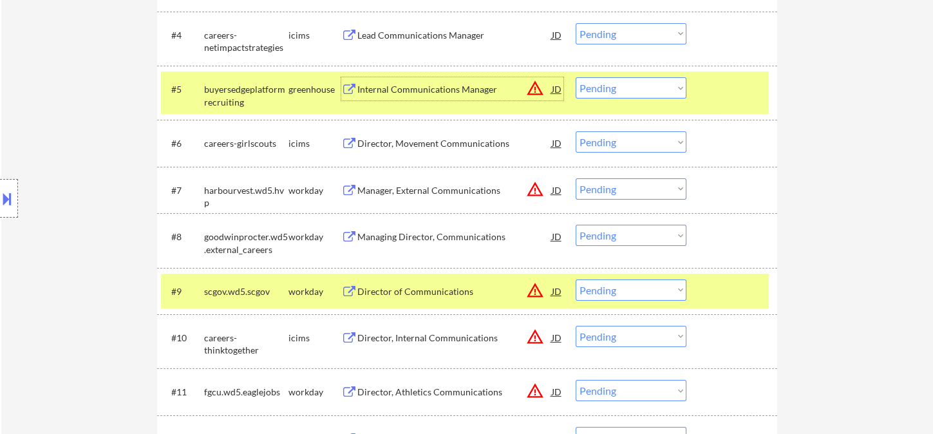
scroll to position [572, 0]
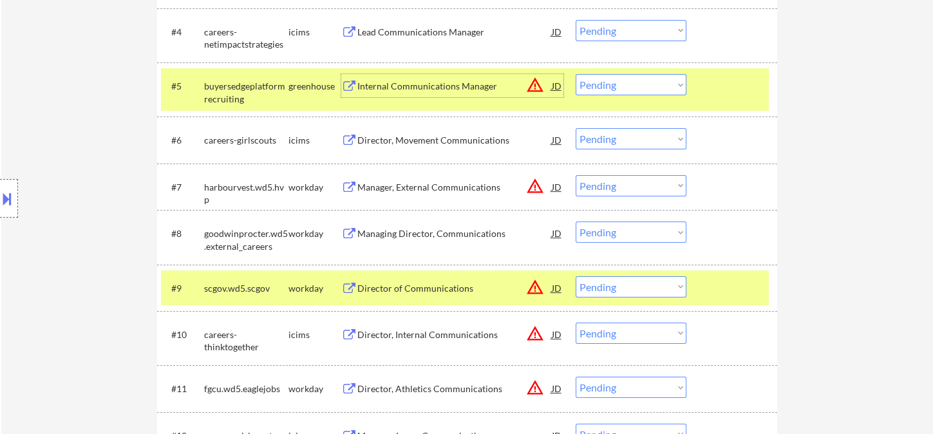
click at [427, 233] on div "Managing Director, Communications" at bounding box center [454, 233] width 195 height 13
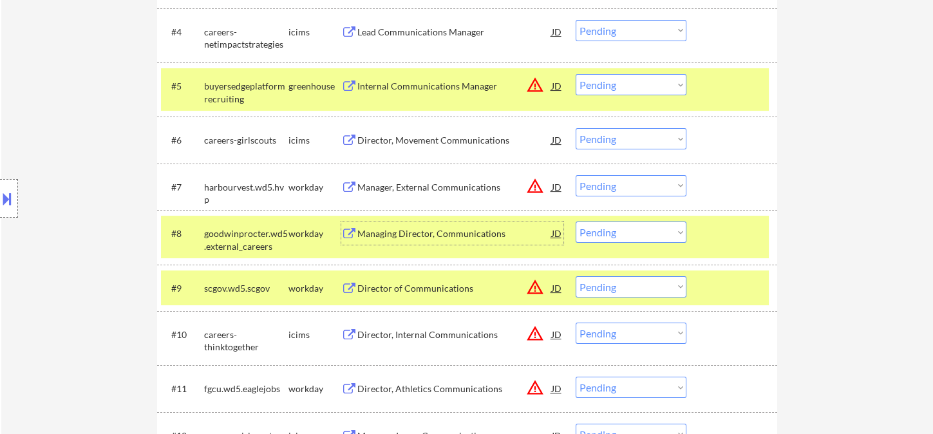
click at [626, 228] on select "Choose an option... Pending Applied Excluded (Questions) Excluded (Expired) Exc…" at bounding box center [631, 232] width 111 height 21
click at [576, 222] on select "Choose an option... Pending Applied Excluded (Questions) Excluded (Expired) Exc…" at bounding box center [631, 232] width 111 height 21
select select ""pending""
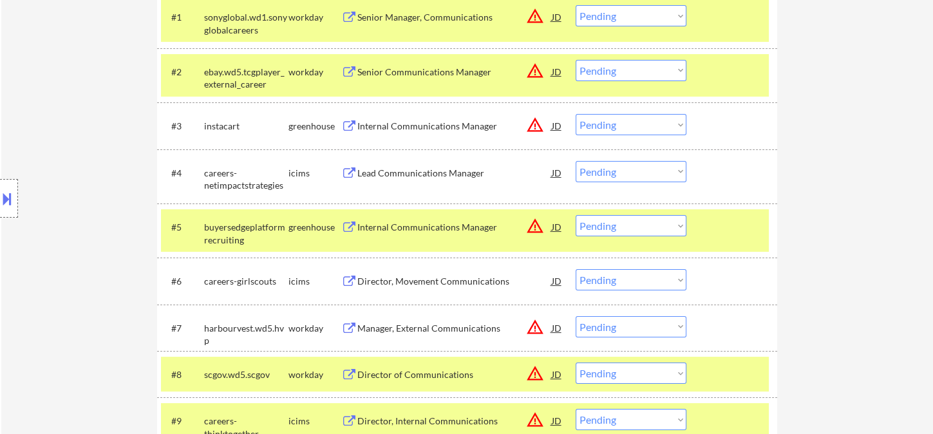
scroll to position [429, 0]
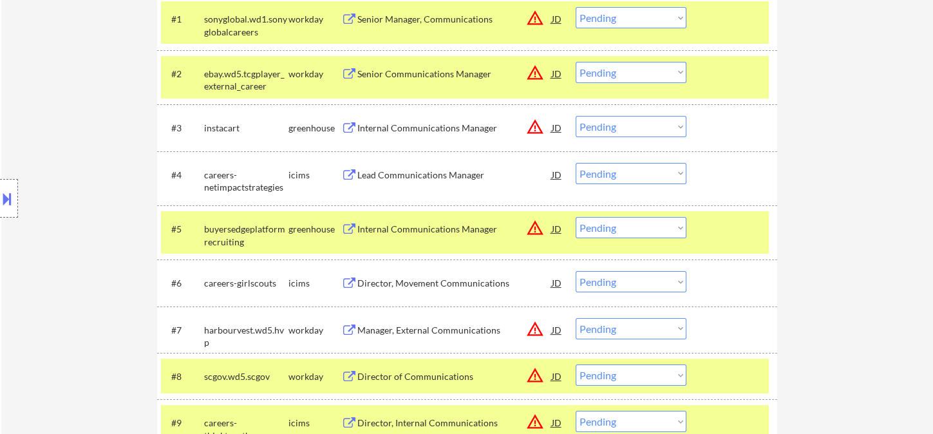
click at [631, 177] on select "Choose an option... Pending Applied Excluded (Questions) Excluded (Expired) Exc…" at bounding box center [631, 173] width 111 height 21
click at [576, 163] on select "Choose an option... Pending Applied Excluded (Questions) Excluded (Expired) Exc…" at bounding box center [631, 173] width 111 height 21
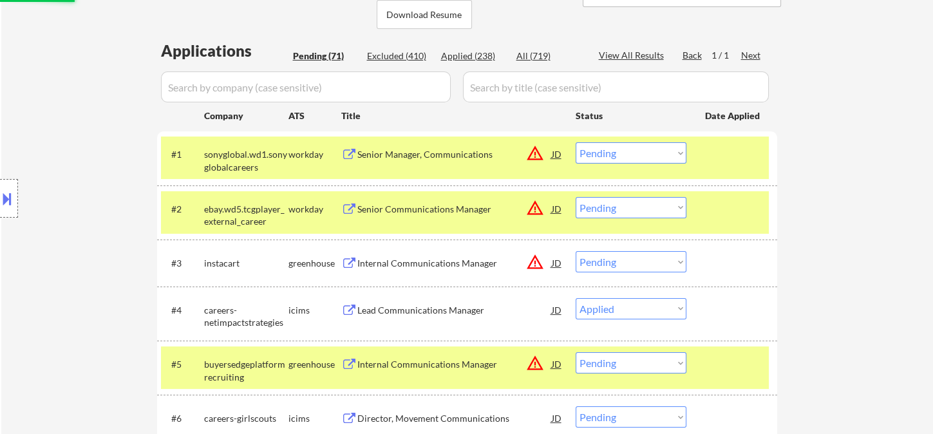
scroll to position [286, 0]
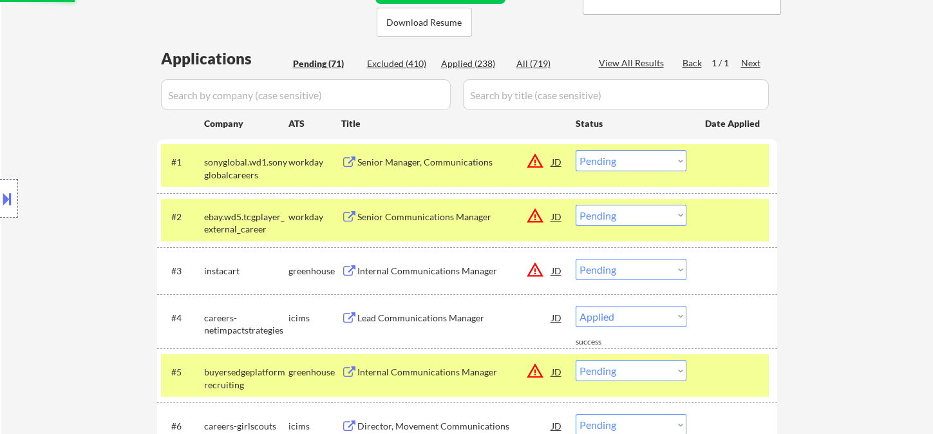
select select ""pending""
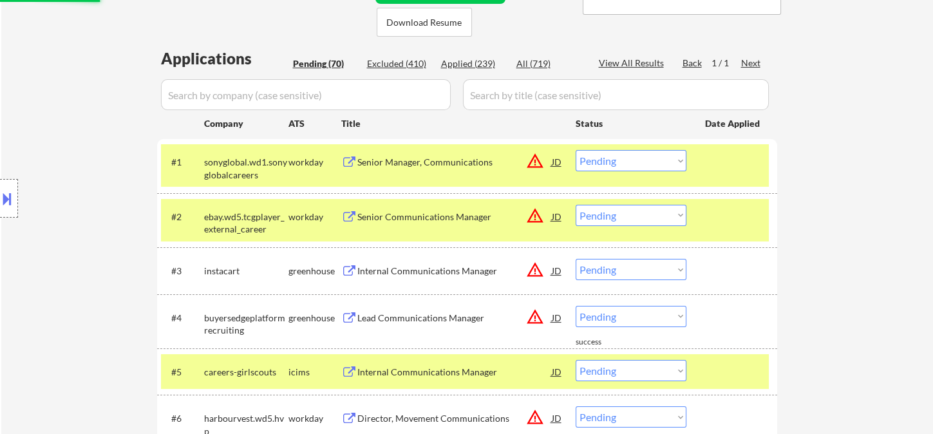
click at [398, 170] on div "Senior Manager, Communications" at bounding box center [454, 161] width 195 height 23
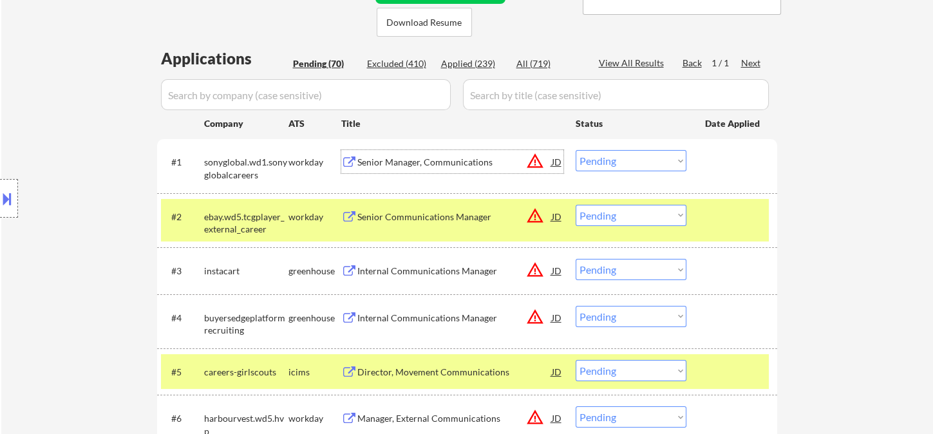
click at [657, 166] on select "Choose an option... Pending Applied Excluded (Questions) Excluded (Expired) Exc…" at bounding box center [631, 160] width 111 height 21
click at [576, 150] on select "Choose an option... Pending Applied Excluded (Questions) Excluded (Expired) Exc…" at bounding box center [631, 160] width 111 height 21
click at [457, 214] on div "Senior Communications Manager" at bounding box center [454, 217] width 195 height 13
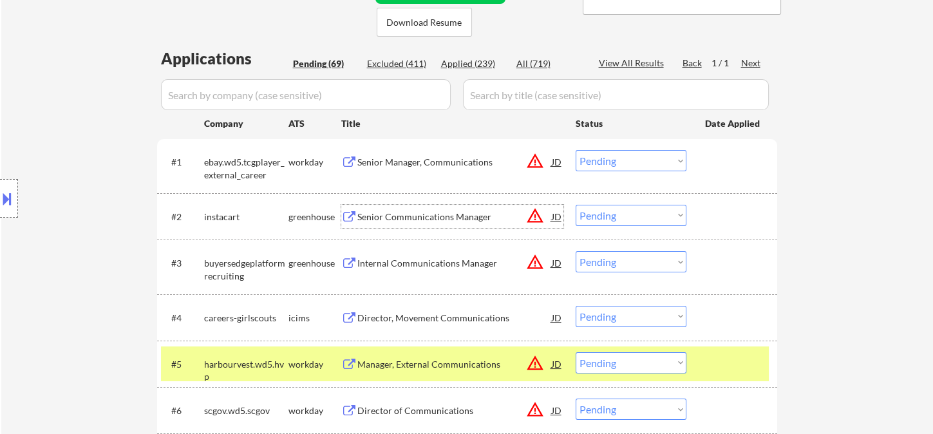
drag, startPoint x: 618, startPoint y: 158, endPoint x: 623, endPoint y: 164, distance: 7.8
click at [618, 158] on select "Choose an option... Pending Applied Excluded (Questions) Excluded (Expired) Exc…" at bounding box center [631, 160] width 111 height 21
click at [576, 150] on select "Choose an option... Pending Applied Excluded (Questions) Excluded (Expired) Exc…" at bounding box center [631, 160] width 111 height 21
click at [404, 220] on div "Internal Communications Manager" at bounding box center [454, 217] width 195 height 13
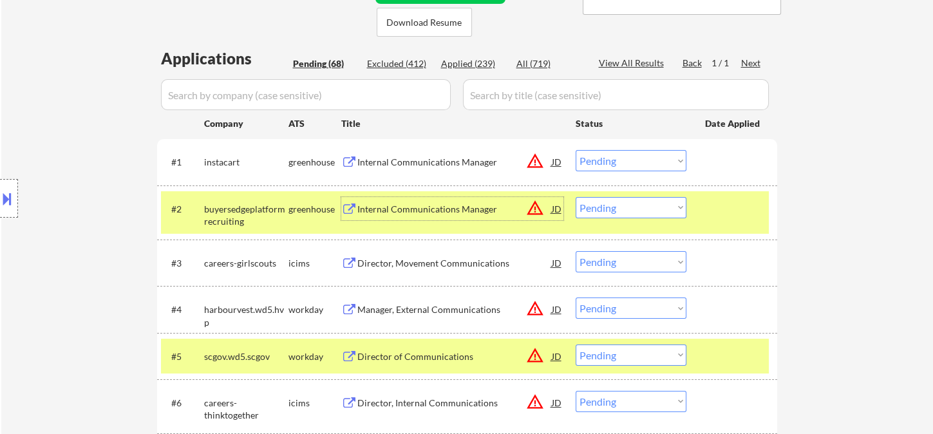
drag, startPoint x: 587, startPoint y: 164, endPoint x: 615, endPoint y: 169, distance: 28.8
click at [587, 164] on select "Choose an option... Pending Applied Excluded (Questions) Excluded (Expired) Exc…" at bounding box center [631, 160] width 111 height 21
click at [576, 150] on select "Choose an option... Pending Applied Excluded (Questions) Excluded (Expired) Exc…" at bounding box center [631, 160] width 111 height 21
click at [437, 209] on div "Internal Communications Manager" at bounding box center [454, 209] width 195 height 13
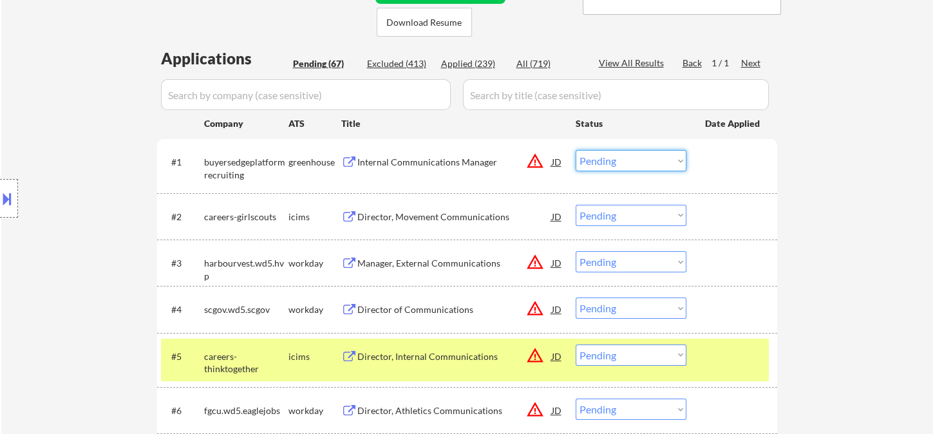
click at [622, 165] on select "Choose an option... Pending Applied Excluded (Questions) Excluded (Expired) Exc…" at bounding box center [631, 160] width 111 height 21
click at [576, 150] on select "Choose an option... Pending Applied Excluded (Questions) Excluded (Expired) Exc…" at bounding box center [631, 160] width 111 height 21
click at [444, 219] on div "Director, Movement Communications" at bounding box center [454, 217] width 195 height 13
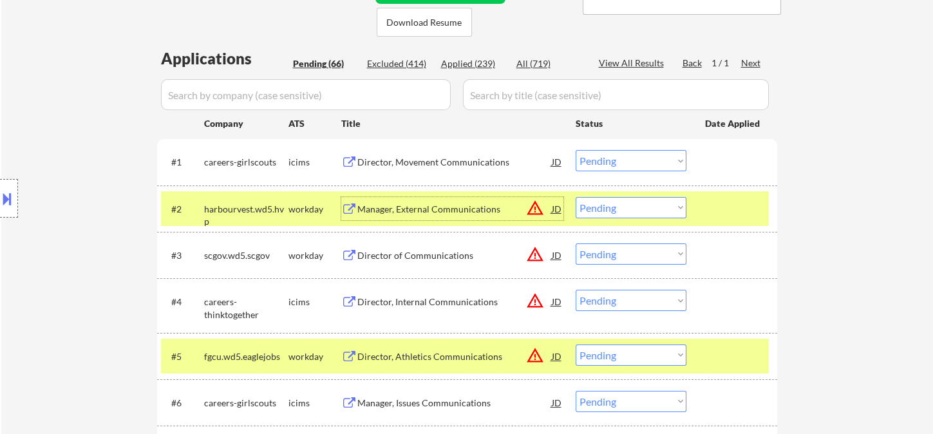
click at [603, 158] on select "Choose an option... Pending Applied Excluded (Questions) Excluded (Expired) Exc…" at bounding box center [631, 160] width 111 height 21
click at [576, 150] on select "Choose an option... Pending Applied Excluded (Questions) Excluded (Expired) Exc…" at bounding box center [631, 160] width 111 height 21
click at [425, 205] on div "Manager, External Communications" at bounding box center [454, 209] width 195 height 13
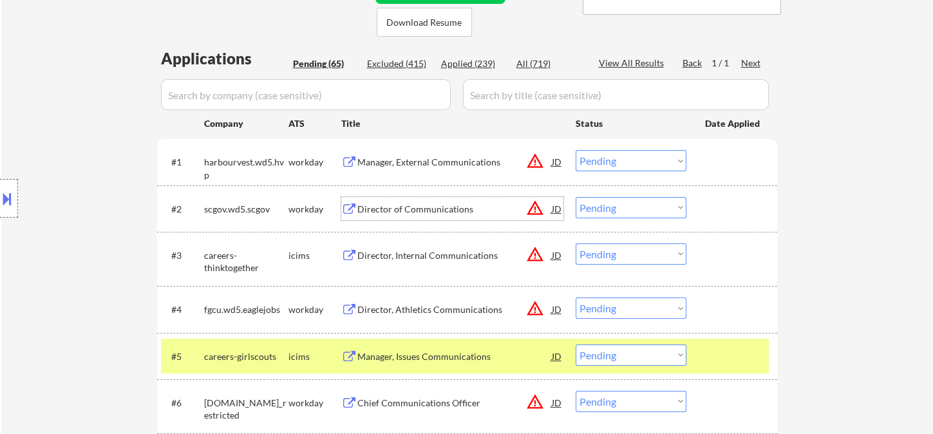
click at [402, 205] on div "Director of Communications" at bounding box center [454, 209] width 195 height 13
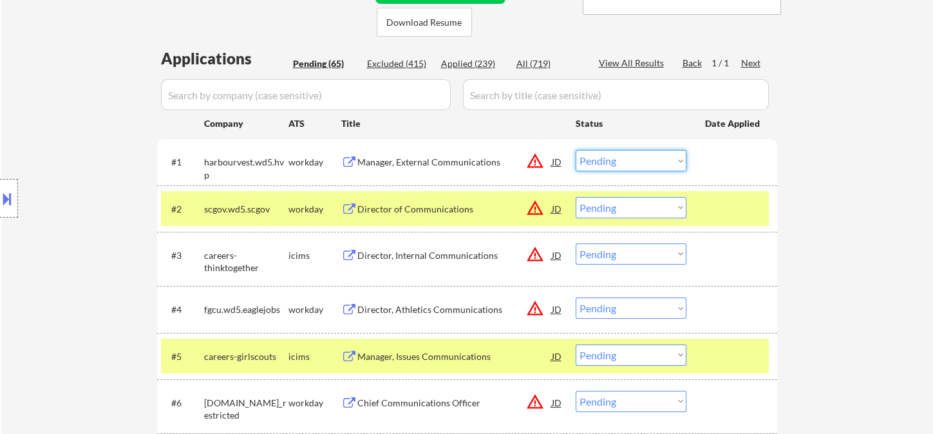
drag, startPoint x: 612, startPoint y: 159, endPoint x: 621, endPoint y: 169, distance: 13.2
click at [612, 159] on select "Choose an option... Pending Applied Excluded (Questions) Excluded (Expired) Exc…" at bounding box center [631, 160] width 111 height 21
click at [576, 150] on select "Choose an option... Pending Applied Excluded (Questions) Excluded (Expired) Exc…" at bounding box center [631, 160] width 111 height 21
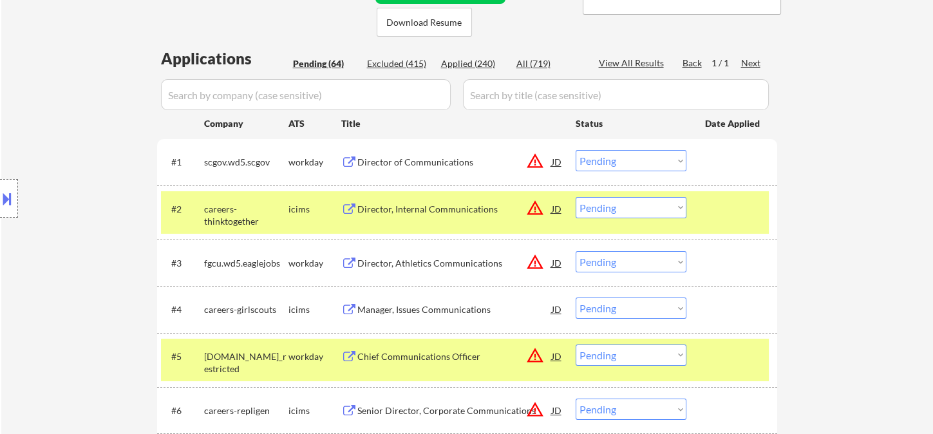
click at [15, 189] on div at bounding box center [9, 198] width 18 height 39
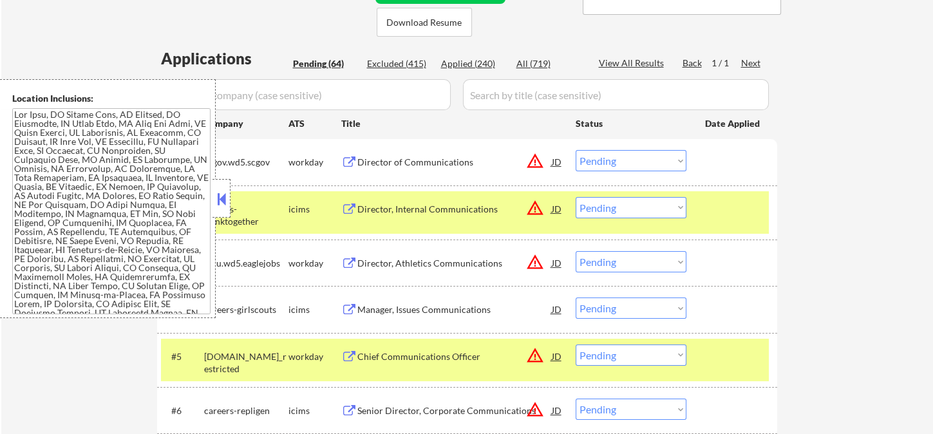
drag, startPoint x: 215, startPoint y: 206, endPoint x: 603, endPoint y: 149, distance: 391.9
click at [216, 205] on button at bounding box center [221, 198] width 14 height 19
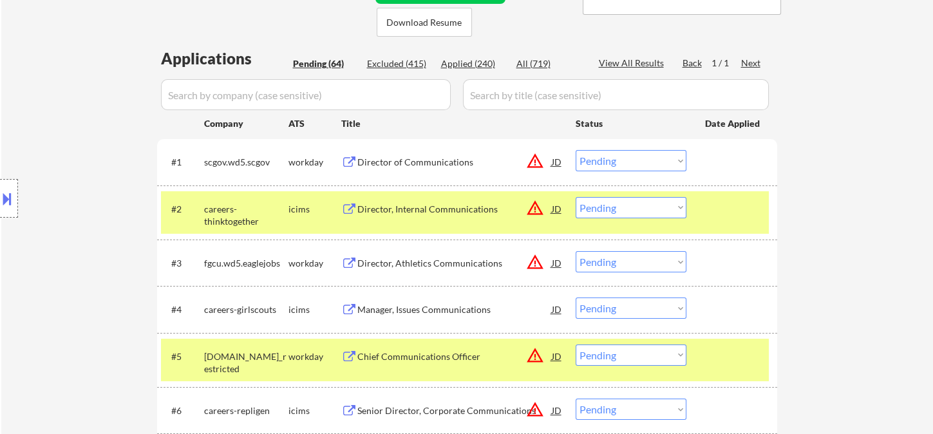
drag, startPoint x: 636, startPoint y: 151, endPoint x: 658, endPoint y: 167, distance: 27.7
click at [638, 156] on select "Choose an option... Pending Applied Excluded (Questions) Excluded (Expired) Exc…" at bounding box center [631, 160] width 111 height 21
click at [576, 150] on select "Choose an option... Pending Applied Excluded (Questions) Excluded (Expired) Exc…" at bounding box center [631, 160] width 111 height 21
click at [424, 210] on div "Director, Internal Communications" at bounding box center [454, 209] width 195 height 13
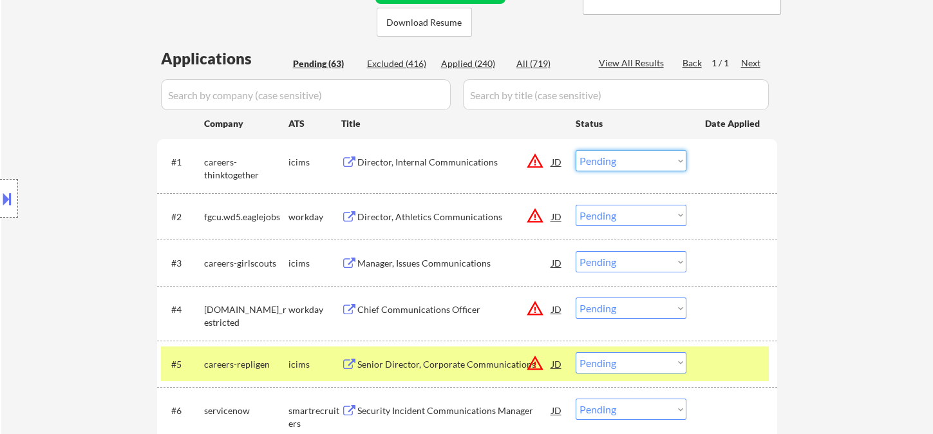
click at [639, 167] on select "Choose an option... Pending Applied Excluded (Questions) Excluded (Expired) Exc…" at bounding box center [631, 160] width 111 height 21
click at [576, 150] on select "Choose an option... Pending Applied Excluded (Questions) Excluded (Expired) Exc…" at bounding box center [631, 160] width 111 height 21
click at [414, 216] on div "Director, Athletics Communications" at bounding box center [454, 217] width 195 height 13
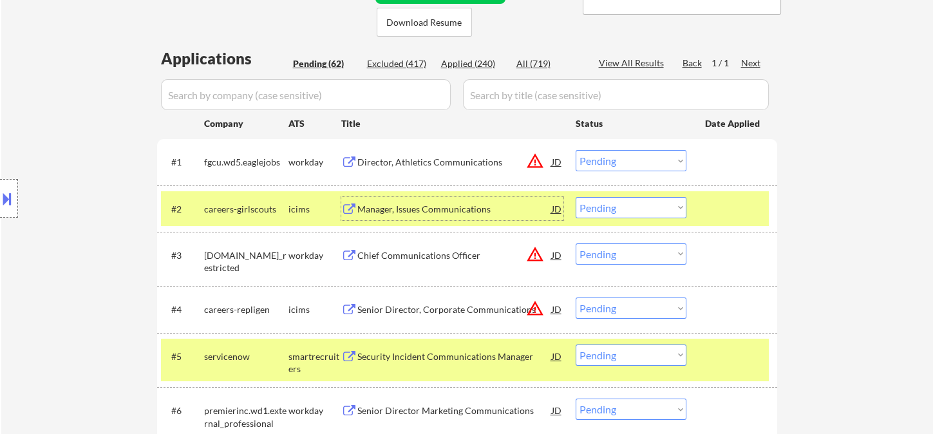
click at [605, 158] on select "Choose an option... Pending Applied Excluded (Questions) Excluded (Expired) Exc…" at bounding box center [631, 160] width 111 height 21
click at [576, 150] on select "Choose an option... Pending Applied Excluded (Questions) Excluded (Expired) Exc…" at bounding box center [631, 160] width 111 height 21
click at [433, 213] on div "Manager, Issues Communications" at bounding box center [454, 209] width 195 height 13
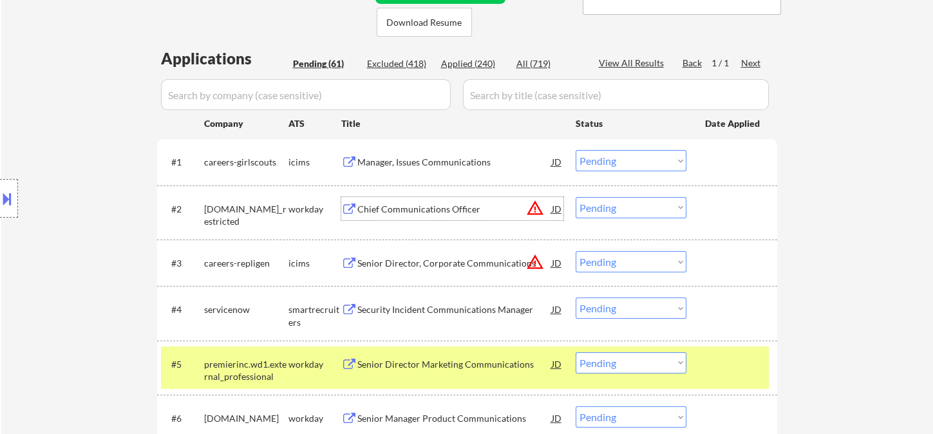
click at [631, 153] on select "Choose an option... Pending Applied Excluded (Questions) Excluded (Expired) Exc…" at bounding box center [631, 160] width 111 height 21
click at [576, 150] on select "Choose an option... Pending Applied Excluded (Questions) Excluded (Expired) Exc…" at bounding box center [631, 160] width 111 height 21
click at [402, 205] on div "Chief Communications Officer" at bounding box center [454, 209] width 195 height 13
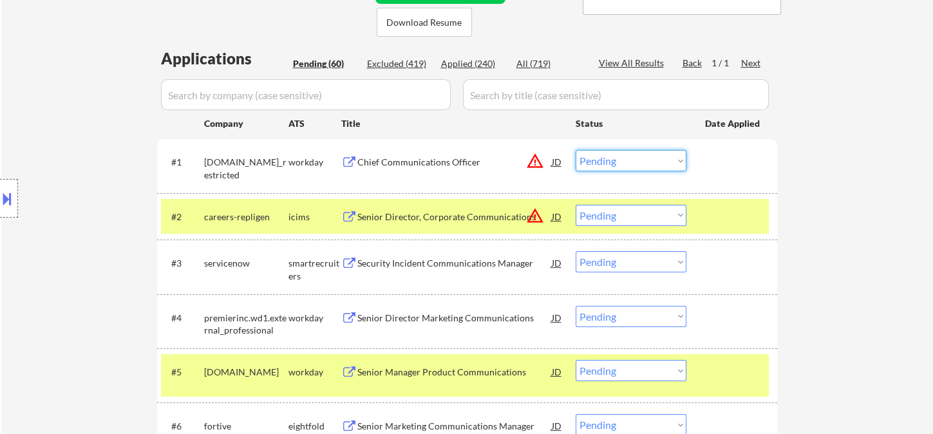
click at [605, 164] on select "Choose an option... Pending Applied Excluded (Questions) Excluded (Expired) Exc…" at bounding box center [631, 160] width 111 height 21
click at [576, 150] on select "Choose an option... Pending Applied Excluded (Questions) Excluded (Expired) Exc…" at bounding box center [631, 160] width 111 height 21
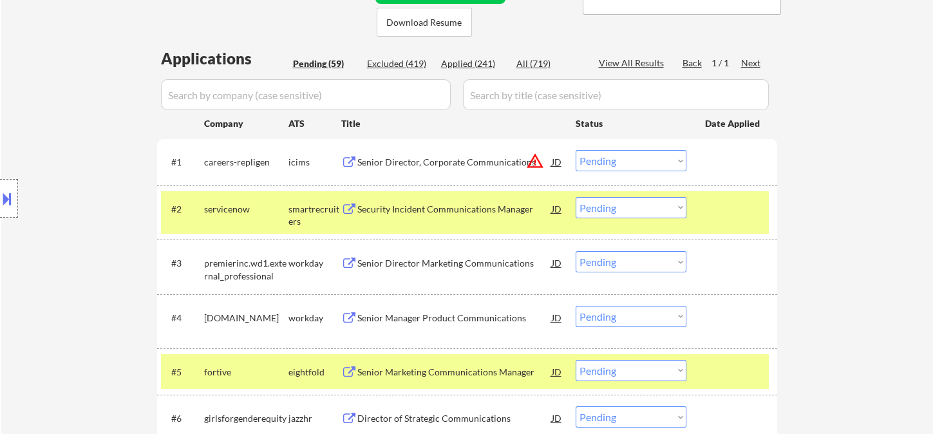
click at [455, 160] on div "Senior Director, Corporate Communications" at bounding box center [454, 162] width 195 height 13
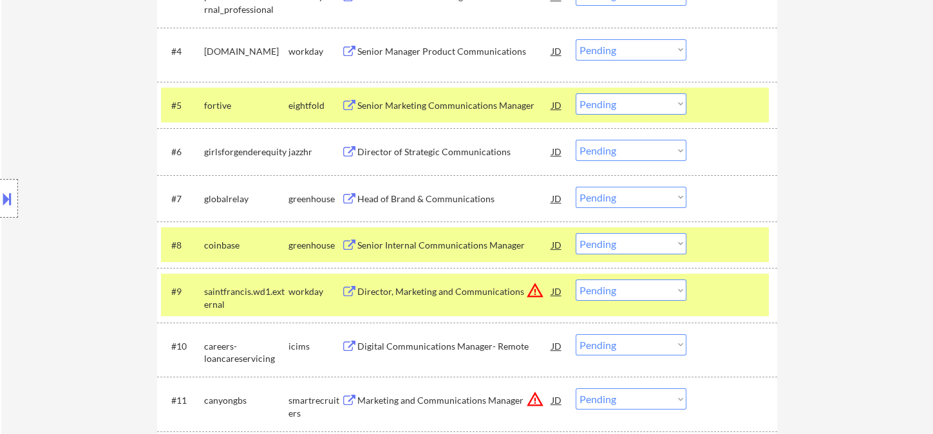
scroll to position [572, 0]
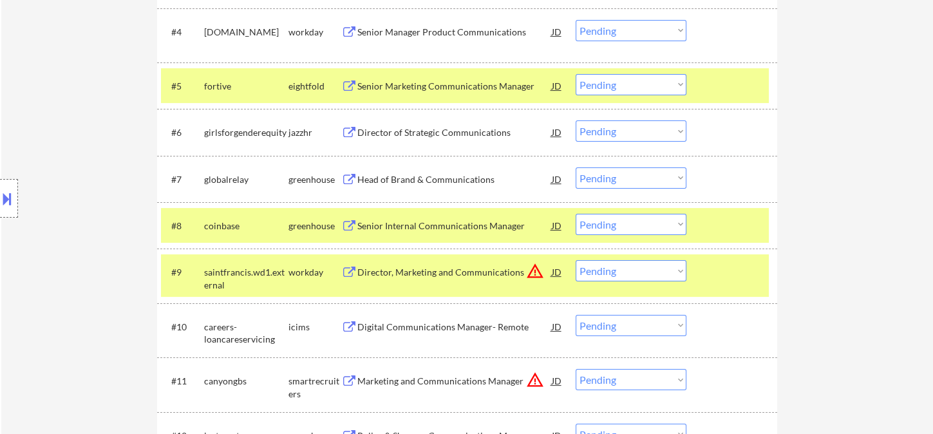
click at [442, 174] on div "Head of Brand & Communications" at bounding box center [454, 179] width 195 height 13
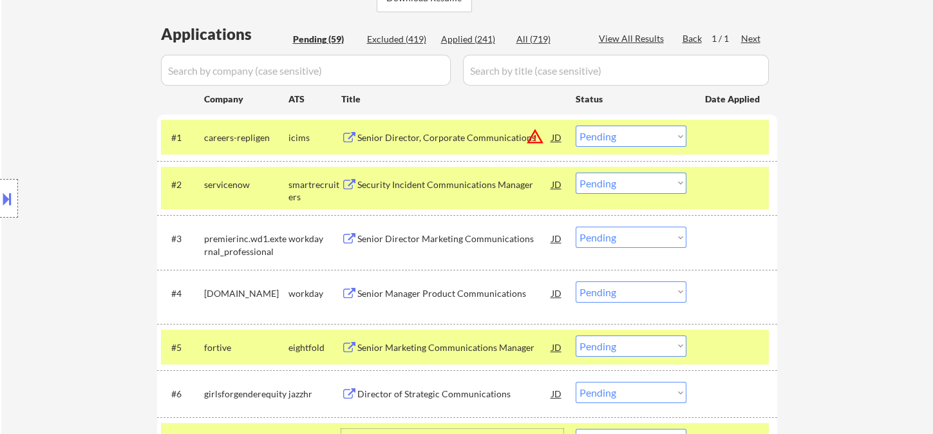
scroll to position [286, 0]
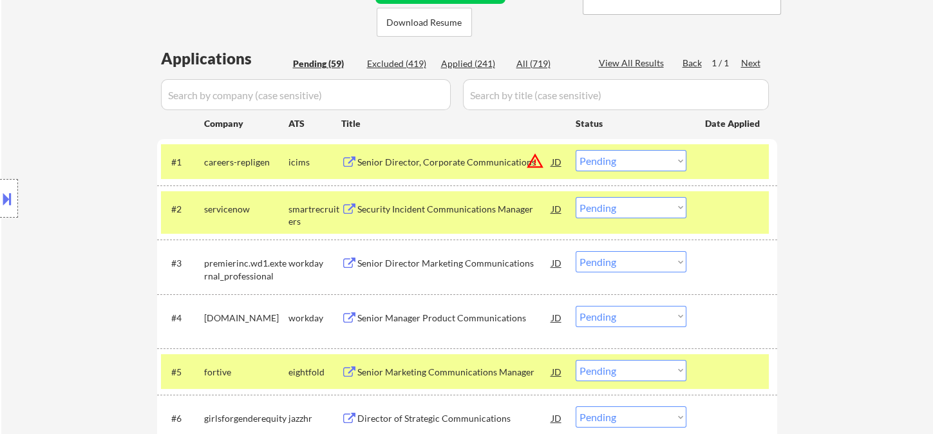
click at [666, 161] on select "Choose an option... Pending Applied Excluded (Questions) Excluded (Expired) Exc…" at bounding box center [631, 160] width 111 height 21
click at [576, 150] on select "Choose an option... Pending Applied Excluded (Questions) Excluded (Expired) Exc…" at bounding box center [631, 160] width 111 height 21
select select ""pending""
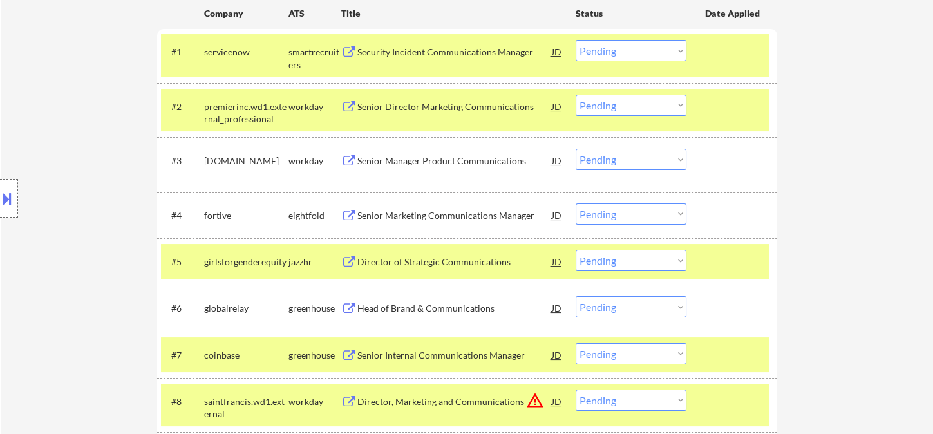
scroll to position [429, 0]
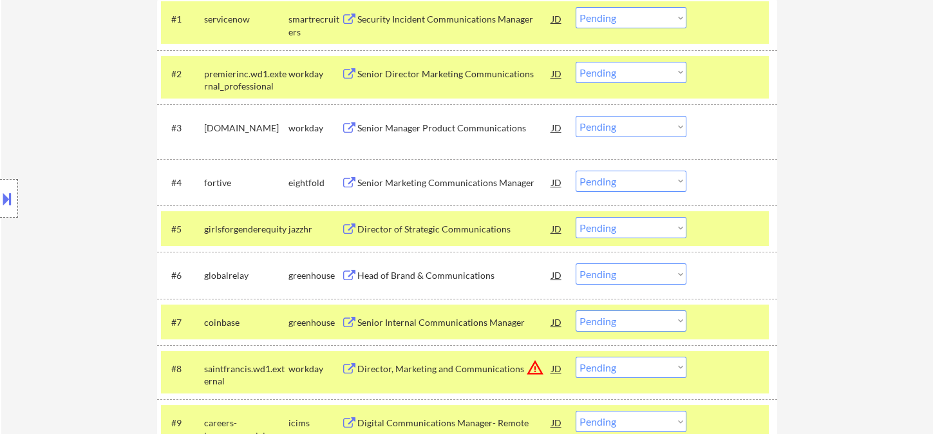
click at [628, 275] on select "Choose an option... Pending Applied Excluded (Questions) Excluded (Expired) Exc…" at bounding box center [631, 273] width 111 height 21
click at [576, 263] on select "Choose an option... Pending Applied Excluded (Questions) Excluded (Expired) Exc…" at bounding box center [631, 273] width 111 height 21
click at [462, 227] on div "Director of Strategic Communications" at bounding box center [454, 229] width 195 height 13
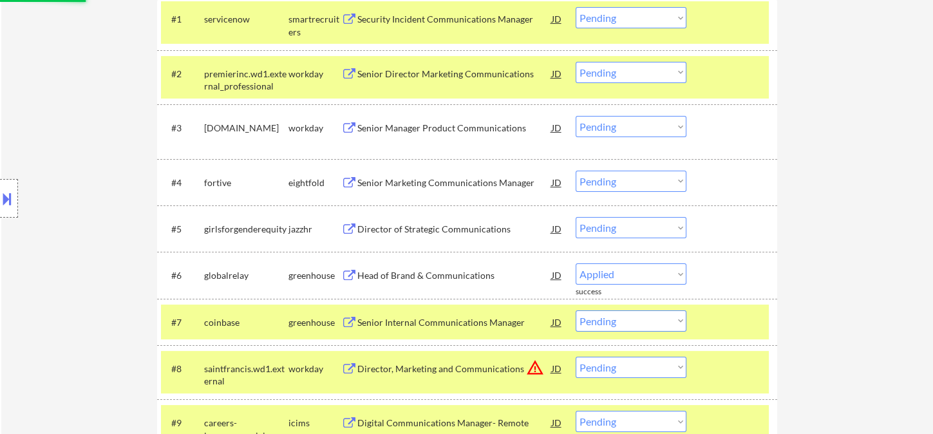
select select ""pending""
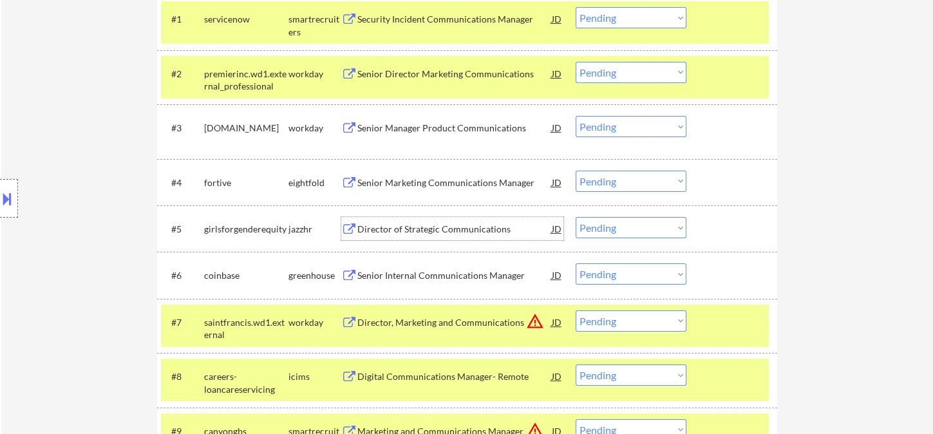
click at [600, 224] on select "Choose an option... Pending Applied Excluded (Questions) Excluded (Expired) Exc…" at bounding box center [631, 227] width 111 height 21
click at [576, 217] on select "Choose an option... Pending Applied Excluded (Questions) Excluded (Expired) Exc…" at bounding box center [631, 227] width 111 height 21
click at [429, 276] on div "Senior Internal Communications Manager" at bounding box center [454, 275] width 195 height 13
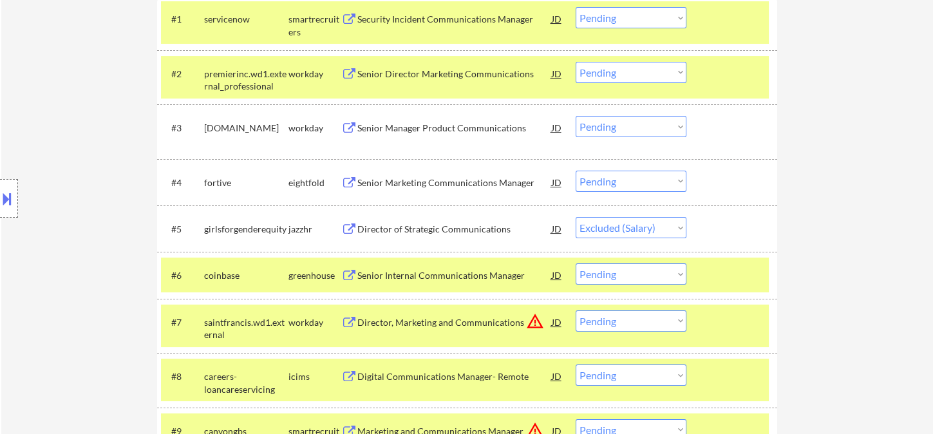
select select ""pending""
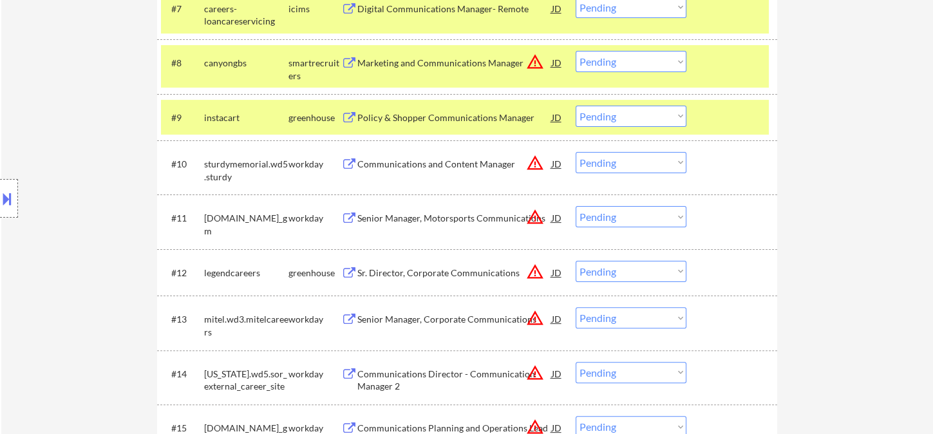
scroll to position [716, 0]
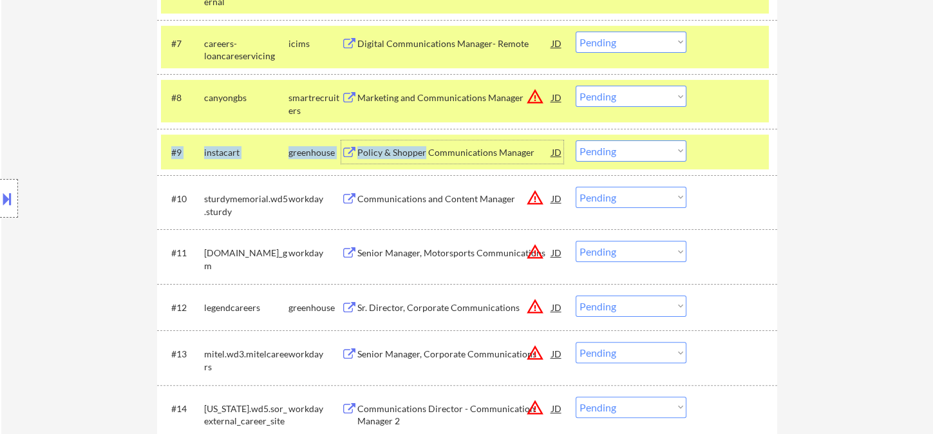
drag, startPoint x: 423, startPoint y: 148, endPoint x: 464, endPoint y: 173, distance: 48.3
click at [464, 173] on div "#9 instacart greenhouse Policy & Shopper Communications Manager JD warning_ambe…" at bounding box center [467, 152] width 620 height 46
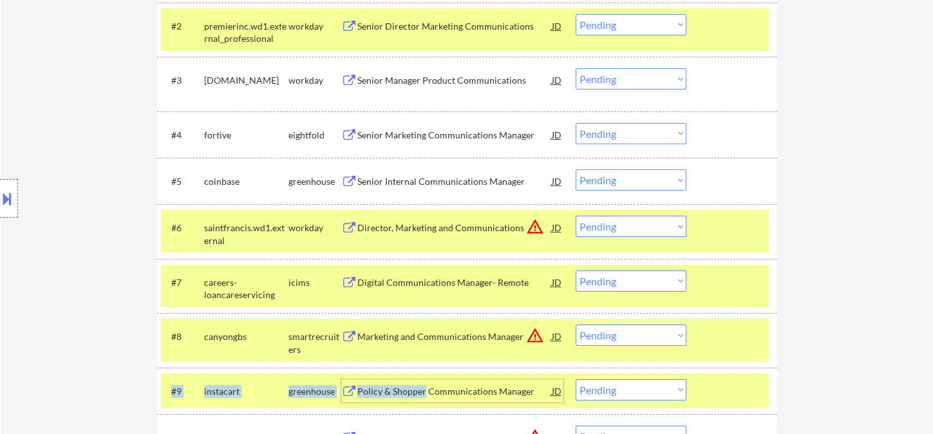
scroll to position [357, 0]
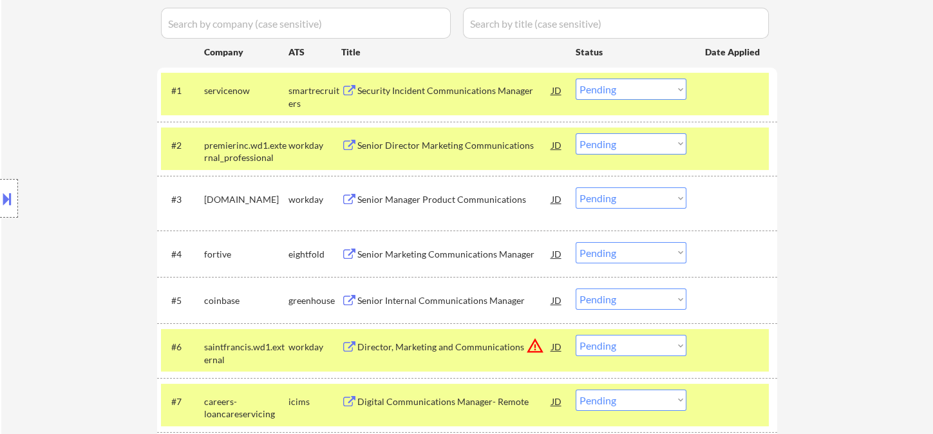
click at [454, 92] on div "Security Incident Communications Manager" at bounding box center [454, 90] width 195 height 13
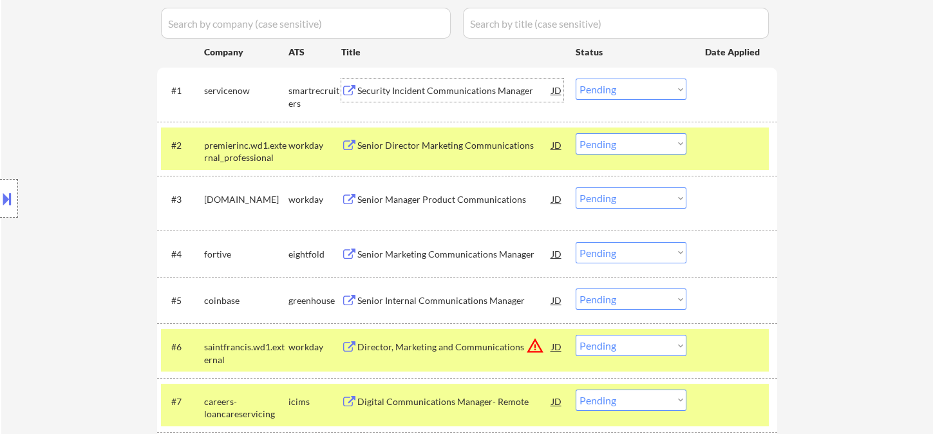
click at [417, 200] on div "Senior Manager Product Communications" at bounding box center [454, 199] width 195 height 13
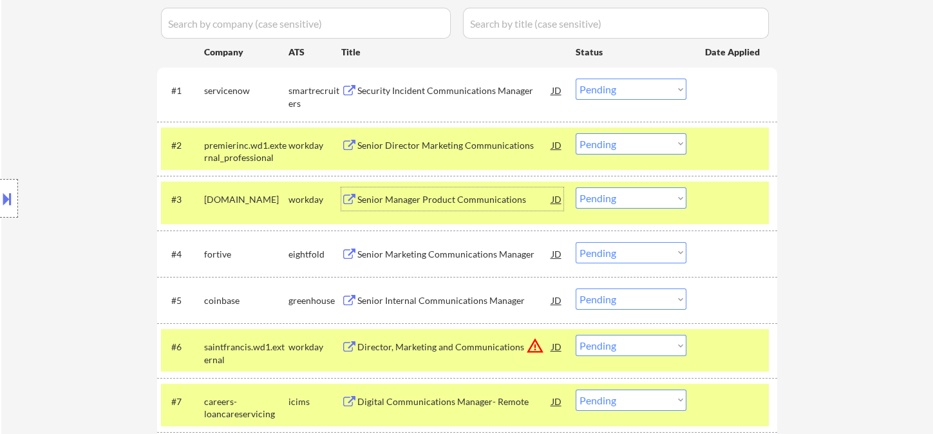
click at [616, 204] on select "Choose an option... Pending Applied Excluded (Questions) Excluded (Expired) Exc…" at bounding box center [631, 197] width 111 height 21
click at [576, 187] on select "Choose an option... Pending Applied Excluded (Questions) Excluded (Expired) Exc…" at bounding box center [631, 197] width 111 height 21
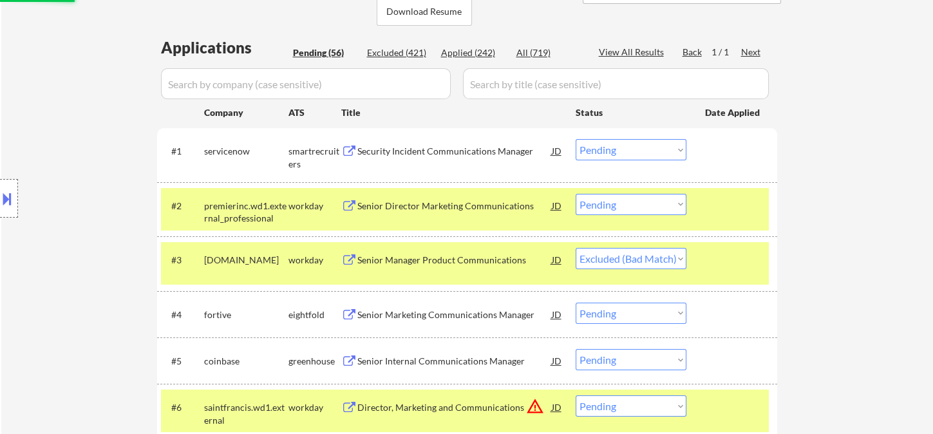
scroll to position [214, 0]
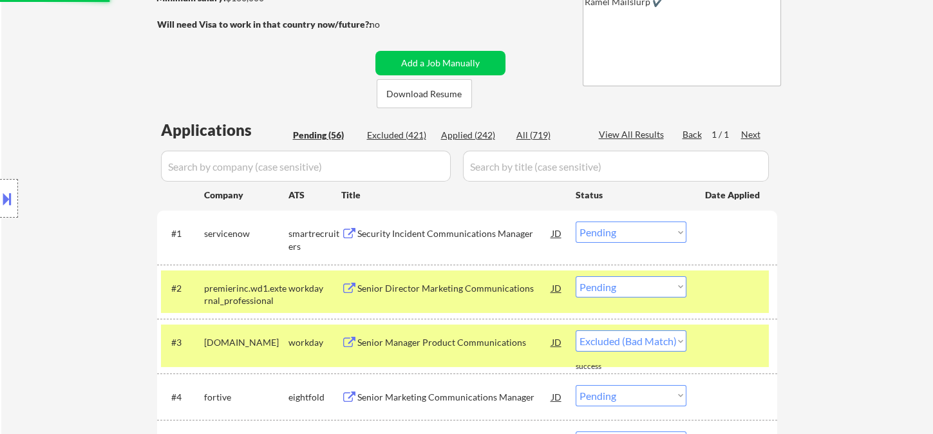
select select ""pending""
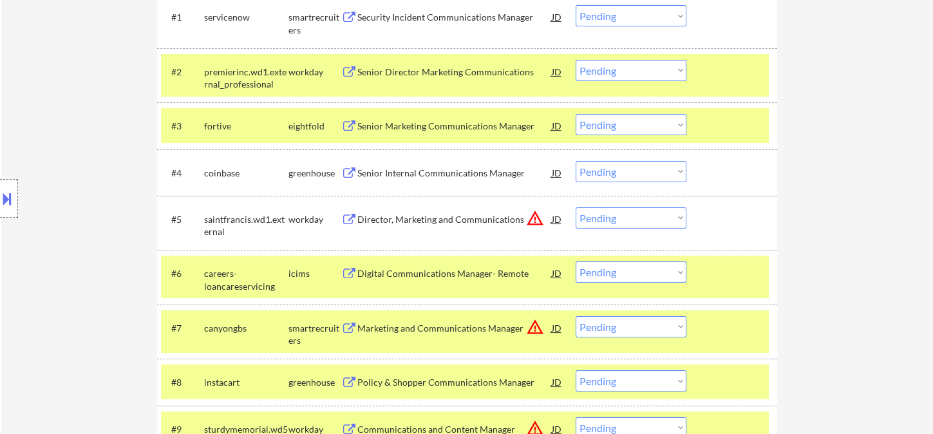
scroll to position [500, 0]
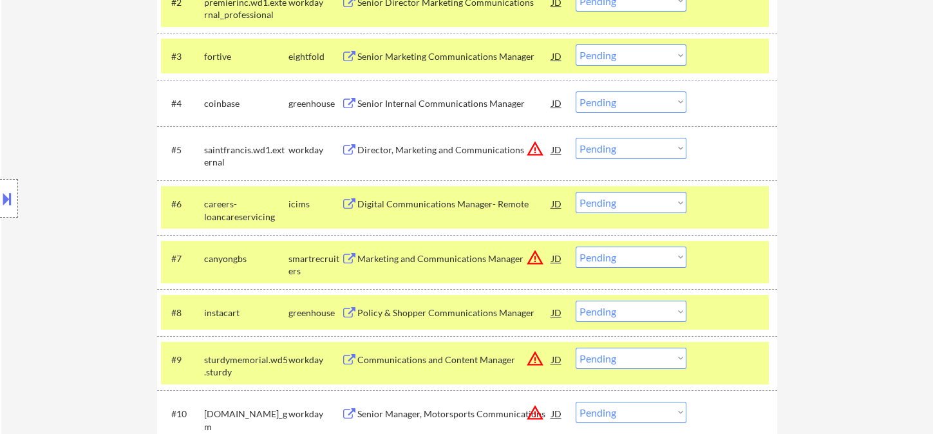
click at [459, 142] on div "Director, Marketing and Communications" at bounding box center [454, 149] width 195 height 23
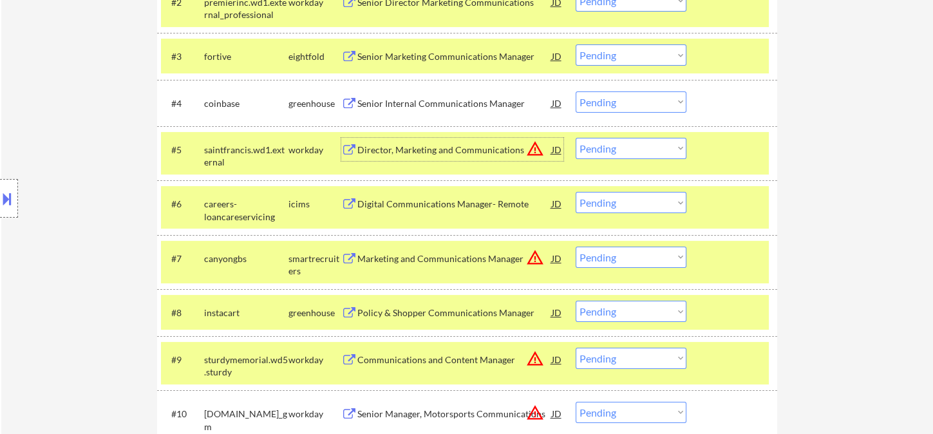
click at [605, 154] on select "Choose an option... Pending Applied Excluded (Questions) Excluded (Expired) Exc…" at bounding box center [631, 148] width 111 height 21
click at [576, 138] on select "Choose an option... Pending Applied Excluded (Questions) Excluded (Expired) Exc…" at bounding box center [631, 148] width 111 height 21
click at [469, 207] on div "Digital Communications Manager- Remote" at bounding box center [454, 204] width 195 height 13
select select ""pending""
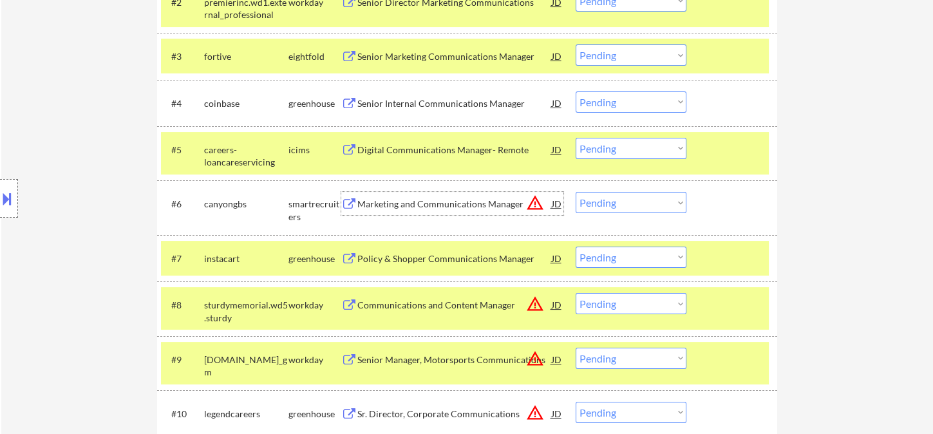
click at [405, 205] on div "Marketing and Communications Manager" at bounding box center [454, 204] width 195 height 13
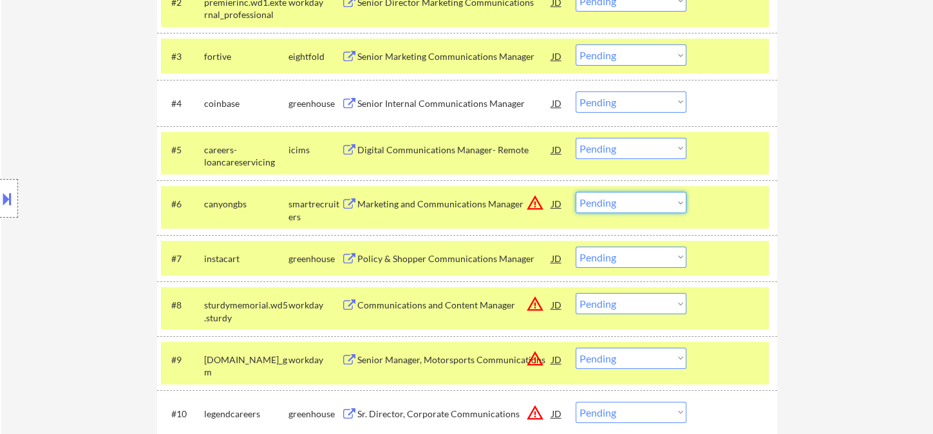
click at [634, 206] on select "Choose an option... Pending Applied Excluded (Questions) Excluded (Expired) Exc…" at bounding box center [631, 202] width 111 height 21
click at [576, 192] on select "Choose an option... Pending Applied Excluded (Questions) Excluded (Expired) Exc…" at bounding box center [631, 202] width 111 height 21
select select ""pending""
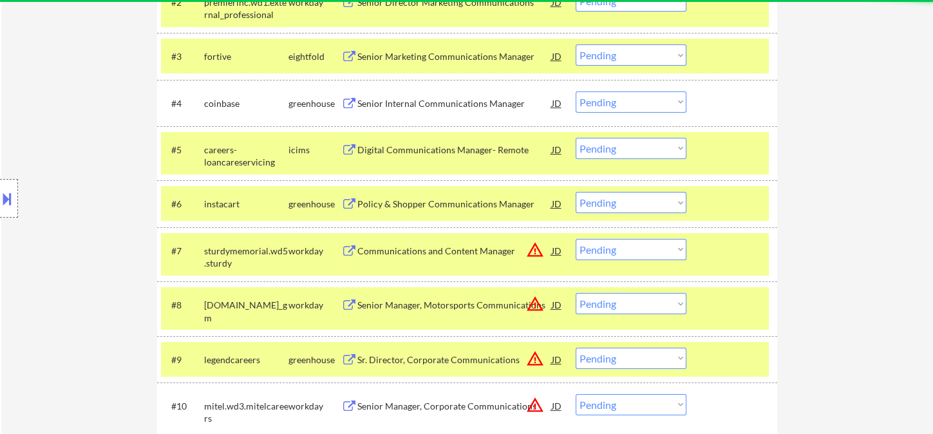
click at [461, 158] on div "Digital Communications Manager- Remote" at bounding box center [454, 149] width 195 height 23
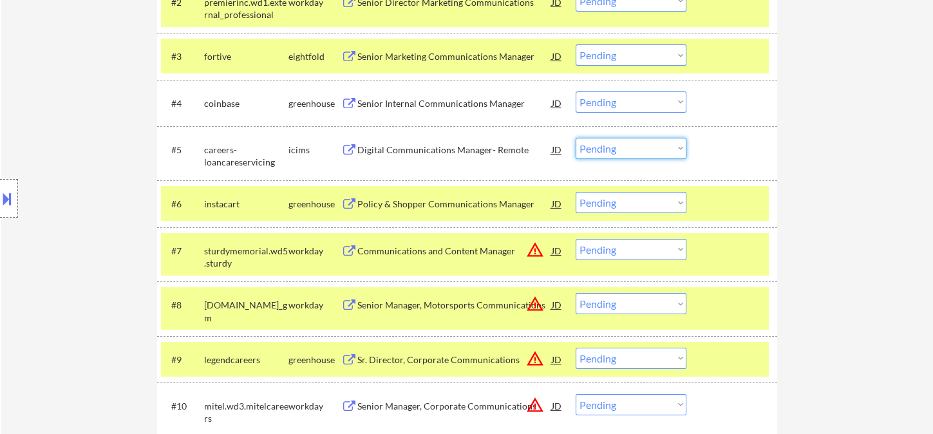
drag, startPoint x: 609, startPoint y: 144, endPoint x: 622, endPoint y: 153, distance: 16.1
click at [609, 144] on select "Choose an option... Pending Applied Excluded (Questions) Excluded (Expired) Exc…" at bounding box center [631, 148] width 111 height 21
click at [576, 138] on select "Choose an option... Pending Applied Excluded (Questions) Excluded (Expired) Exc…" at bounding box center [631, 148] width 111 height 21
click at [446, 205] on div "Policy & Shopper Communications Manager" at bounding box center [454, 204] width 195 height 13
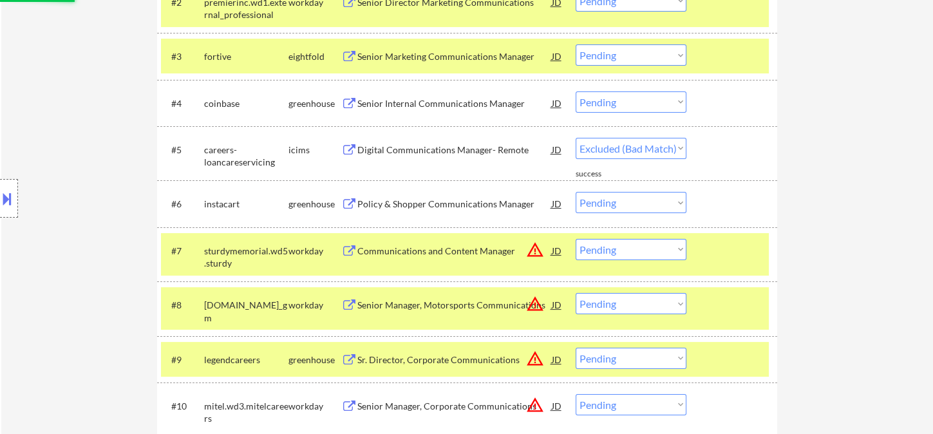
select select ""pending""
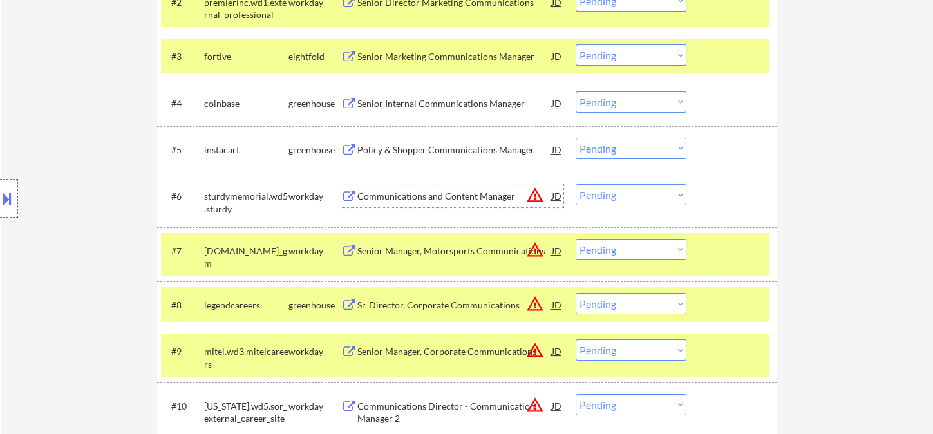
click at [558, 195] on div "JD" at bounding box center [557, 195] width 13 height 23
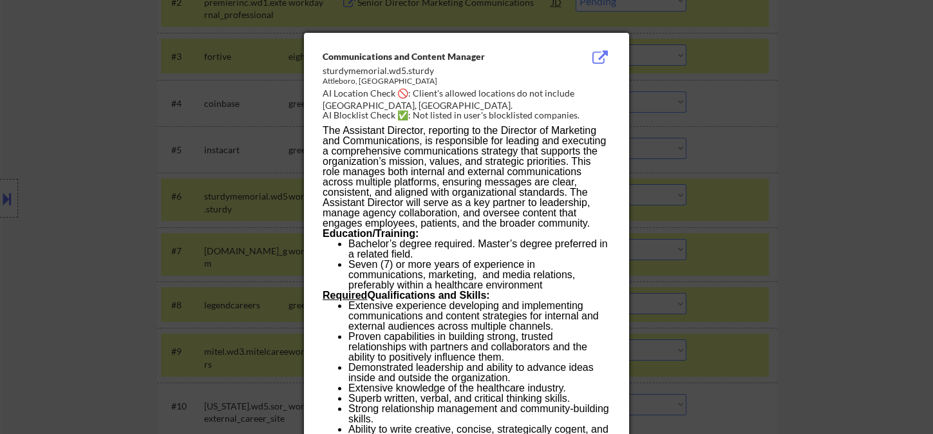
click at [817, 229] on div at bounding box center [466, 217] width 933 height 434
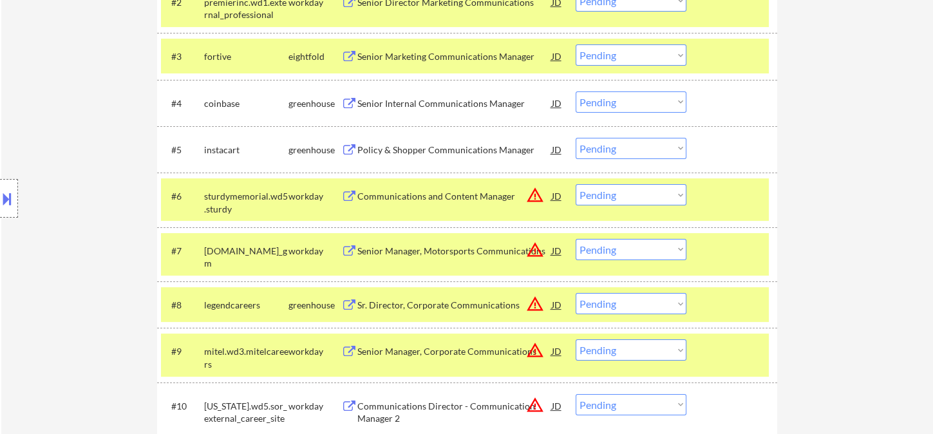
click at [408, 202] on div "Communications and Content Manager" at bounding box center [454, 196] width 195 height 13
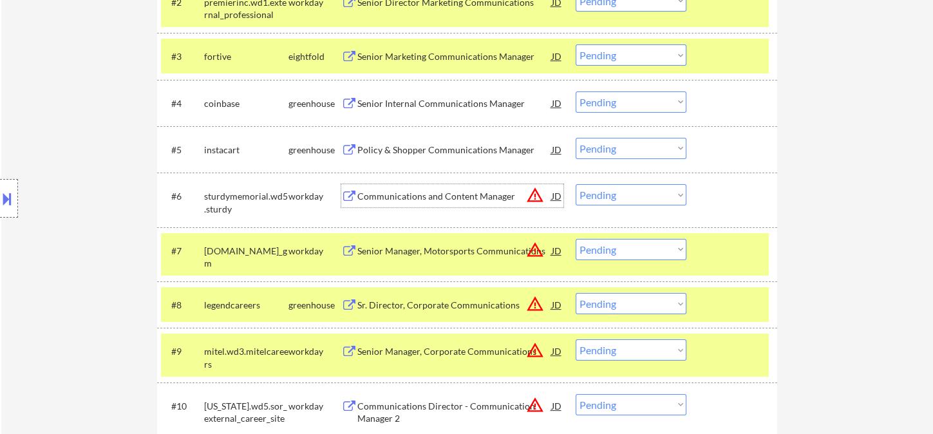
click at [10, 200] on button at bounding box center [7, 198] width 14 height 21
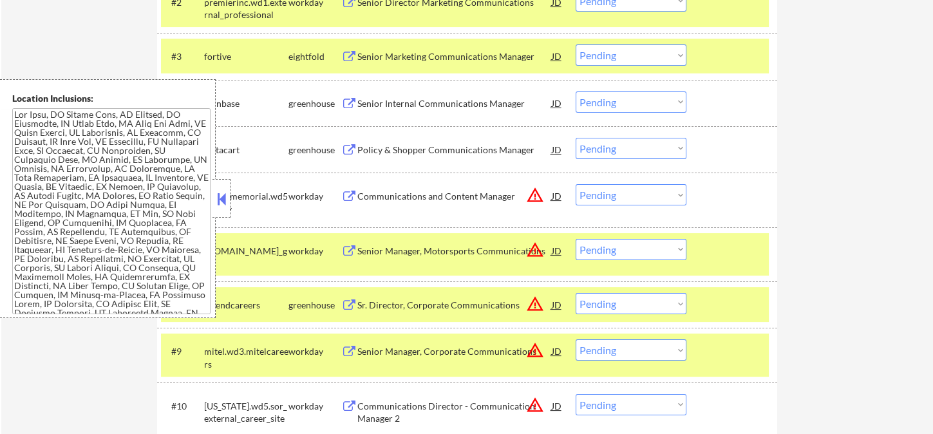
scroll to position [399, 0]
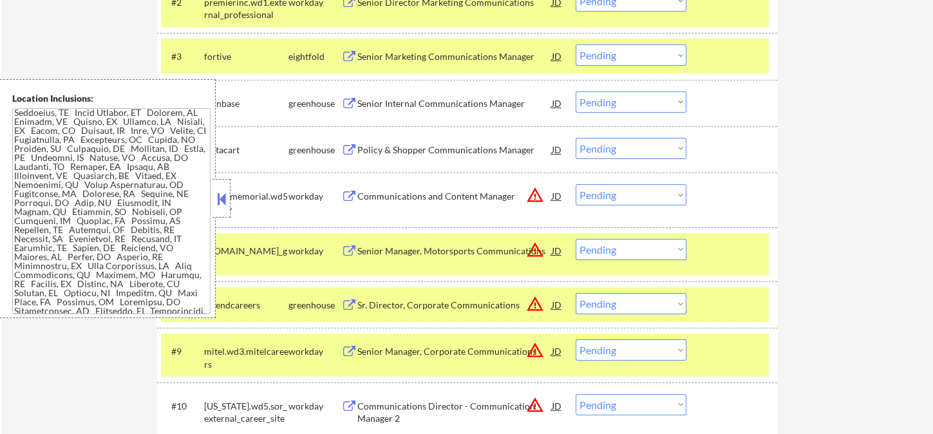
click at [226, 201] on button at bounding box center [221, 198] width 14 height 19
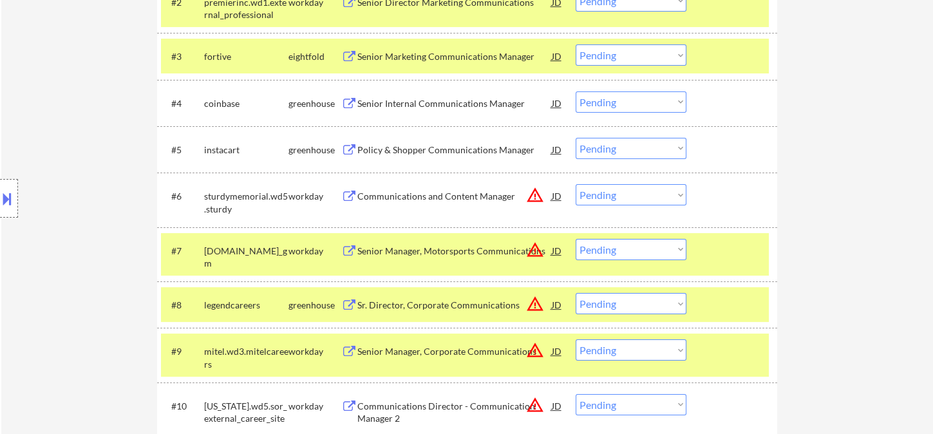
click at [616, 196] on select "Choose an option... Pending Applied Excluded (Questions) Excluded (Expired) Exc…" at bounding box center [631, 194] width 111 height 21
click at [576, 184] on select "Choose an option... Pending Applied Excluded (Questions) Excluded (Expired) Exc…" at bounding box center [631, 194] width 111 height 21
click at [430, 249] on div "Senior Manager, Motorsports Communications" at bounding box center [454, 251] width 195 height 13
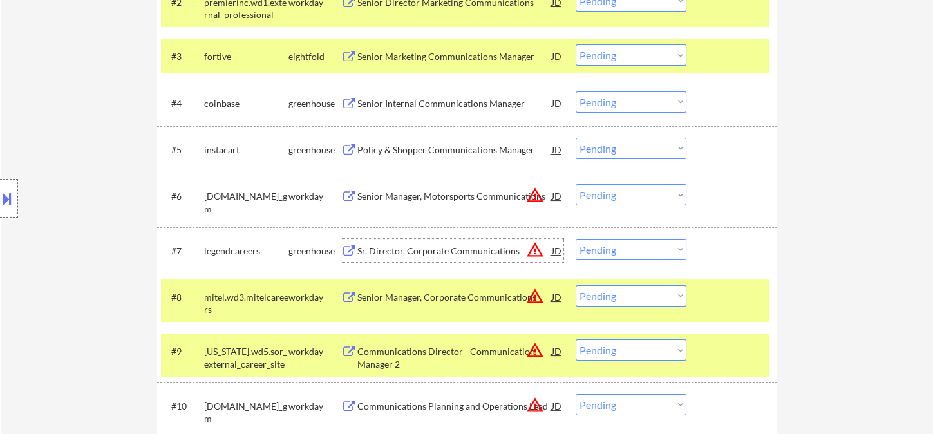
drag, startPoint x: 598, startPoint y: 198, endPoint x: 609, endPoint y: 202, distance: 11.4
click at [598, 198] on select "Choose an option... Pending Applied Excluded (Questions) Excluded (Expired) Exc…" at bounding box center [631, 194] width 111 height 21
click at [576, 184] on select "Choose an option... Pending Applied Excluded (Questions) Excluded (Expired) Exc…" at bounding box center [631, 194] width 111 height 21
click at [465, 253] on div "Sr. Director, Corporate Communications" at bounding box center [454, 251] width 195 height 13
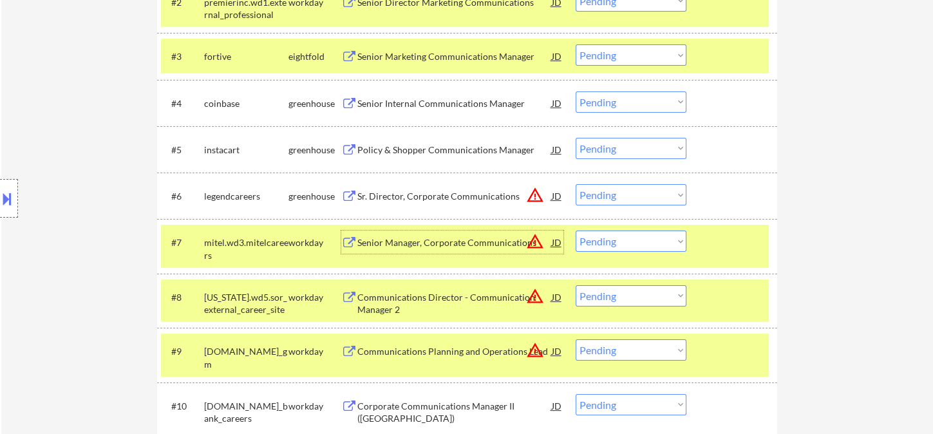
click at [623, 193] on select "Choose an option... Pending Applied Excluded (Questions) Excluded (Expired) Exc…" at bounding box center [631, 194] width 111 height 21
click at [576, 184] on select "Choose an option... Pending Applied Excluded (Questions) Excluded (Expired) Exc…" at bounding box center [631, 194] width 111 height 21
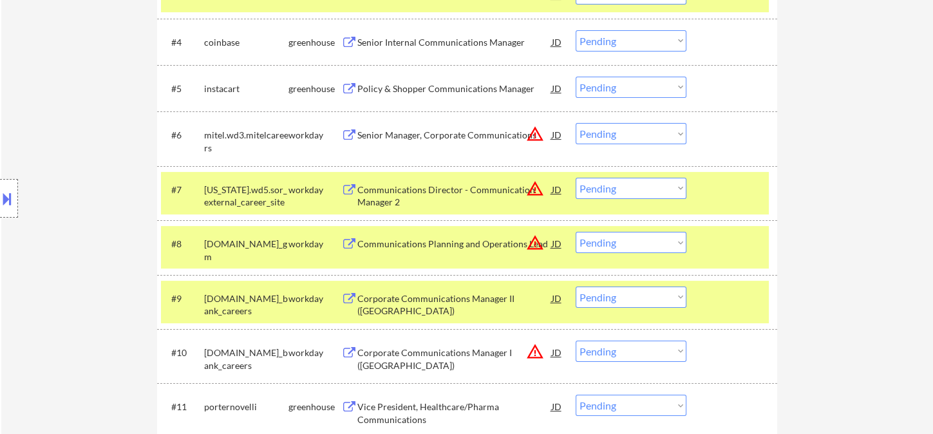
scroll to position [500, 0]
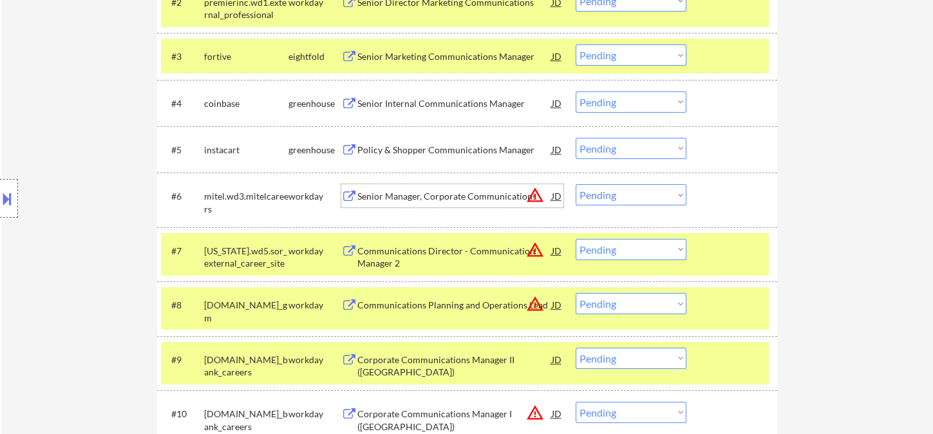
click at [438, 196] on div "Senior Manager, Corporate Communications" at bounding box center [454, 196] width 195 height 13
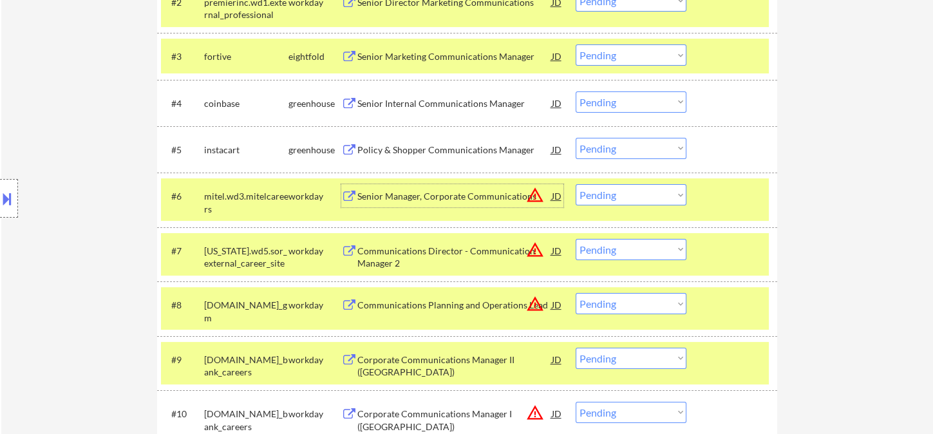
click at [424, 200] on div "Senior Manager, Corporate Communications" at bounding box center [454, 196] width 195 height 13
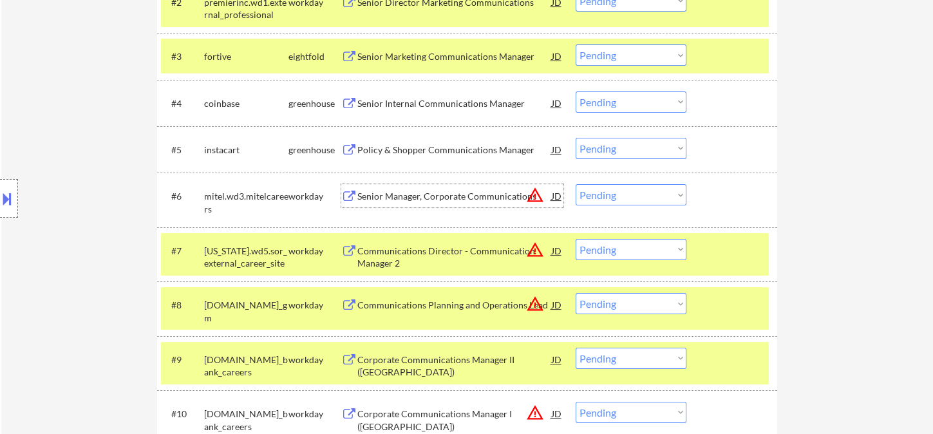
click at [609, 195] on select "Choose an option... Pending Applied Excluded (Questions) Excluded (Expired) Exc…" at bounding box center [631, 194] width 111 height 21
click at [576, 184] on select "Choose an option... Pending Applied Excluded (Questions) Excluded (Expired) Exc…" at bounding box center [631, 194] width 111 height 21
click at [442, 256] on div "Communications Director - Communication Manager 2" at bounding box center [454, 257] width 195 height 25
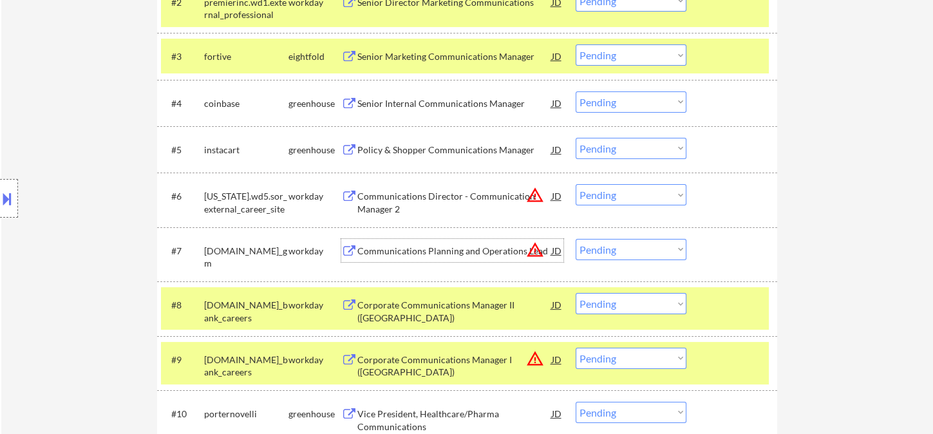
click at [640, 198] on select "Choose an option... Pending Applied Excluded (Questions) Excluded (Expired) Exc…" at bounding box center [631, 194] width 111 height 21
click at [576, 184] on select "Choose an option... Pending Applied Excluded (Questions) Excluded (Expired) Exc…" at bounding box center [631, 194] width 111 height 21
click at [484, 254] on div "Communications Planning and Operations Lead" at bounding box center [454, 251] width 195 height 13
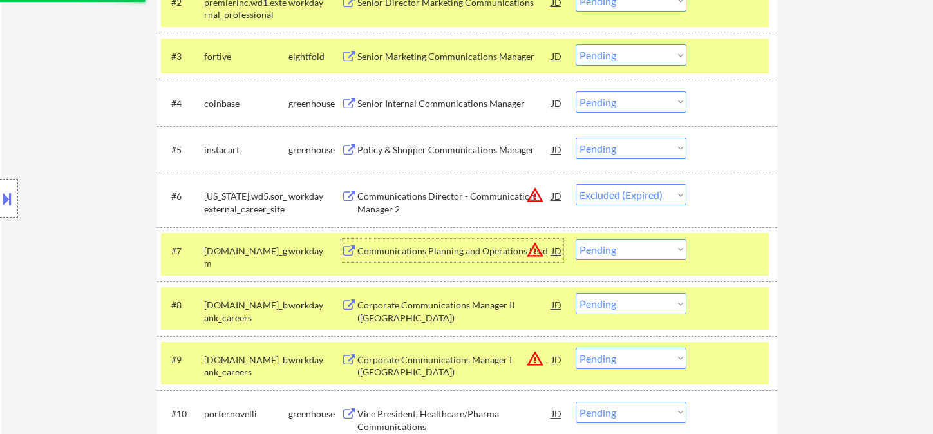
drag, startPoint x: 620, startPoint y: 252, endPoint x: 627, endPoint y: 257, distance: 7.9
click at [620, 252] on select "Choose an option... Pending Applied Excluded (Questions) Excluded (Expired) Exc…" at bounding box center [631, 249] width 111 height 21
click at [617, 191] on select "Choose an option... Pending Applied Excluded (Questions) Excluded (Expired) Exc…" at bounding box center [631, 194] width 111 height 21
drag, startPoint x: 575, startPoint y: 241, endPoint x: 595, endPoint y: 247, distance: 21.0
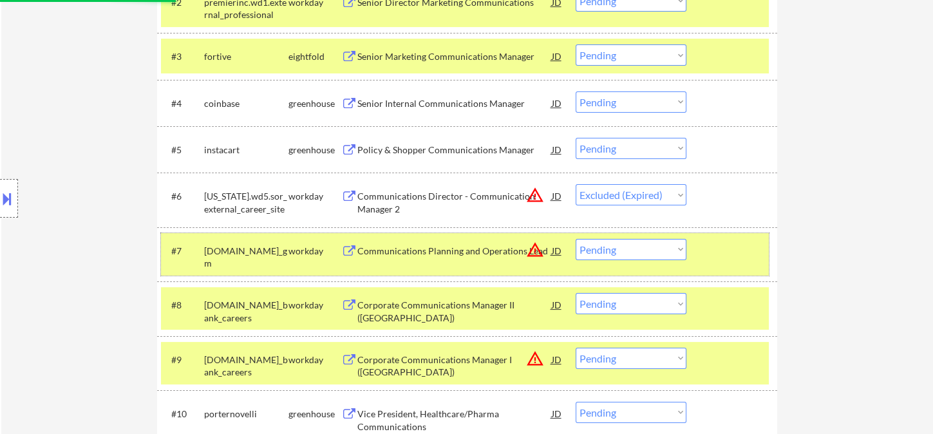
click at [584, 243] on div "#7 generalmotors.wd5.careers_gm workday Communications Planning and Operations …" at bounding box center [465, 254] width 608 height 43
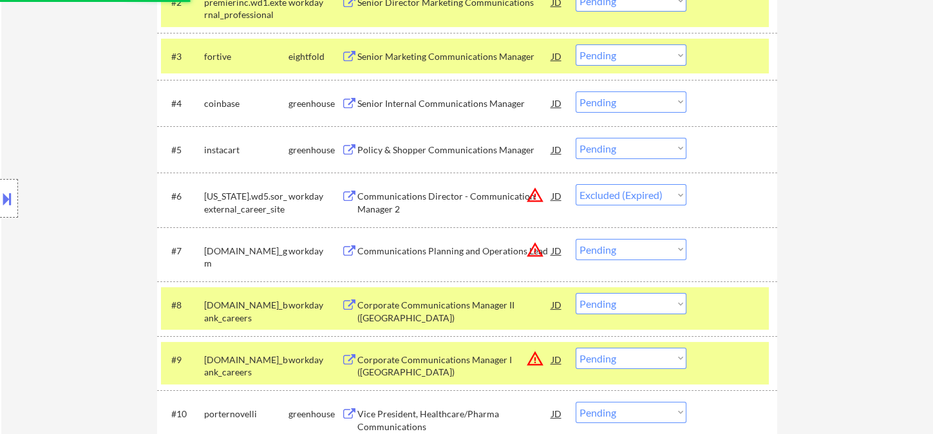
drag, startPoint x: 611, startPoint y: 243, endPoint x: 618, endPoint y: 247, distance: 7.5
click at [612, 242] on select "Choose an option... Pending Applied Excluded (Questions) Excluded (Expired) Exc…" at bounding box center [631, 249] width 111 height 21
select select ""pending""
select select ""excluded__expired_""
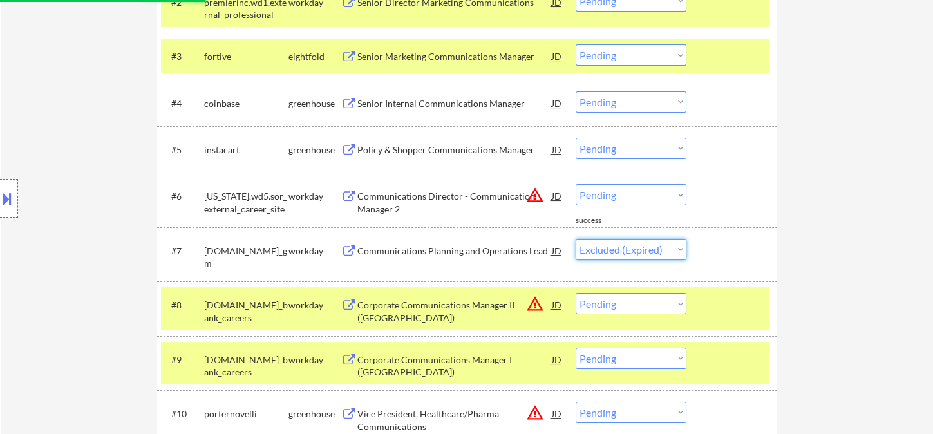
click at [576, 239] on select "Choose an option... Pending Applied Excluded (Questions) Excluded (Expired) Exc…" at bounding box center [631, 249] width 111 height 21
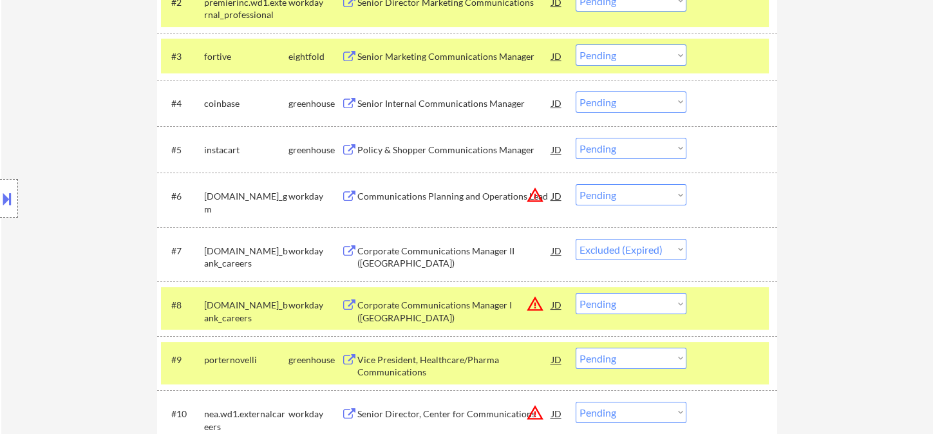
click at [610, 197] on select "Choose an option... Pending Applied Excluded (Questions) Excluded (Expired) Exc…" at bounding box center [631, 194] width 111 height 21
select select ""excluded__expired_""
click at [576, 184] on select "Choose an option... Pending Applied Excluded (Questions) Excluded (Expired) Exc…" at bounding box center [631, 194] width 111 height 21
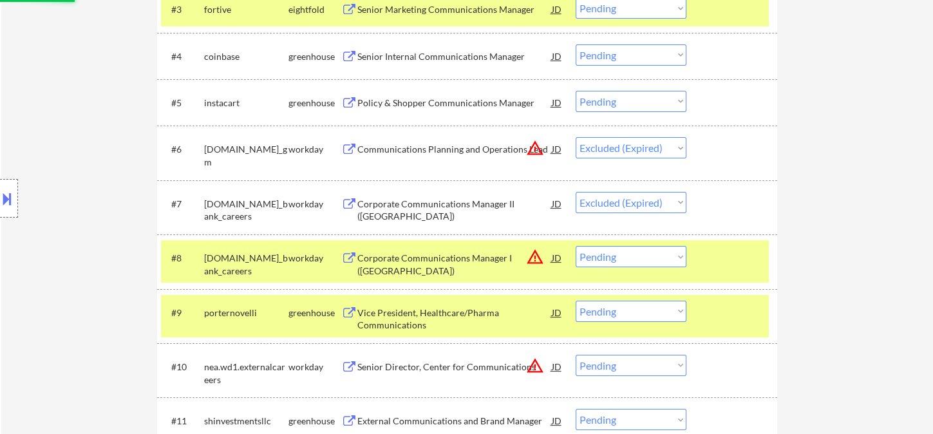
scroll to position [572, 0]
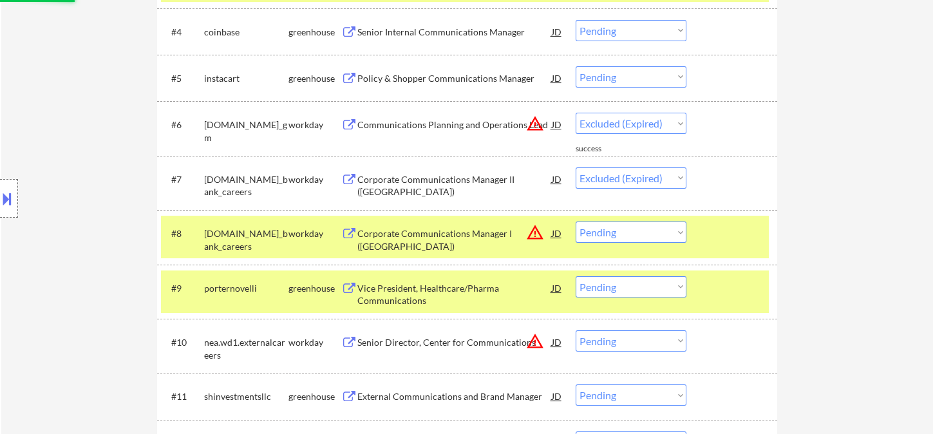
select select ""pending""
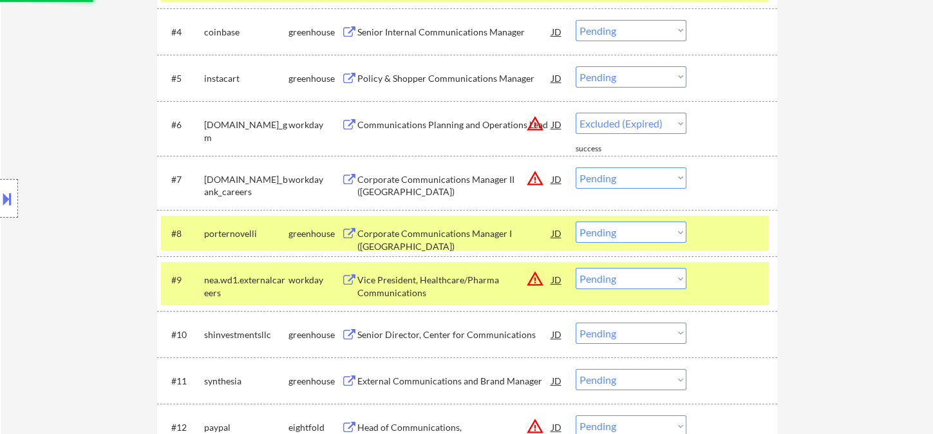
select select ""pending""
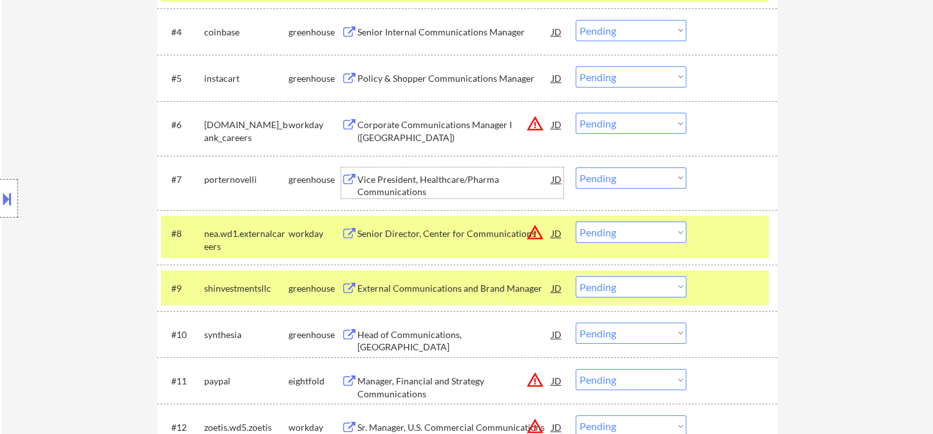
click at [426, 182] on div "Vice President, Healthcare/Pharma Communications" at bounding box center [454, 185] width 195 height 25
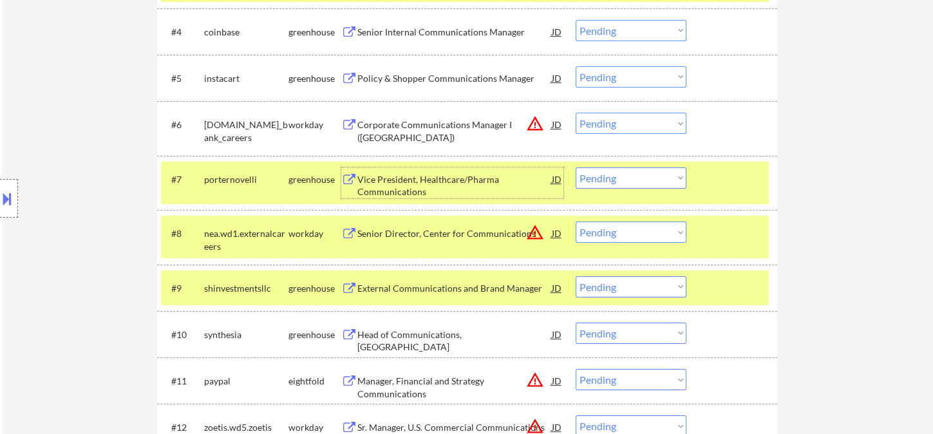
drag, startPoint x: 626, startPoint y: 176, endPoint x: 628, endPoint y: 184, distance: 7.3
click at [626, 176] on select "Choose an option... Pending Applied Excluded (Questions) Excluded (Expired) Exc…" at bounding box center [631, 177] width 111 height 21
click at [576, 167] on select "Choose an option... Pending Applied Excluded (Questions) Excluded (Expired) Exc…" at bounding box center [631, 177] width 111 height 21
select select ""pending""
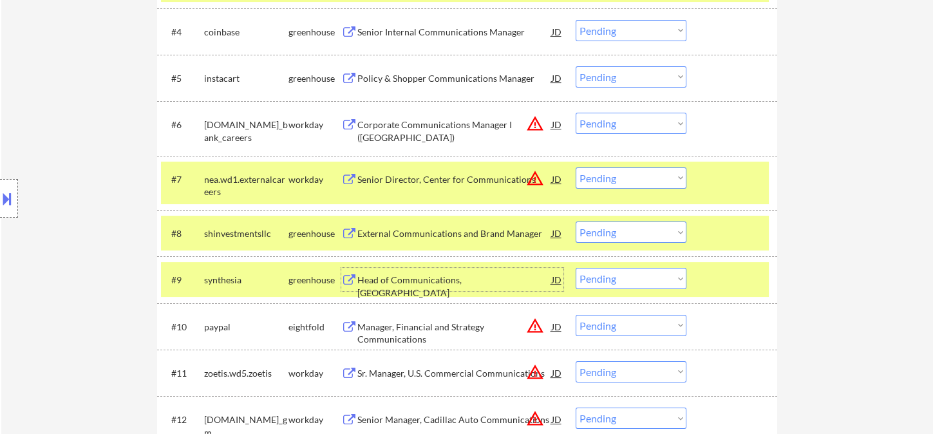
click at [467, 287] on div "Head of Communications, [GEOGRAPHIC_DATA]" at bounding box center [454, 279] width 195 height 23
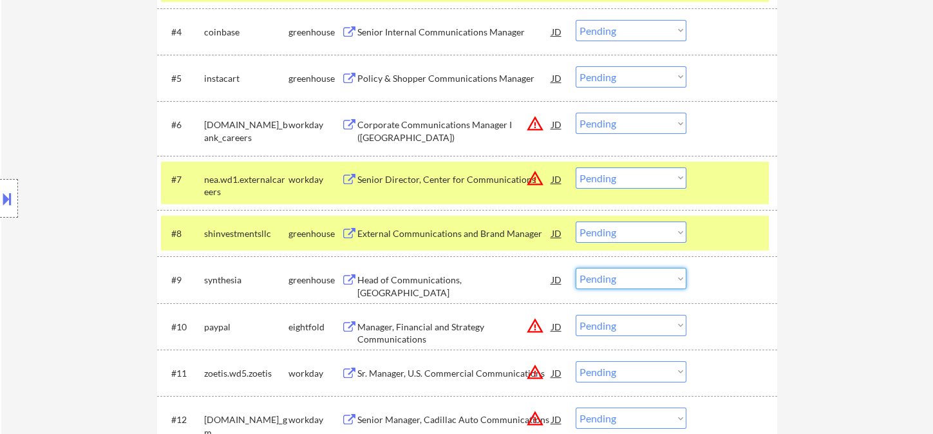
drag, startPoint x: 610, startPoint y: 278, endPoint x: 634, endPoint y: 293, distance: 28.4
click at [611, 278] on select "Choose an option... Pending Applied Excluded (Questions) Excluded (Expired) Exc…" at bounding box center [631, 278] width 111 height 21
click at [576, 268] on select "Choose an option... Pending Applied Excluded (Questions) Excluded (Expired) Exc…" at bounding box center [631, 278] width 111 height 21
select select ""pending""
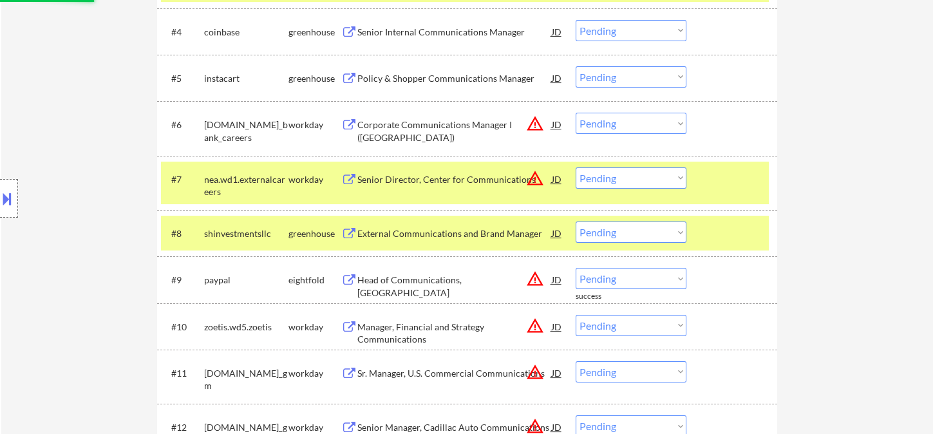
click at [448, 229] on div "External Communications and Brand Manager" at bounding box center [454, 233] width 195 height 13
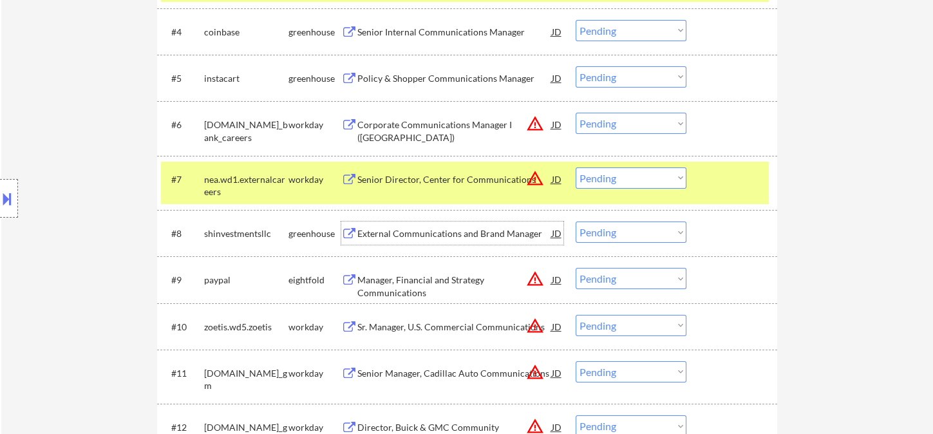
drag, startPoint x: 605, startPoint y: 230, endPoint x: 613, endPoint y: 236, distance: 9.7
click at [605, 230] on select "Choose an option... Pending Applied Excluded (Questions) Excluded (Expired) Exc…" at bounding box center [631, 232] width 111 height 21
click at [576, 222] on select "Choose an option... Pending Applied Excluded (Questions) Excluded (Expired) Exc…" at bounding box center [631, 232] width 111 height 21
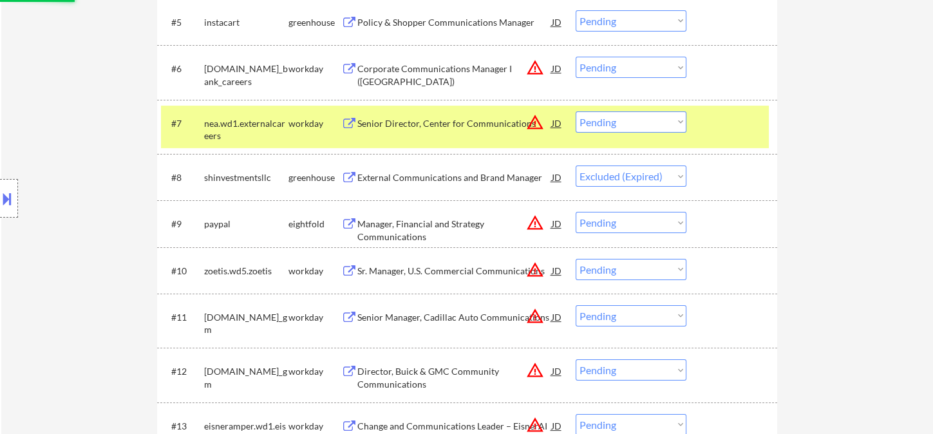
scroll to position [716, 0]
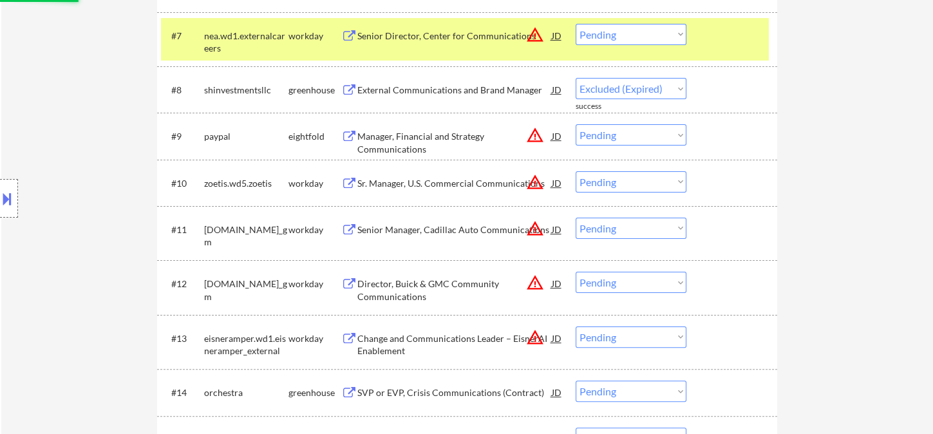
select select ""pending""
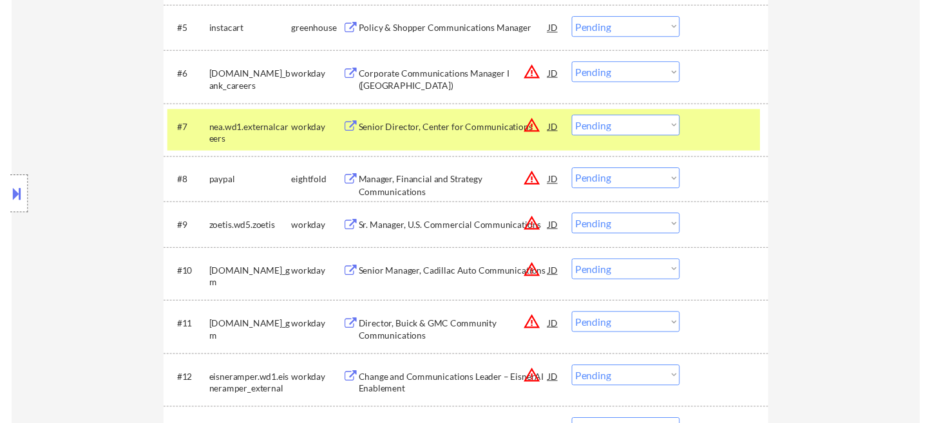
scroll to position [644, 0]
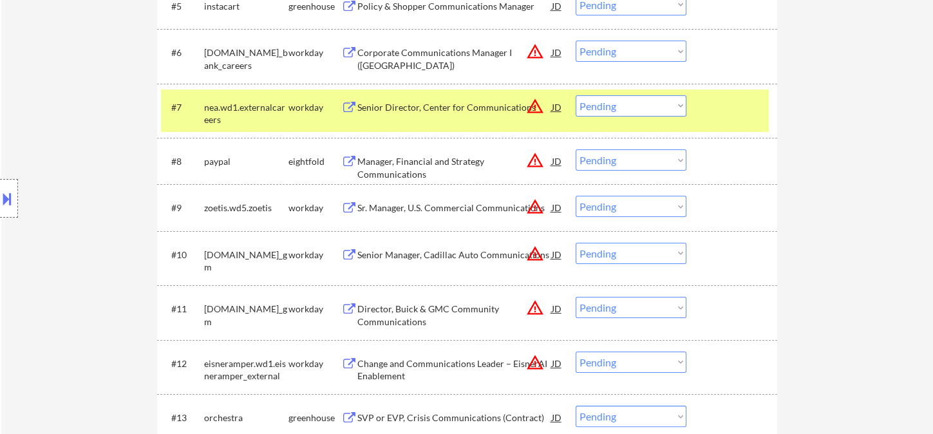
click at [452, 214] on div "Sr. Manager, U.S. Commercial Communications" at bounding box center [454, 208] width 195 height 13
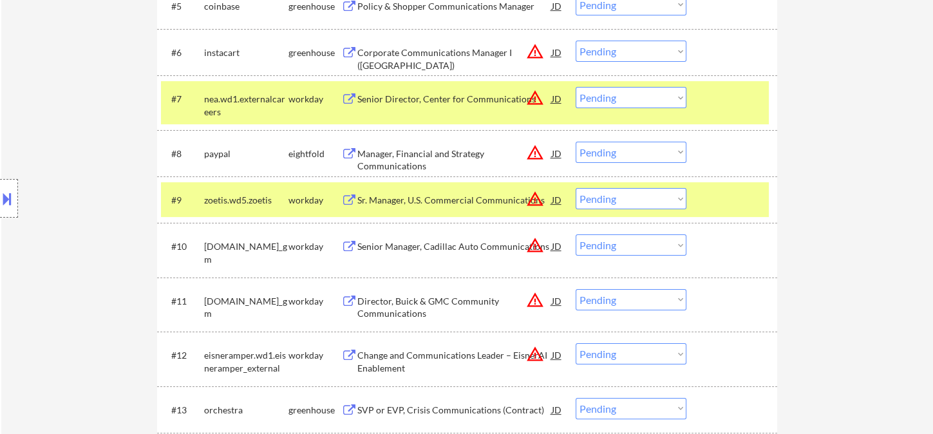
select select ""pending""
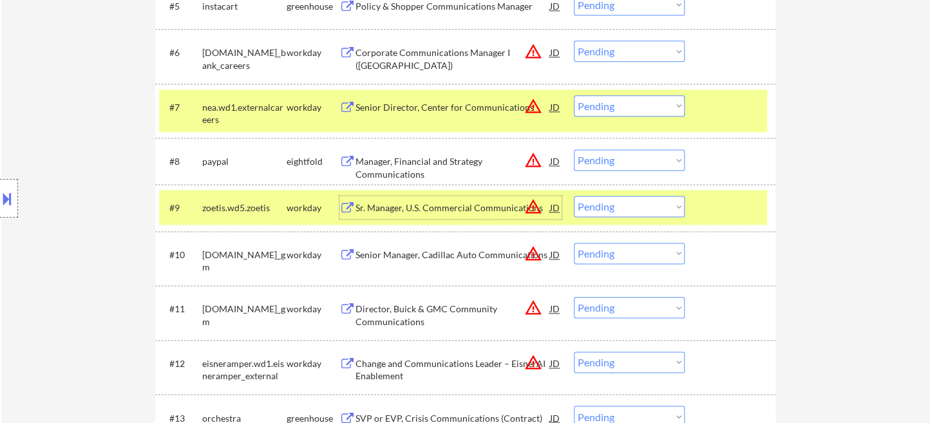
drag, startPoint x: 647, startPoint y: 207, endPoint x: 646, endPoint y: 215, distance: 8.4
click at [647, 207] on select "Choose an option... Pending Applied Excluded (Questions) Excluded (Expired) Exc…" at bounding box center [629, 206] width 111 height 21
click at [574, 196] on select "Choose an option... Pending Applied Excluded (Questions) Excluded (Expired) Exc…" at bounding box center [629, 206] width 111 height 21
select select ""pending""
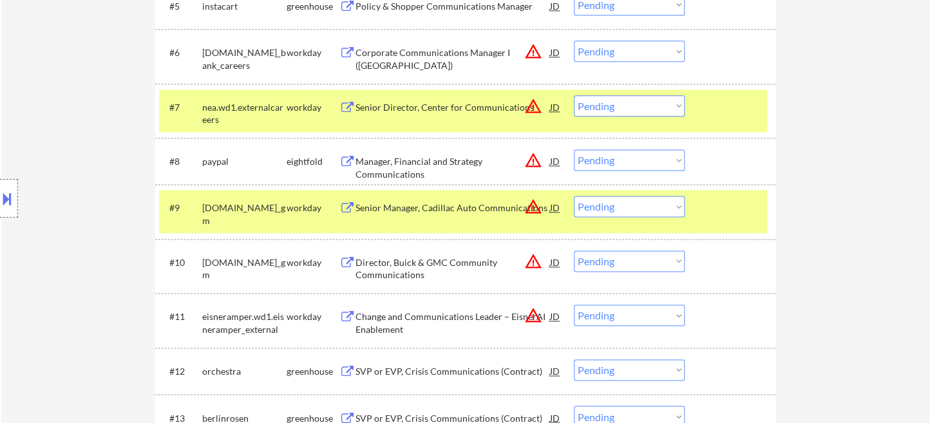
scroll to position [716, 0]
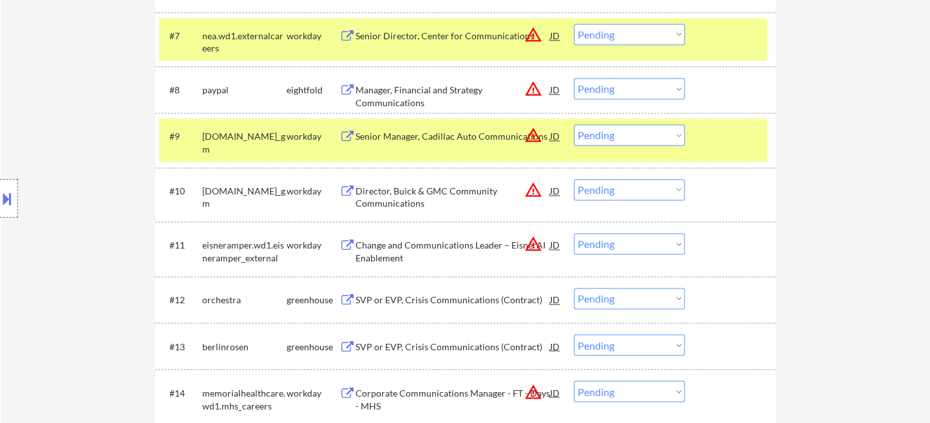
click at [441, 297] on div "SVP or EVP, Crisis Communications (Contract)" at bounding box center [453, 300] width 195 height 13
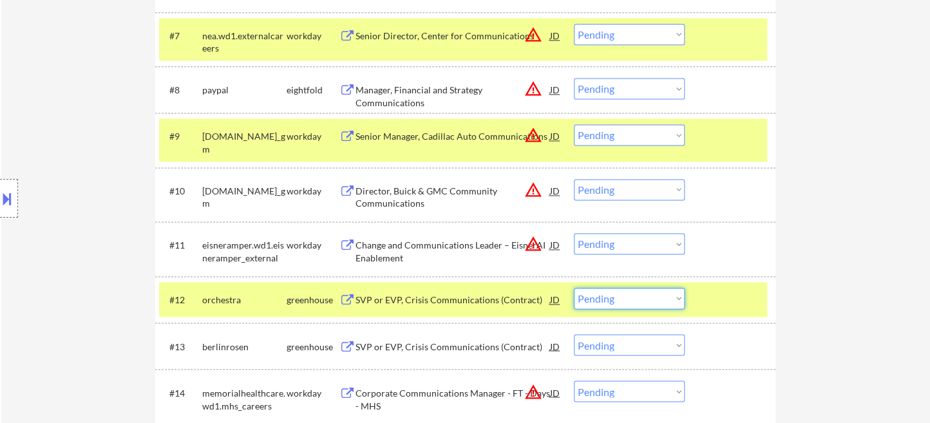
drag, startPoint x: 626, startPoint y: 292, endPoint x: 639, endPoint y: 304, distance: 17.3
click at [627, 292] on select "Choose an option... Pending Applied Excluded (Questions) Excluded (Expired) Exc…" at bounding box center [629, 298] width 111 height 21
click at [574, 288] on select "Choose an option... Pending Applied Excluded (Questions) Excluded (Expired) Exc…" at bounding box center [629, 298] width 111 height 21
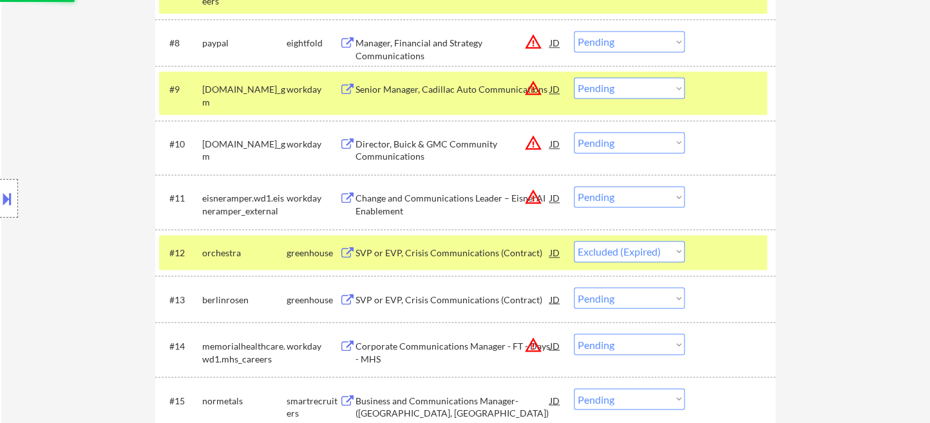
scroll to position [787, 0]
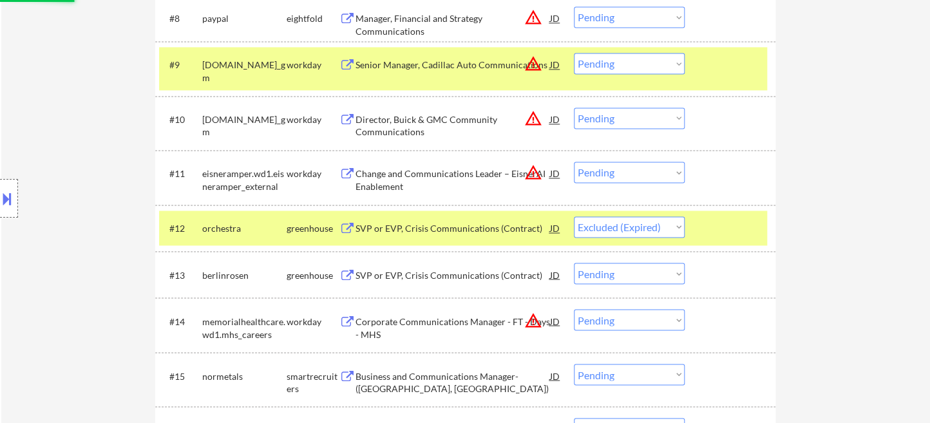
click at [404, 281] on div "SVP or EVP, Crisis Communications (Contract)" at bounding box center [453, 275] width 195 height 13
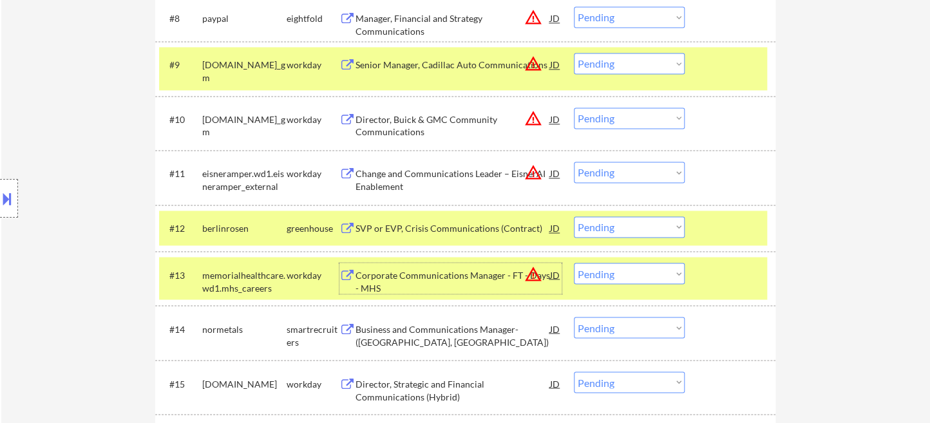
click at [596, 229] on select "Choose an option... Pending Applied Excluded (Questions) Excluded (Expired) Exc…" at bounding box center [629, 226] width 111 height 21
click at [574, 216] on select "Choose an option... Pending Applied Excluded (Questions) Excluded (Expired) Exc…" at bounding box center [629, 226] width 111 height 21
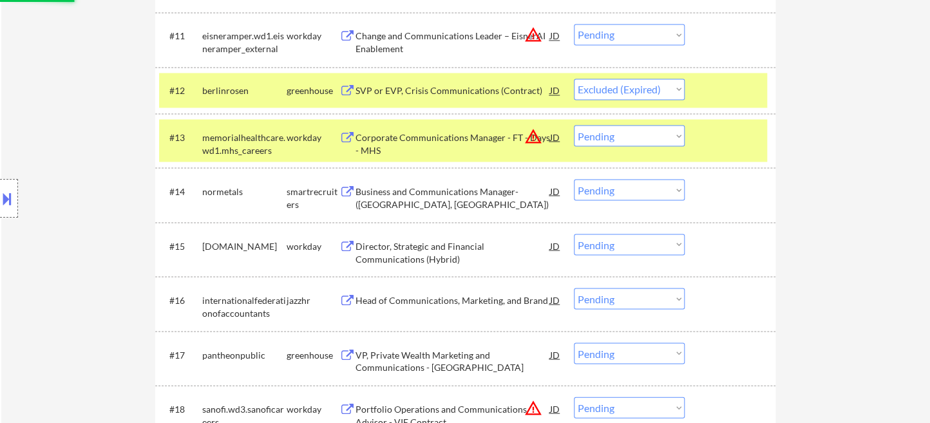
scroll to position [930, 0]
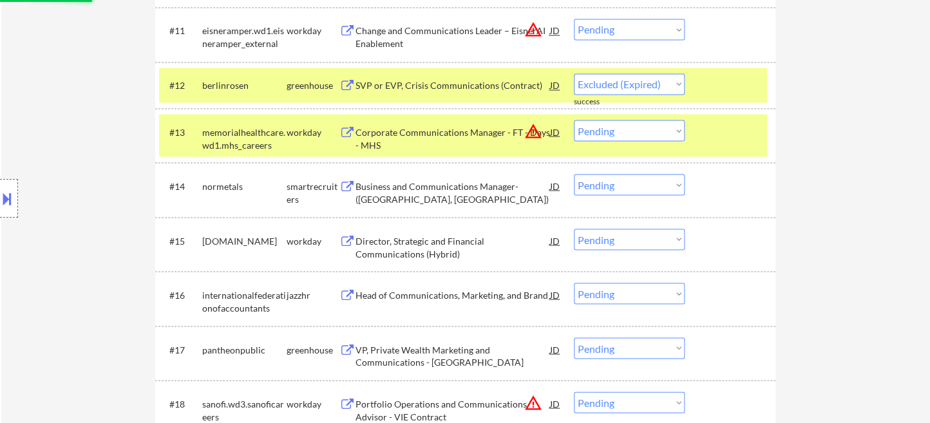
click at [433, 194] on div "Business and Communications Manager- ([GEOGRAPHIC_DATA], [GEOGRAPHIC_DATA])" at bounding box center [453, 192] width 195 height 25
select select ""pending""
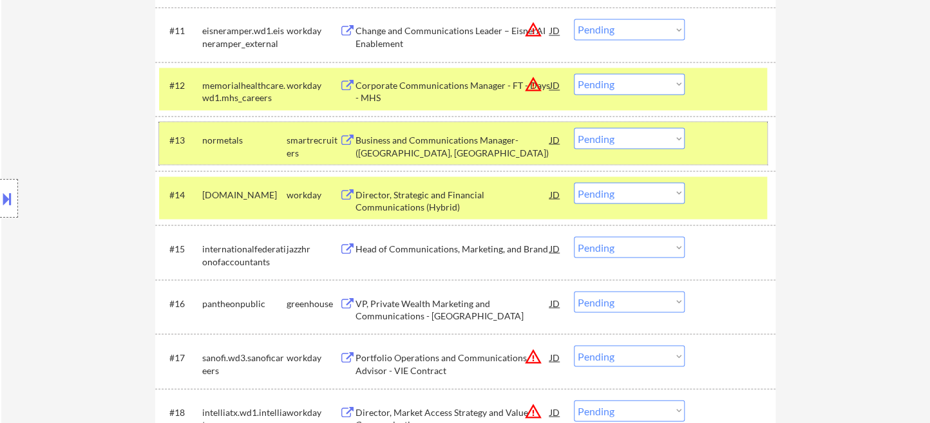
click at [443, 158] on div "#13 normetals smartrecruiters Business and Communications Manager- (Midtown, Ma…" at bounding box center [463, 143] width 608 height 43
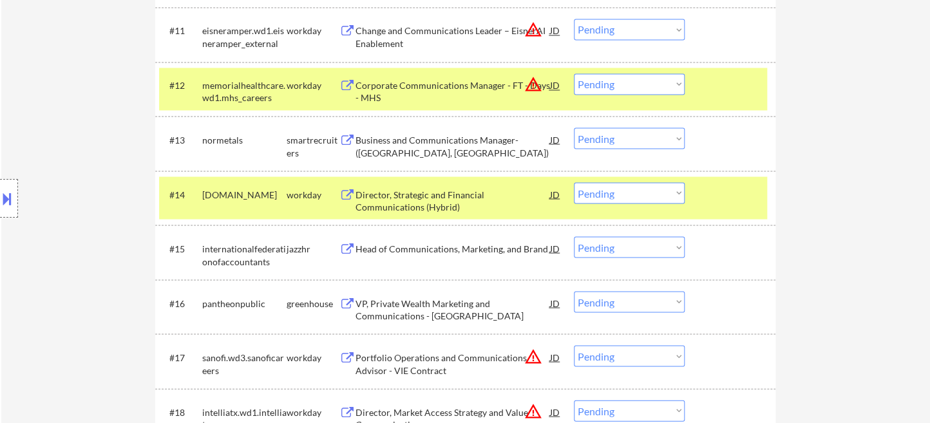
click at [459, 138] on div "Business and Communications Manager- ([GEOGRAPHIC_DATA], [GEOGRAPHIC_DATA])" at bounding box center [453, 145] width 195 height 25
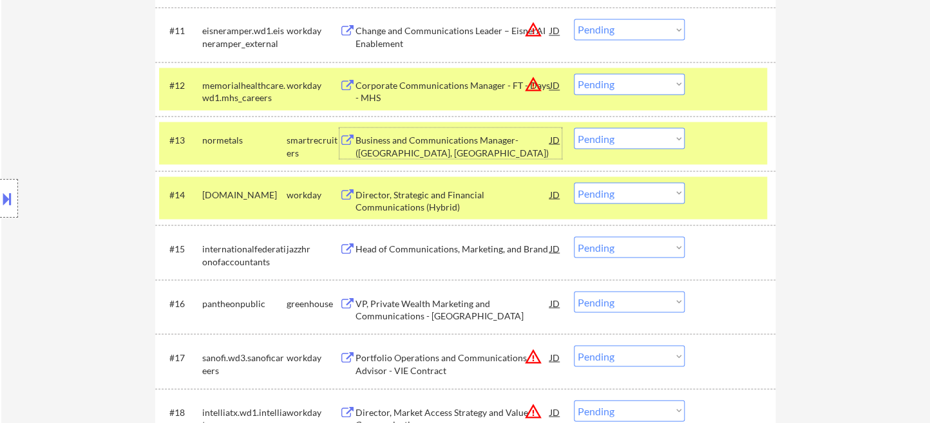
drag, startPoint x: 632, startPoint y: 141, endPoint x: 640, endPoint y: 146, distance: 8.9
click at [632, 141] on select "Choose an option... Pending Applied Excluded (Questions) Excluded (Expired) Exc…" at bounding box center [629, 138] width 111 height 21
click at [574, 128] on select "Choose an option... Pending Applied Excluded (Questions) Excluded (Expired) Exc…" at bounding box center [629, 138] width 111 height 21
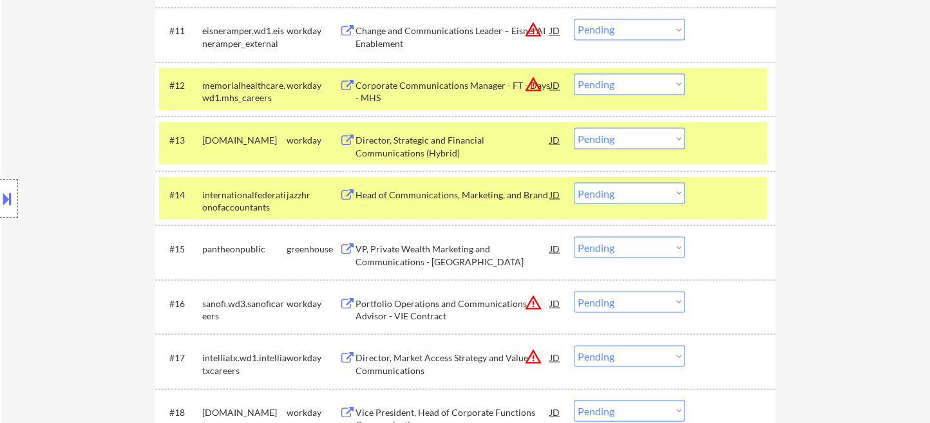
click at [628, 138] on select "Choose an option... Pending Applied Excluded (Questions) Excluded (Expired) Exc…" at bounding box center [629, 138] width 111 height 21
click at [574, 128] on select "Choose an option... Pending Applied Excluded (Questions) Excluded (Expired) Exc…" at bounding box center [629, 138] width 111 height 21
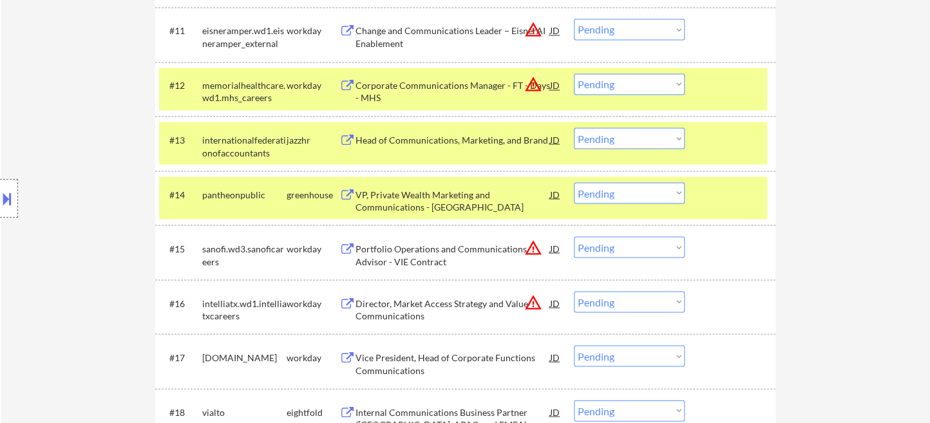
click at [423, 144] on div "Head of Communications, Marketing, and Brand" at bounding box center [453, 139] width 195 height 13
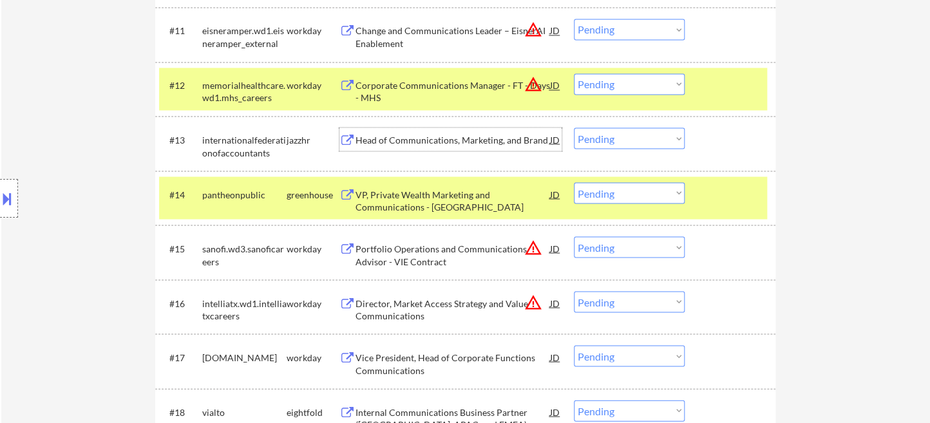
click at [628, 135] on select "Choose an option... Pending Applied Excluded (Questions) Excluded (Expired) Exc…" at bounding box center [629, 138] width 111 height 21
click at [574, 128] on select "Choose an option... Pending Applied Excluded (Questions) Excluded (Expired) Exc…" at bounding box center [629, 138] width 111 height 21
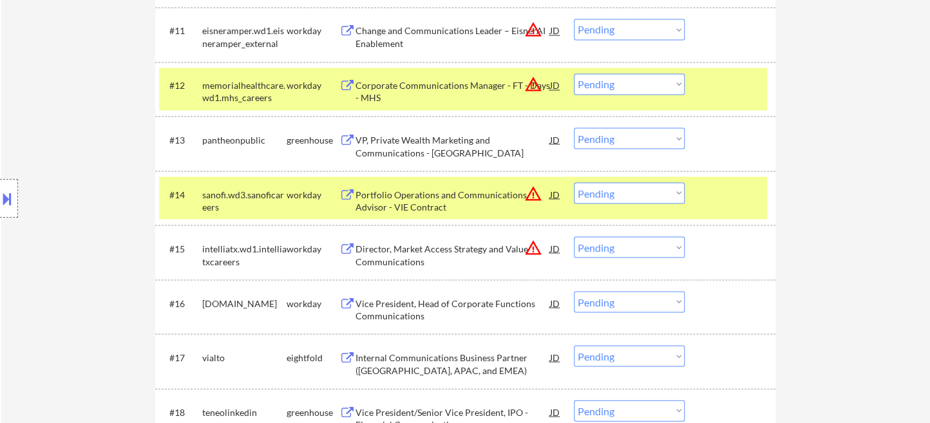
click at [438, 147] on div "VP, Private Wealth Marketing and Communications - [GEOGRAPHIC_DATA]" at bounding box center [453, 145] width 195 height 25
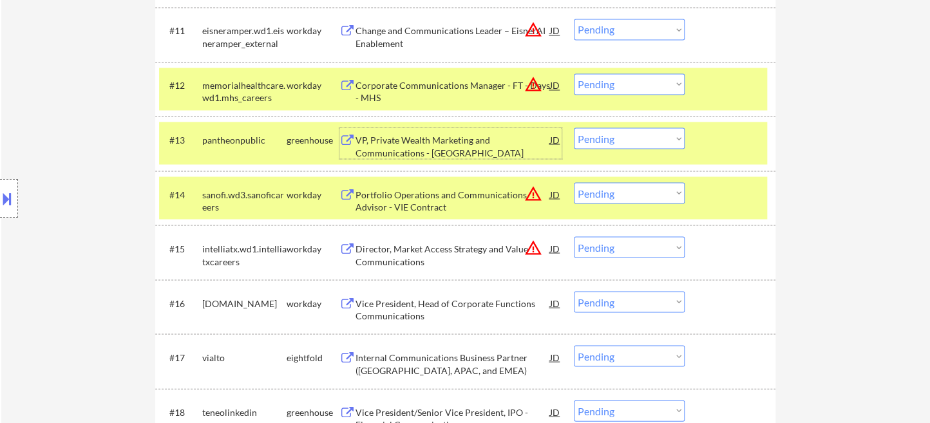
drag, startPoint x: 615, startPoint y: 137, endPoint x: 618, endPoint y: 145, distance: 9.0
click at [615, 137] on select "Choose an option... Pending Applied Excluded (Questions) Excluded (Expired) Exc…" at bounding box center [629, 138] width 111 height 21
click at [574, 128] on select "Choose an option... Pending Applied Excluded (Questions) Excluded (Expired) Exc…" at bounding box center [629, 138] width 111 height 21
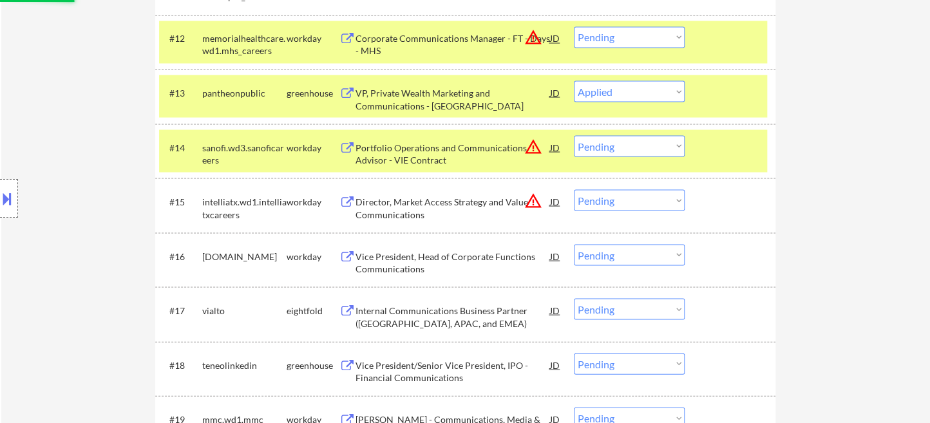
scroll to position [1002, 0]
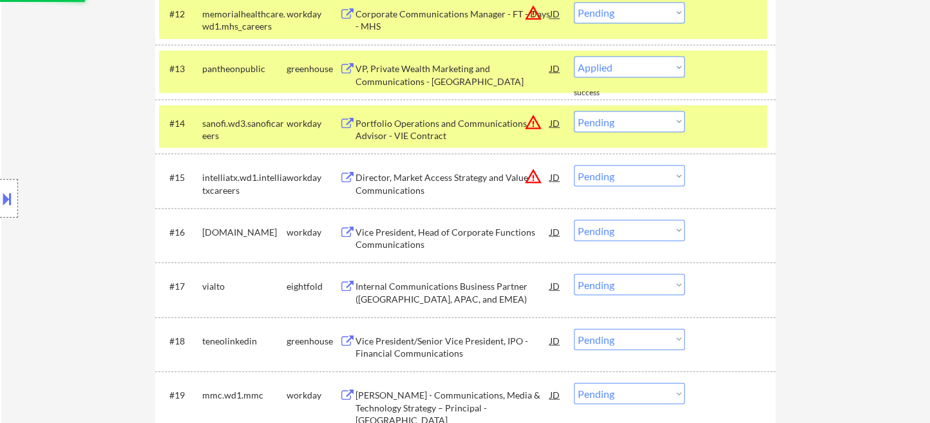
select select ""pending""
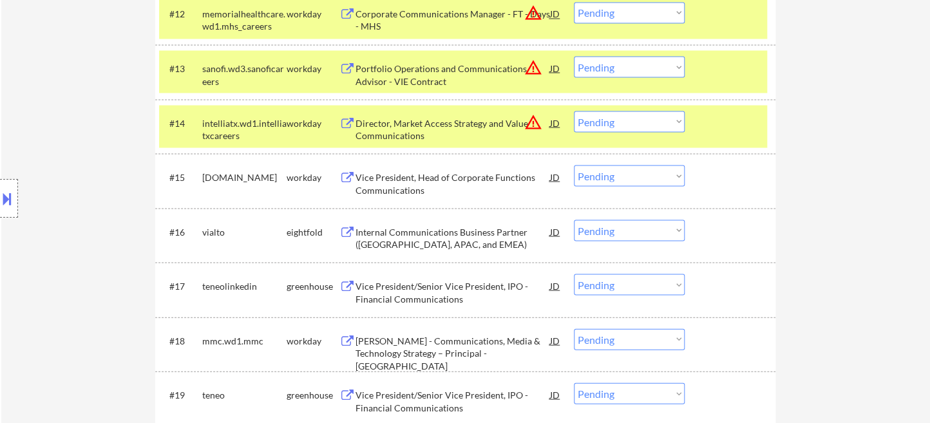
click at [444, 293] on div "Vice President/Senior Vice President, IPO - Financial Communications" at bounding box center [453, 292] width 195 height 25
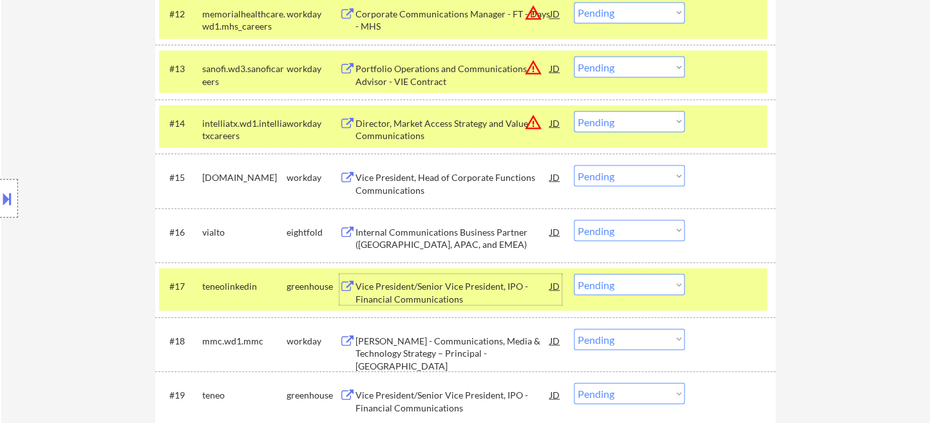
click at [634, 287] on select "Choose an option... Pending Applied Excluded (Questions) Excluded (Expired) Exc…" at bounding box center [629, 284] width 111 height 21
click at [574, 274] on select "Choose an option... Pending Applied Excluded (Questions) Excluded (Expired) Exc…" at bounding box center [629, 284] width 111 height 21
select select ""pending""
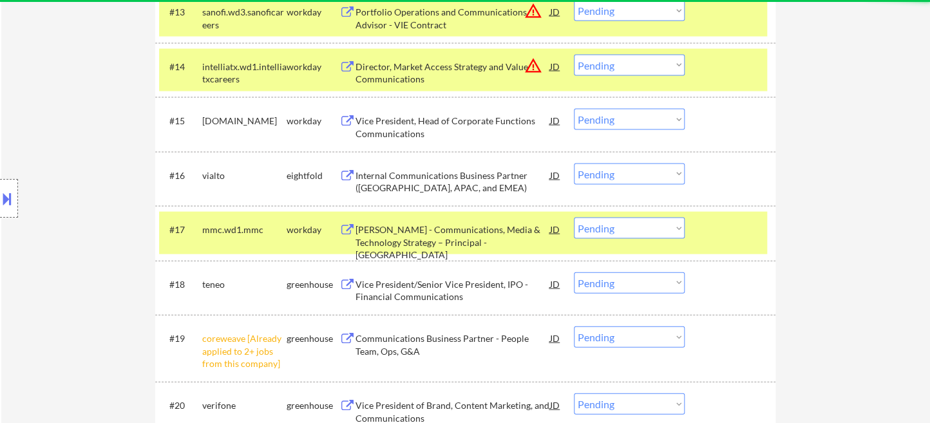
scroll to position [1073, 0]
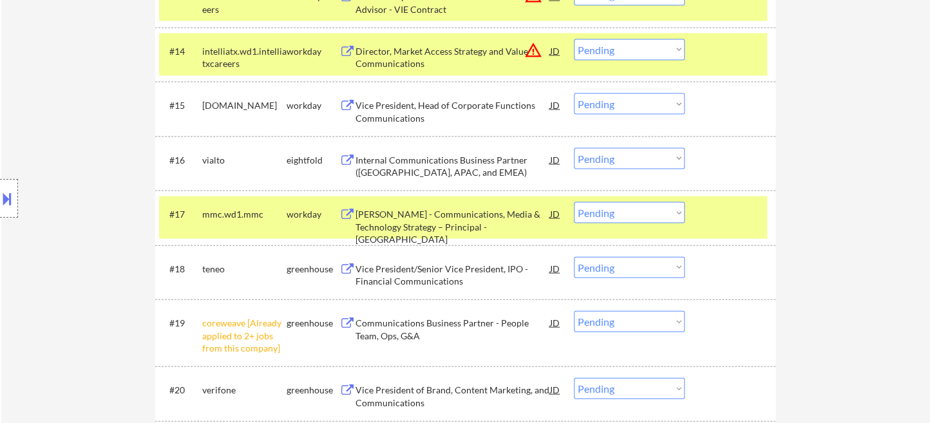
click at [440, 281] on div "Vice President/Senior Vice President, IPO - Financial Communications" at bounding box center [453, 275] width 195 height 25
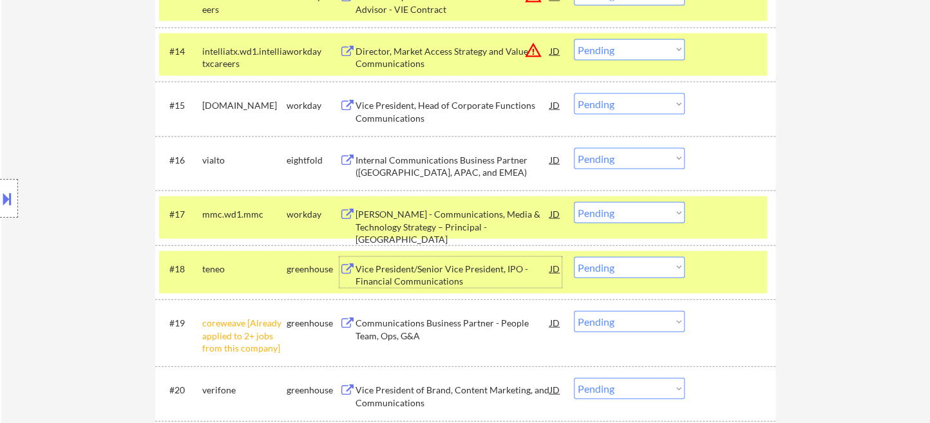
click at [428, 277] on div "Vice President/Senior Vice President, IPO - Financial Communications" at bounding box center [453, 275] width 195 height 25
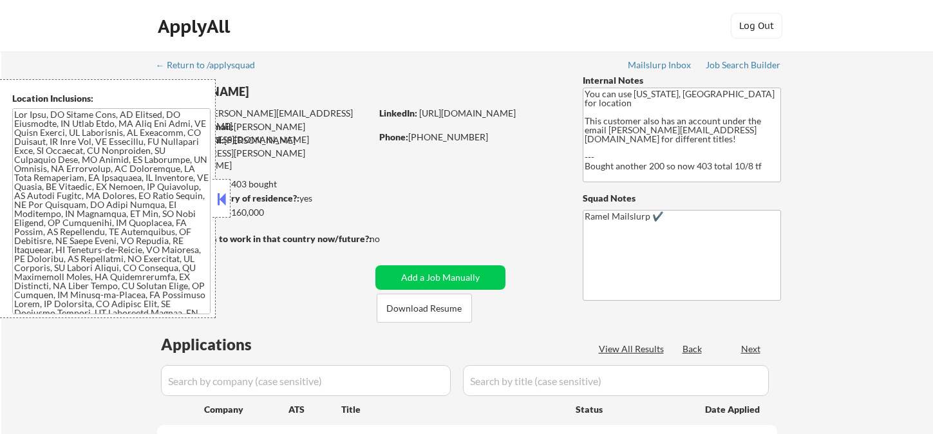
select select ""pending""
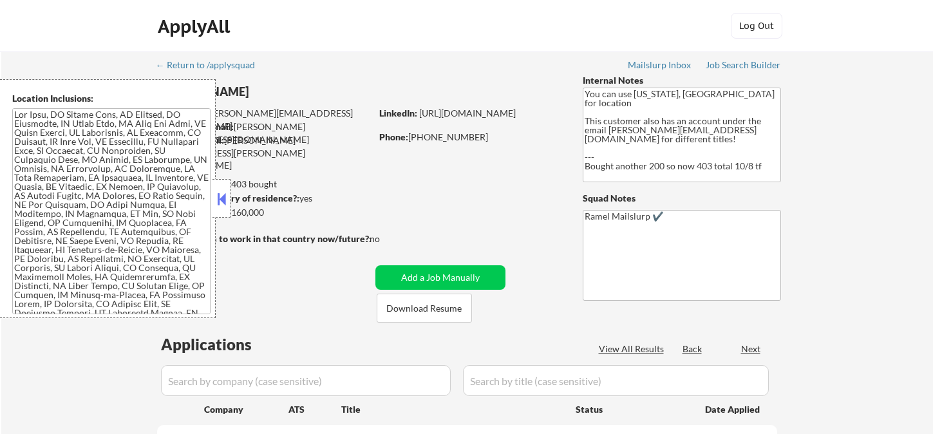
select select ""pending""
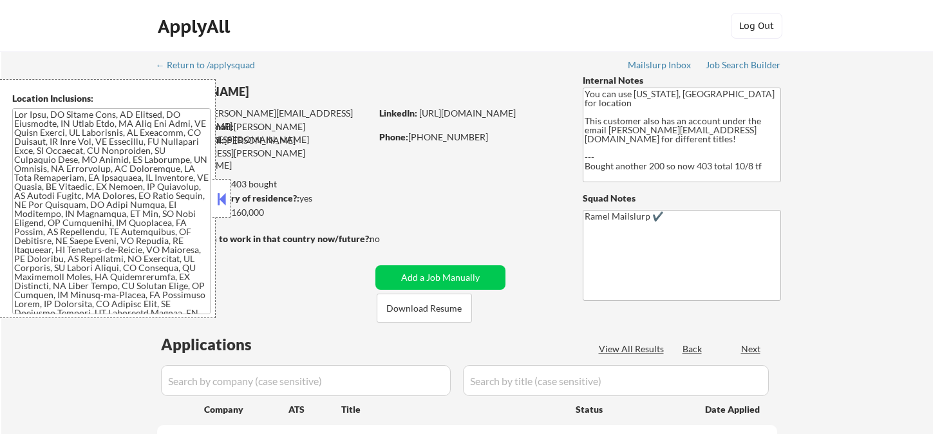
select select ""pending""
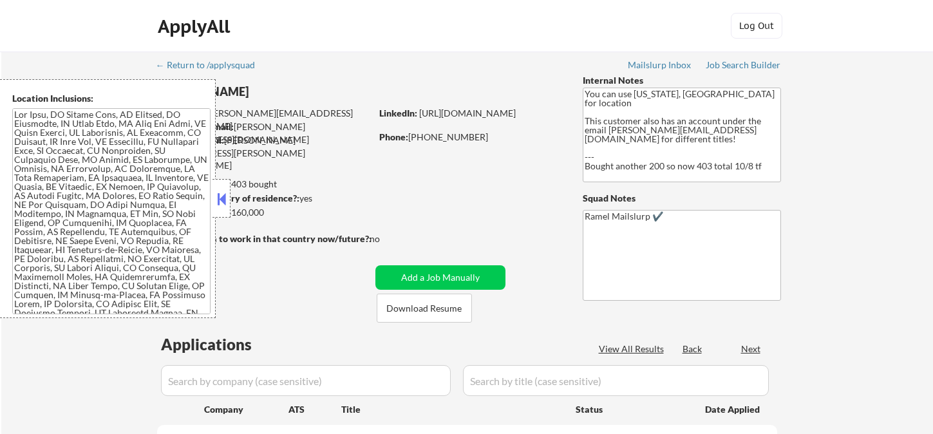
select select ""pending""
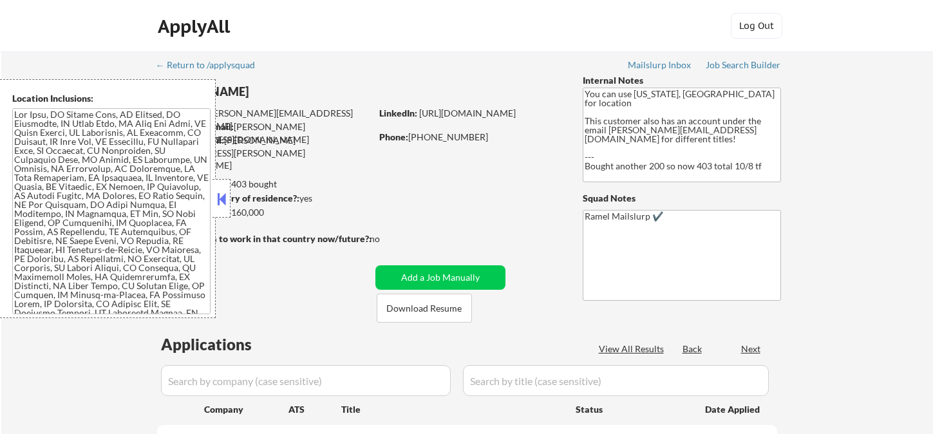
select select ""pending""
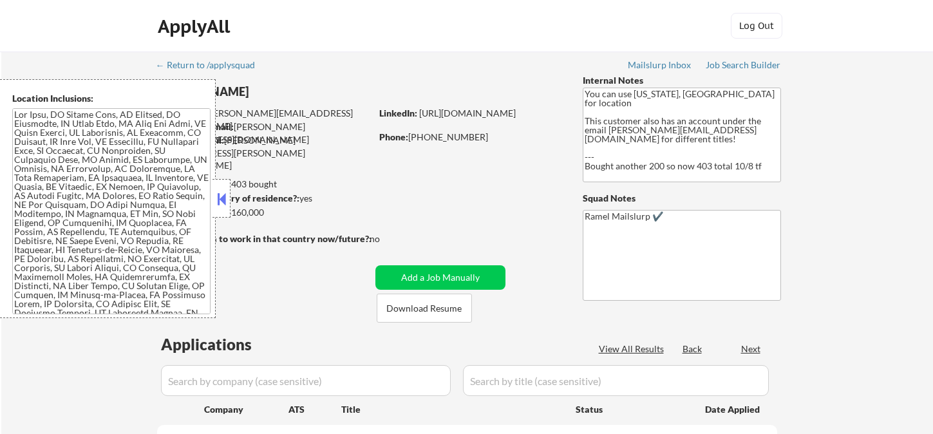
select select ""pending""
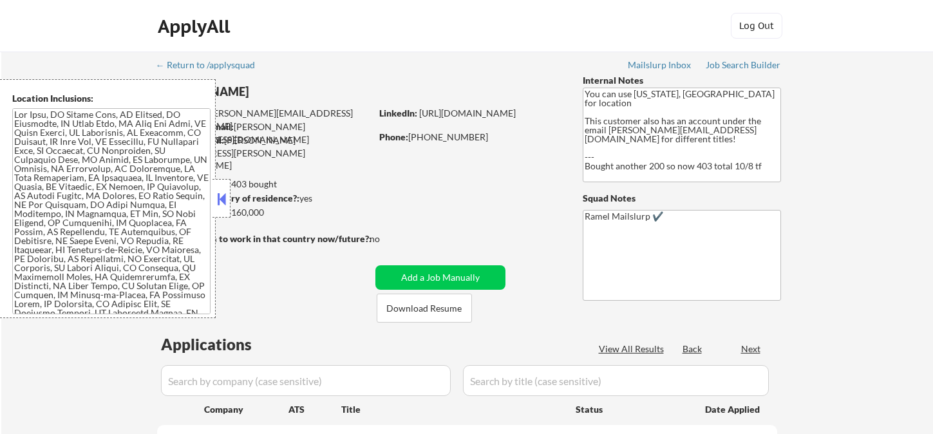
select select ""pending""
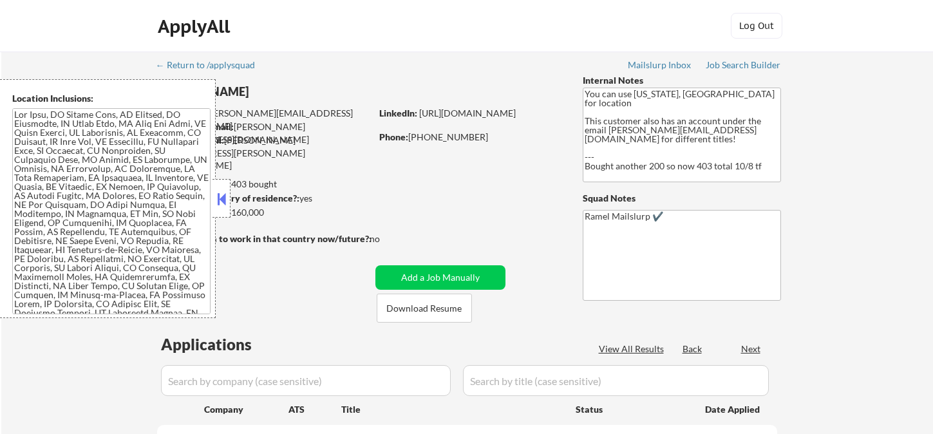
select select ""pending""
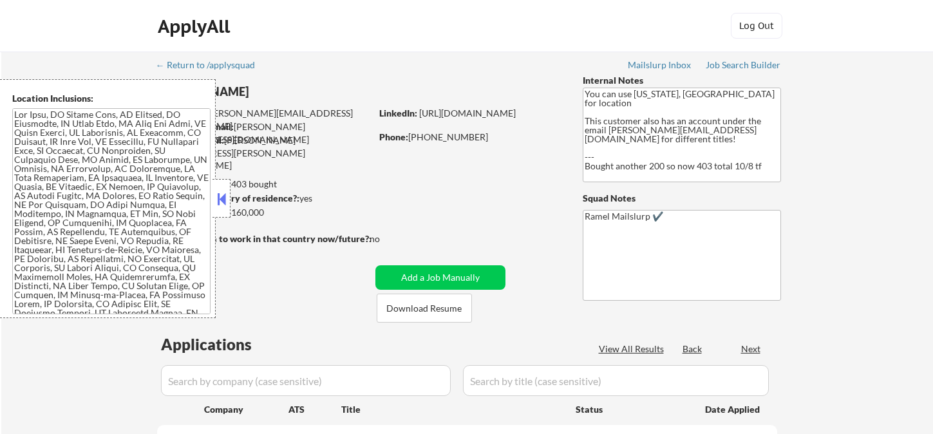
select select ""pending""
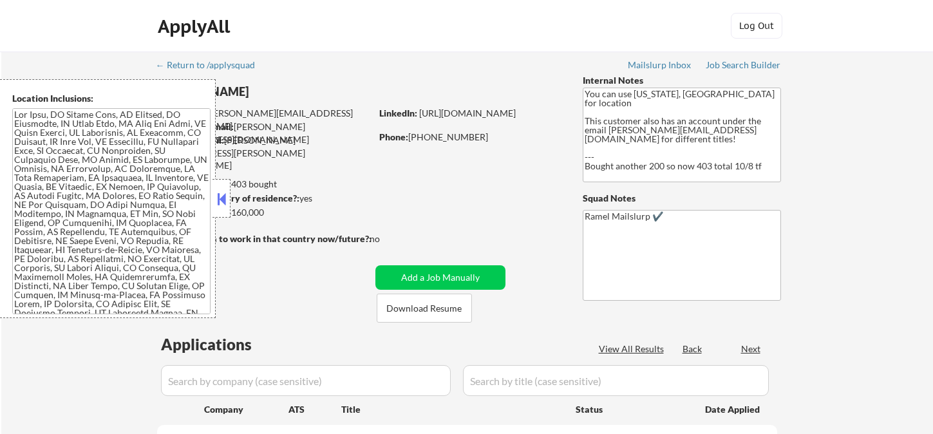
select select ""pending""
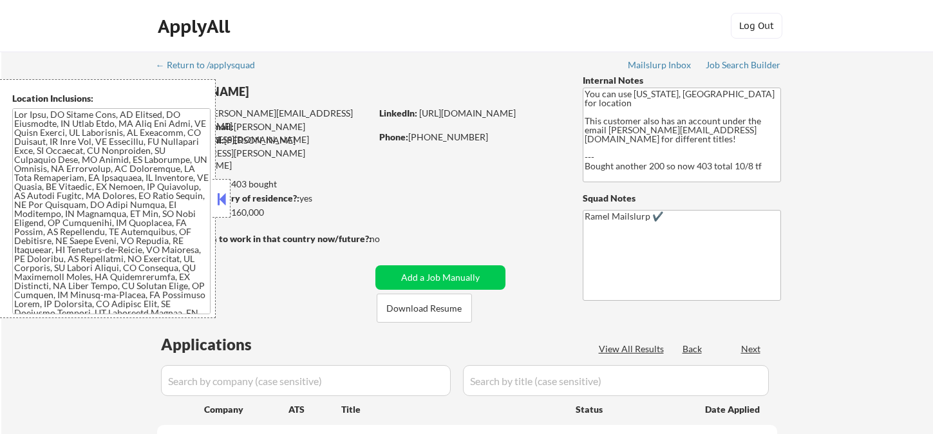
select select ""pending""
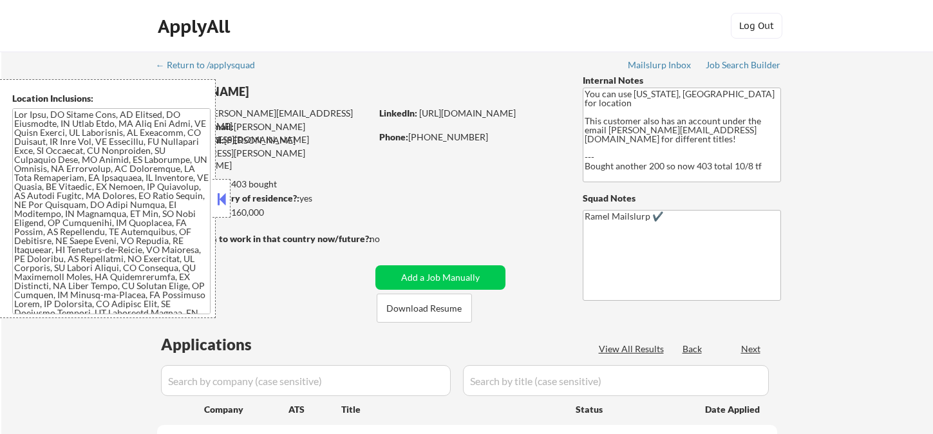
select select ""pending""
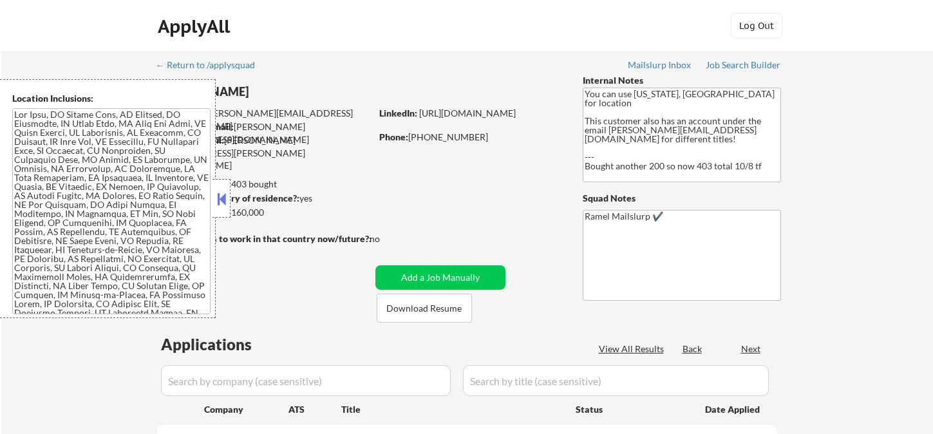
select select ""pending""
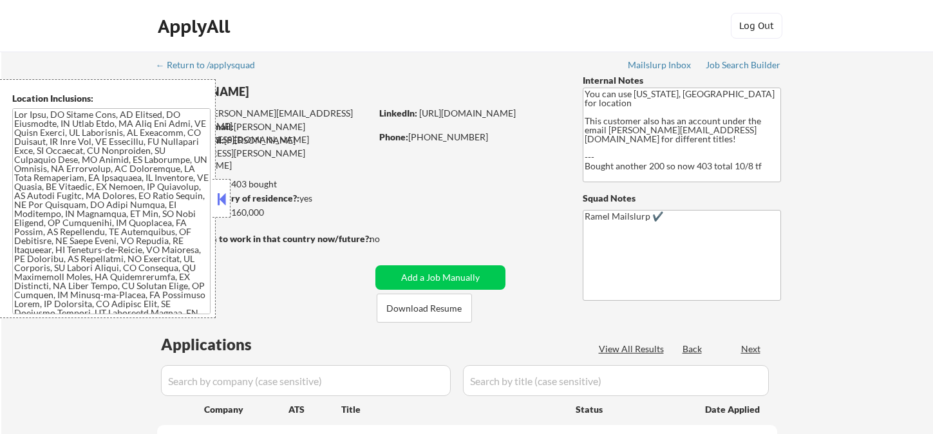
select select ""pending""
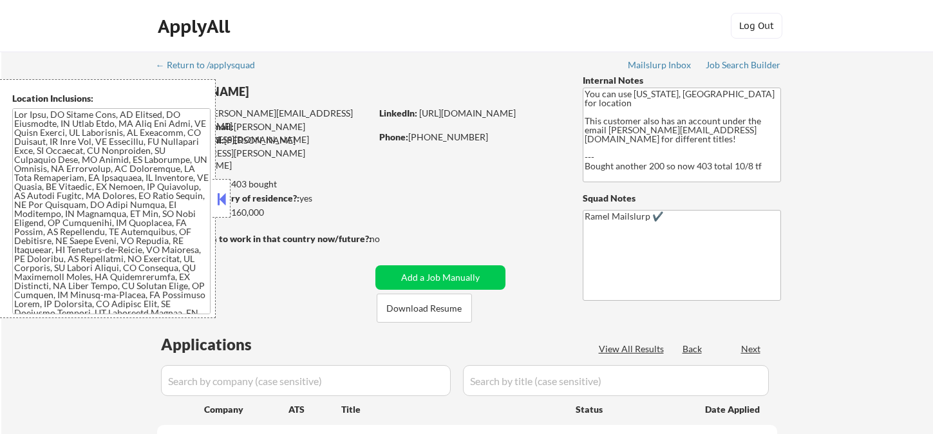
select select ""pending""
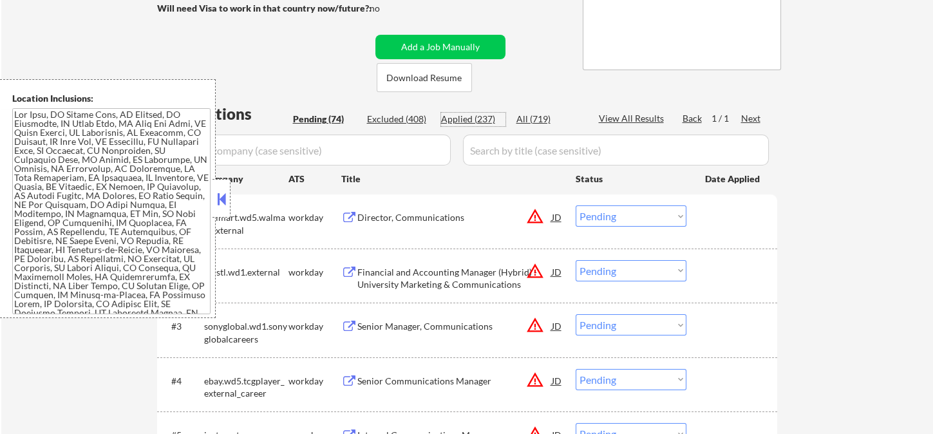
click at [468, 115] on div "Applied (237)" at bounding box center [473, 119] width 64 height 13
click at [224, 200] on button at bounding box center [221, 198] width 14 height 19
select select ""applied""
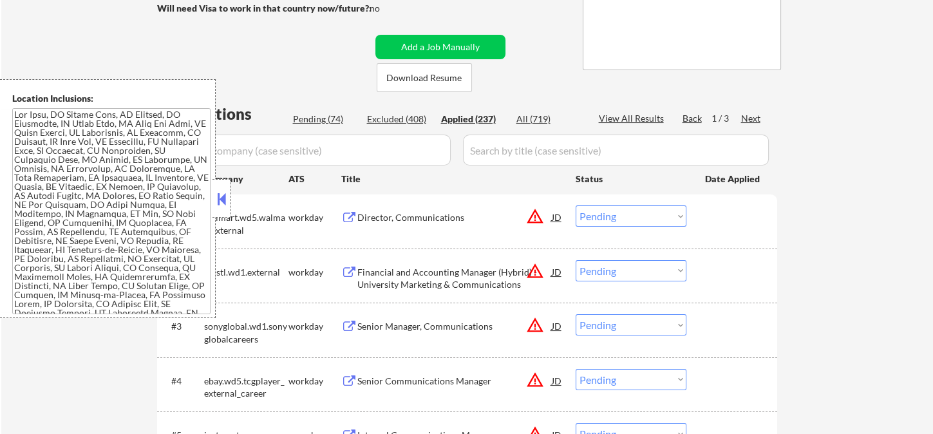
select select ""applied""
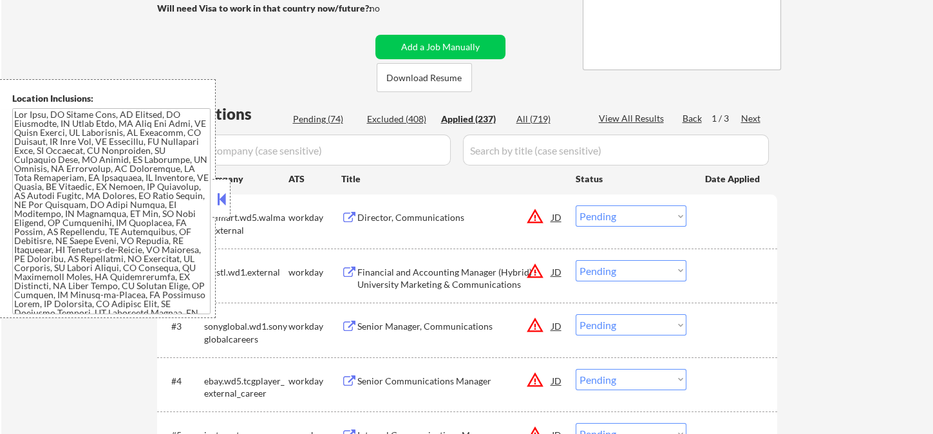
select select ""applied""
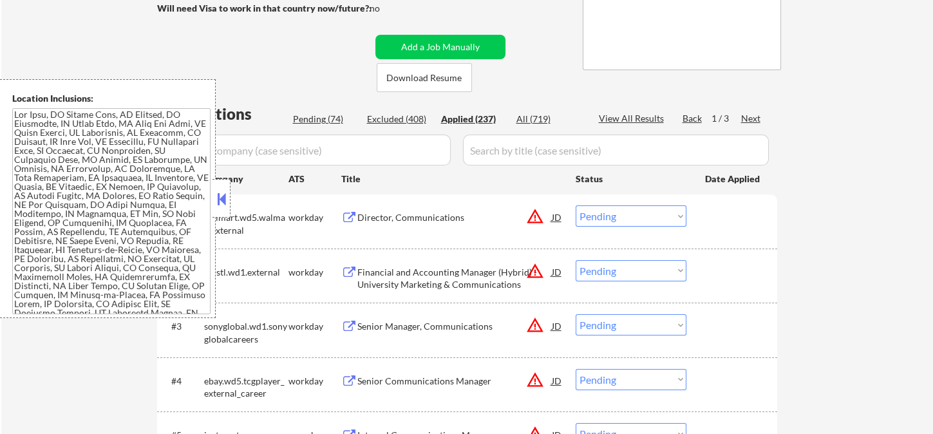
select select ""applied""
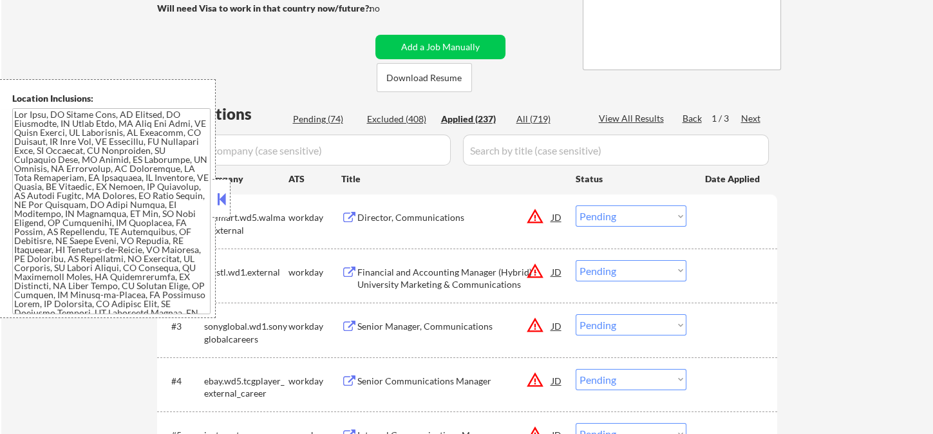
select select ""applied""
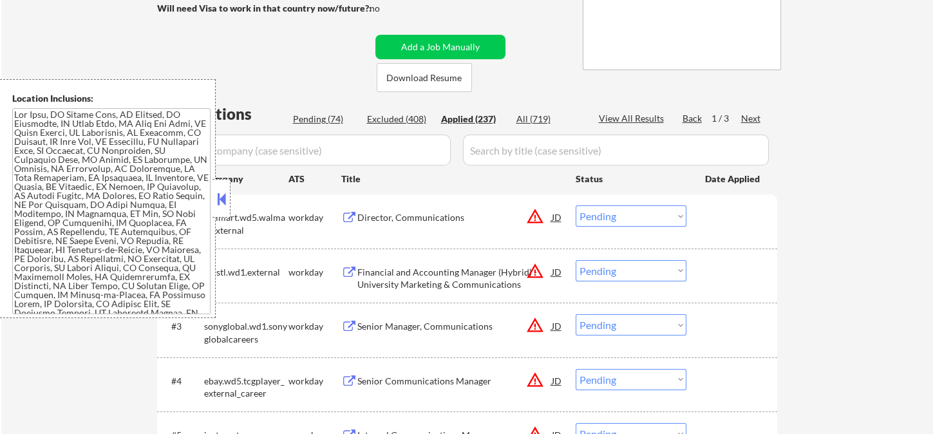
select select ""applied""
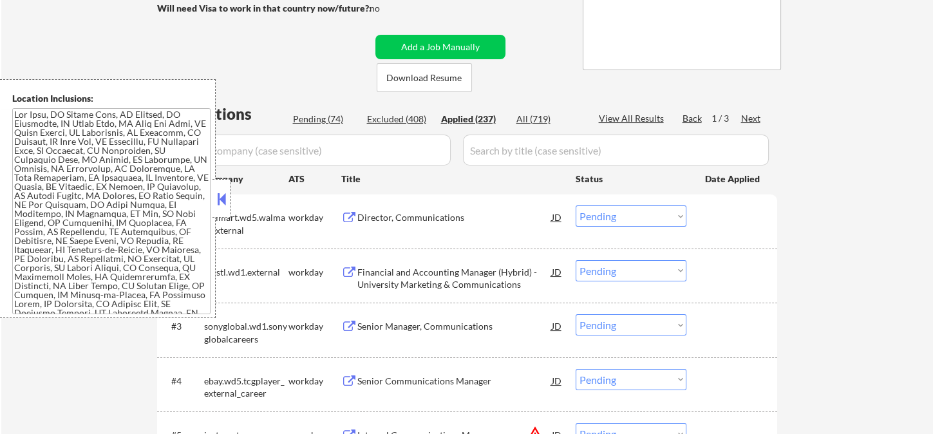
select select ""applied""
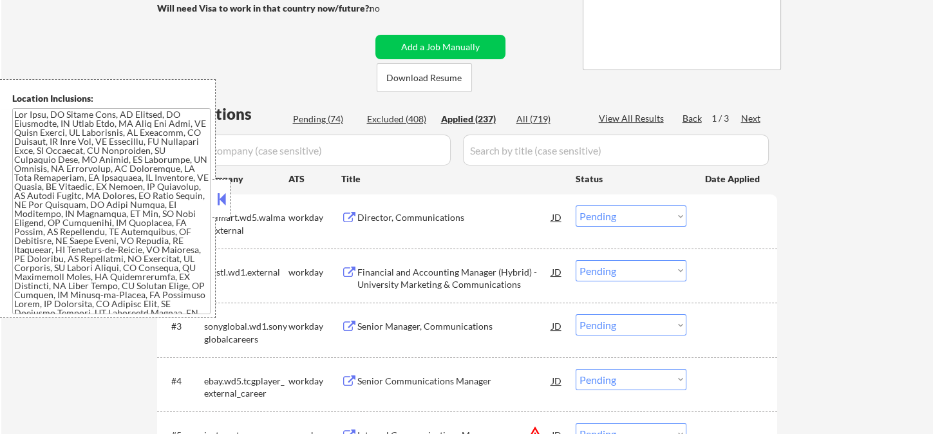
select select ""applied""
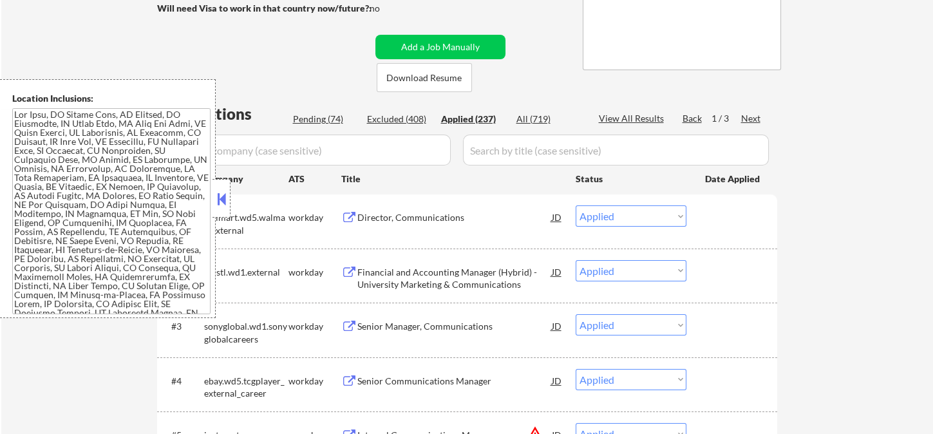
select select ""applied""
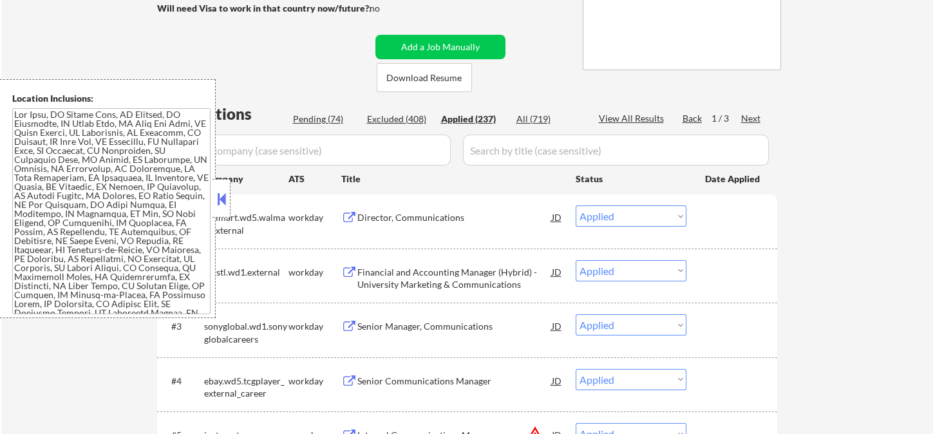
select select ""applied""
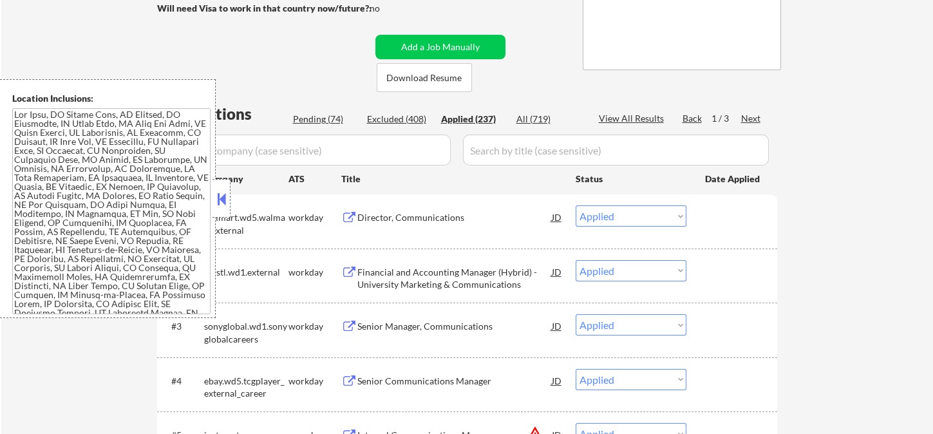
select select ""applied""
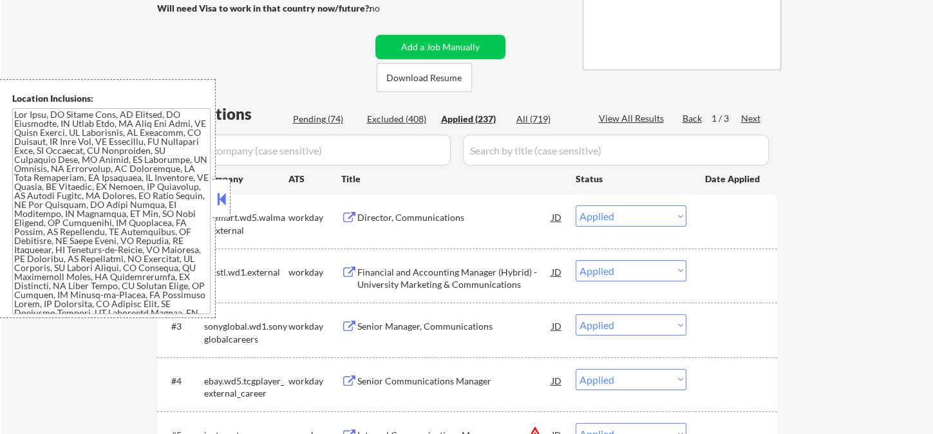
select select ""applied""
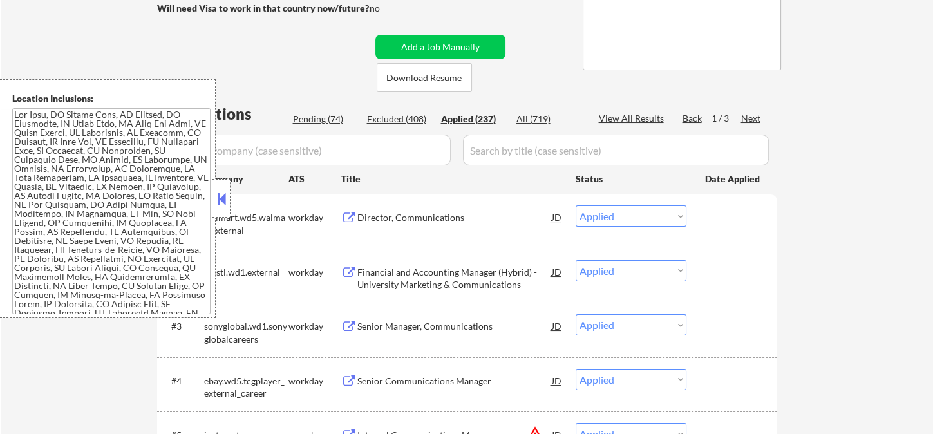
select select ""applied""
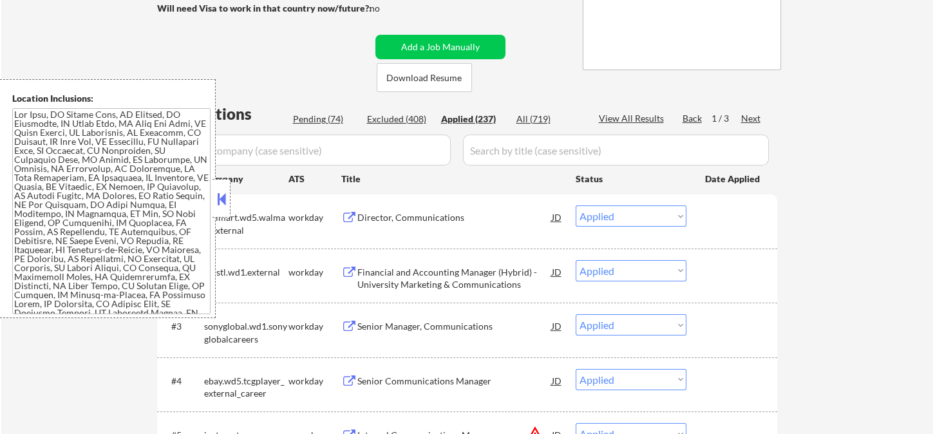
select select ""applied""
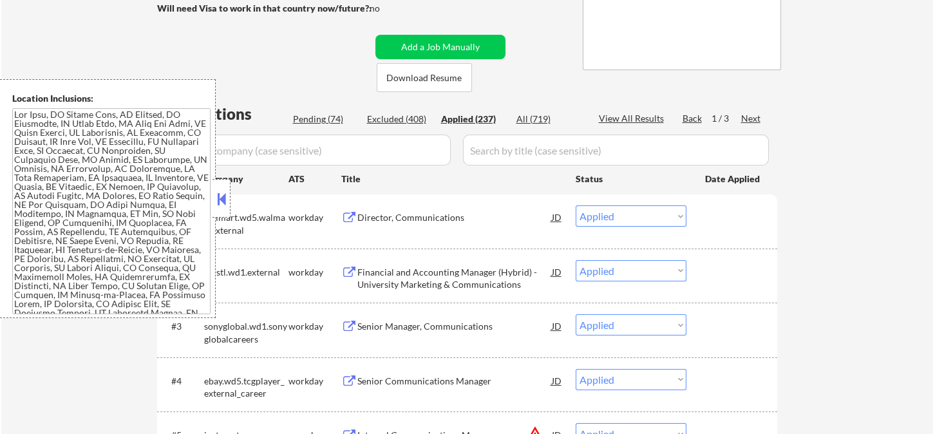
select select ""applied""
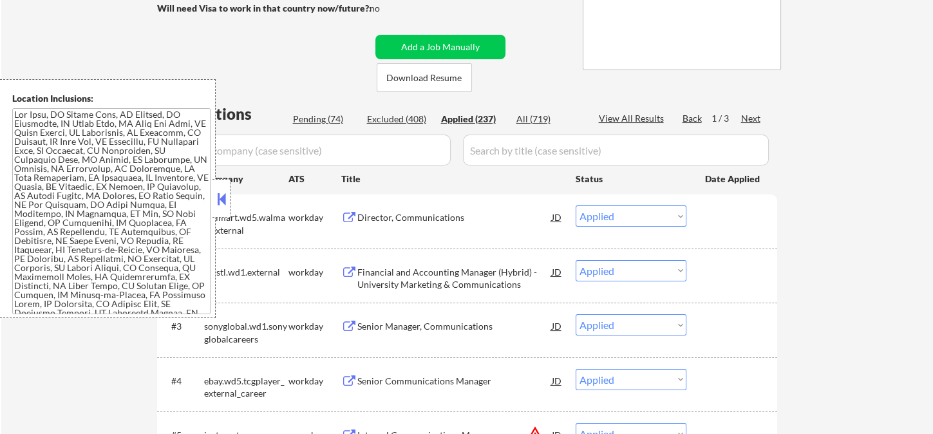
select select ""applied""
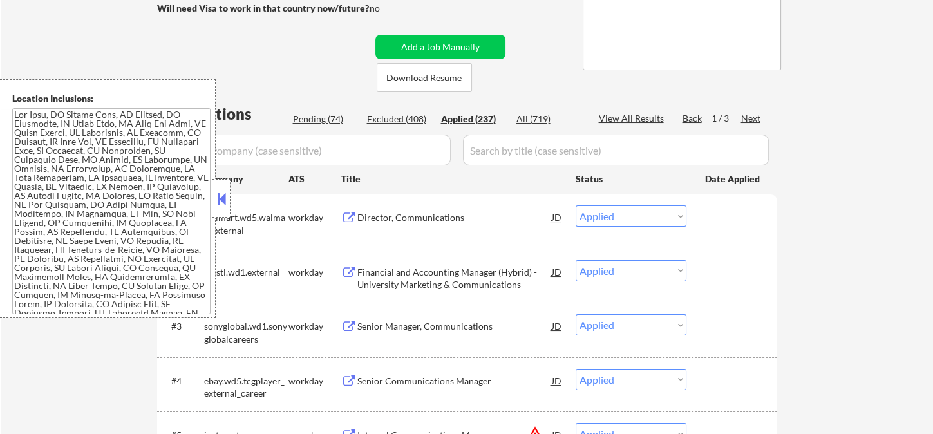
select select ""applied""
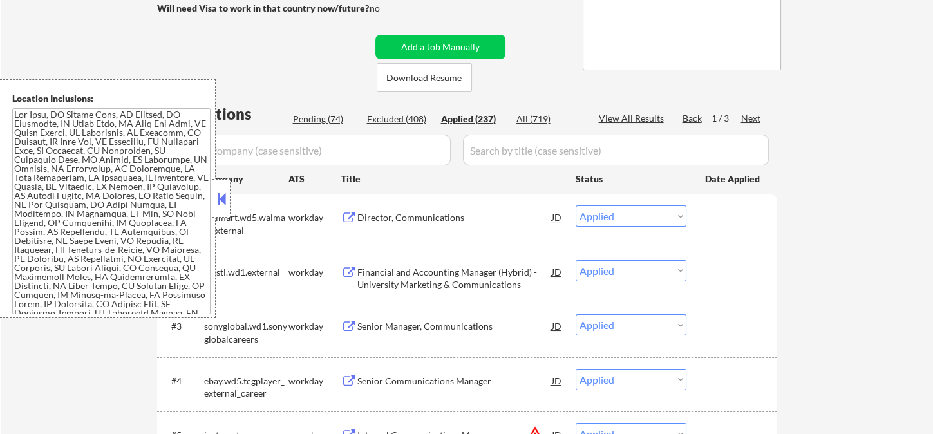
select select ""applied""
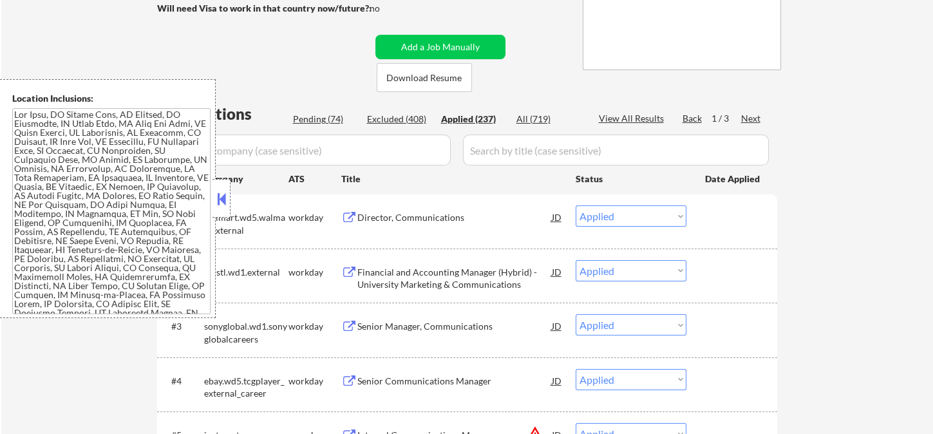
select select ""applied""
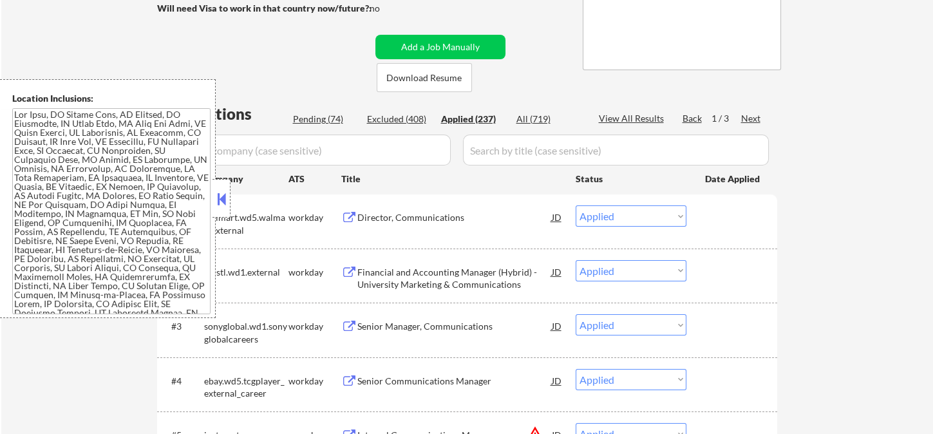
select select ""applied""
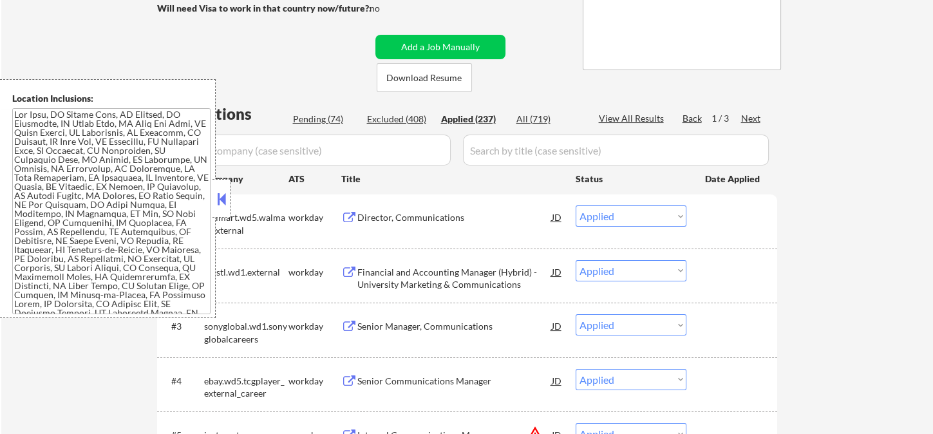
select select ""applied""
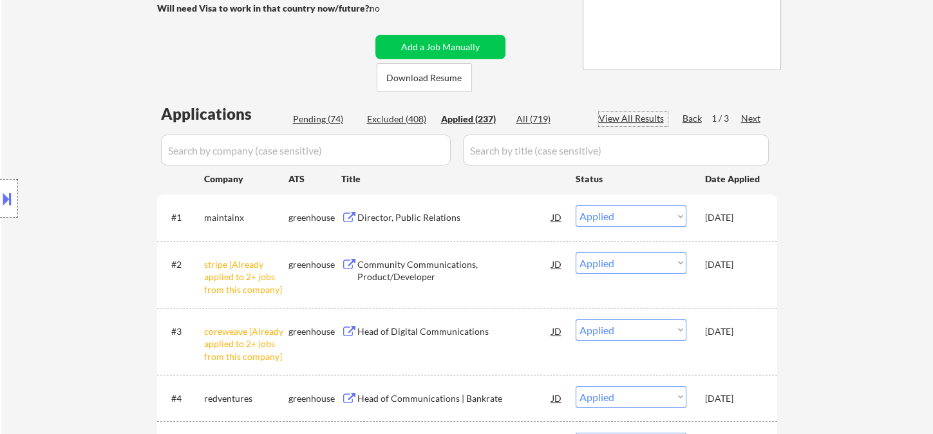
click at [627, 118] on div "View All Results" at bounding box center [633, 118] width 69 height 13
select select ""applied""
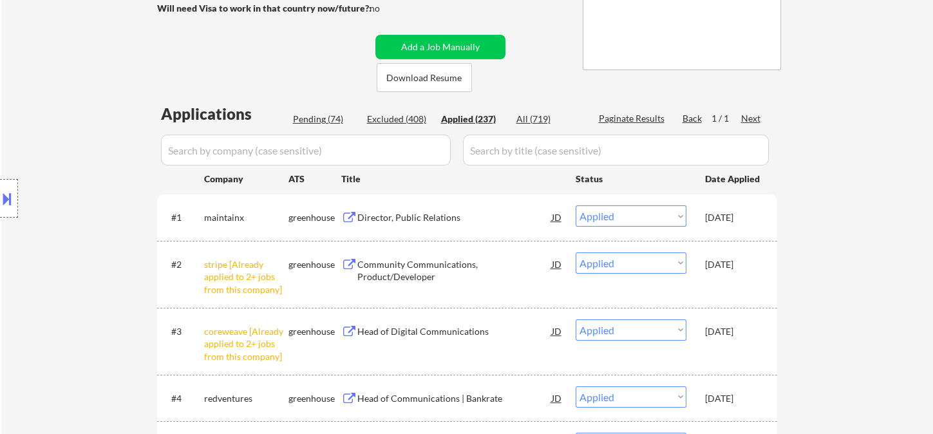
select select ""applied""
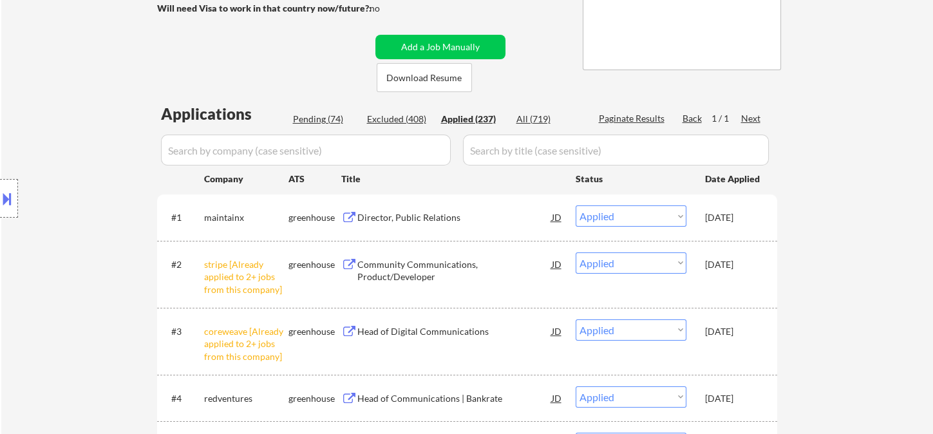
select select ""applied""
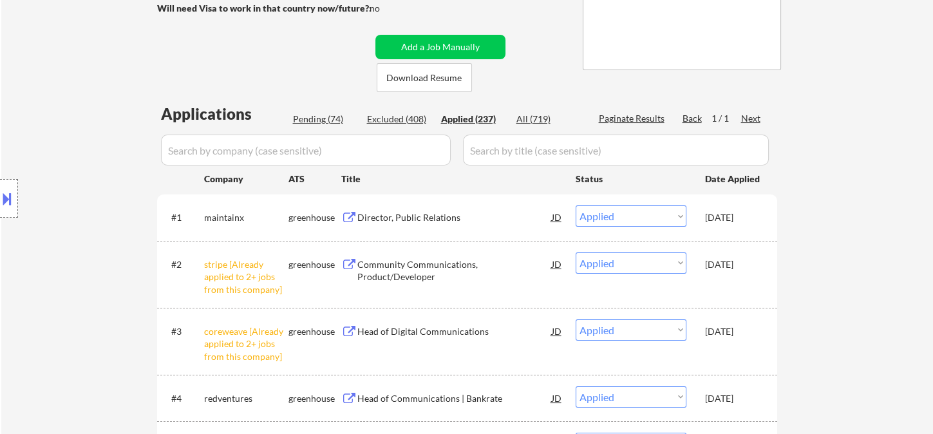
select select ""applied""
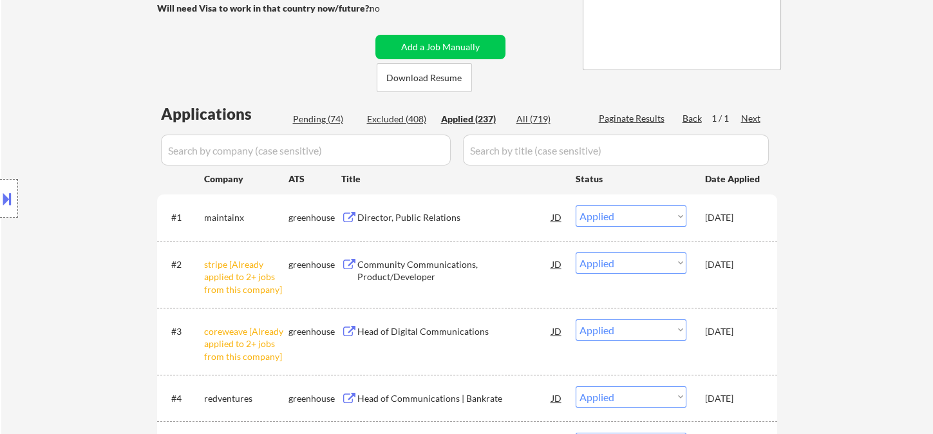
select select ""applied""
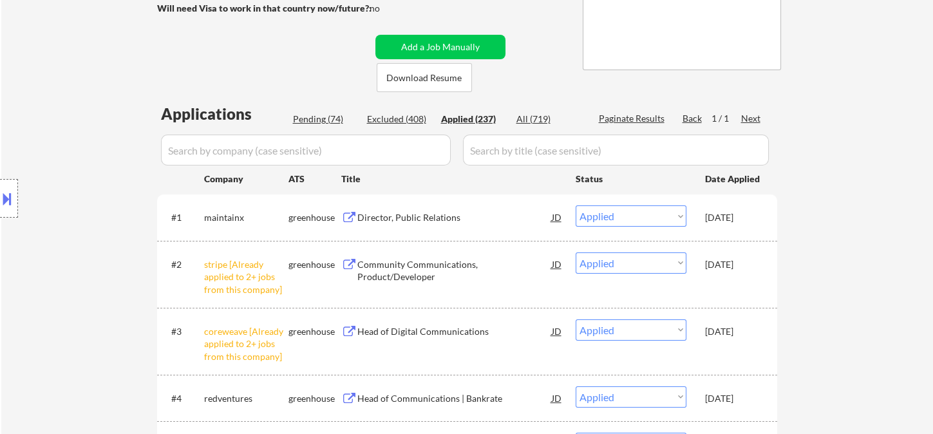
select select ""applied""
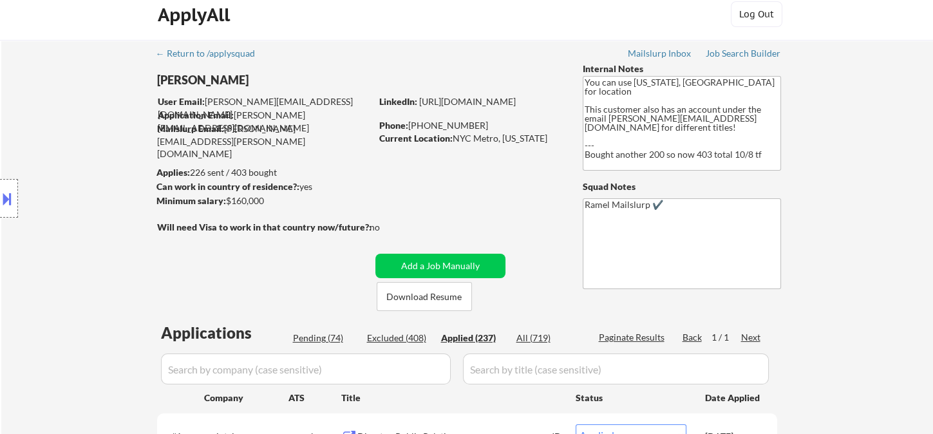
scroll to position [0, 0]
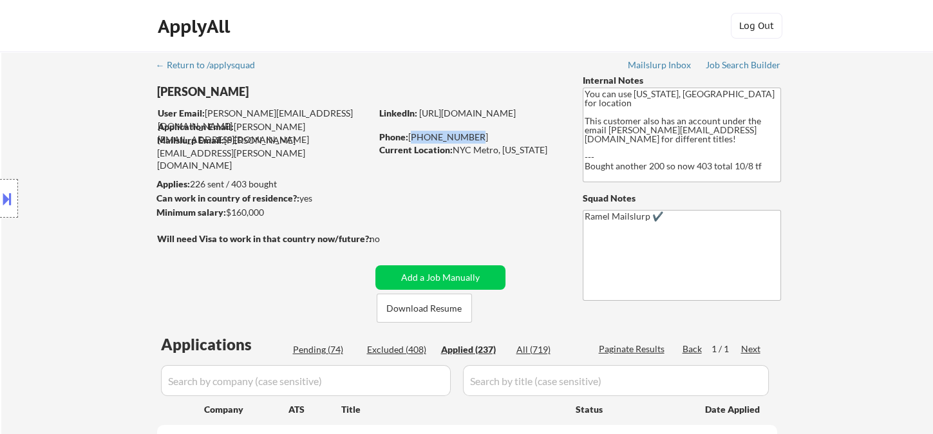
drag, startPoint x: 459, startPoint y: 135, endPoint x: 411, endPoint y: 133, distance: 48.3
click at [411, 133] on div "Phone: [PHONE_NUMBER]" at bounding box center [470, 137] width 182 height 13
copy div "[PHONE_NUMBER]"
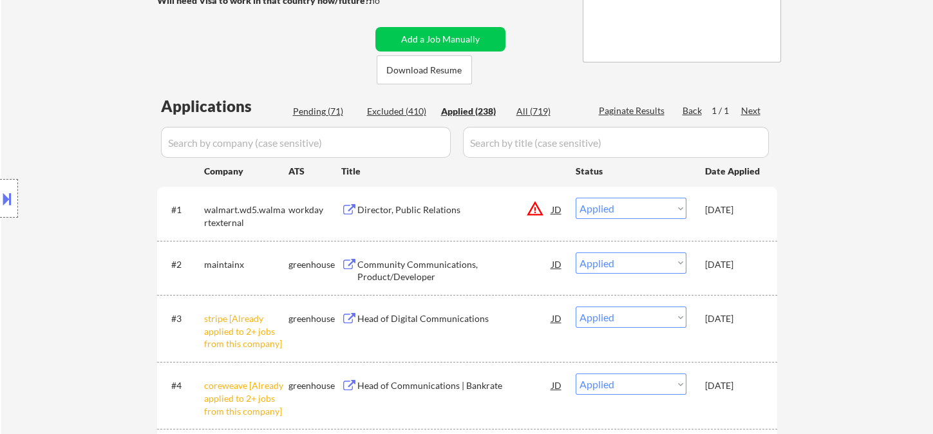
scroll to position [286, 0]
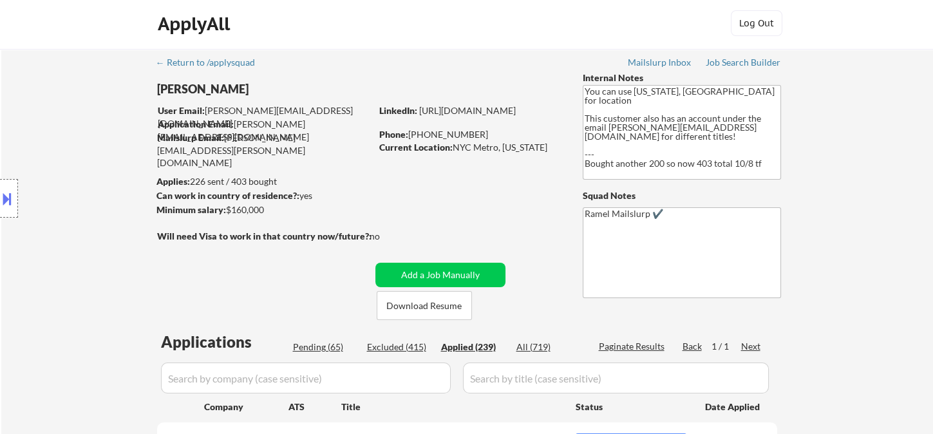
scroll to position [0, 0]
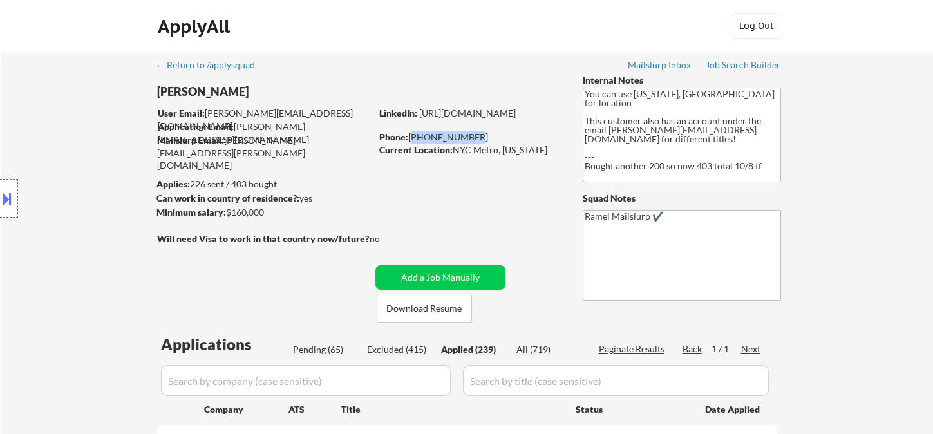
drag, startPoint x: 470, startPoint y: 137, endPoint x: 410, endPoint y: 133, distance: 60.0
click at [410, 133] on div "Phone: [PHONE_NUMBER]" at bounding box center [470, 137] width 182 height 13
copy div "[PHONE_NUMBER]"
drag, startPoint x: 468, startPoint y: 138, endPoint x: 411, endPoint y: 138, distance: 57.3
click at [411, 138] on div "Phone: [PHONE_NUMBER]" at bounding box center [470, 137] width 182 height 13
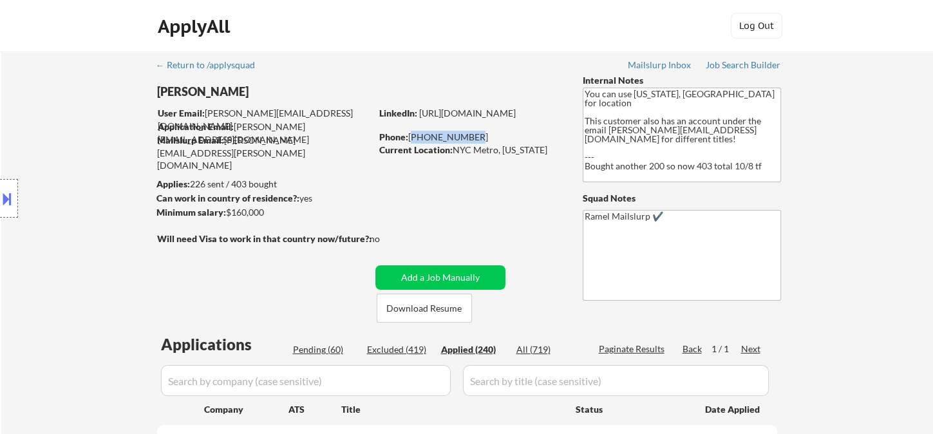
copy div "[PHONE_NUMBER]"
drag, startPoint x: 470, startPoint y: 136, endPoint x: 408, endPoint y: 137, distance: 61.8
click at [408, 137] on div "Phone: [PHONE_NUMBER]" at bounding box center [470, 137] width 182 height 13
copy div "[PHONE_NUMBER]"
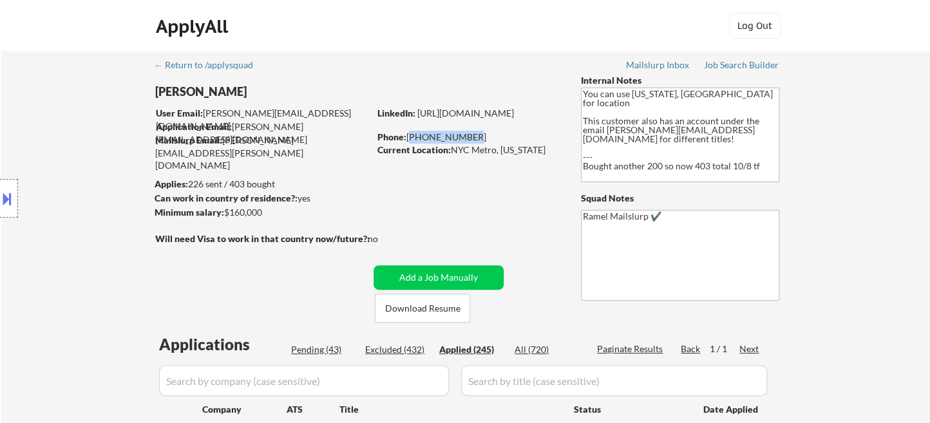
drag, startPoint x: 467, startPoint y: 135, endPoint x: 409, endPoint y: 133, distance: 58.0
click at [409, 133] on div "Phone: [PHONE_NUMBER]" at bounding box center [468, 137] width 182 height 13
copy div "[PHONE_NUMBER]"
drag, startPoint x: 464, startPoint y: 138, endPoint x: 356, endPoint y: 66, distance: 130.9
click at [408, 133] on div "Phone: [PHONE_NUMBER]" at bounding box center [468, 137] width 182 height 13
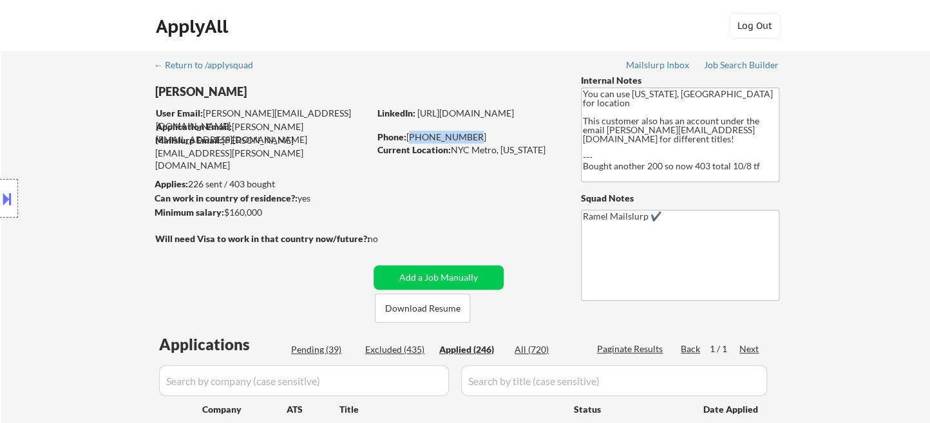
copy div "[PHONE_NUMBER]"
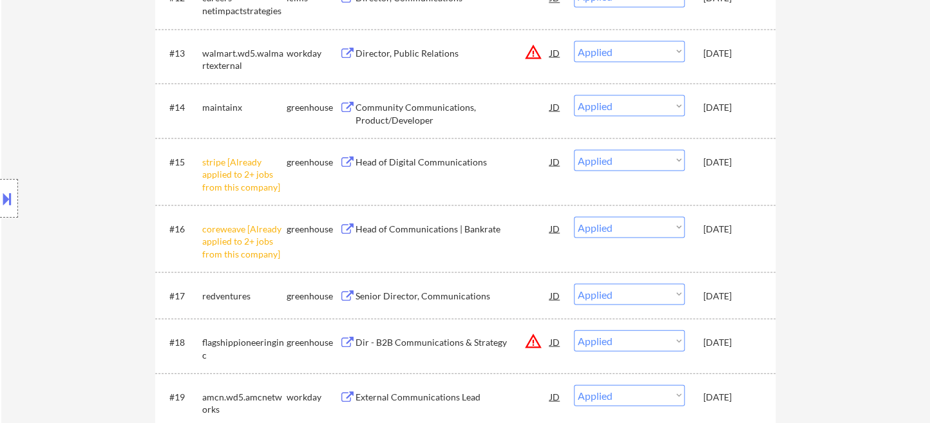
scroll to position [236, 0]
